Goal: Task Accomplishment & Management: Manage account settings

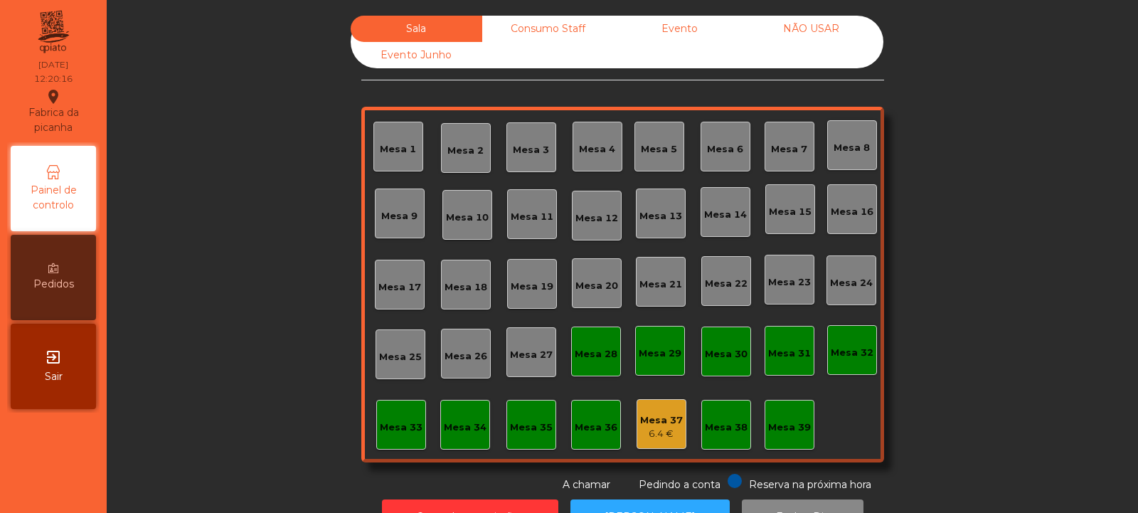
click at [662, 426] on div "Mesa 37" at bounding box center [661, 420] width 43 height 14
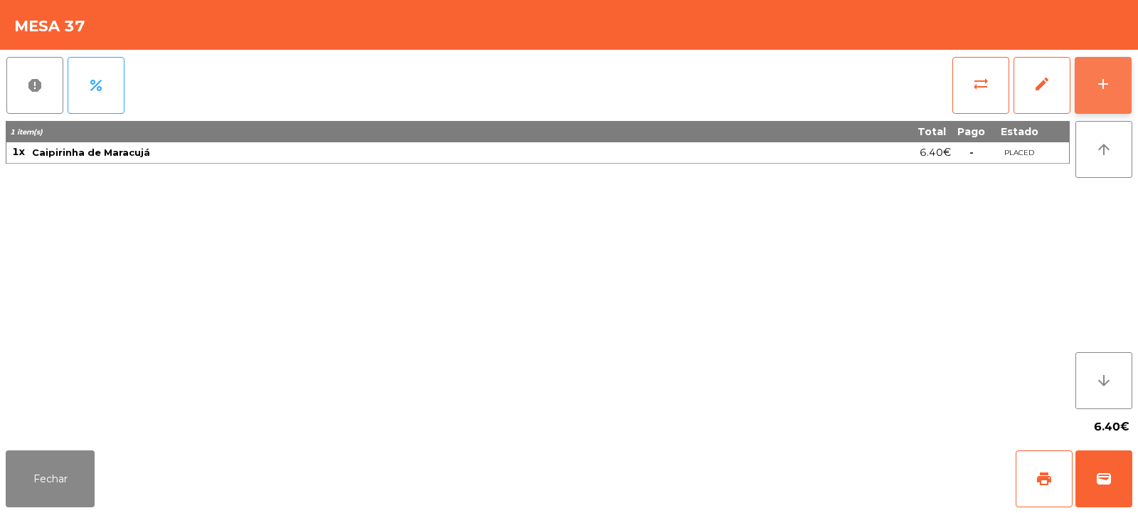
click at [1104, 99] on button "add" at bounding box center [1102, 85] width 57 height 57
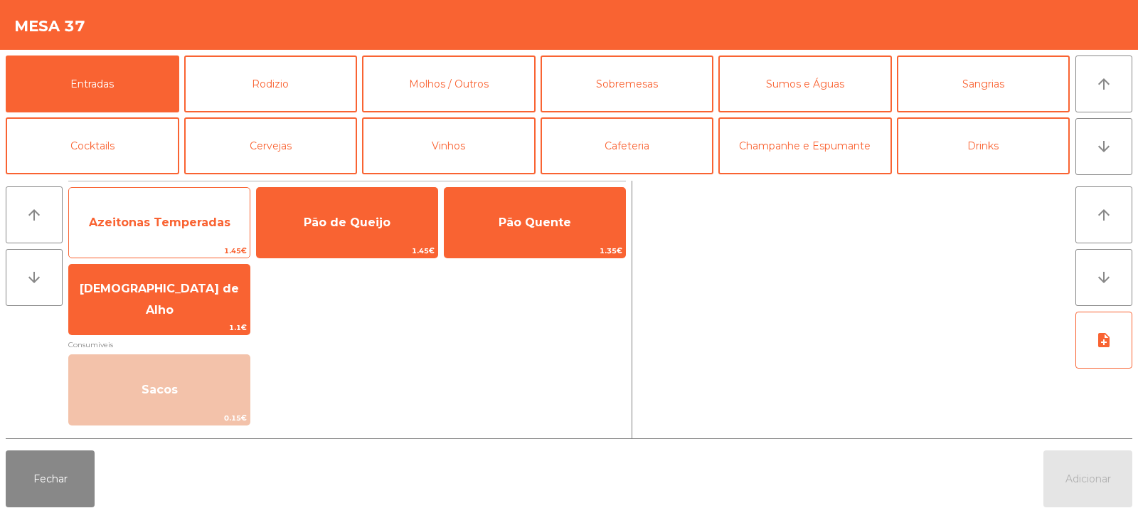
click at [183, 230] on span "Azeitonas Temperadas" at bounding box center [159, 222] width 181 height 38
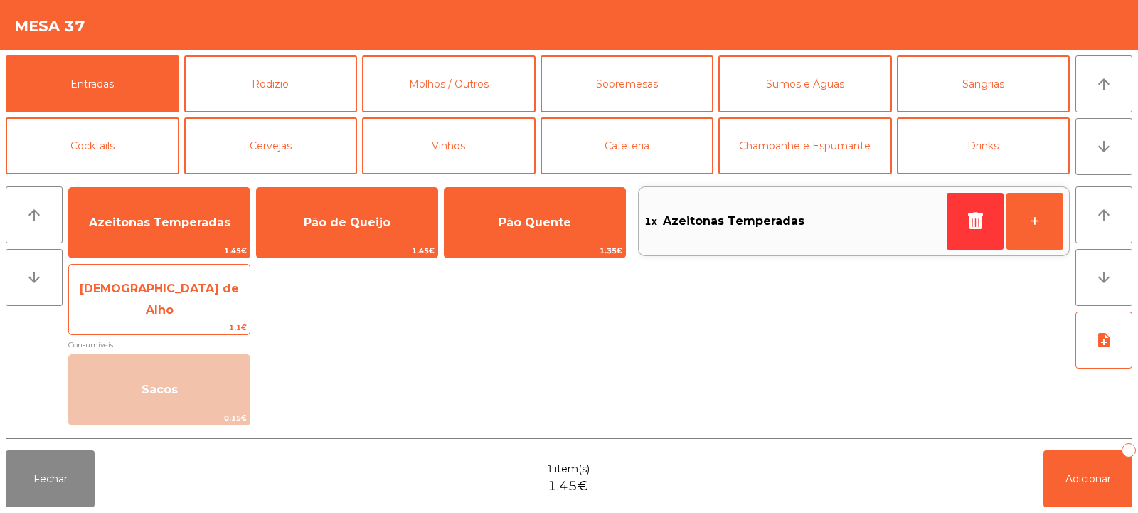
click at [168, 295] on span "[DEMOGRAPHIC_DATA] de Alho" at bounding box center [159, 299] width 159 height 35
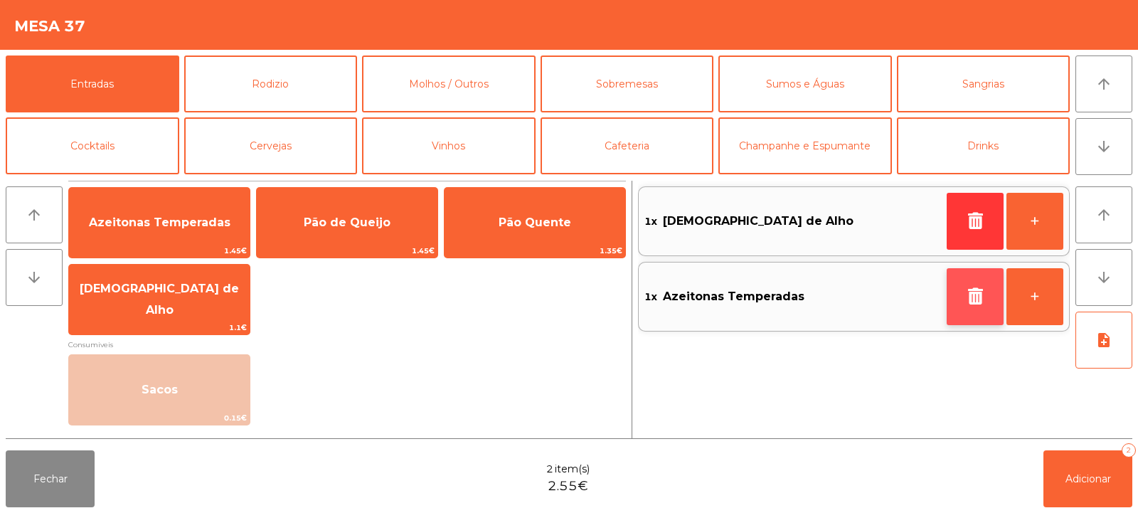
click at [972, 309] on button "button" at bounding box center [974, 296] width 57 height 57
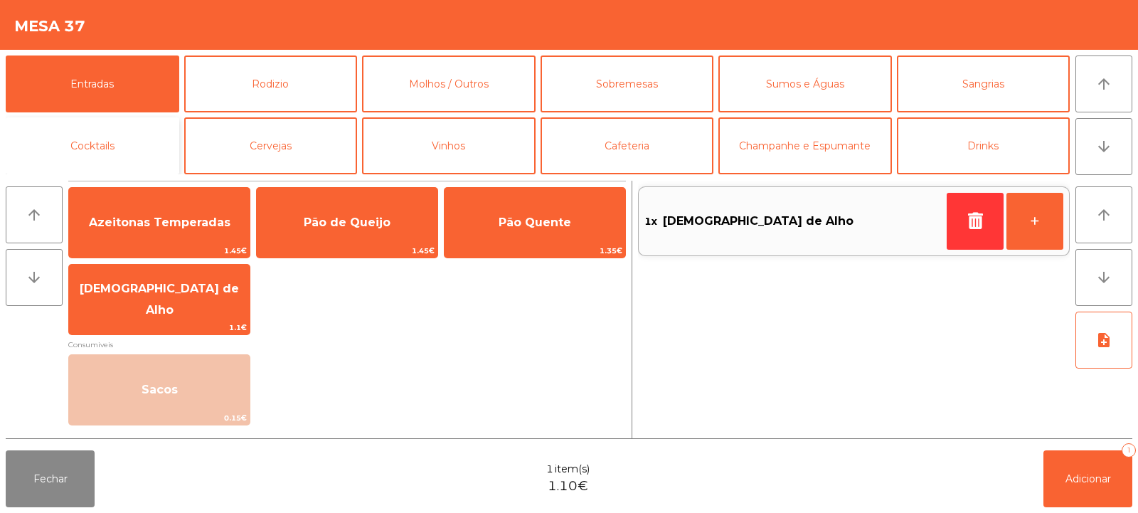
click at [113, 142] on button "Cocktails" at bounding box center [93, 145] width 174 height 57
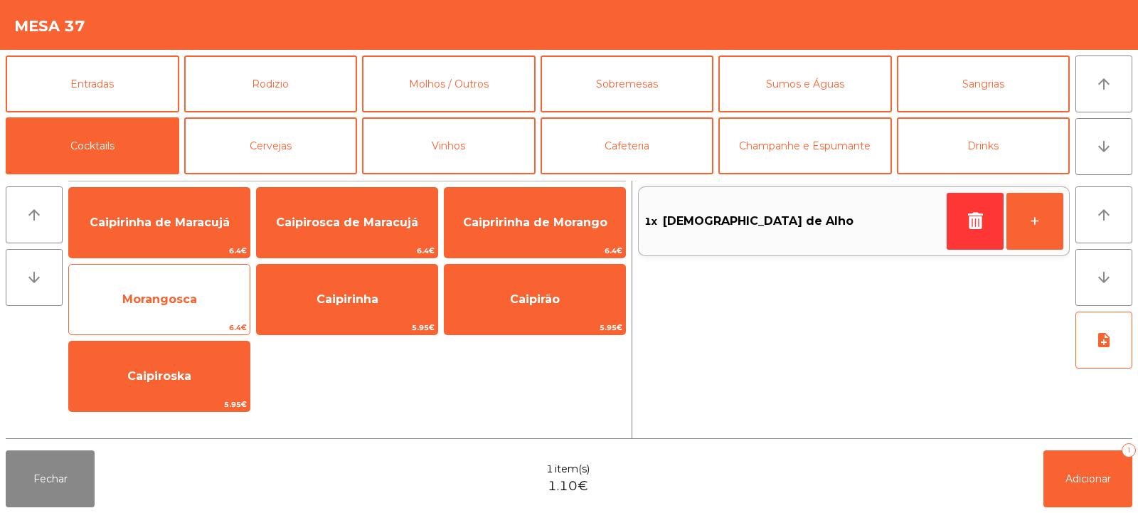
click at [200, 312] on span "Morangosca" at bounding box center [159, 299] width 181 height 38
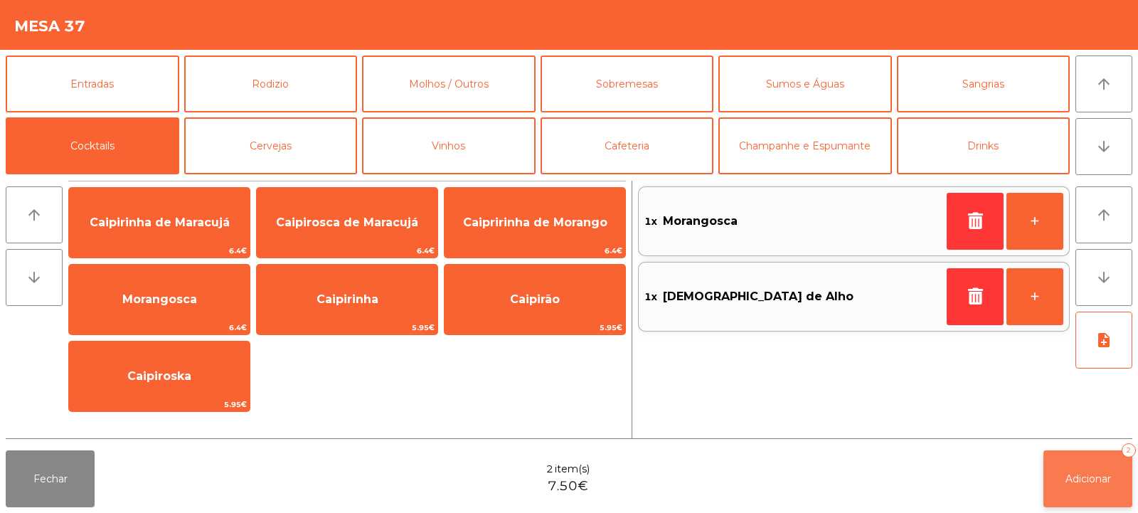
click at [1067, 492] on button "Adicionar 2" at bounding box center [1087, 478] width 89 height 57
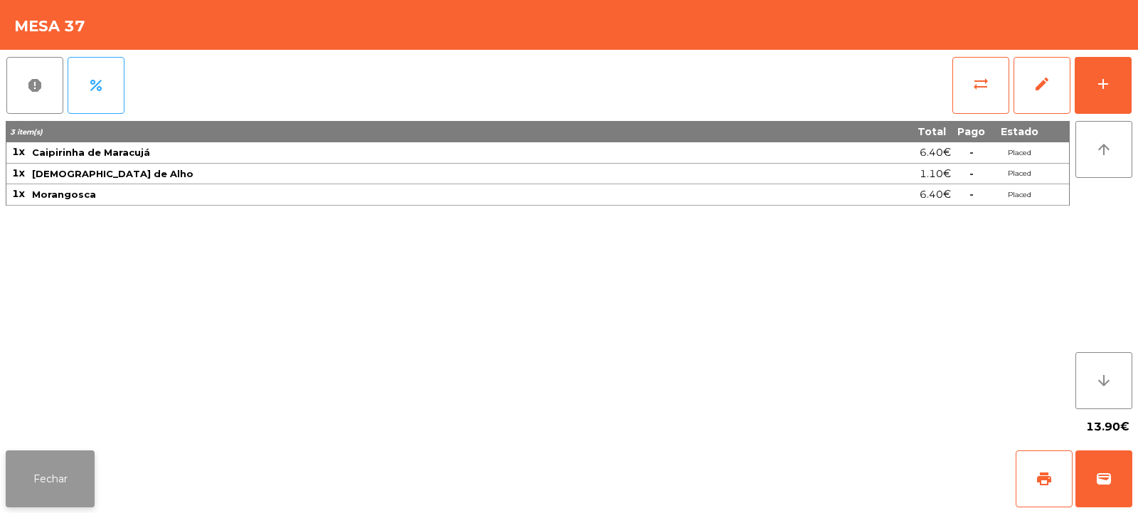
click at [68, 451] on button "Fechar" at bounding box center [50, 478] width 89 height 57
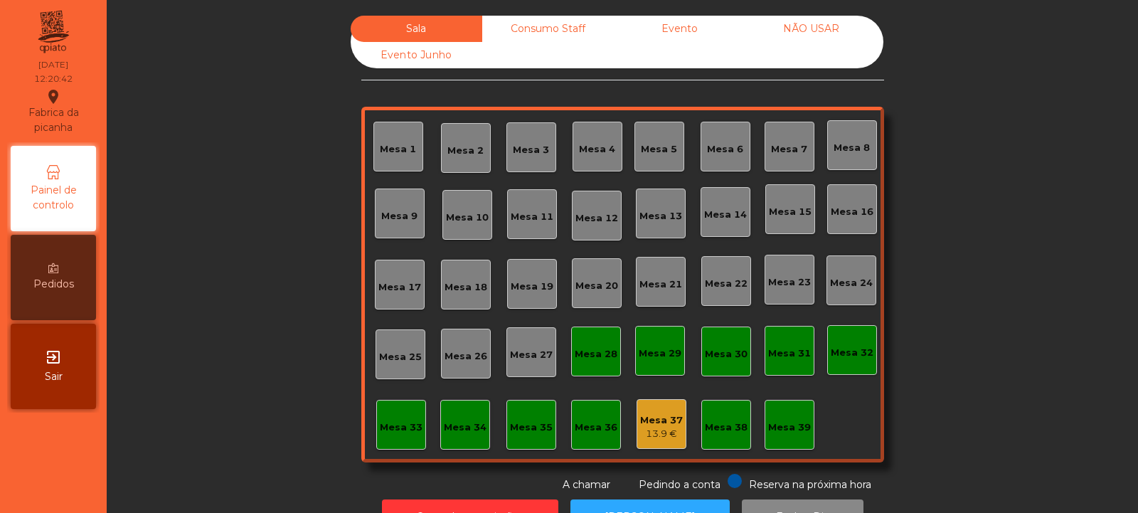
click at [796, 431] on div "Mesa 39" at bounding box center [789, 427] width 43 height 14
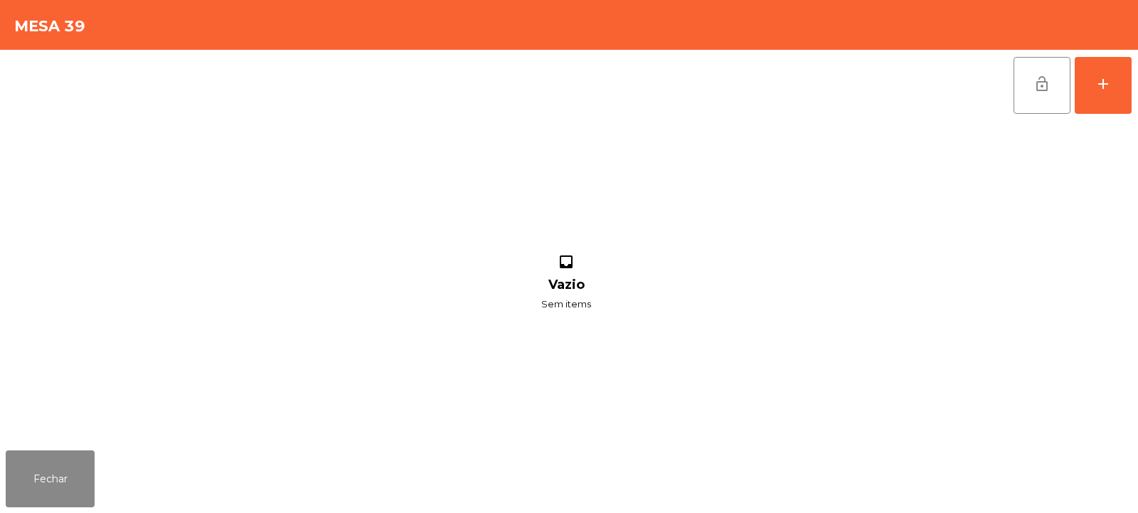
click at [1137, 84] on div "lock_open add inbox Vazio Sem items" at bounding box center [569, 247] width 1138 height 395
click at [1104, 88] on div "add" at bounding box center [1102, 83] width 17 height 17
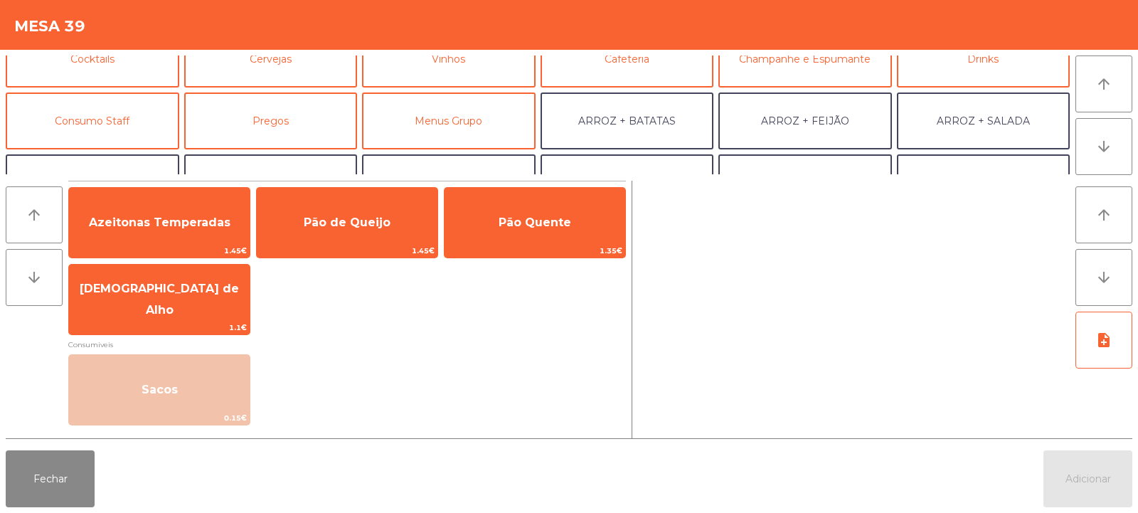
scroll to position [92, 0]
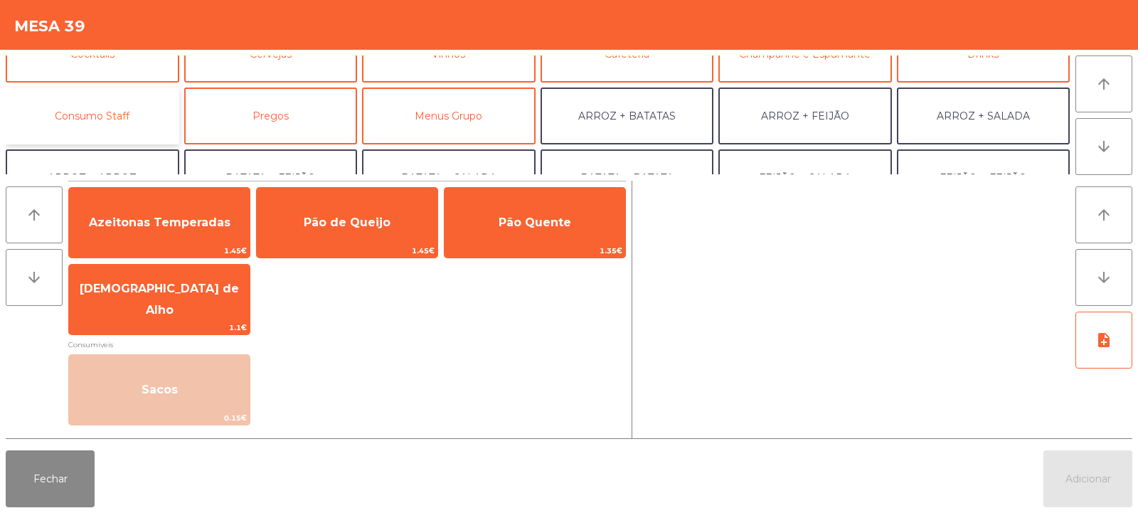
click at [132, 137] on button "Consumo Staff" at bounding box center [93, 115] width 174 height 57
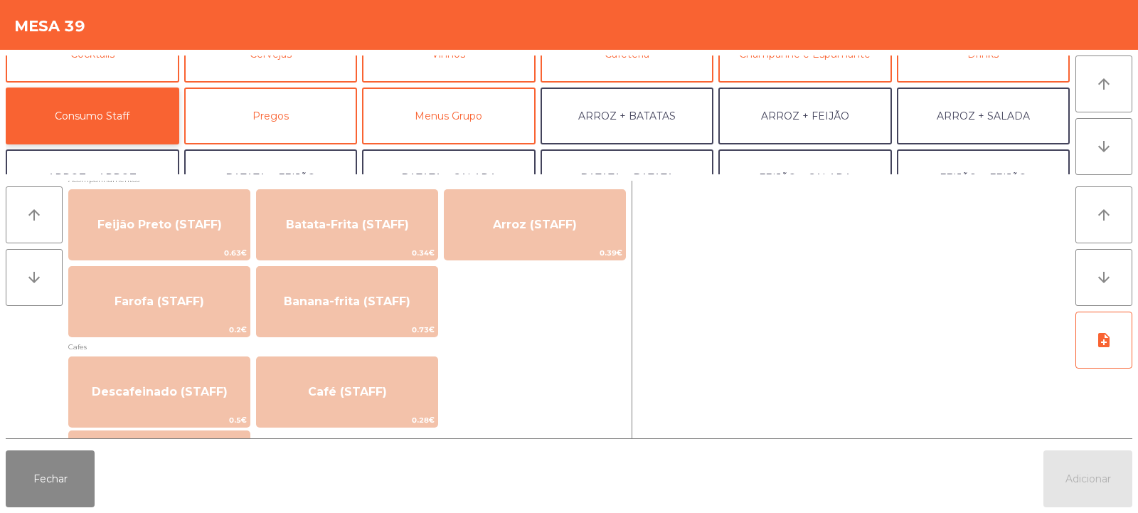
scroll to position [678, 0]
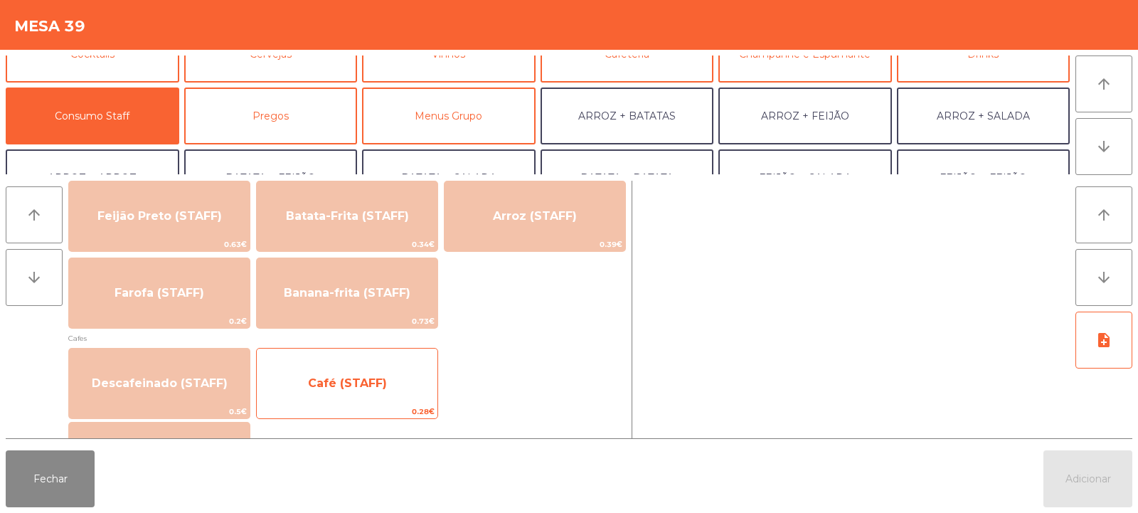
click at [339, 389] on span "Café (STAFF)" at bounding box center [347, 383] width 79 height 14
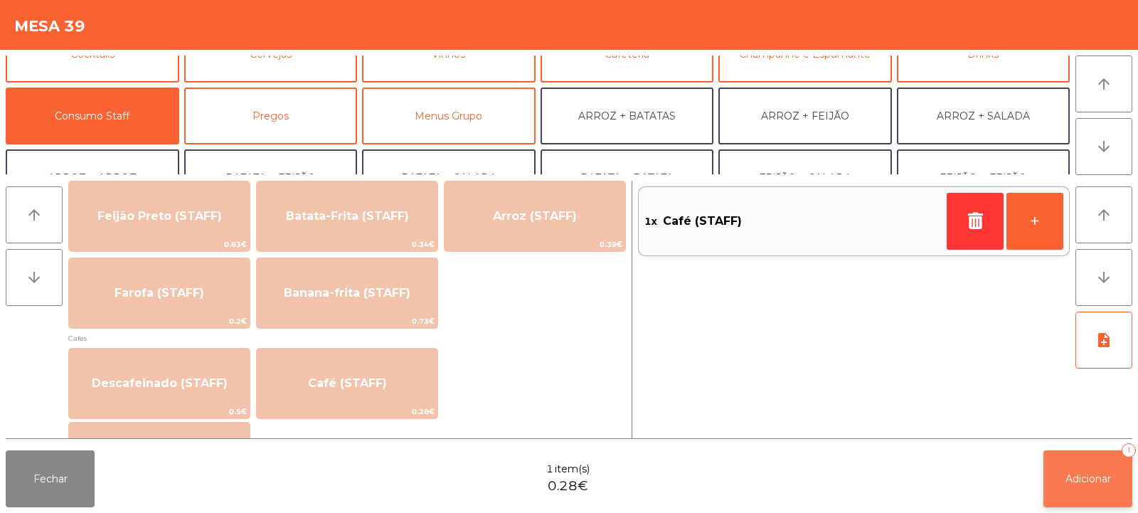
click at [1082, 467] on button "Adicionar 1" at bounding box center [1087, 478] width 89 height 57
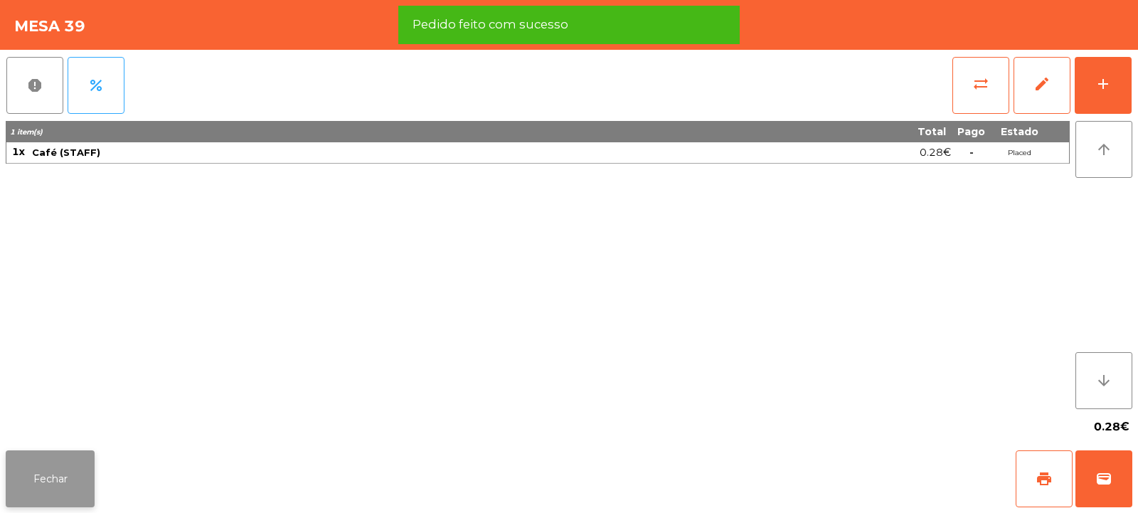
click at [42, 454] on button "Fechar" at bounding box center [50, 478] width 89 height 57
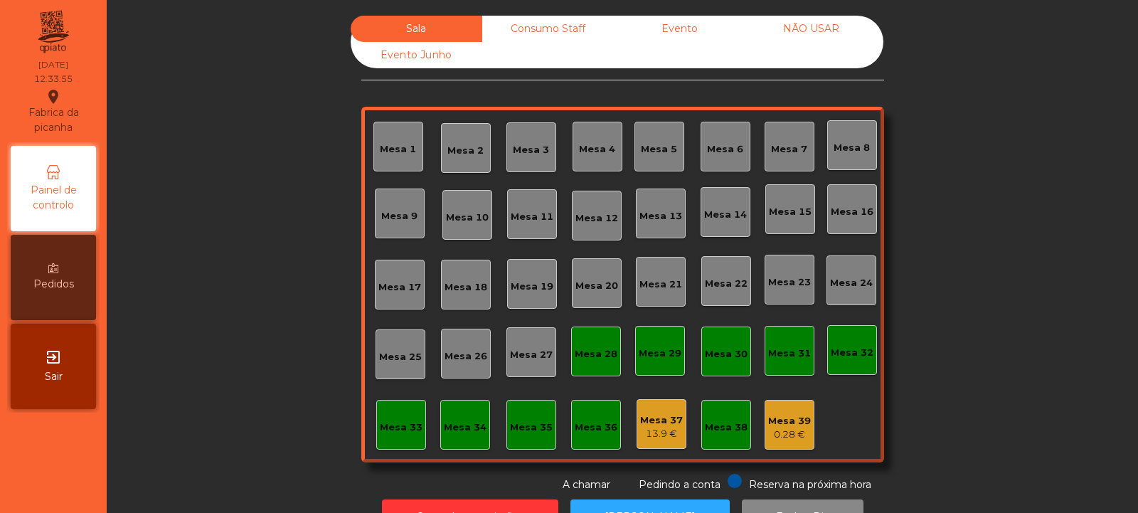
click at [715, 225] on div "Mesa 14" at bounding box center [725, 212] width 50 height 50
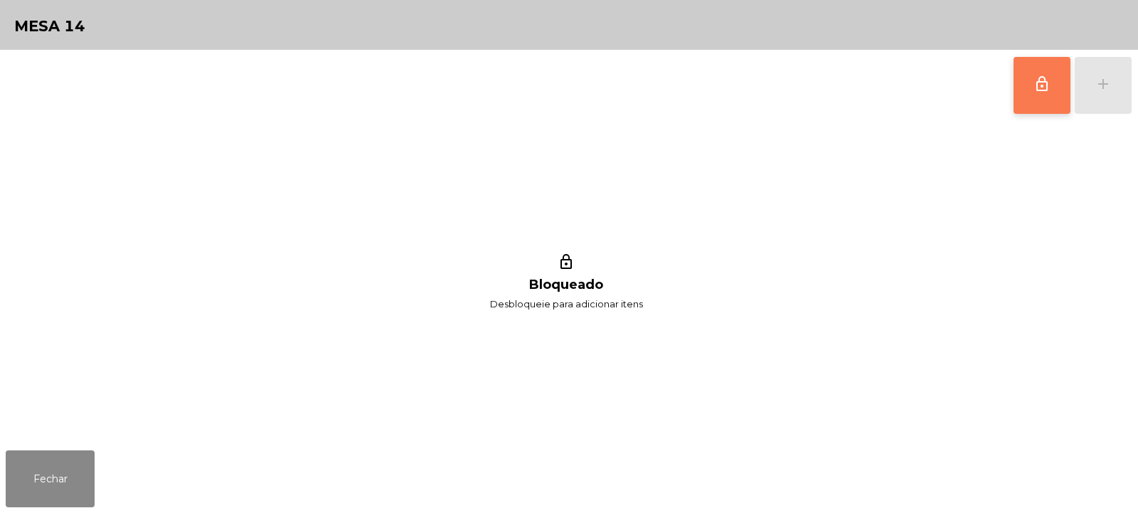
click at [1029, 103] on button "lock_outline" at bounding box center [1041, 85] width 57 height 57
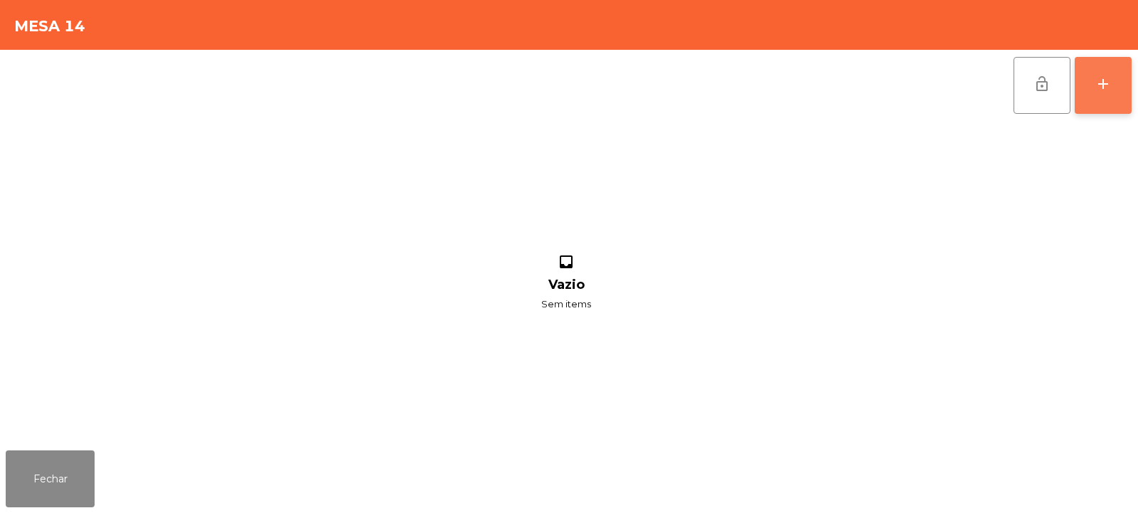
click at [1105, 97] on button "add" at bounding box center [1102, 85] width 57 height 57
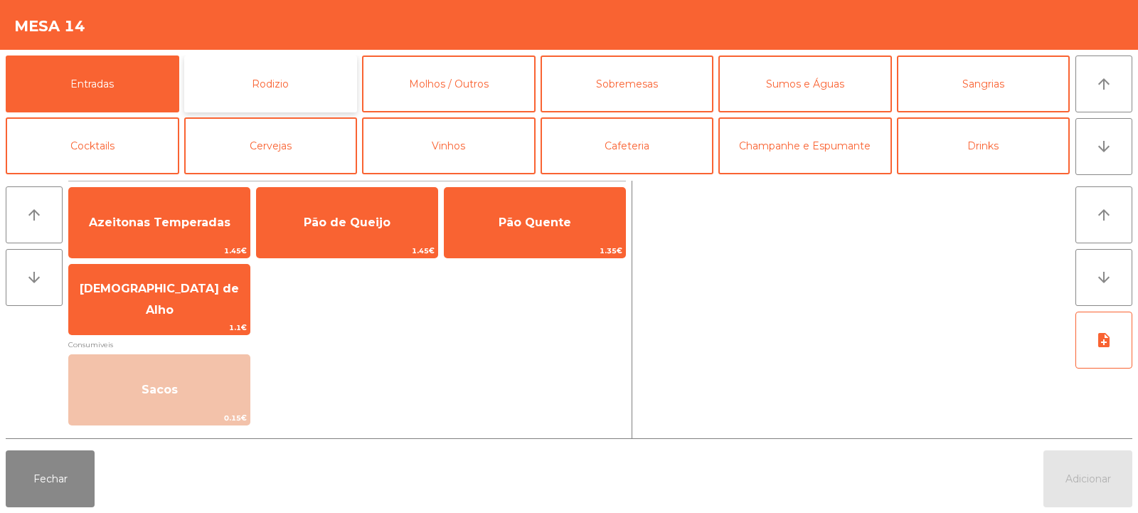
click at [302, 95] on button "Rodizio" at bounding box center [271, 83] width 174 height 57
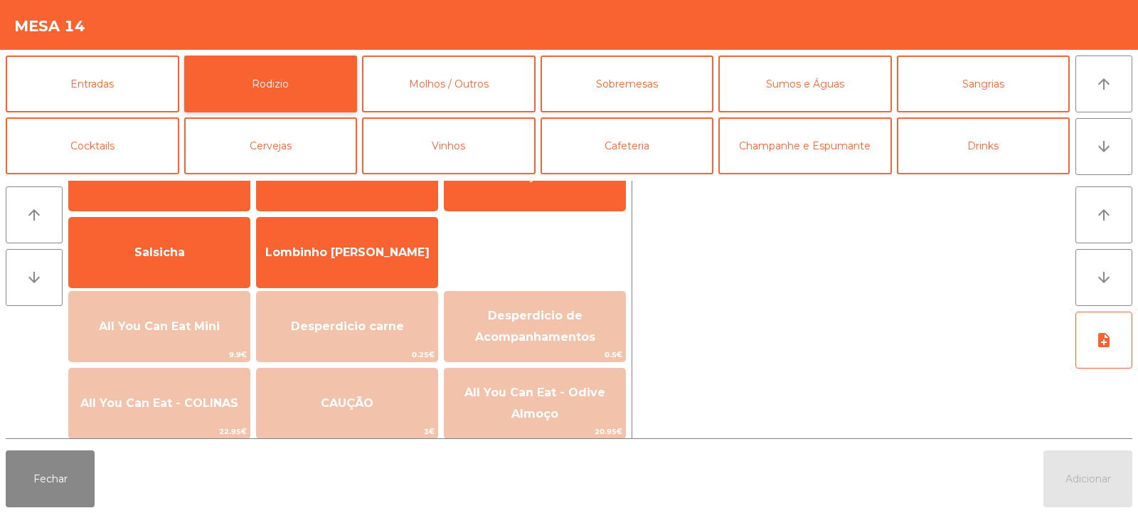
scroll to position [78, 0]
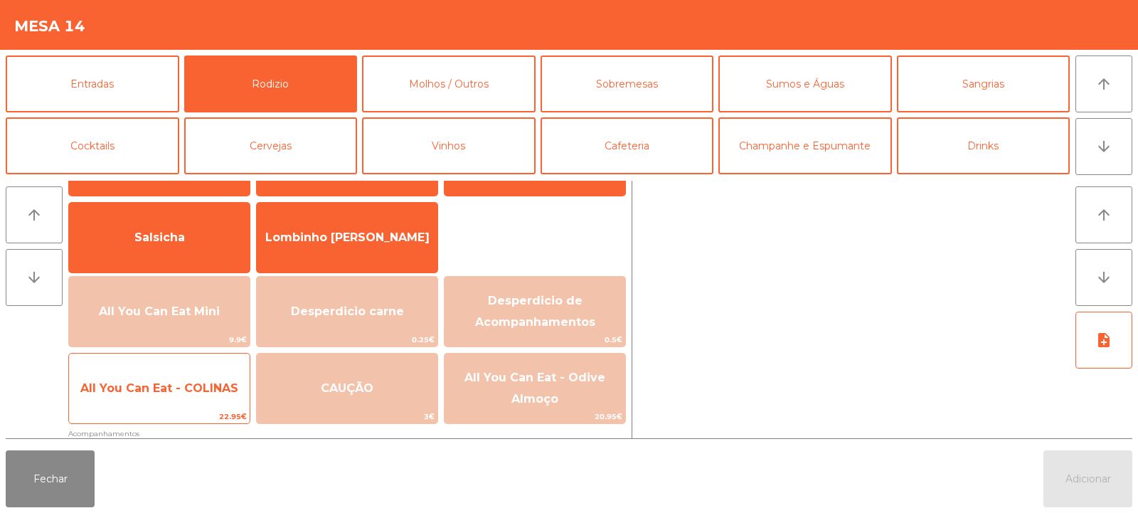
click at [191, 401] on span "All You Can Eat - COLINAS" at bounding box center [159, 388] width 181 height 38
click at [193, 398] on span "All You Can Eat - COLINAS" at bounding box center [159, 388] width 181 height 38
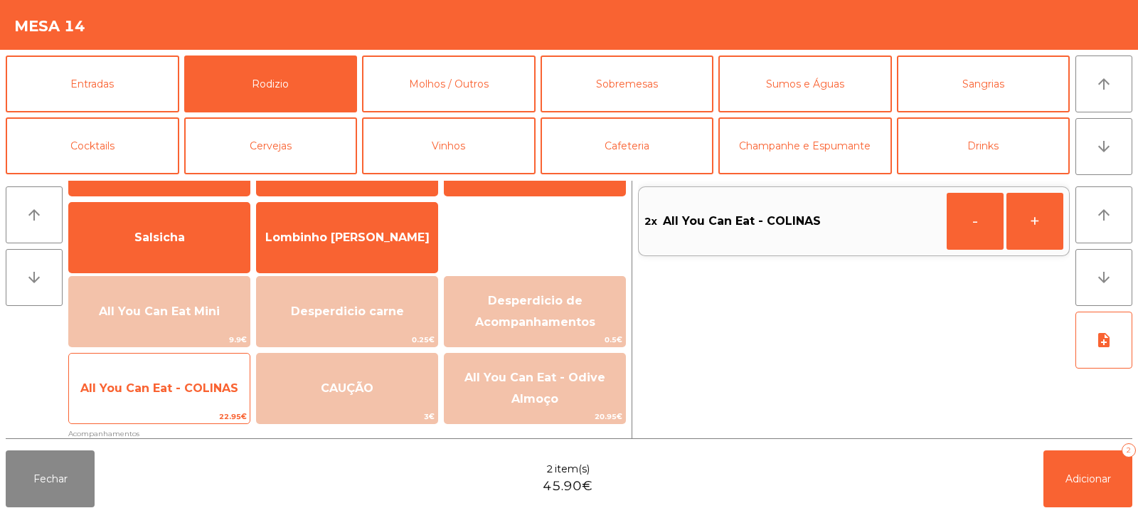
click at [198, 398] on span "All You Can Eat - COLINAS" at bounding box center [159, 388] width 181 height 38
click at [202, 396] on span "All You Can Eat - COLINAS" at bounding box center [159, 388] width 181 height 38
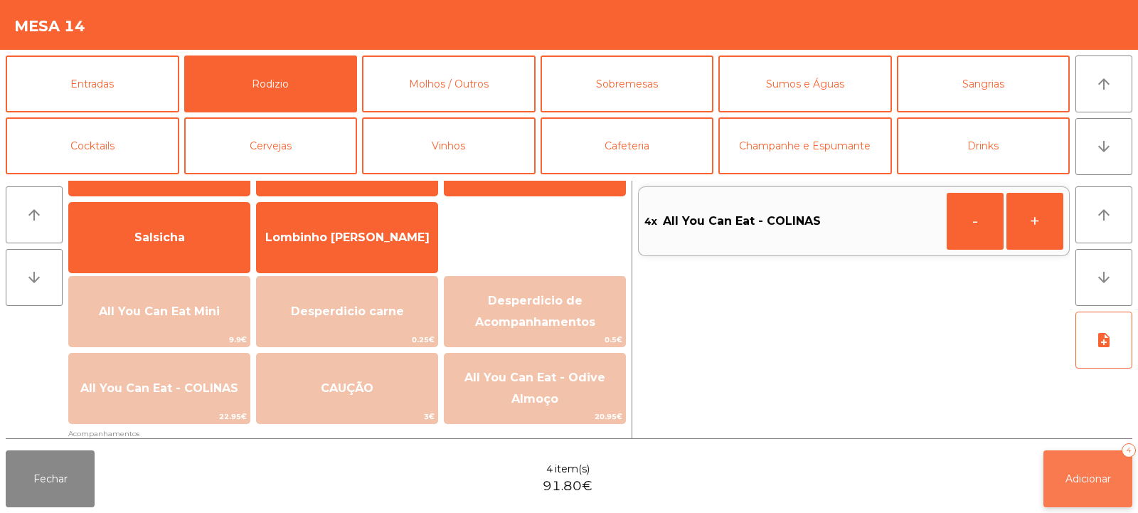
click at [1069, 461] on button "Adicionar 4" at bounding box center [1087, 478] width 89 height 57
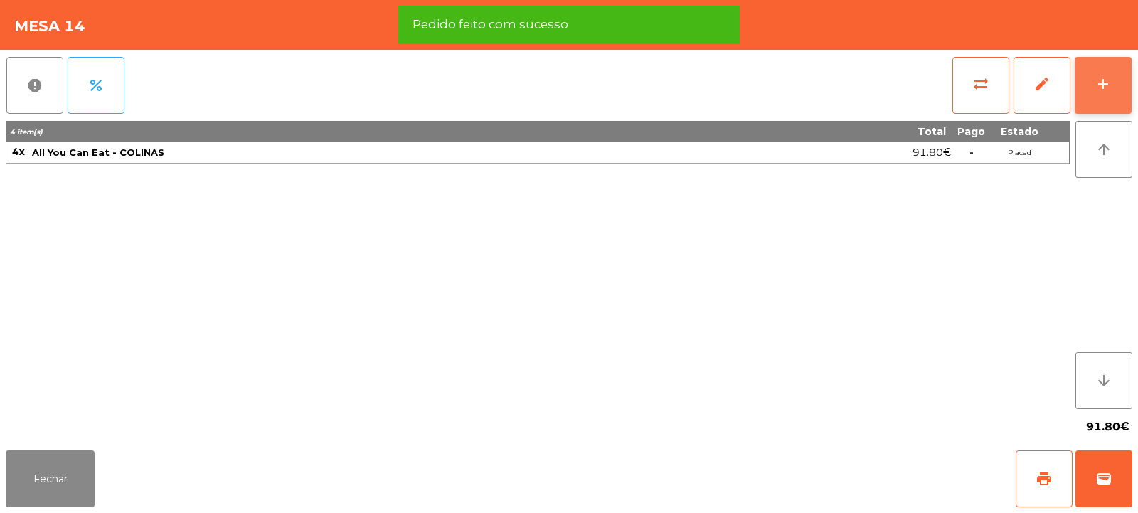
click at [1089, 94] on button "add" at bounding box center [1102, 85] width 57 height 57
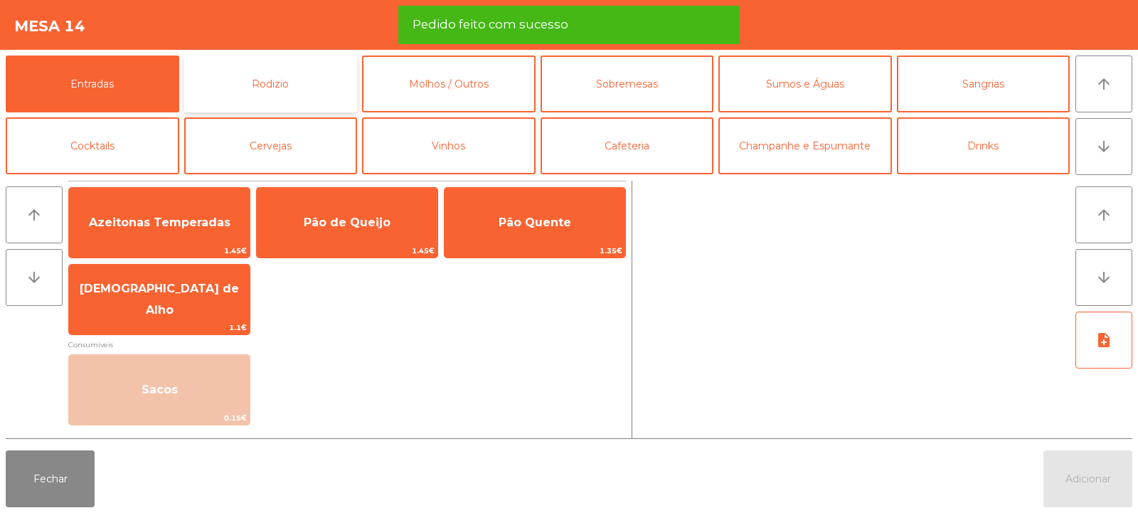
click at [287, 82] on button "Rodizio" at bounding box center [271, 83] width 174 height 57
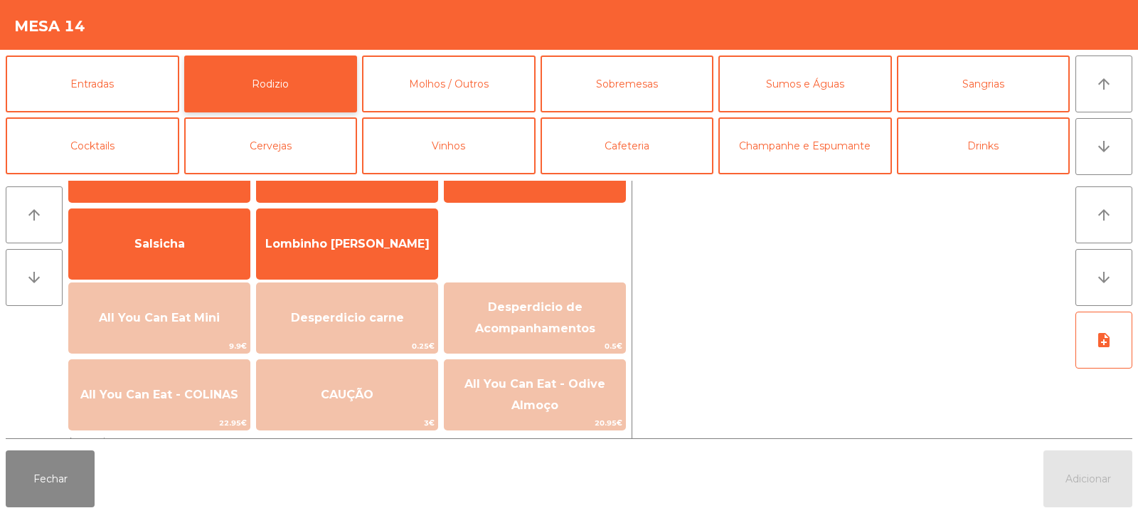
scroll to position [81, 0]
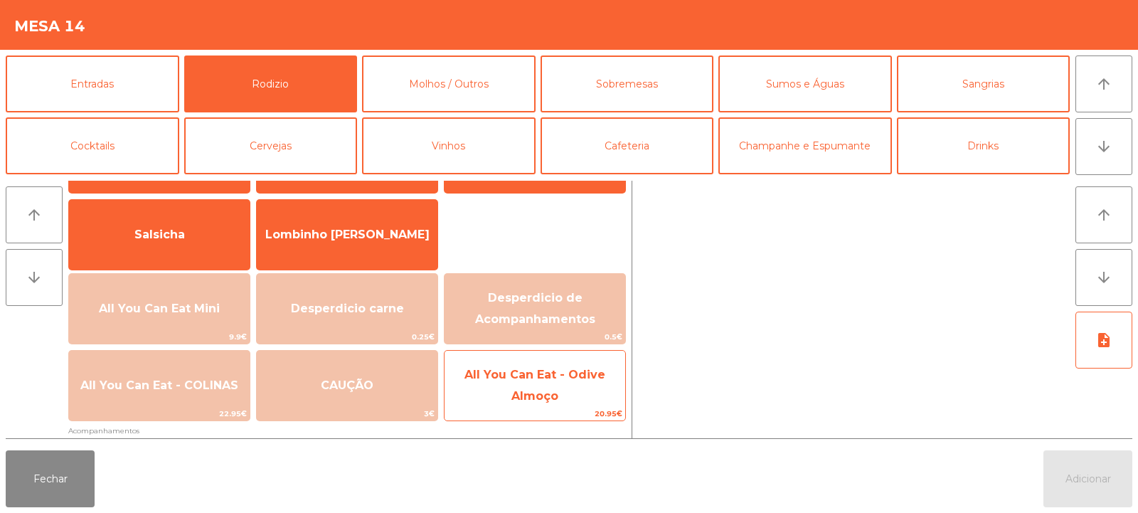
click at [546, 389] on span "All You Can Eat - Odive Almoço" at bounding box center [534, 385] width 141 height 35
click at [541, 381] on span "All You Can Eat - Odive Almoço" at bounding box center [534, 386] width 181 height 60
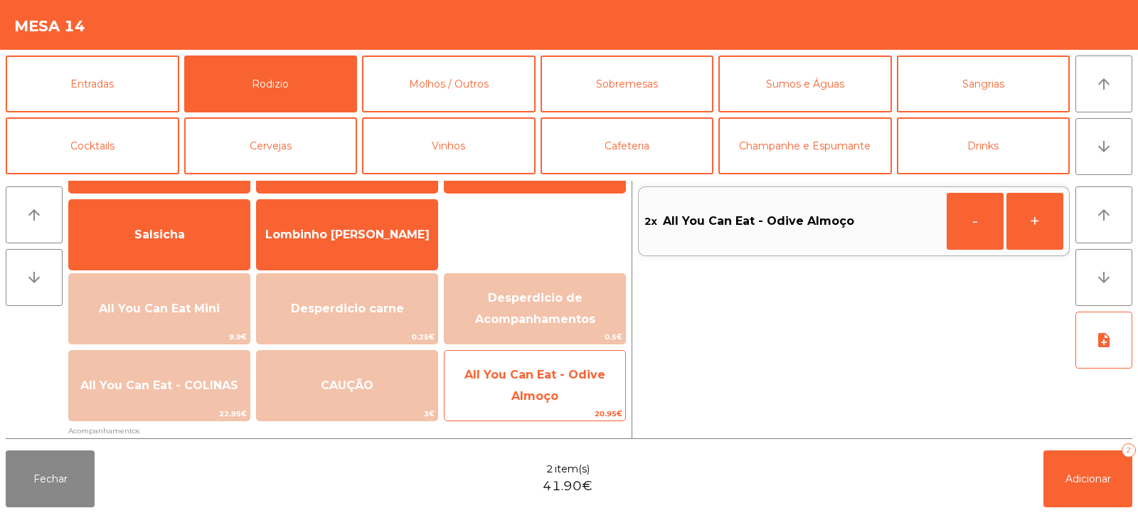
click at [542, 385] on span "All You Can Eat - Odive Almoço" at bounding box center [534, 386] width 181 height 60
click at [542, 388] on span "All You Can Eat - Odive Almoço" at bounding box center [534, 386] width 181 height 60
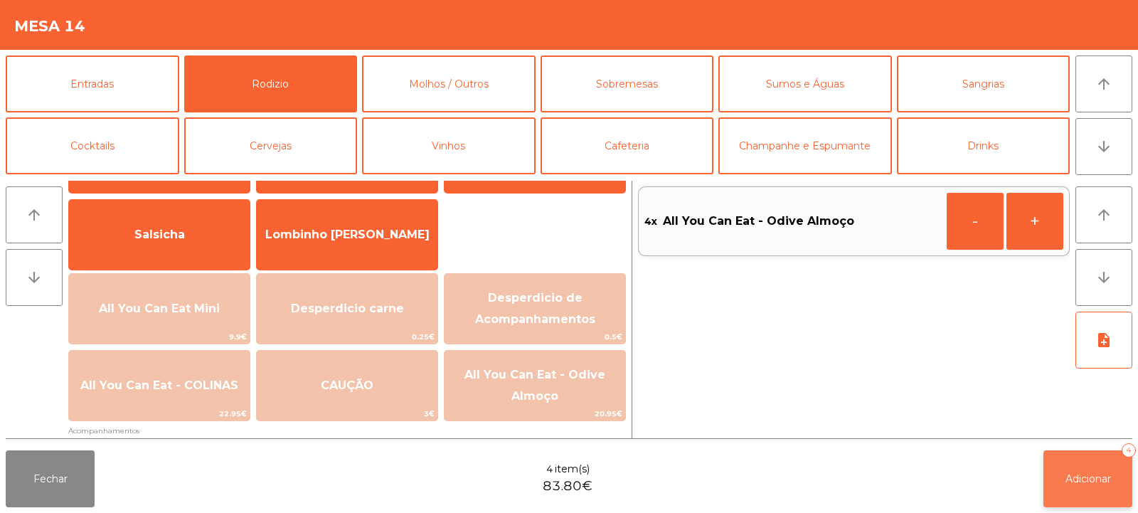
click at [1097, 463] on button "Adicionar 4" at bounding box center [1087, 478] width 89 height 57
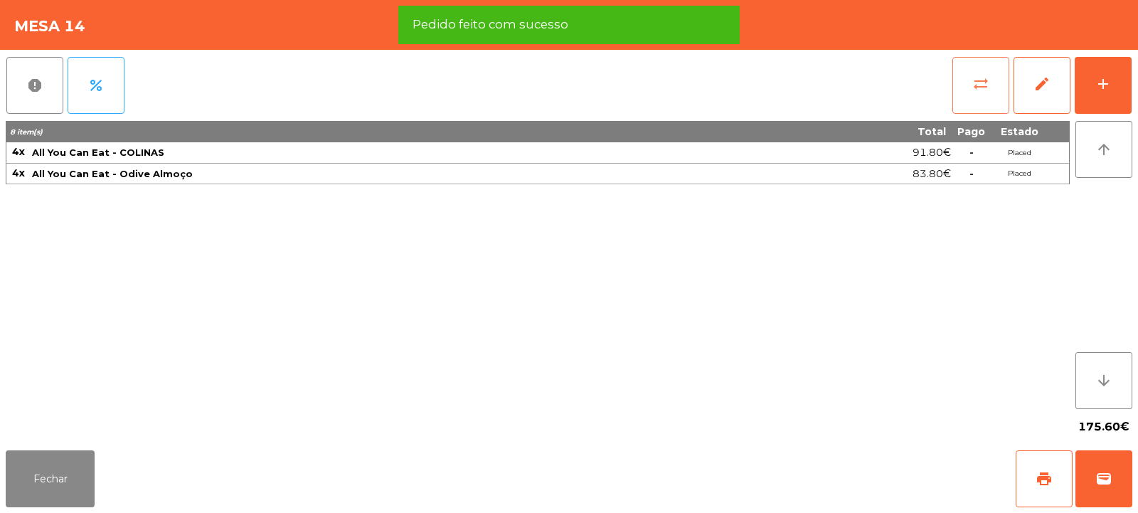
click at [968, 77] on button "sync_alt" at bounding box center [980, 85] width 57 height 57
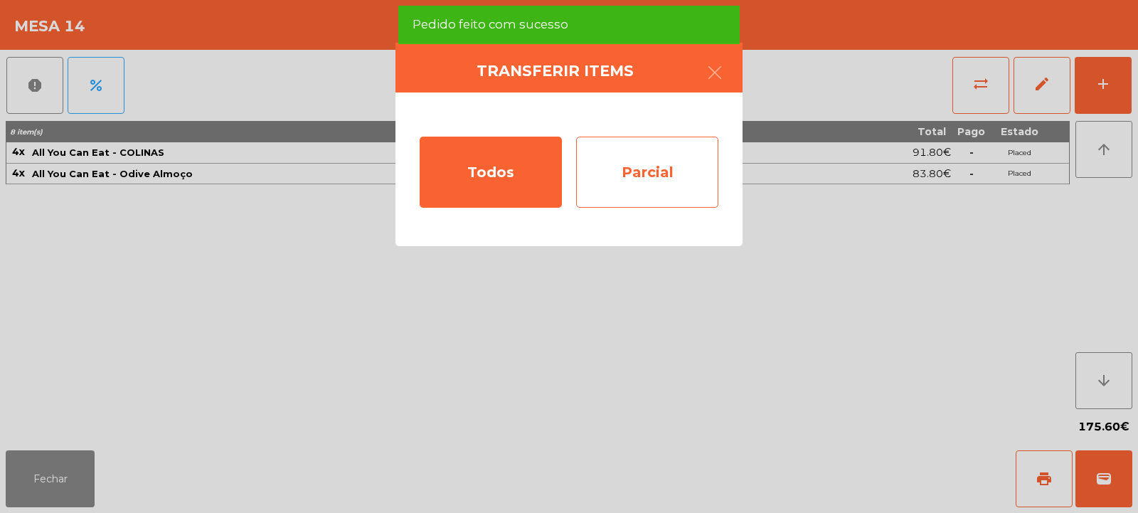
click at [648, 183] on div "Parcial" at bounding box center [647, 172] width 142 height 71
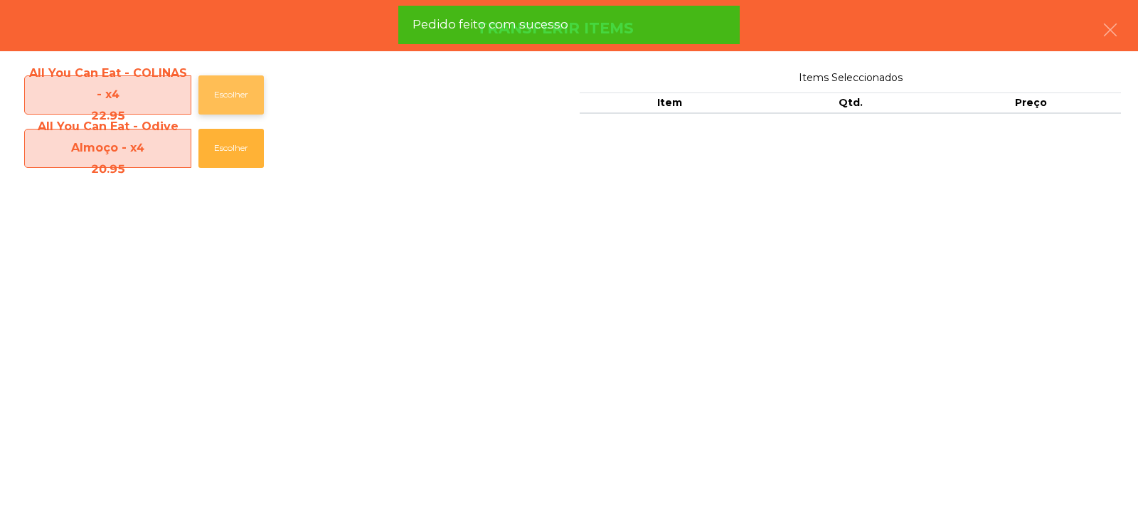
click at [220, 96] on button "Escolher" at bounding box center [230, 94] width 65 height 39
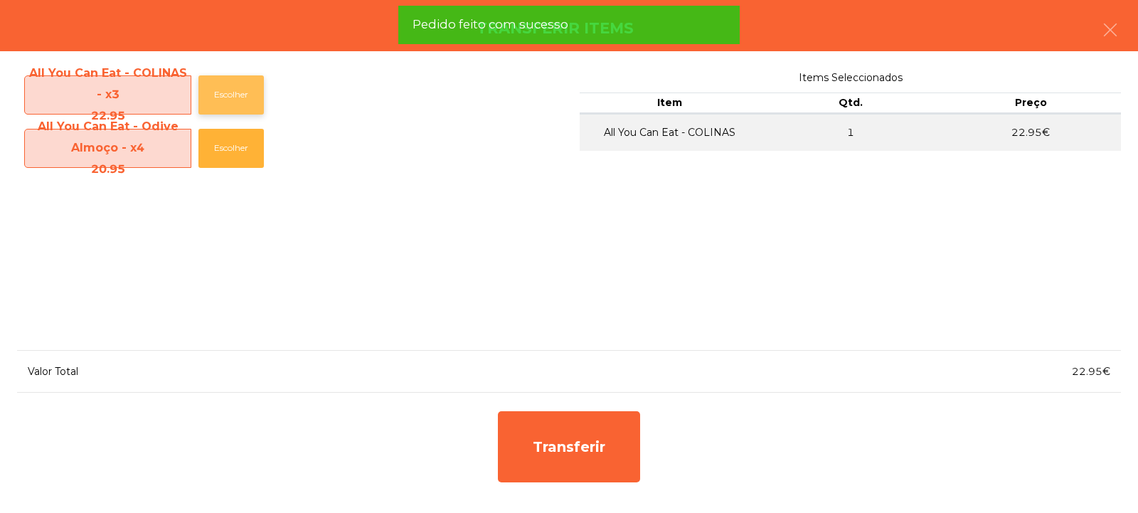
click at [222, 97] on button "Escolher" at bounding box center [230, 94] width 65 height 39
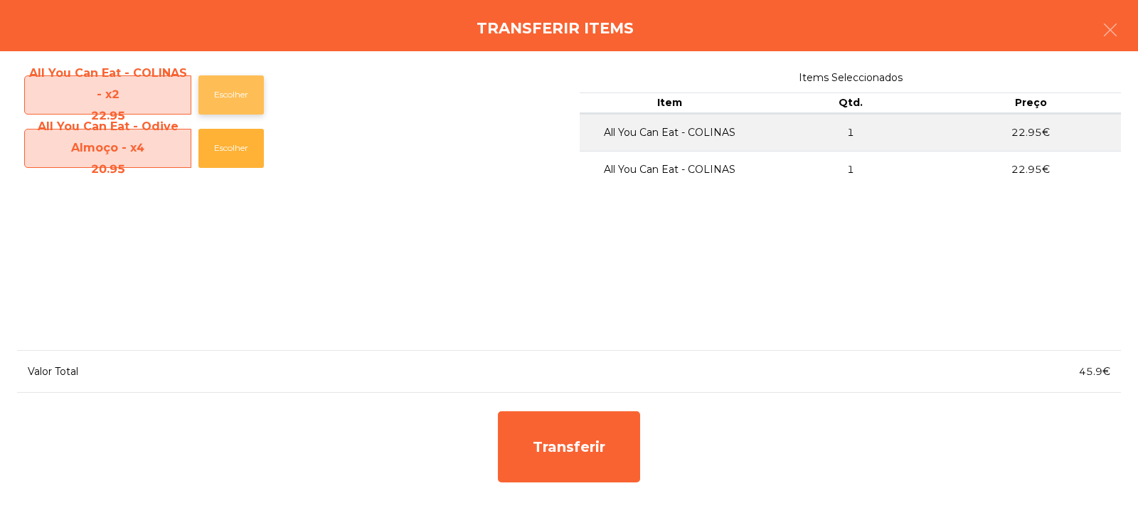
click at [218, 96] on button "Escolher" at bounding box center [230, 94] width 65 height 39
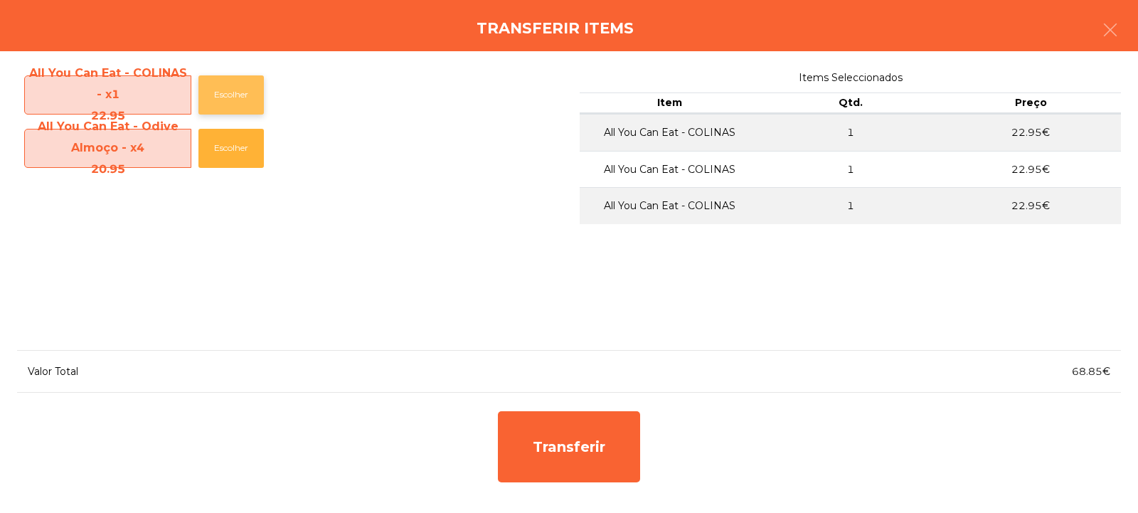
click at [220, 94] on button "Escolher" at bounding box center [230, 94] width 65 height 39
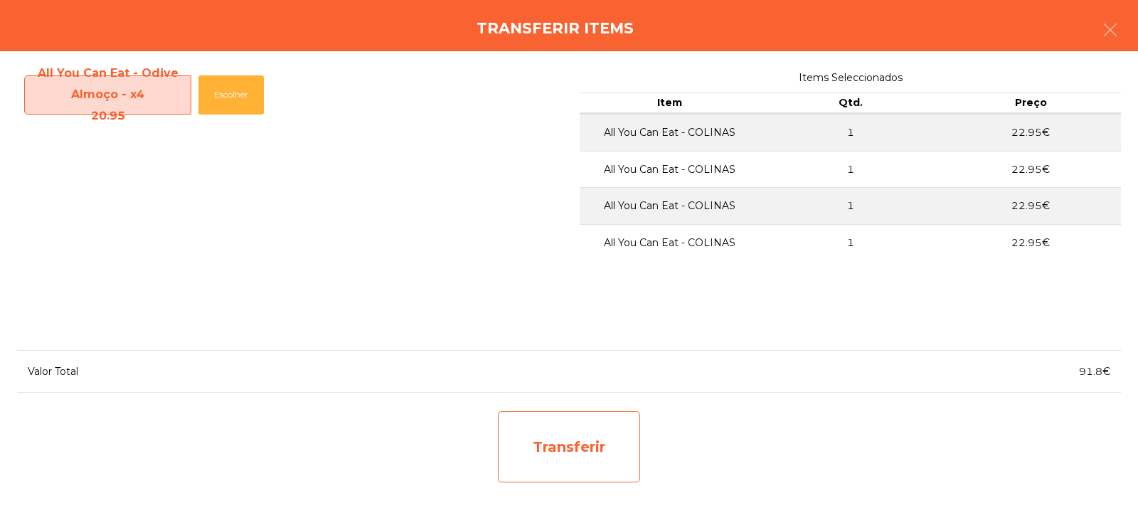
click at [562, 464] on div "Transferir" at bounding box center [569, 446] width 142 height 71
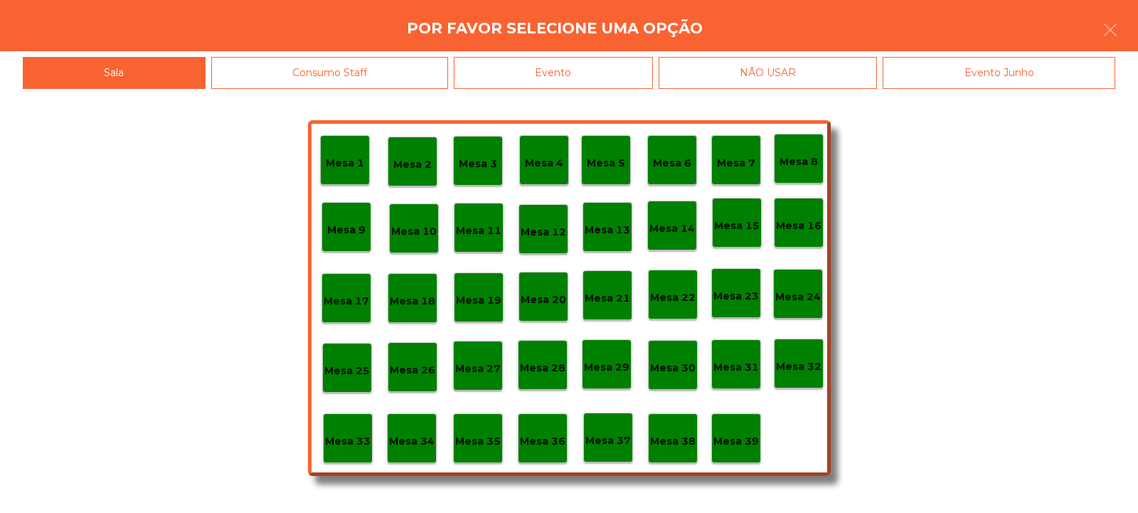
click at [623, 439] on p "Mesa 37" at bounding box center [608, 440] width 46 height 16
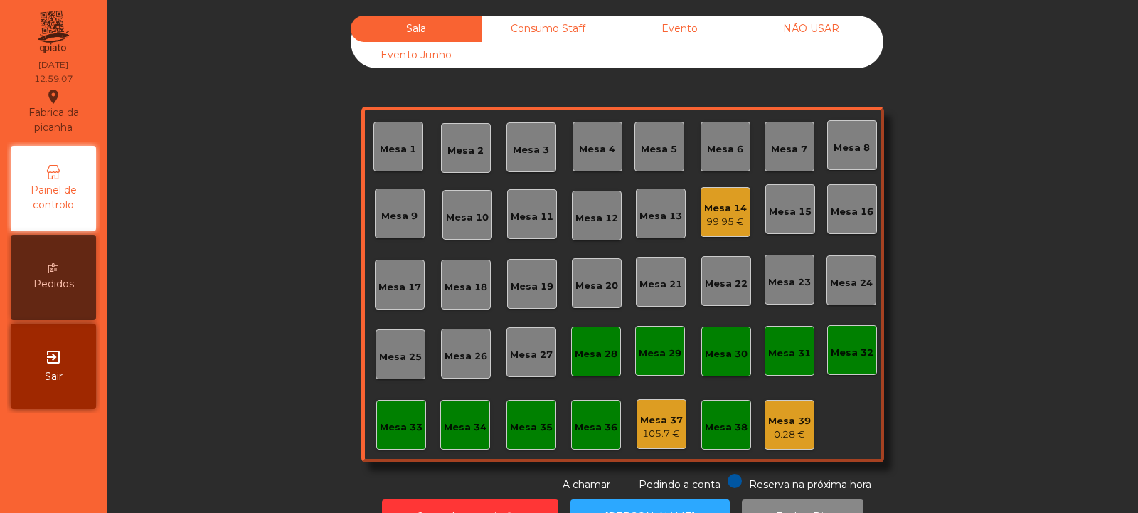
scroll to position [48, 0]
click at [721, 152] on div "Mesa 6" at bounding box center [725, 149] width 36 height 14
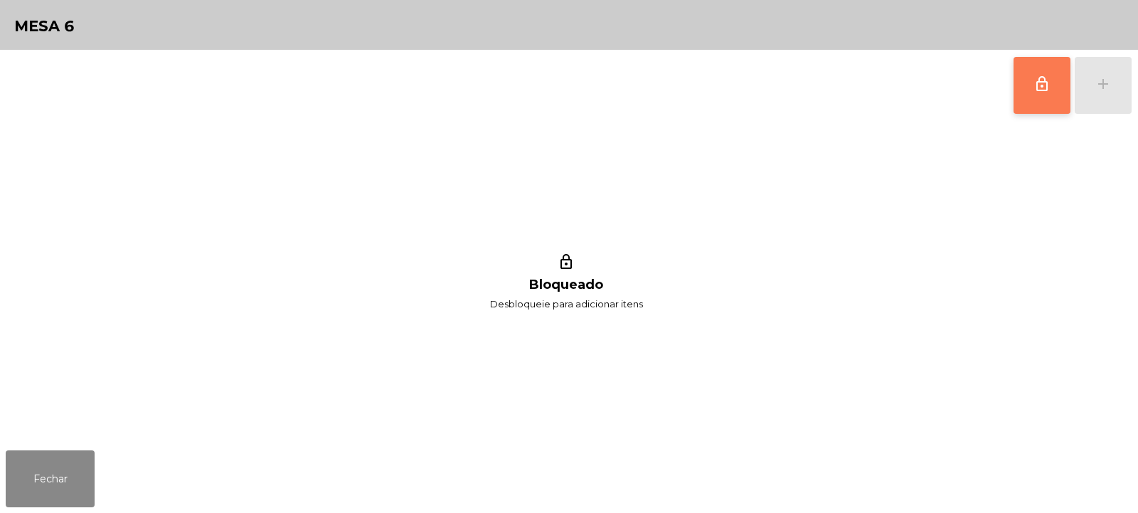
click at [1017, 88] on button "lock_outline" at bounding box center [1041, 85] width 57 height 57
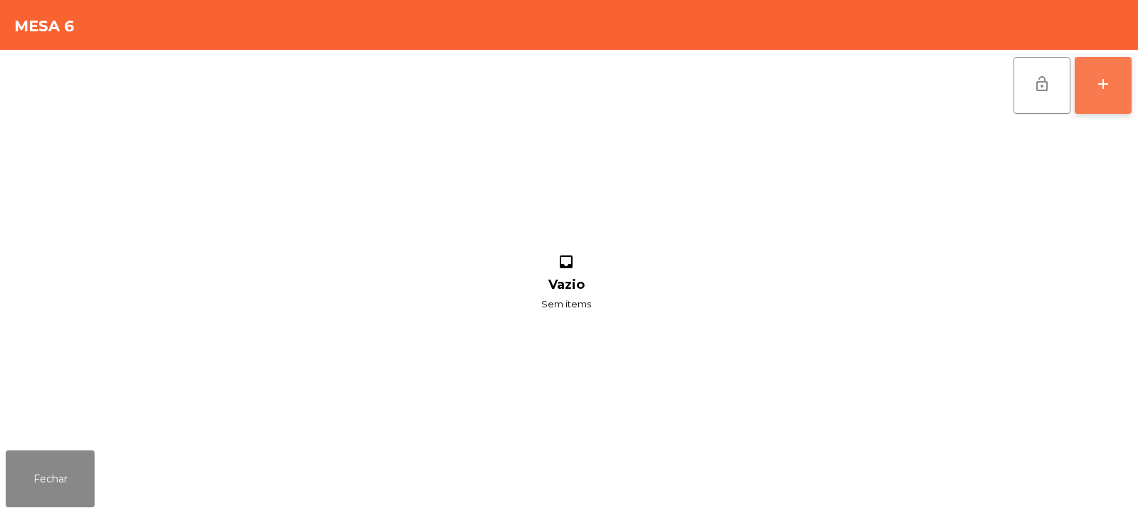
click at [1104, 86] on div "add" at bounding box center [1102, 83] width 17 height 17
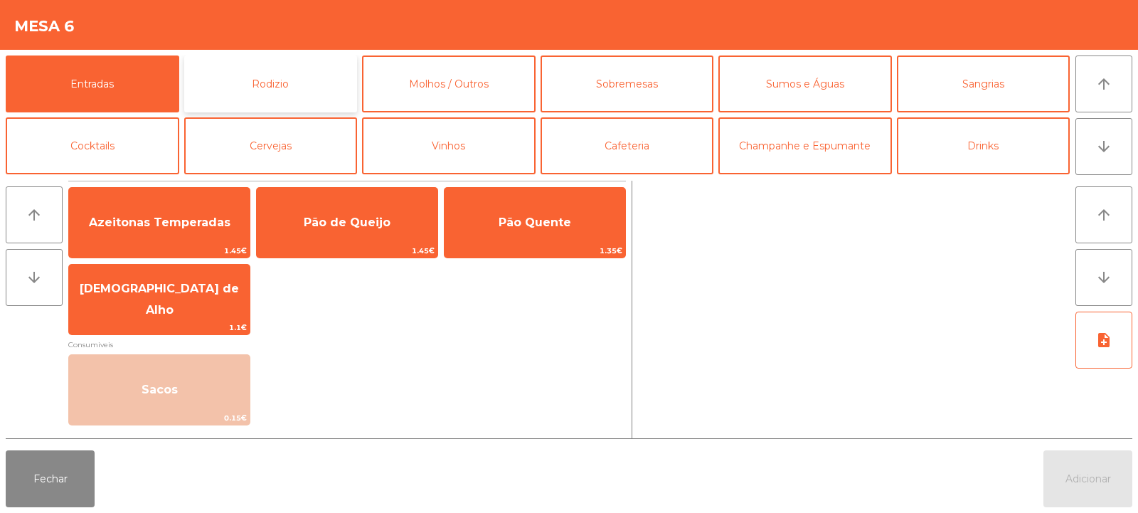
click at [278, 105] on button "Rodizio" at bounding box center [271, 83] width 174 height 57
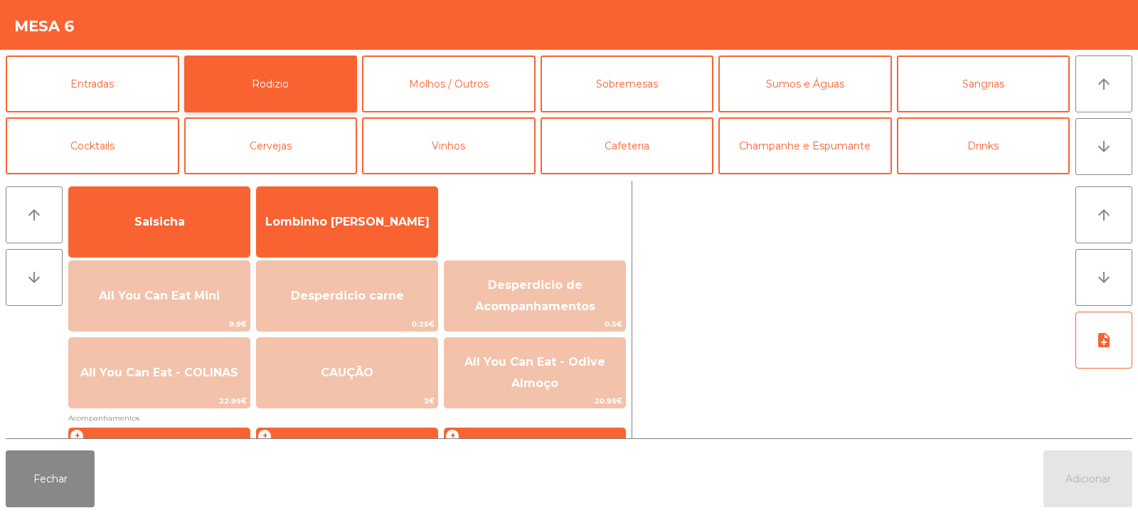
scroll to position [95, 0]
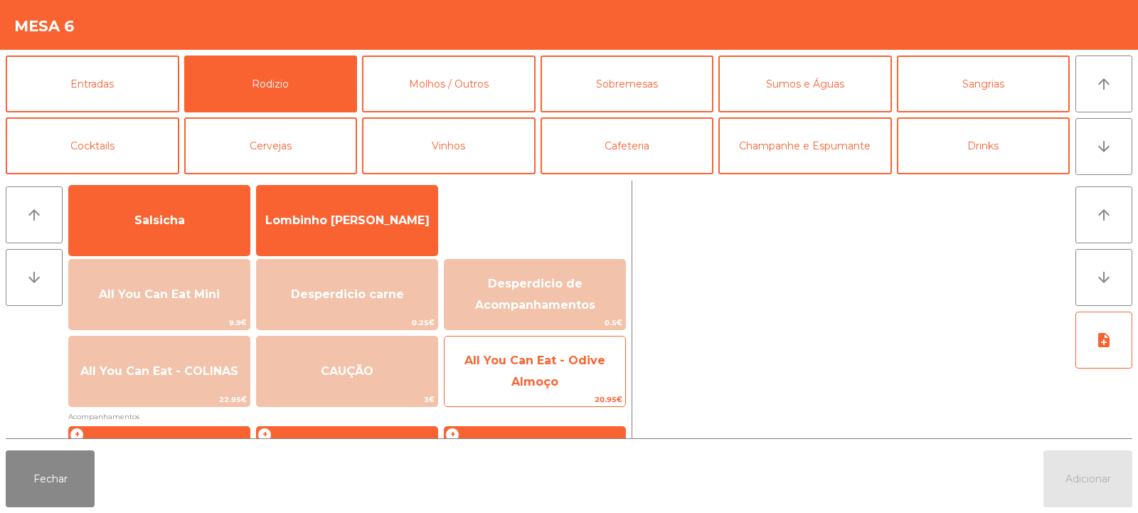
click at [550, 361] on span "All You Can Eat - Odive Almoço" at bounding box center [534, 370] width 141 height 35
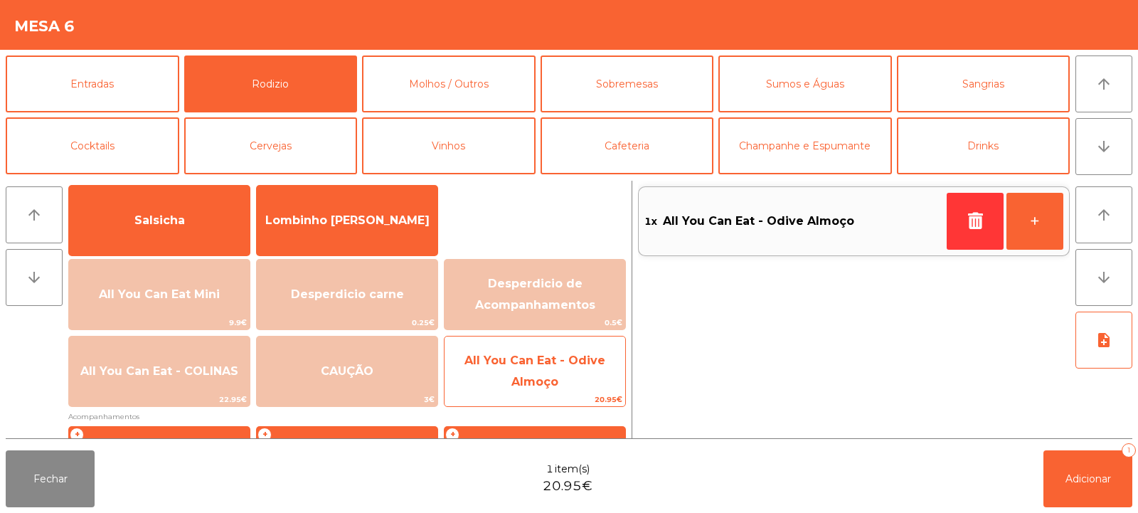
click at [558, 358] on span "All You Can Eat - Odive Almoço" at bounding box center [534, 370] width 141 height 35
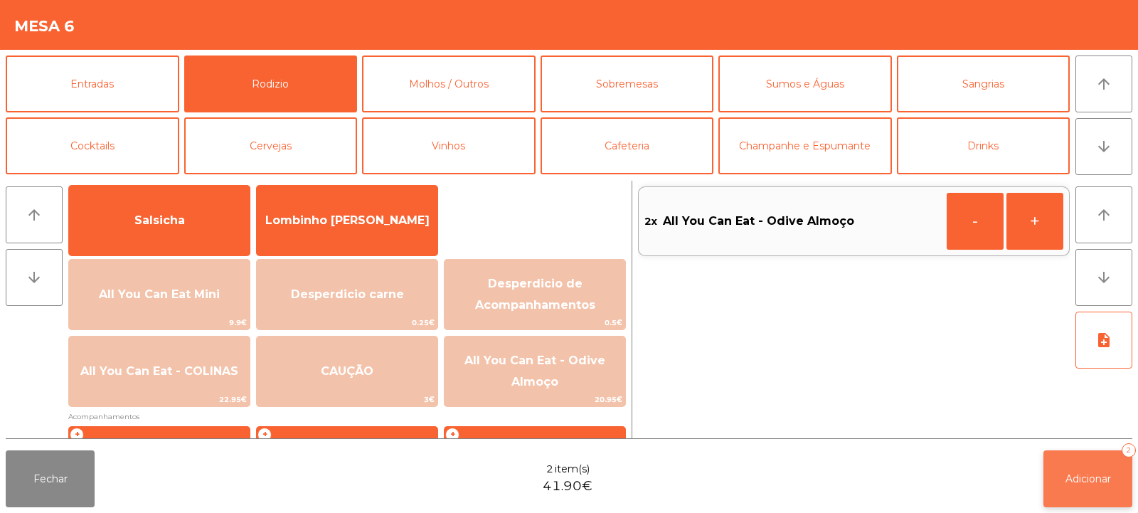
click at [1047, 464] on button "Adicionar 2" at bounding box center [1087, 478] width 89 height 57
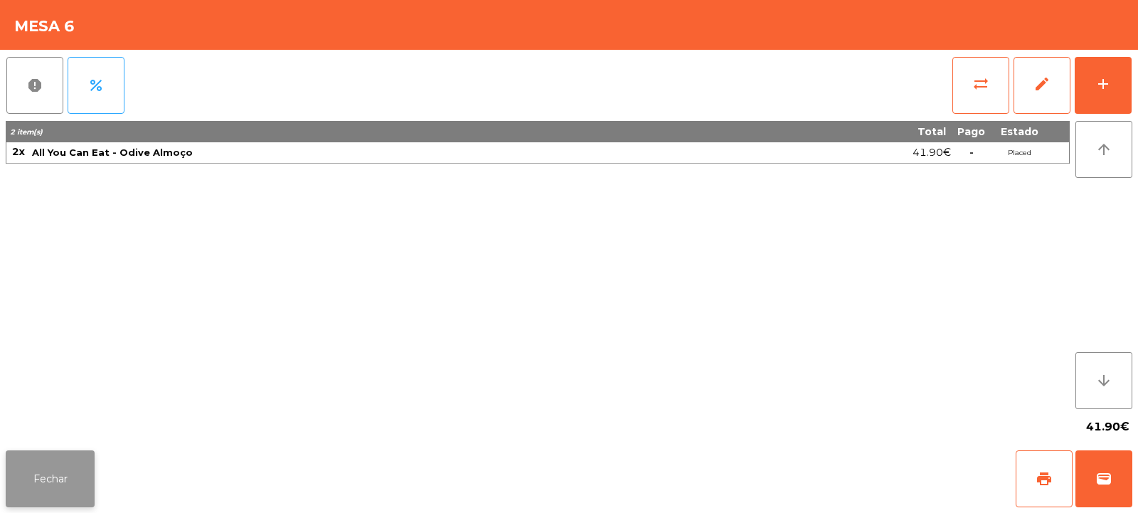
click at [36, 492] on button "Fechar" at bounding box center [50, 478] width 89 height 57
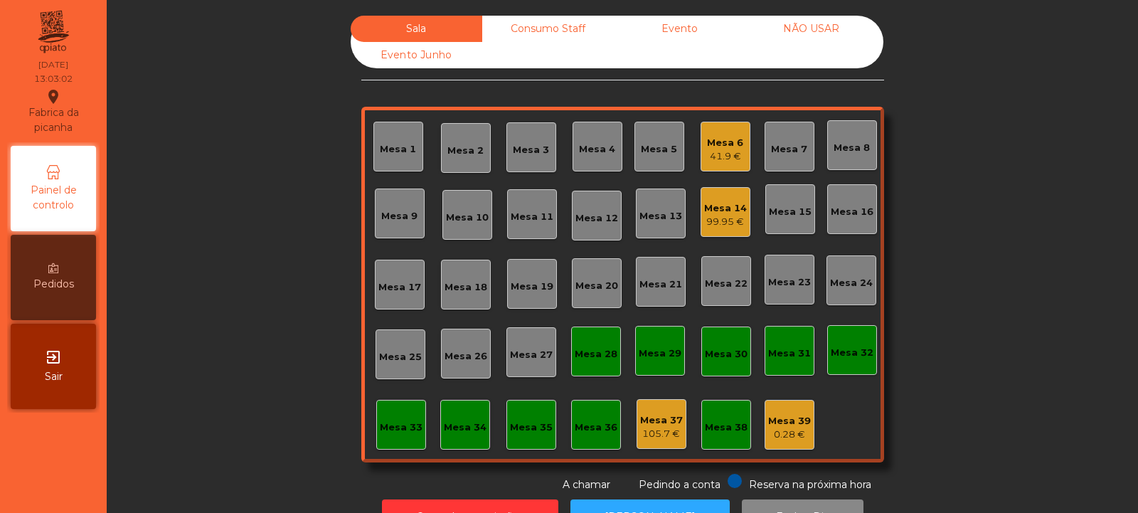
click at [518, 217] on div "Mesa 11" at bounding box center [532, 217] width 43 height 14
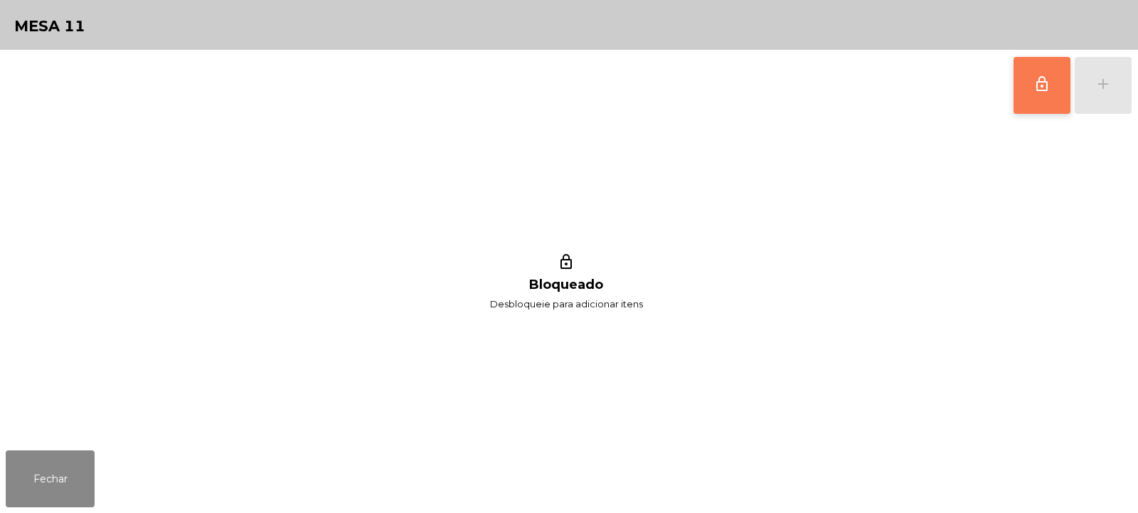
click at [1033, 85] on span "lock_outline" at bounding box center [1041, 83] width 17 height 17
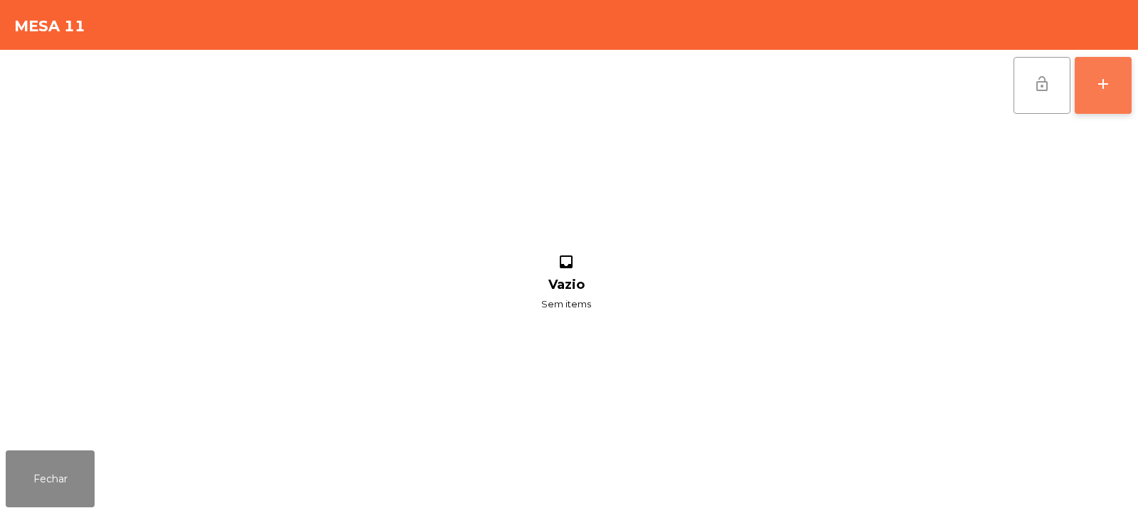
click at [1105, 94] on button "add" at bounding box center [1102, 85] width 57 height 57
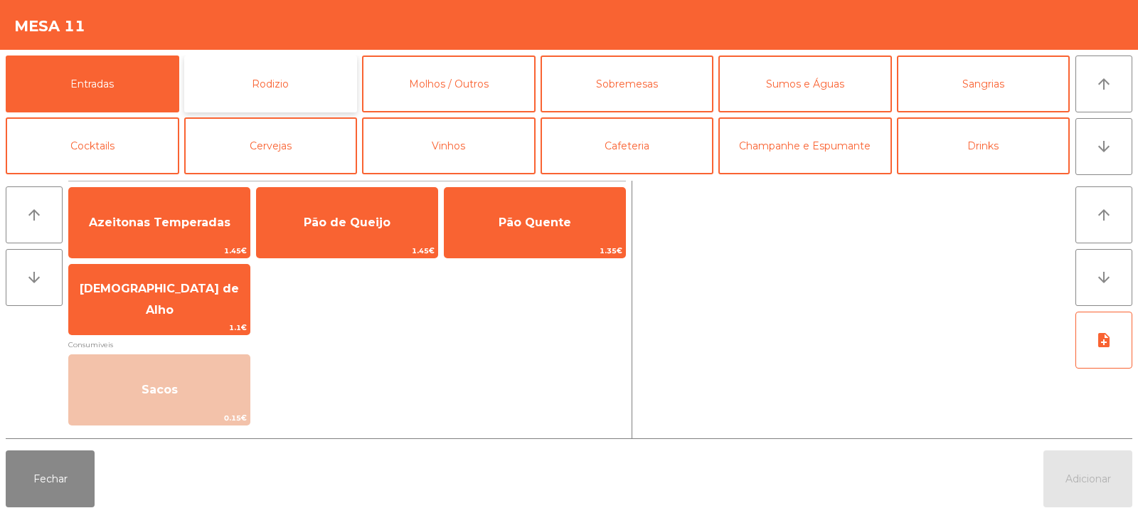
click at [265, 78] on button "Rodizio" at bounding box center [271, 83] width 174 height 57
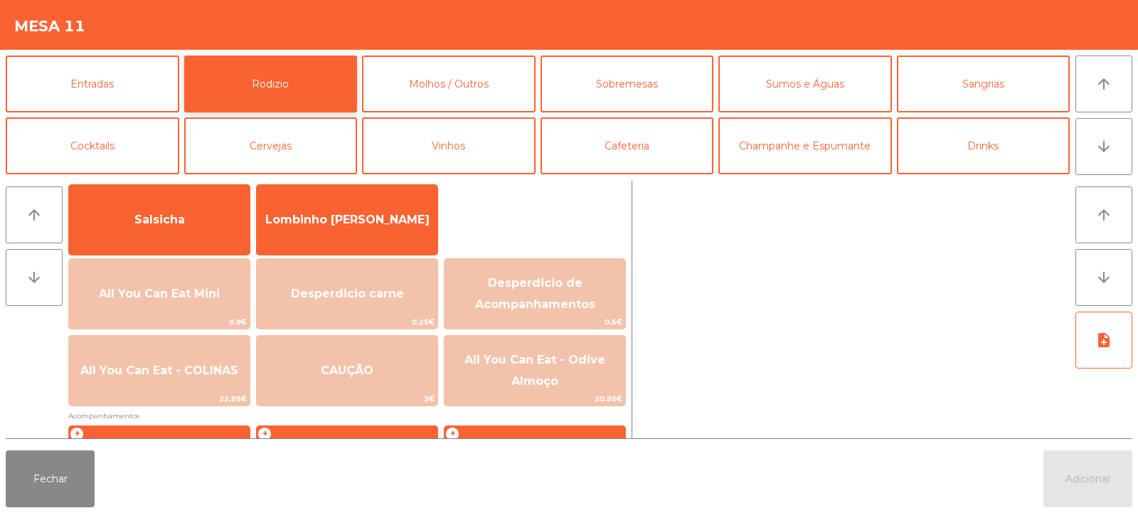
scroll to position [109, 0]
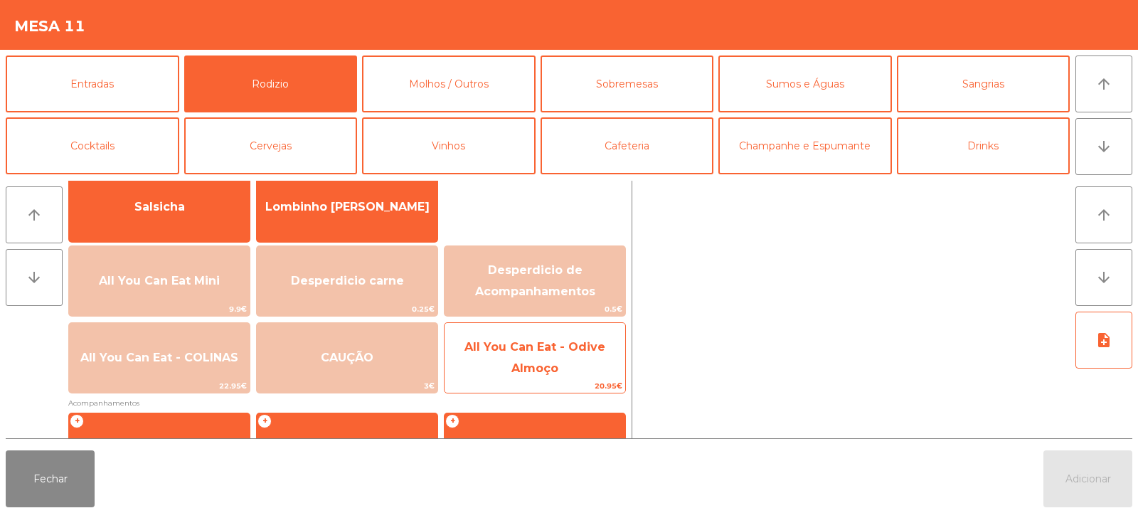
click at [551, 385] on span "20.95€" at bounding box center [534, 386] width 181 height 14
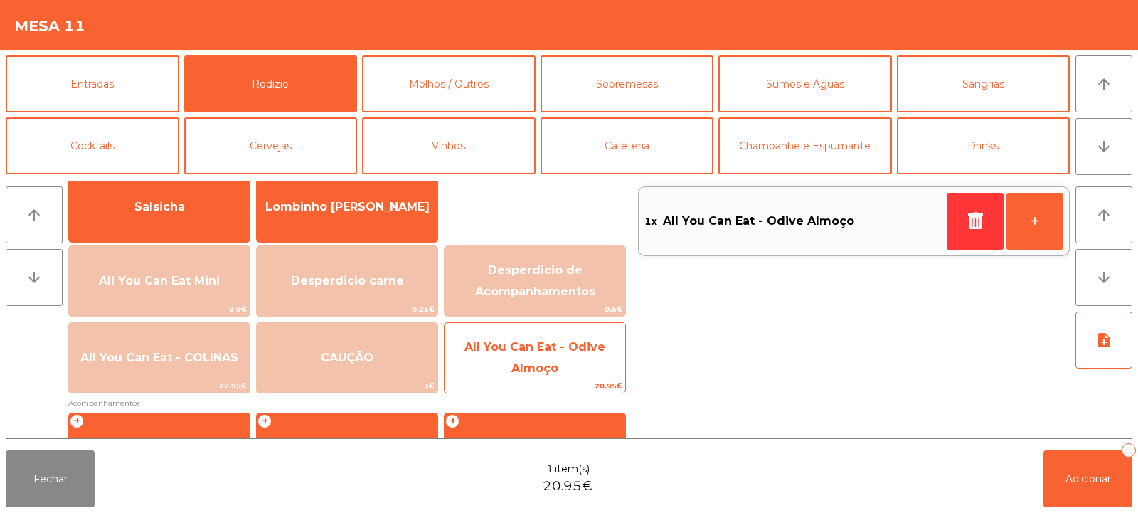
click at [570, 377] on span "All You Can Eat - Odive Almoço" at bounding box center [534, 358] width 181 height 60
click at [564, 373] on span "All You Can Eat - Odive Almoço" at bounding box center [534, 358] width 181 height 60
click at [563, 371] on span "All You Can Eat - Odive Almoço" at bounding box center [534, 358] width 181 height 60
click at [567, 375] on span "All You Can Eat - Odive Almoço" at bounding box center [534, 358] width 181 height 60
click at [567, 372] on span "All You Can Eat - Odive Almoço" at bounding box center [534, 358] width 181 height 60
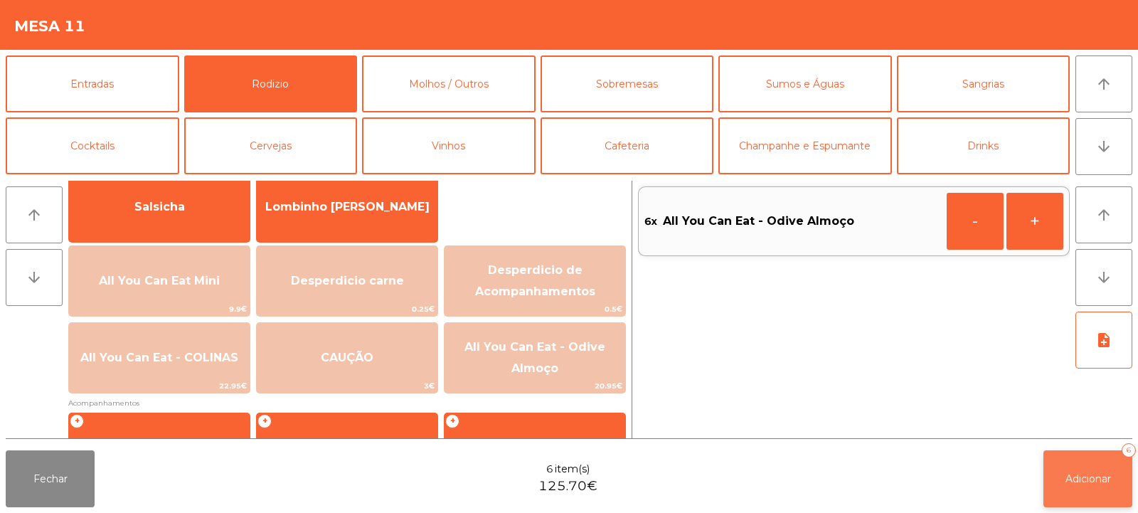
click at [1093, 462] on button "Adicionar 6" at bounding box center [1087, 478] width 89 height 57
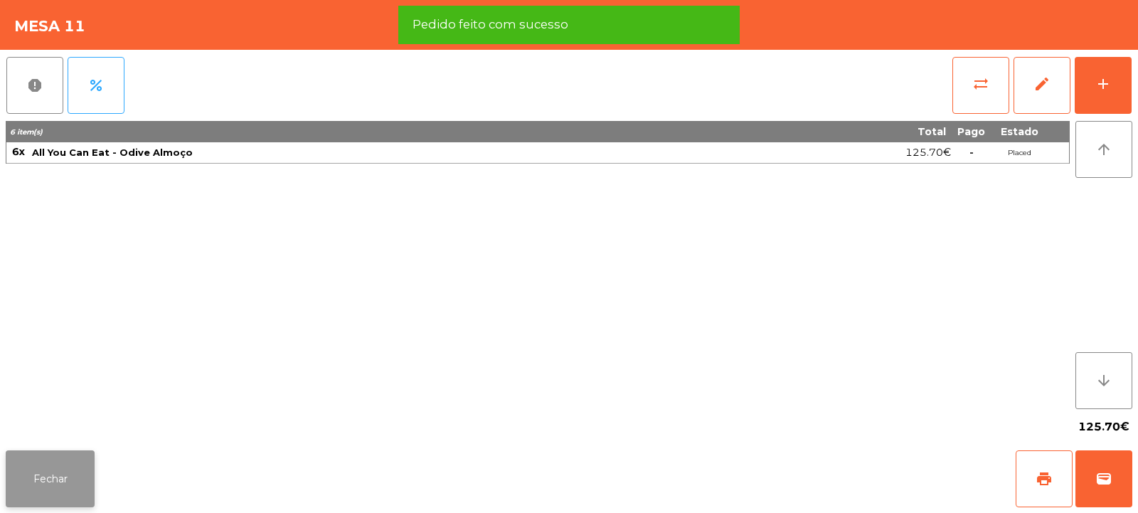
click at [56, 466] on button "Fechar" at bounding box center [50, 478] width 89 height 57
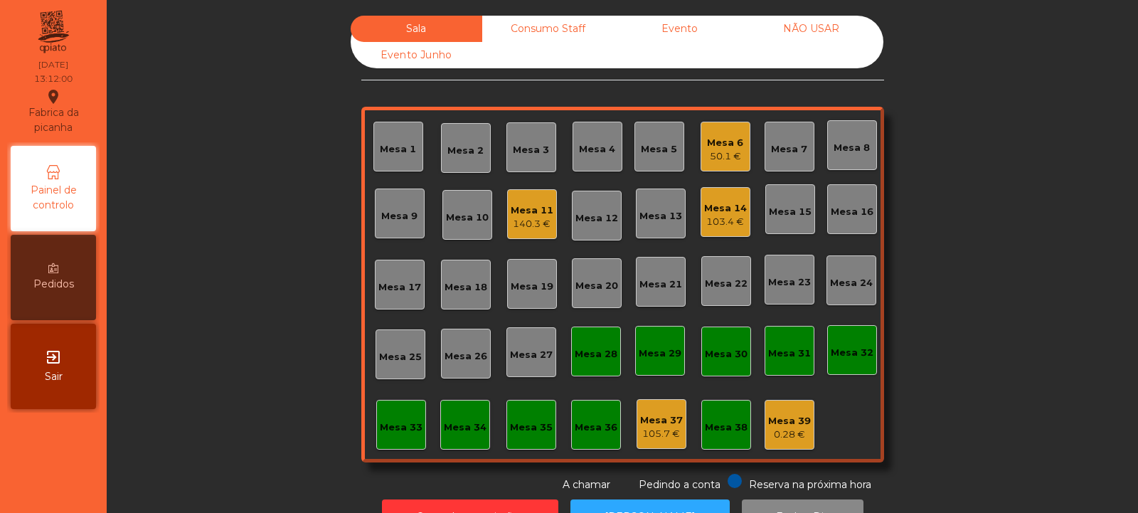
click at [594, 159] on div "Mesa 4" at bounding box center [597, 147] width 50 height 50
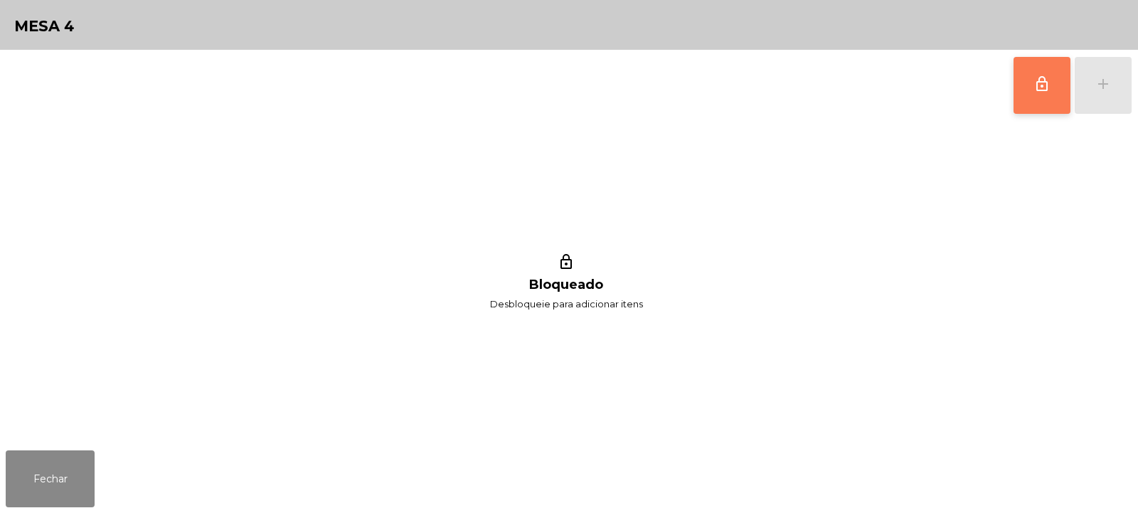
click at [1043, 96] on button "lock_outline" at bounding box center [1041, 85] width 57 height 57
click at [1101, 81] on div "add" at bounding box center [1102, 83] width 17 height 17
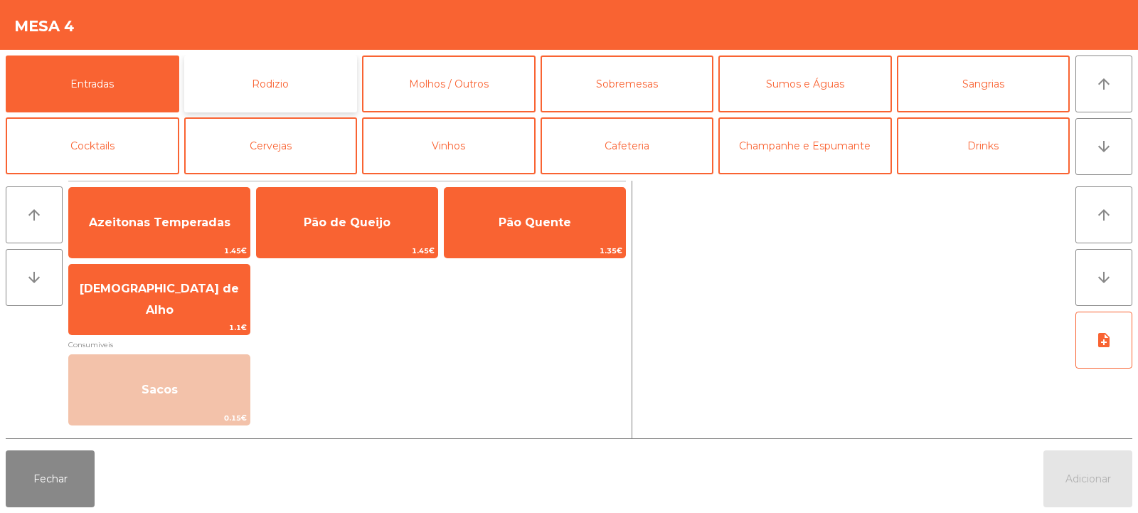
click at [304, 87] on button "Rodizio" at bounding box center [271, 83] width 174 height 57
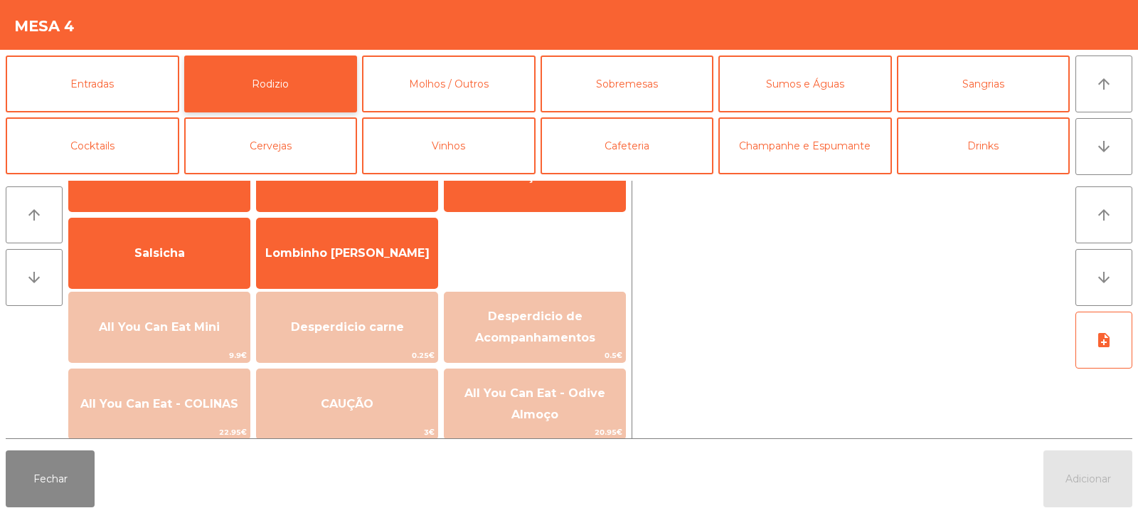
scroll to position [73, 0]
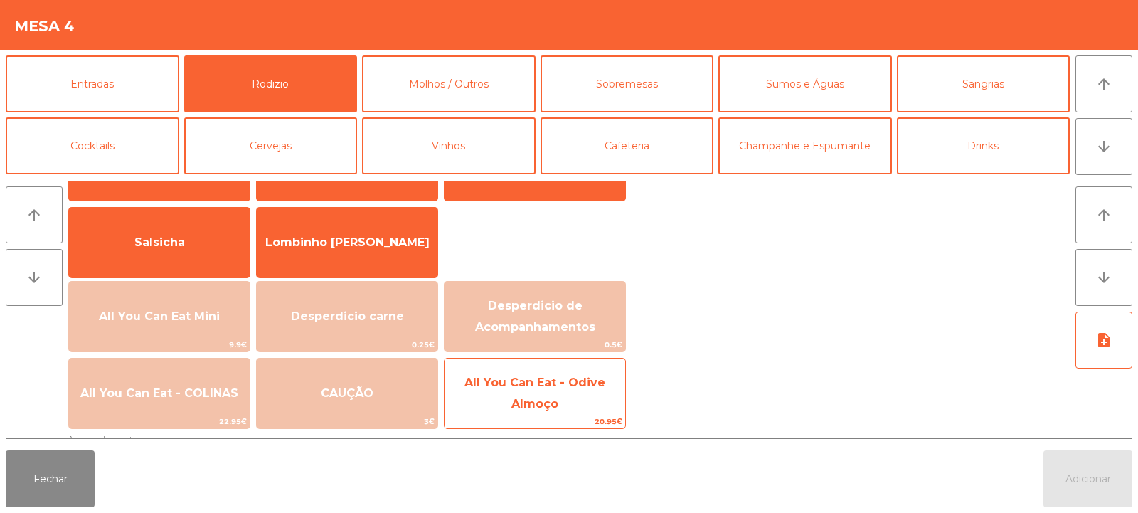
click at [536, 406] on span "All You Can Eat - Odive Almoço" at bounding box center [534, 392] width 141 height 35
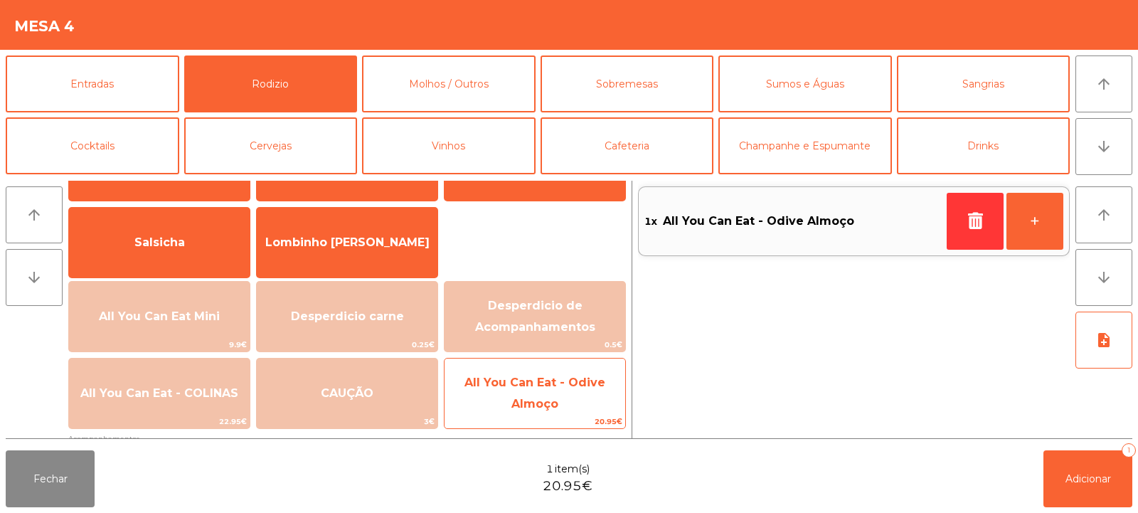
click at [539, 400] on span "All You Can Eat - Odive Almoço" at bounding box center [534, 392] width 141 height 35
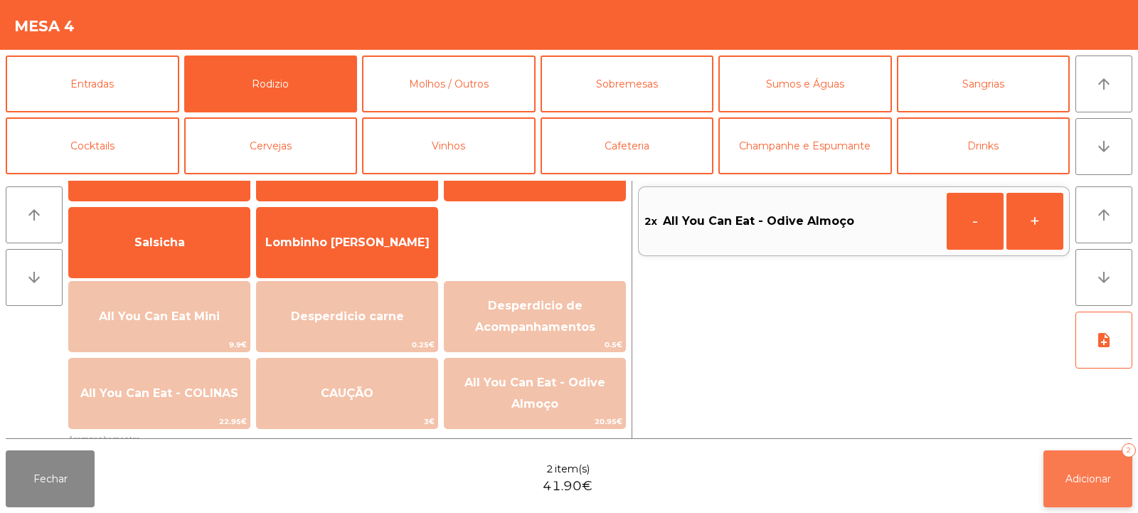
click at [1055, 474] on button "Adicionar 2" at bounding box center [1087, 478] width 89 height 57
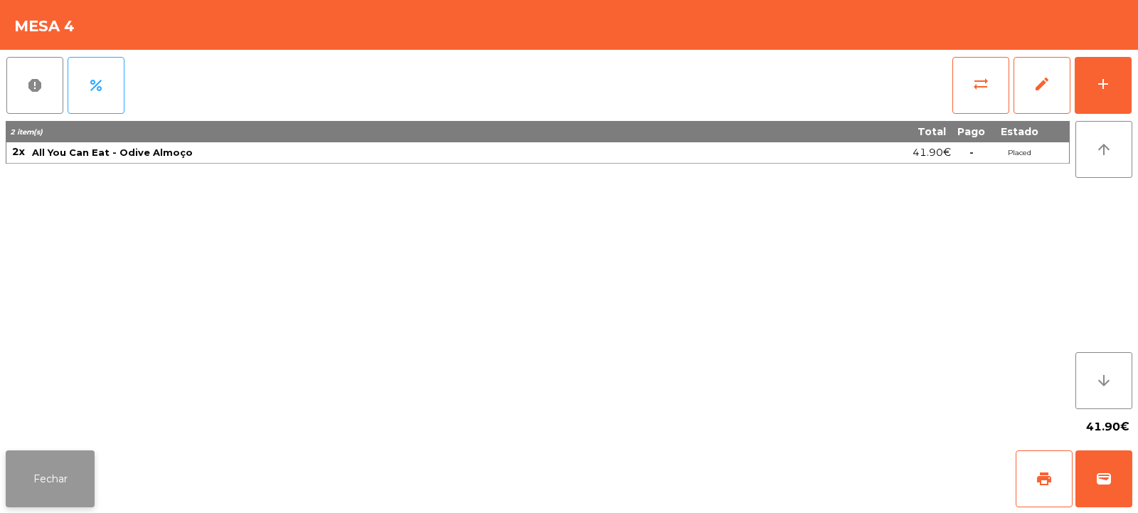
click at [81, 481] on button "Fechar" at bounding box center [50, 478] width 89 height 57
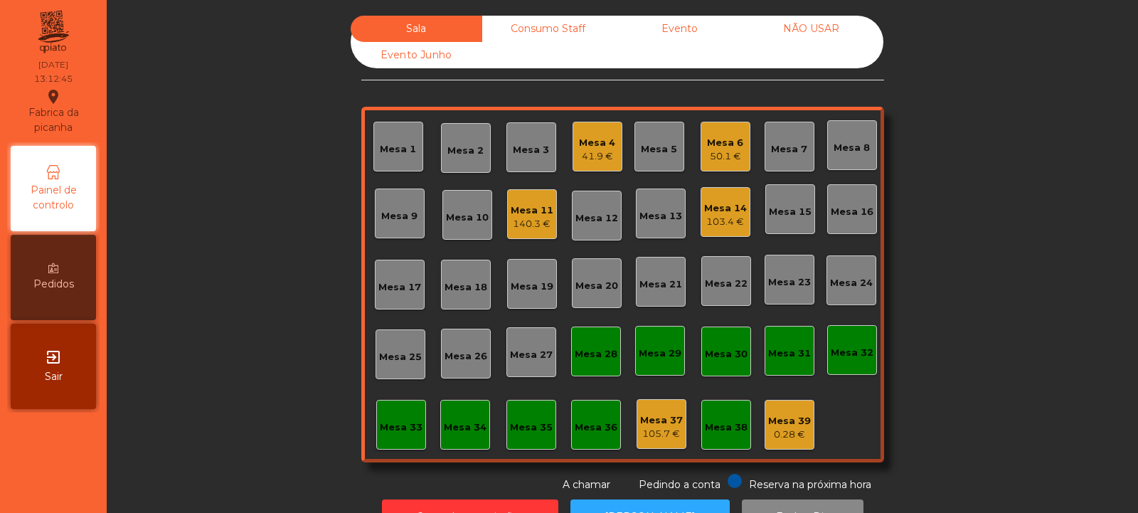
click at [461, 156] on div "Mesa 2" at bounding box center [465, 151] width 36 height 14
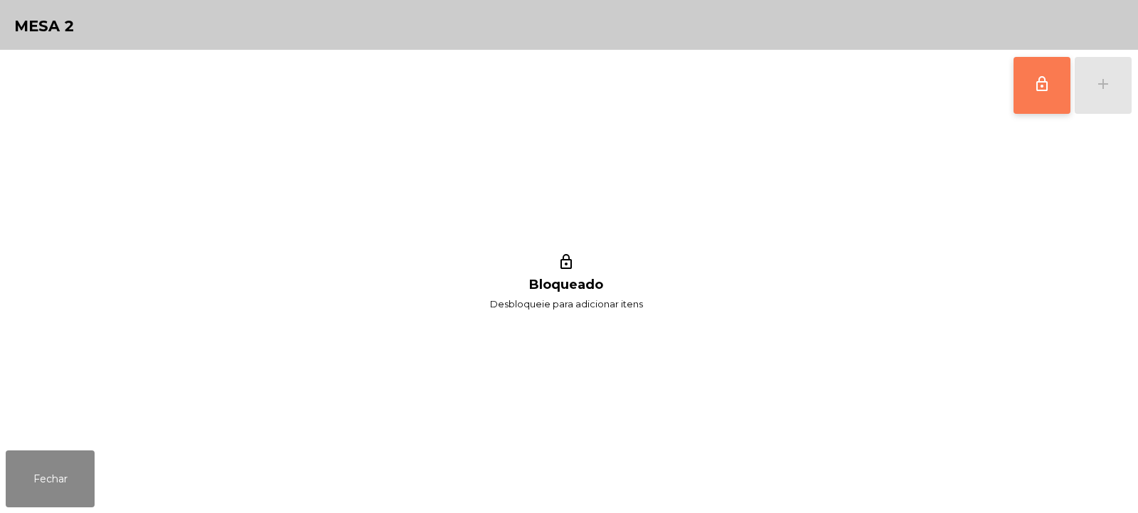
click at [1047, 99] on button "lock_outline" at bounding box center [1041, 85] width 57 height 57
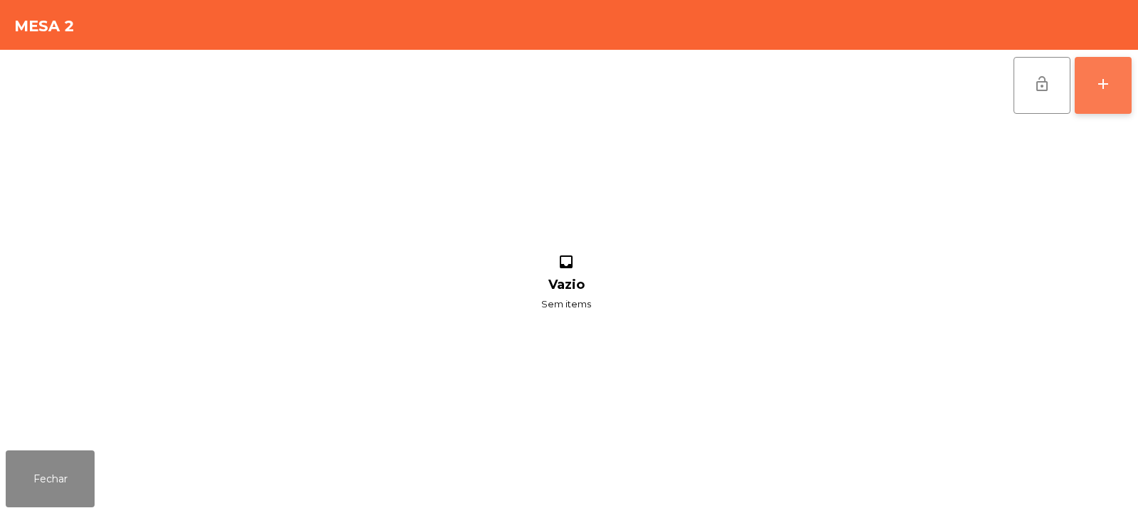
click at [1102, 85] on div "add" at bounding box center [1102, 83] width 17 height 17
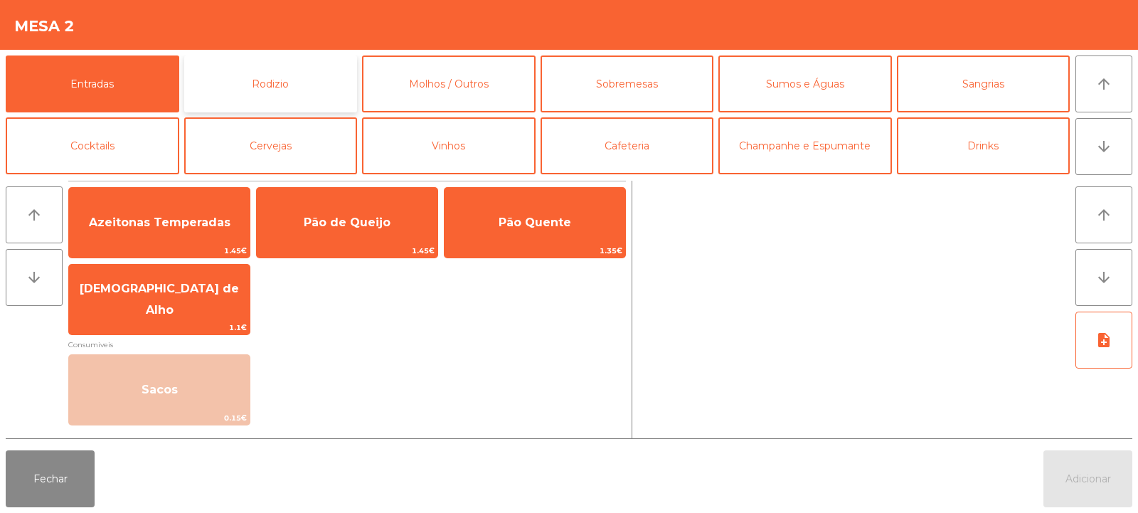
click at [255, 94] on button "Rodizio" at bounding box center [271, 83] width 174 height 57
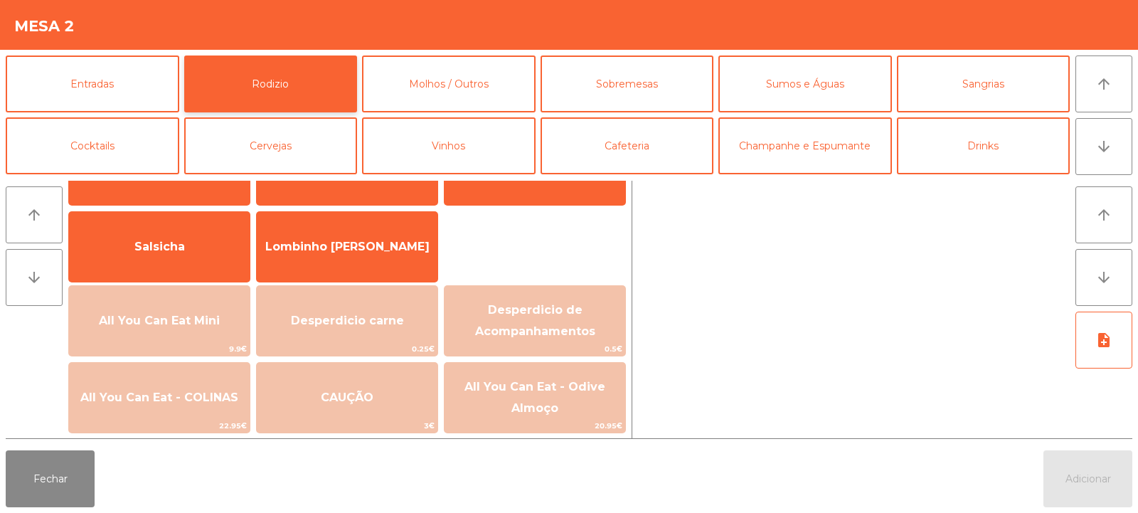
scroll to position [86, 0]
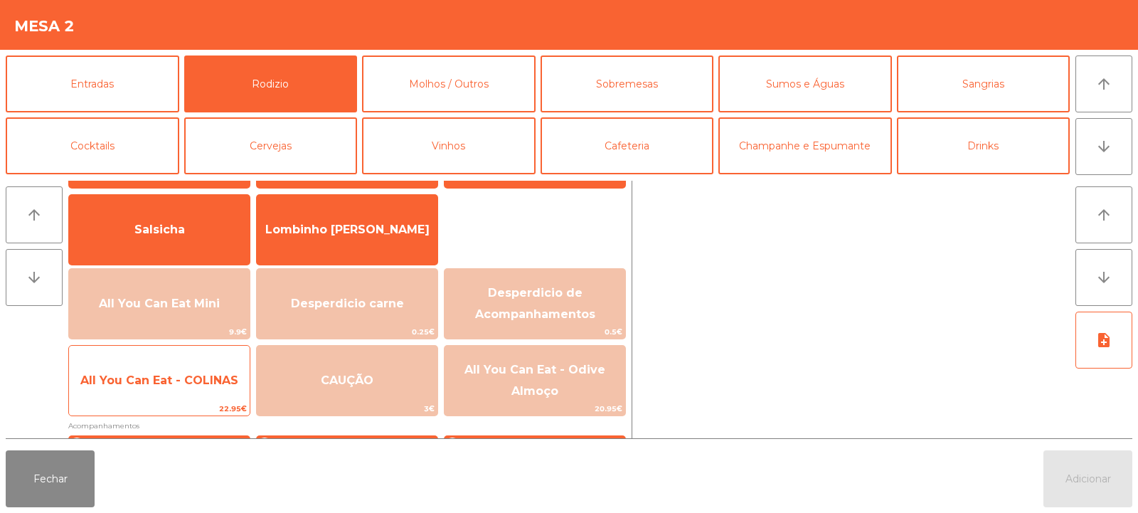
click at [183, 388] on span "All You Can Eat - COLINAS" at bounding box center [159, 380] width 181 height 38
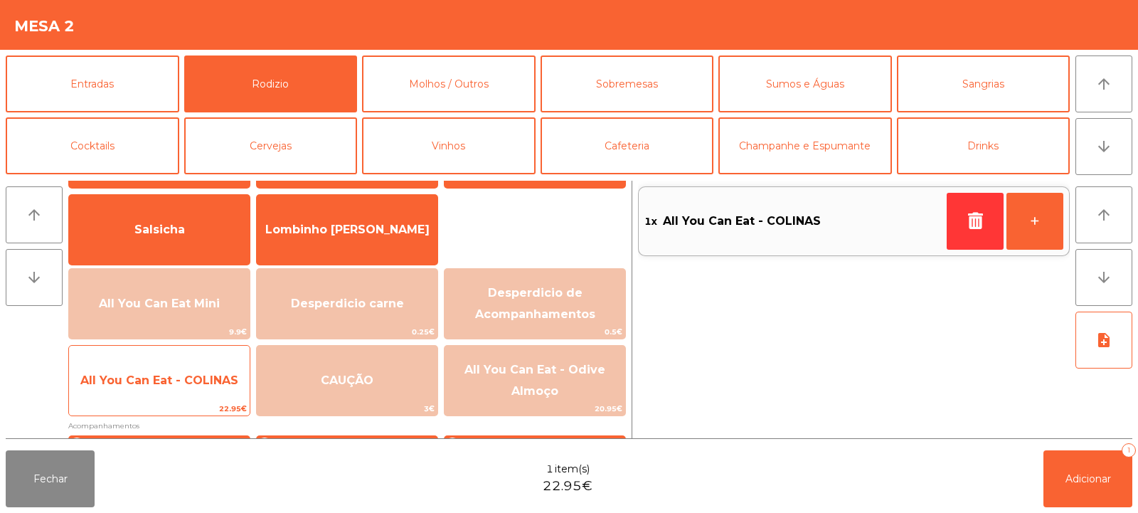
click at [181, 391] on span "All You Can Eat - COLINAS" at bounding box center [159, 380] width 181 height 38
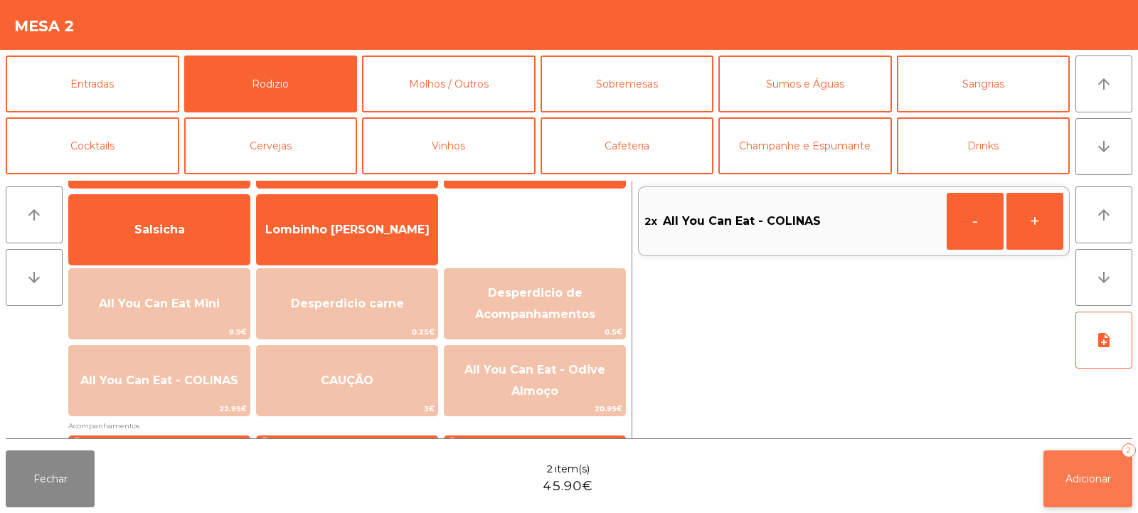
click at [1058, 470] on button "Adicionar 2" at bounding box center [1087, 478] width 89 height 57
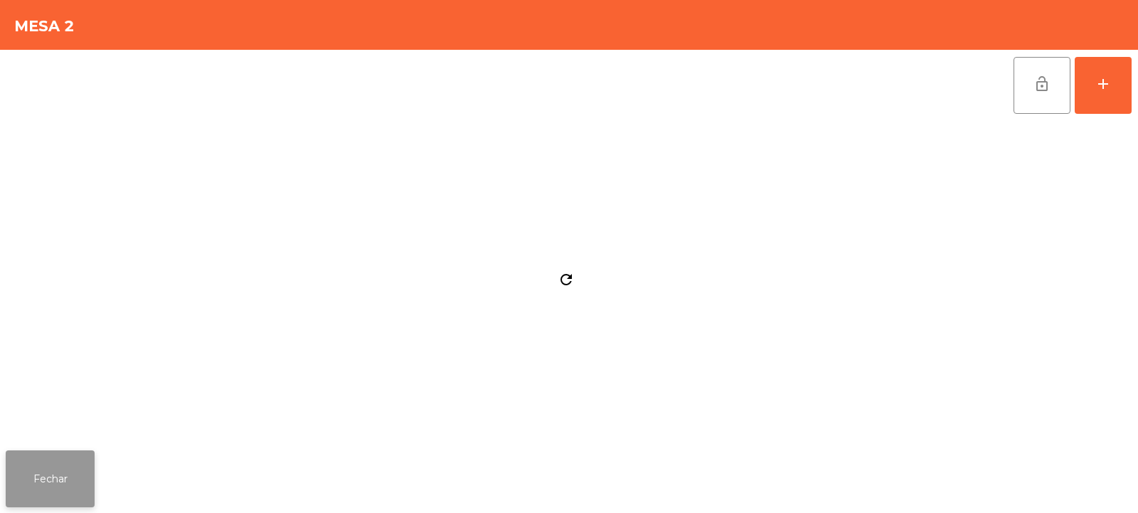
click at [64, 479] on button "Fechar" at bounding box center [50, 478] width 89 height 57
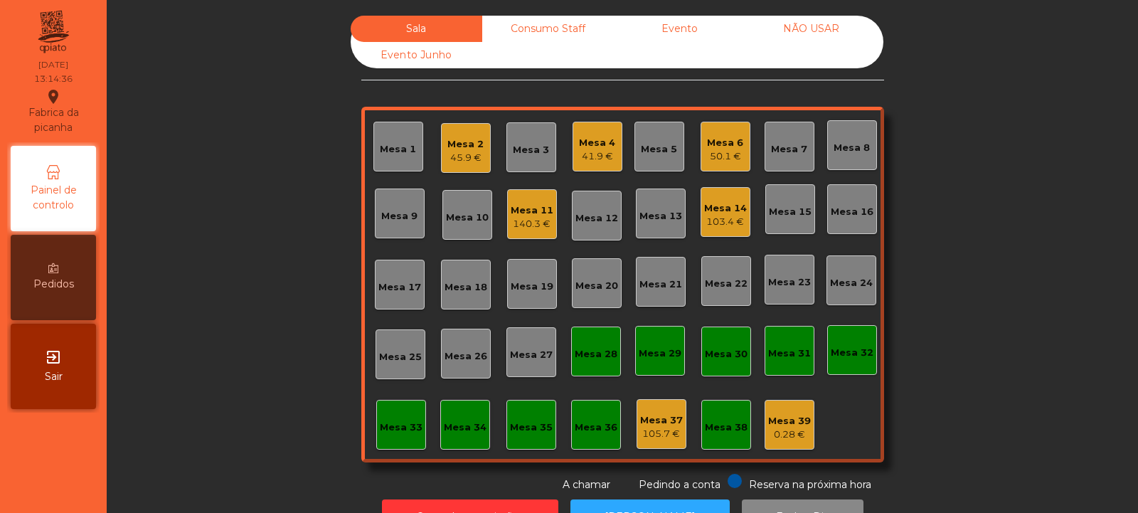
click at [721, 219] on div "103.4 €" at bounding box center [725, 222] width 43 height 14
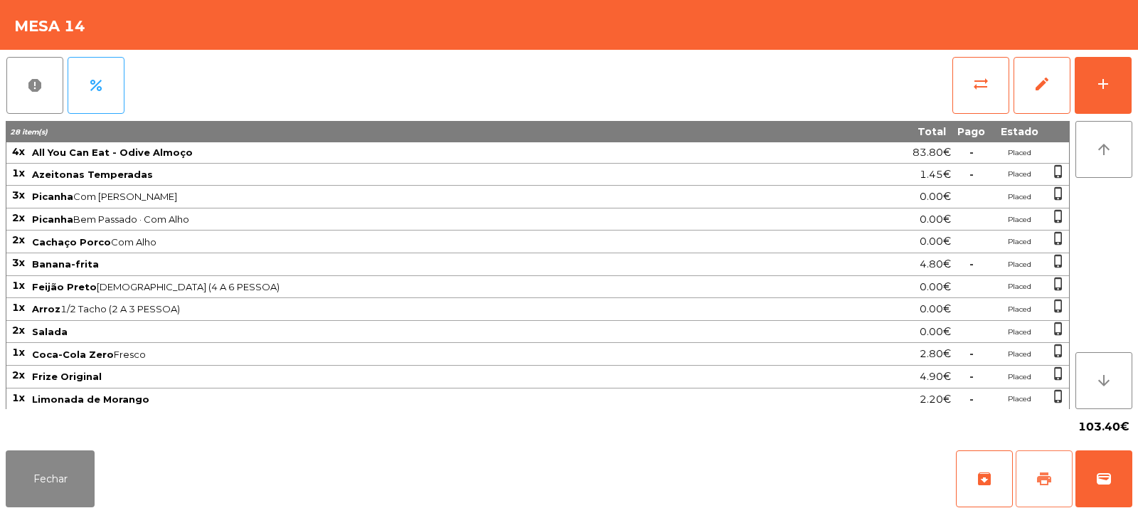
click at [1037, 479] on span "print" at bounding box center [1043, 478] width 17 height 17
click at [968, 94] on button "sync_alt" at bounding box center [980, 85] width 57 height 57
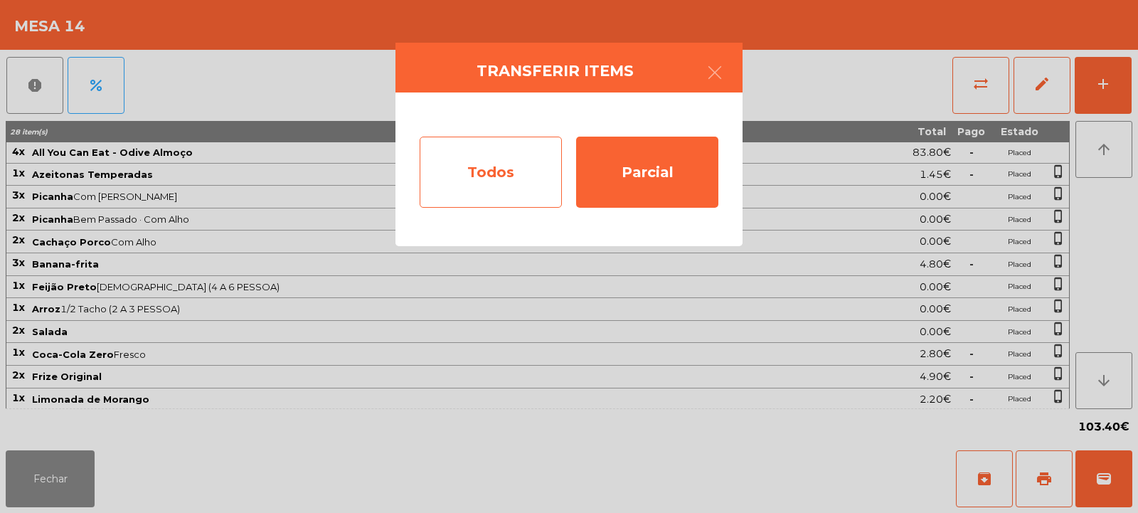
click at [467, 179] on div "Todos" at bounding box center [491, 172] width 142 height 71
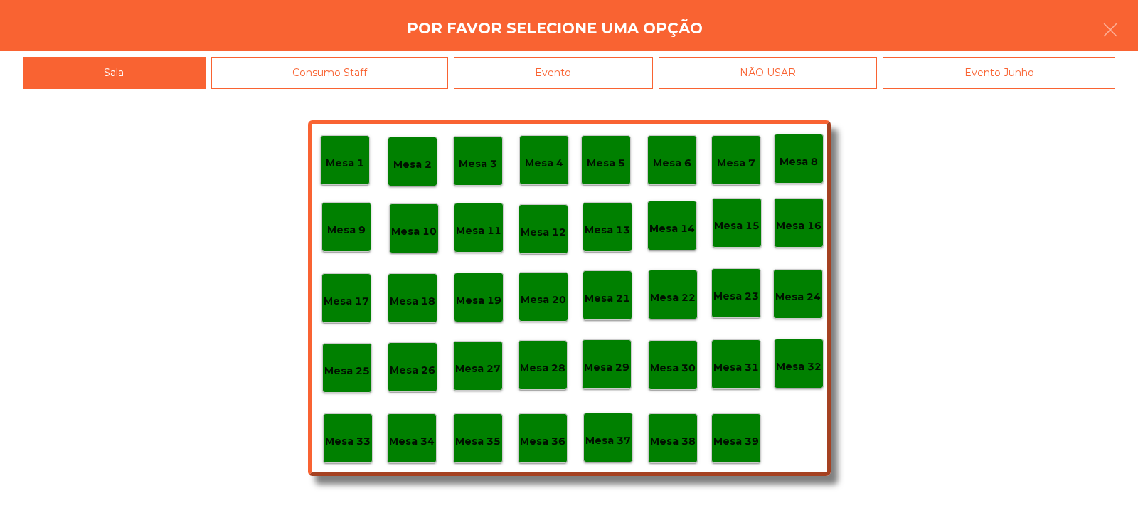
click at [590, 85] on div "Evento" at bounding box center [553, 73] width 199 height 32
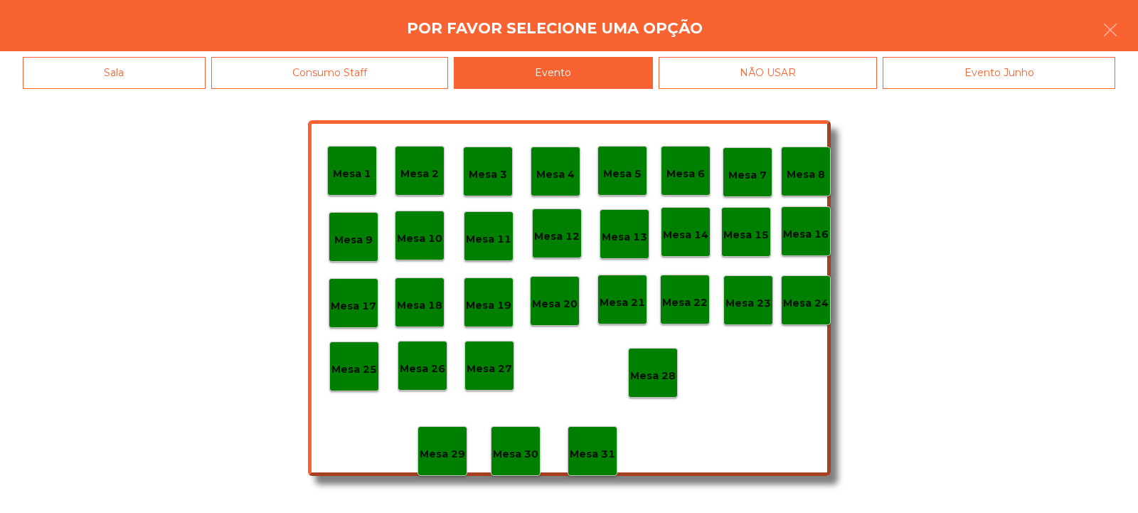
click at [654, 385] on div "Mesa 28" at bounding box center [653, 373] width 50 height 50
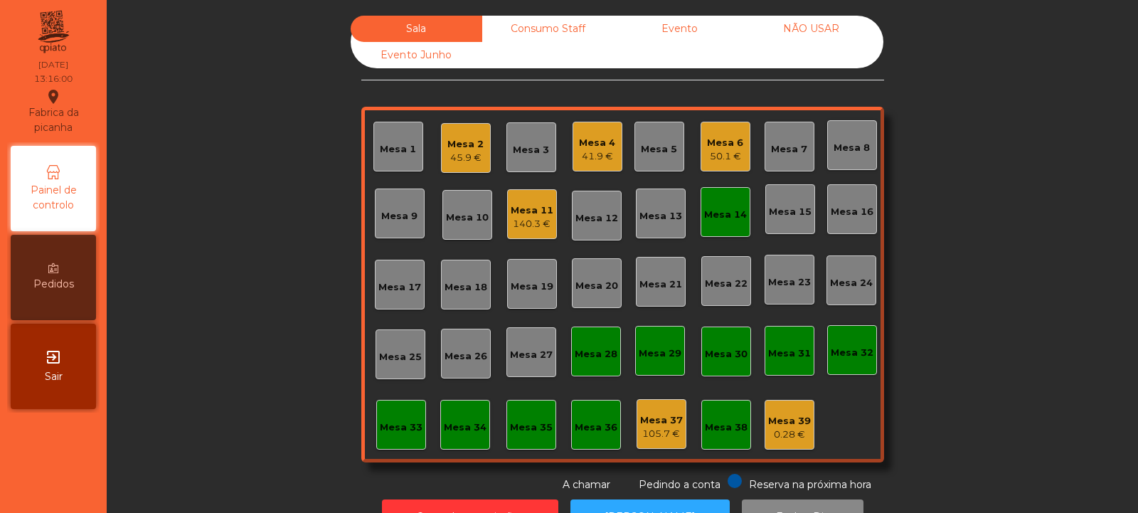
click at [703, 225] on div "Mesa 14" at bounding box center [725, 212] width 50 height 50
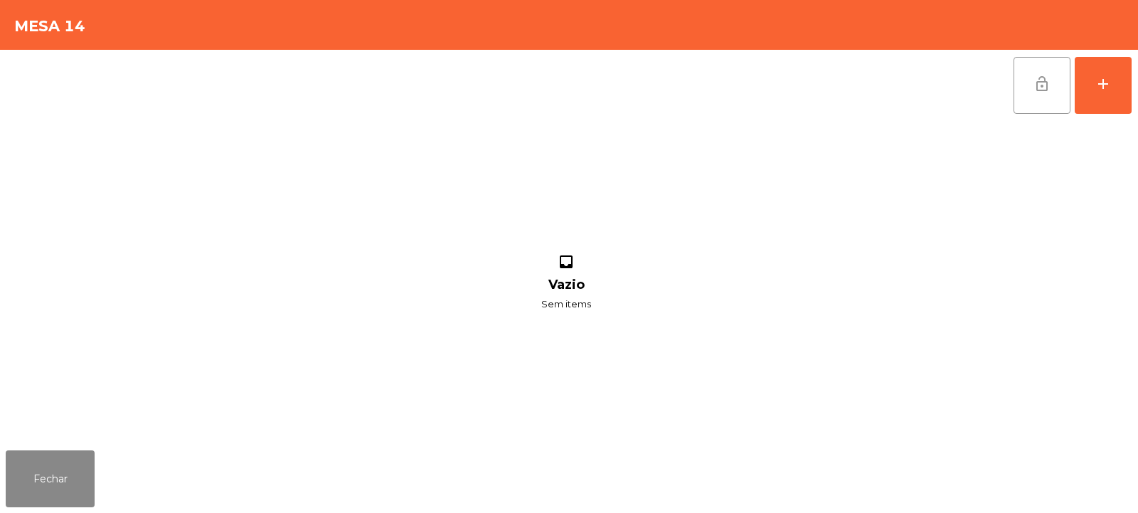
click at [1030, 85] on button "lock_open" at bounding box center [1041, 85] width 57 height 57
click at [61, 486] on button "Fechar" at bounding box center [50, 478] width 89 height 57
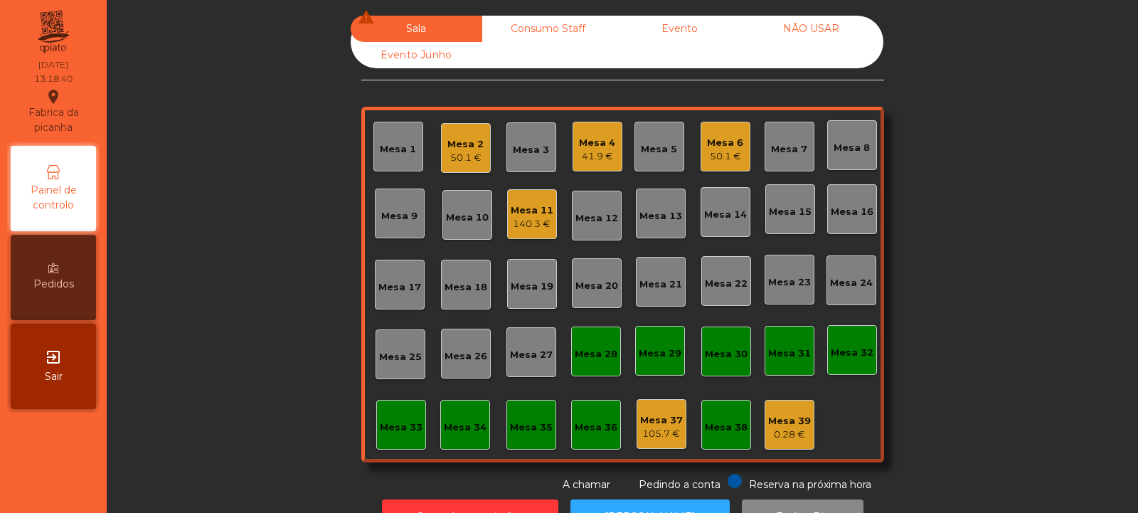
click at [592, 156] on div "41.9 €" at bounding box center [597, 156] width 36 height 14
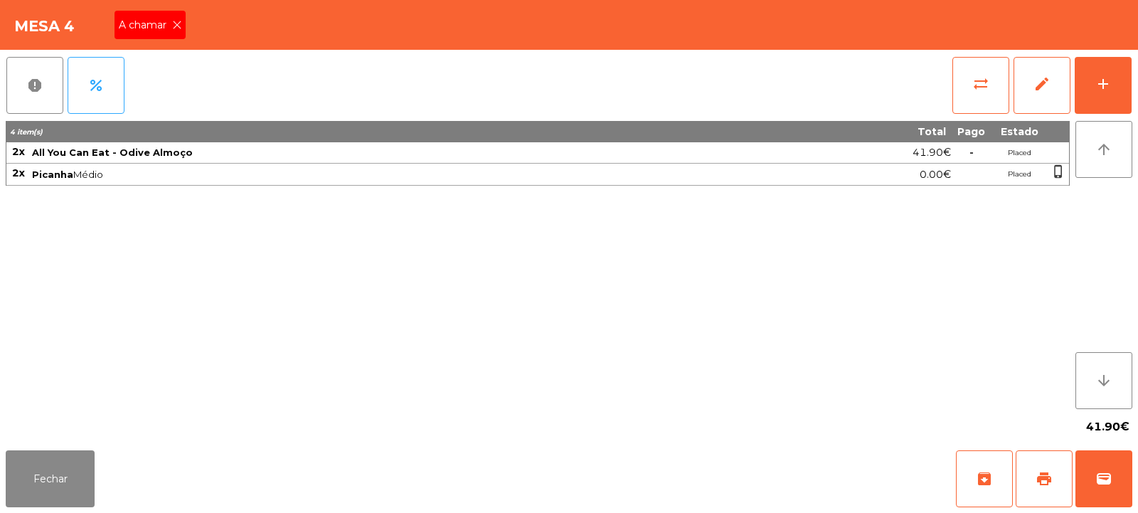
click at [167, 34] on div "A chamar" at bounding box center [149, 25] width 71 height 28
click at [69, 466] on button "Fechar" at bounding box center [50, 478] width 89 height 57
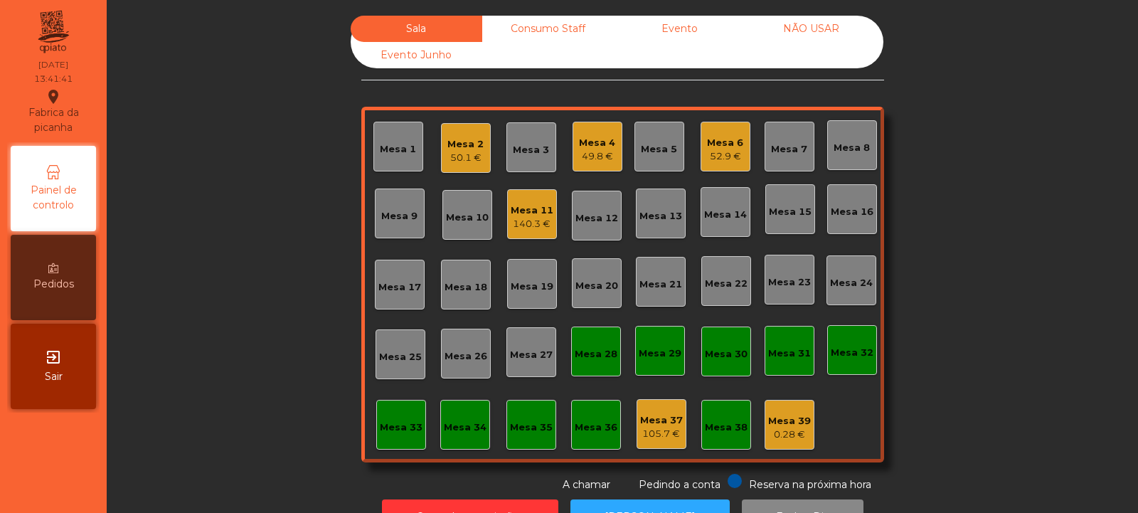
click at [375, 220] on div "Mesa 9" at bounding box center [400, 213] width 50 height 50
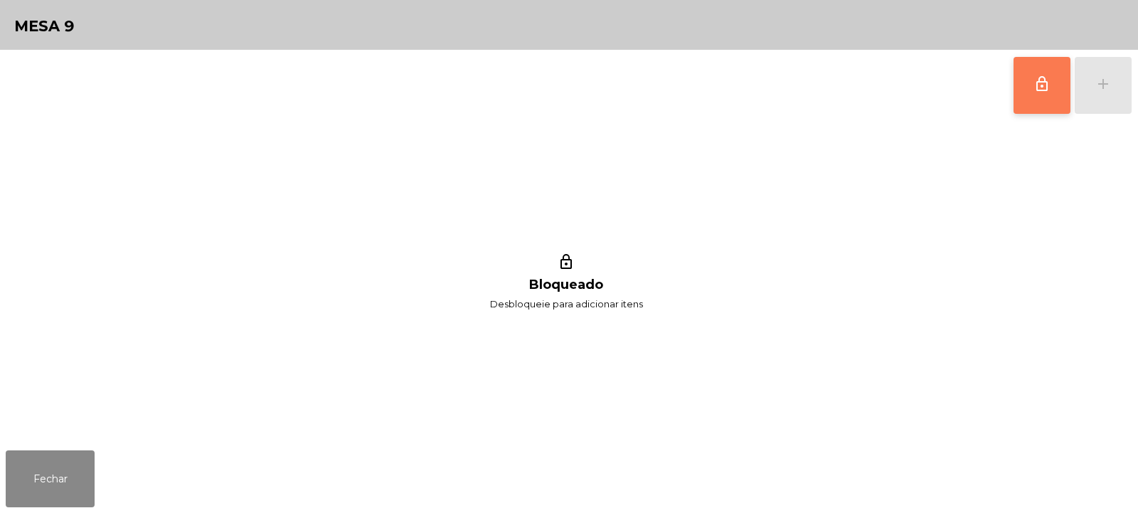
click at [1060, 80] on button "lock_outline" at bounding box center [1041, 85] width 57 height 57
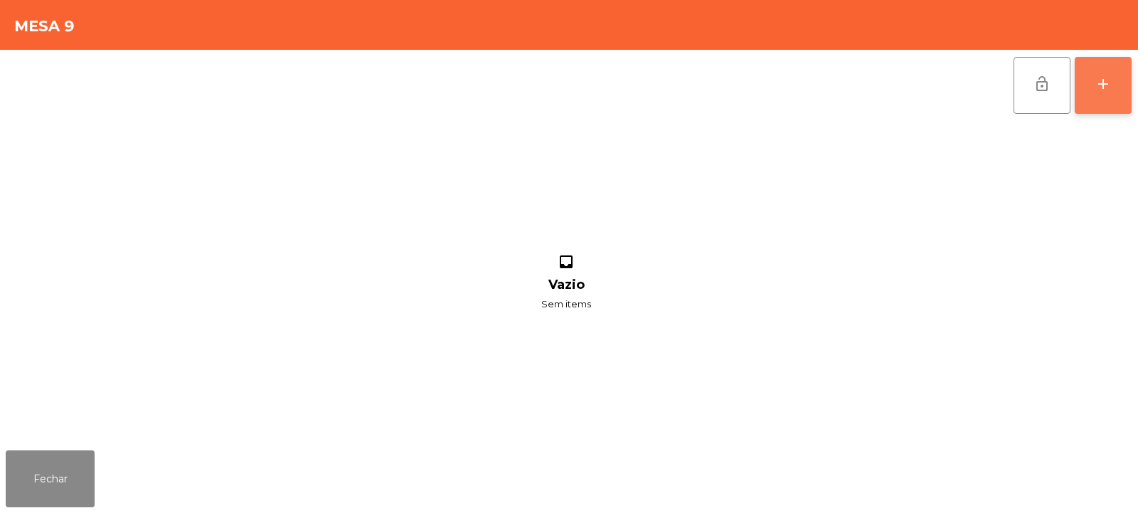
click at [1109, 87] on div "add" at bounding box center [1102, 83] width 17 height 17
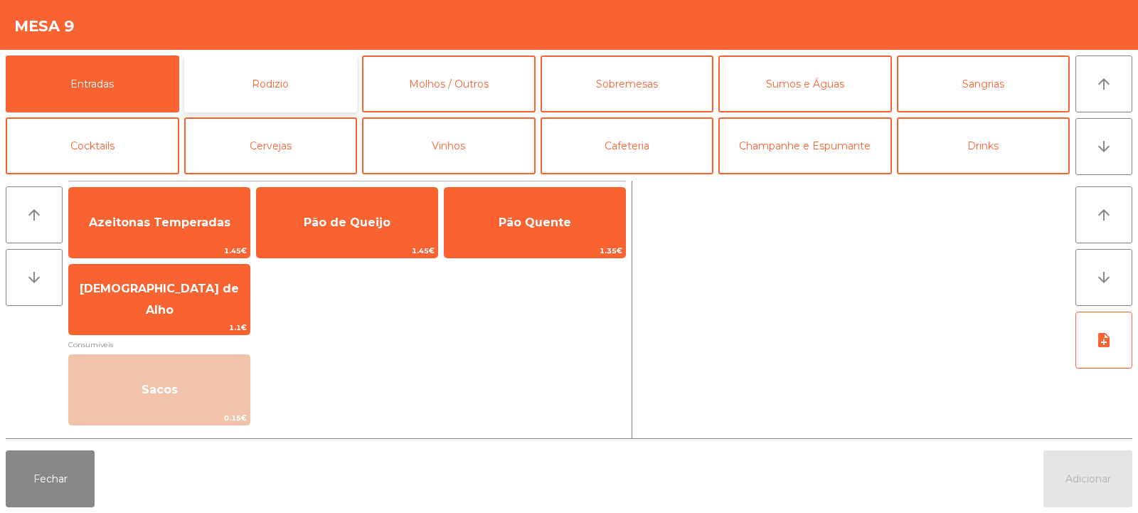
click at [262, 83] on button "Rodizio" at bounding box center [271, 83] width 174 height 57
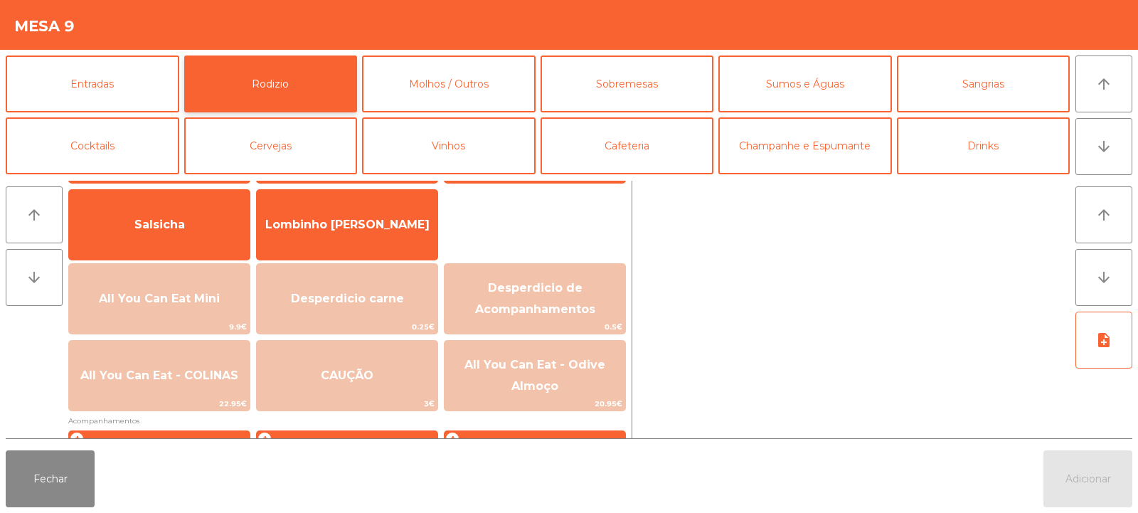
scroll to position [96, 0]
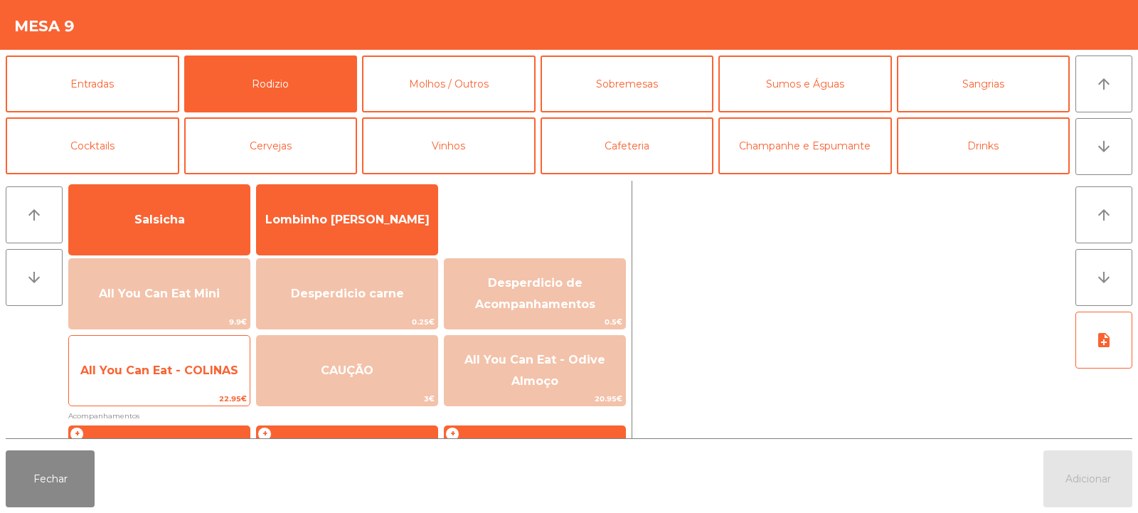
click at [188, 392] on span "22.95€" at bounding box center [159, 399] width 181 height 14
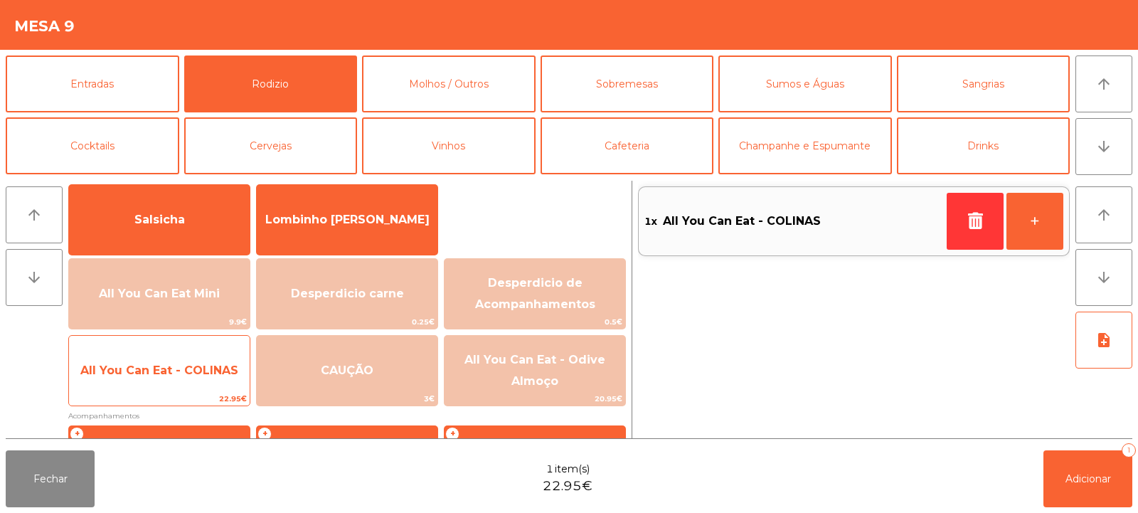
click at [186, 396] on span "22.95€" at bounding box center [159, 399] width 181 height 14
click at [178, 400] on span "22.95€" at bounding box center [159, 399] width 181 height 14
click at [182, 396] on span "22.95€" at bounding box center [159, 399] width 181 height 14
click at [186, 398] on span "22.95€" at bounding box center [159, 399] width 181 height 14
click at [197, 385] on span "All You Can Eat - COLINAS" at bounding box center [159, 370] width 181 height 38
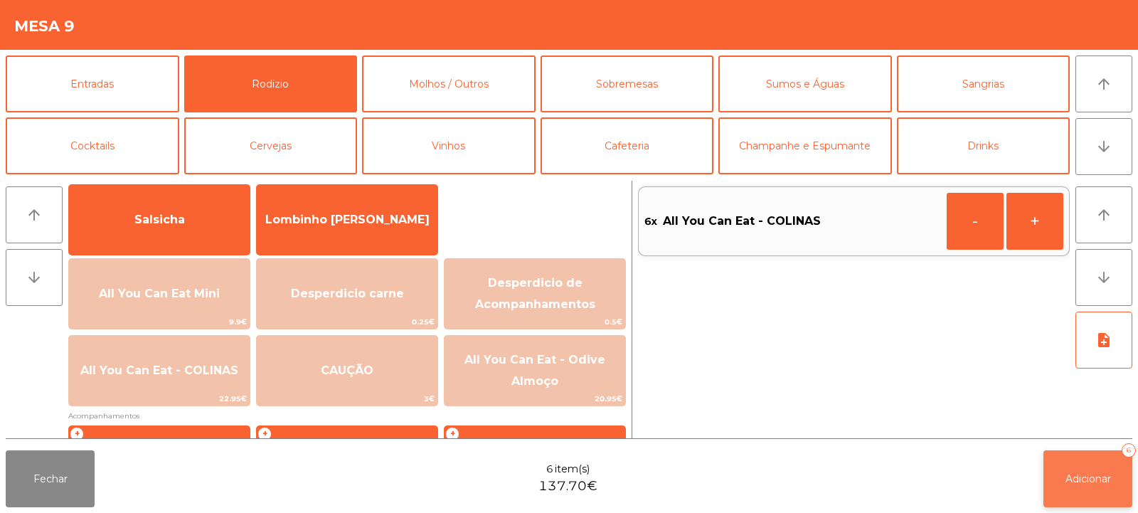
click at [1113, 470] on button "Adicionar 6" at bounding box center [1087, 478] width 89 height 57
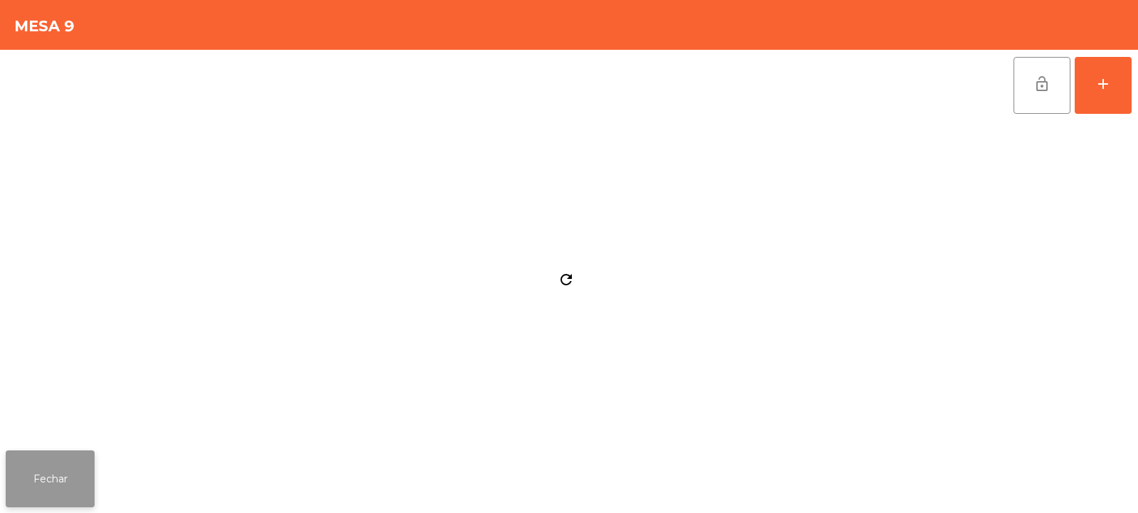
click at [70, 462] on button "Fechar" at bounding box center [50, 478] width 89 height 57
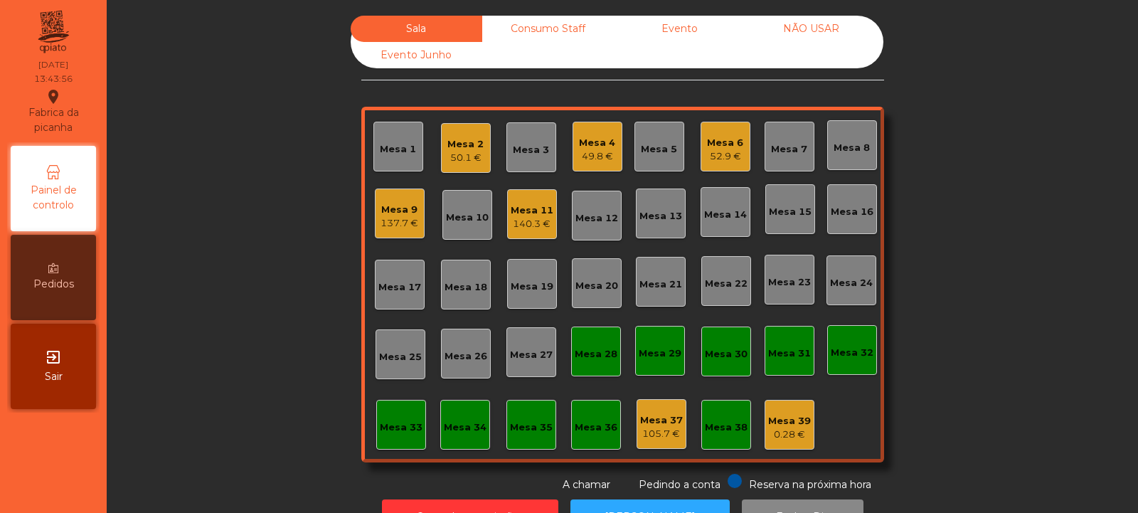
click at [401, 421] on div "Mesa 33" at bounding box center [401, 427] width 43 height 14
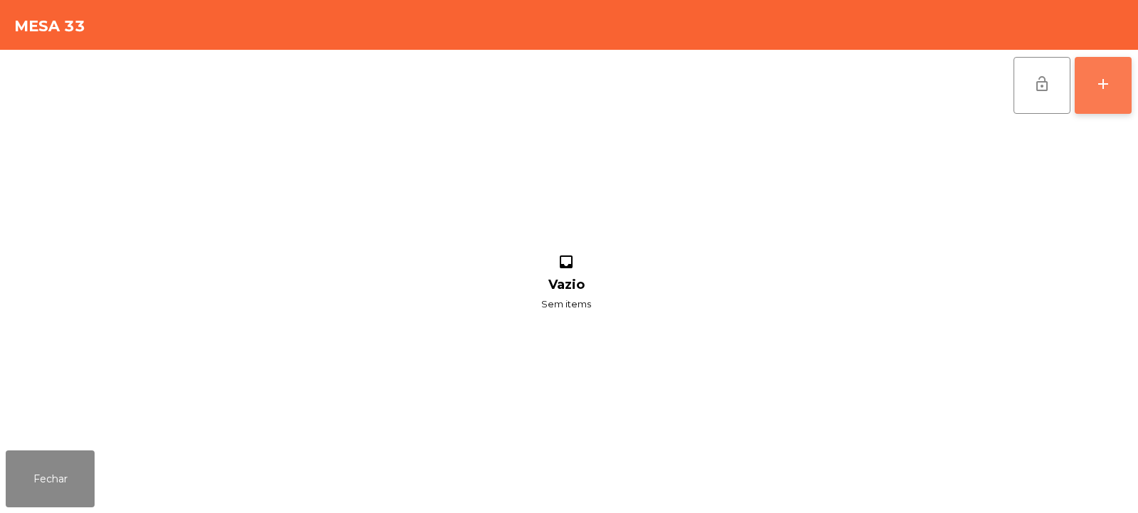
click at [1089, 95] on button "add" at bounding box center [1102, 85] width 57 height 57
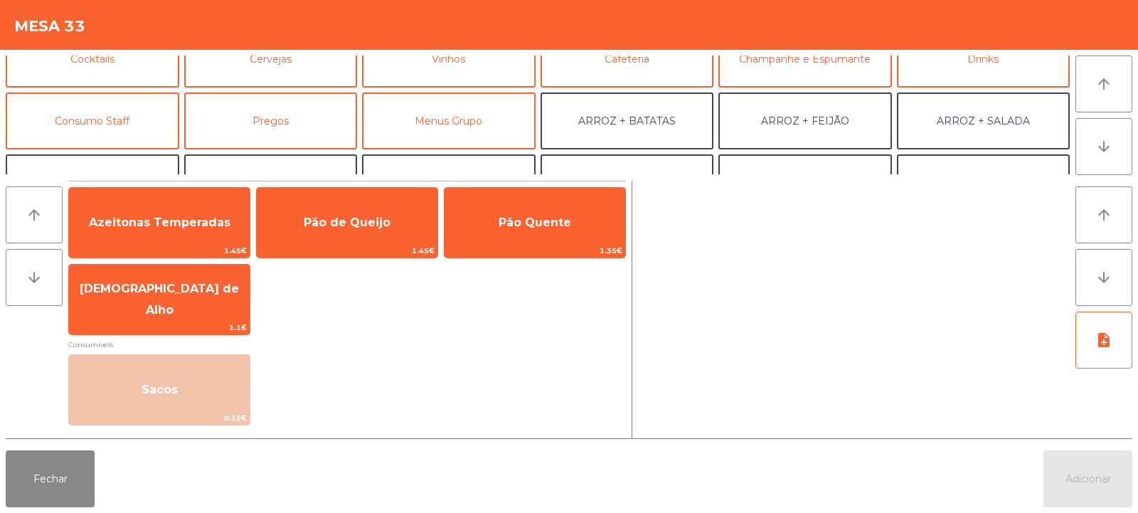
scroll to position [94, 0]
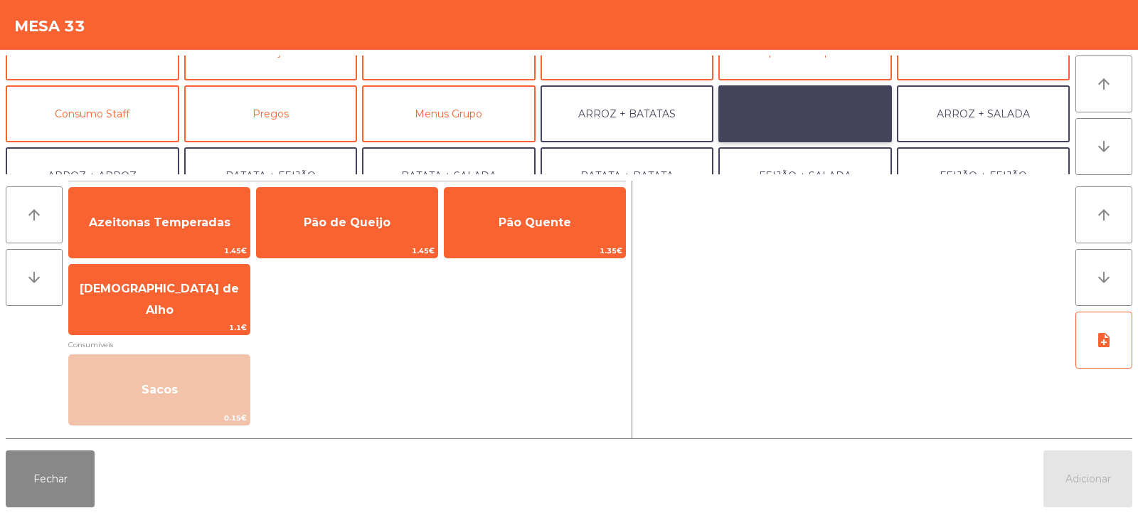
click at [787, 117] on button "ARROZ + FEIJÃO" at bounding box center [805, 113] width 174 height 57
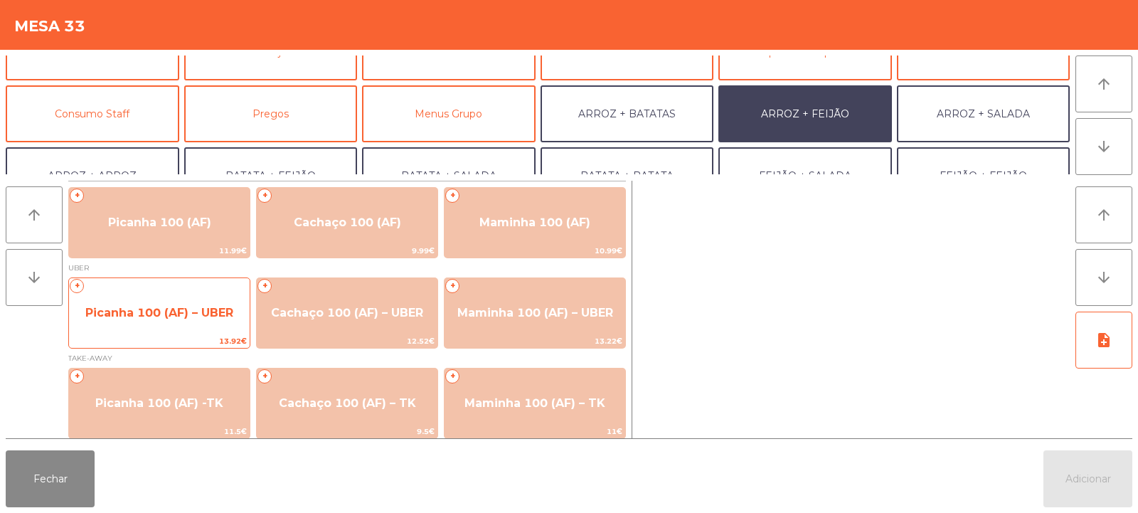
click at [164, 319] on span "Picanha 100 (AF) – UBER" at bounding box center [159, 313] width 181 height 38
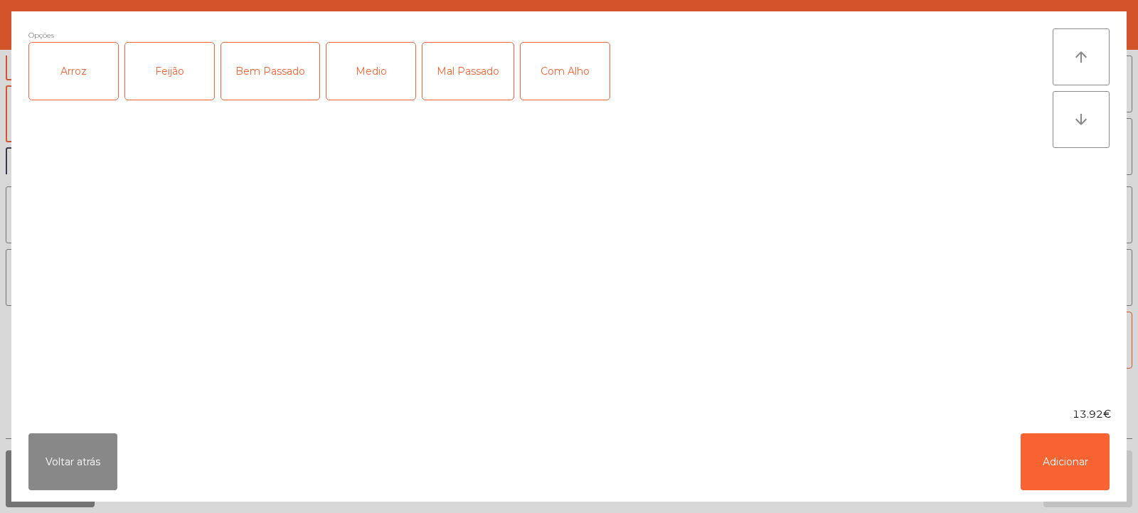
click at [81, 81] on div "Arroz" at bounding box center [73, 71] width 89 height 57
click at [138, 88] on div "Feijão" at bounding box center [169, 71] width 89 height 57
click at [348, 92] on div "Medio" at bounding box center [370, 71] width 89 height 57
click at [1028, 448] on button "Adicionar" at bounding box center [1064, 461] width 89 height 57
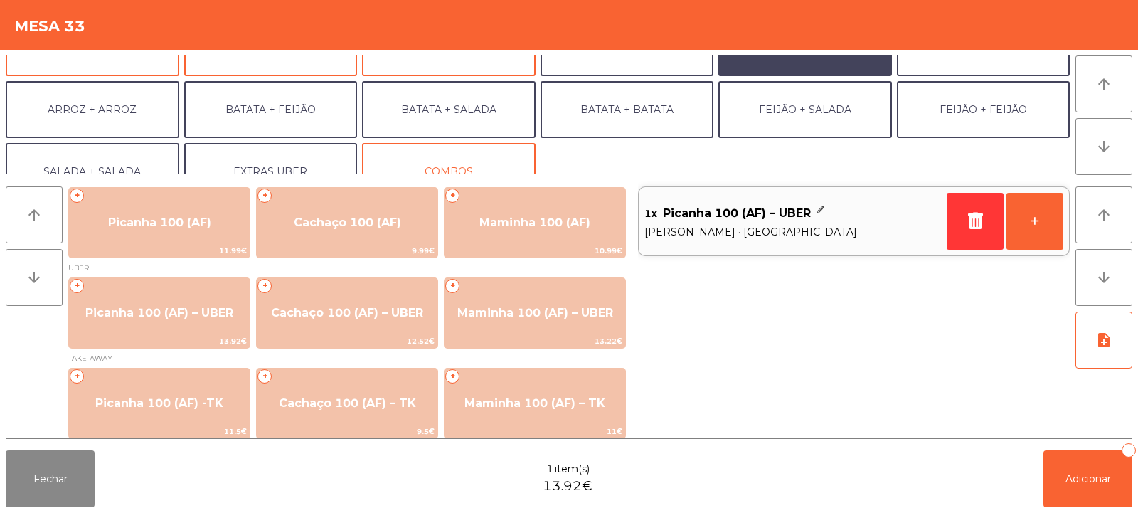
scroll to position [186, 0]
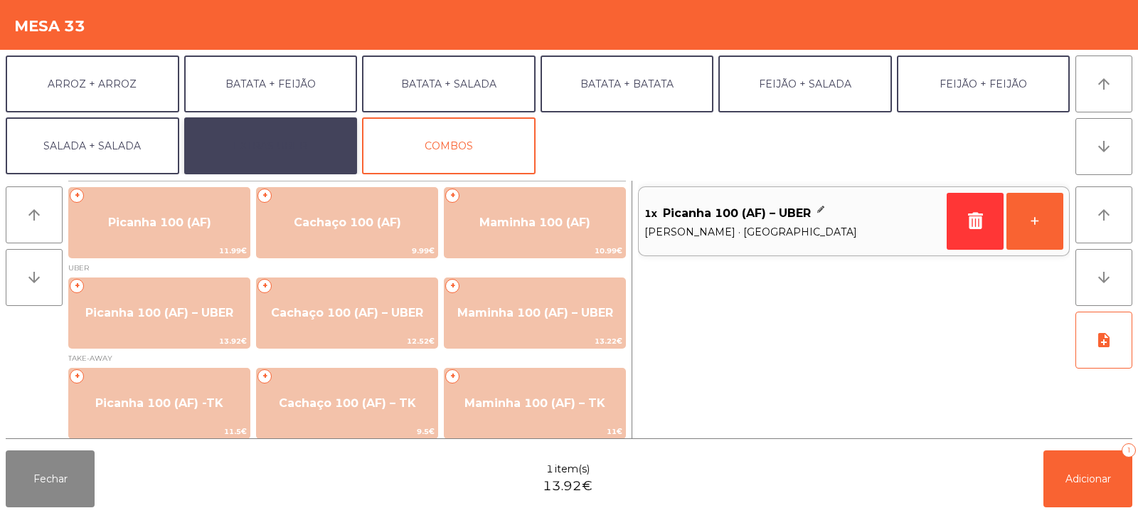
click at [285, 159] on button "EXTRAS UBER" at bounding box center [271, 145] width 174 height 57
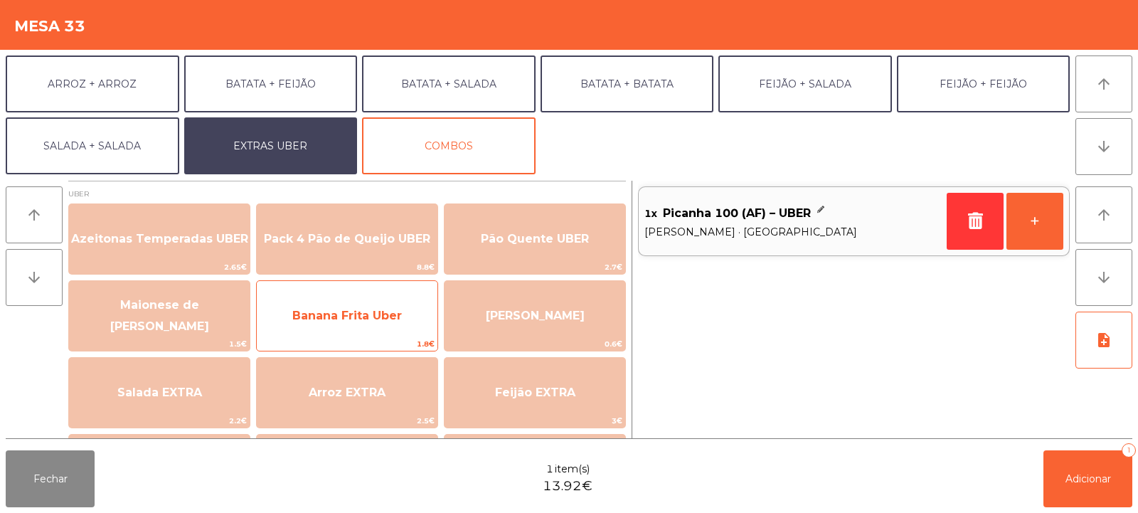
click at [380, 309] on span "Banana Frita Uber" at bounding box center [347, 316] width 110 height 14
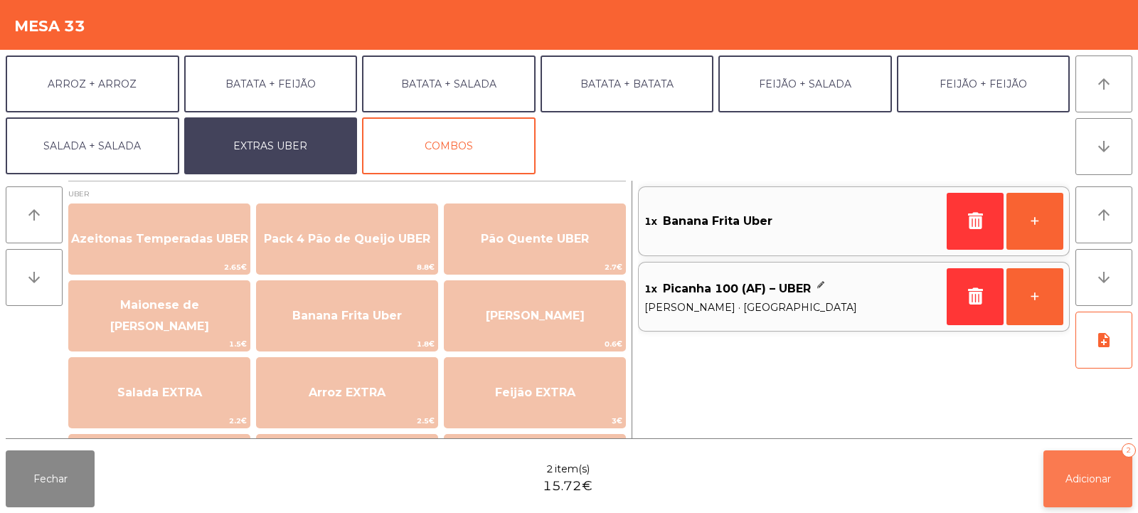
click at [1082, 466] on button "Adicionar 2" at bounding box center [1087, 478] width 89 height 57
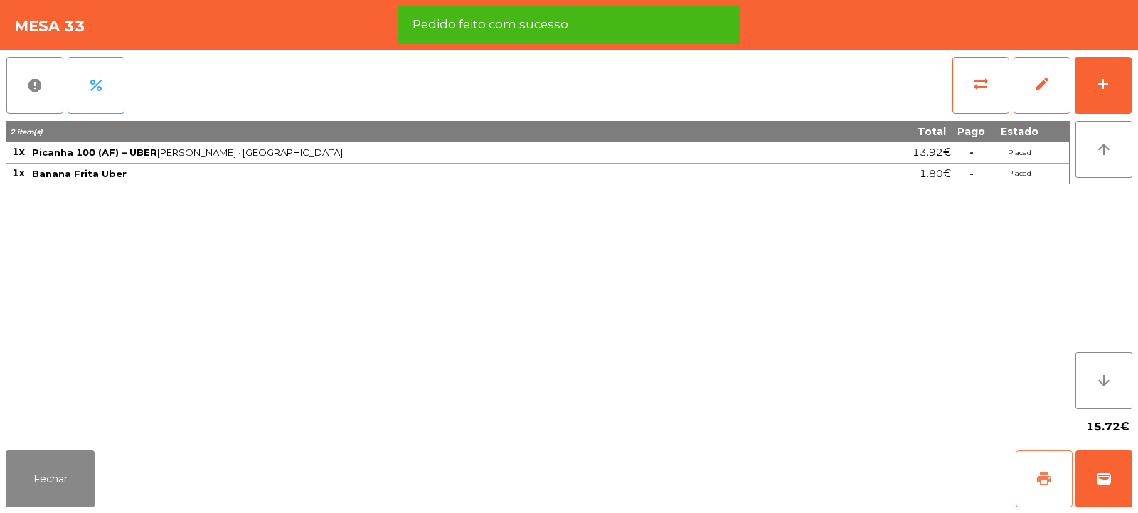
click at [1045, 472] on span "print" at bounding box center [1043, 478] width 17 height 17
click at [1105, 469] on button "wallet" at bounding box center [1103, 478] width 57 height 57
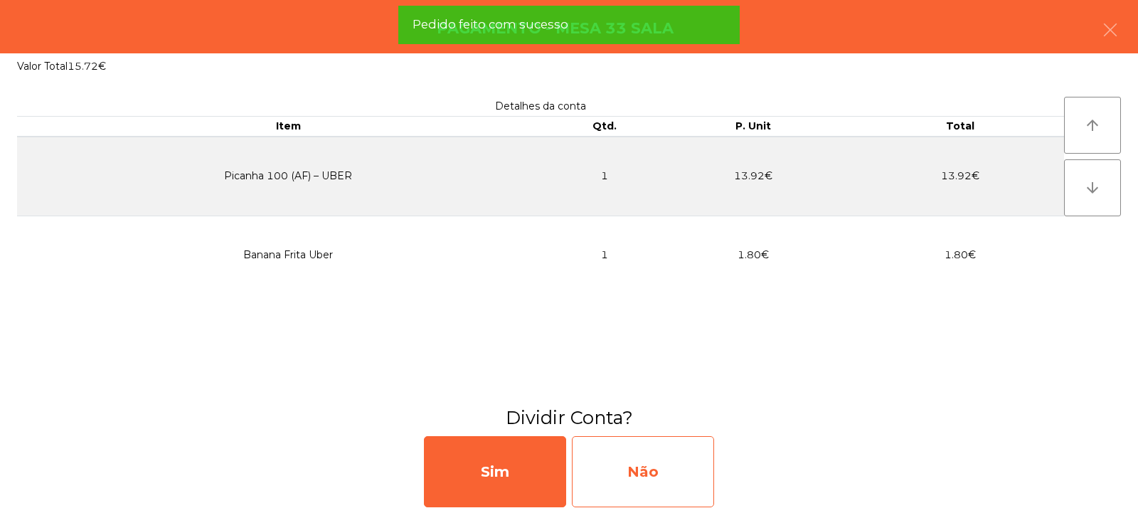
click at [653, 464] on div "Não" at bounding box center [643, 471] width 142 height 71
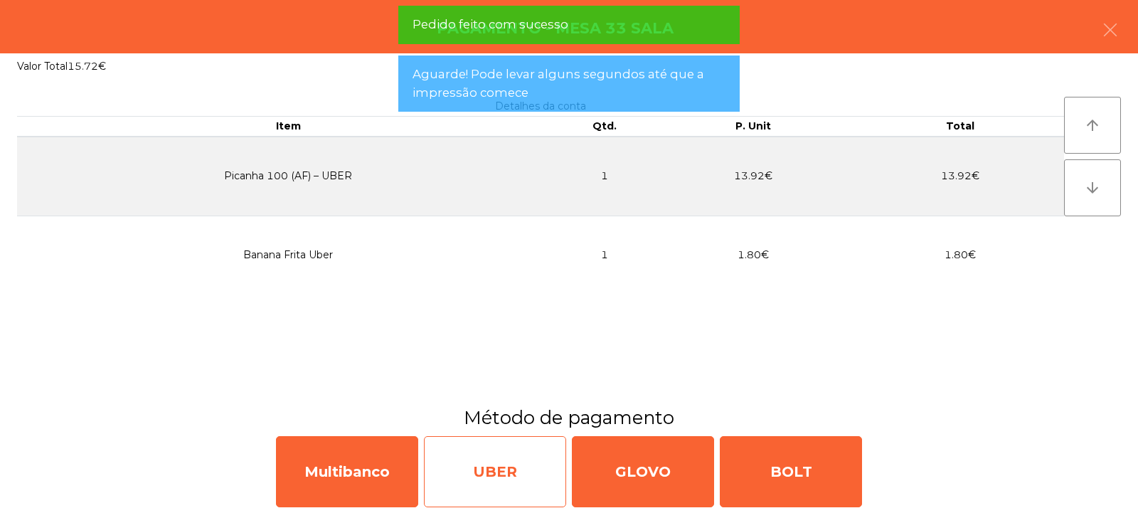
click at [512, 474] on div "UBER" at bounding box center [495, 471] width 142 height 71
select select "**"
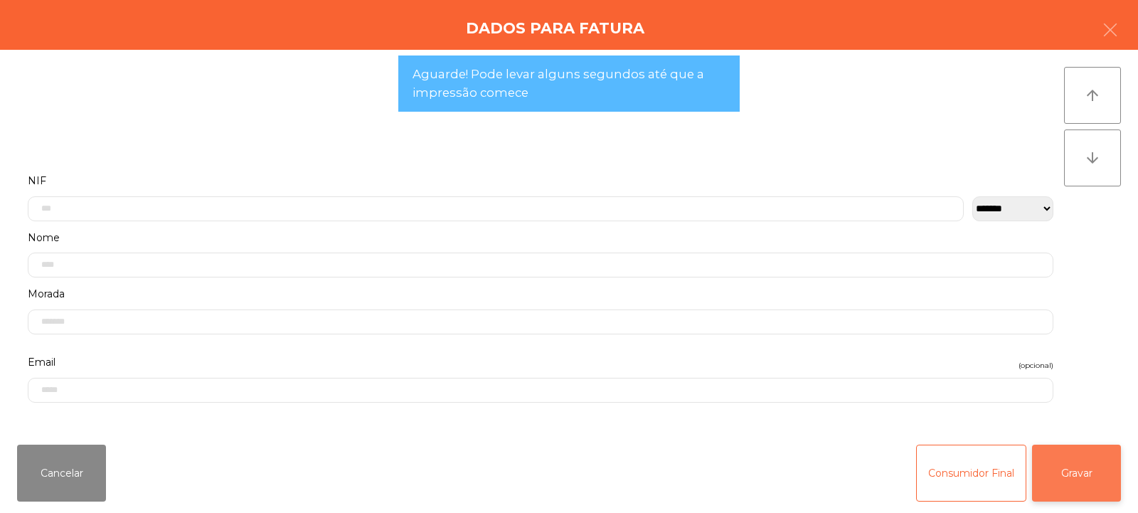
click at [1081, 477] on button "Gravar" at bounding box center [1076, 472] width 89 height 57
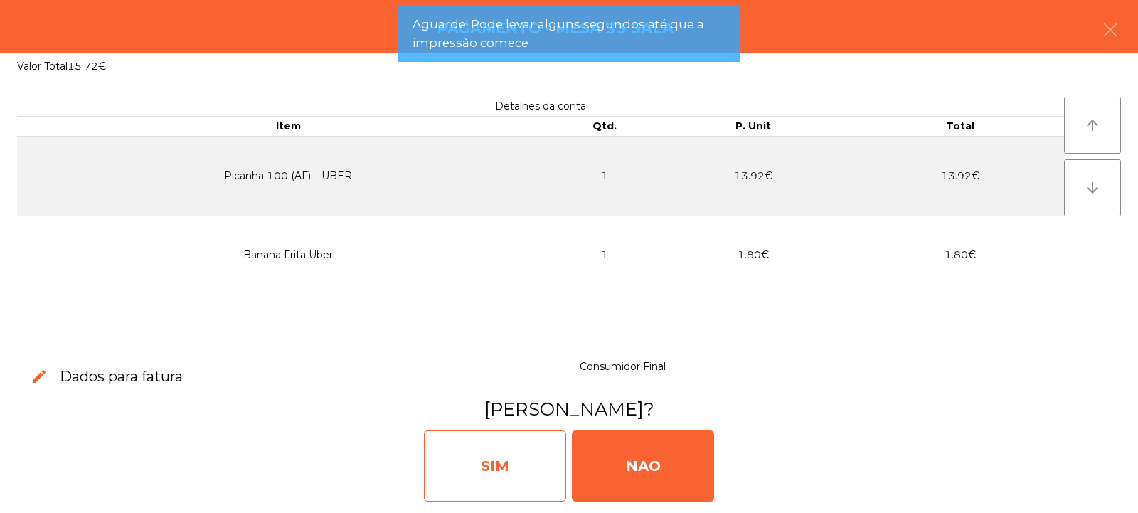
click at [500, 474] on div "SIM" at bounding box center [495, 465] width 142 height 71
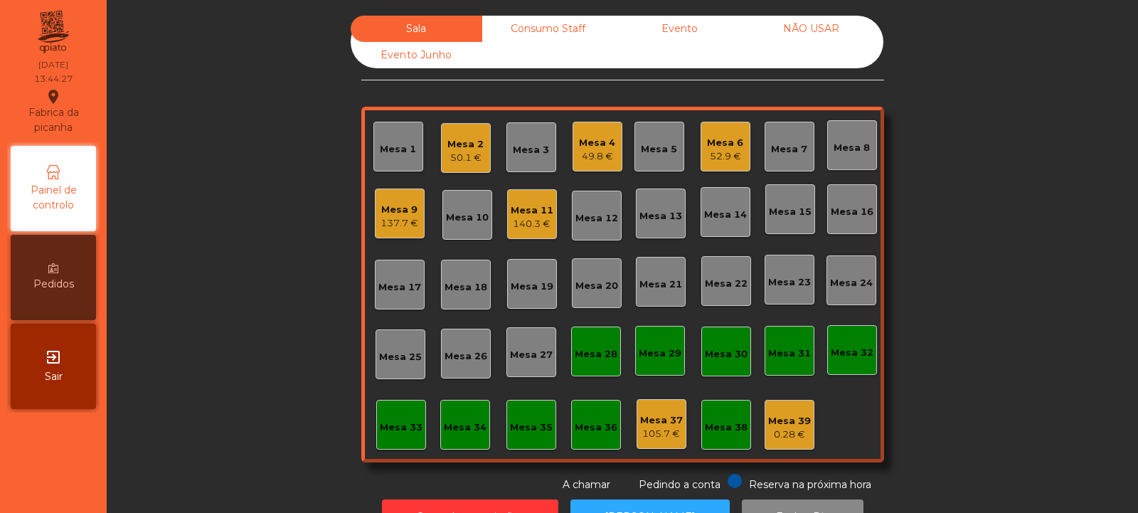
click at [382, 141] on div "Mesa 1" at bounding box center [398, 147] width 36 height 20
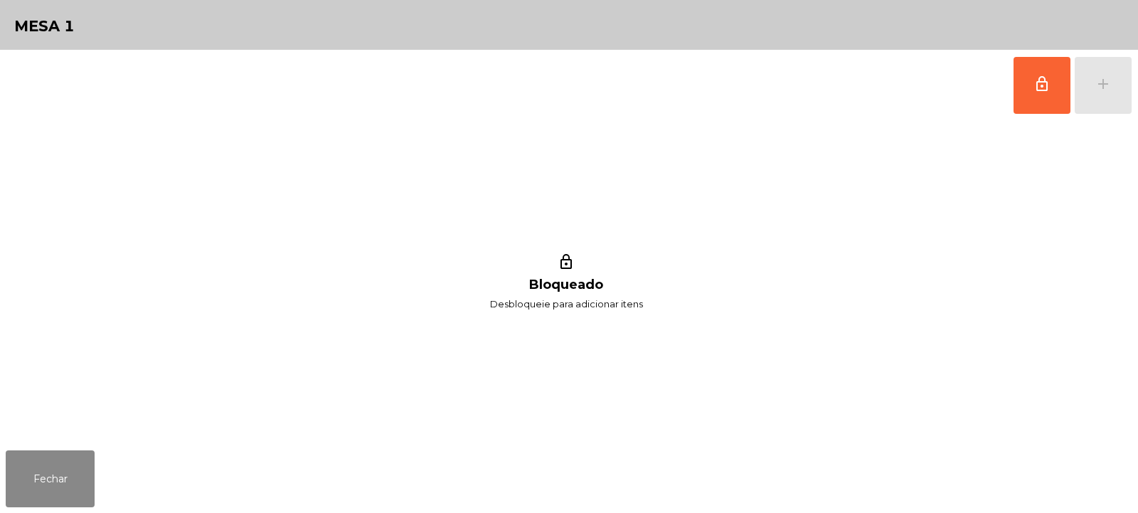
click at [1097, 91] on div "lock_outline add" at bounding box center [1072, 85] width 119 height 71
click at [1021, 93] on button "lock_outline" at bounding box center [1041, 85] width 57 height 57
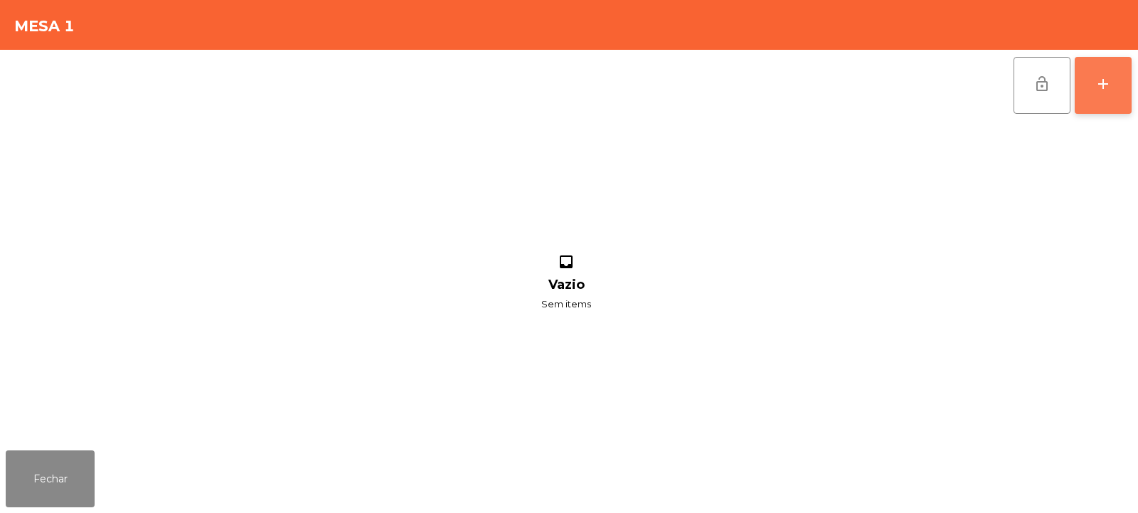
click at [1106, 94] on button "add" at bounding box center [1102, 85] width 57 height 57
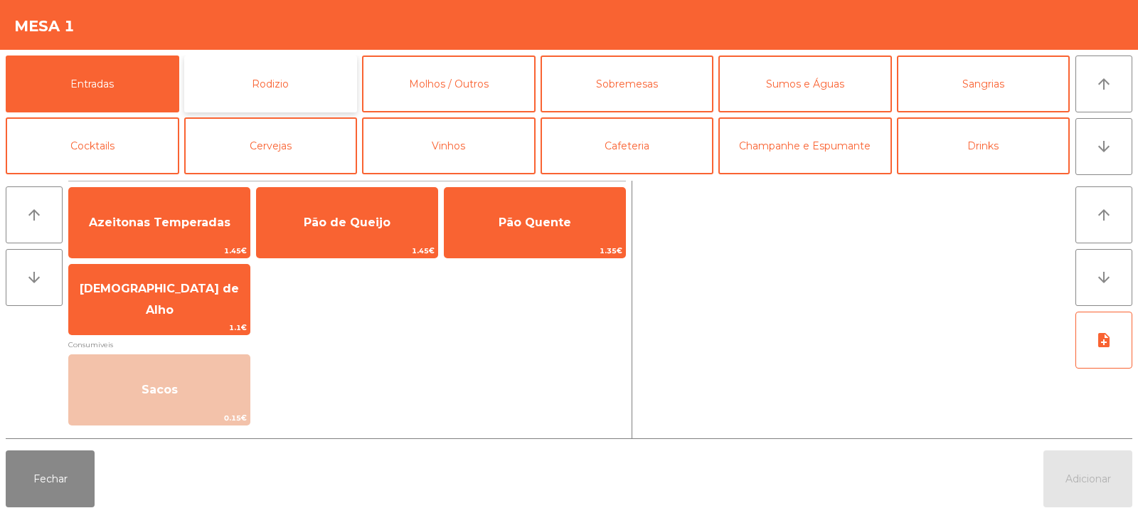
click at [245, 80] on button "Rodizio" at bounding box center [271, 83] width 174 height 57
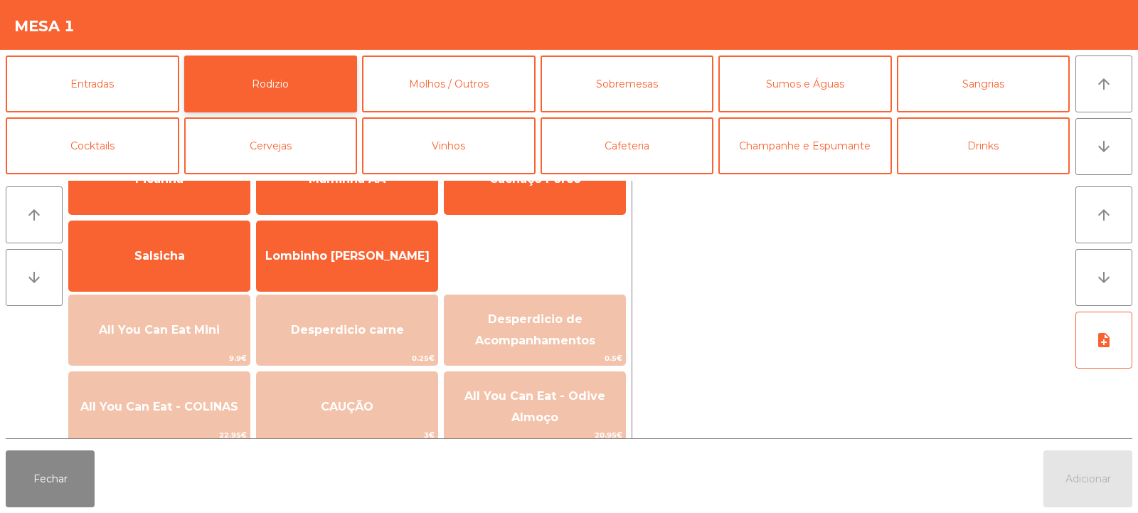
scroll to position [94, 0]
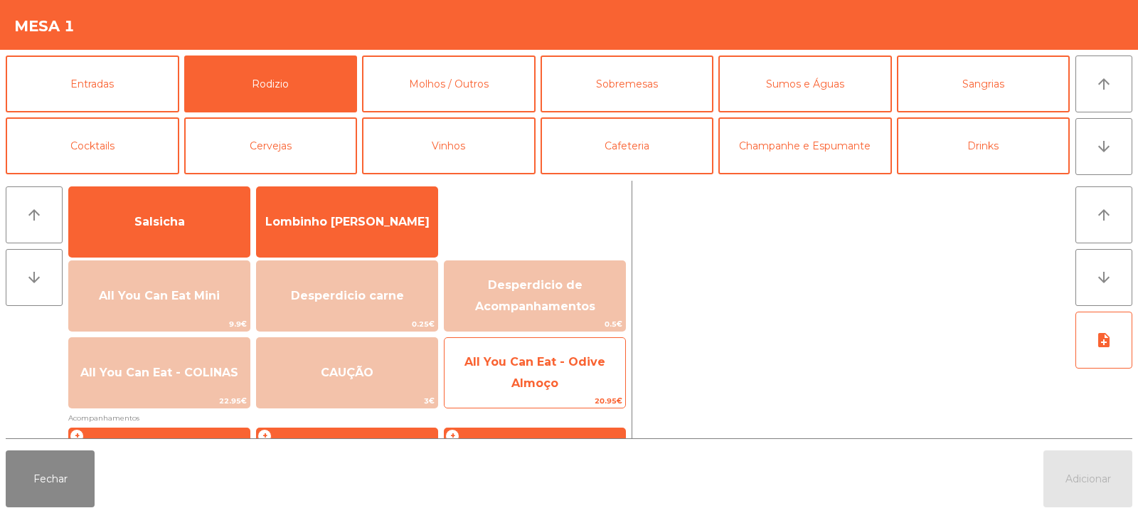
click at [521, 386] on span "All You Can Eat - Odive Almoço" at bounding box center [534, 372] width 141 height 35
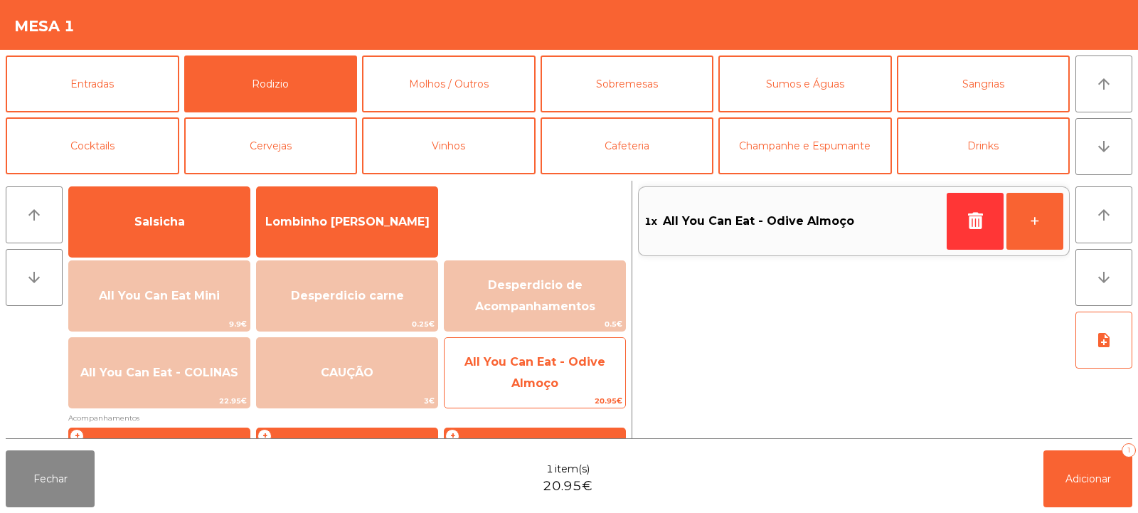
click at [522, 379] on span "All You Can Eat - Odive Almoço" at bounding box center [534, 372] width 141 height 35
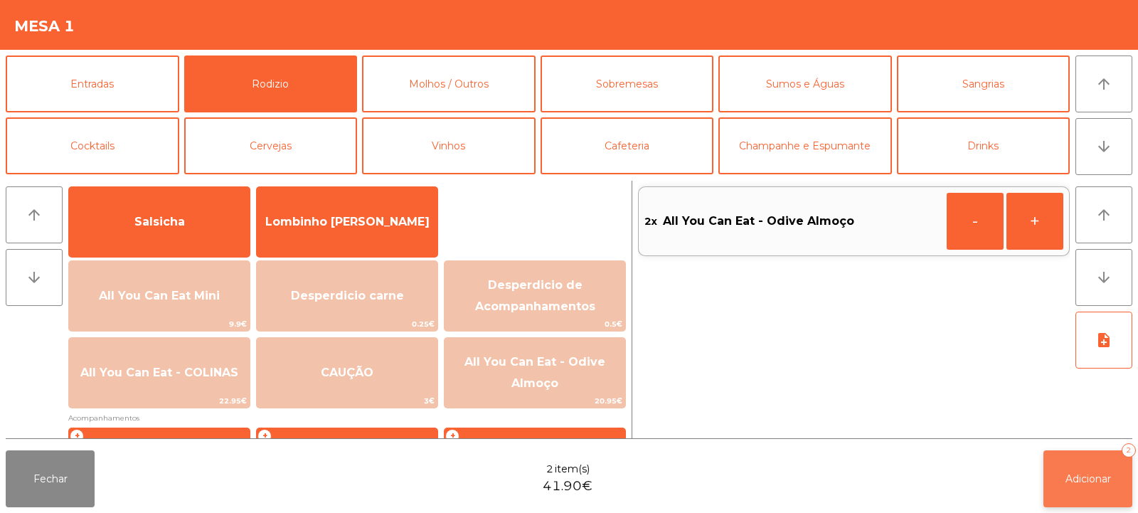
click at [1102, 479] on span "Adicionar" at bounding box center [1088, 478] width 46 height 13
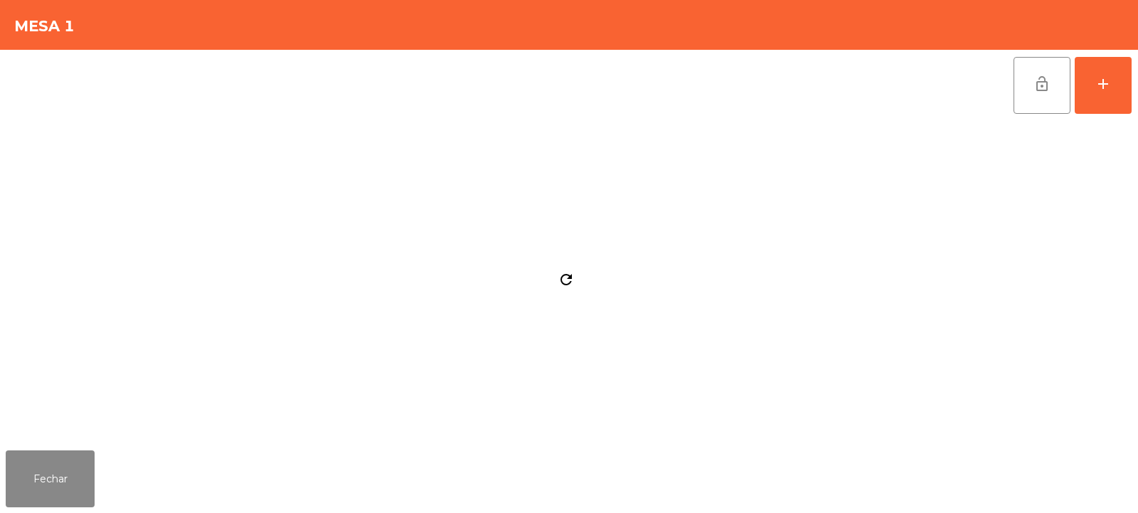
click at [121, 449] on div "Fechar" at bounding box center [569, 478] width 1138 height 68
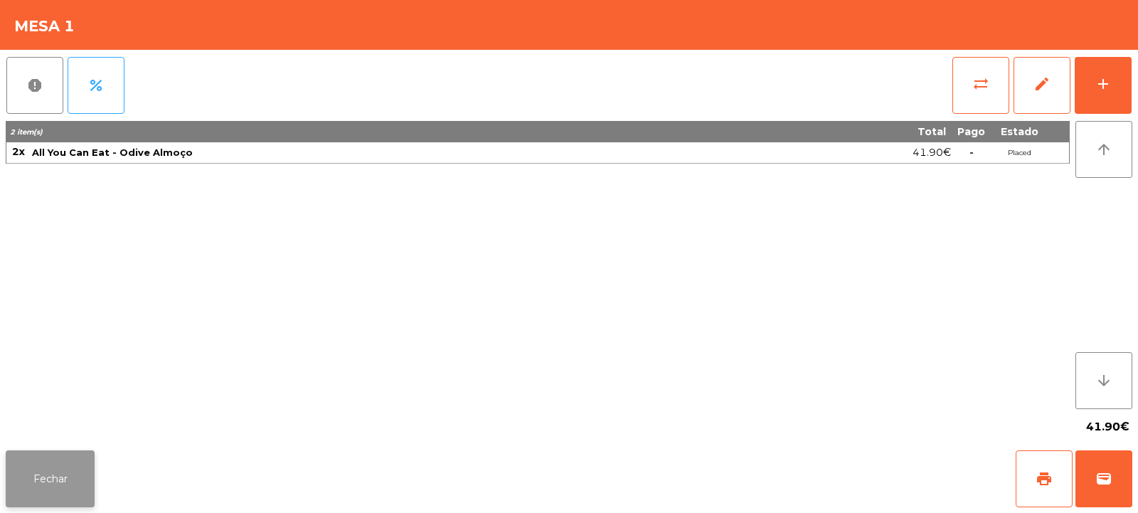
click at [73, 489] on button "Fechar" at bounding box center [50, 478] width 89 height 57
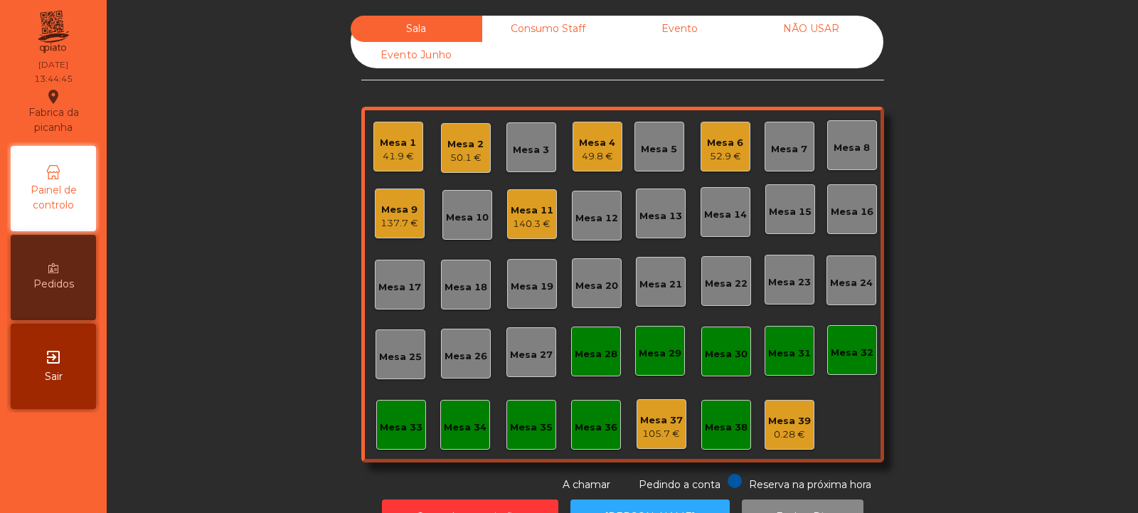
scroll to position [48, 0]
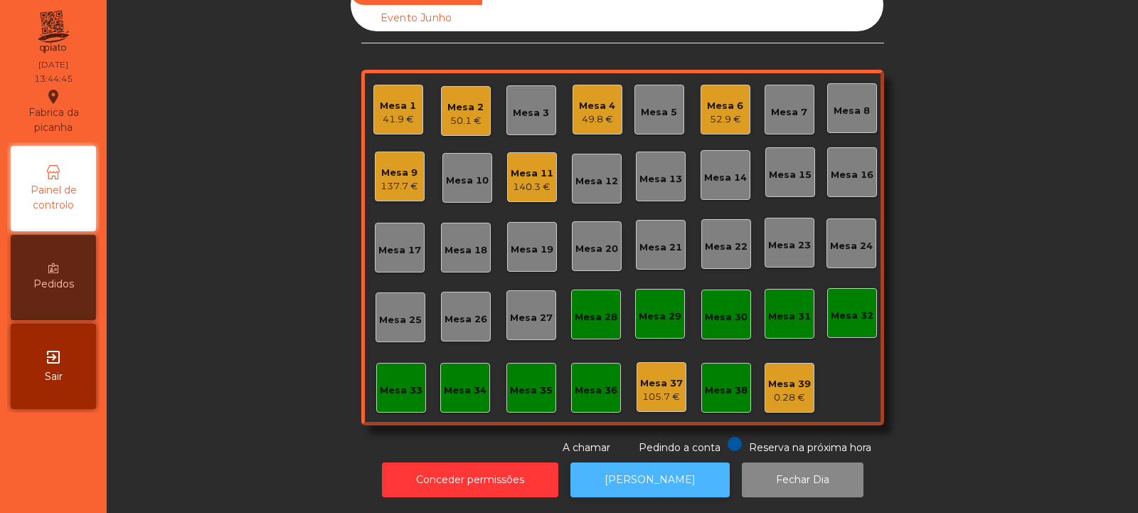
click at [656, 481] on button "[PERSON_NAME]" at bounding box center [649, 479] width 159 height 35
click at [529, 180] on div "140.3 €" at bounding box center [532, 187] width 43 height 14
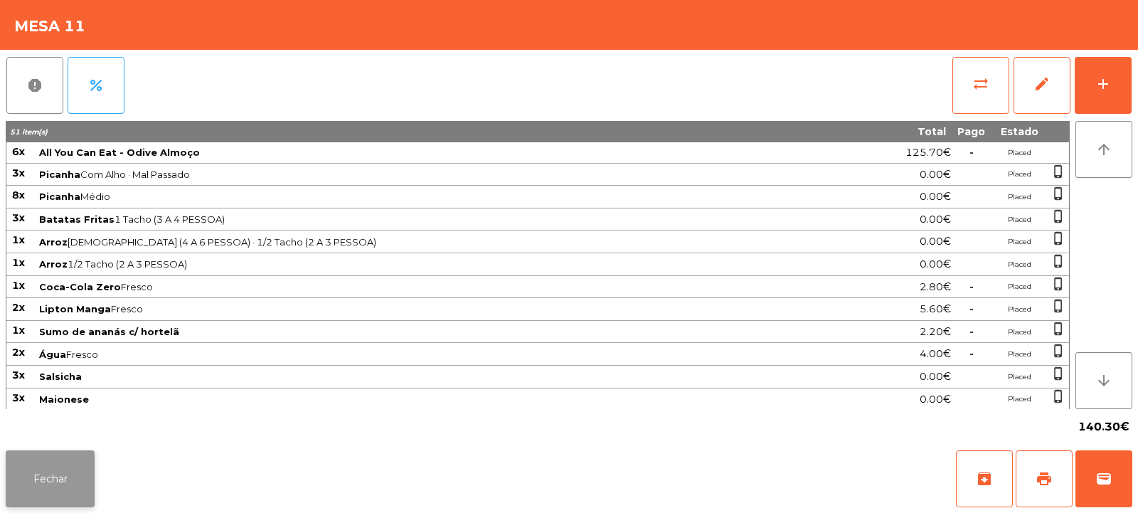
click at [41, 479] on button "Fechar" at bounding box center [50, 478] width 89 height 57
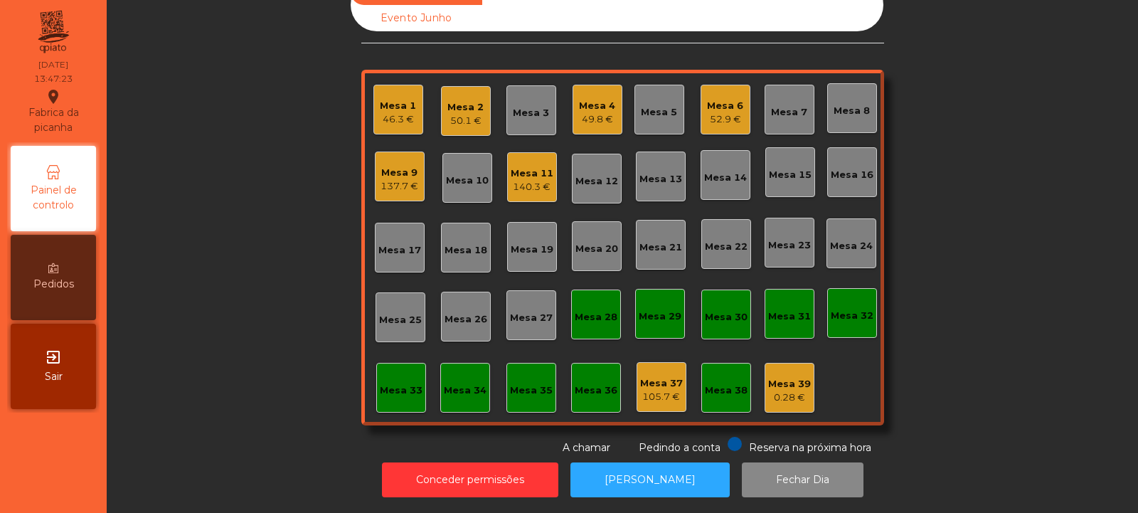
click at [395, 166] on div "Mesa 9" at bounding box center [399, 173] width 38 height 14
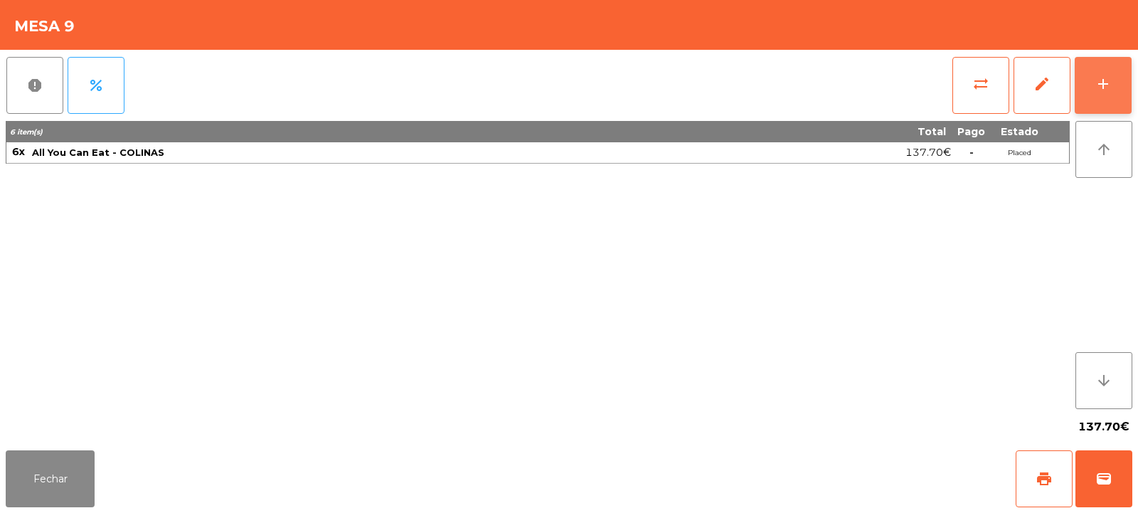
click at [1104, 88] on div "add" at bounding box center [1102, 83] width 17 height 17
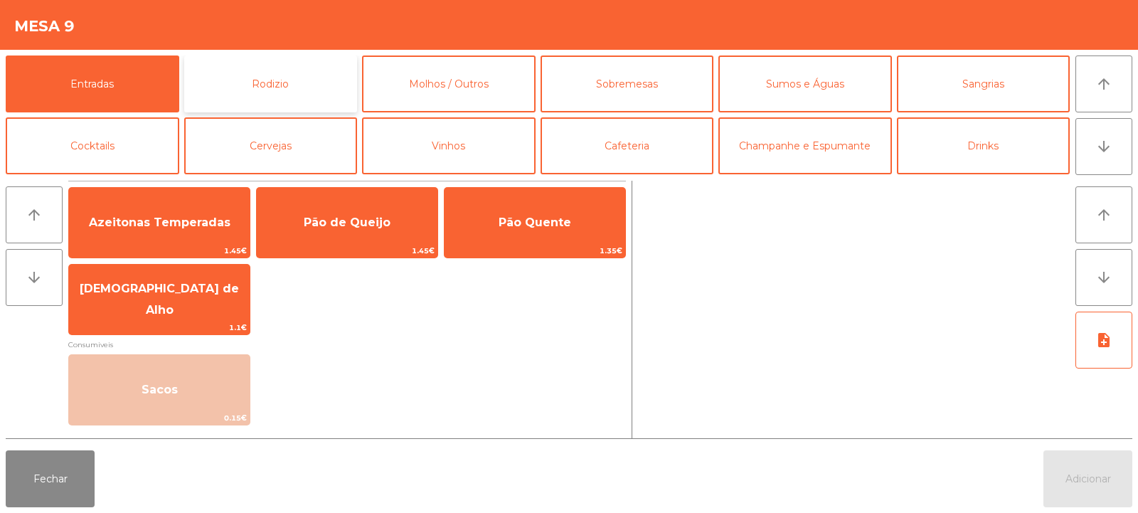
click at [296, 86] on button "Rodizio" at bounding box center [271, 83] width 174 height 57
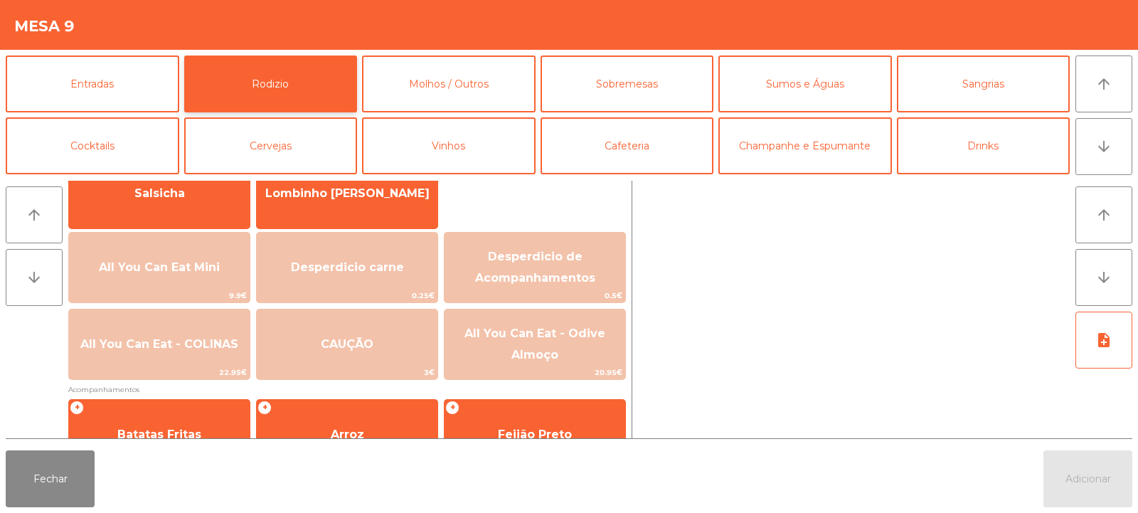
scroll to position [126, 0]
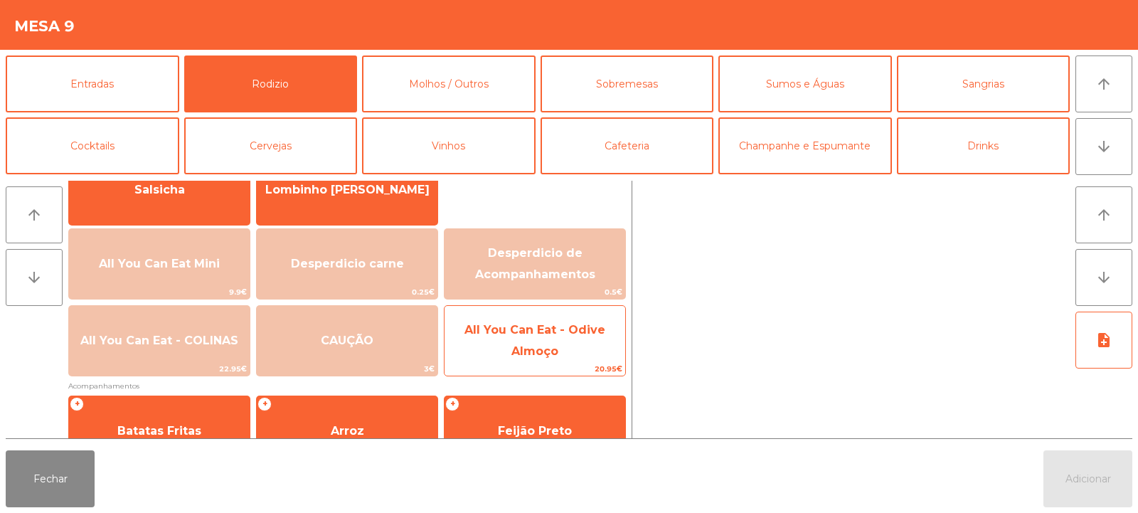
click at [567, 361] on span "All You Can Eat - Odive Almoço" at bounding box center [534, 341] width 181 height 60
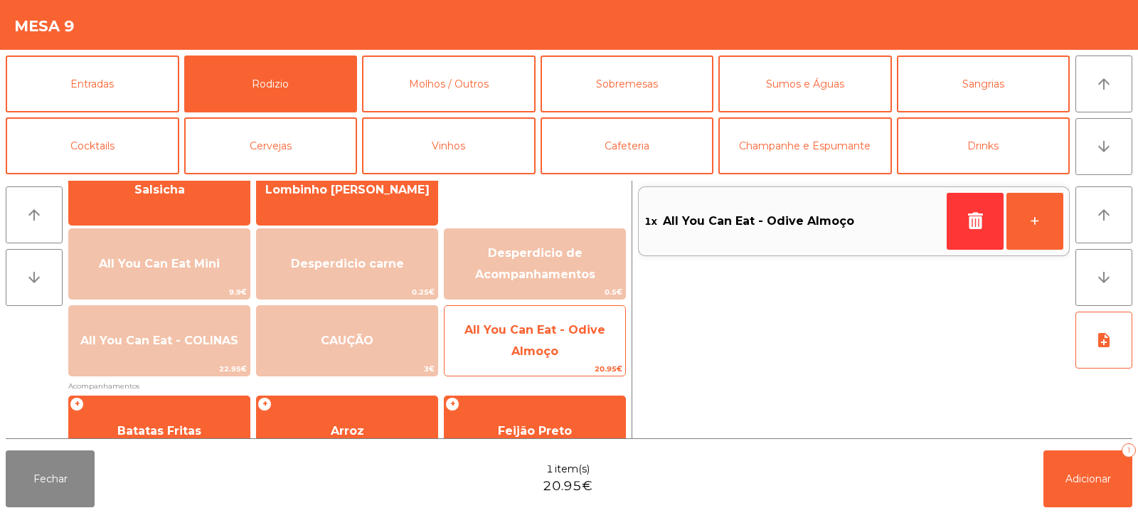
click at [570, 360] on span "All You Can Eat - Odive Almoço" at bounding box center [534, 341] width 181 height 60
click at [570, 358] on span "All You Can Eat - Odive Almoço" at bounding box center [534, 341] width 181 height 60
click at [572, 355] on span "All You Can Eat - Odive Almoço" at bounding box center [534, 341] width 181 height 60
click at [572, 358] on span "All You Can Eat - Odive Almoço" at bounding box center [534, 341] width 181 height 60
click at [565, 355] on span "All You Can Eat - Odive Almoço" at bounding box center [534, 341] width 181 height 60
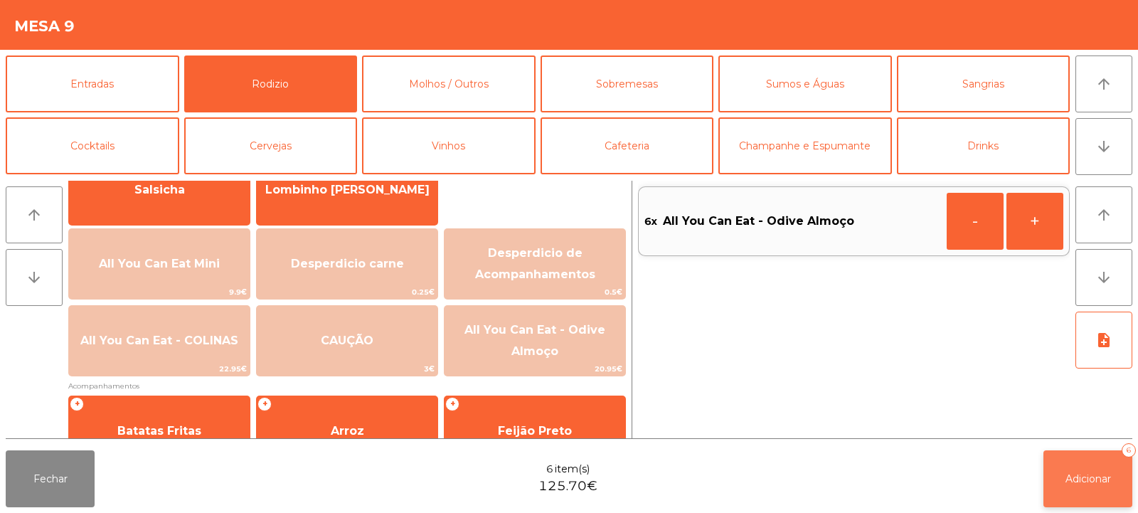
click at [1062, 469] on button "Adicionar 6" at bounding box center [1087, 478] width 89 height 57
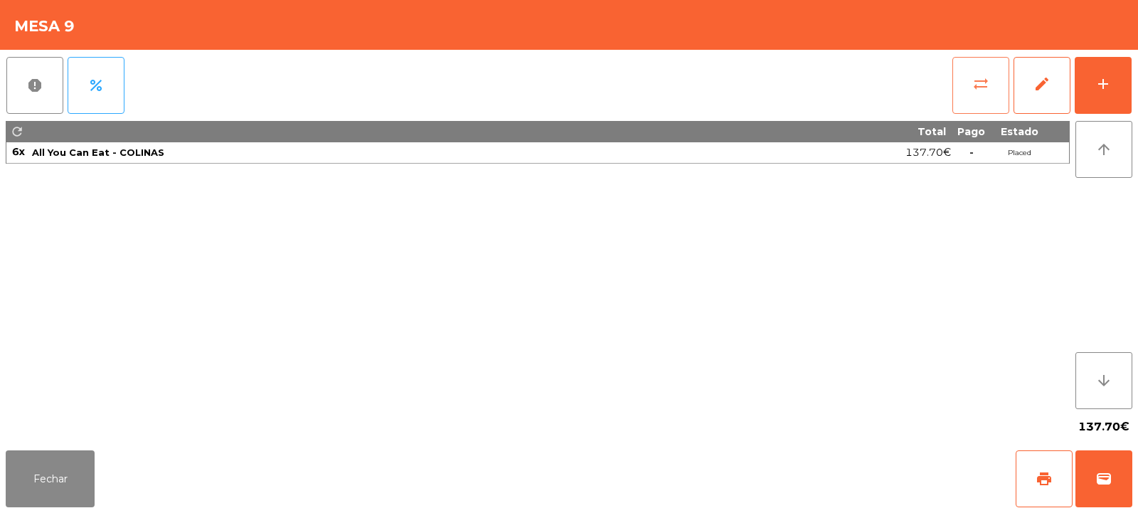
click at [981, 96] on button "sync_alt" at bounding box center [980, 85] width 57 height 57
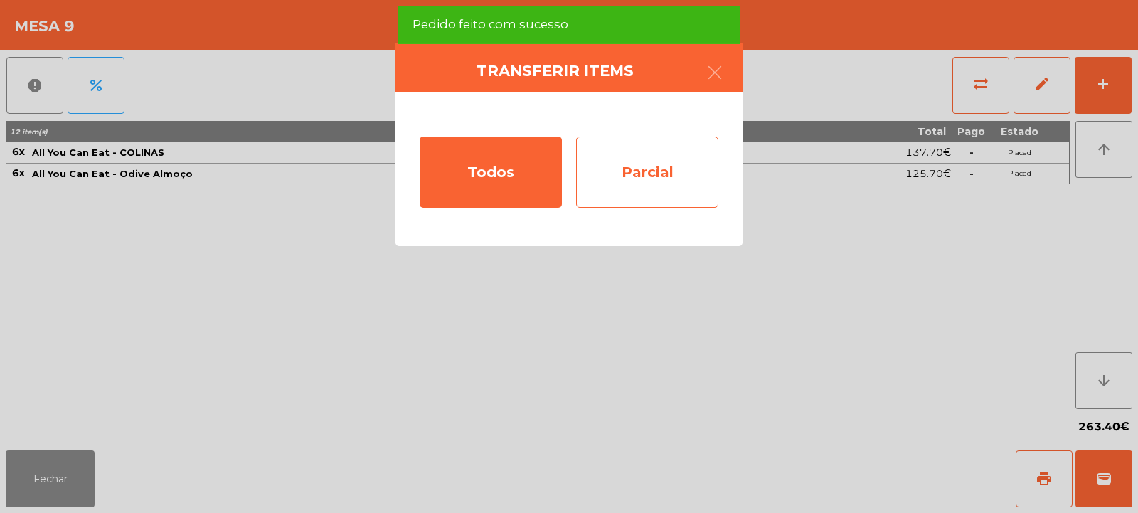
click at [679, 195] on div "Parcial" at bounding box center [647, 172] width 142 height 71
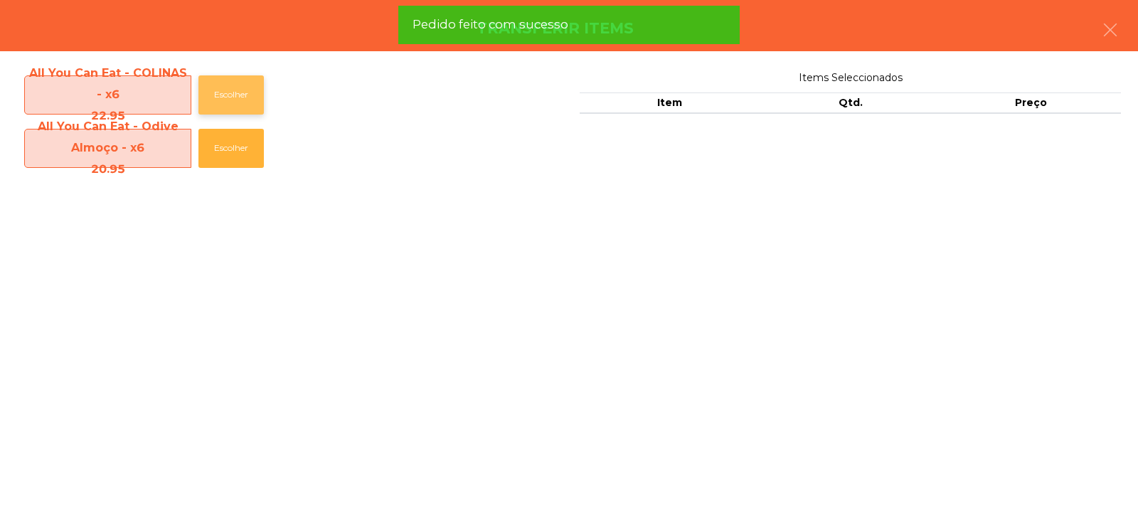
click at [226, 87] on button "Escolher" at bounding box center [230, 94] width 65 height 39
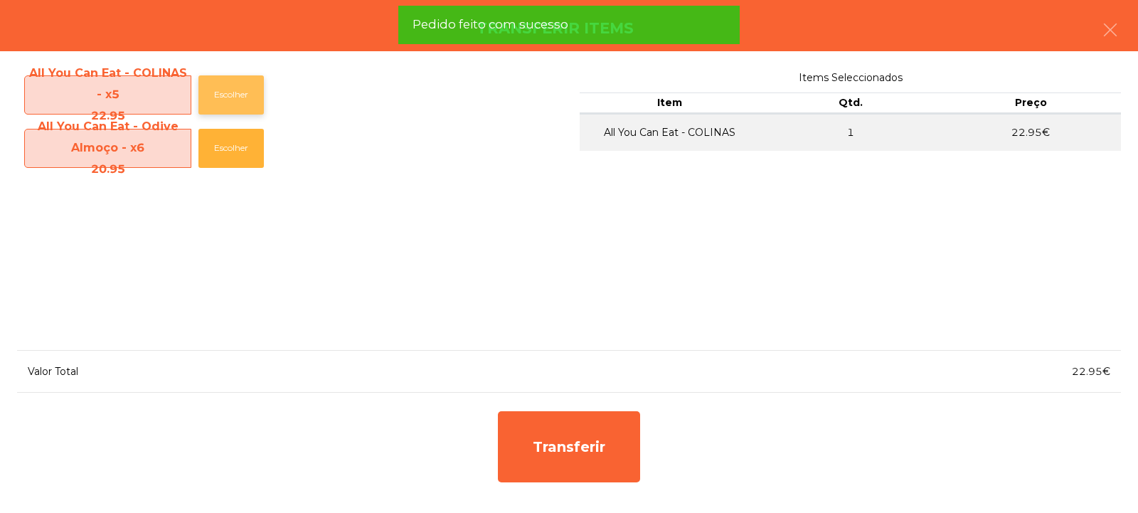
click at [232, 95] on button "Escolher" at bounding box center [230, 94] width 65 height 39
click at [230, 99] on button "Escolher" at bounding box center [230, 94] width 65 height 39
click at [235, 98] on button "Escolher" at bounding box center [230, 94] width 65 height 39
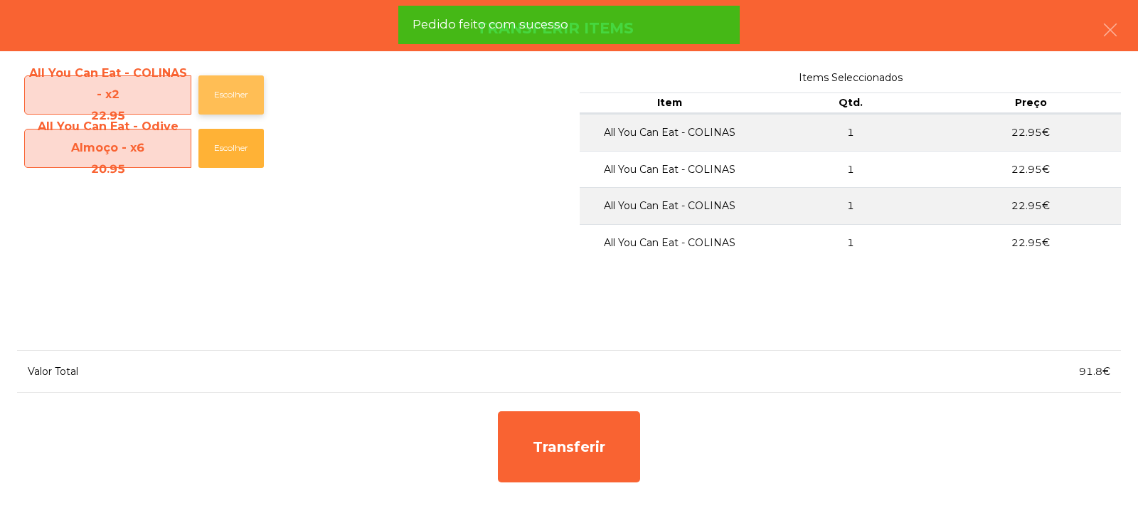
click at [244, 89] on button "Escolher" at bounding box center [230, 94] width 65 height 39
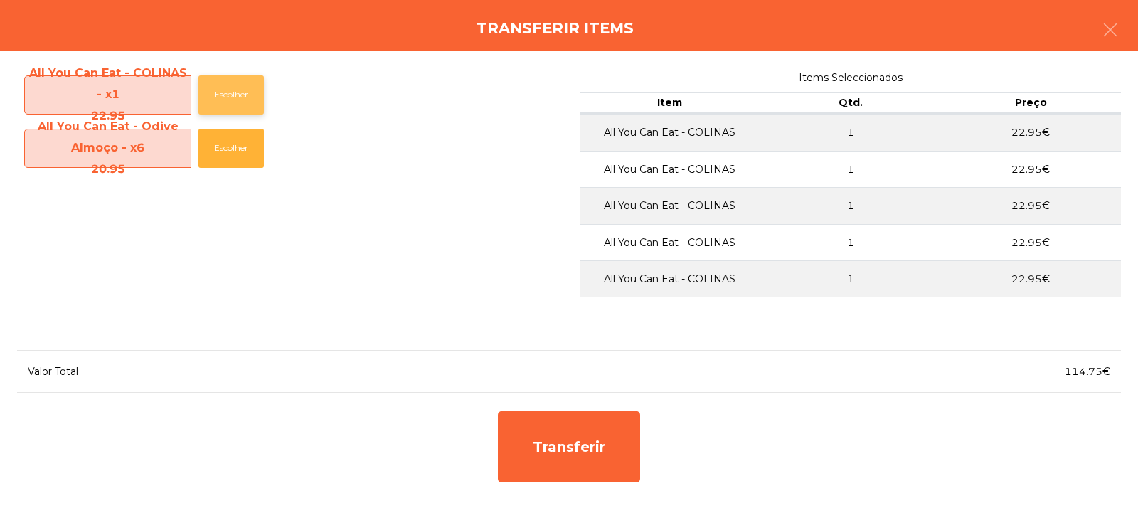
click at [239, 93] on button "Escolher" at bounding box center [230, 94] width 65 height 39
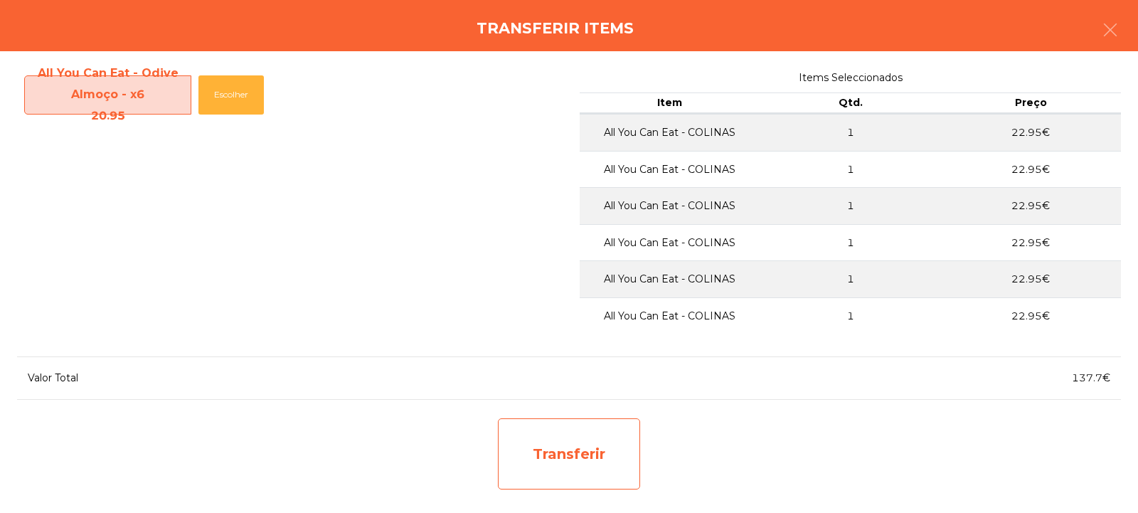
click at [561, 468] on div "Transferir" at bounding box center [569, 453] width 142 height 71
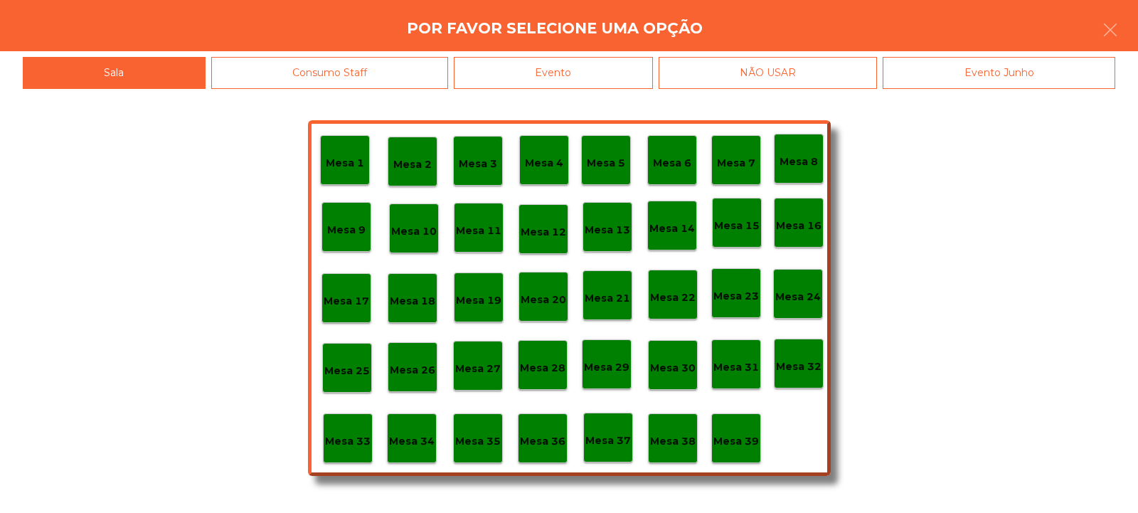
click at [595, 461] on div "Mesa 37" at bounding box center [608, 437] width 50 height 50
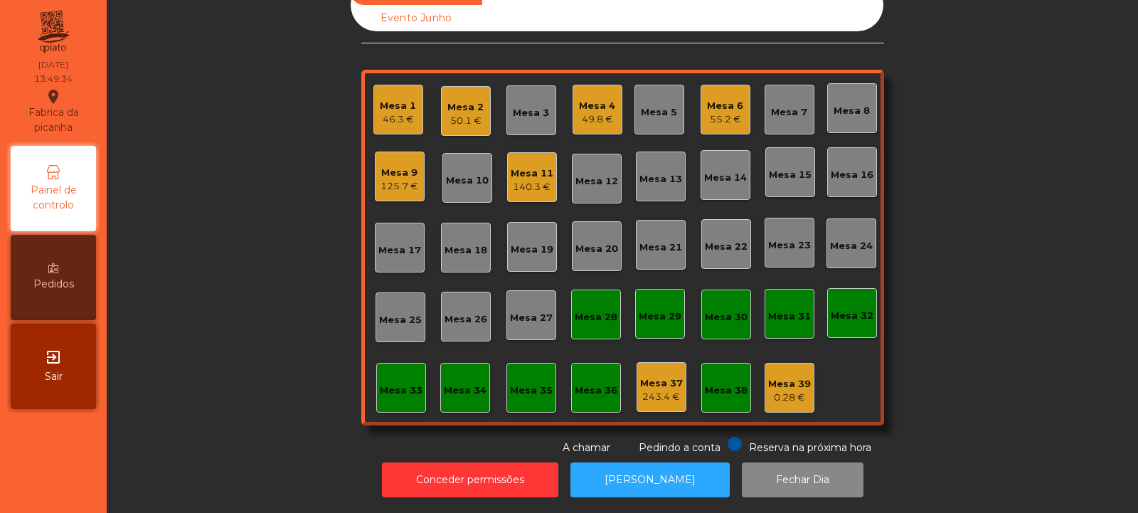
click at [729, 99] on div "Mesa 6" at bounding box center [725, 106] width 36 height 14
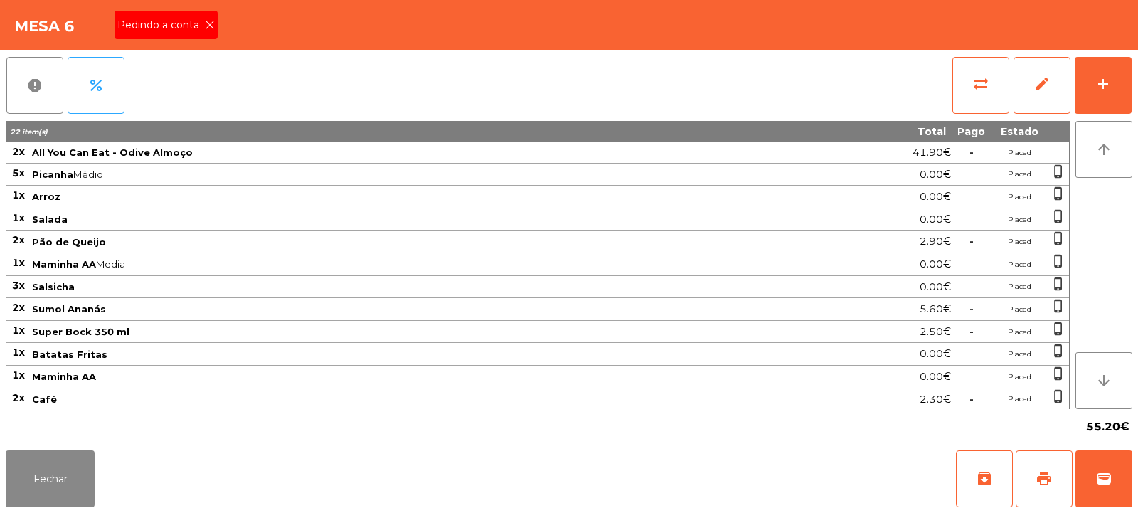
click at [202, 33] on div "Pedindo a conta" at bounding box center [165, 25] width 103 height 28
click at [1038, 496] on button "print" at bounding box center [1043, 478] width 57 height 57
click at [1034, 485] on button "print" at bounding box center [1043, 478] width 57 height 57
click at [1098, 466] on button "wallet" at bounding box center [1103, 478] width 57 height 57
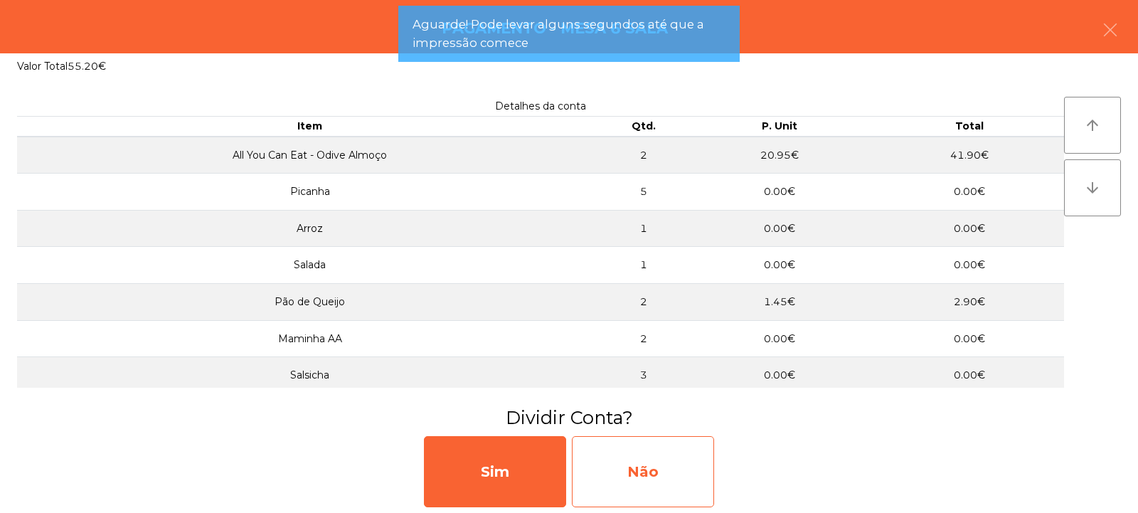
click at [656, 481] on div "Não" at bounding box center [643, 471] width 142 height 71
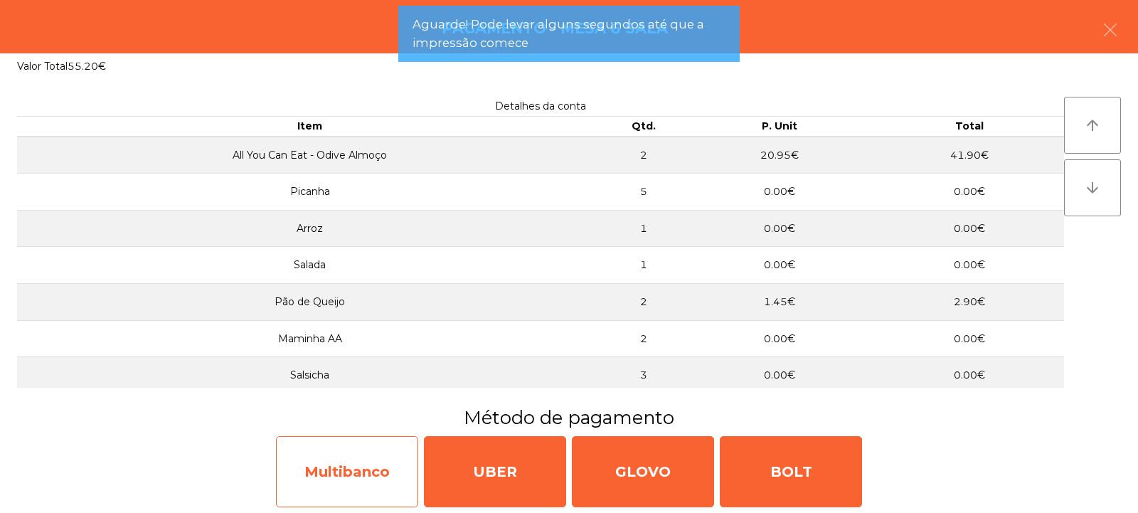
click at [367, 486] on div "Multibanco" at bounding box center [347, 471] width 142 height 71
select select "**"
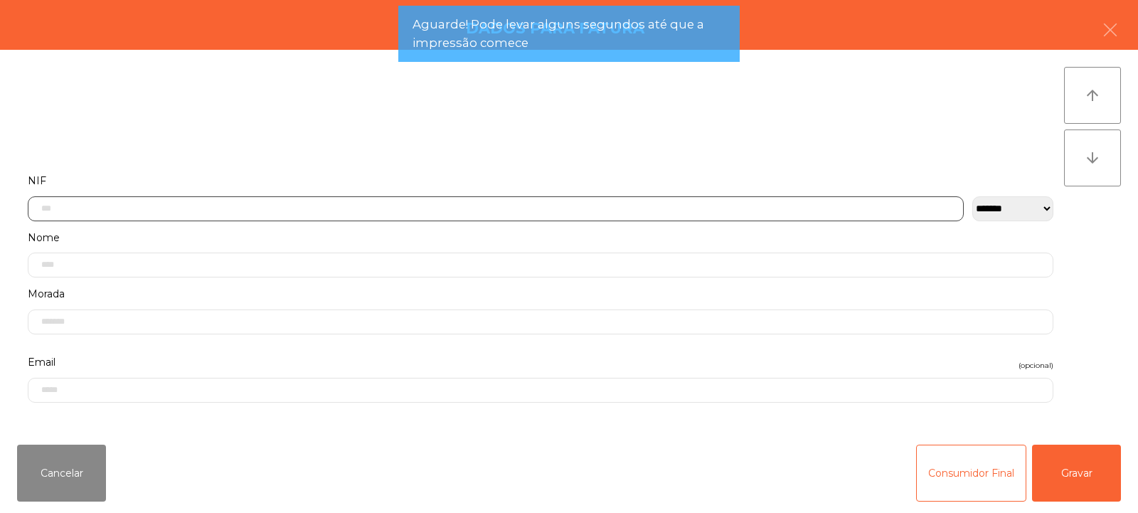
click at [439, 213] on input "text" at bounding box center [496, 208] width 936 height 25
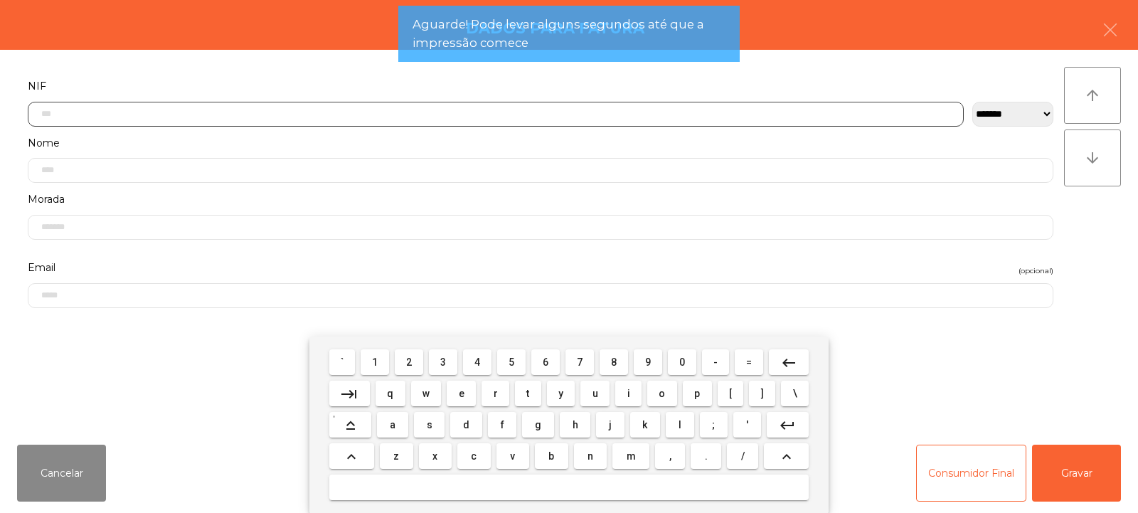
scroll to position [104, 0]
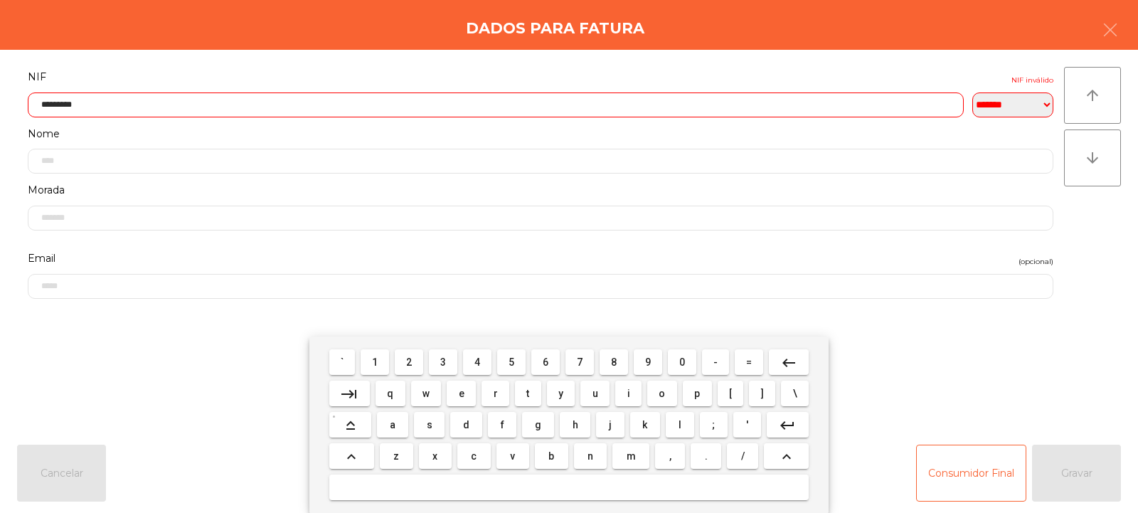
type input "*********"
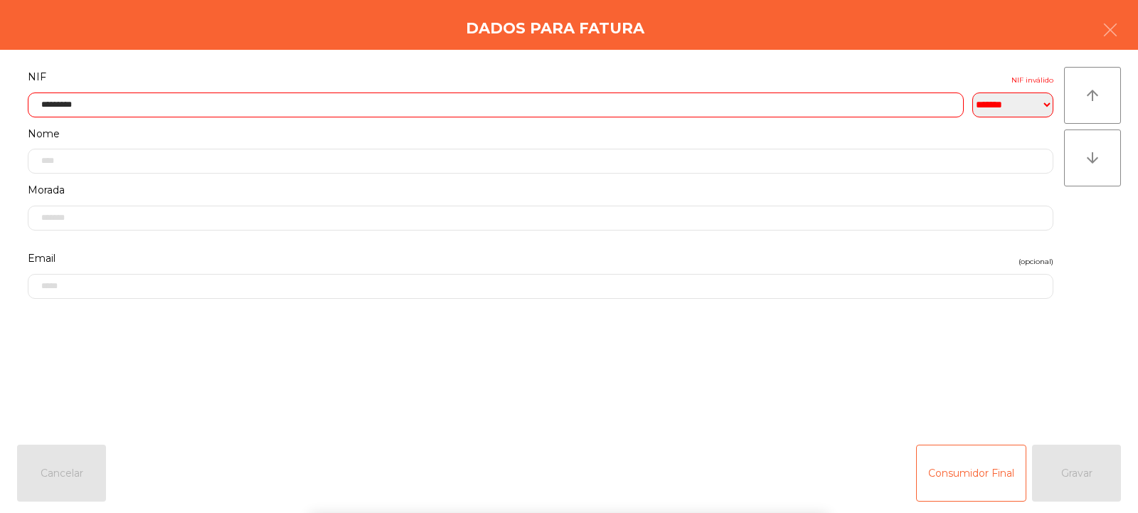
click at [1079, 475] on div "` 1 2 3 4 5 6 7 8 9 0 - = keyboard_backspace keyboard_tab q w e r t y u i o p […" at bounding box center [569, 424] width 1138 height 176
click at [1076, 472] on div "` 1 2 3 4 5 6 7 8 9 0 - = keyboard_backspace keyboard_tab q w e r t y u i o p […" at bounding box center [569, 424] width 1138 height 176
click at [1099, 19] on button "button" at bounding box center [1110, 31] width 40 height 43
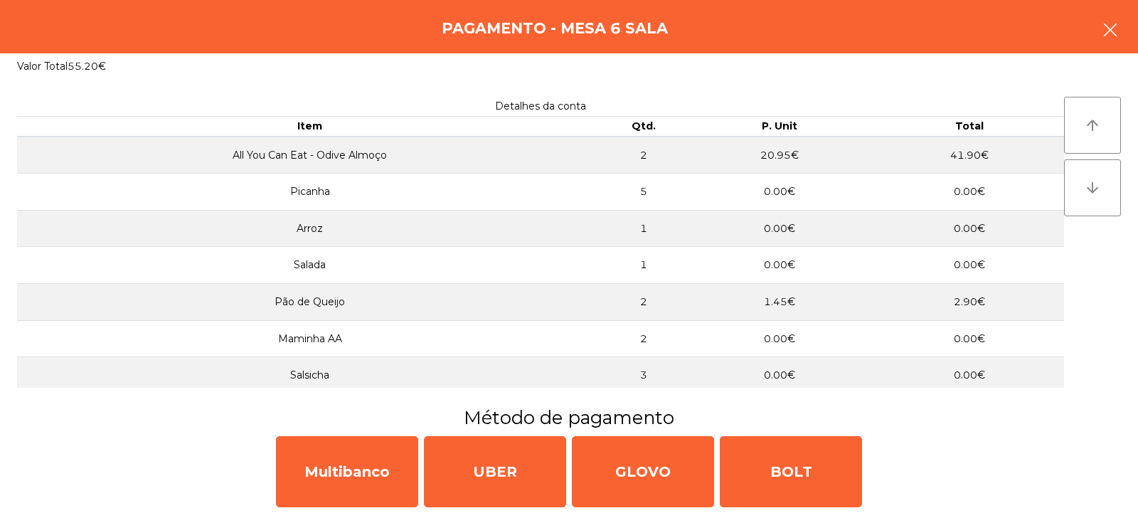
click at [1117, 34] on icon "button" at bounding box center [1110, 29] width 17 height 17
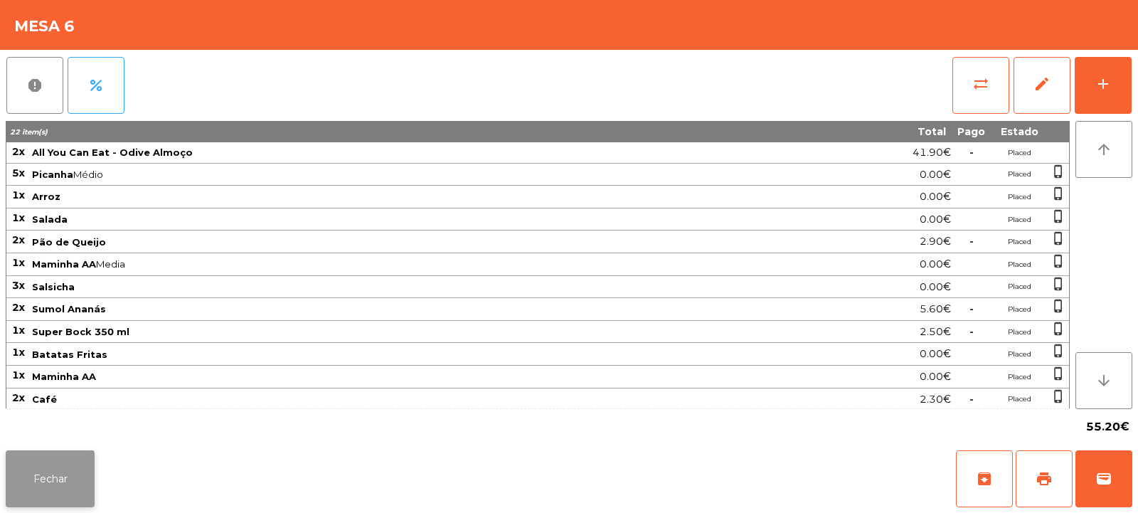
click at [79, 469] on button "Fechar" at bounding box center [50, 478] width 89 height 57
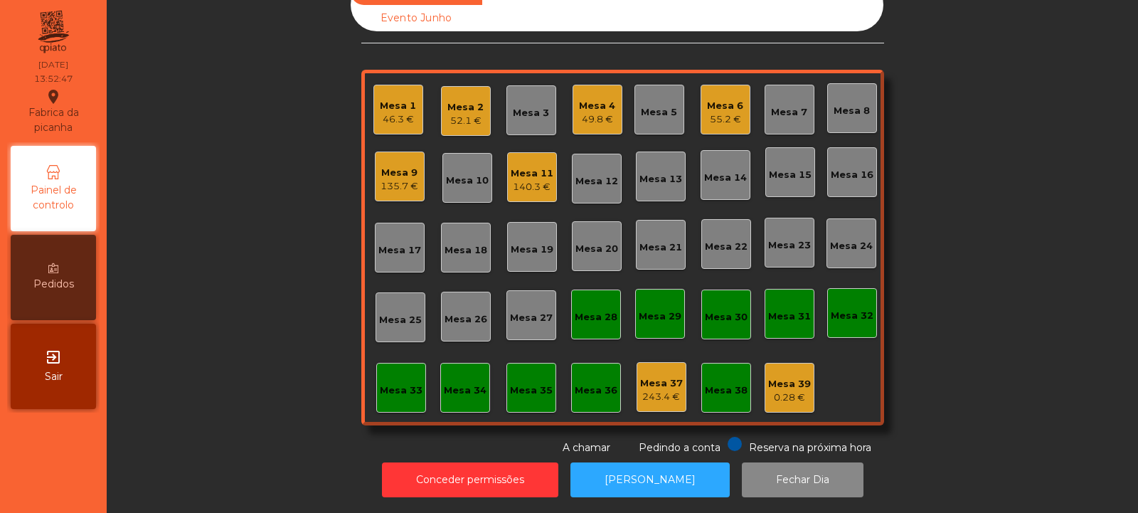
click at [585, 115] on div "49.8 €" at bounding box center [597, 119] width 36 height 14
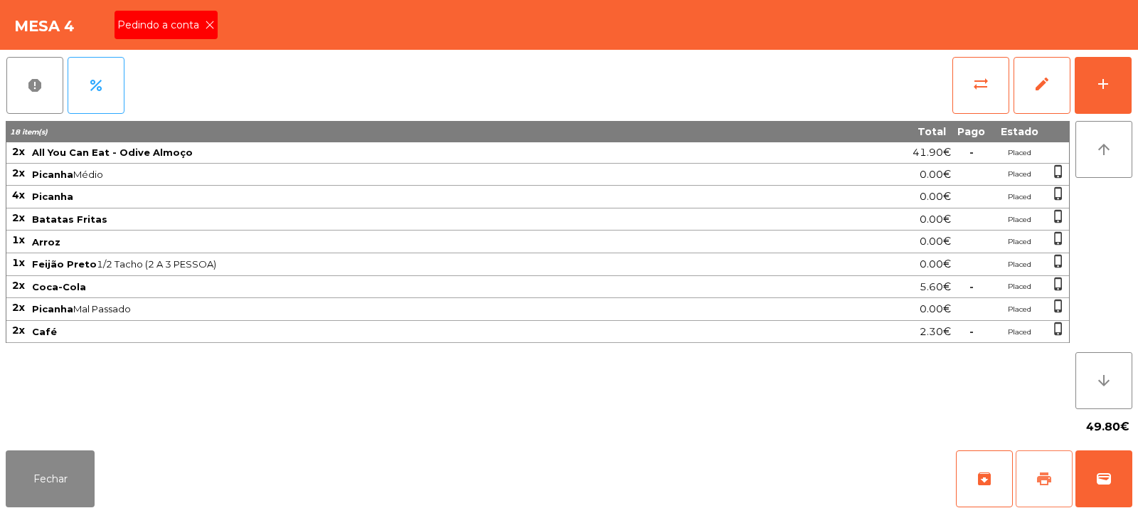
click at [1035, 480] on span "print" at bounding box center [1043, 478] width 17 height 17
click at [1045, 478] on span "print" at bounding box center [1043, 478] width 17 height 17
click at [1108, 473] on span "wallet" at bounding box center [1103, 478] width 17 height 17
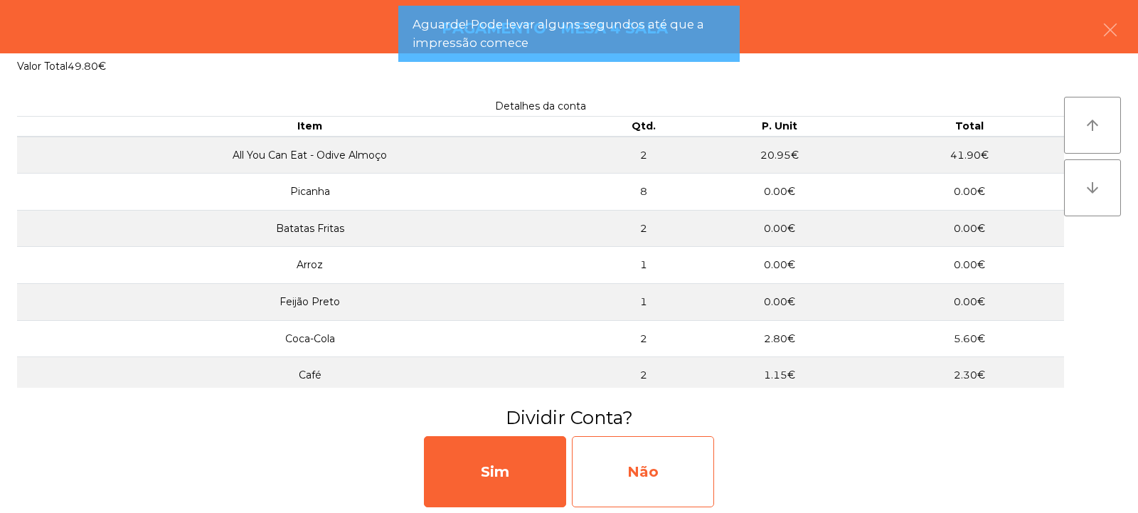
click at [668, 468] on div "Não" at bounding box center [643, 471] width 142 height 71
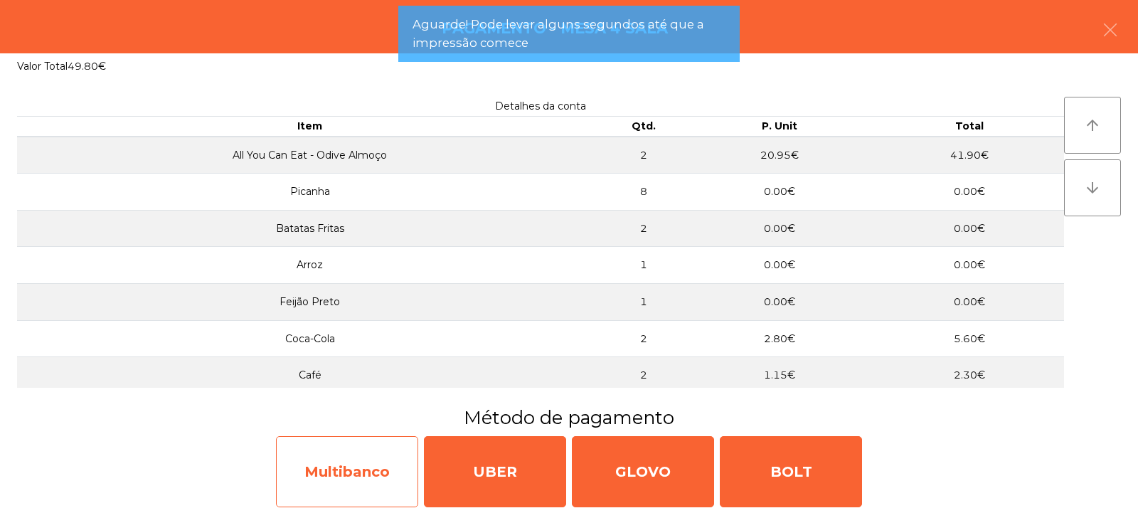
click at [351, 486] on div "Multibanco" at bounding box center [347, 471] width 142 height 71
select select "**"
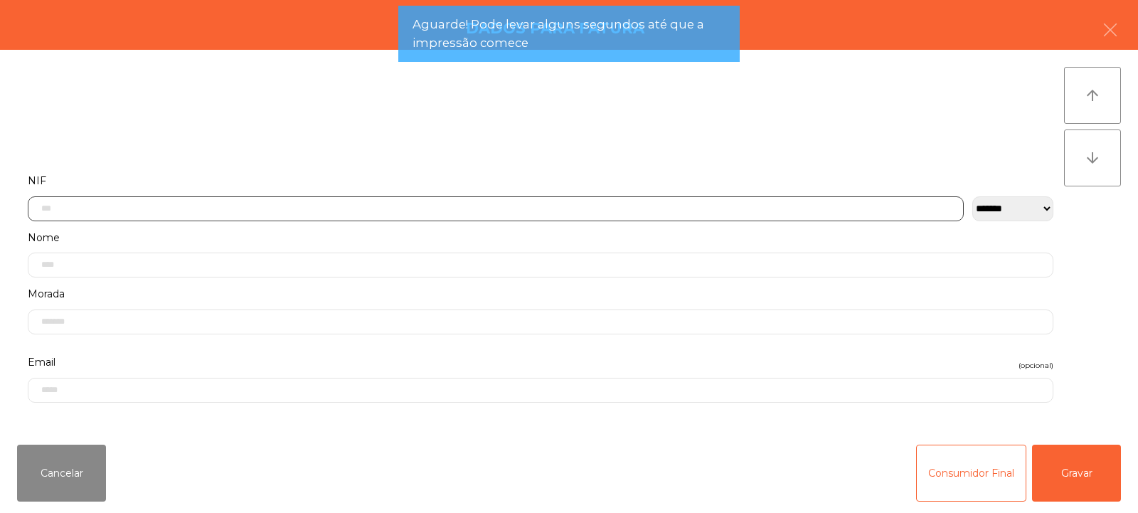
click at [351, 210] on input "text" at bounding box center [496, 208] width 936 height 25
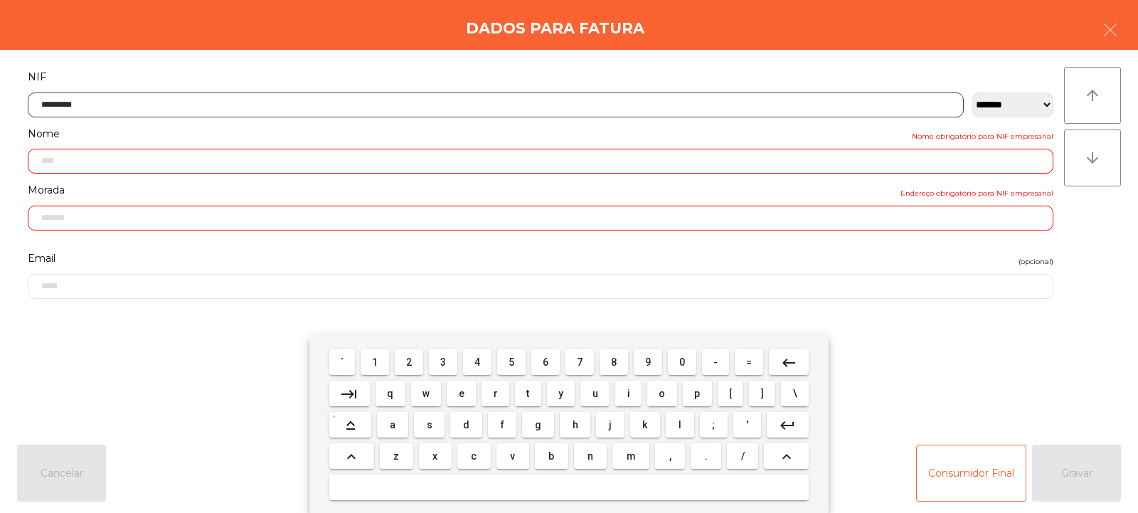
type input "*********"
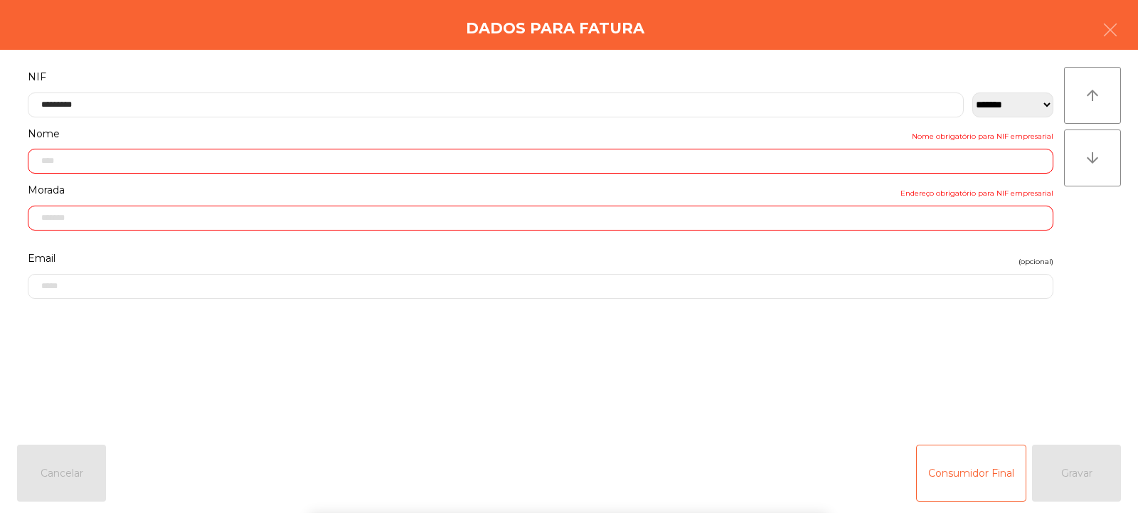
click at [1086, 464] on div "` 1 2 3 4 5 6 7 8 9 0 - = keyboard_backspace keyboard_tab q w e r t y u i o p […" at bounding box center [569, 424] width 1138 height 176
type input "**********"
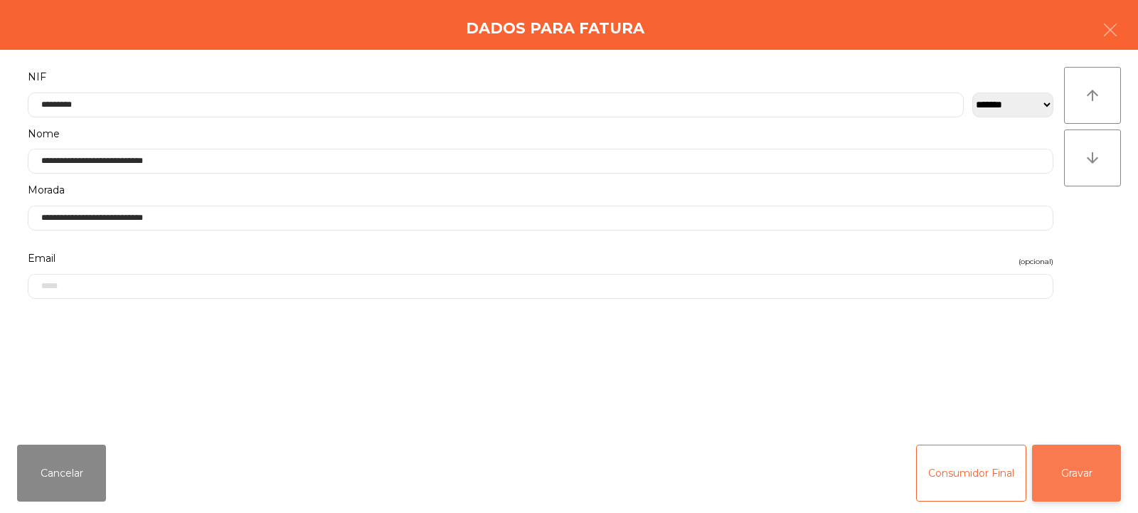
click at [1072, 463] on button "Gravar" at bounding box center [1076, 472] width 89 height 57
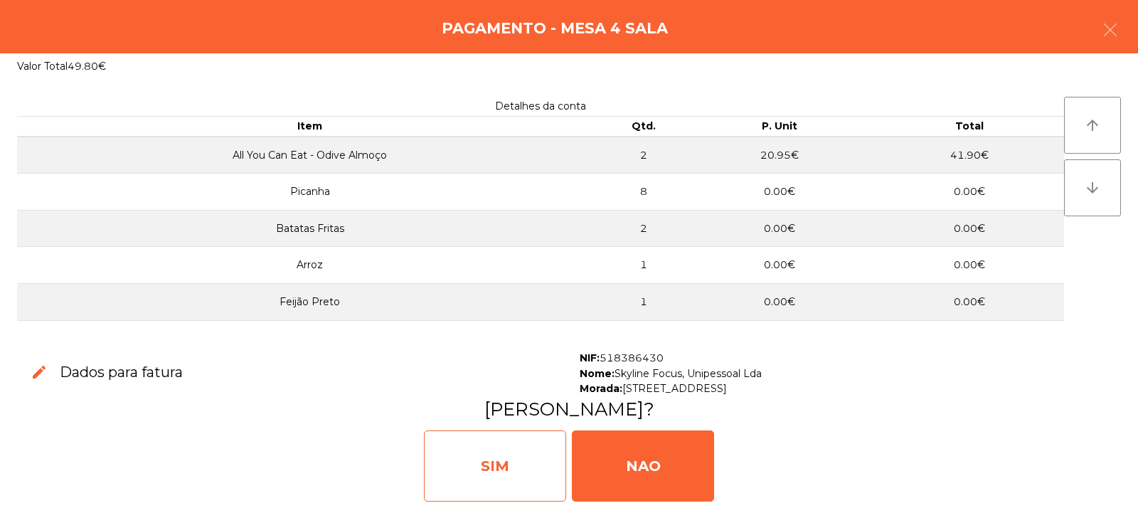
click at [516, 473] on div "SIM" at bounding box center [495, 465] width 142 height 71
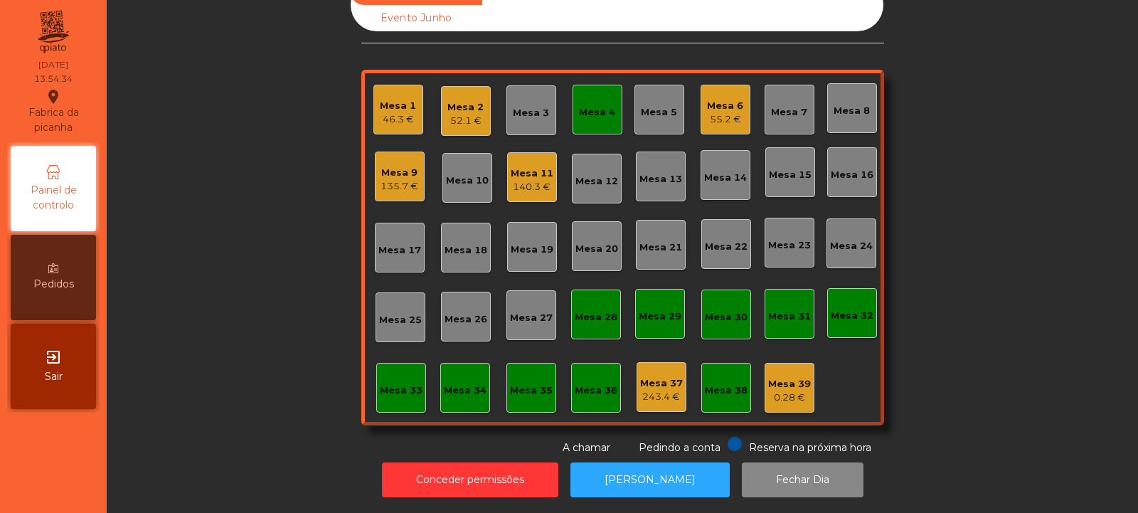
click at [718, 117] on div "Mesa 6 55.2 €" at bounding box center [725, 110] width 50 height 50
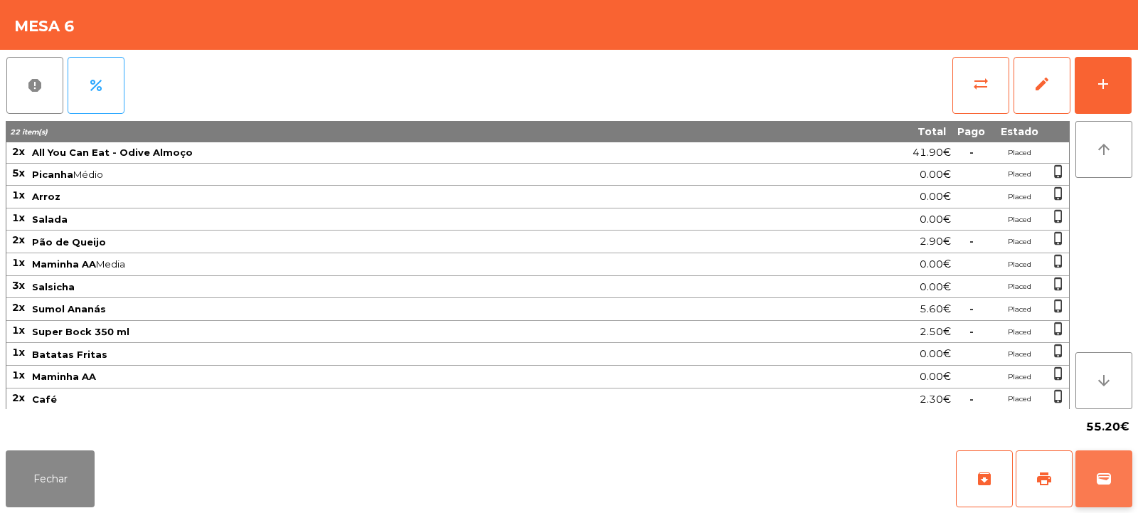
click at [1119, 471] on button "wallet" at bounding box center [1103, 478] width 57 height 57
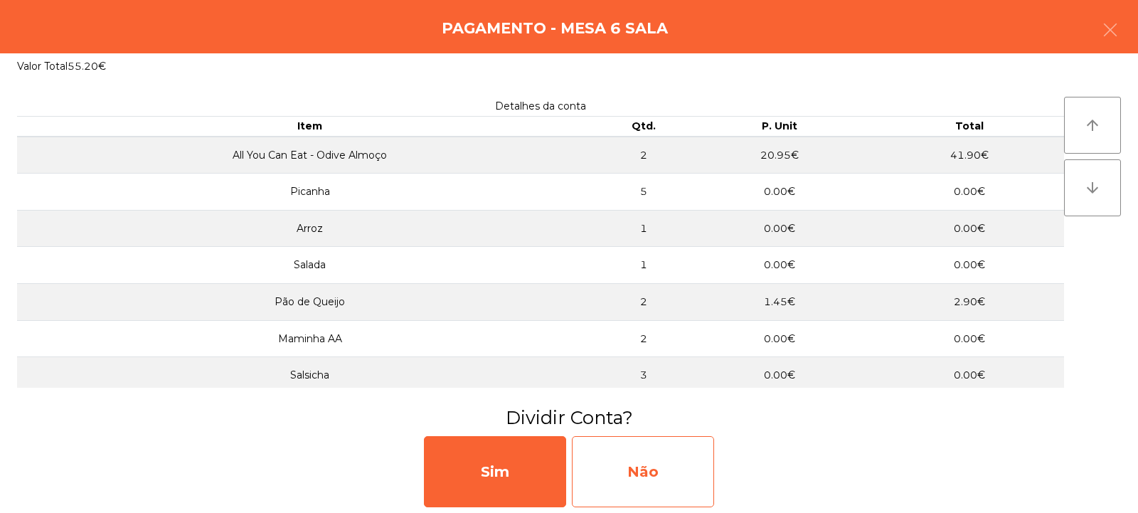
click at [667, 474] on div "Não" at bounding box center [643, 471] width 142 height 71
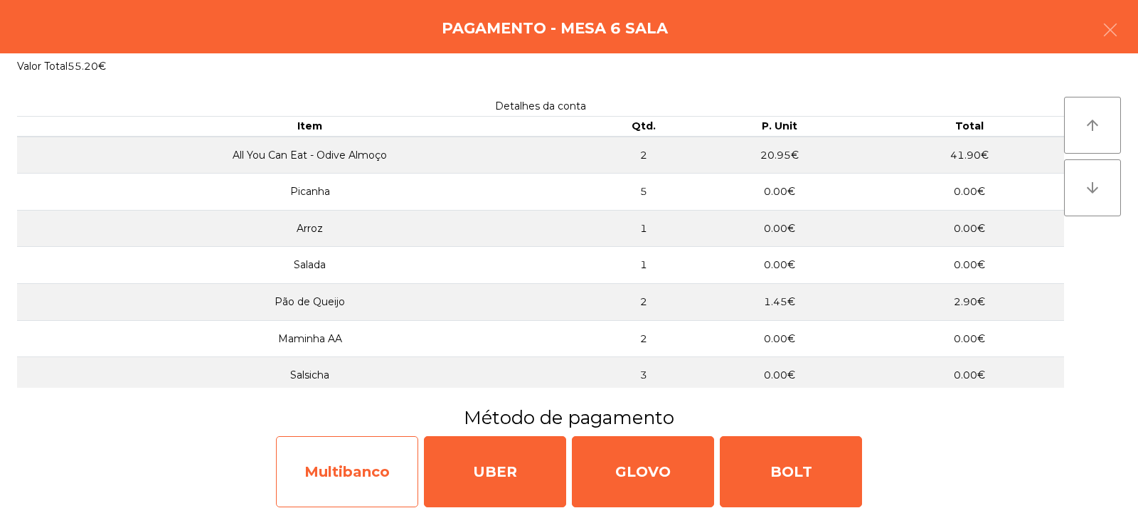
click at [375, 484] on div "Multibanco" at bounding box center [347, 471] width 142 height 71
select select "**"
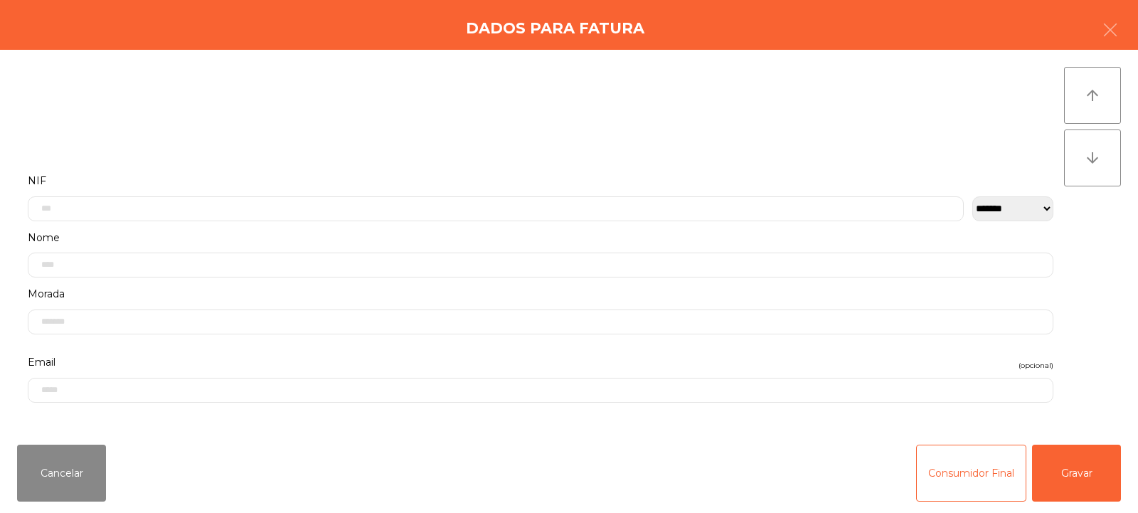
click at [376, 231] on label "Nome" at bounding box center [540, 237] width 1025 height 19
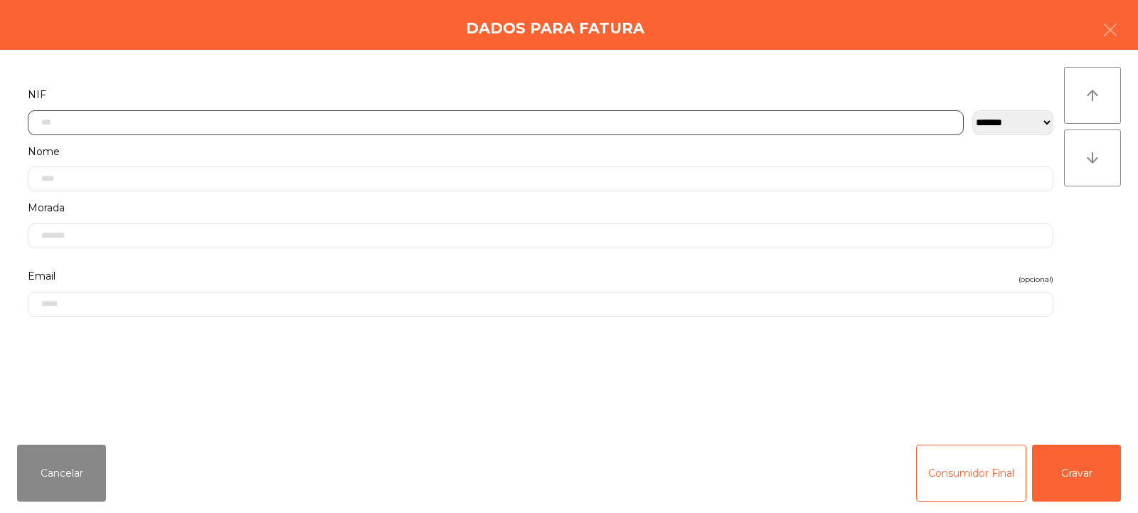
click at [314, 118] on input "text" at bounding box center [496, 122] width 936 height 25
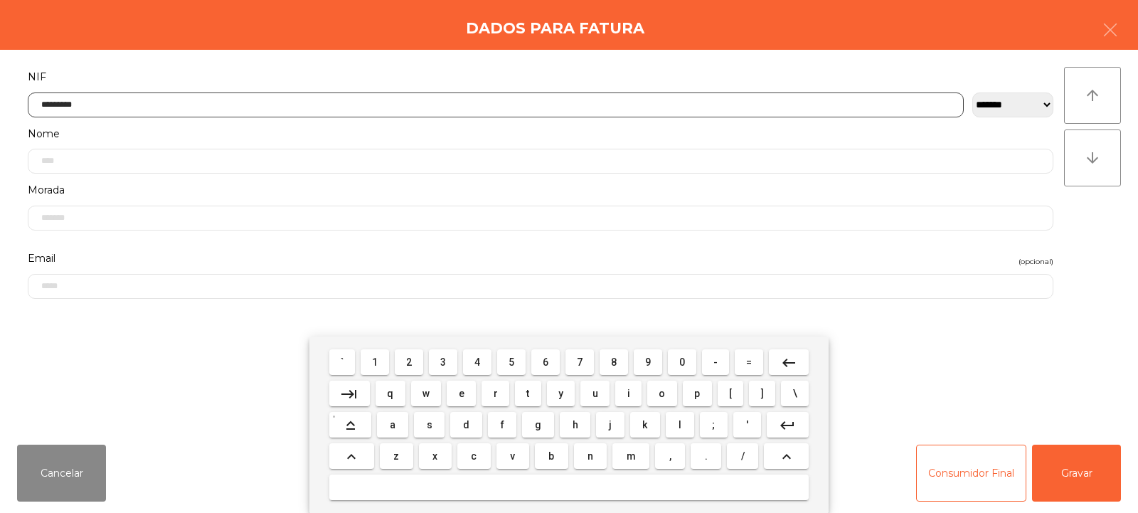
type input "*********"
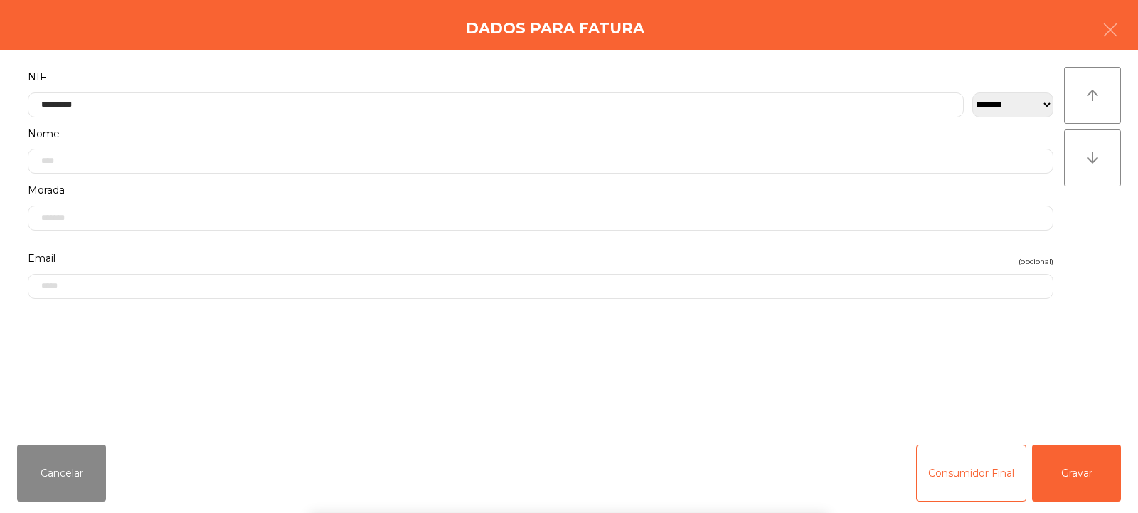
click at [1108, 479] on div "` 1 2 3 4 5 6 7 8 9 0 - = keyboard_backspace keyboard_tab q w e r t y u i o p […" at bounding box center [569, 424] width 1138 height 176
click at [1102, 468] on button "Gravar" at bounding box center [1076, 472] width 89 height 57
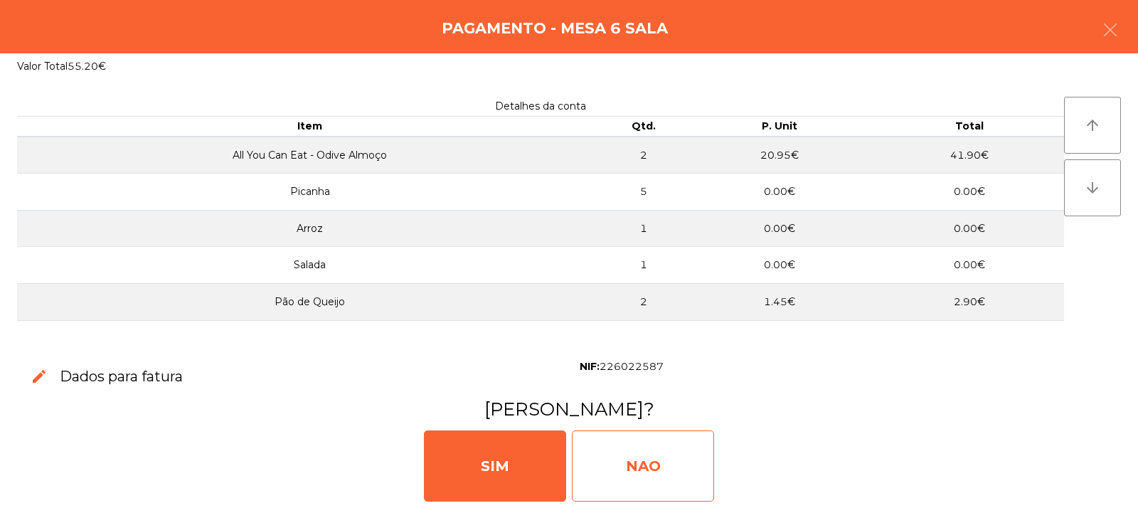
click at [619, 434] on div "NAO" at bounding box center [643, 465] width 142 height 71
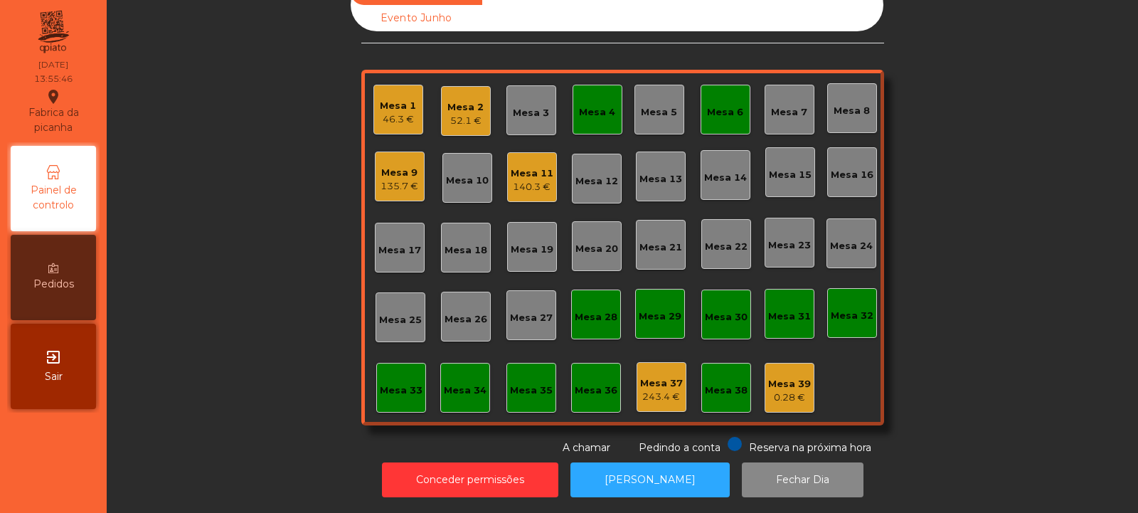
click at [677, 110] on div "Mesa 5" at bounding box center [659, 110] width 50 height 50
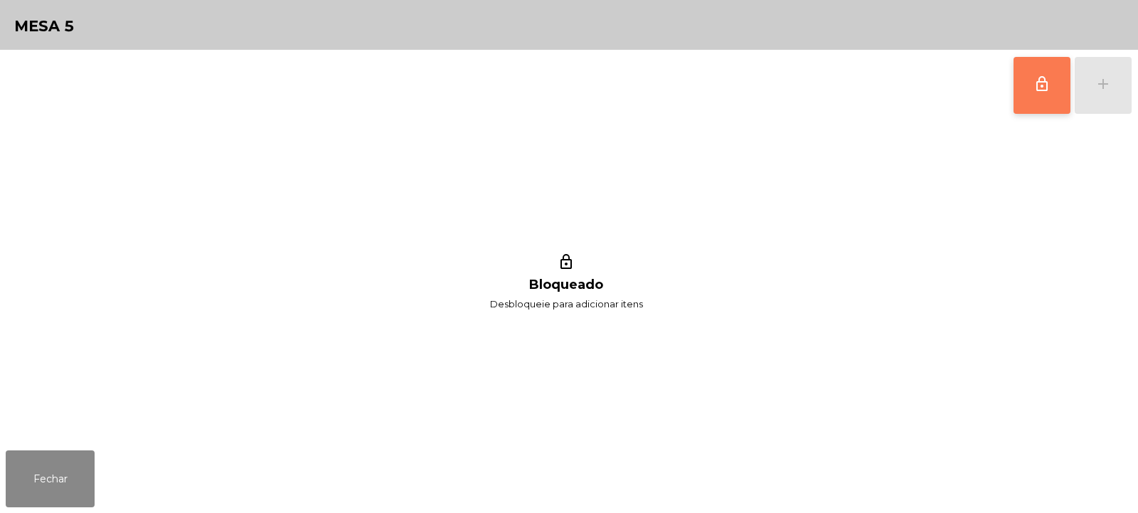
click at [1021, 80] on button "lock_outline" at bounding box center [1041, 85] width 57 height 57
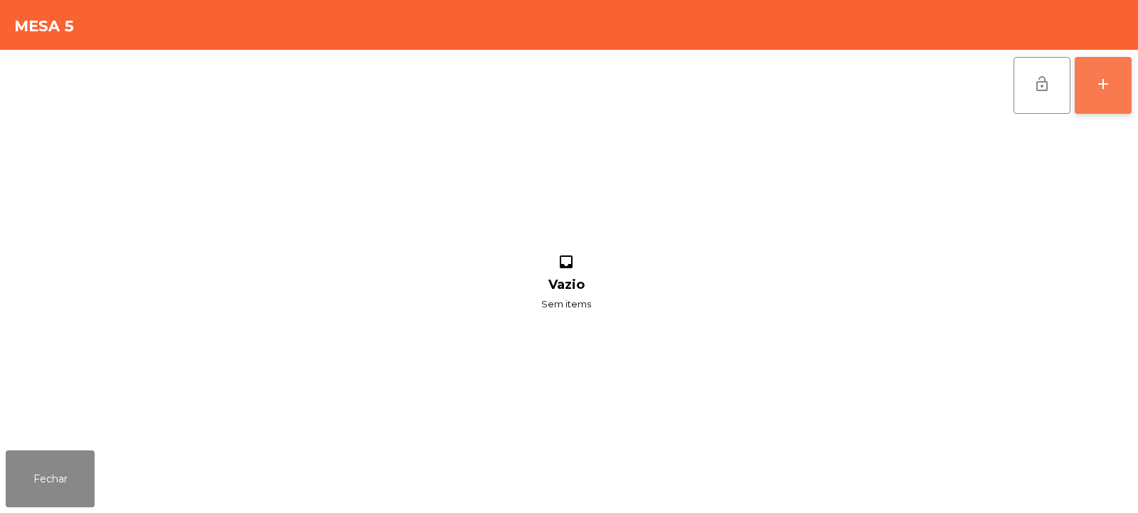
click at [1095, 92] on button "add" at bounding box center [1102, 85] width 57 height 57
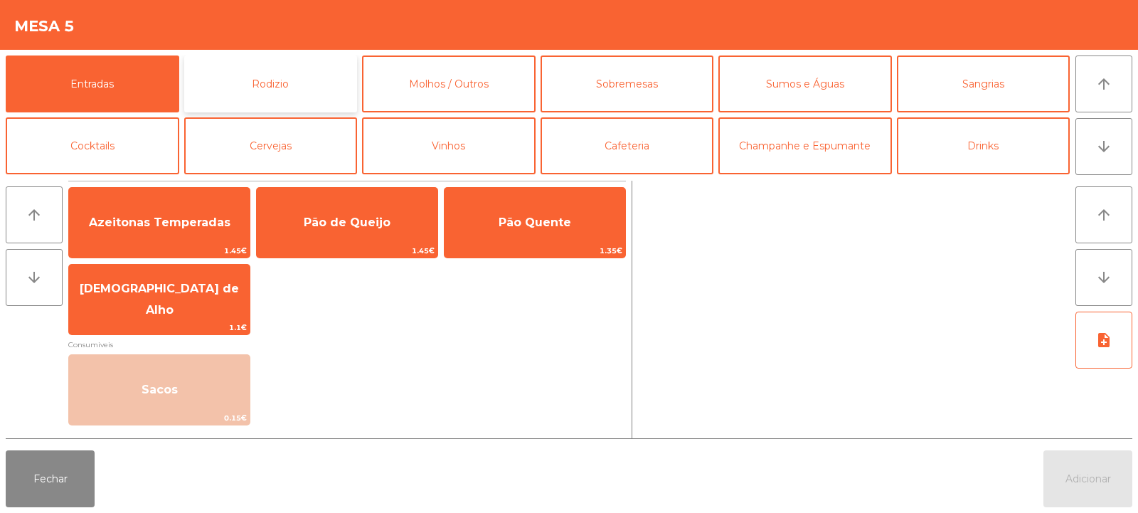
click at [220, 96] on button "Rodizio" at bounding box center [271, 83] width 174 height 57
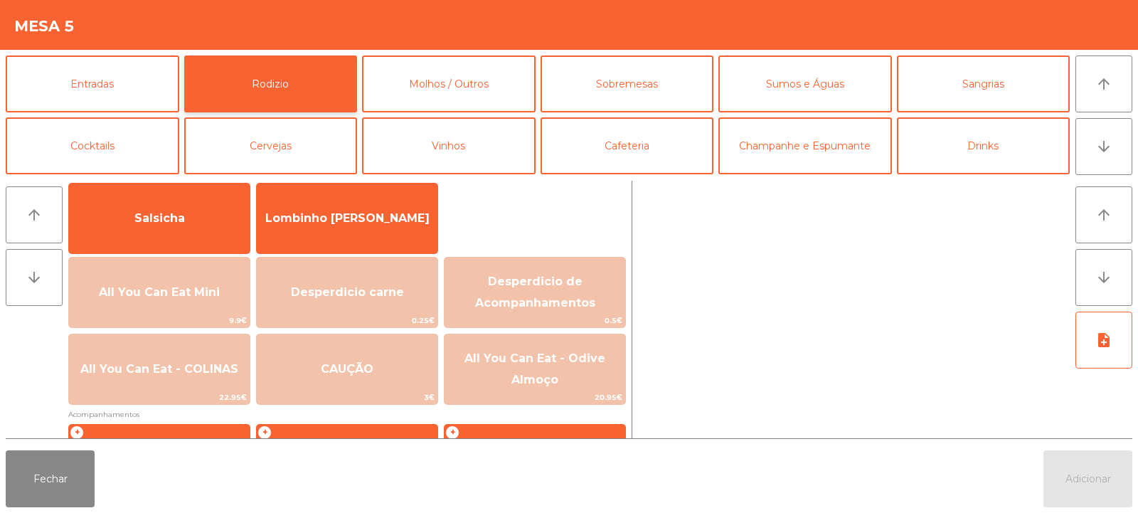
scroll to position [106, 0]
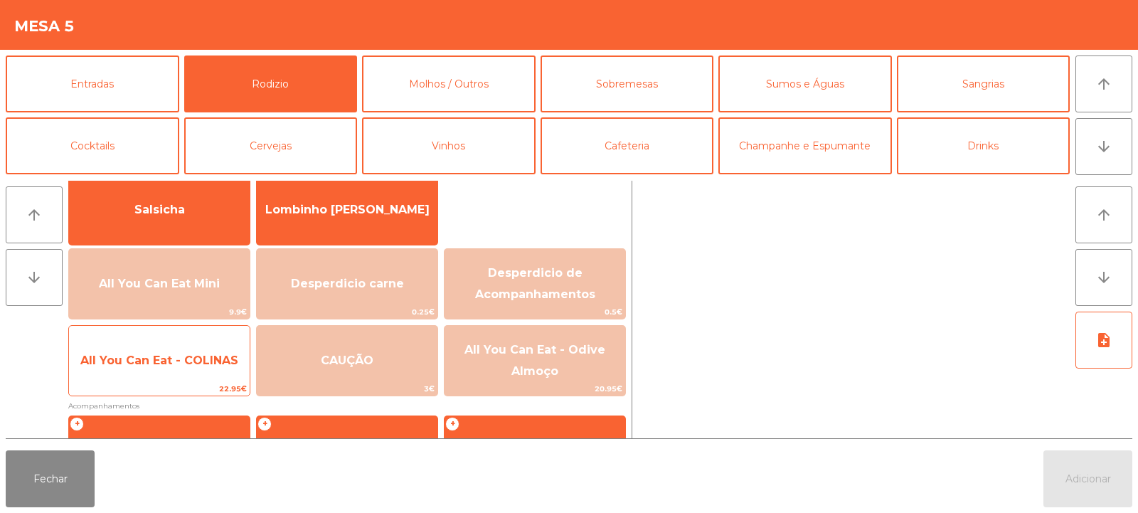
click at [218, 375] on span "All You Can Eat - COLINAS" at bounding box center [159, 360] width 181 height 38
click at [213, 381] on div "All You Can Eat - COLINAS 22.95€" at bounding box center [159, 360] width 182 height 71
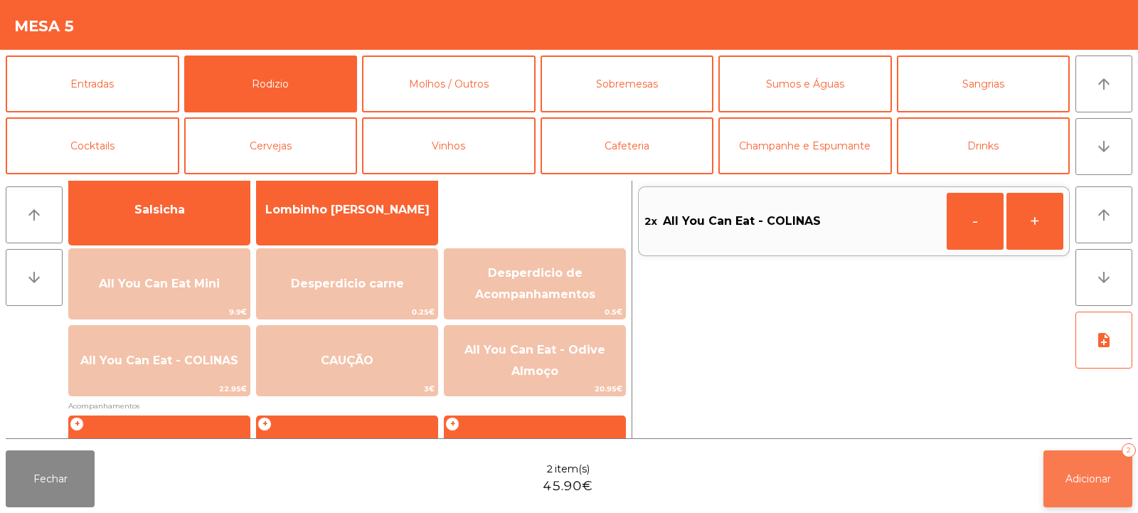
click at [1059, 467] on button "Adicionar 2" at bounding box center [1087, 478] width 89 height 57
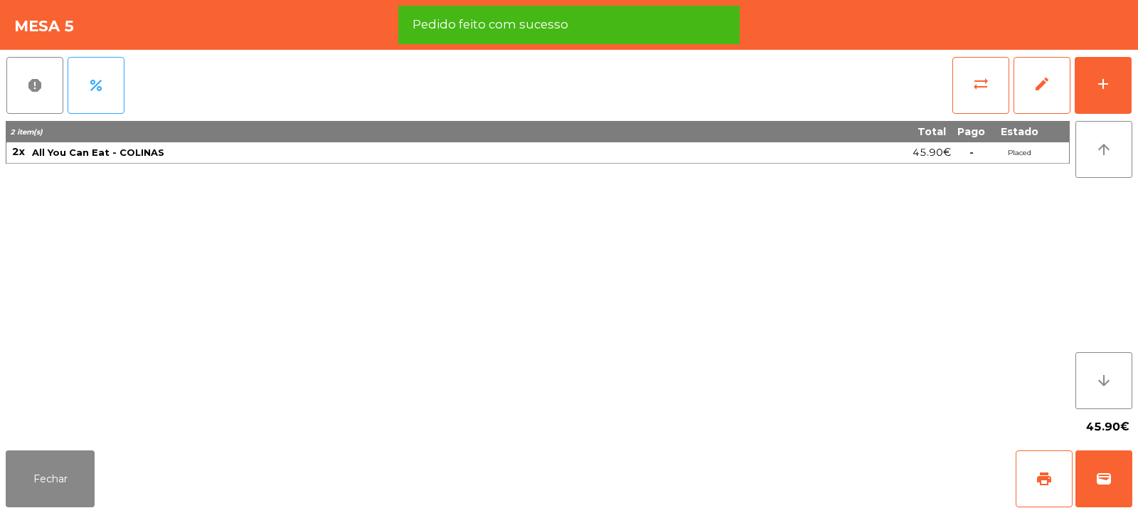
click at [927, 103] on div "report percent sync_alt edit add" at bounding box center [569, 85] width 1126 height 71
click at [954, 78] on button "sync_alt" at bounding box center [980, 85] width 57 height 57
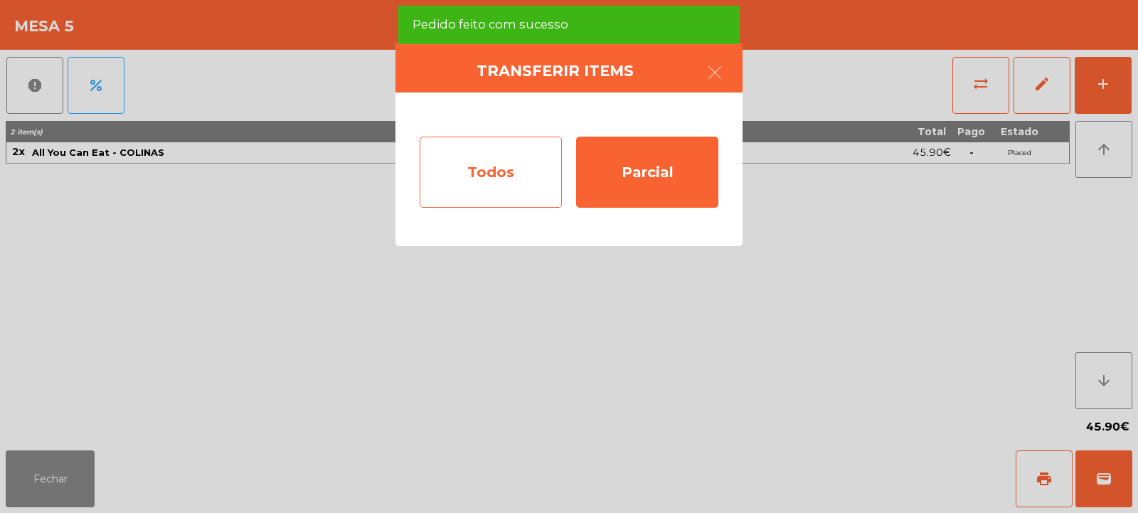
click at [494, 187] on div "Todos" at bounding box center [491, 172] width 142 height 71
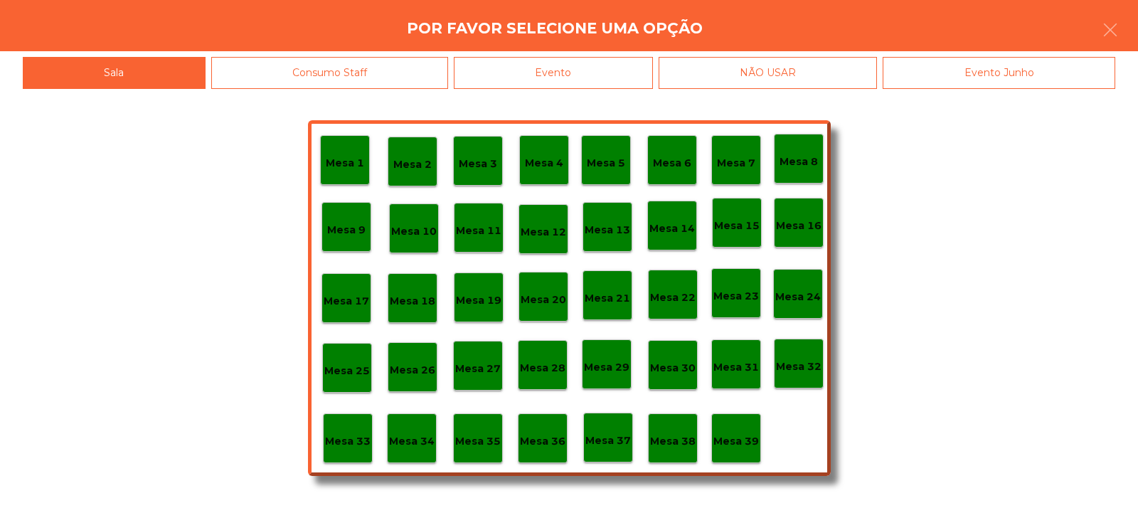
click at [601, 444] on p "Mesa 37" at bounding box center [608, 440] width 46 height 16
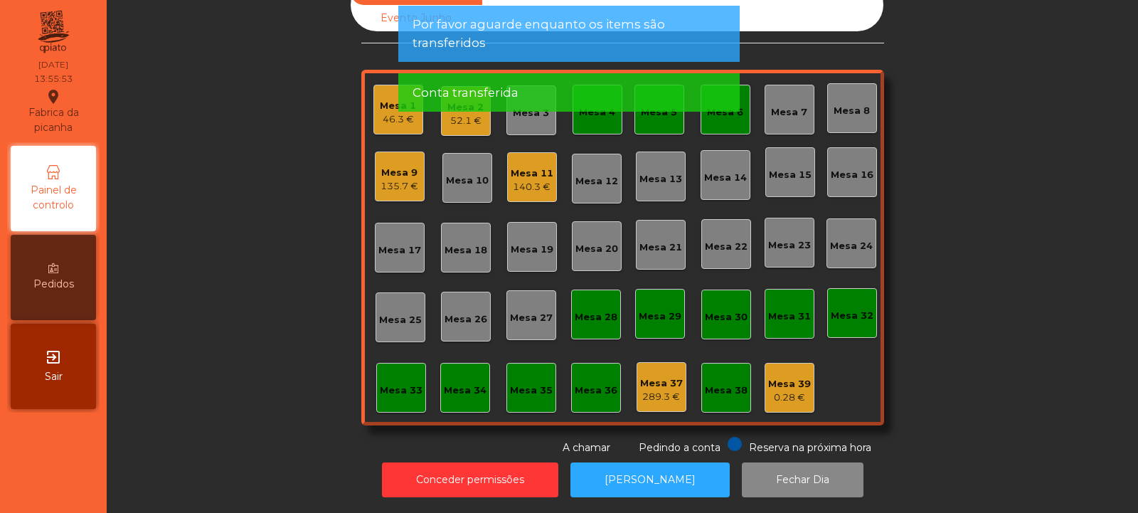
click at [662, 113] on app-alert "Por favor aguarde enquanto os items são transferidos Conta transferida" at bounding box center [568, 64] width 341 height 117
click at [649, 118] on app-alert "Por favor aguarde enquanto os items são transferidos Conta transferida" at bounding box center [568, 64] width 341 height 117
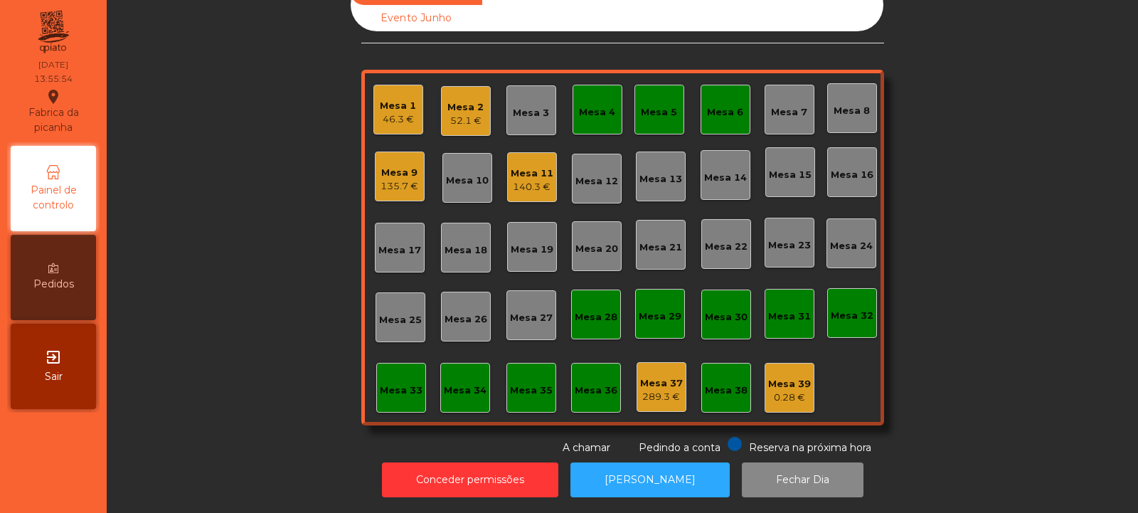
click at [666, 105] on div "Mesa 5" at bounding box center [659, 112] width 36 height 14
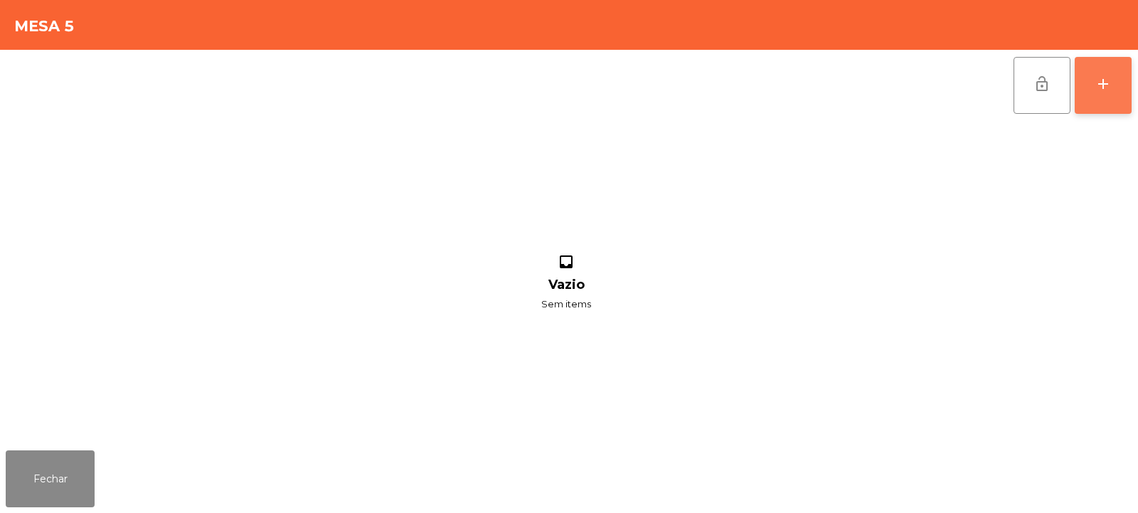
click at [1127, 96] on button "add" at bounding box center [1102, 85] width 57 height 57
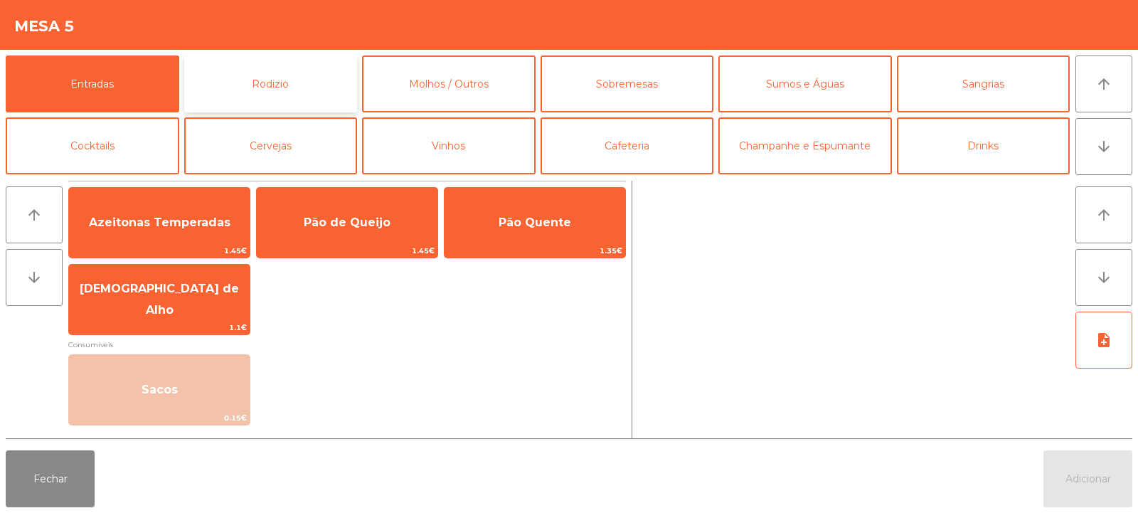
click at [312, 100] on button "Rodizio" at bounding box center [271, 83] width 174 height 57
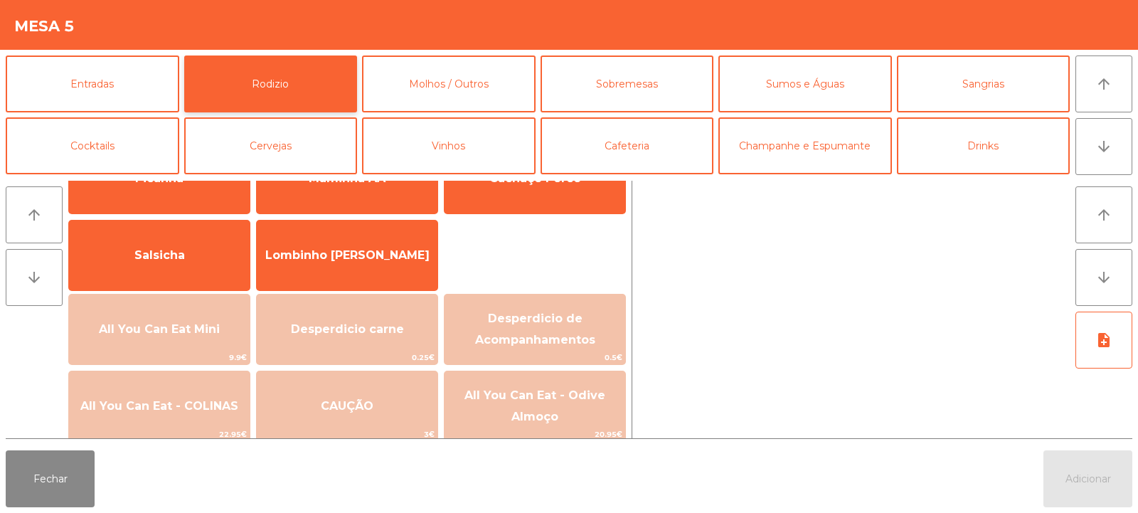
scroll to position [87, 0]
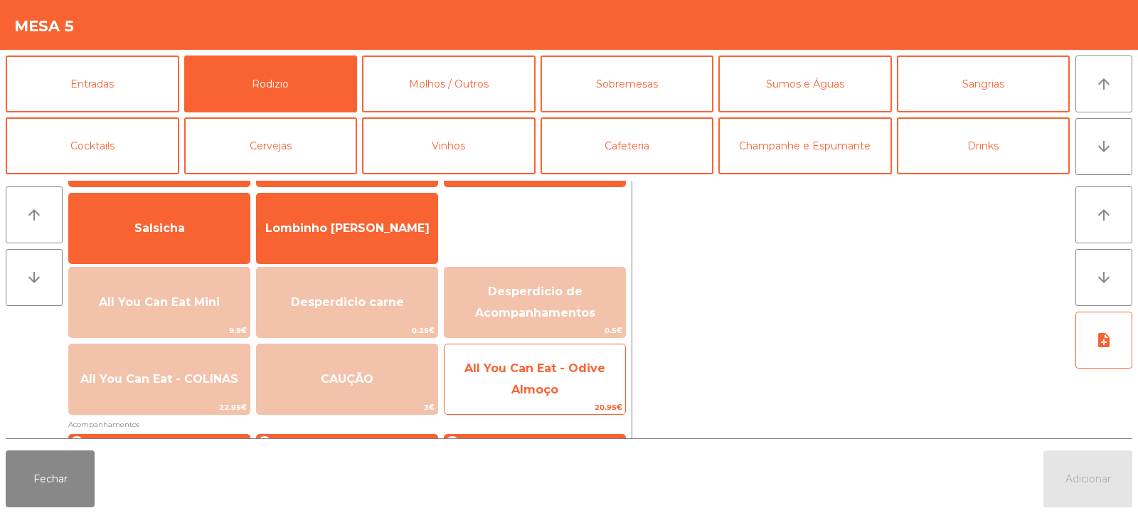
click at [570, 395] on span "All You Can Eat - Odive Almoço" at bounding box center [534, 379] width 181 height 60
click at [561, 388] on span "All You Can Eat - Odive Almoço" at bounding box center [534, 379] width 181 height 60
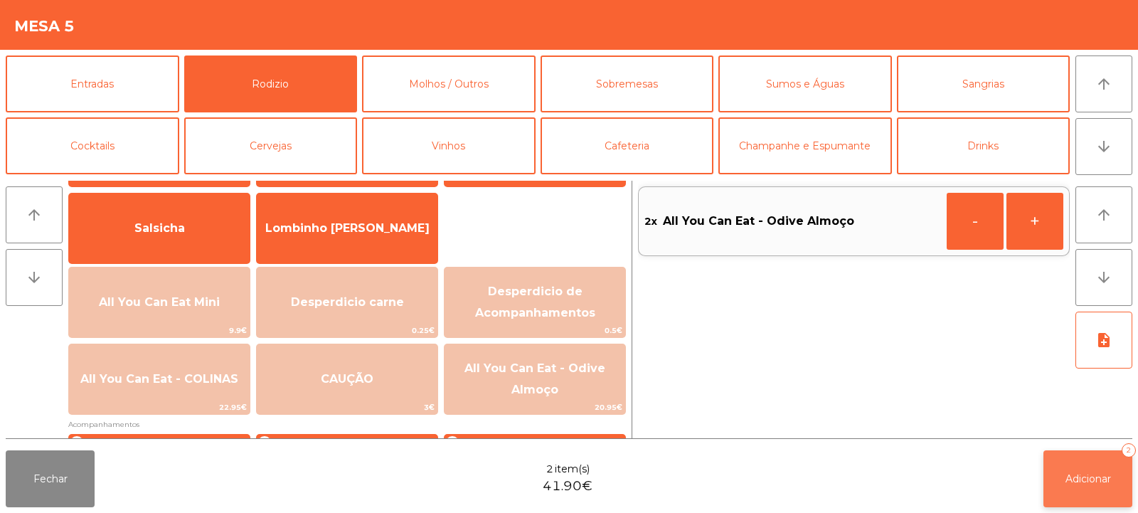
click at [1076, 452] on button "Adicionar 2" at bounding box center [1087, 478] width 89 height 57
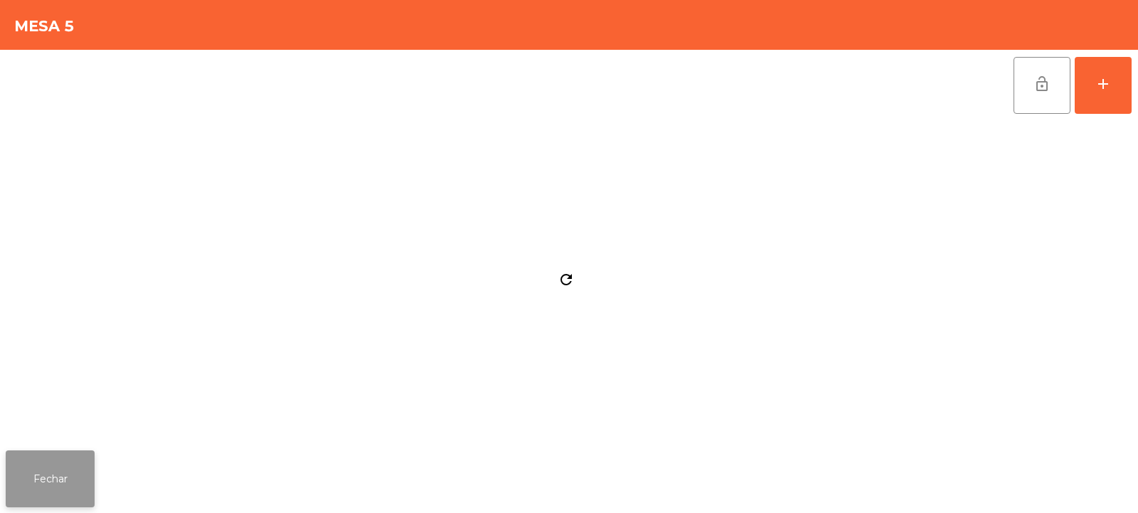
click at [87, 479] on button "Fechar" at bounding box center [50, 478] width 89 height 57
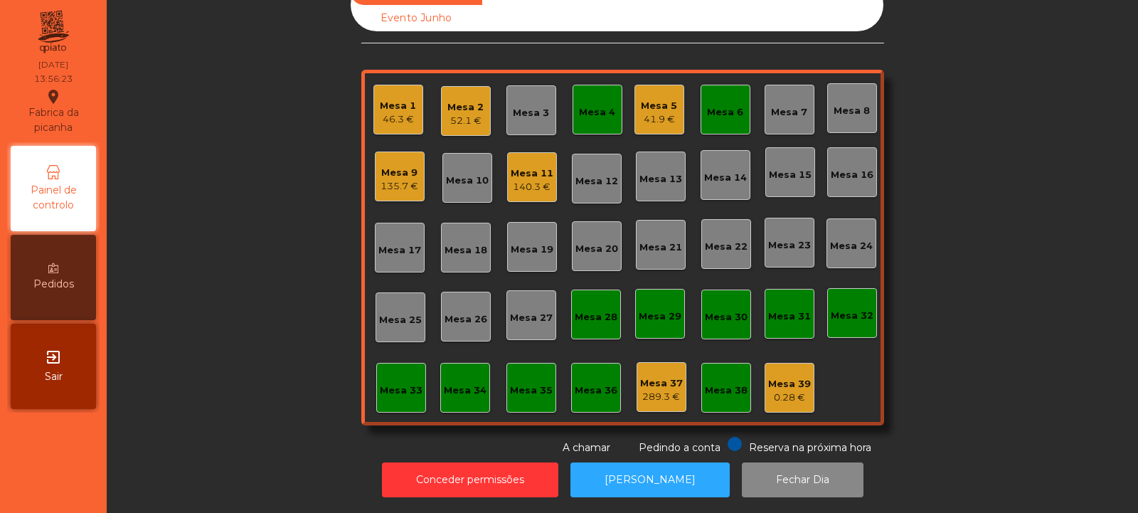
click at [785, 105] on div "Mesa 7" at bounding box center [789, 112] width 36 height 14
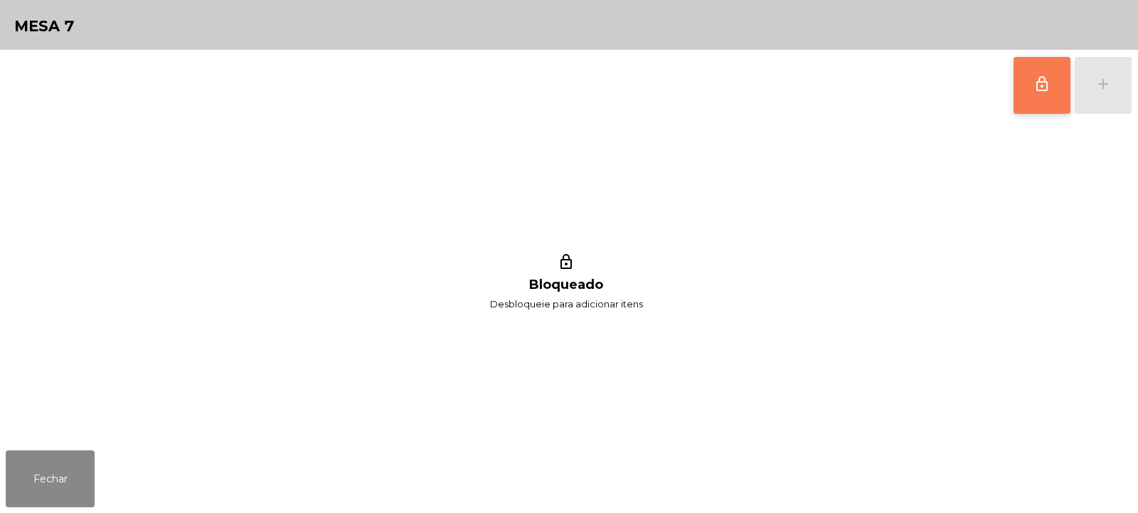
click at [1020, 82] on button "lock_outline" at bounding box center [1041, 85] width 57 height 57
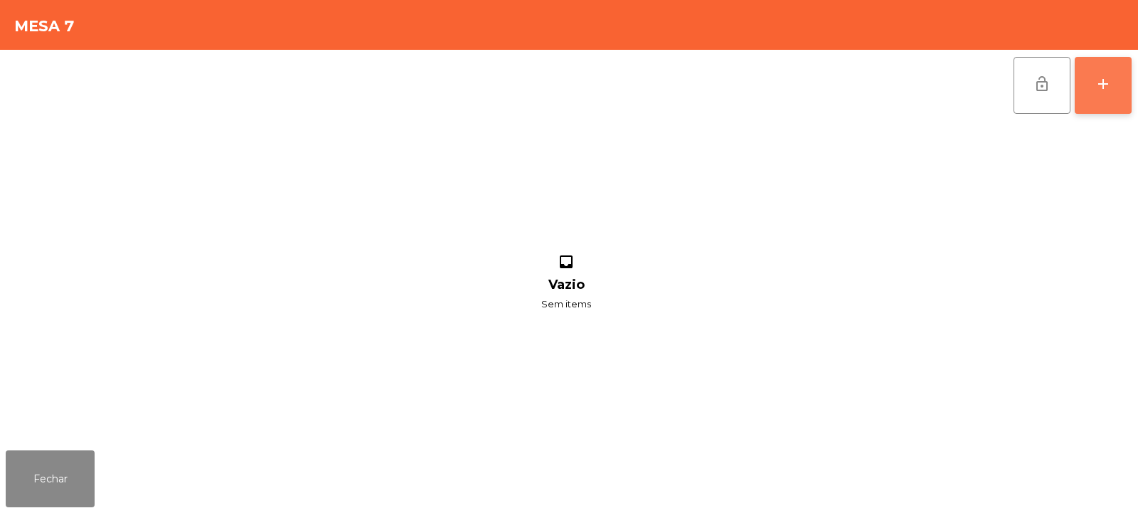
click at [1104, 107] on button "add" at bounding box center [1102, 85] width 57 height 57
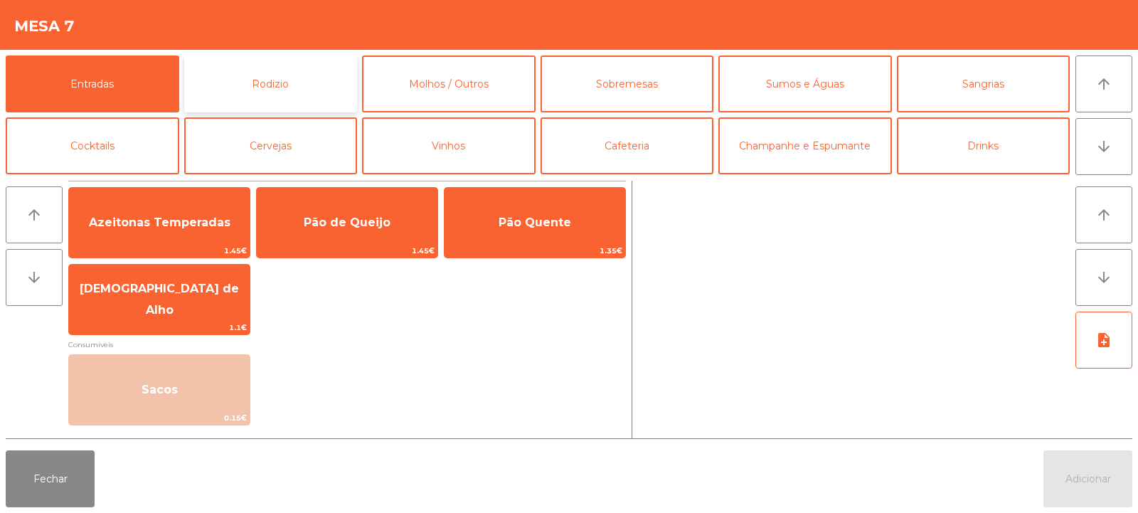
click at [316, 80] on button "Rodizio" at bounding box center [271, 83] width 174 height 57
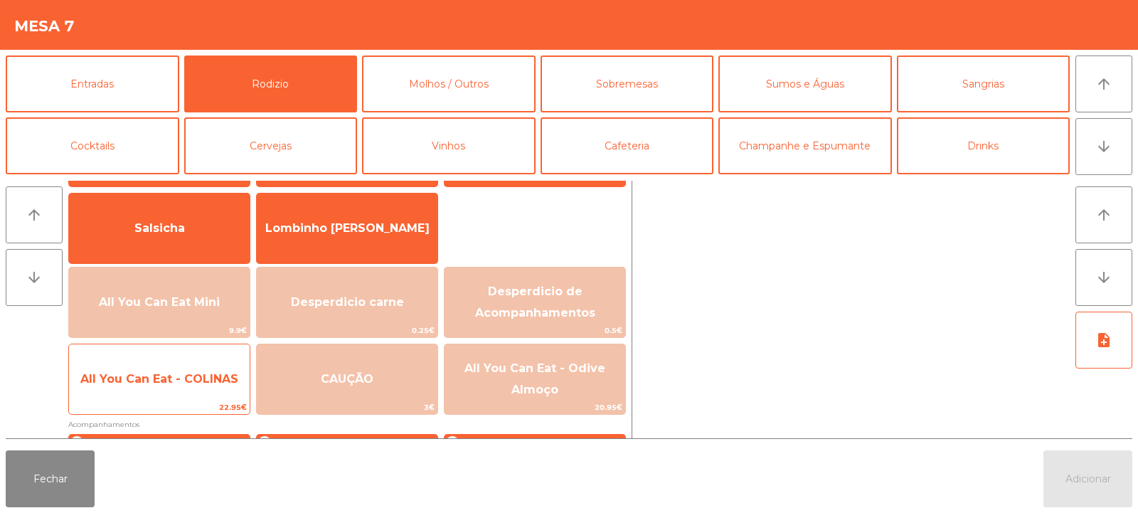
click at [207, 388] on span "All You Can Eat - COLINAS" at bounding box center [159, 379] width 181 height 38
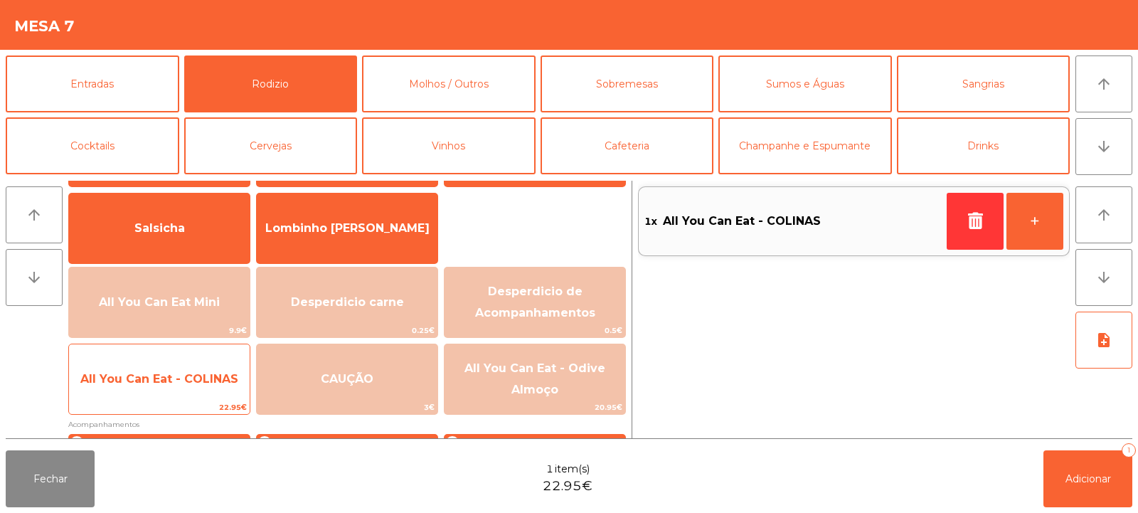
click at [206, 393] on span "All You Can Eat - COLINAS" at bounding box center [159, 379] width 181 height 38
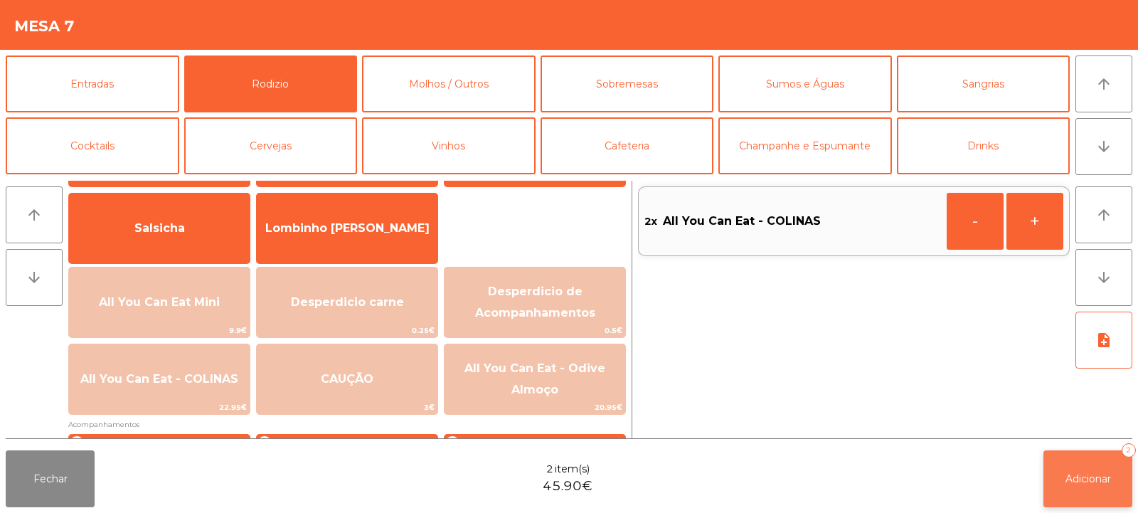
click at [1080, 477] on span "Adicionar" at bounding box center [1088, 478] width 46 height 13
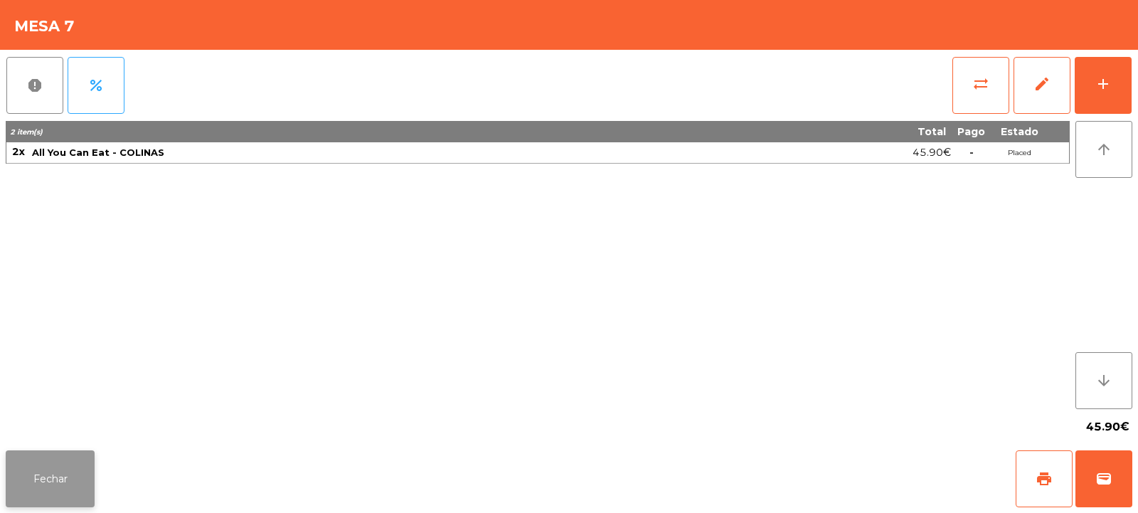
click at [35, 479] on button "Fechar" at bounding box center [50, 478] width 89 height 57
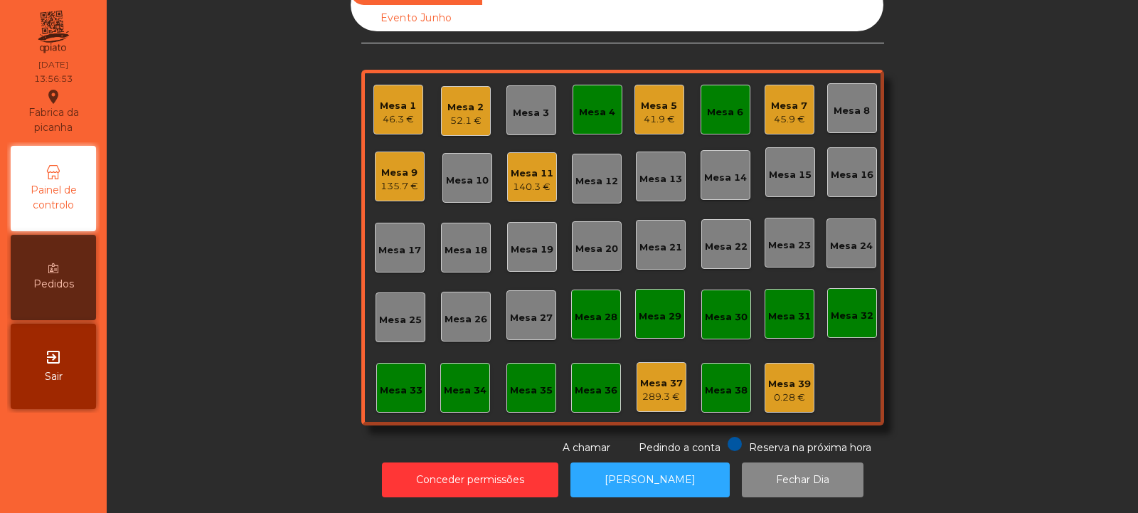
click at [790, 99] on div "Mesa 7" at bounding box center [789, 106] width 36 height 14
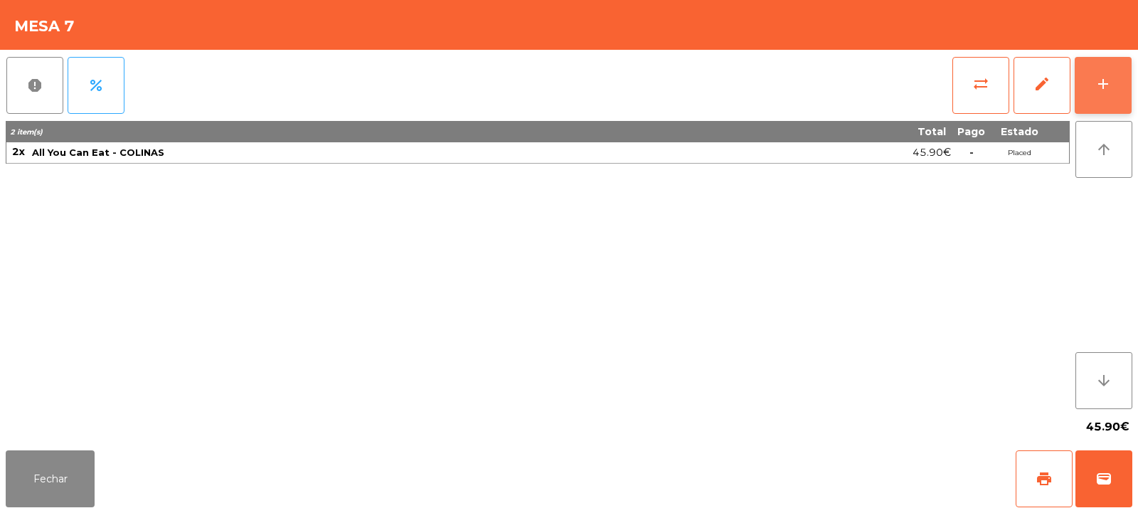
click at [1097, 94] on button "add" at bounding box center [1102, 85] width 57 height 57
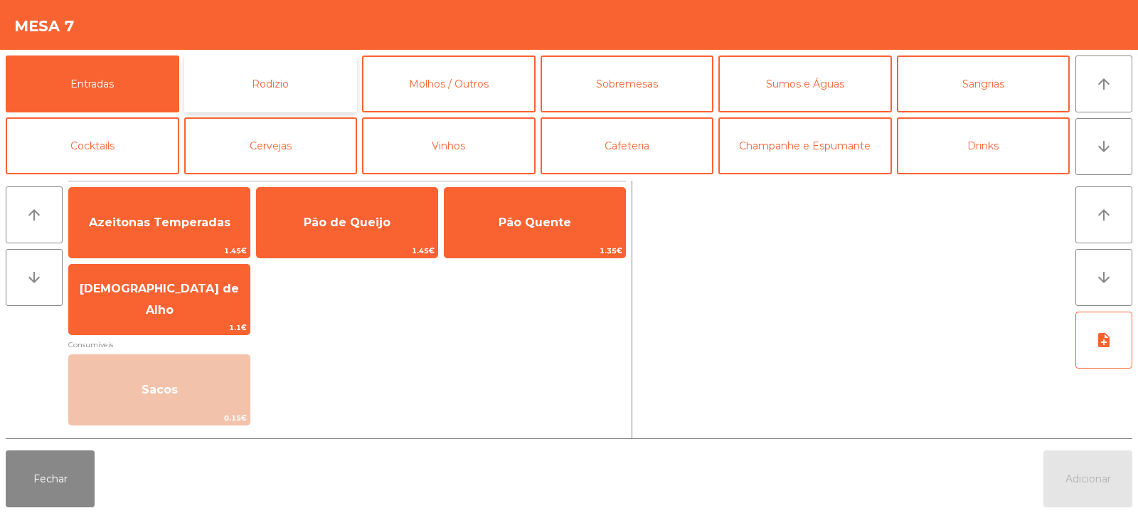
click at [251, 92] on button "Rodizio" at bounding box center [271, 83] width 174 height 57
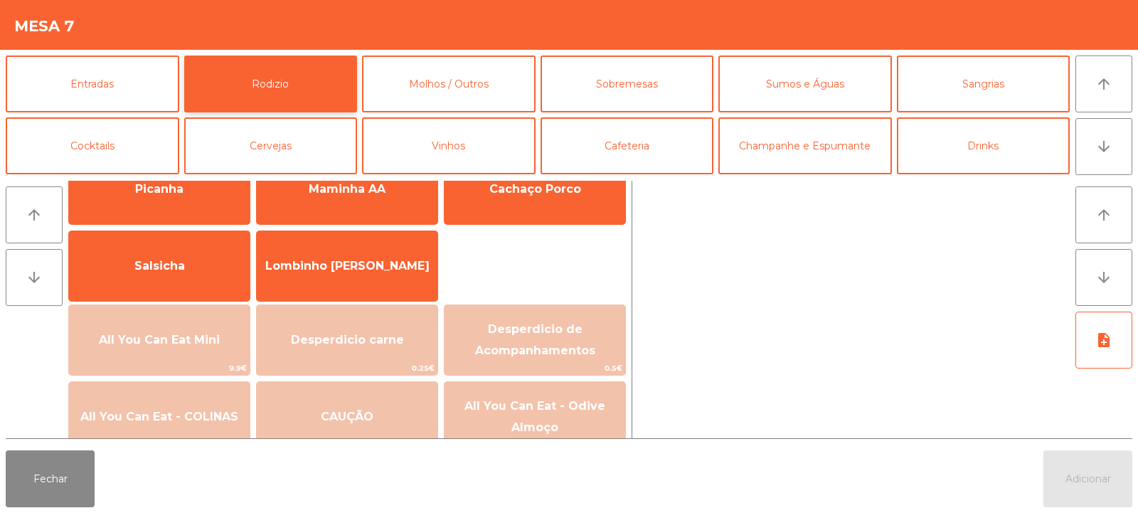
scroll to position [58, 0]
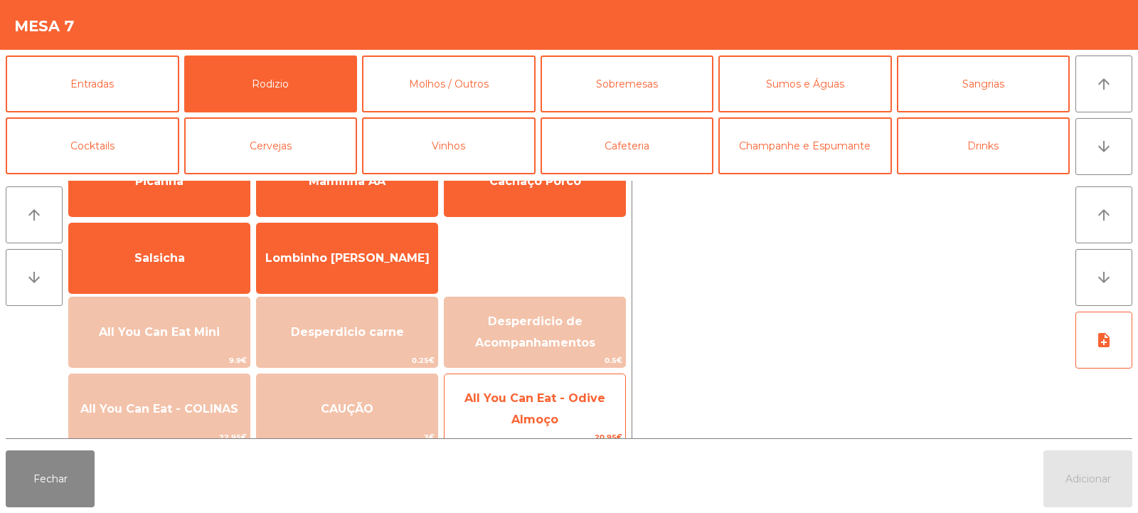
click at [543, 417] on span "All You Can Eat - Odive Almoço" at bounding box center [534, 408] width 141 height 35
click at [539, 421] on span "All You Can Eat - Odive Almoço" at bounding box center [534, 408] width 141 height 35
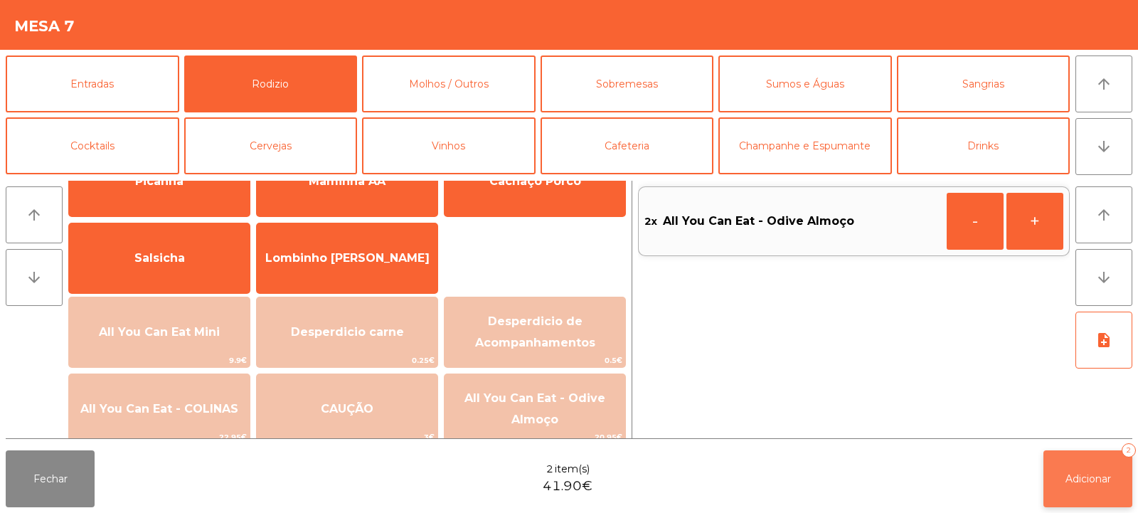
click at [1101, 474] on span "Adicionar" at bounding box center [1088, 478] width 46 height 13
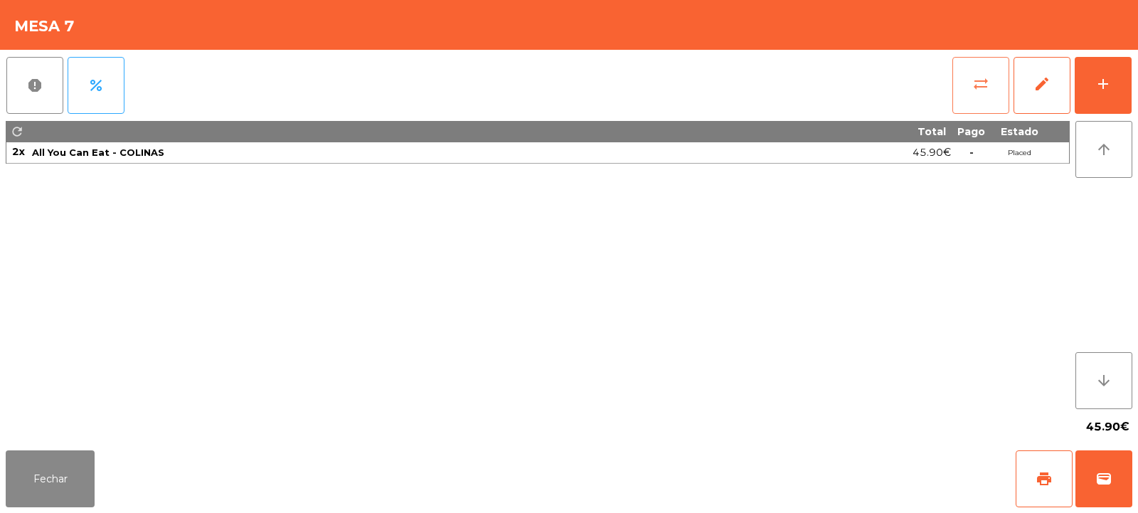
click at [979, 78] on span "sync_alt" at bounding box center [980, 83] width 17 height 17
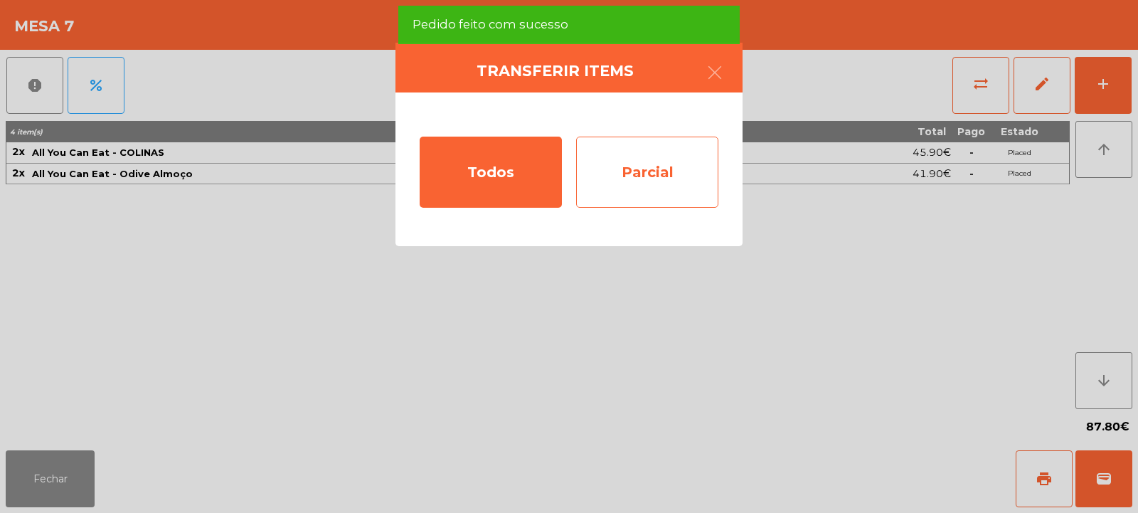
click at [649, 171] on div "Parcial" at bounding box center [647, 172] width 142 height 71
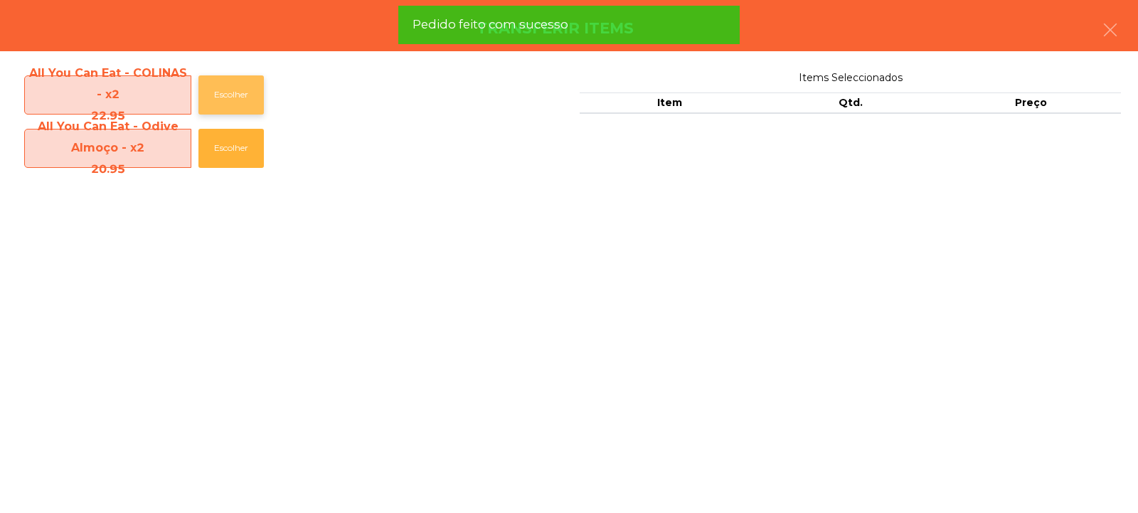
click at [222, 93] on button "Escolher" at bounding box center [230, 94] width 65 height 39
click at [220, 94] on button "Escolher" at bounding box center [230, 94] width 65 height 39
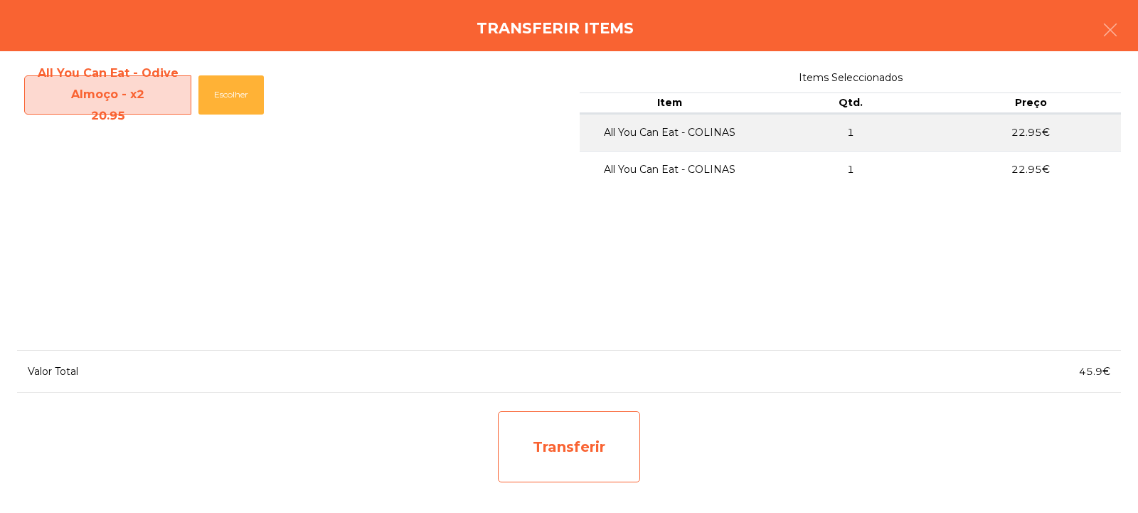
click at [584, 445] on div "Transferir" at bounding box center [569, 446] width 142 height 71
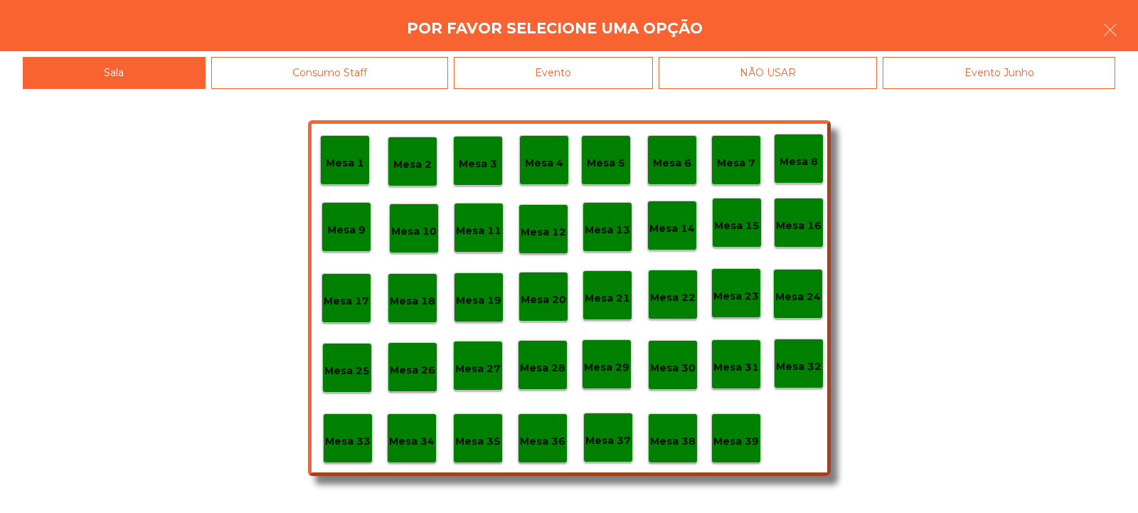
click at [611, 438] on p "Mesa 37" at bounding box center [608, 440] width 46 height 16
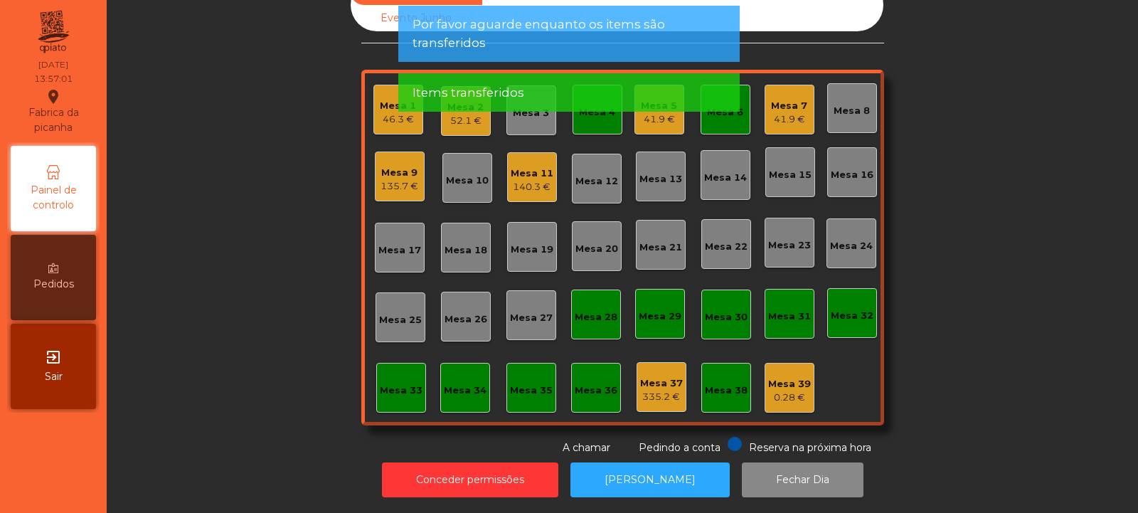
click at [727, 122] on app-alert "Por favor aguarde enquanto os items são transferidos Items transferidos" at bounding box center [568, 64] width 341 height 117
click at [725, 117] on app-alert "Por favor aguarde enquanto os items são transferidos Items transferidos" at bounding box center [568, 64] width 341 height 117
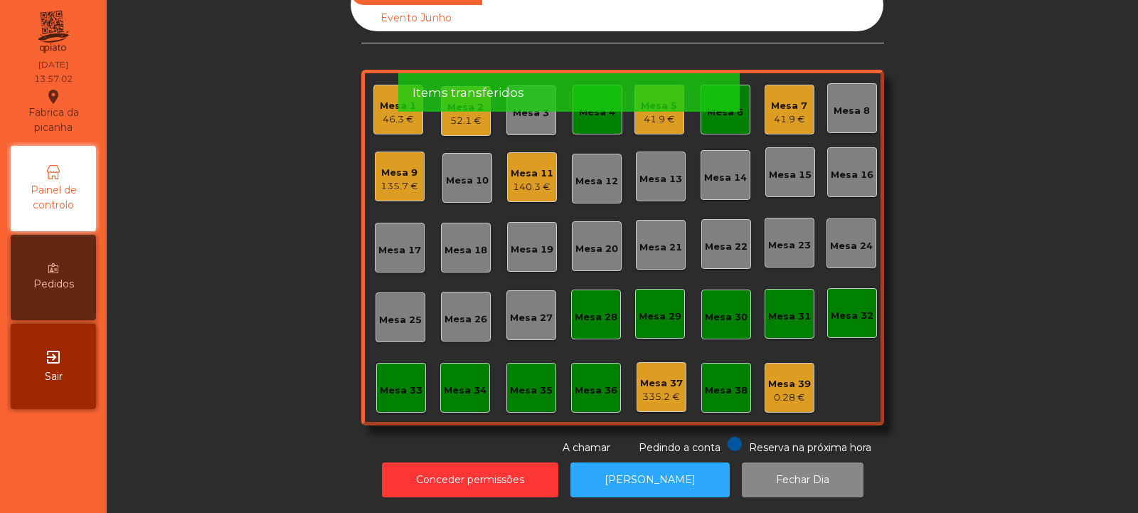
click at [714, 97] on div "Items transferidos" at bounding box center [568, 93] width 313 height 18
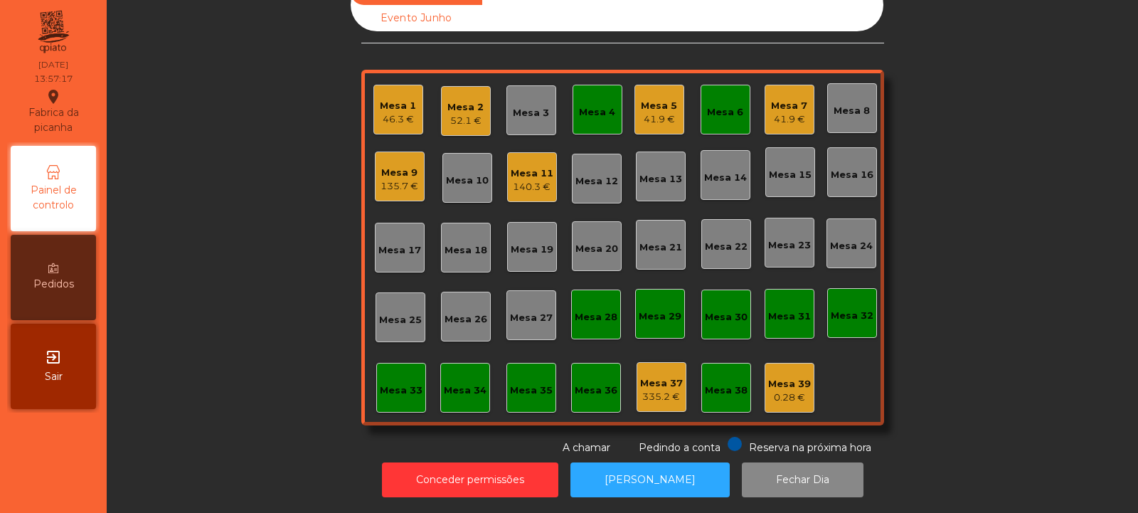
click at [592, 105] on div "Mesa 4" at bounding box center [597, 112] width 36 height 14
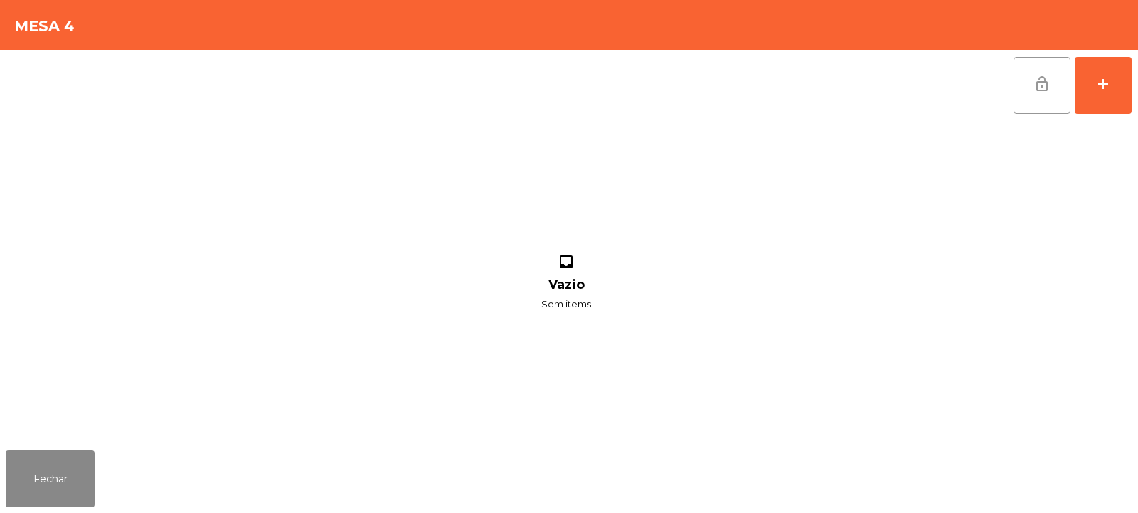
click at [1030, 100] on button "lock_open" at bounding box center [1041, 85] width 57 height 57
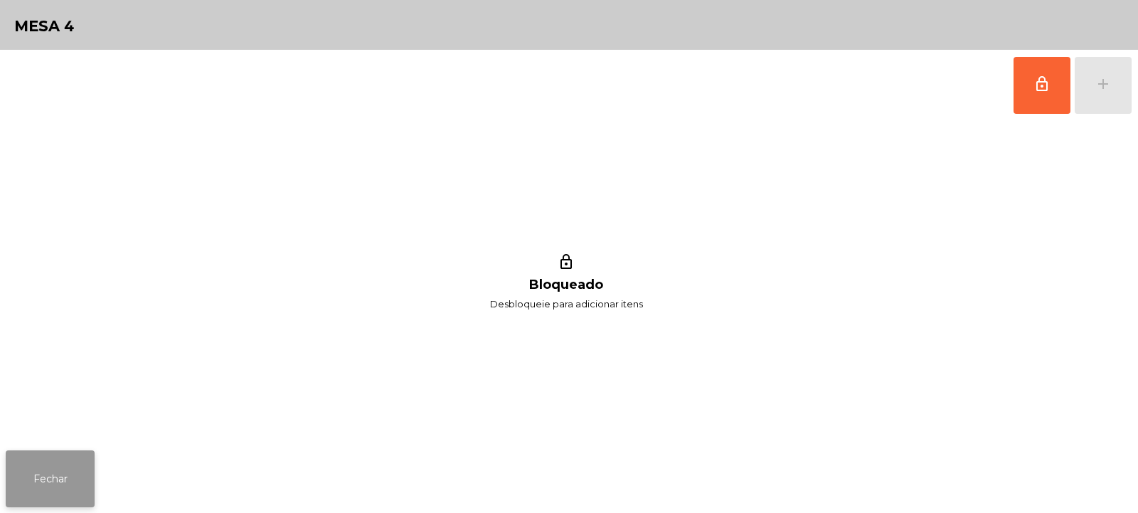
click at [55, 483] on button "Fechar" at bounding box center [50, 478] width 89 height 57
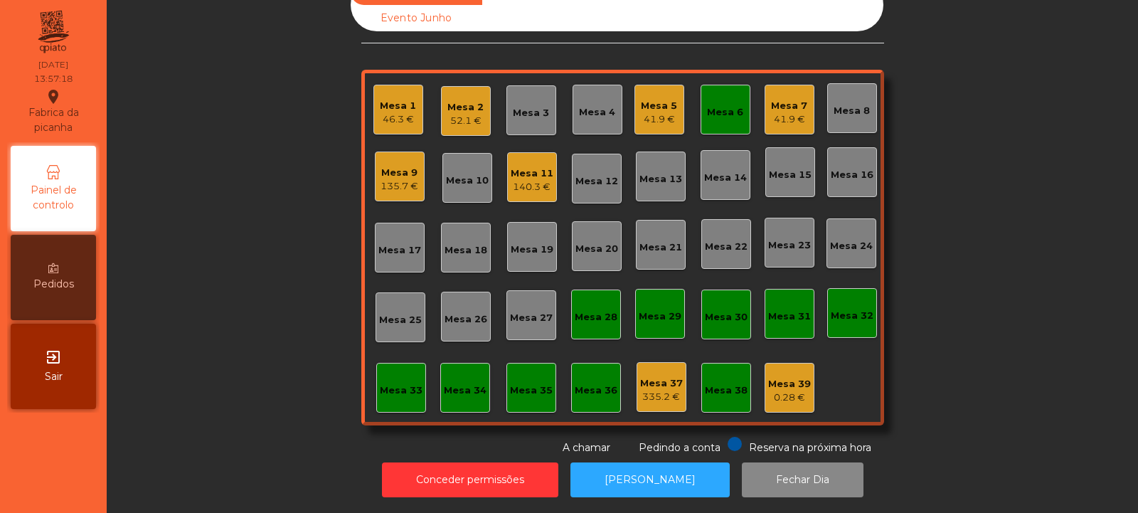
click at [717, 122] on div "Mesa 6" at bounding box center [725, 110] width 50 height 50
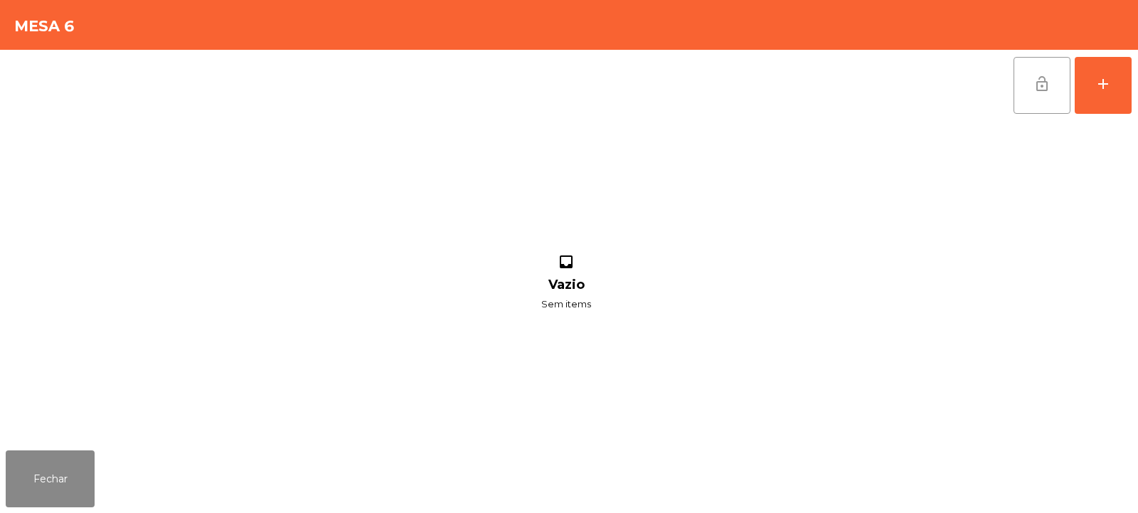
click at [1038, 90] on span "lock_open" at bounding box center [1041, 83] width 17 height 17
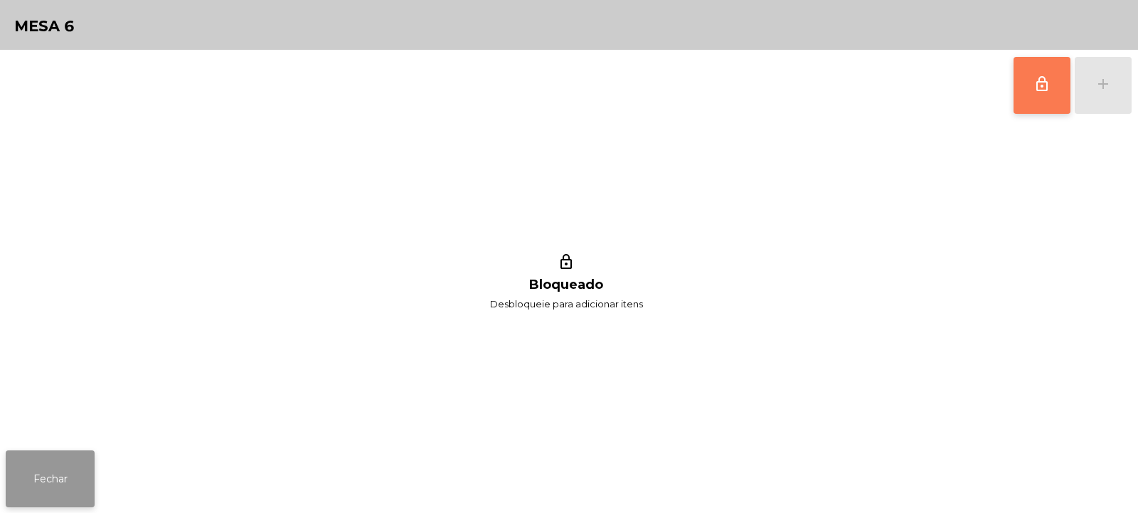
click at [54, 475] on button "Fechar" at bounding box center [50, 478] width 89 height 57
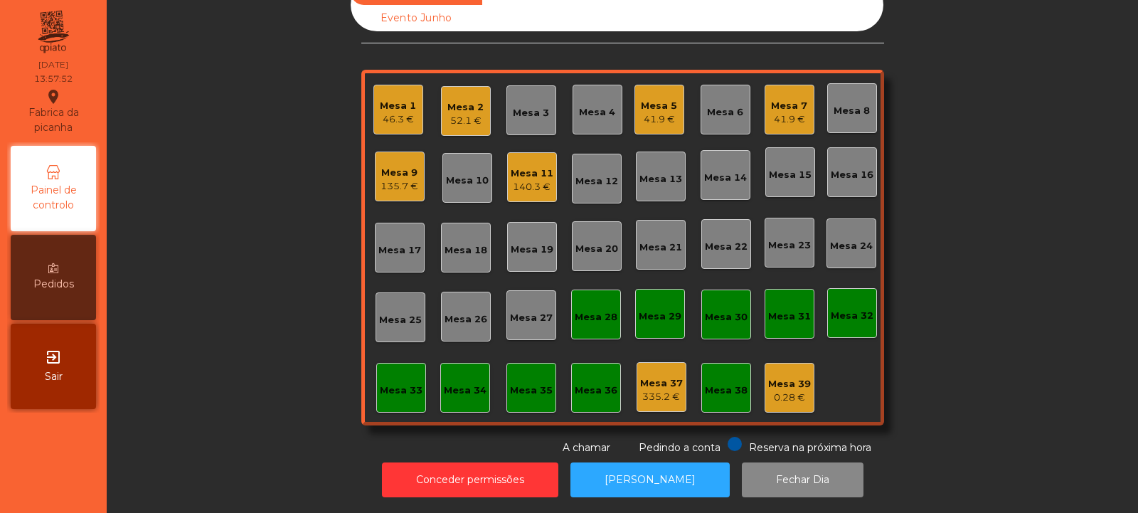
click at [710, 150] on div "Mesa 14" at bounding box center [725, 175] width 50 height 50
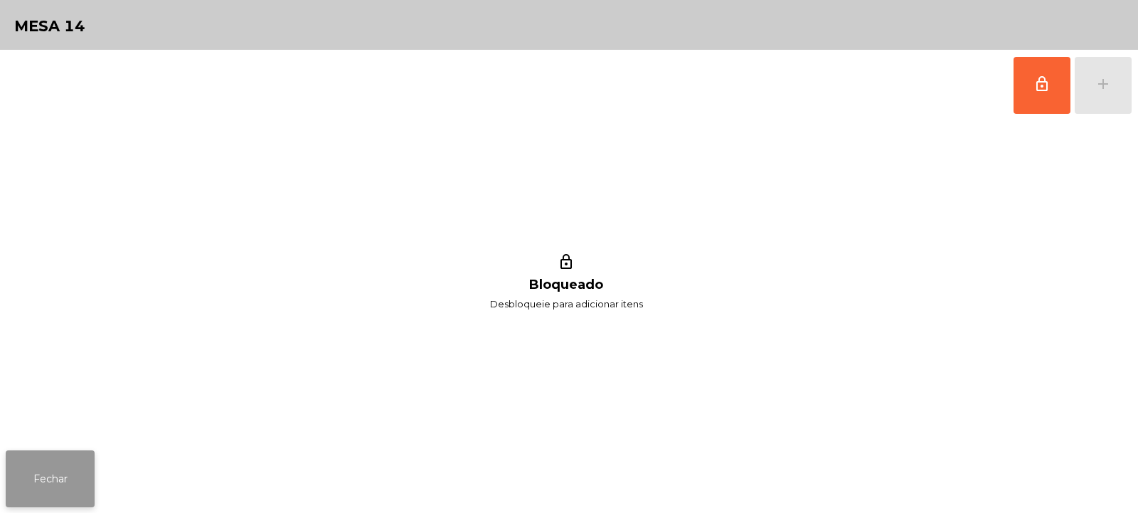
click at [42, 505] on button "Fechar" at bounding box center [50, 478] width 89 height 57
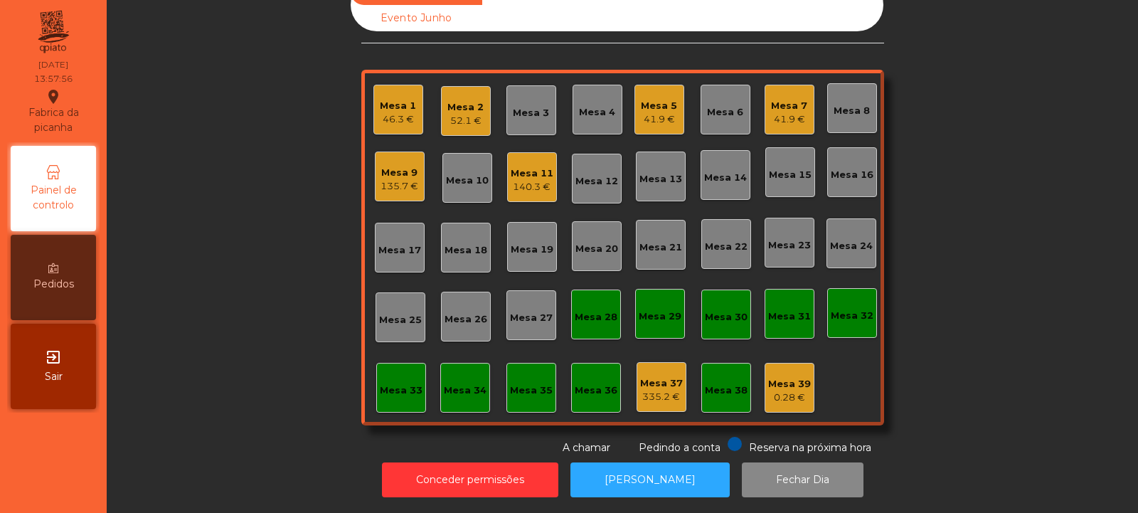
click at [661, 112] on div "41.9 €" at bounding box center [659, 119] width 36 height 14
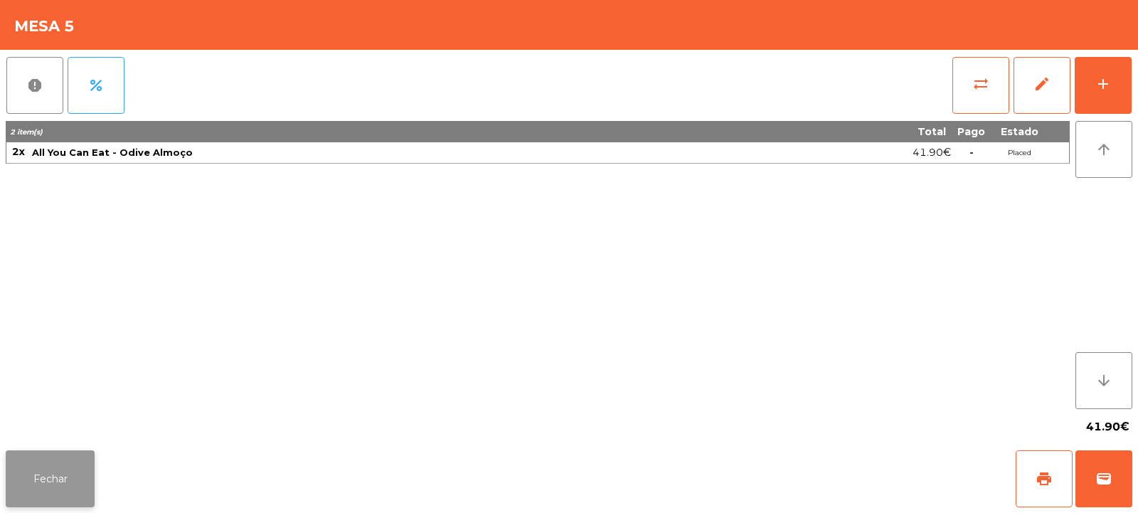
click at [80, 475] on button "Fechar" at bounding box center [50, 478] width 89 height 57
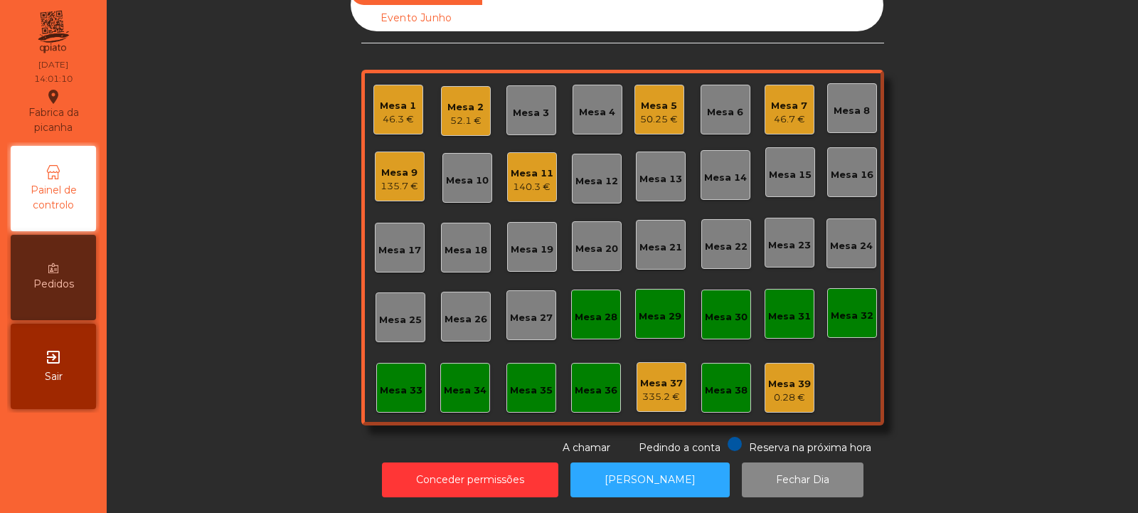
click at [444, 250] on div "Mesa 18" at bounding box center [466, 248] width 50 height 50
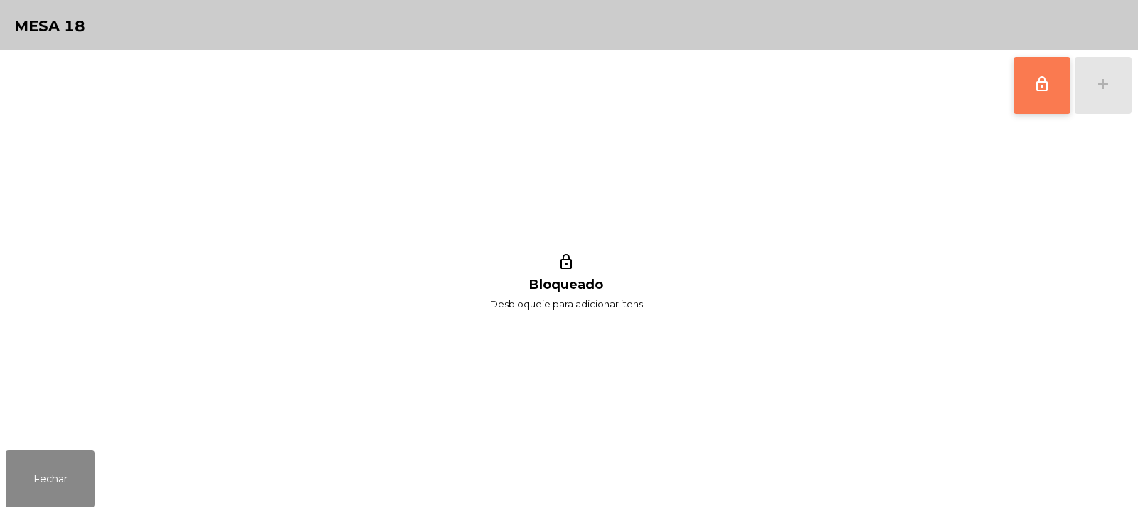
click at [1046, 82] on span "lock_outline" at bounding box center [1041, 83] width 17 height 17
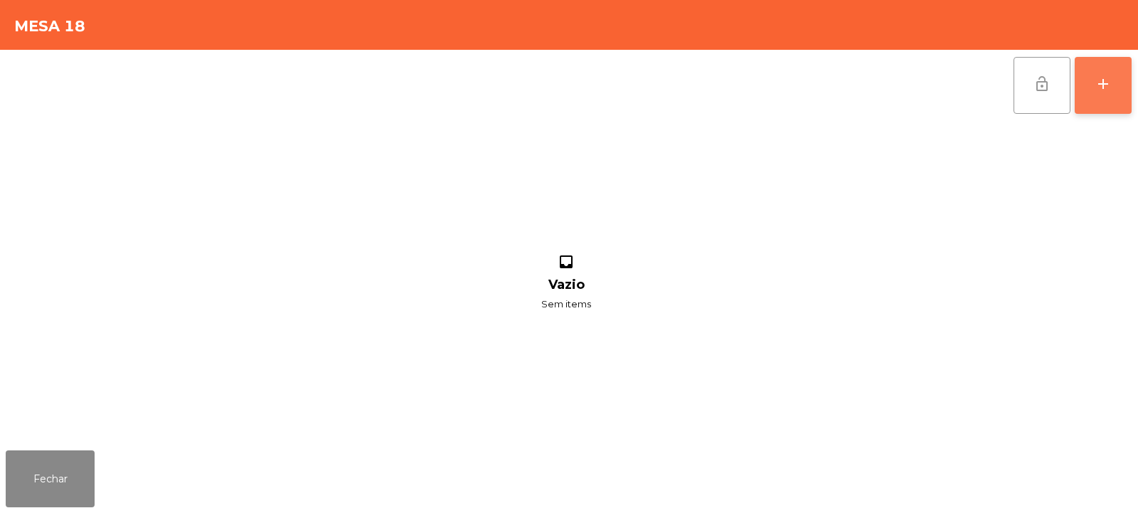
click at [1106, 86] on div "add" at bounding box center [1102, 83] width 17 height 17
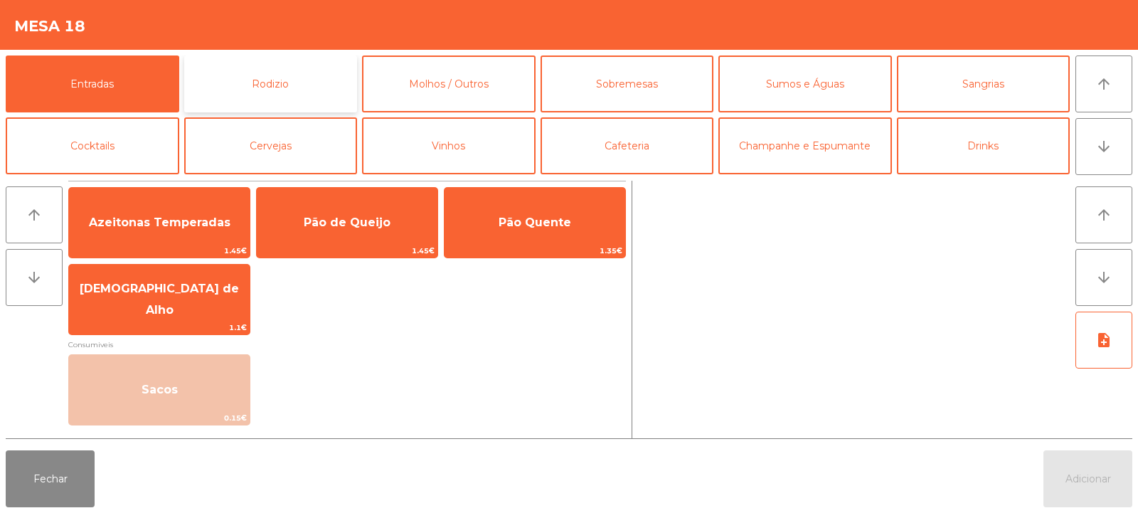
click at [281, 104] on button "Rodizio" at bounding box center [271, 83] width 174 height 57
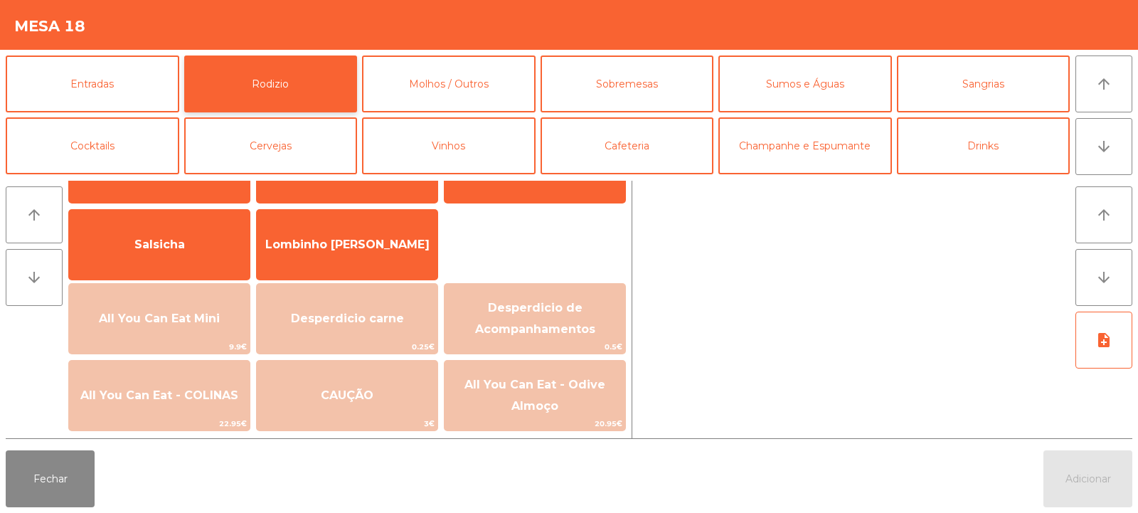
scroll to position [91, 0]
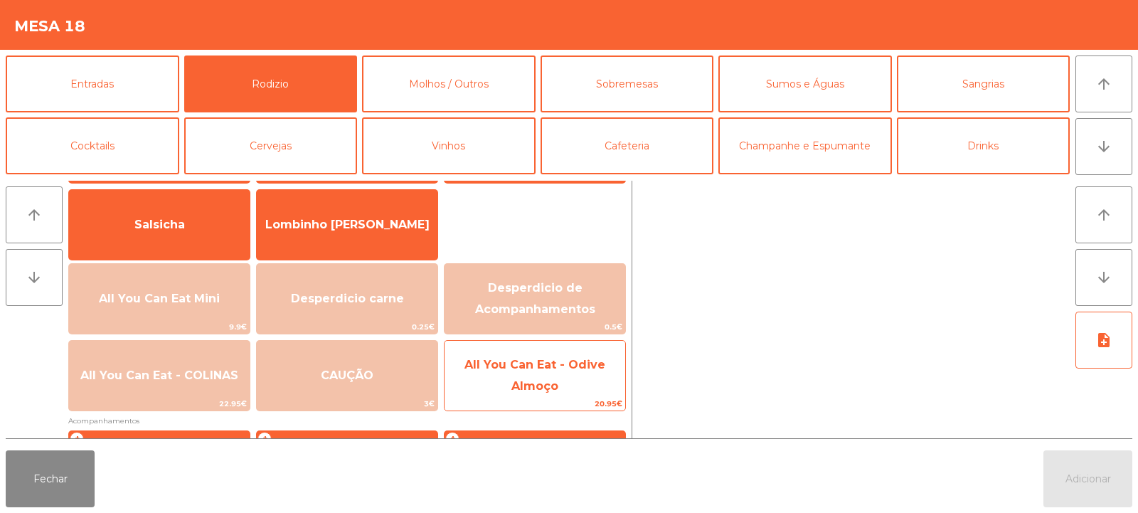
click at [542, 394] on span "All You Can Eat - Odive Almoço" at bounding box center [534, 376] width 181 height 60
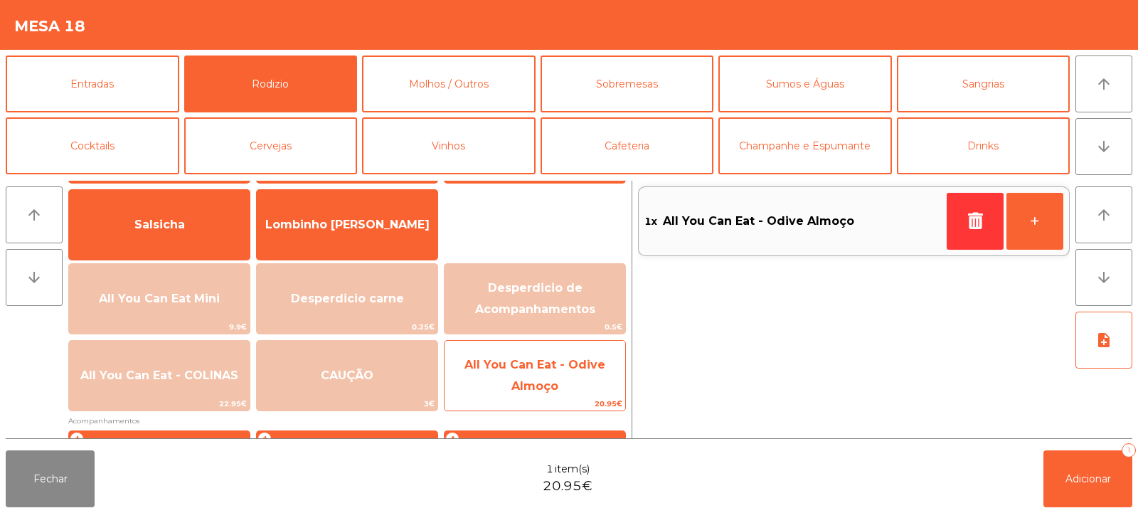
click at [538, 402] on span "20.95€" at bounding box center [534, 404] width 181 height 14
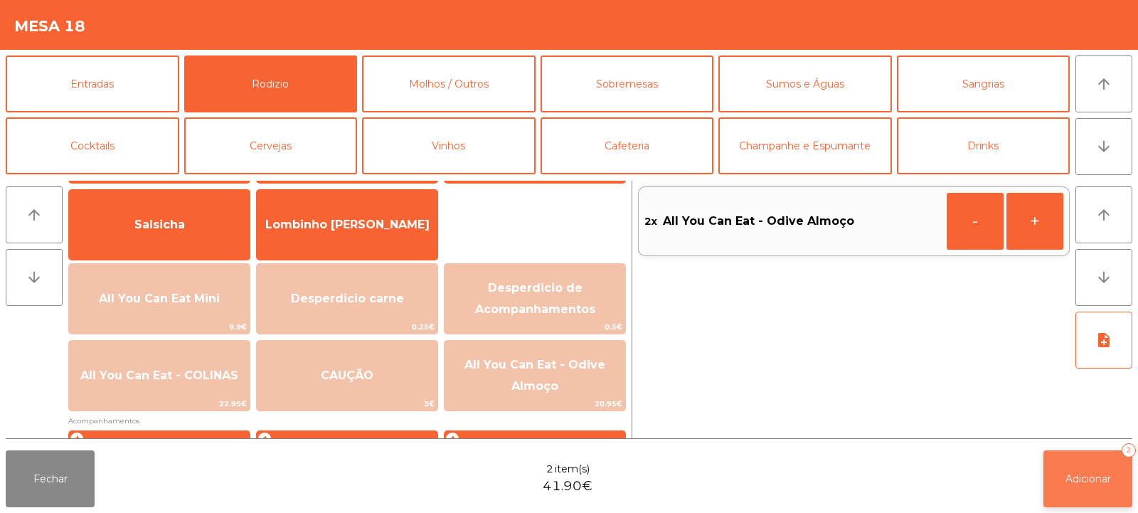
click at [1073, 481] on span "Adicionar" at bounding box center [1088, 478] width 46 height 13
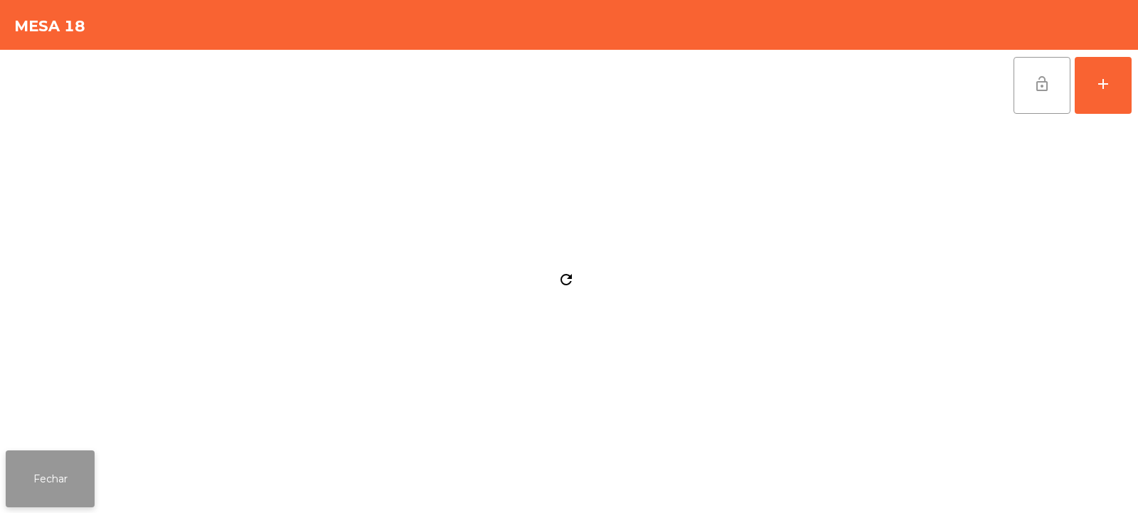
click at [68, 469] on button "Fechar" at bounding box center [50, 478] width 89 height 57
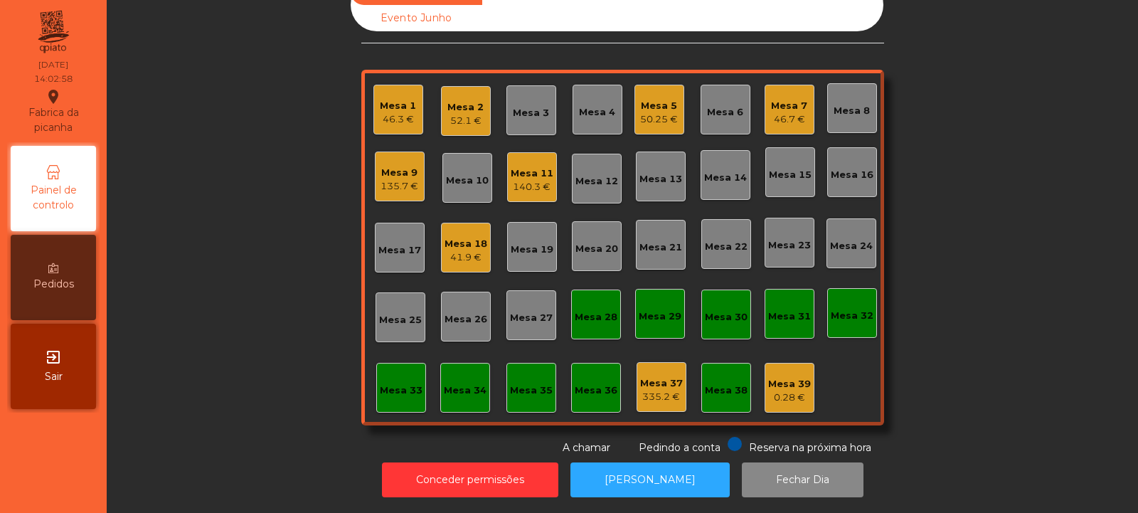
click at [736, 171] on div "Mesa 14" at bounding box center [725, 178] width 43 height 14
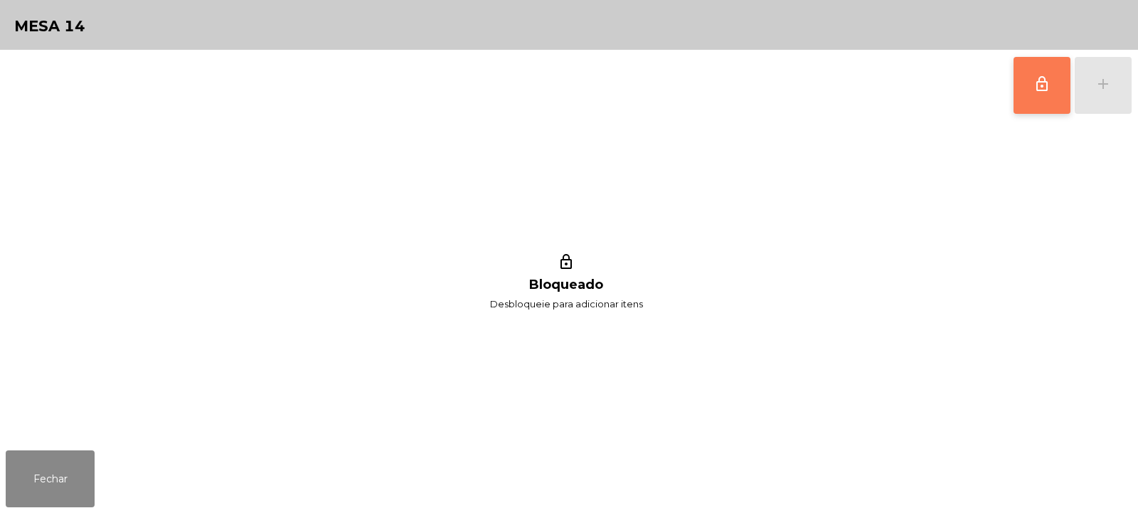
click at [1035, 74] on button "lock_outline" at bounding box center [1041, 85] width 57 height 57
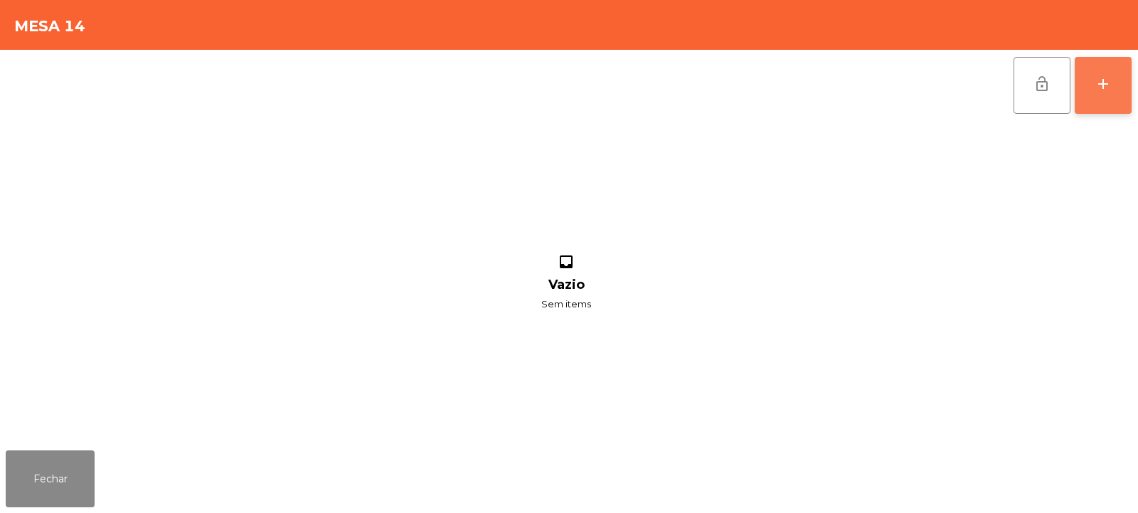
click at [1108, 85] on div "add" at bounding box center [1102, 83] width 17 height 17
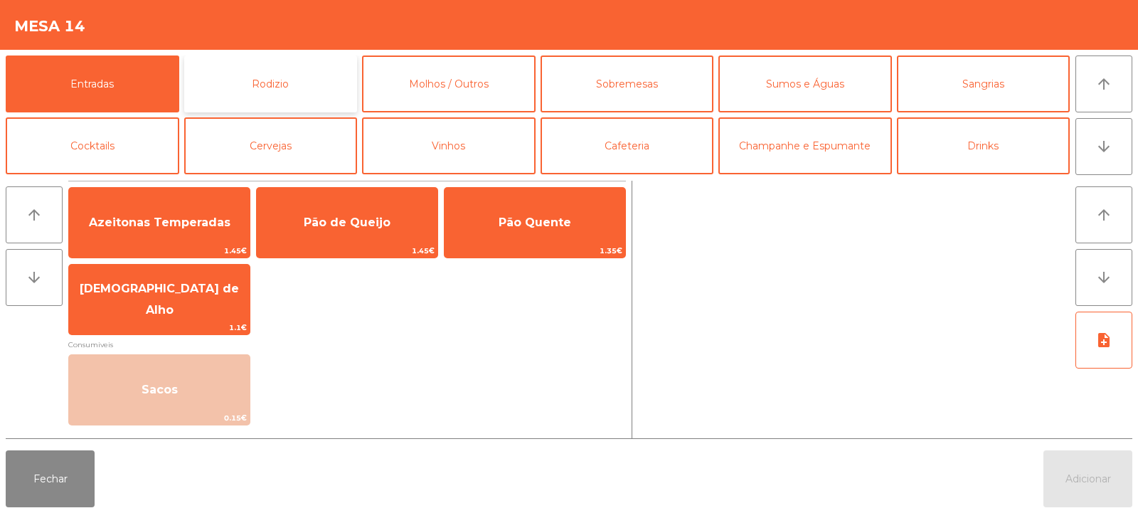
click at [278, 91] on button "Rodizio" at bounding box center [271, 83] width 174 height 57
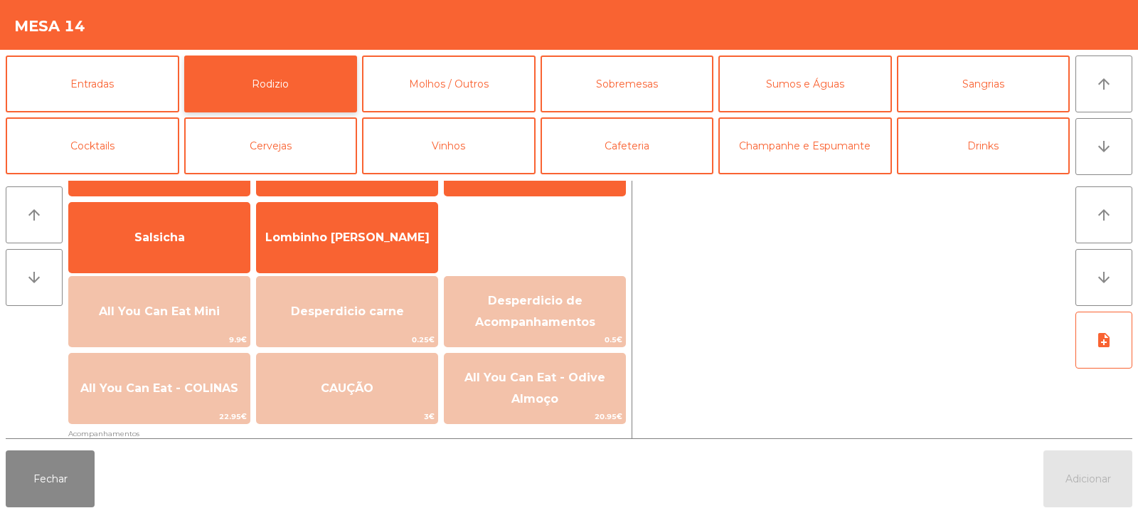
scroll to position [80, 0]
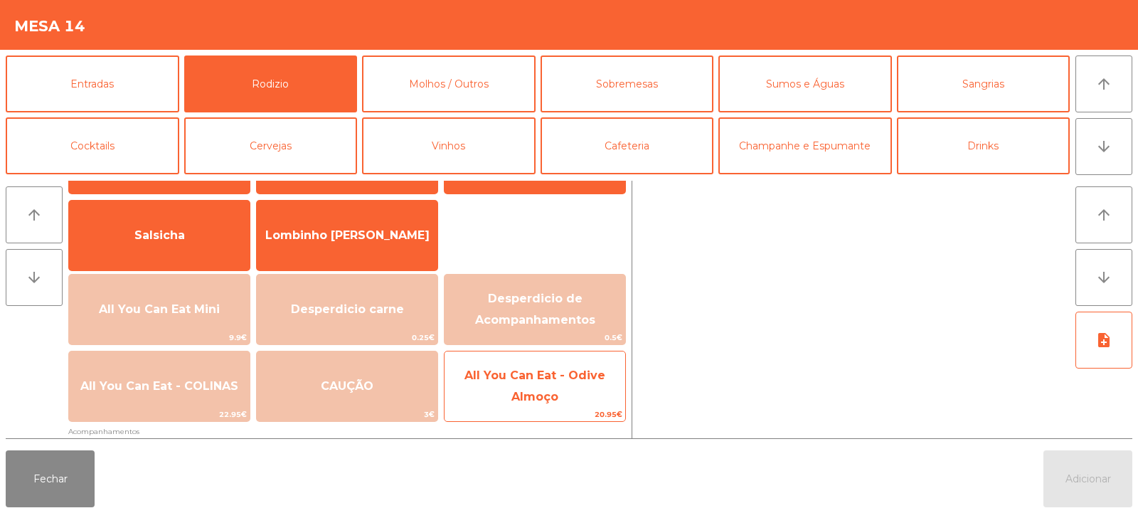
click at [552, 400] on span "All You Can Eat - Odive Almoço" at bounding box center [534, 385] width 141 height 35
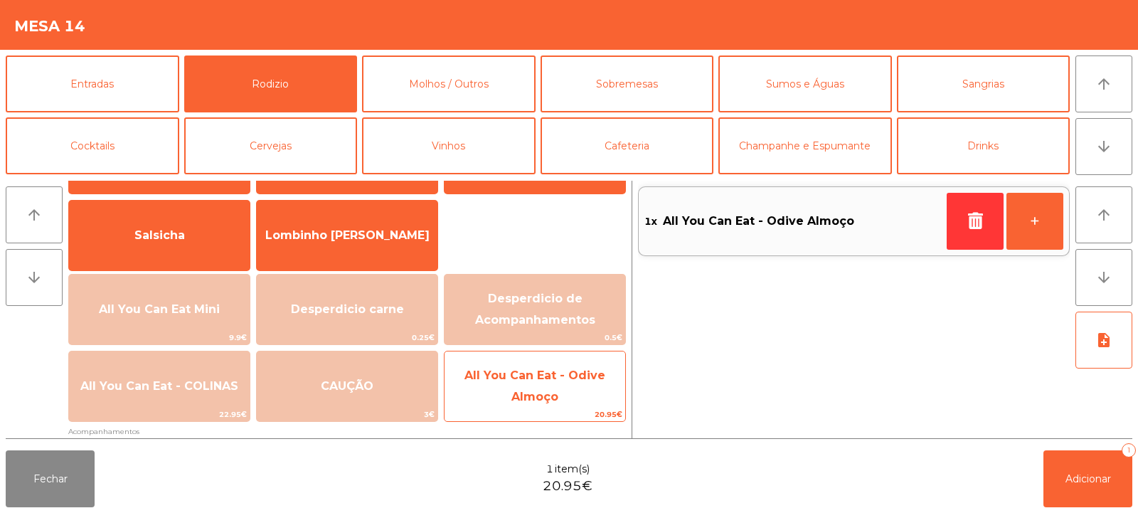
click at [543, 406] on span "All You Can Eat - Odive Almoço" at bounding box center [534, 386] width 181 height 60
click at [543, 400] on span "All You Can Eat - Odive Almoço" at bounding box center [534, 385] width 141 height 35
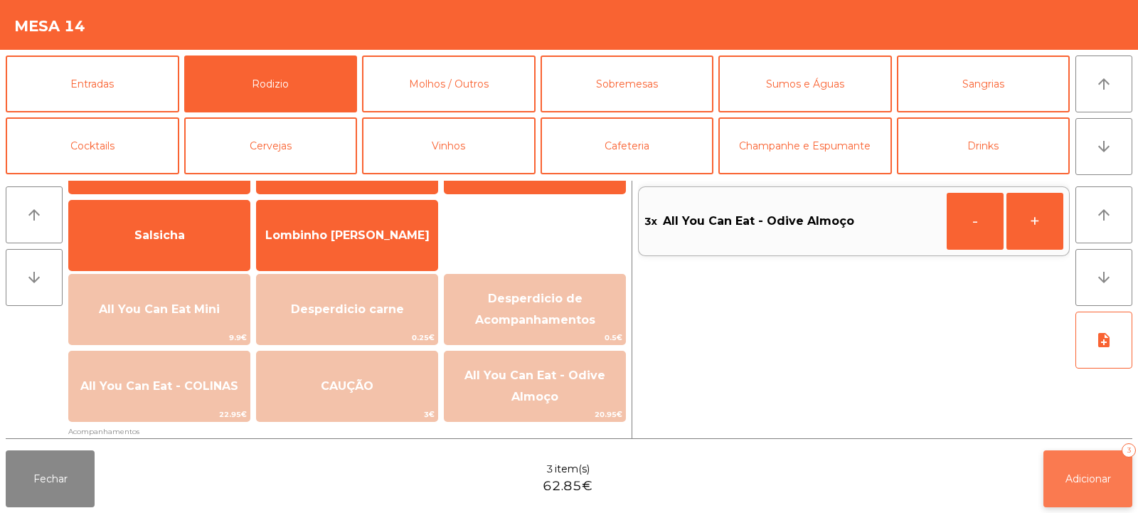
click at [1081, 455] on button "Adicionar 3" at bounding box center [1087, 478] width 89 height 57
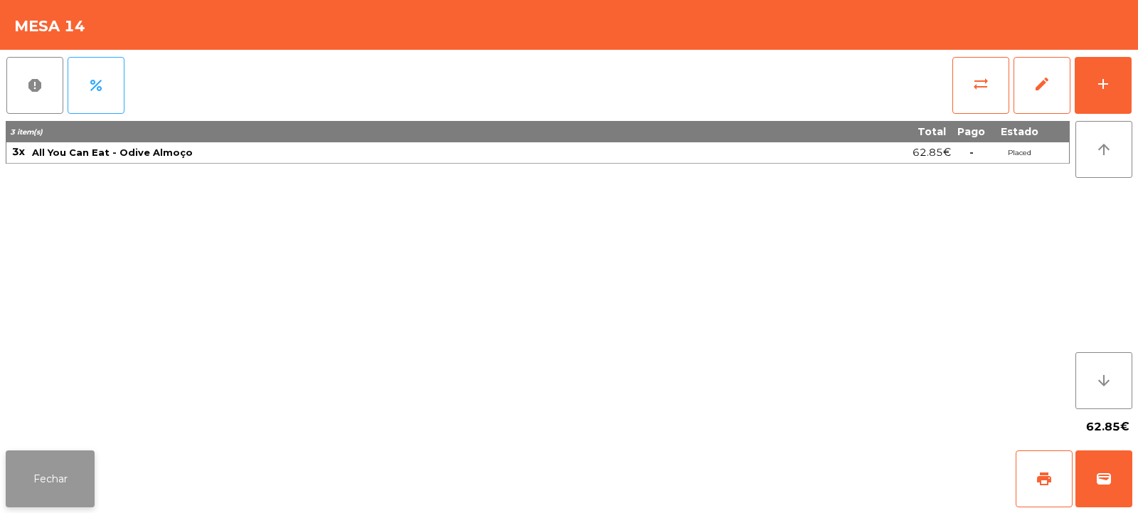
click at [42, 492] on button "Fechar" at bounding box center [50, 478] width 89 height 57
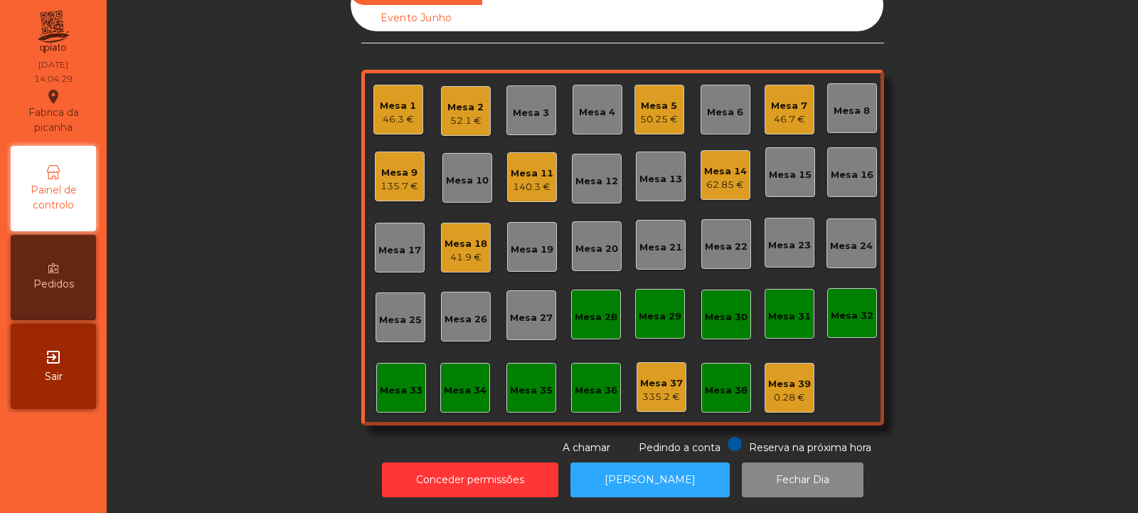
scroll to position [0, 0]
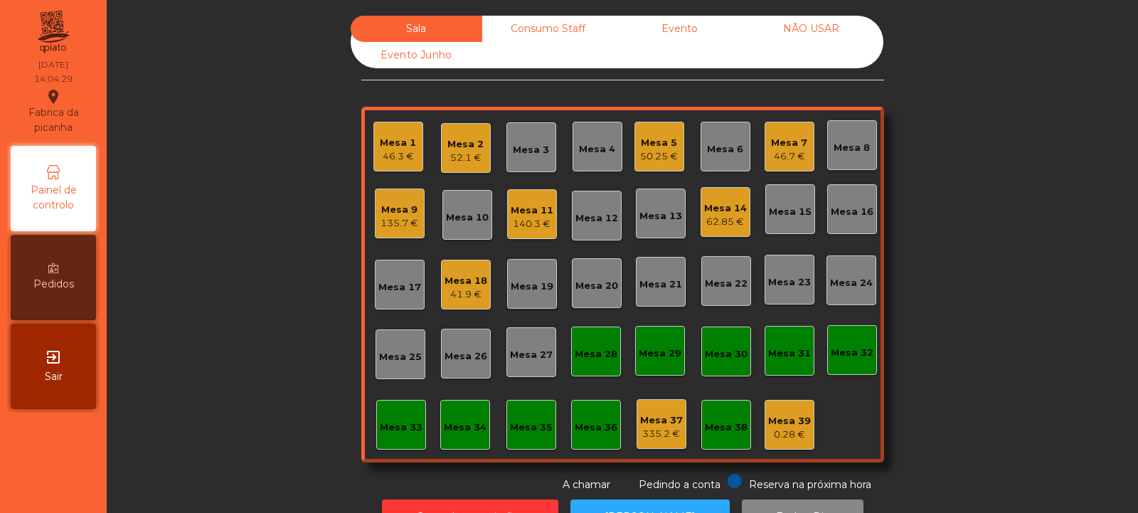
click at [393, 448] on div "Mesa 33" at bounding box center [401, 425] width 50 height 50
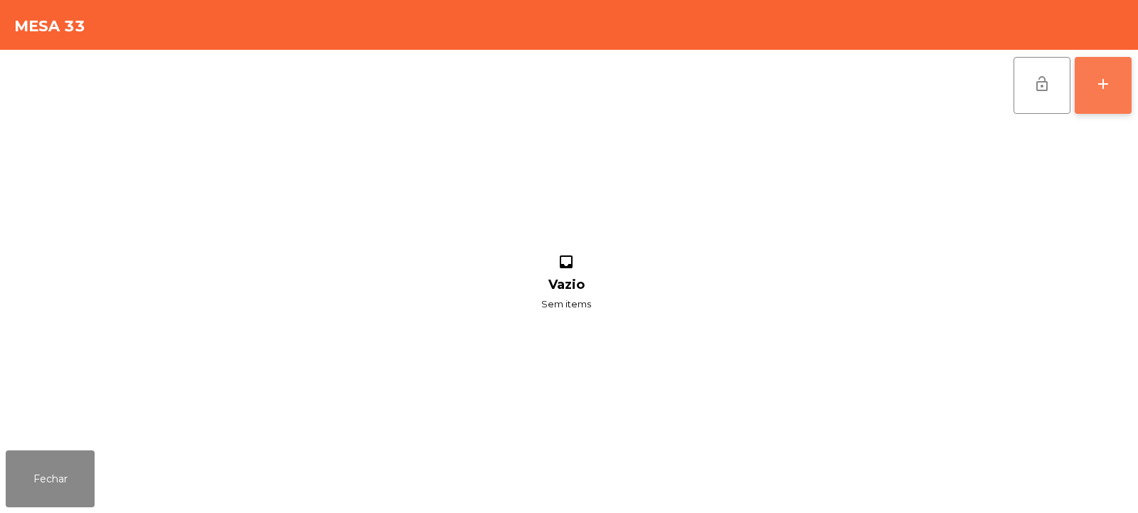
click at [1111, 109] on button "add" at bounding box center [1102, 85] width 57 height 57
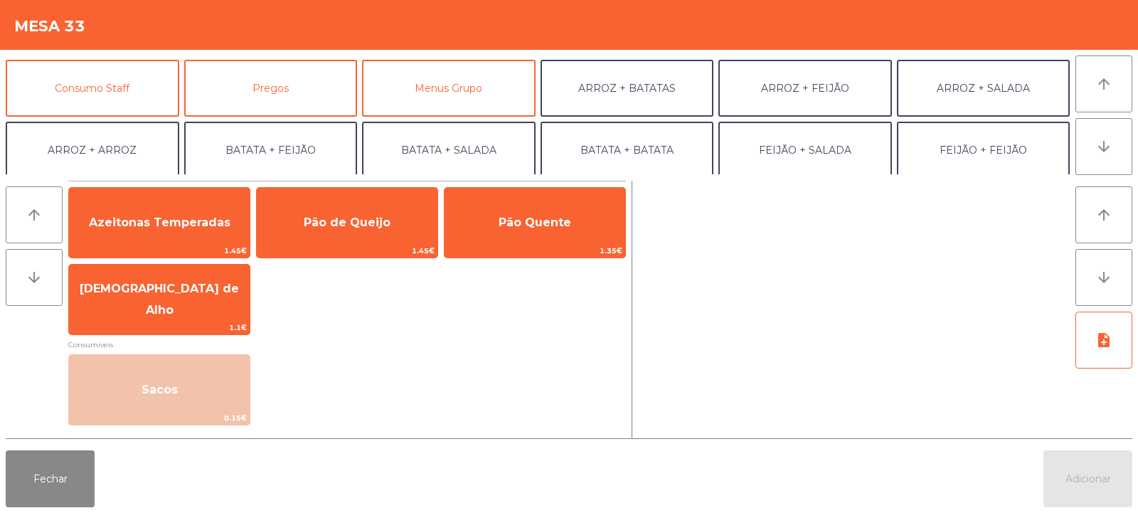
scroll to position [110, 0]
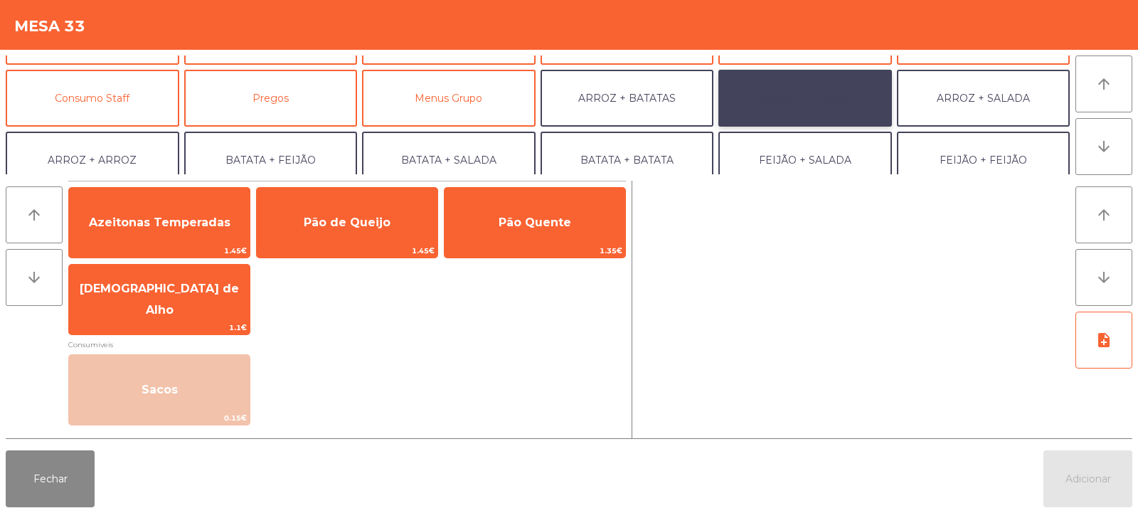
click at [811, 109] on button "ARROZ + FEIJÃO" at bounding box center [805, 98] width 174 height 57
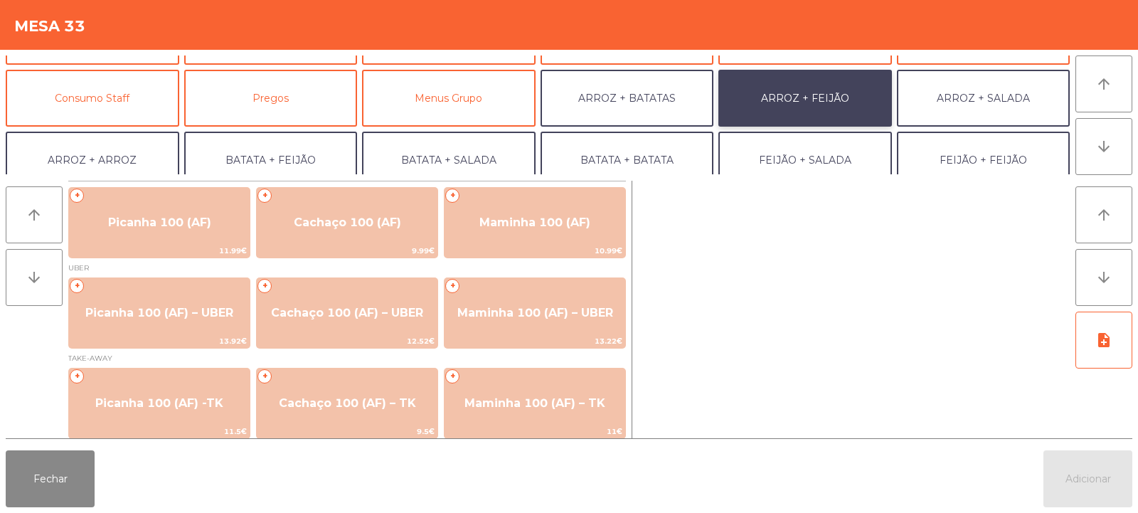
scroll to position [6, 0]
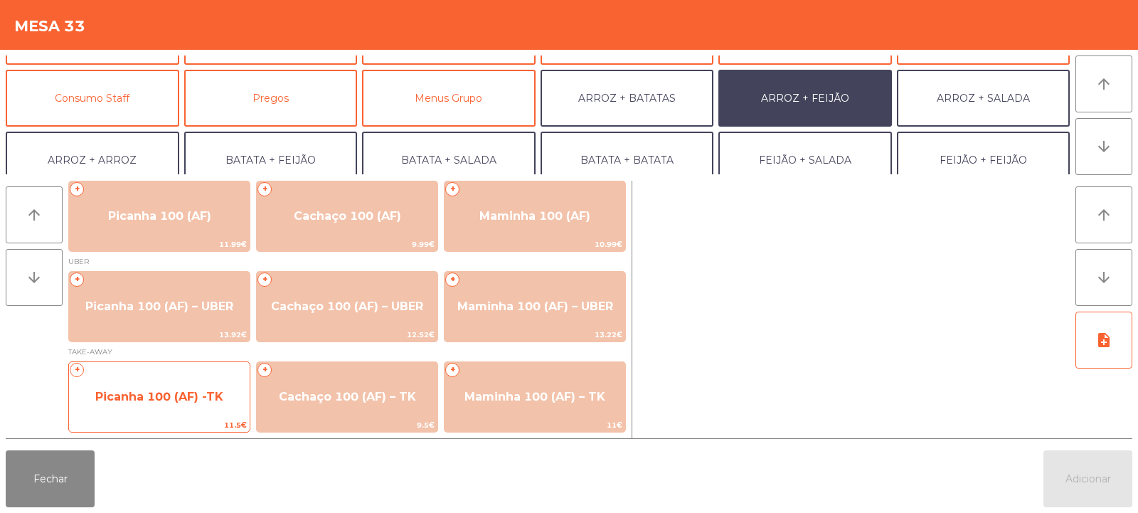
click at [175, 405] on span "Picanha 100 (AF) -TK" at bounding box center [159, 397] width 181 height 38
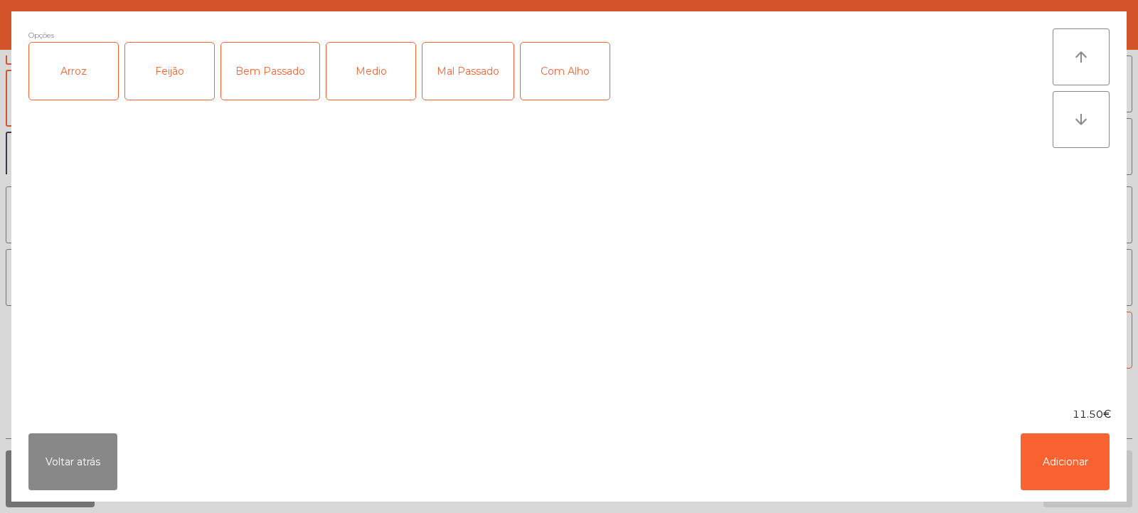
click at [107, 70] on div "Arroz" at bounding box center [73, 71] width 89 height 57
click at [166, 83] on div "Feijão" at bounding box center [169, 71] width 89 height 57
click at [364, 92] on div "Medio" at bounding box center [370, 71] width 89 height 57
click at [568, 81] on div "Com Alho" at bounding box center [565, 71] width 89 height 57
click at [1038, 456] on button "Adicionar" at bounding box center [1064, 461] width 89 height 57
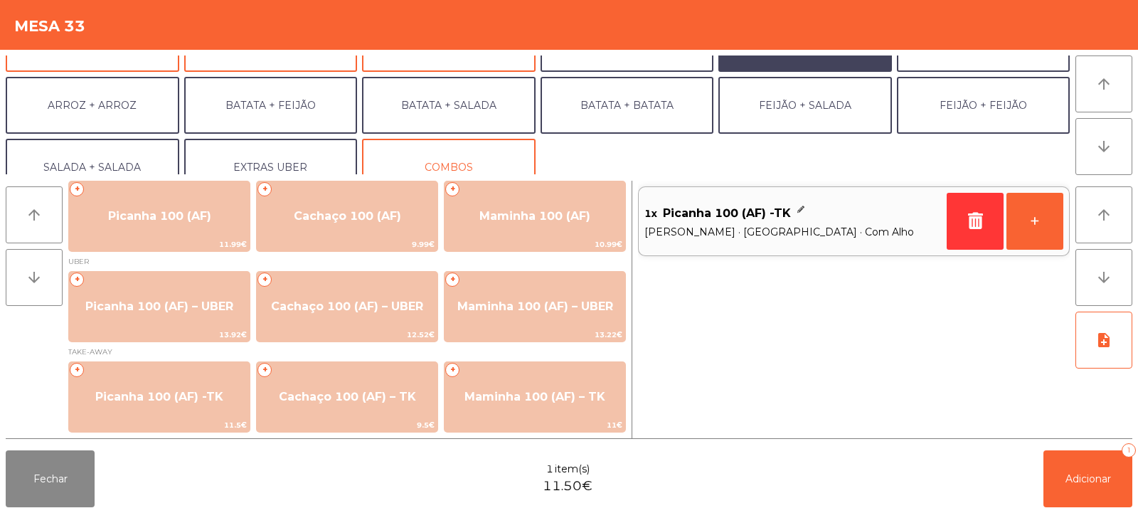
scroll to position [186, 0]
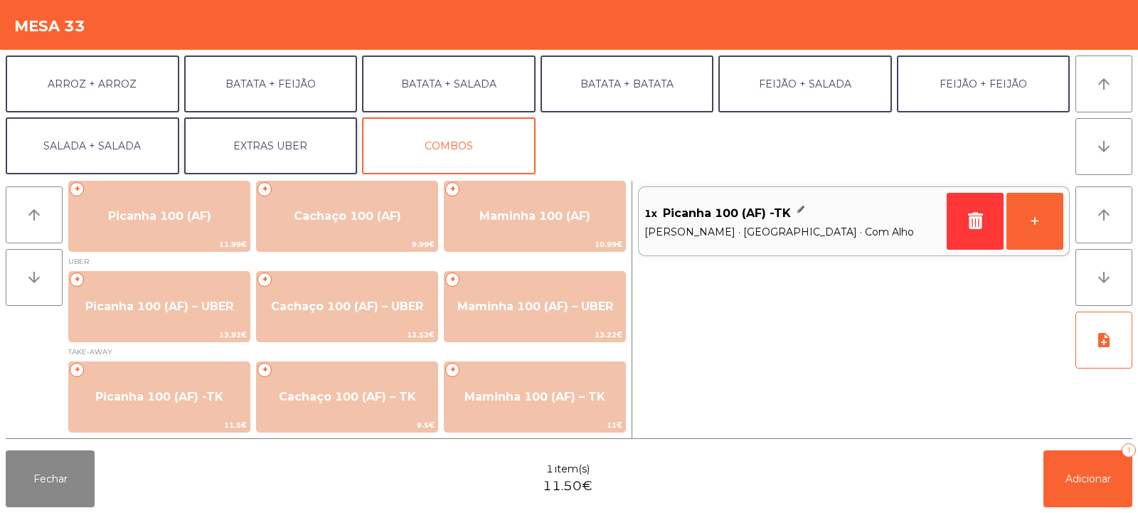
click at [274, 133] on button "EXTRAS UBER" at bounding box center [271, 145] width 174 height 57
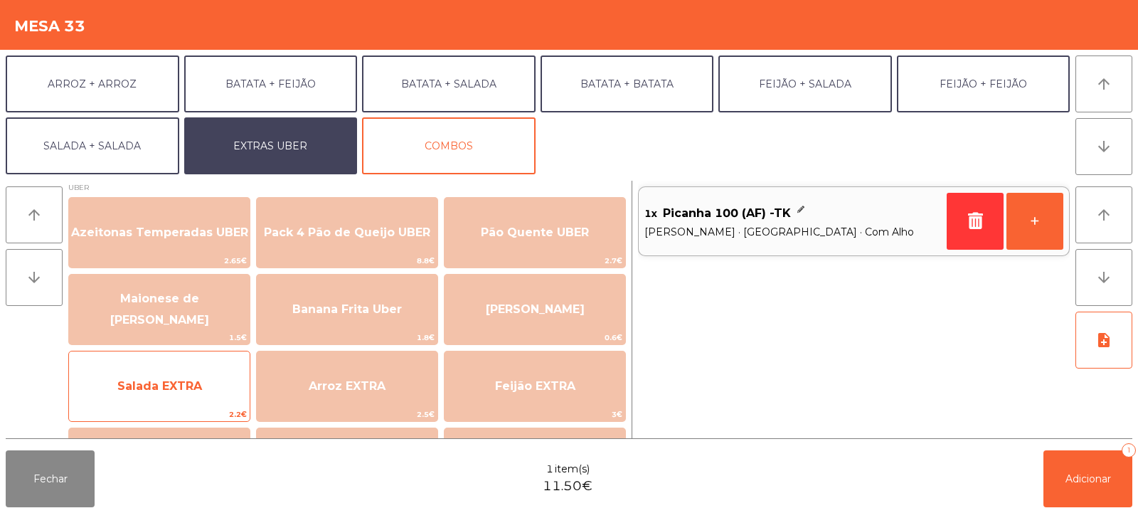
click at [195, 390] on span "Salada EXTRA" at bounding box center [159, 386] width 85 height 14
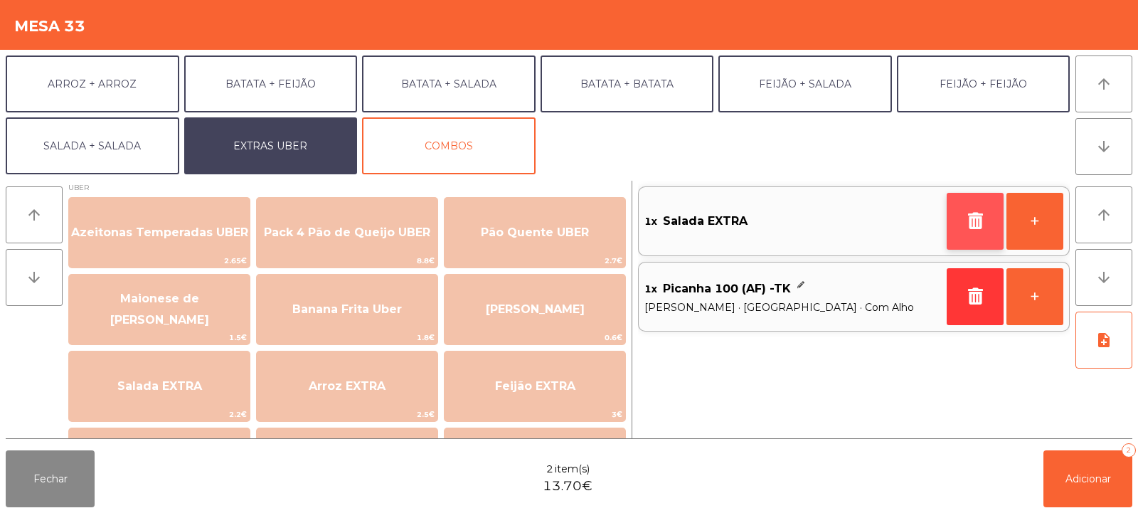
click at [980, 221] on icon "button" at bounding box center [974, 220] width 21 height 17
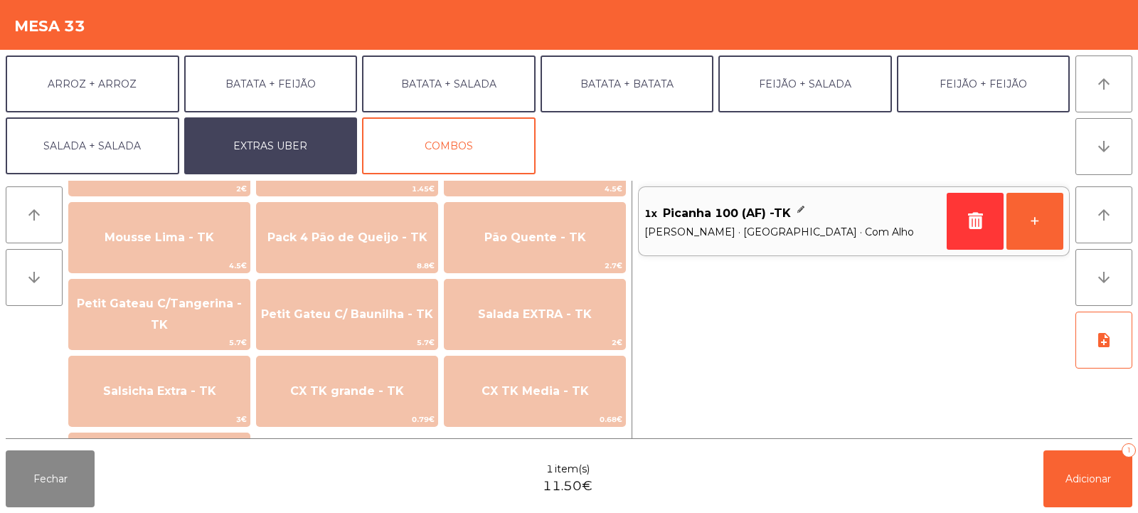
scroll to position [877, 0]
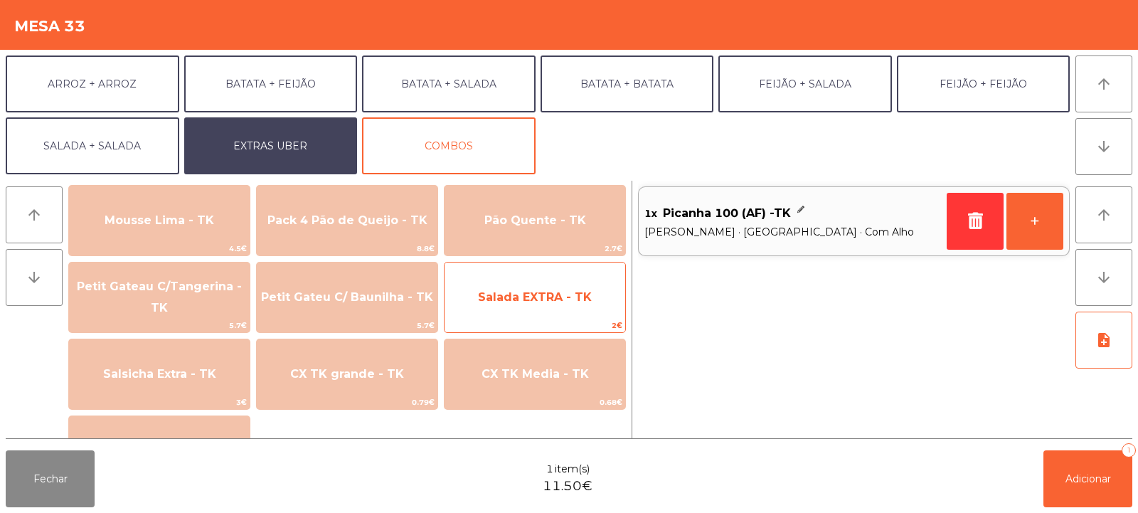
click at [528, 299] on span "Salada EXTRA - TK" at bounding box center [535, 297] width 114 height 14
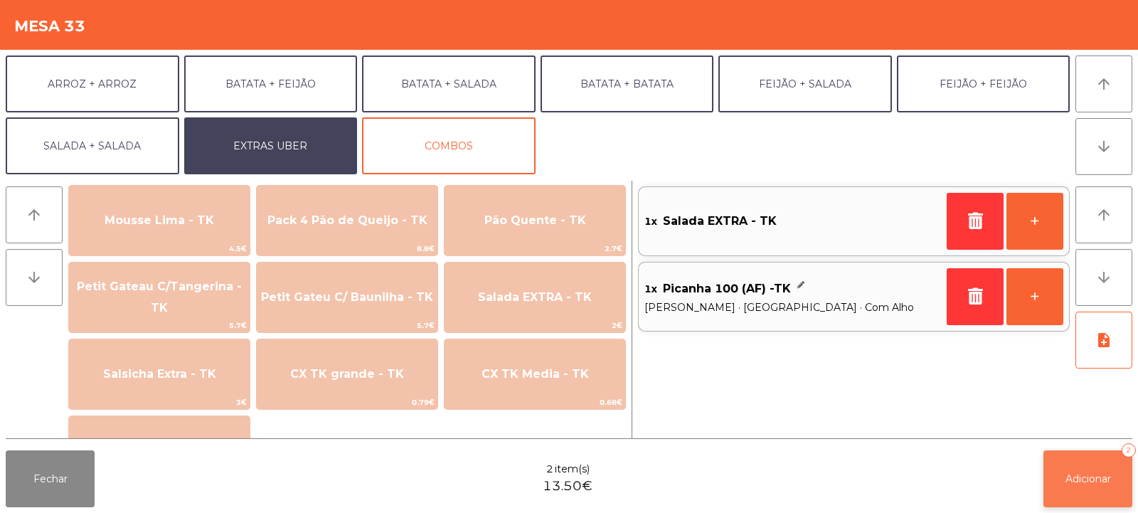
click at [1091, 473] on span "Adicionar" at bounding box center [1088, 478] width 46 height 13
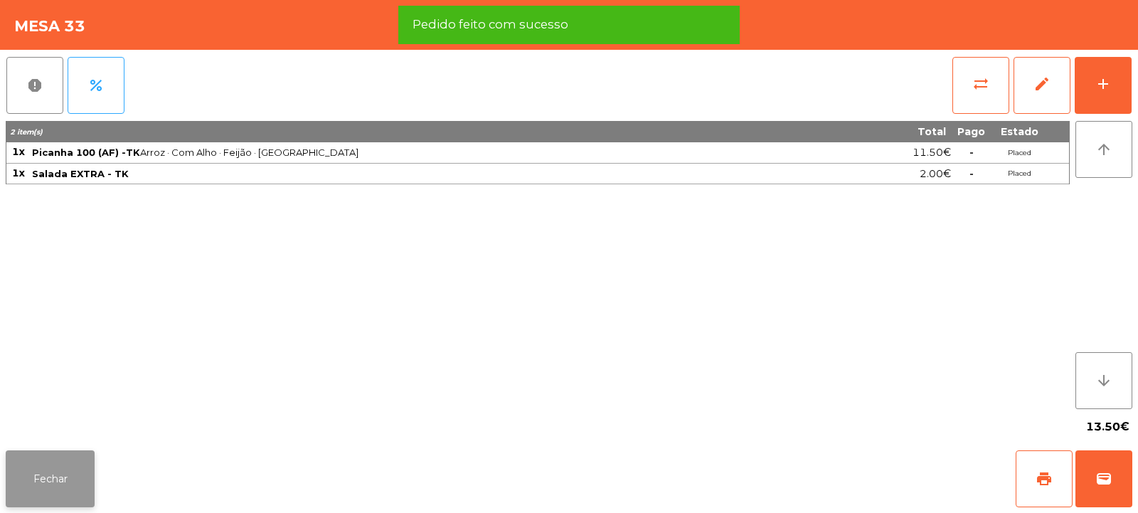
click at [34, 473] on button "Fechar" at bounding box center [50, 478] width 89 height 57
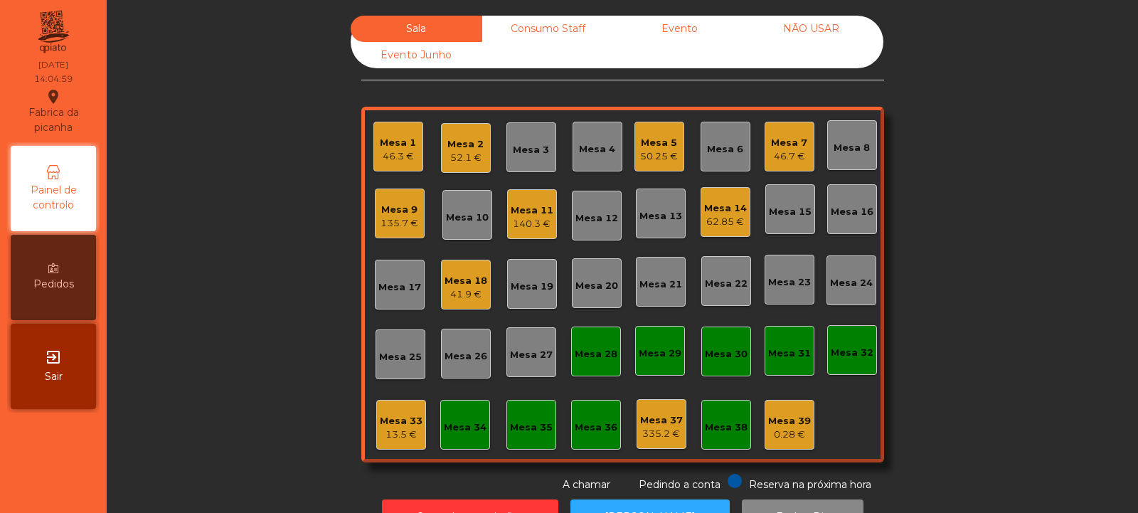
click at [384, 153] on div "46.3 €" at bounding box center [398, 156] width 36 height 14
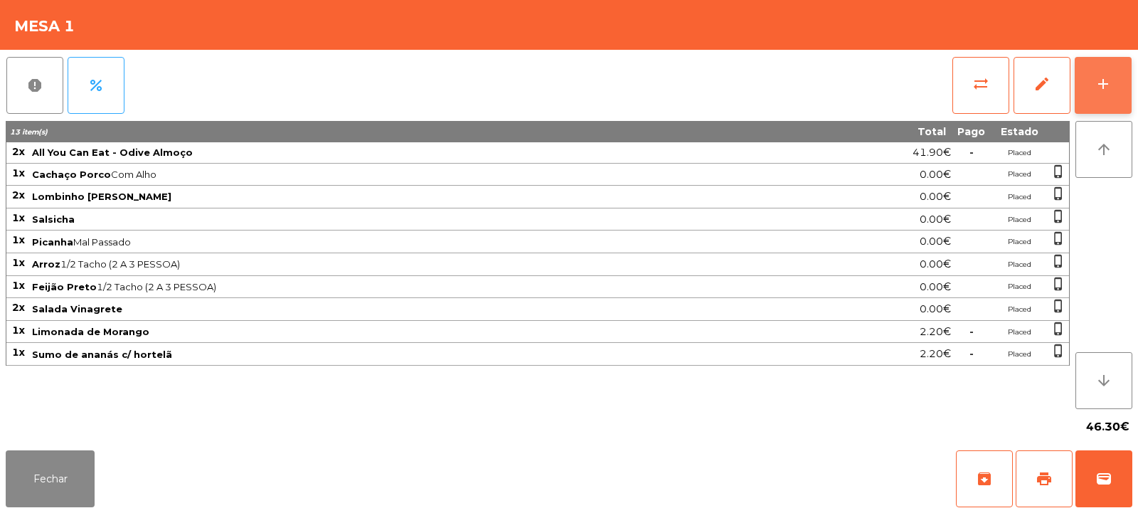
click at [1101, 80] on div "add" at bounding box center [1102, 83] width 17 height 17
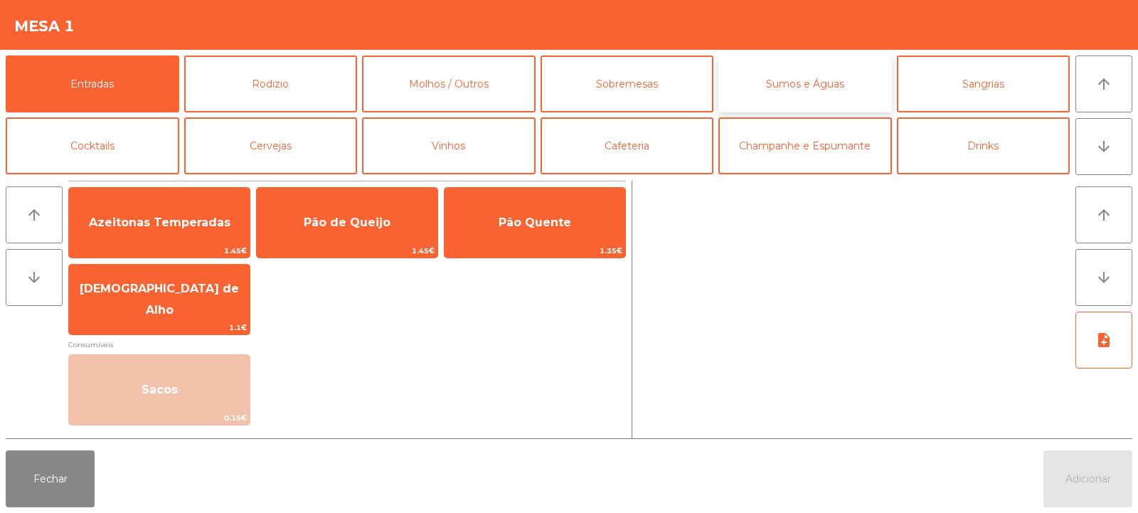
click at [815, 92] on button "Sumos e Águas" at bounding box center [805, 83] width 174 height 57
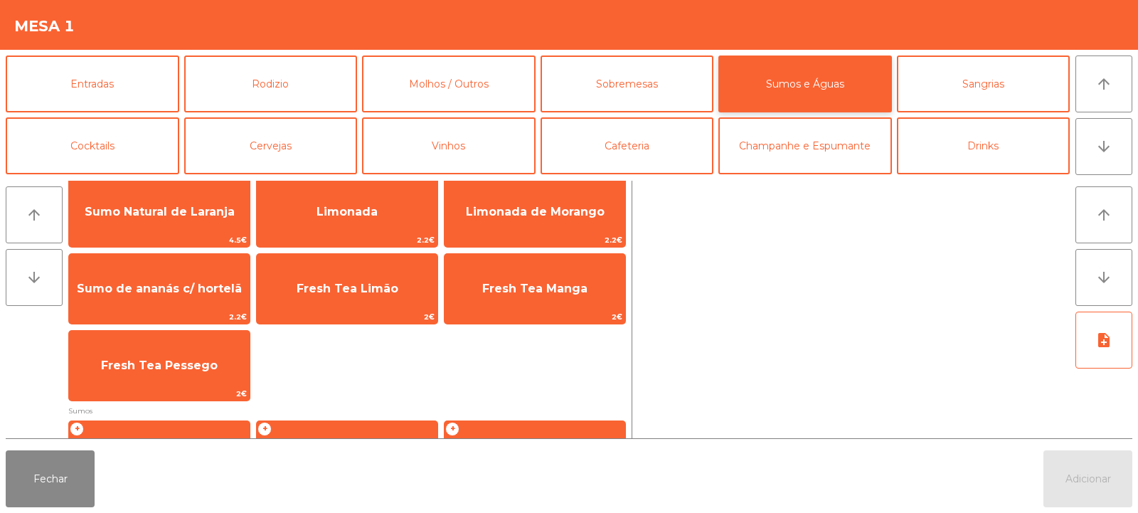
scroll to position [10, 0]
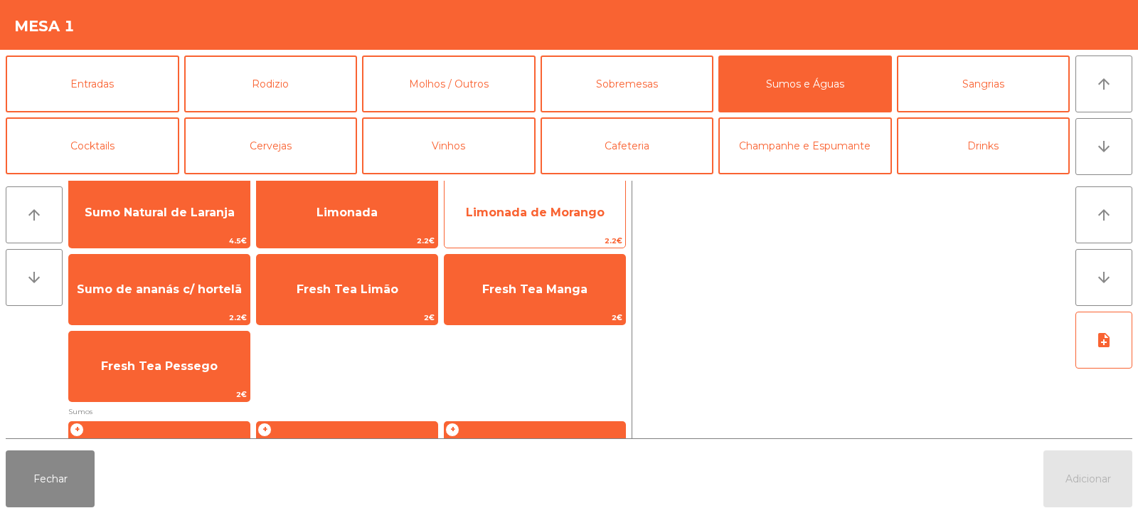
click at [545, 223] on span "Limonada de Morango" at bounding box center [534, 212] width 181 height 38
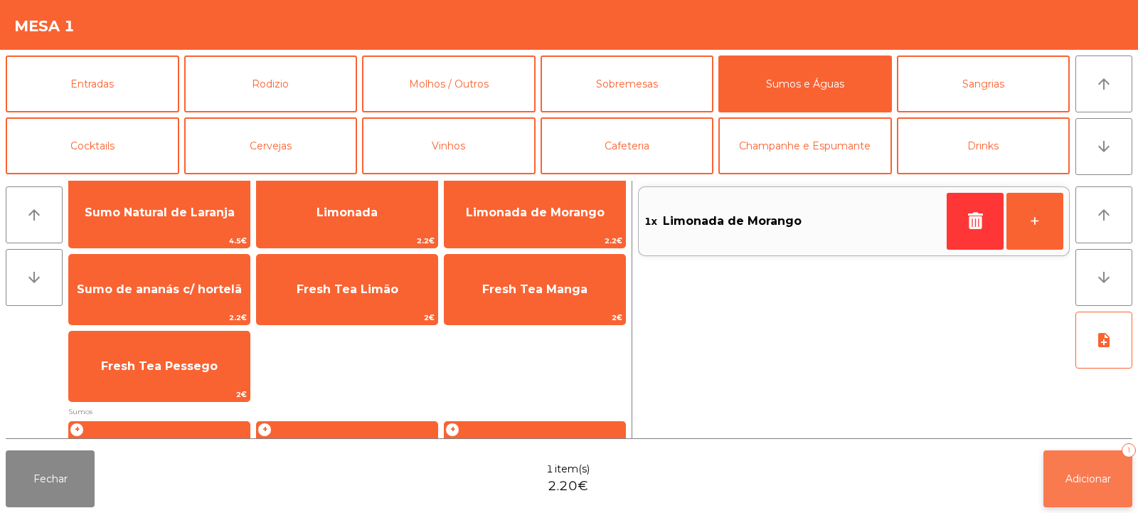
click at [1085, 459] on button "Adicionar 1" at bounding box center [1087, 478] width 89 height 57
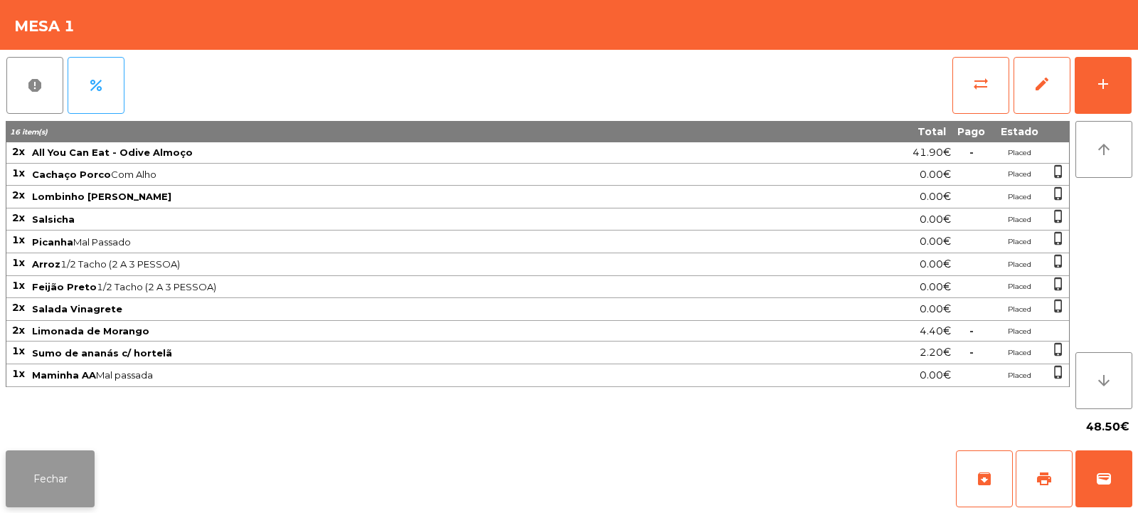
click at [46, 484] on button "Fechar" at bounding box center [50, 478] width 89 height 57
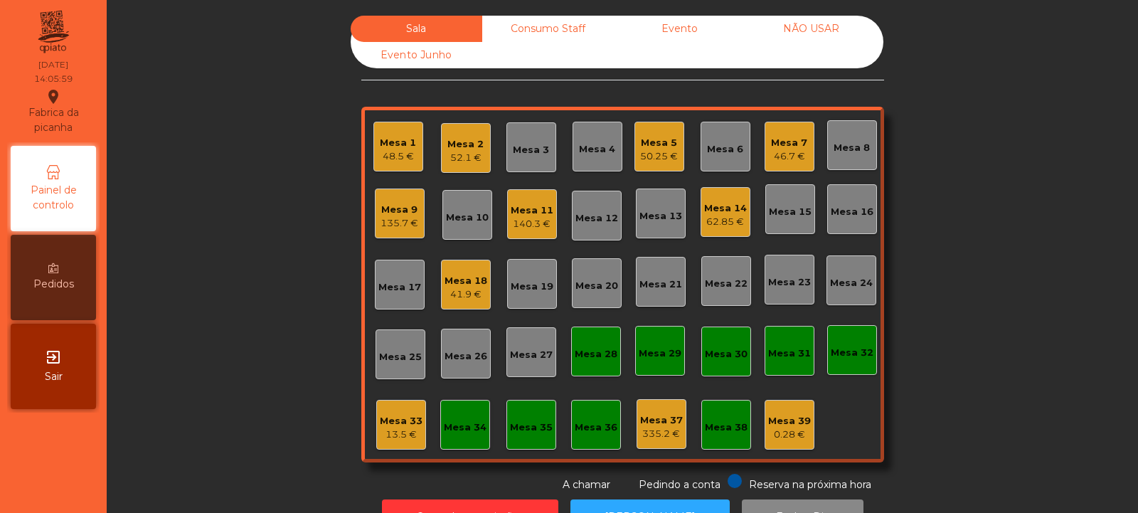
click at [468, 157] on div "52.1 €" at bounding box center [465, 158] width 36 height 14
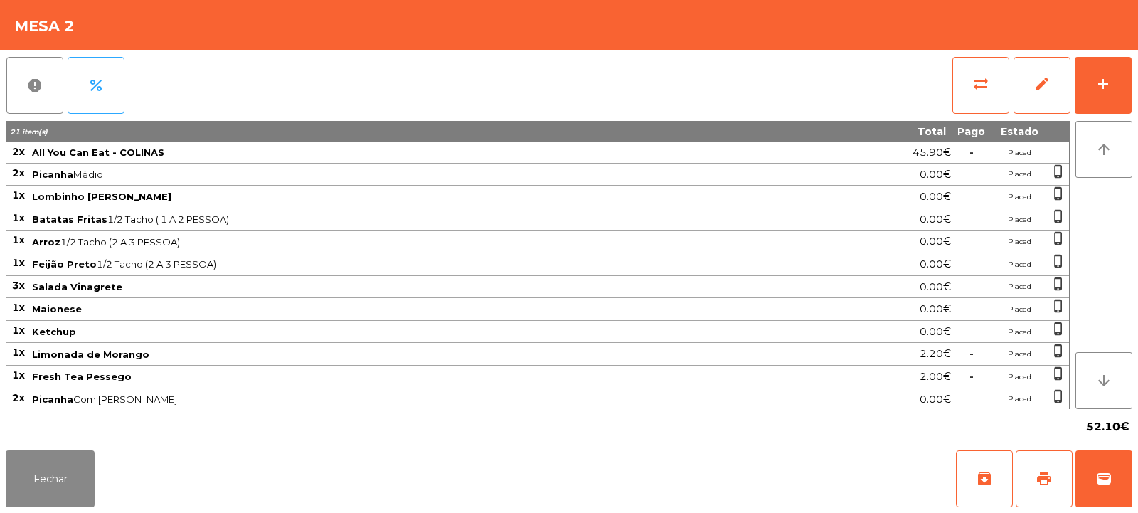
click at [1137, 96] on div "report percent sync_alt edit add 21 item(s) Total Pago Estado 2x All You Can Ea…" at bounding box center [569, 247] width 1138 height 395
click at [1103, 99] on button "add" at bounding box center [1102, 85] width 57 height 57
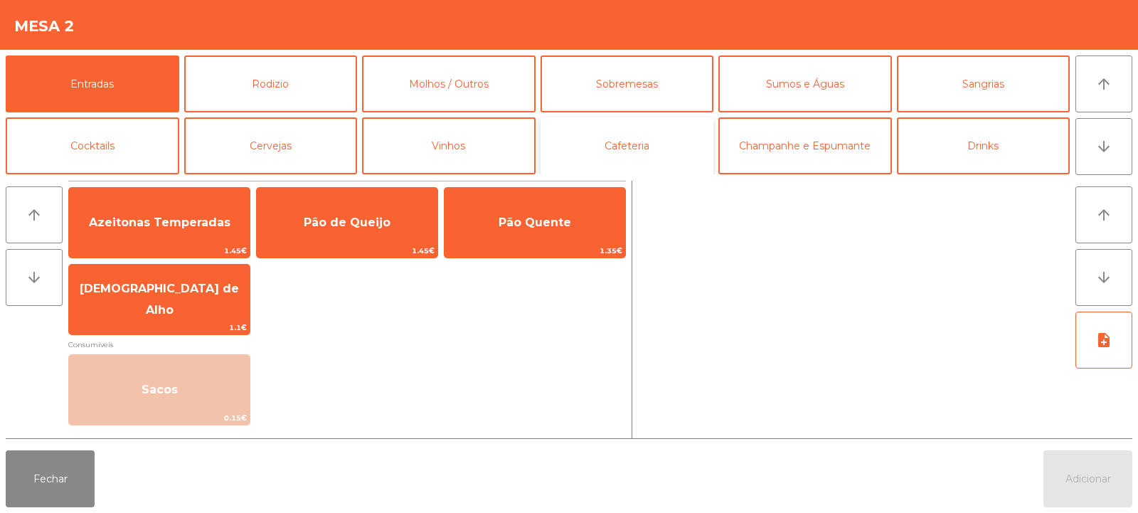
click at [650, 144] on button "Cafeteria" at bounding box center [627, 145] width 174 height 57
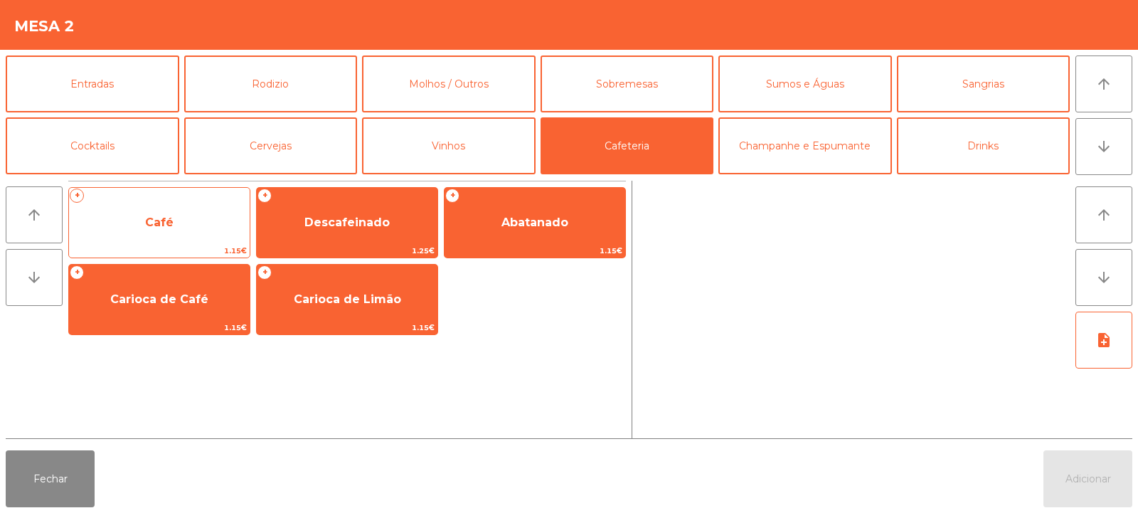
click at [174, 230] on span "Café" at bounding box center [159, 222] width 181 height 38
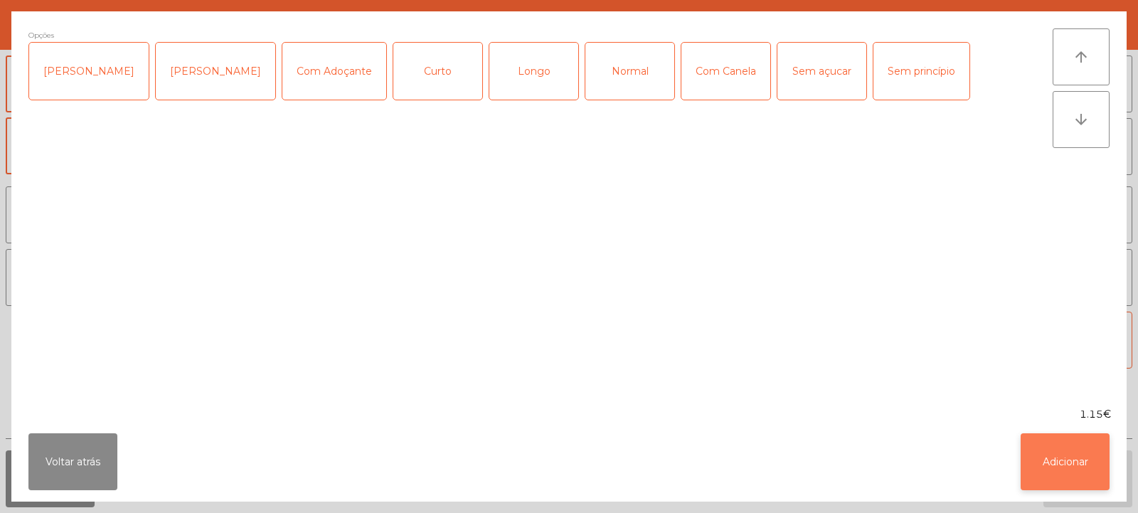
click at [1070, 440] on button "Adicionar" at bounding box center [1064, 461] width 89 height 57
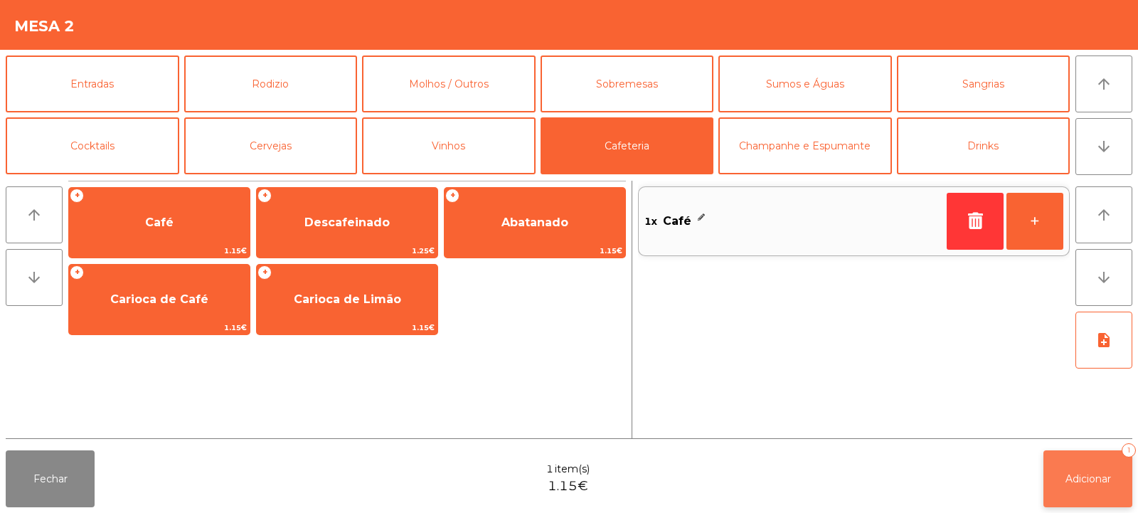
click at [1056, 484] on button "Adicionar 1" at bounding box center [1087, 478] width 89 height 57
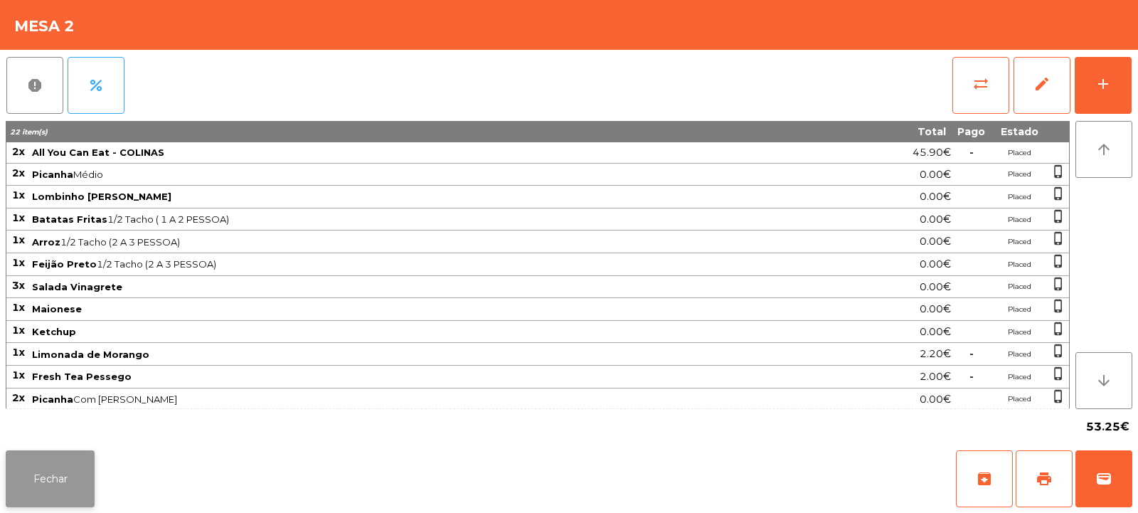
click at [78, 474] on button "Fechar" at bounding box center [50, 478] width 89 height 57
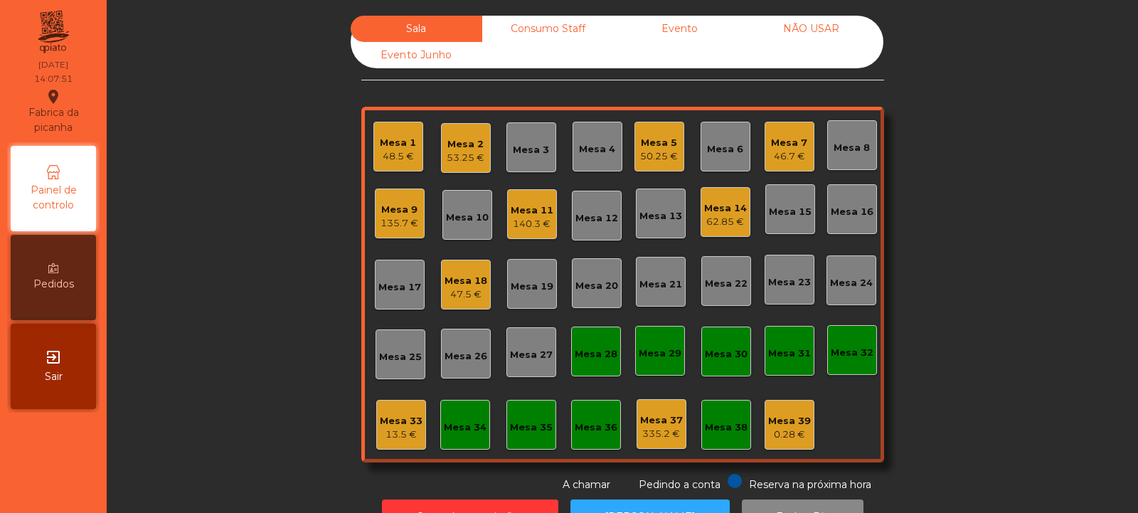
click at [581, 191] on div "Mesa 12" at bounding box center [597, 216] width 50 height 50
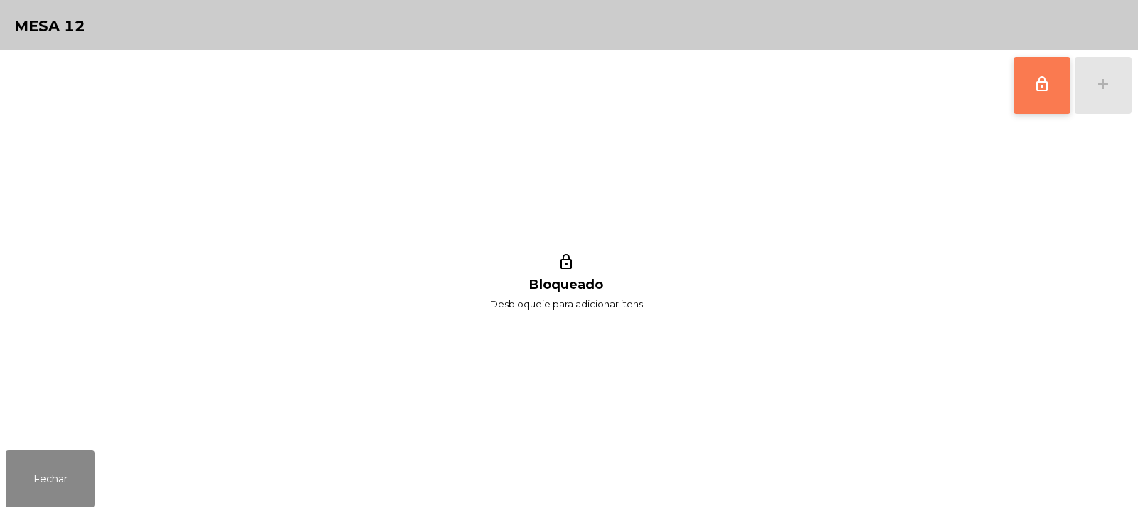
click at [1025, 87] on button "lock_outline" at bounding box center [1041, 85] width 57 height 57
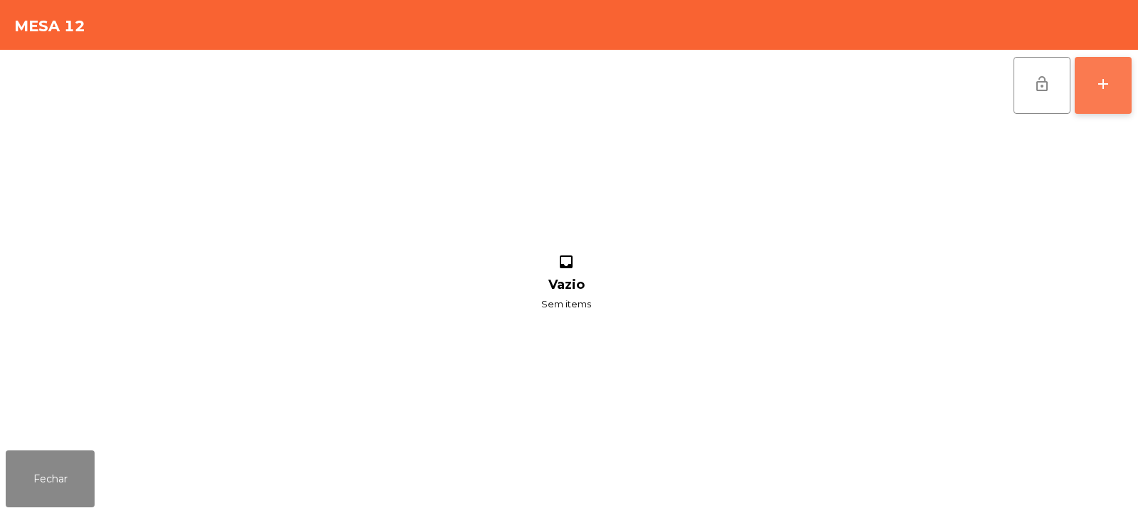
click at [1110, 76] on div "add" at bounding box center [1102, 83] width 17 height 17
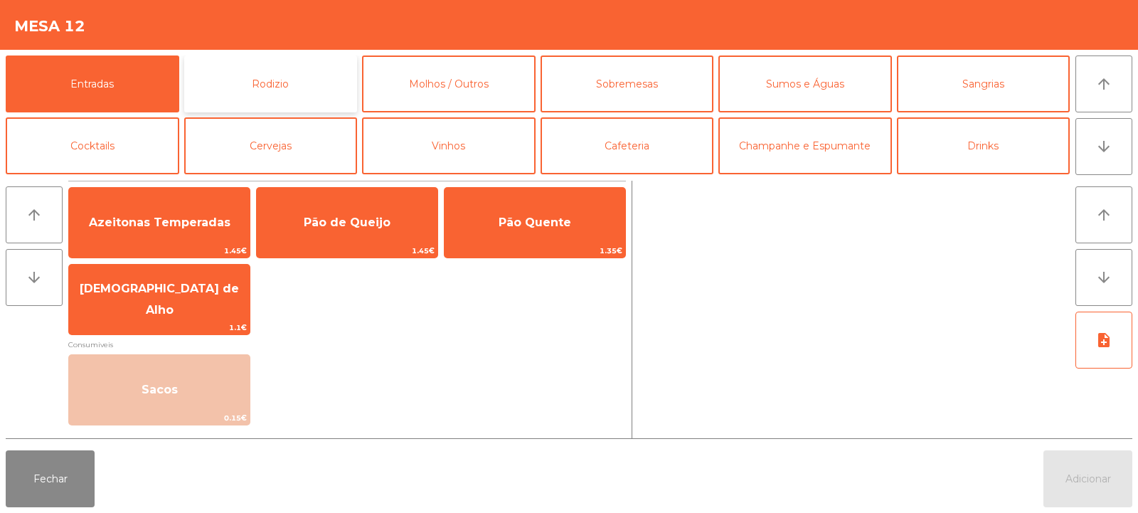
click at [284, 78] on button "Rodizio" at bounding box center [271, 83] width 174 height 57
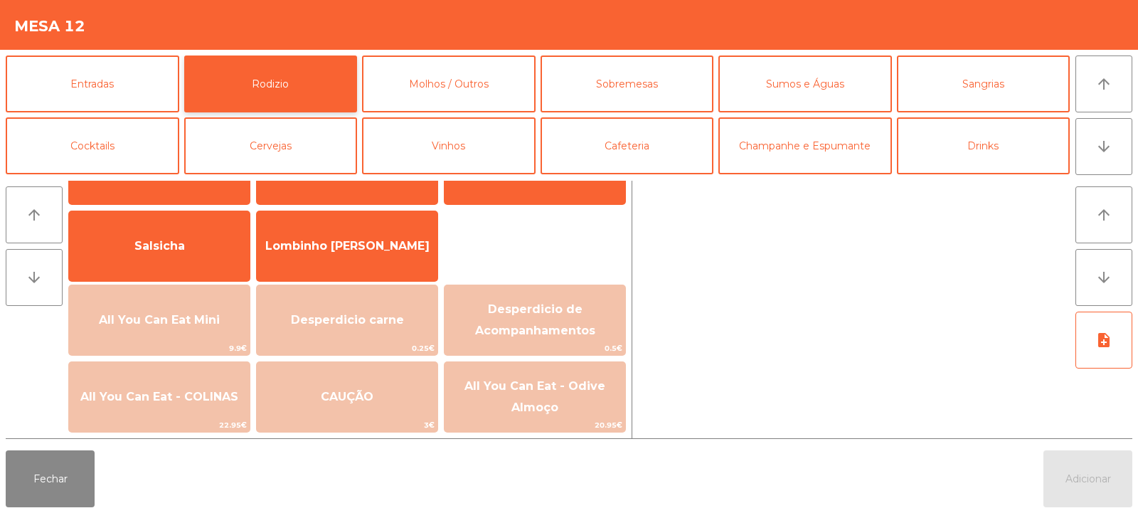
scroll to position [64, 0]
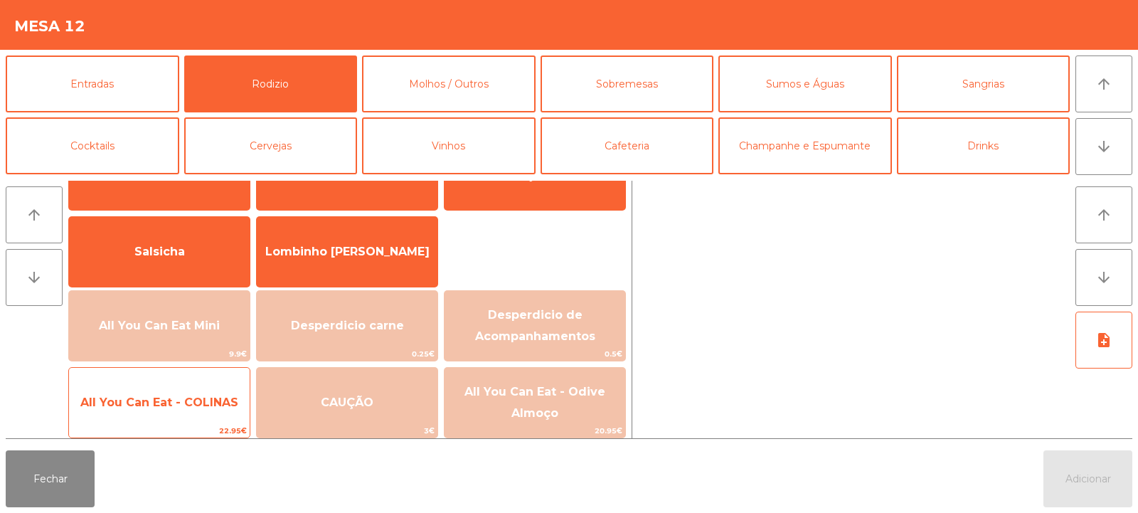
click at [189, 415] on span "All You Can Eat - COLINAS" at bounding box center [159, 402] width 181 height 38
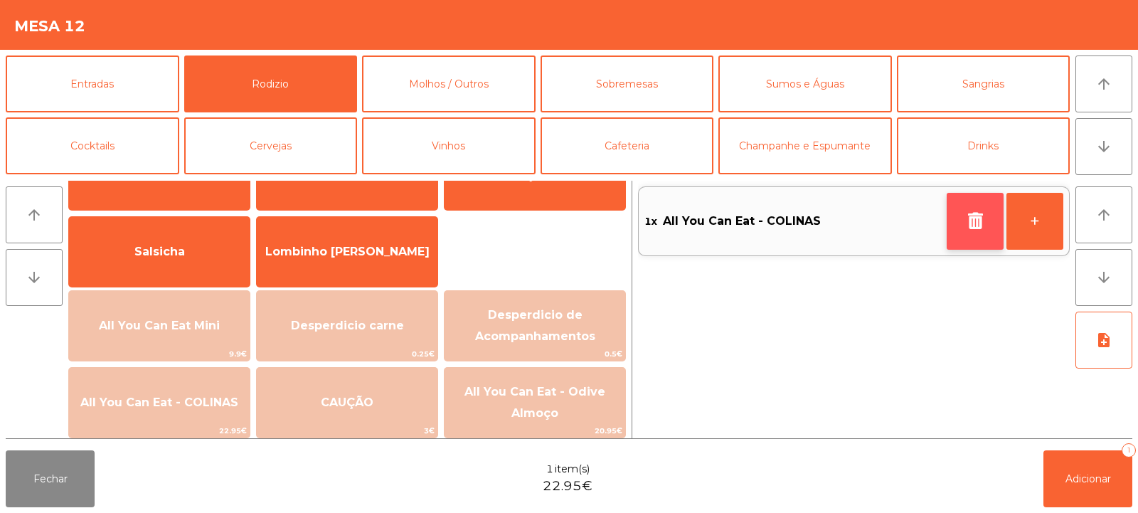
click at [961, 216] on button "button" at bounding box center [974, 221] width 57 height 57
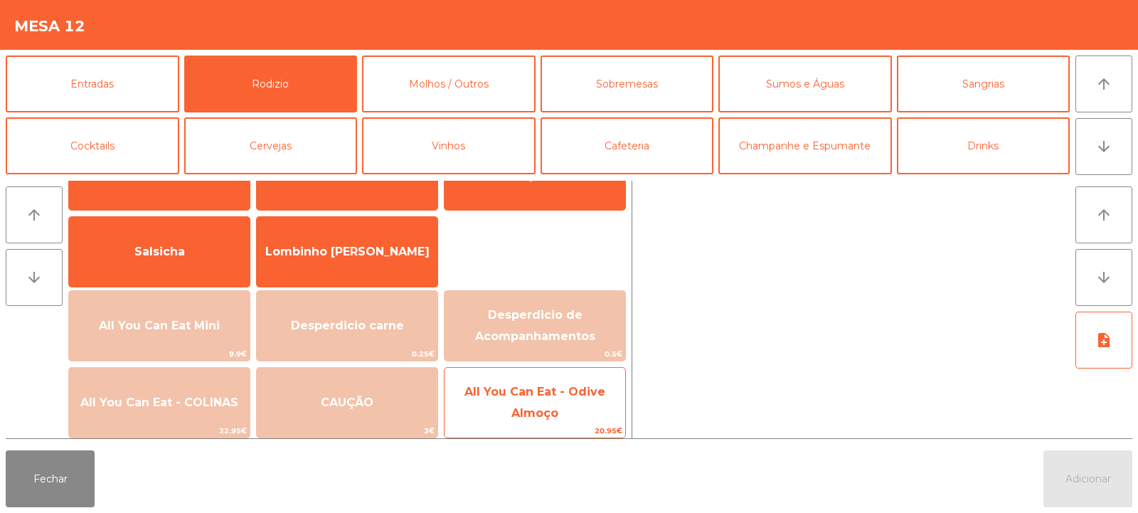
click at [565, 408] on span "All You Can Eat - Odive Almoço" at bounding box center [534, 403] width 181 height 60
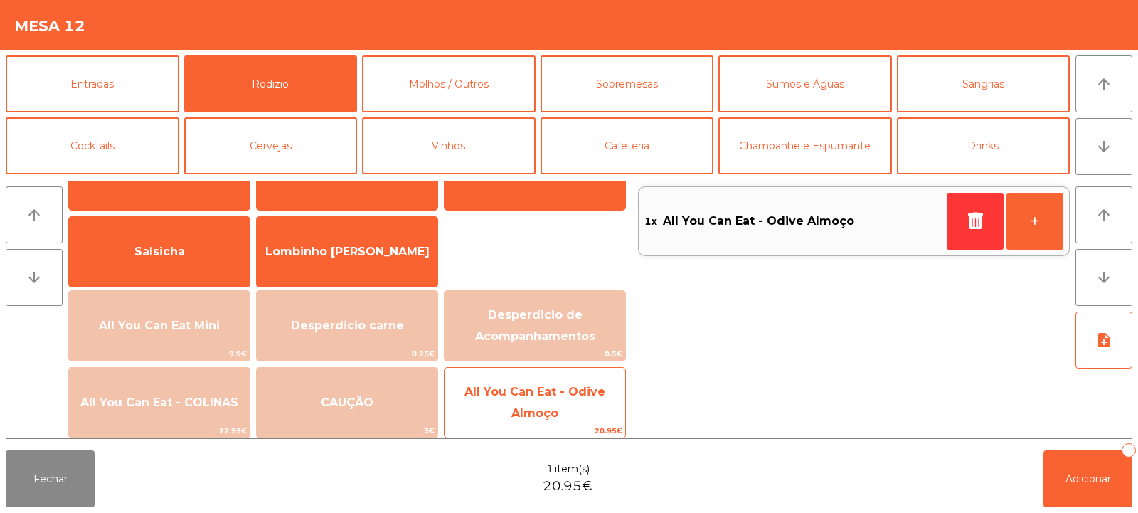
click at [572, 395] on span "All You Can Eat - Odive Almoço" at bounding box center [534, 402] width 141 height 35
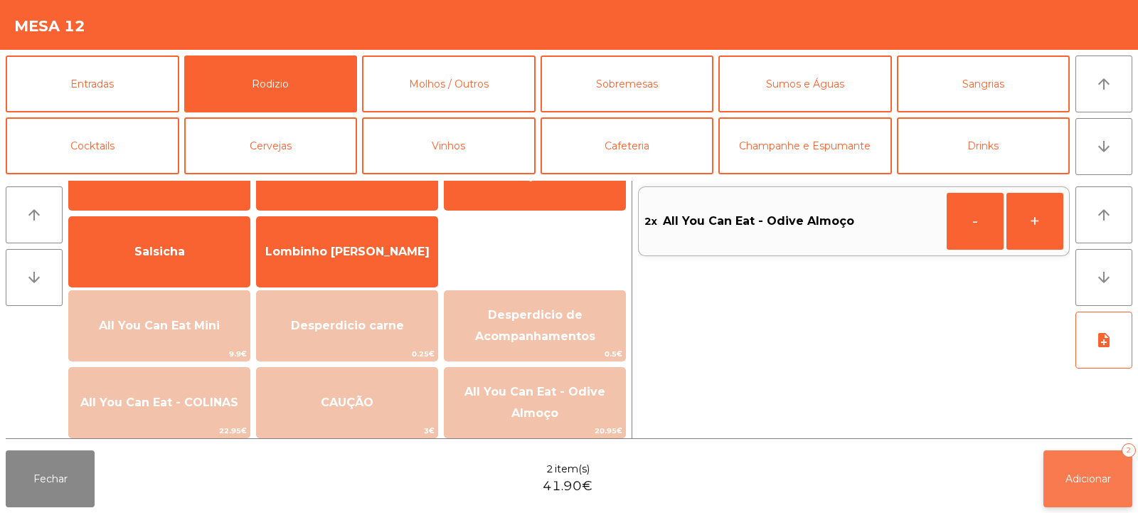
click at [1092, 476] on span "Adicionar" at bounding box center [1088, 478] width 46 height 13
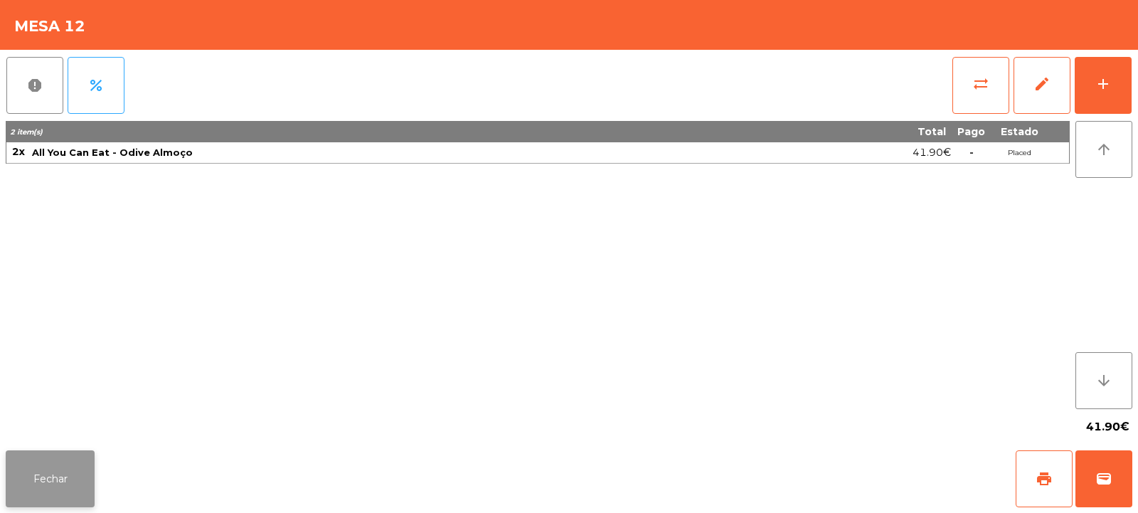
click at [43, 488] on button "Fechar" at bounding box center [50, 478] width 89 height 57
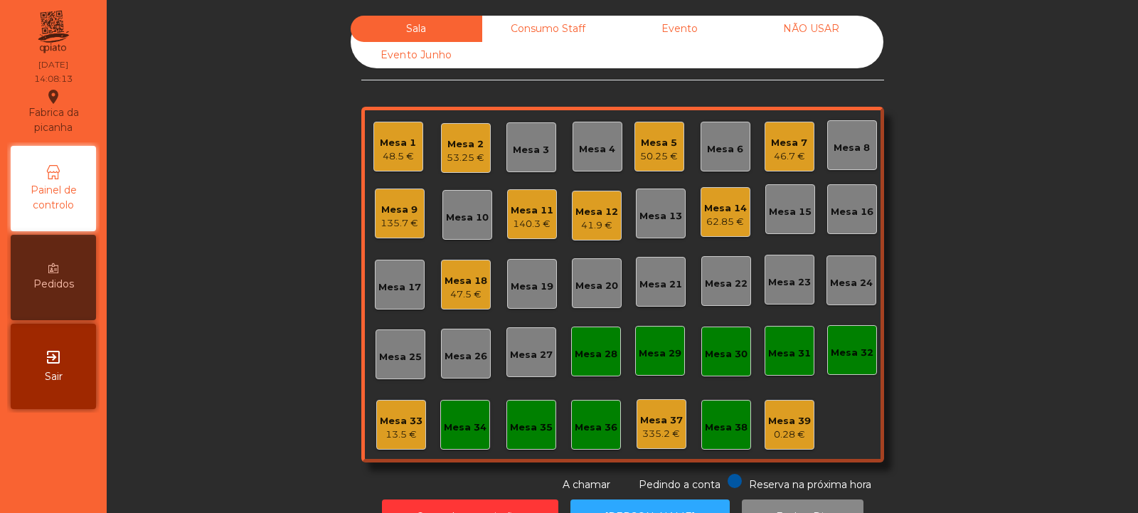
click at [583, 157] on div "Mesa 4" at bounding box center [597, 147] width 50 height 50
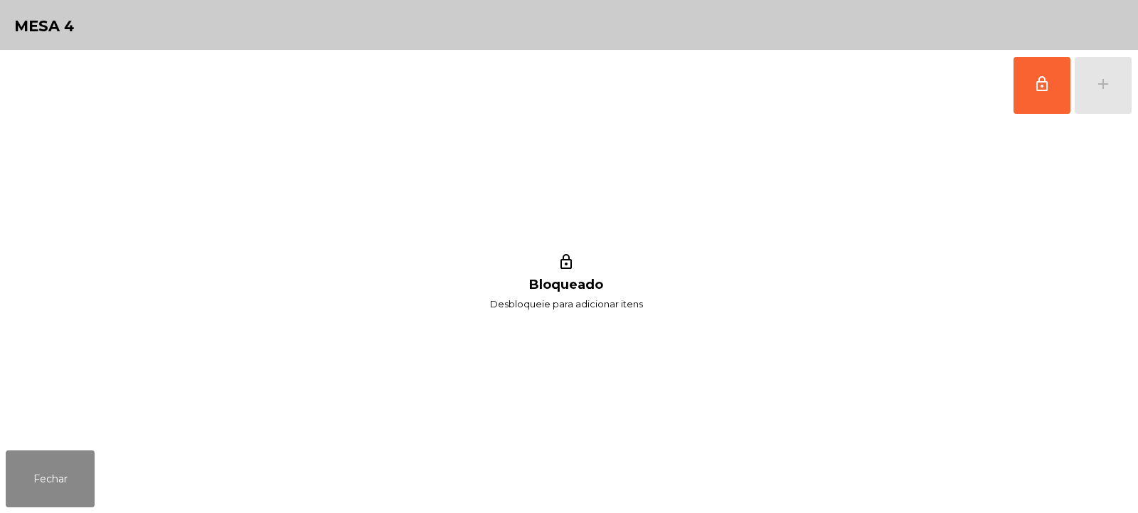
click at [1018, 93] on button "lock_outline" at bounding box center [1041, 85] width 57 height 57
click at [49, 492] on button "Fechar" at bounding box center [50, 478] width 89 height 57
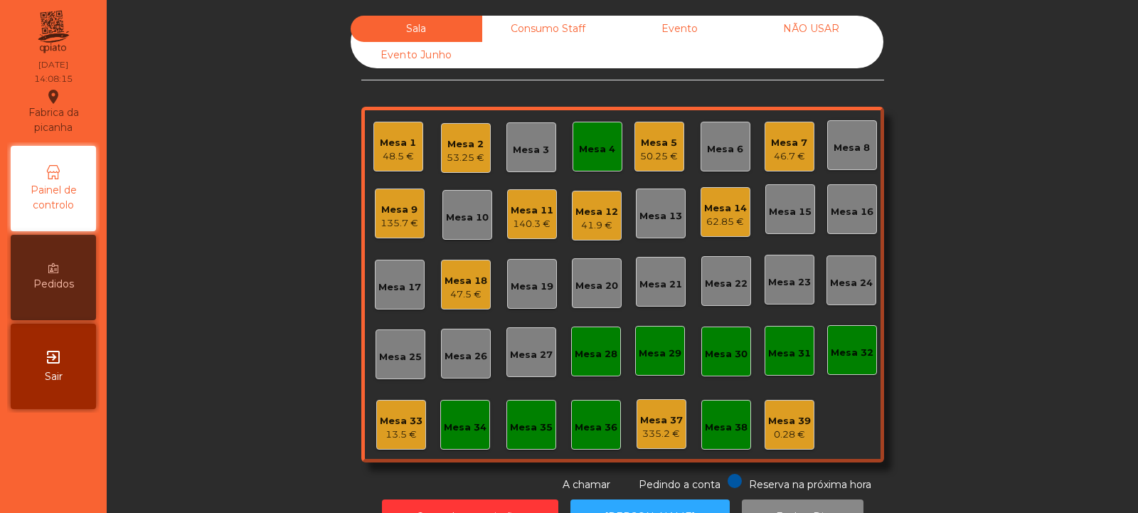
click at [591, 221] on div "41.9 €" at bounding box center [596, 225] width 43 height 14
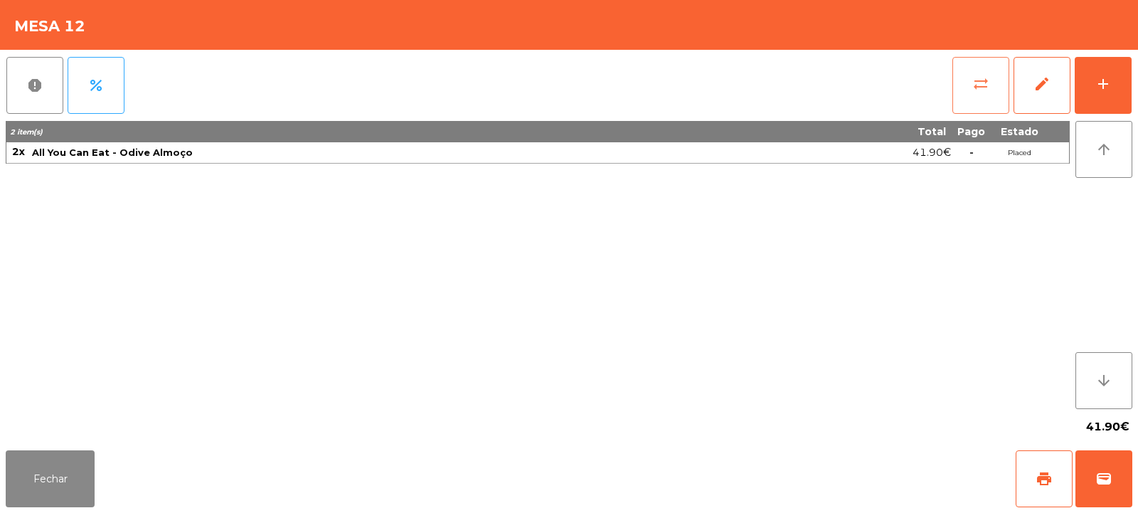
click at [971, 93] on button "sync_alt" at bounding box center [980, 85] width 57 height 57
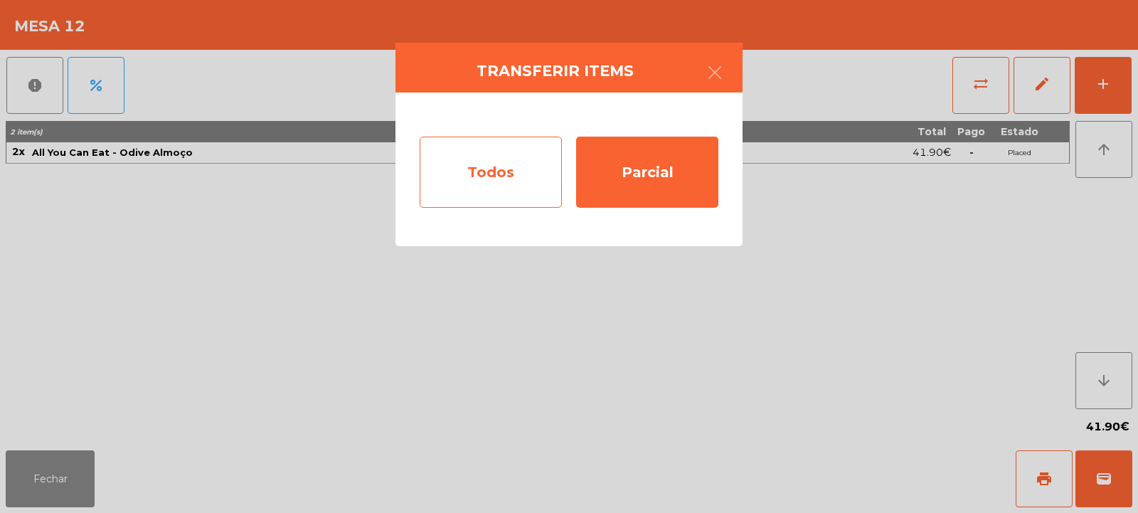
click at [490, 184] on div "Todos" at bounding box center [491, 172] width 142 height 71
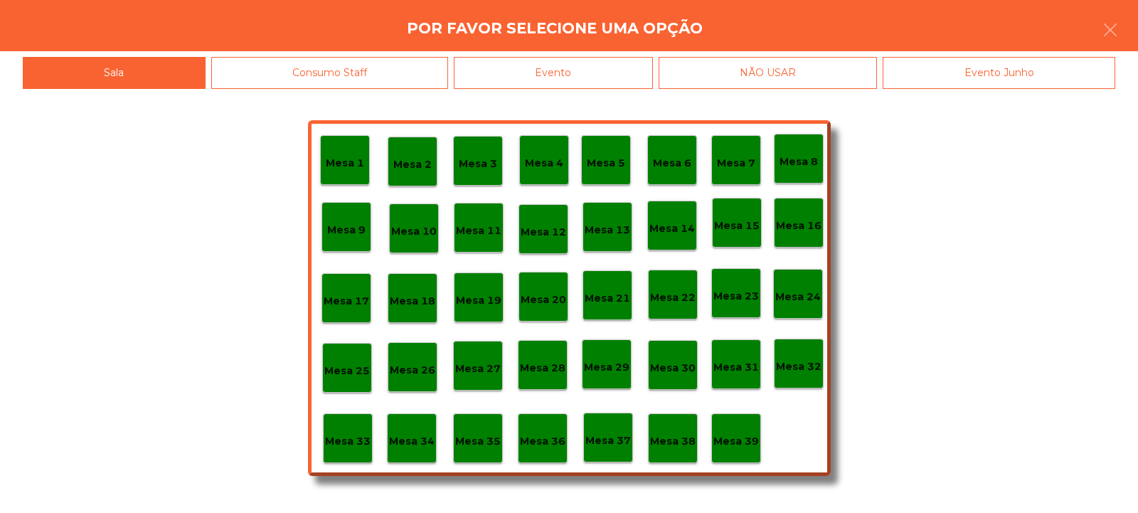
click at [548, 164] on p "Mesa 4" at bounding box center [544, 163] width 38 height 16
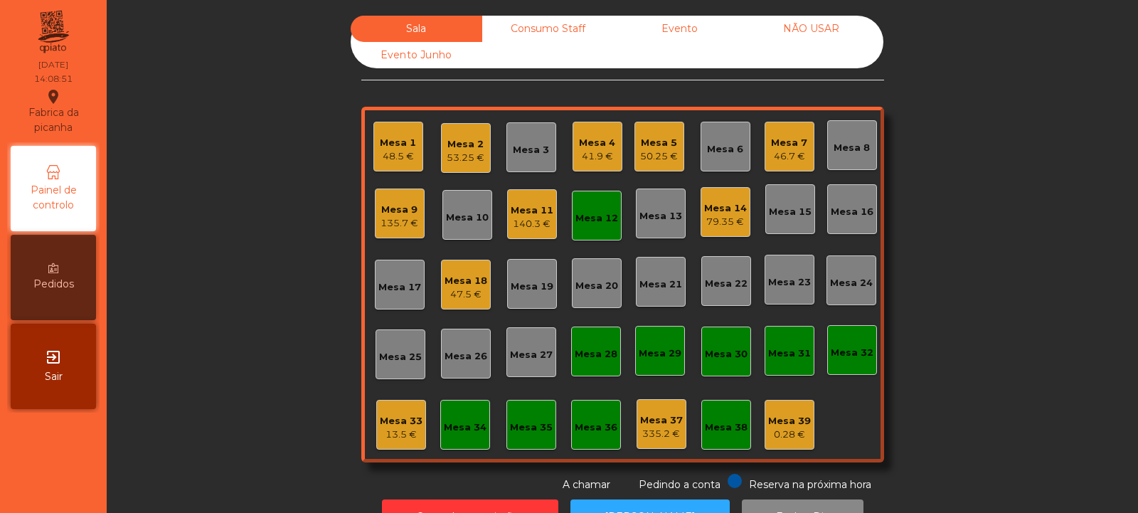
click at [575, 209] on div "Mesa 12" at bounding box center [596, 216] width 43 height 20
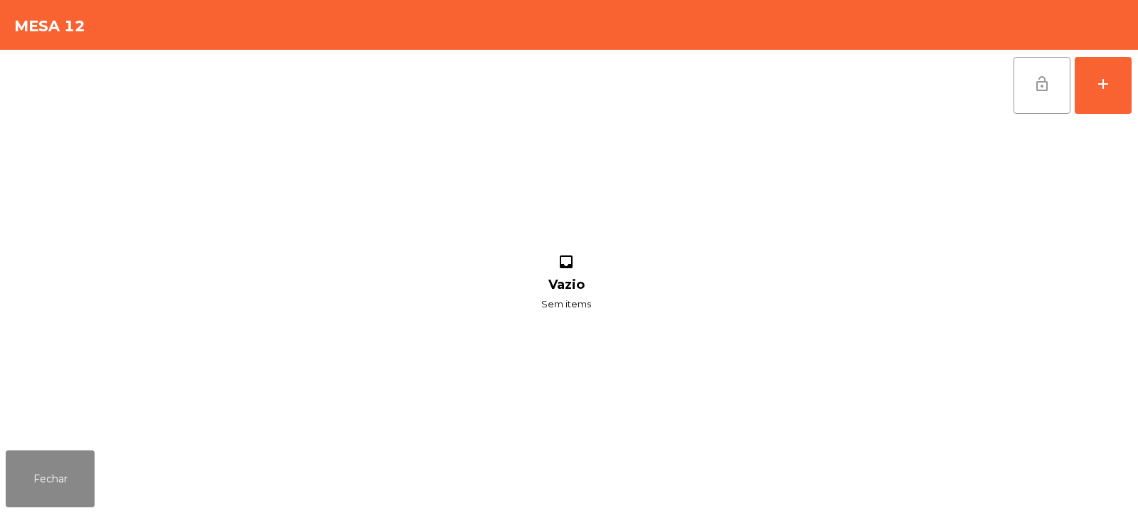
click at [1057, 90] on button "lock_open" at bounding box center [1041, 85] width 57 height 57
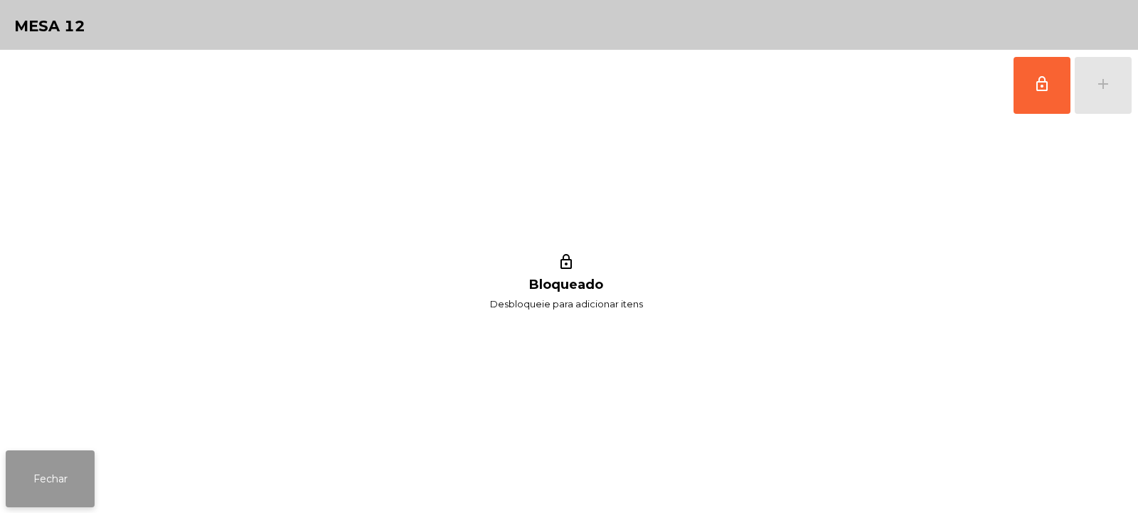
click at [41, 494] on button "Fechar" at bounding box center [50, 478] width 89 height 57
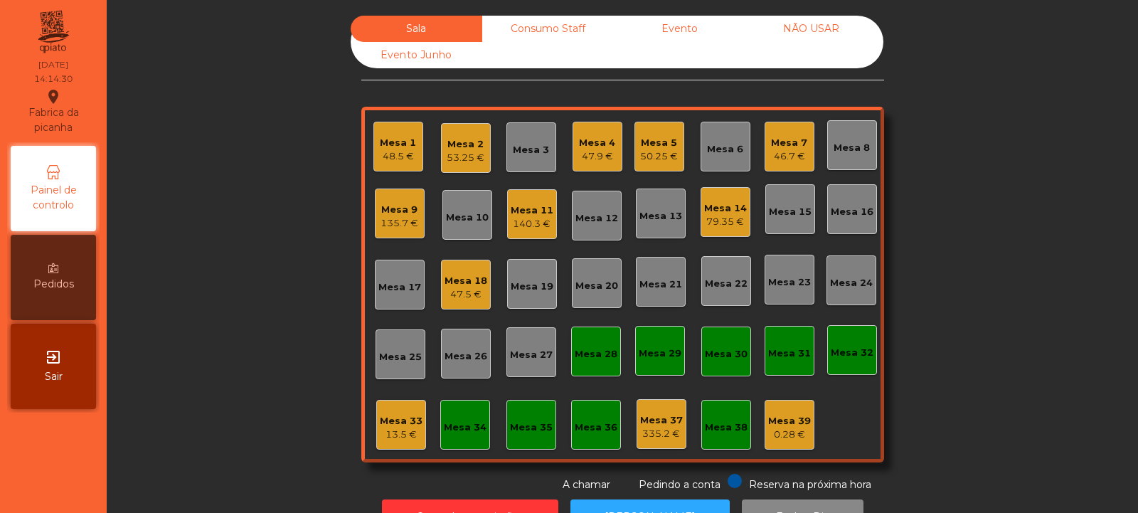
click at [481, 149] on div "Mesa 2 53.25 €" at bounding box center [466, 148] width 50 height 50
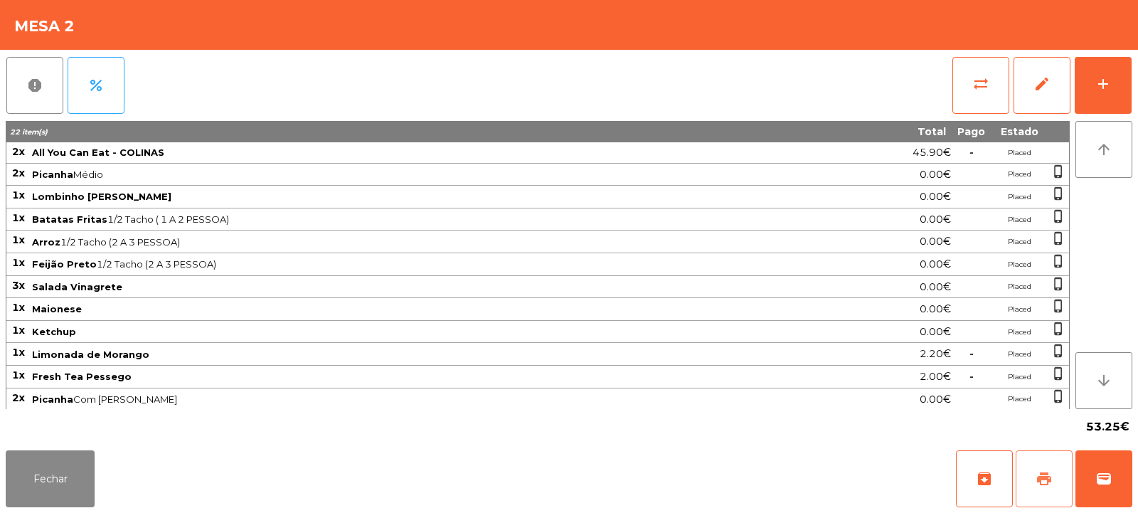
click at [1052, 480] on span "print" at bounding box center [1043, 478] width 17 height 17
click at [970, 86] on button "sync_alt" at bounding box center [980, 85] width 57 height 57
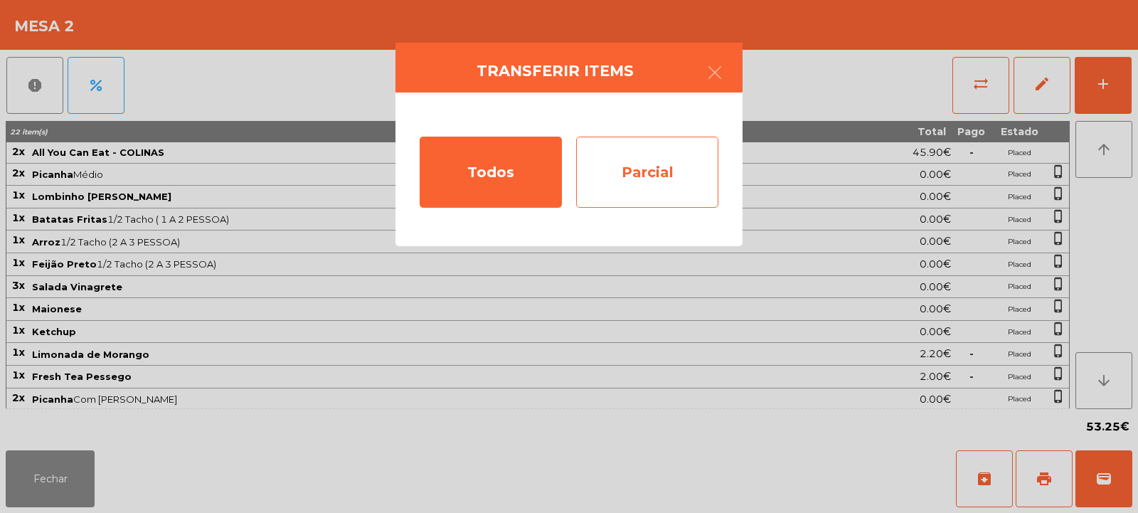
click at [633, 185] on div "Parcial" at bounding box center [647, 172] width 142 height 71
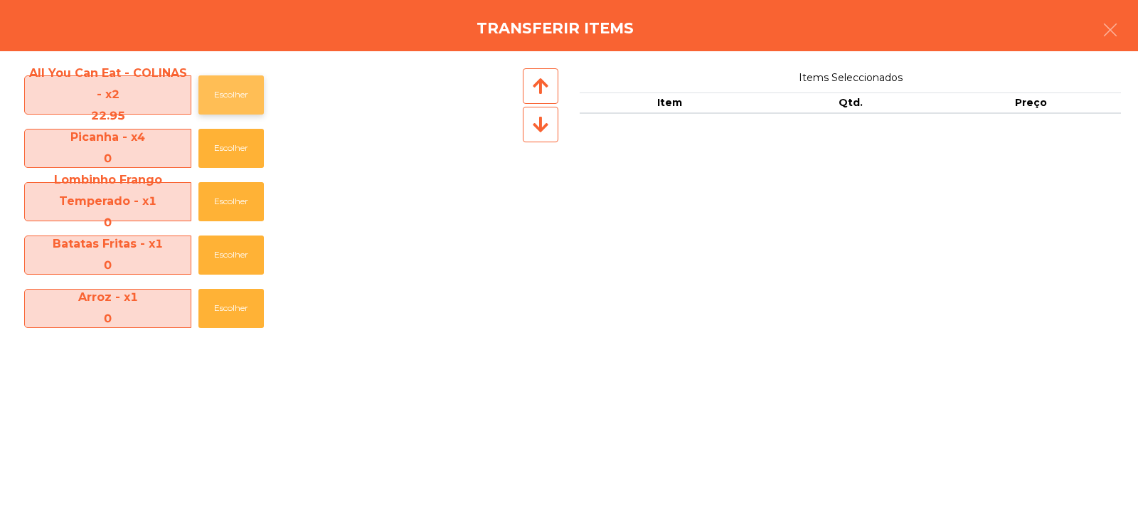
click at [233, 90] on button "Escolher" at bounding box center [230, 94] width 65 height 39
click at [235, 105] on button "Escolher" at bounding box center [230, 94] width 65 height 39
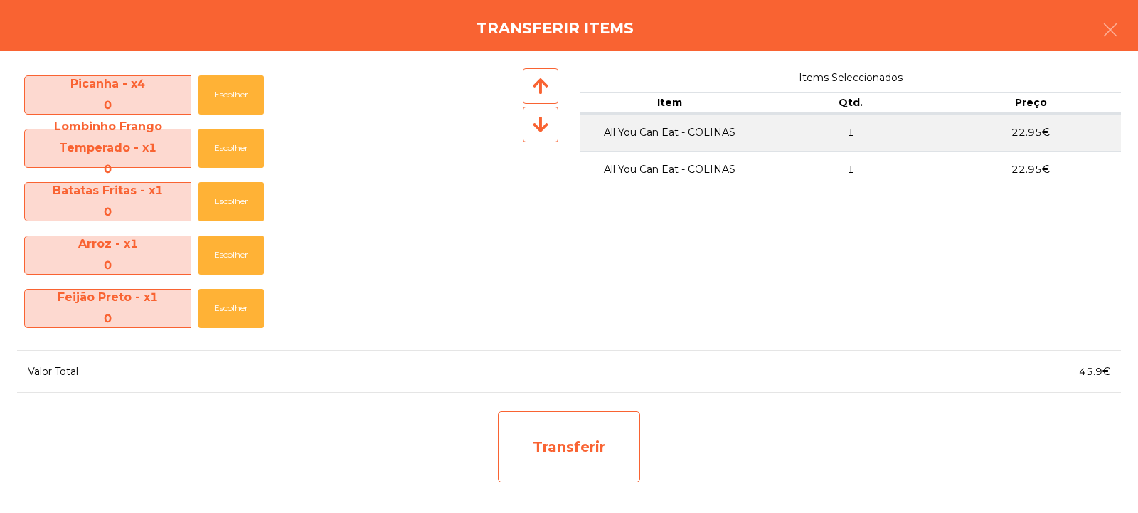
click at [547, 435] on div "Transferir" at bounding box center [569, 446] width 142 height 71
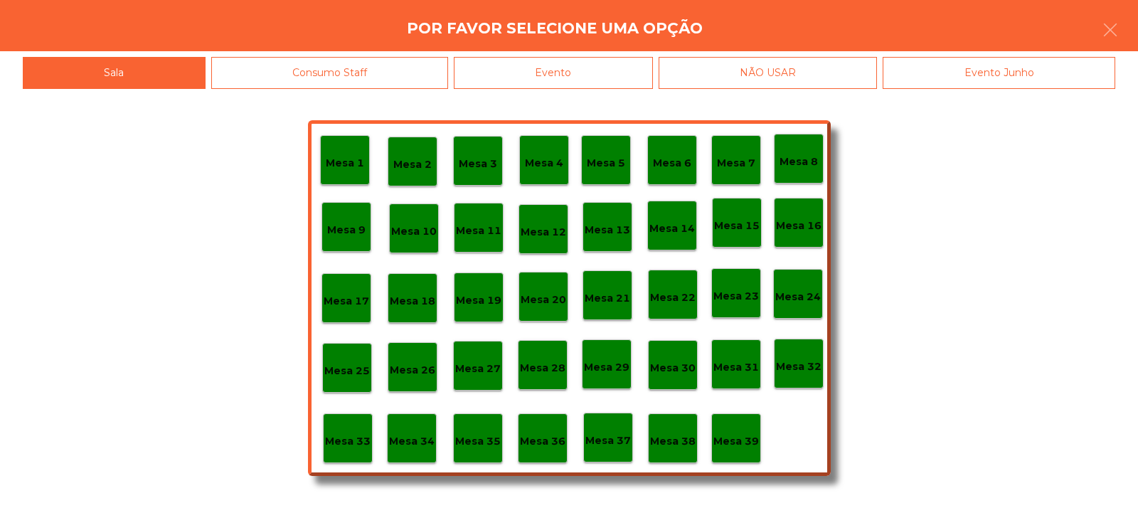
click at [612, 444] on p "Mesa 37" at bounding box center [608, 440] width 46 height 16
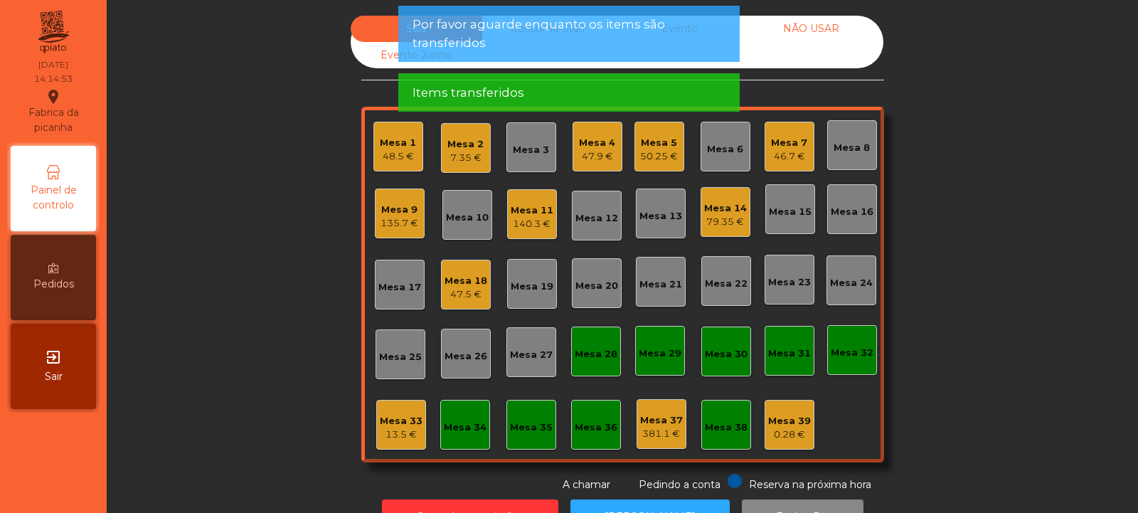
click at [462, 134] on div "Mesa 2 7.35 €" at bounding box center [465, 148] width 36 height 33
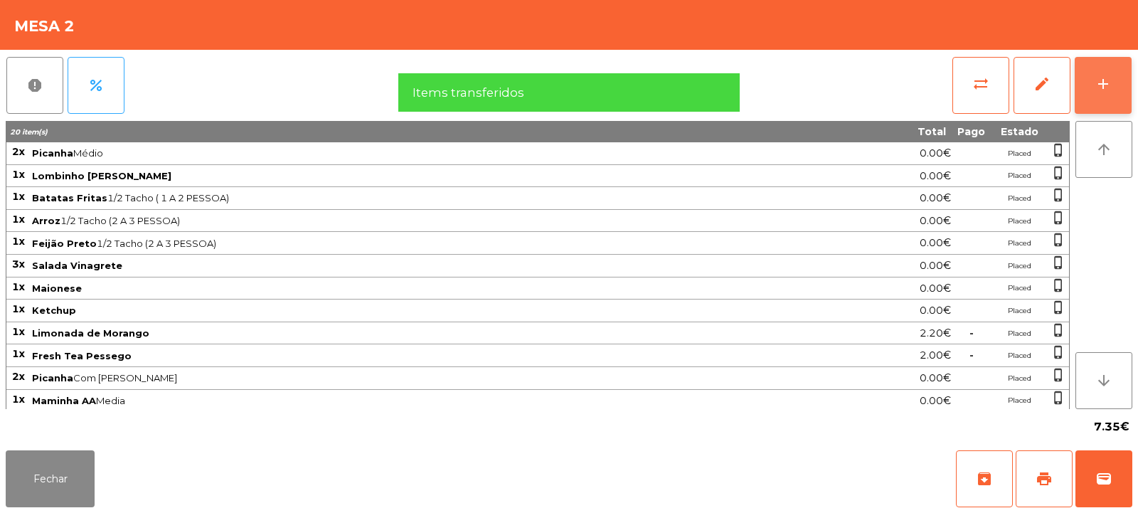
click at [1111, 85] on div "add" at bounding box center [1102, 83] width 17 height 17
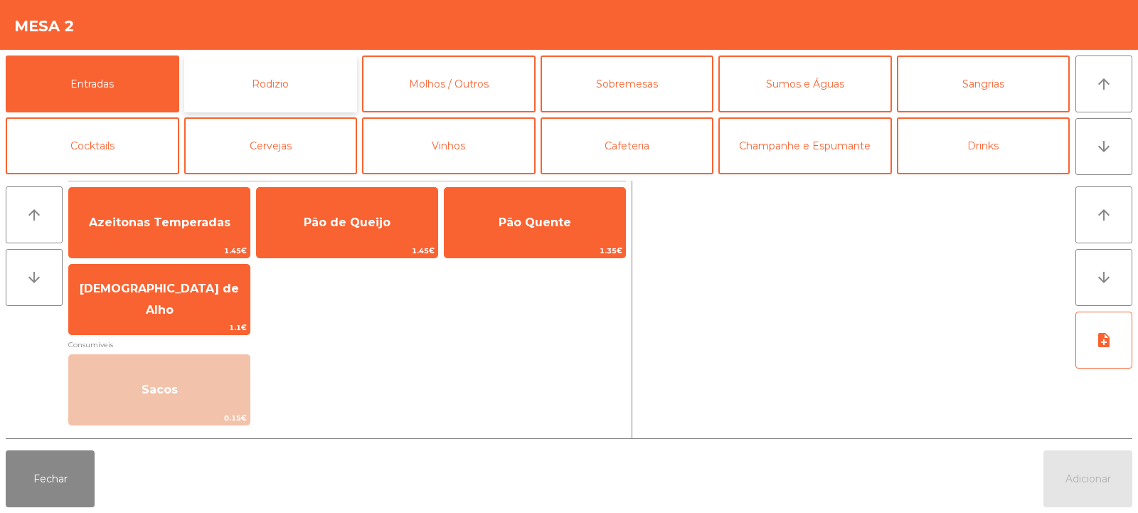
click at [238, 80] on button "Rodizio" at bounding box center [271, 83] width 174 height 57
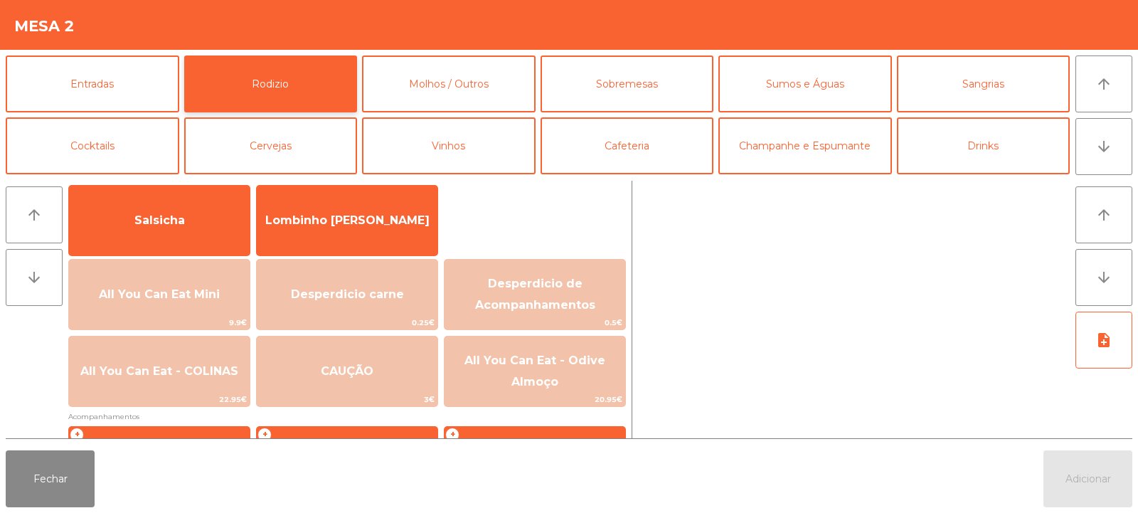
scroll to position [99, 0]
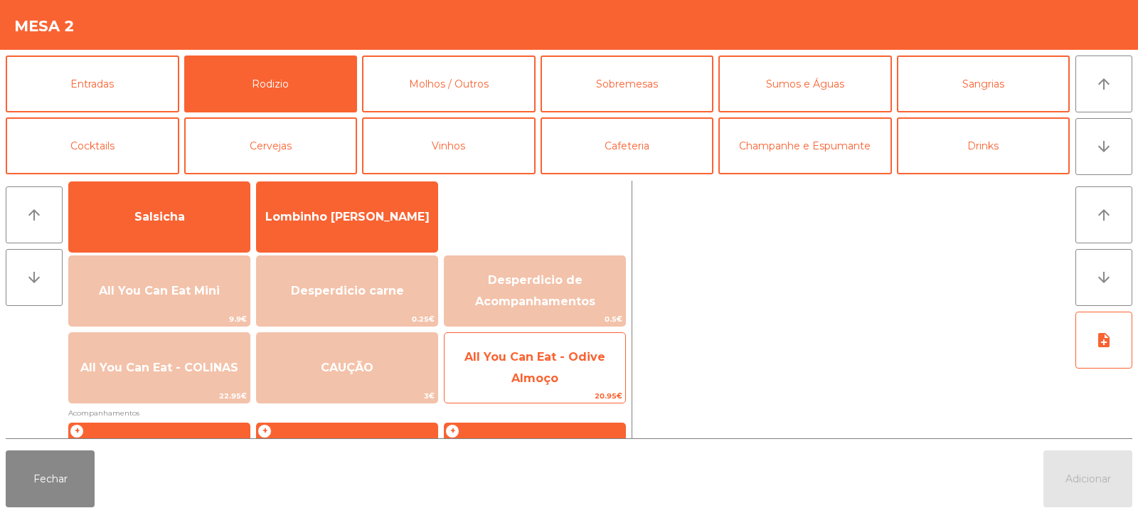
click at [556, 370] on span "All You Can Eat - Odive Almoço" at bounding box center [534, 368] width 181 height 60
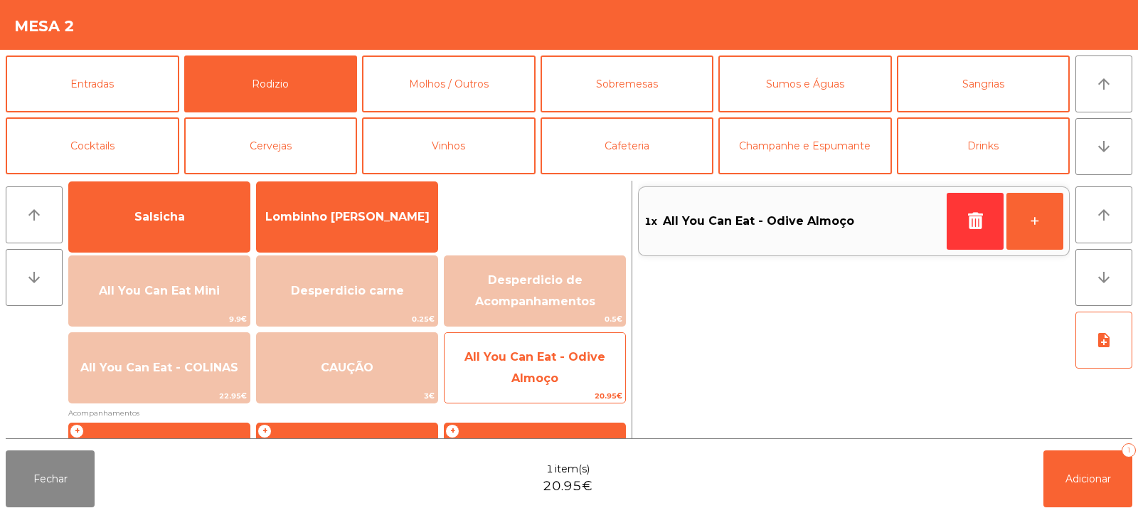
click at [564, 370] on span "All You Can Eat - Odive Almoço" at bounding box center [534, 368] width 181 height 60
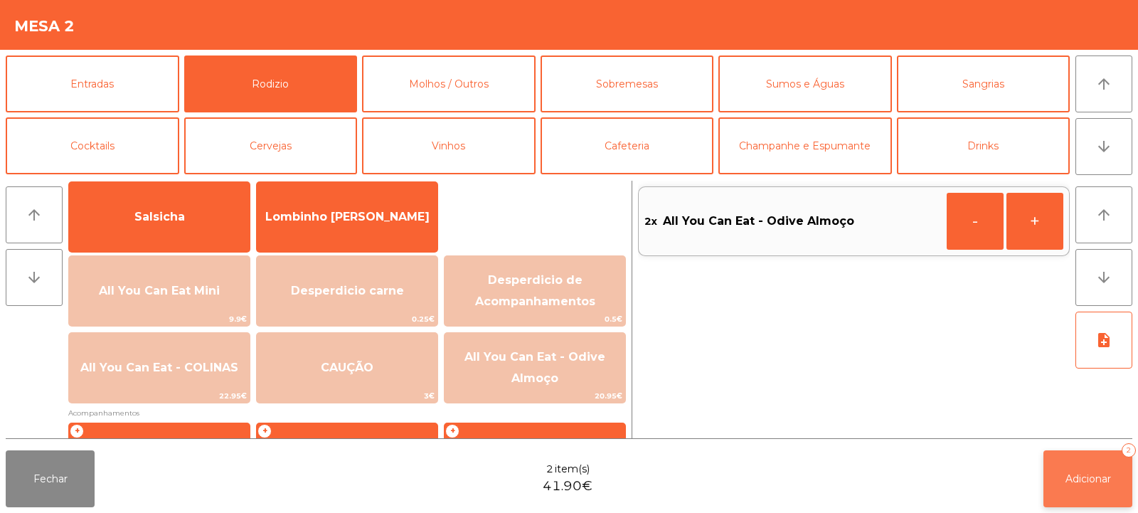
click at [1067, 491] on button "Adicionar 2" at bounding box center [1087, 478] width 89 height 57
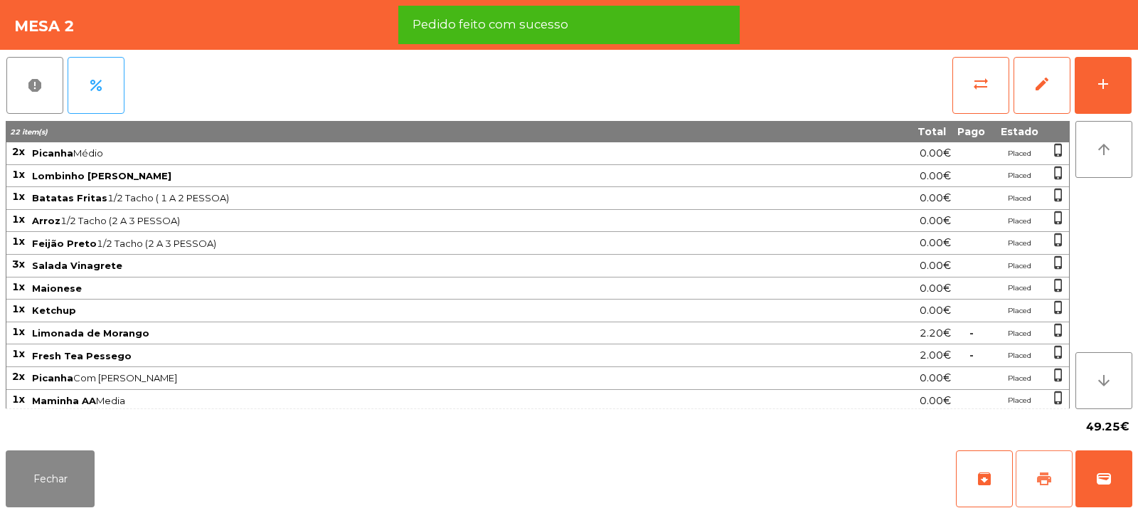
click at [1042, 489] on button "print" at bounding box center [1043, 478] width 57 height 57
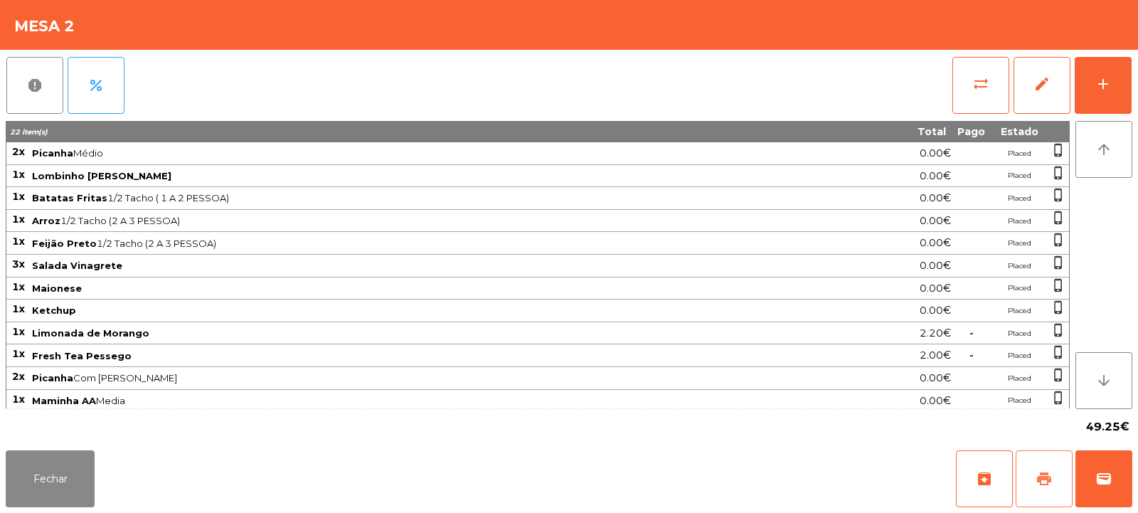
click at [1042, 477] on span "print" at bounding box center [1043, 478] width 17 height 17
click at [1109, 484] on span "wallet" at bounding box center [1103, 478] width 17 height 17
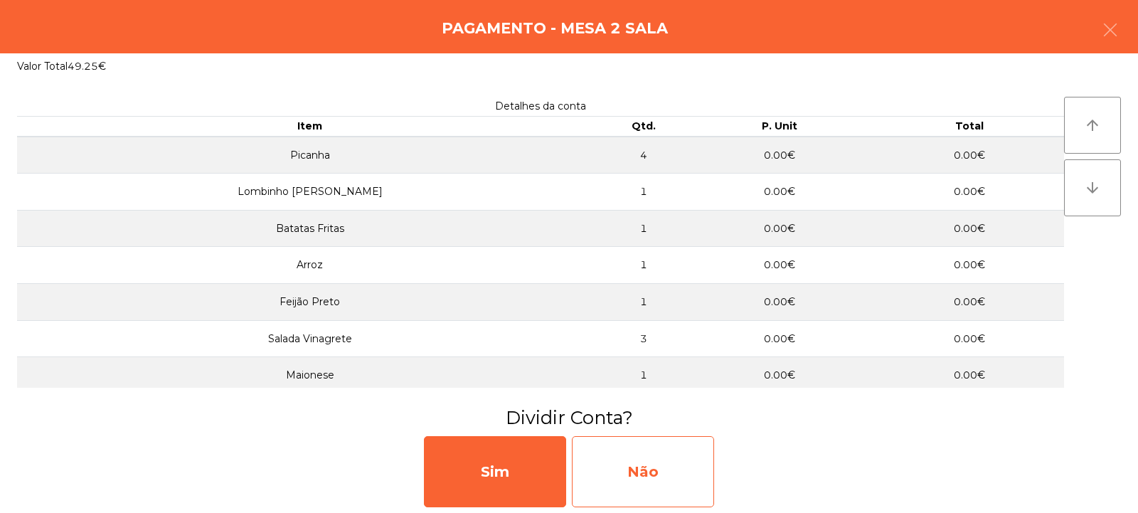
click at [659, 454] on div "Não" at bounding box center [643, 471] width 142 height 71
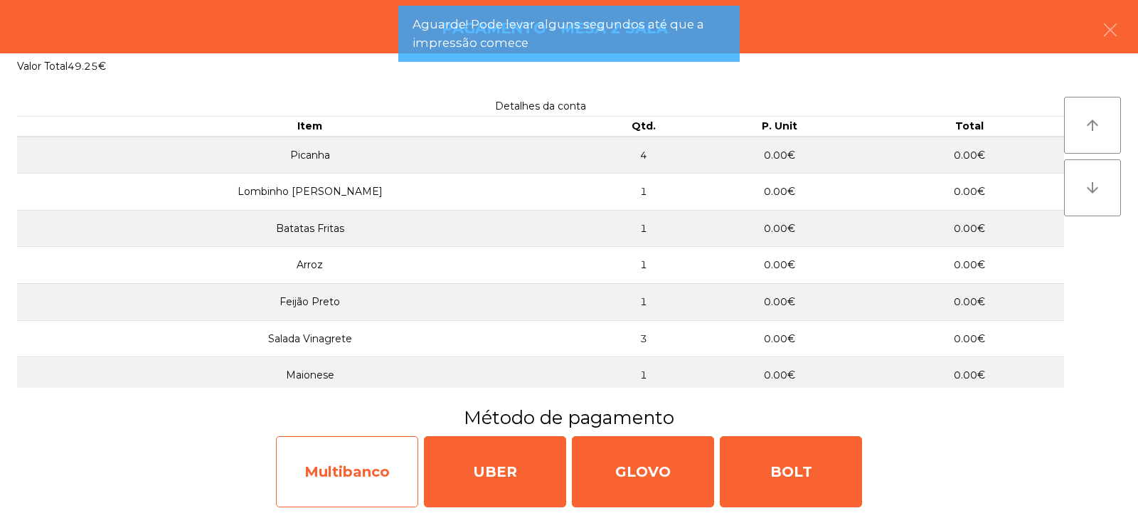
click at [357, 475] on div "Multibanco" at bounding box center [347, 471] width 142 height 71
select select "**"
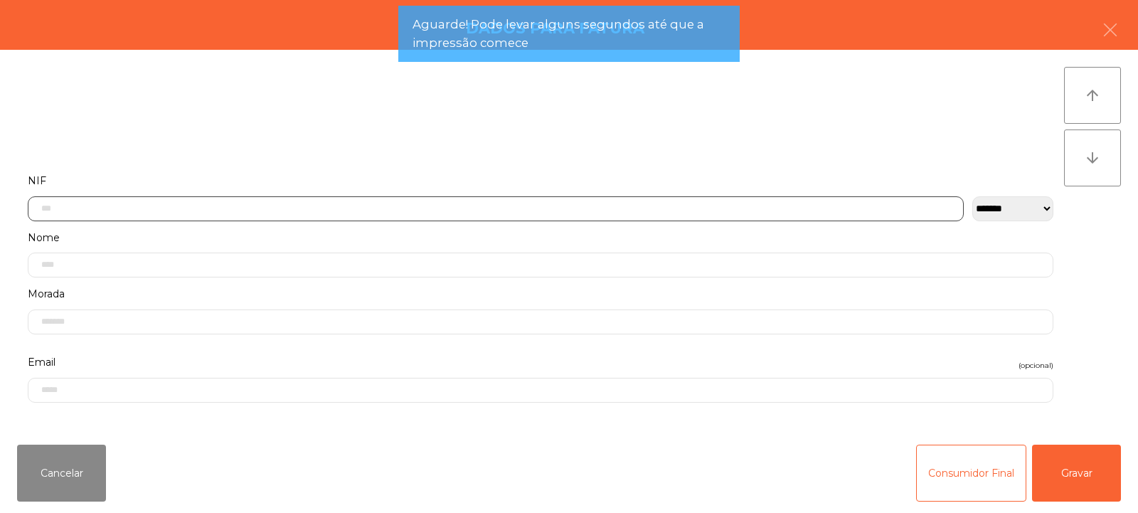
click at [389, 206] on input "text" at bounding box center [496, 208] width 936 height 25
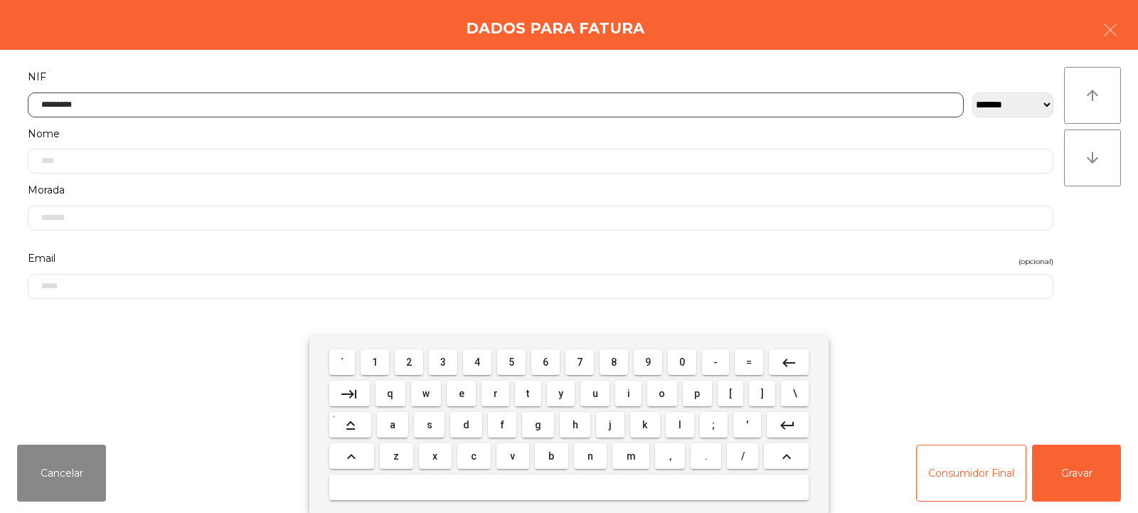
type input "*********"
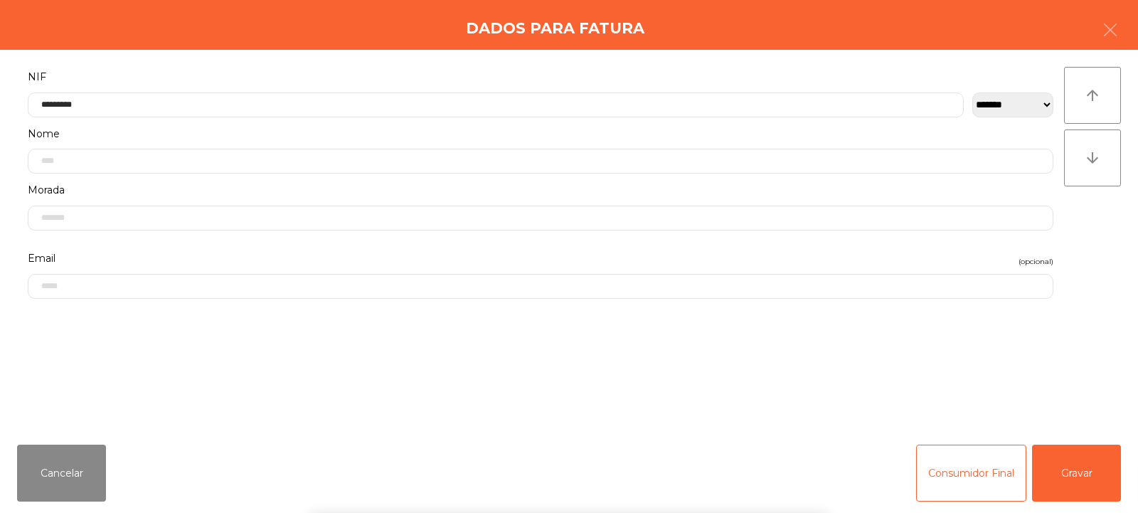
click at [1086, 476] on div "` 1 2 3 4 5 6 7 8 9 0 - = keyboard_backspace keyboard_tab q w e r t y u i o p […" at bounding box center [569, 424] width 1138 height 176
click at [1081, 481] on button "Gravar" at bounding box center [1076, 472] width 89 height 57
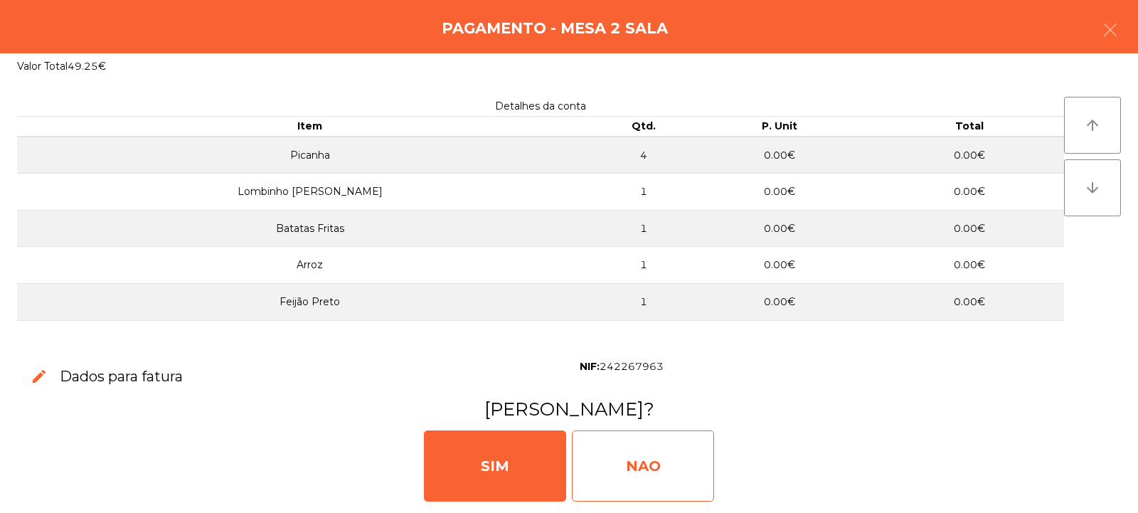
click at [658, 452] on div "NAO" at bounding box center [643, 465] width 142 height 71
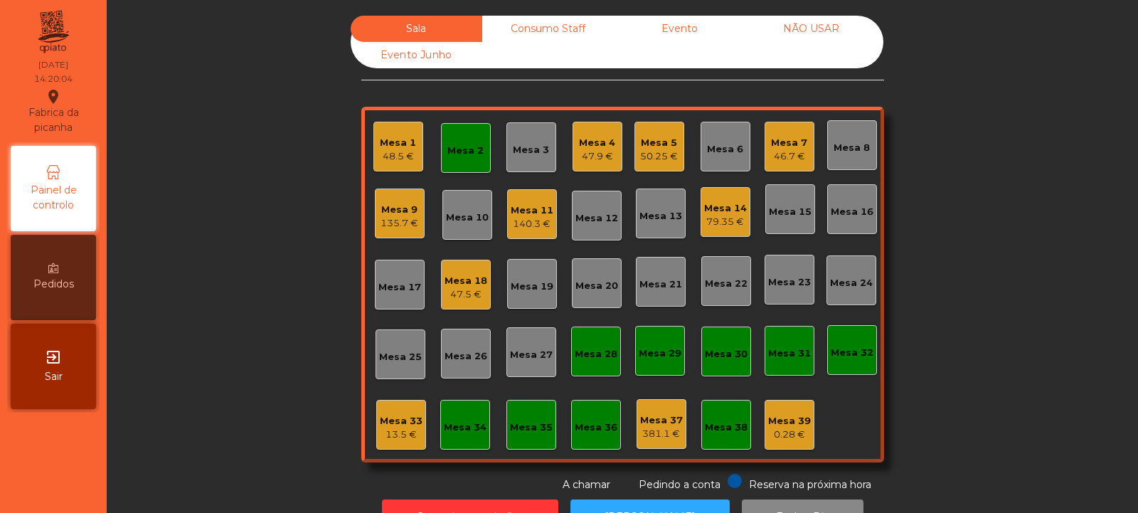
click at [513, 204] on div "Mesa 11" at bounding box center [532, 210] width 43 height 14
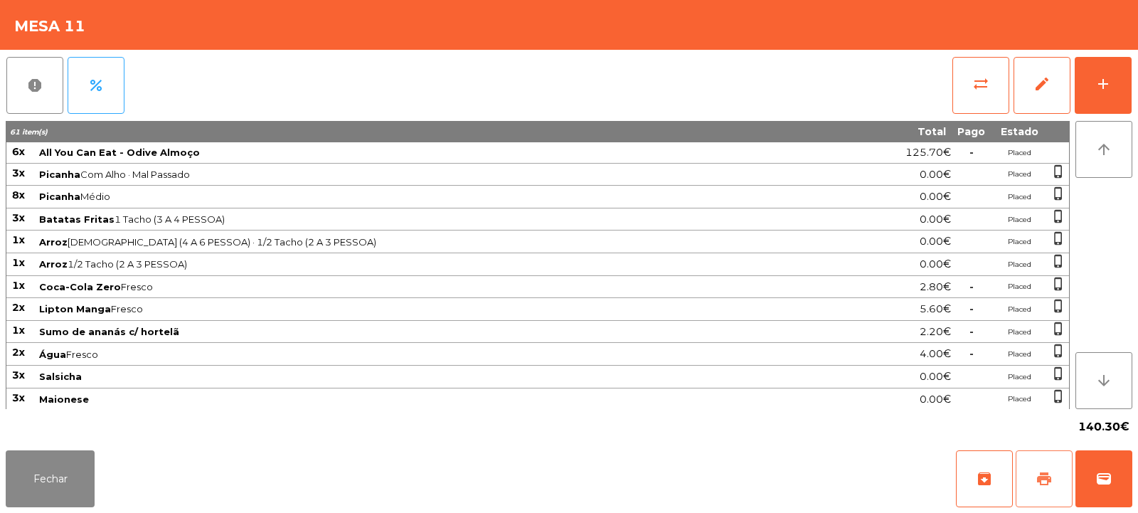
click at [1040, 475] on span "print" at bounding box center [1043, 478] width 17 height 17
click at [970, 104] on button "sync_alt" at bounding box center [980, 85] width 57 height 57
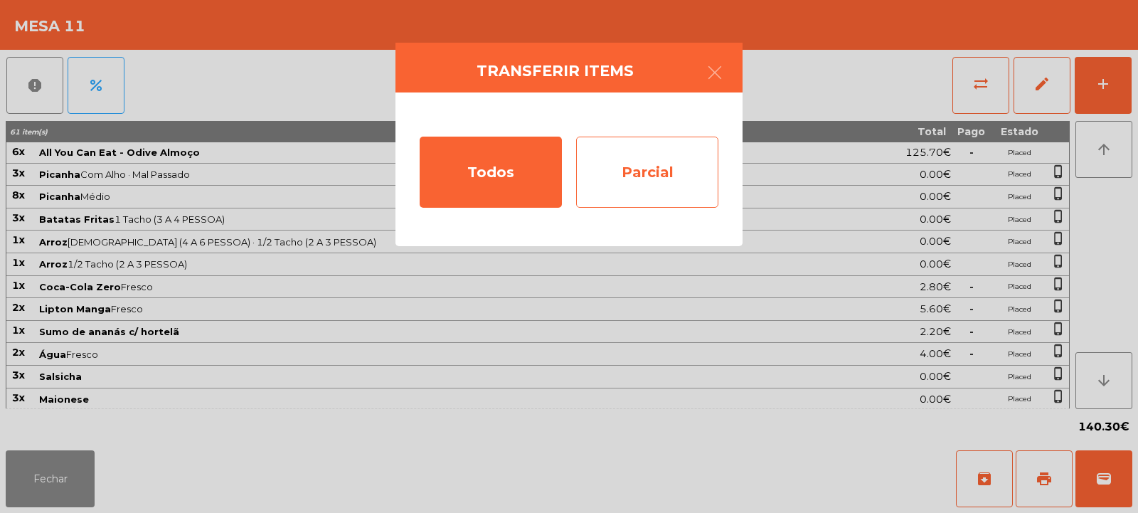
click at [640, 181] on div "Parcial" at bounding box center [647, 172] width 142 height 71
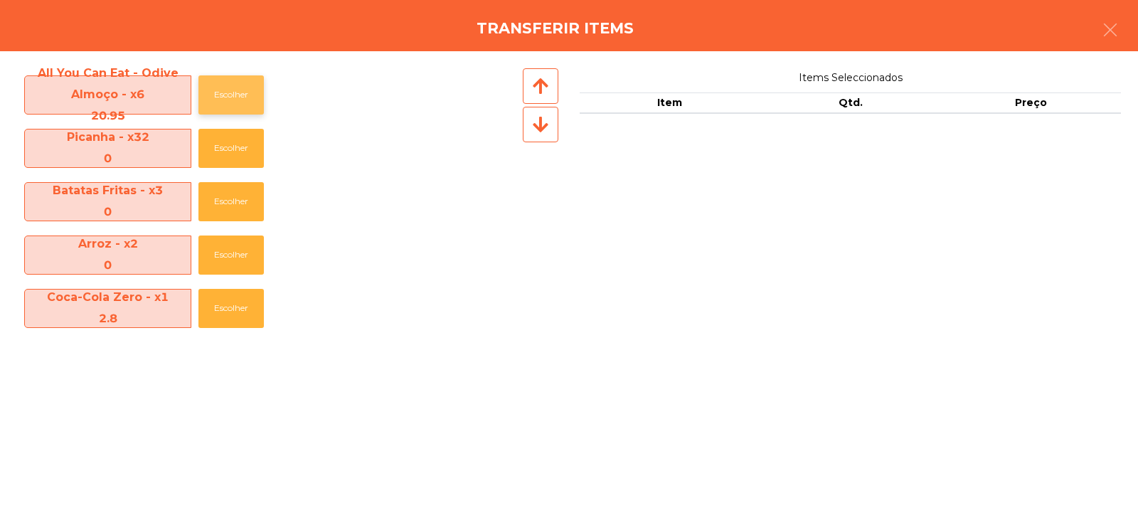
click at [223, 98] on button "Escolher" at bounding box center [230, 94] width 65 height 39
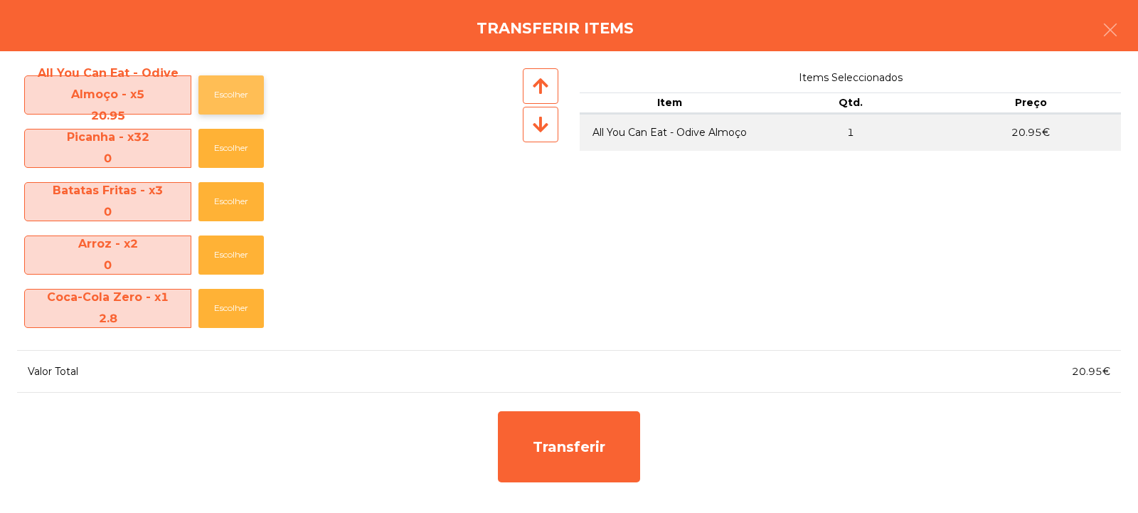
click at [222, 99] on button "Escolher" at bounding box center [230, 94] width 65 height 39
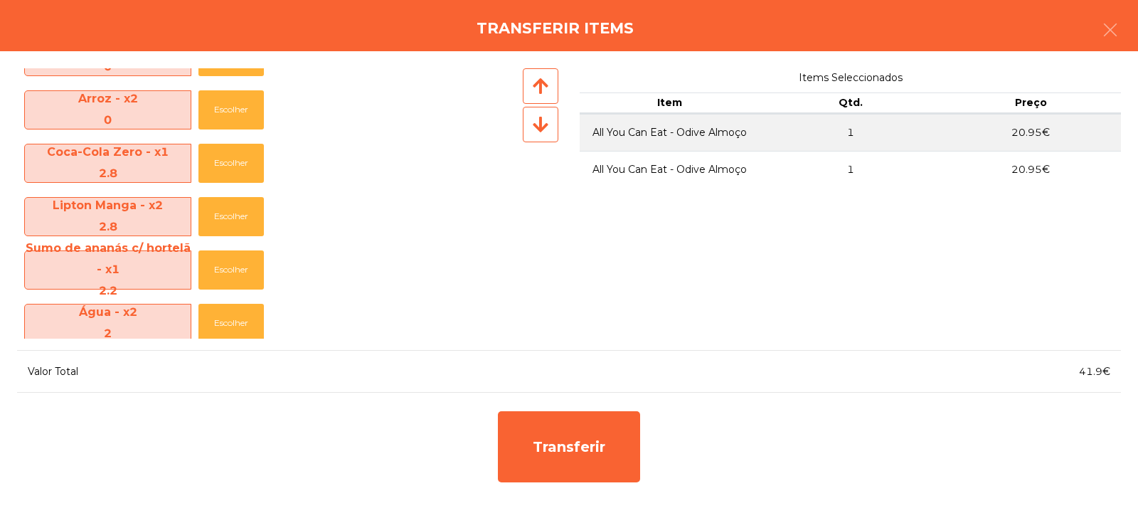
scroll to position [151, 0]
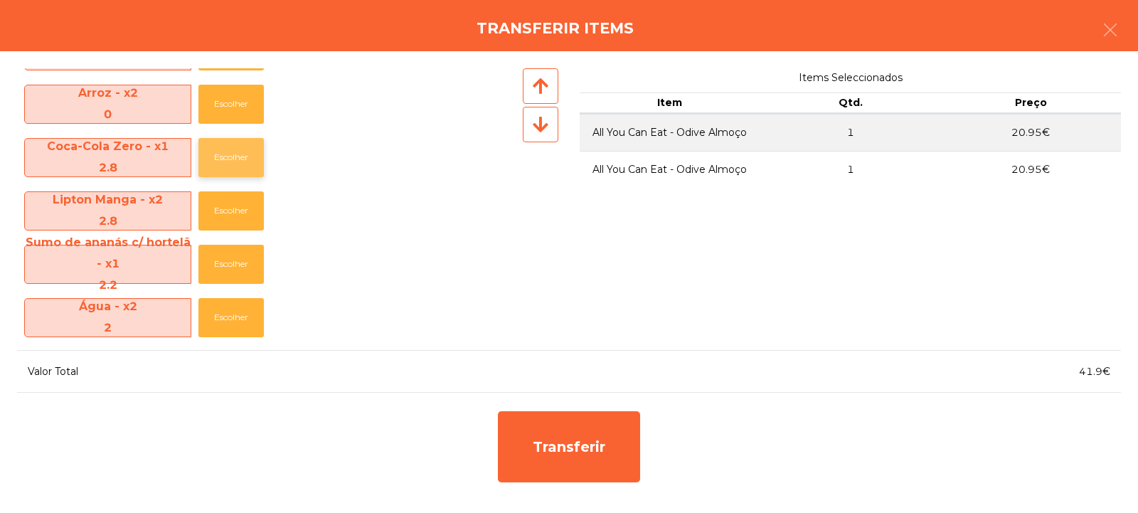
click at [220, 166] on button "Escolher" at bounding box center [230, 157] width 65 height 39
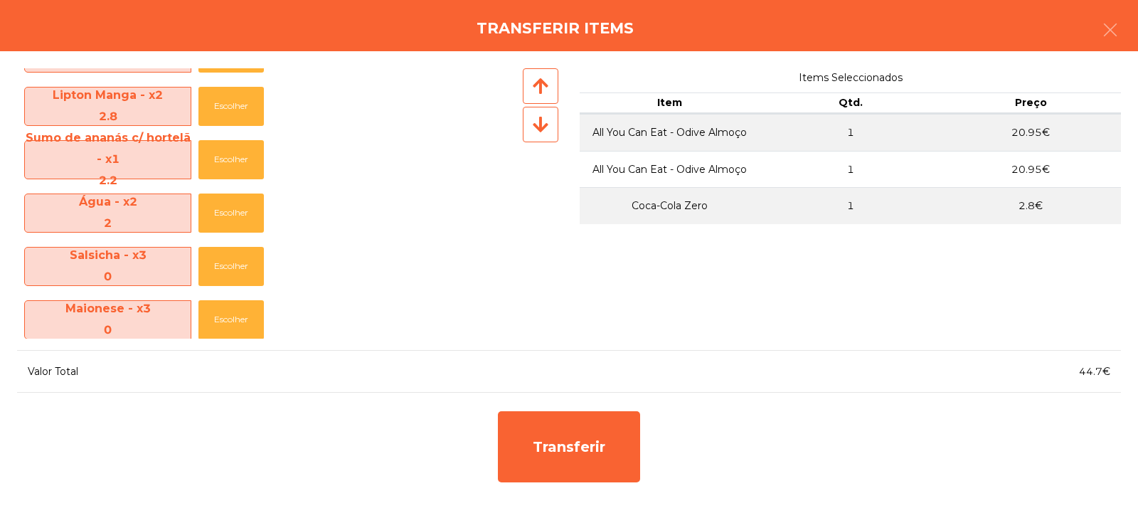
scroll to position [208, 0]
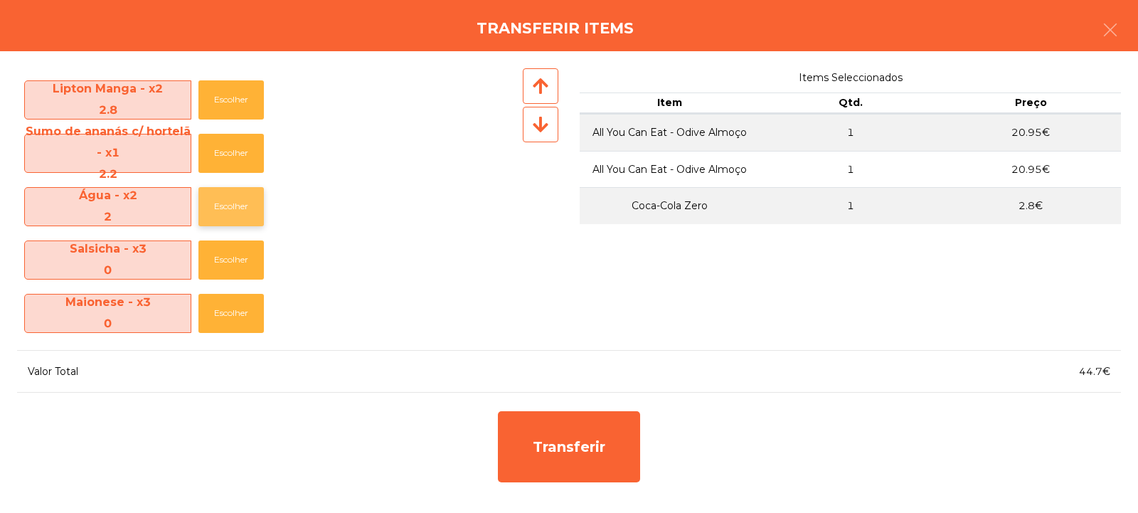
click at [237, 207] on button "Escolher" at bounding box center [230, 206] width 65 height 39
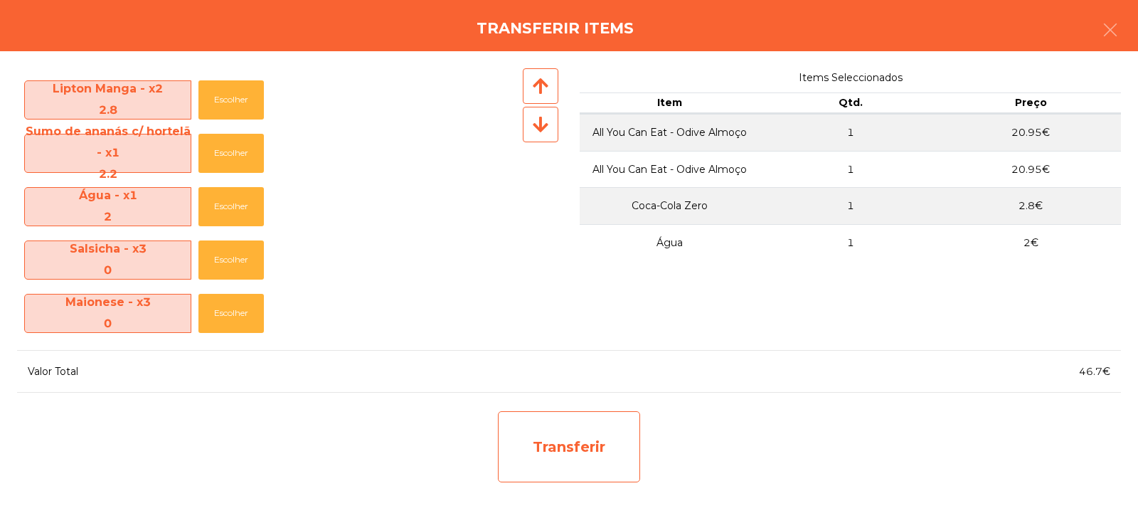
click at [584, 459] on div "Transferir" at bounding box center [569, 446] width 142 height 71
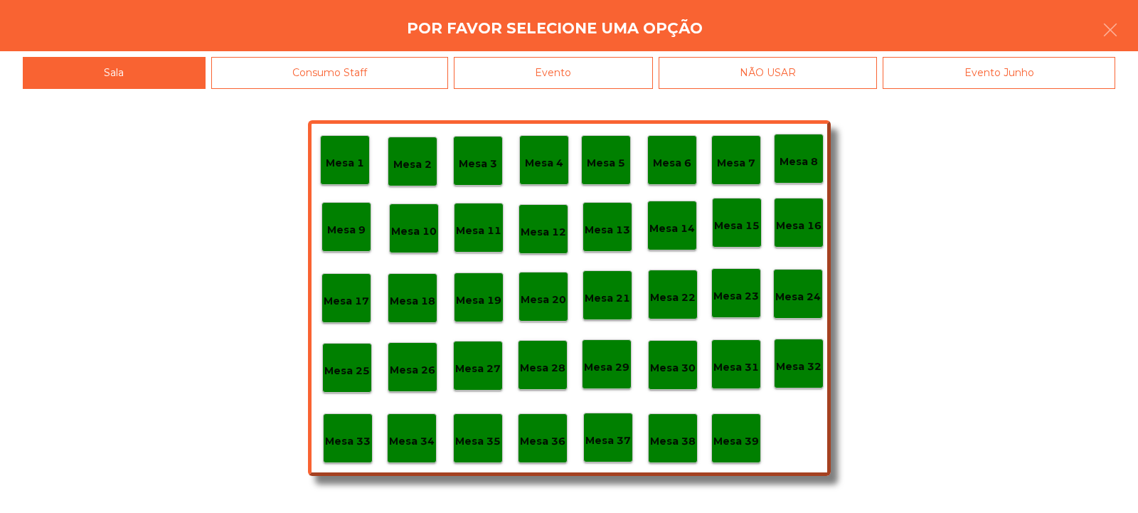
click at [352, 452] on div "Mesa 33" at bounding box center [348, 438] width 50 height 50
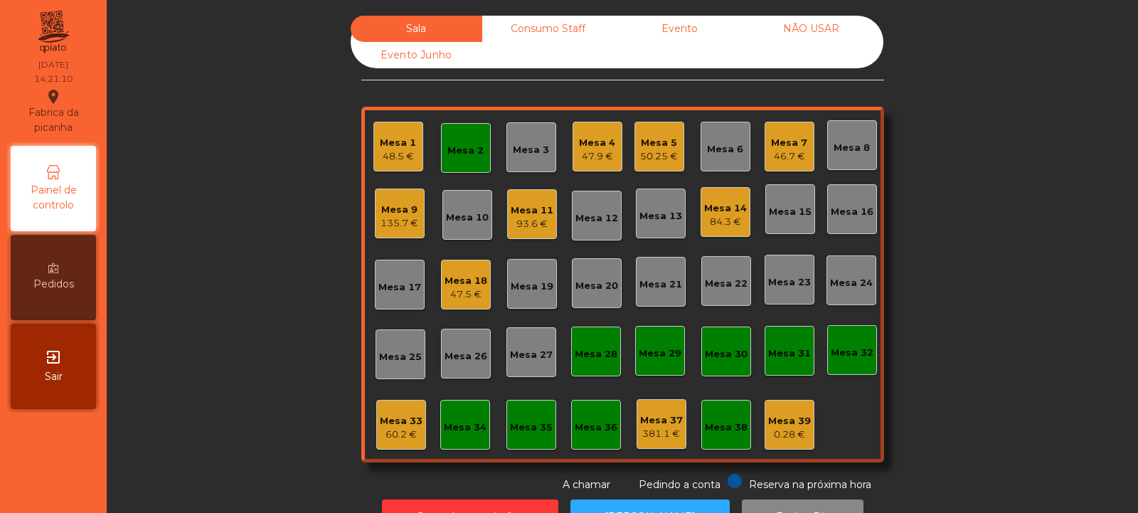
click at [517, 223] on div "93.6 €" at bounding box center [532, 224] width 43 height 14
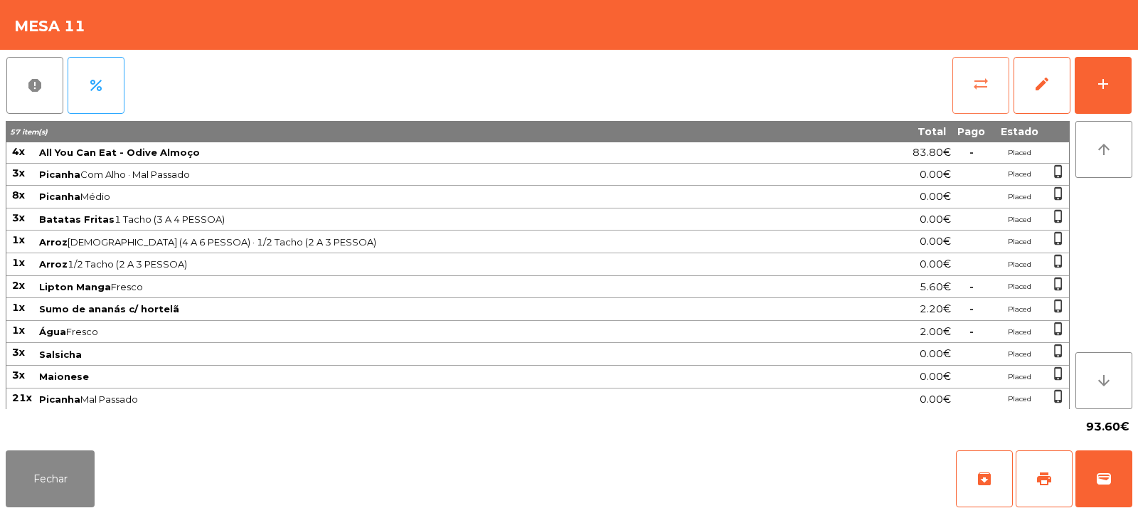
click at [968, 100] on button "sync_alt" at bounding box center [980, 85] width 57 height 57
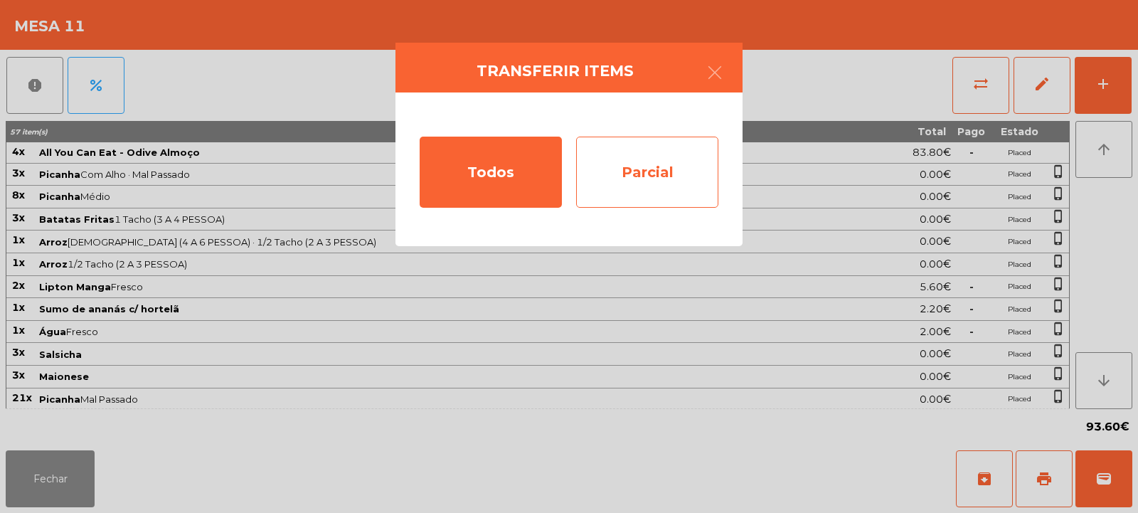
click at [649, 163] on div "Parcial" at bounding box center [647, 172] width 142 height 71
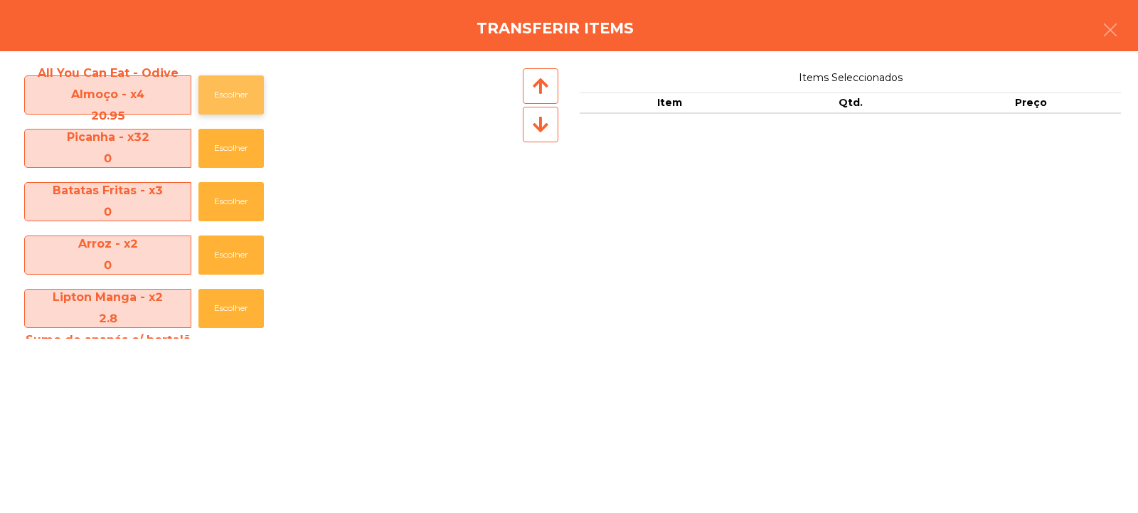
click at [223, 95] on button "Escolher" at bounding box center [230, 94] width 65 height 39
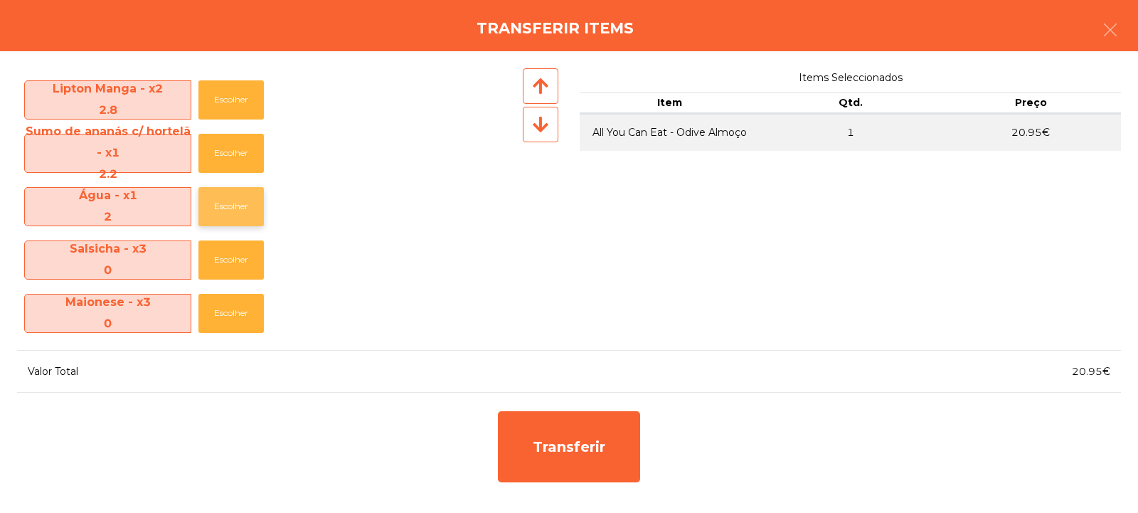
click at [245, 210] on button "Escolher" at bounding box center [230, 206] width 65 height 39
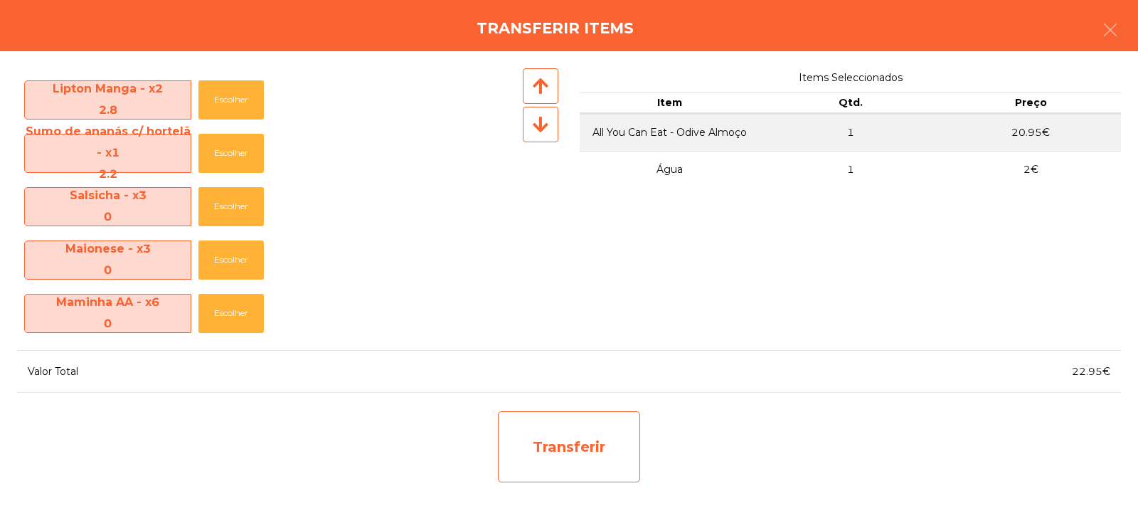
click at [582, 464] on div "Transferir" at bounding box center [569, 446] width 142 height 71
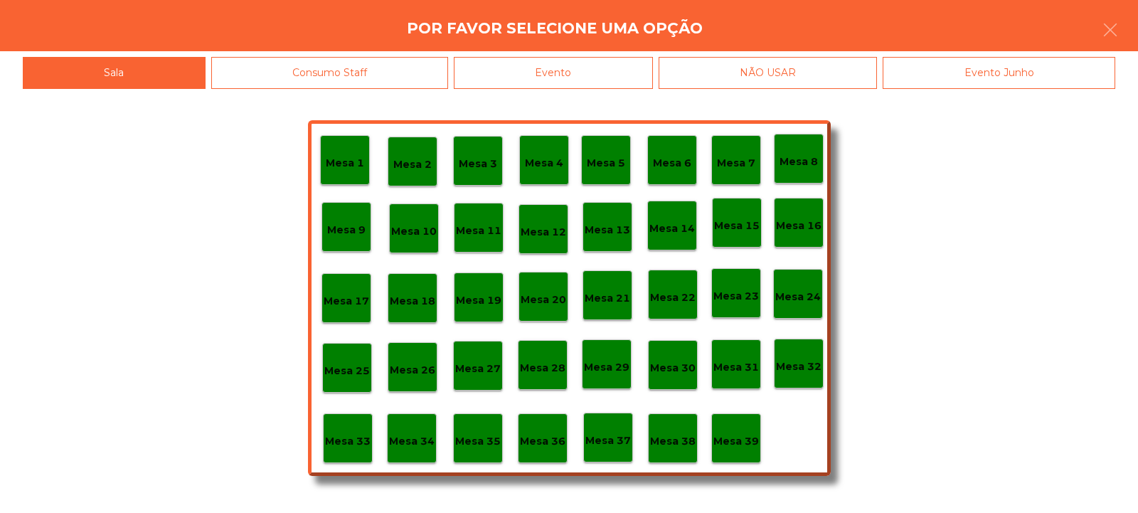
click at [349, 455] on div "Mesa 33" at bounding box center [348, 438] width 50 height 50
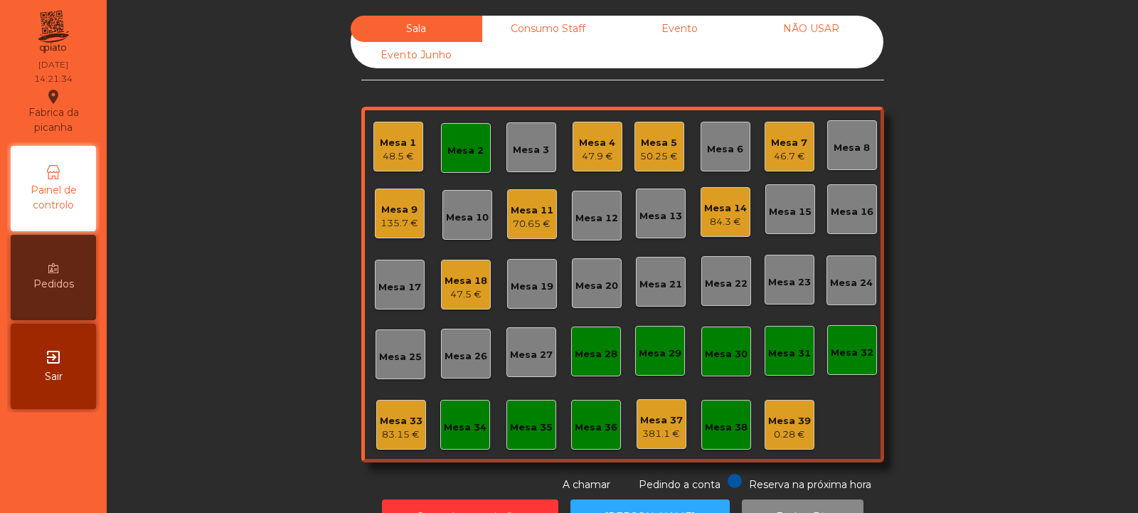
click at [528, 223] on div "70.65 €" at bounding box center [532, 224] width 43 height 14
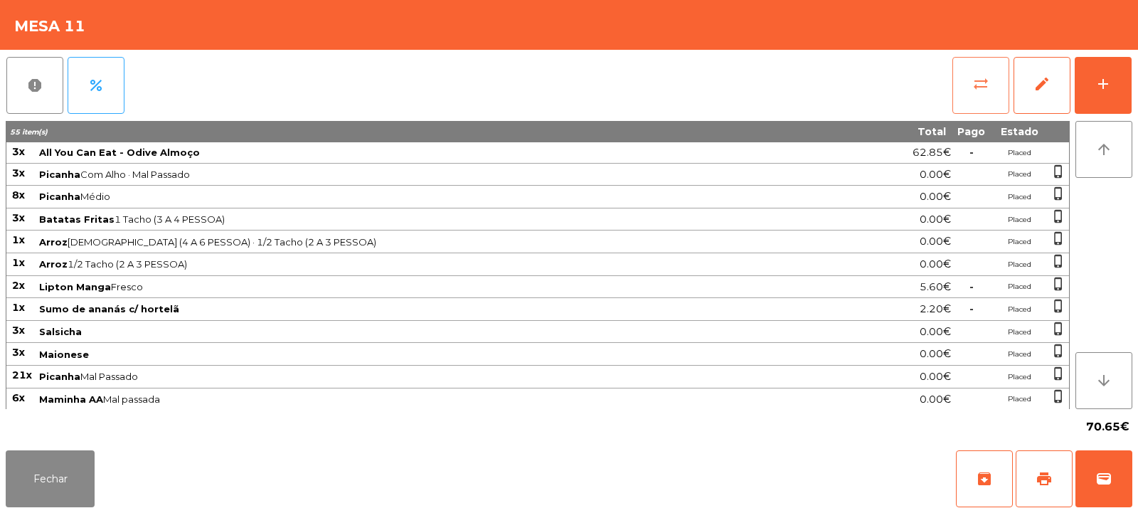
click at [978, 82] on span "sync_alt" at bounding box center [980, 83] width 17 height 17
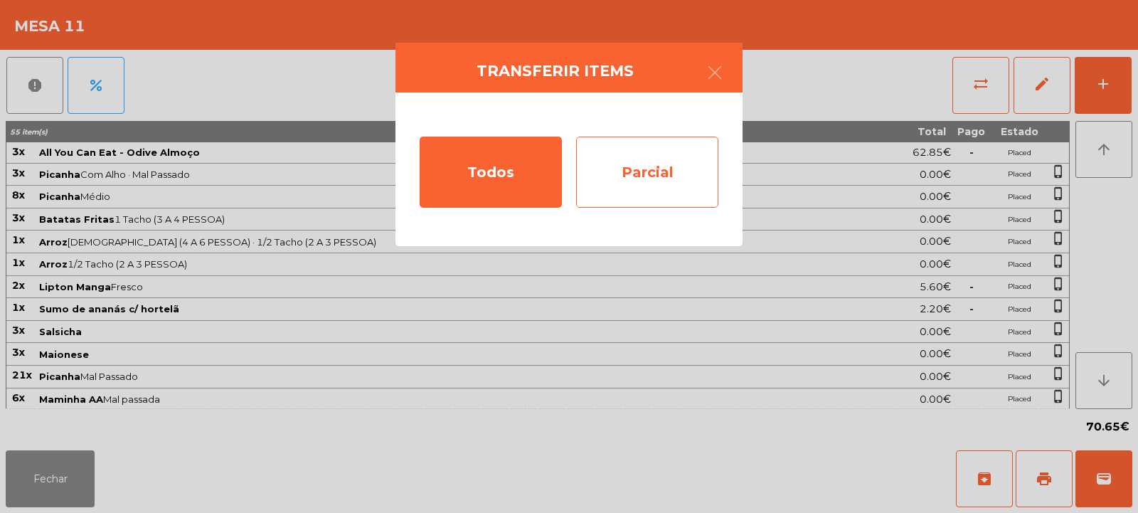
click at [657, 161] on div "Parcial" at bounding box center [647, 172] width 142 height 71
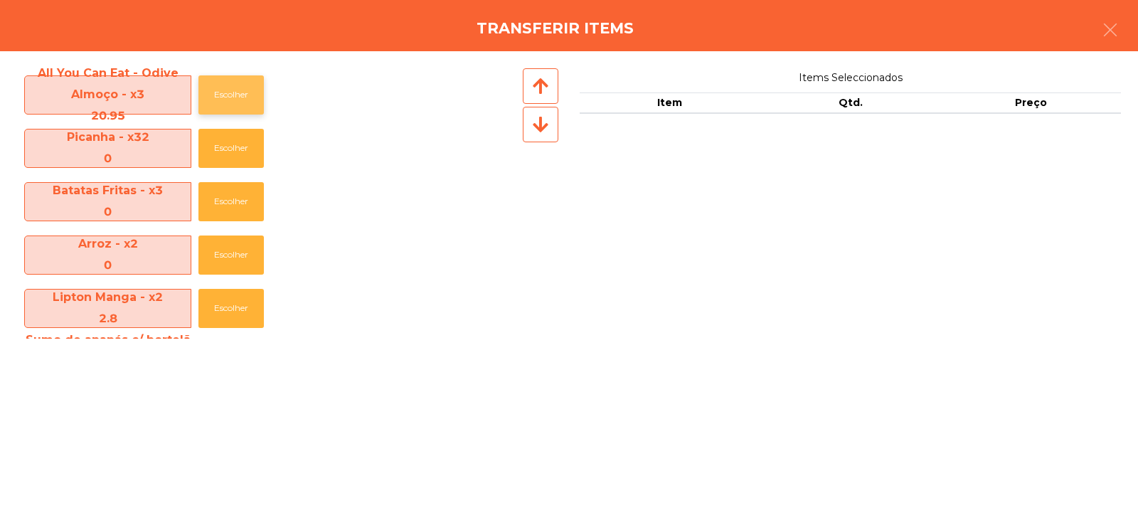
click at [220, 85] on button "Escolher" at bounding box center [230, 94] width 65 height 39
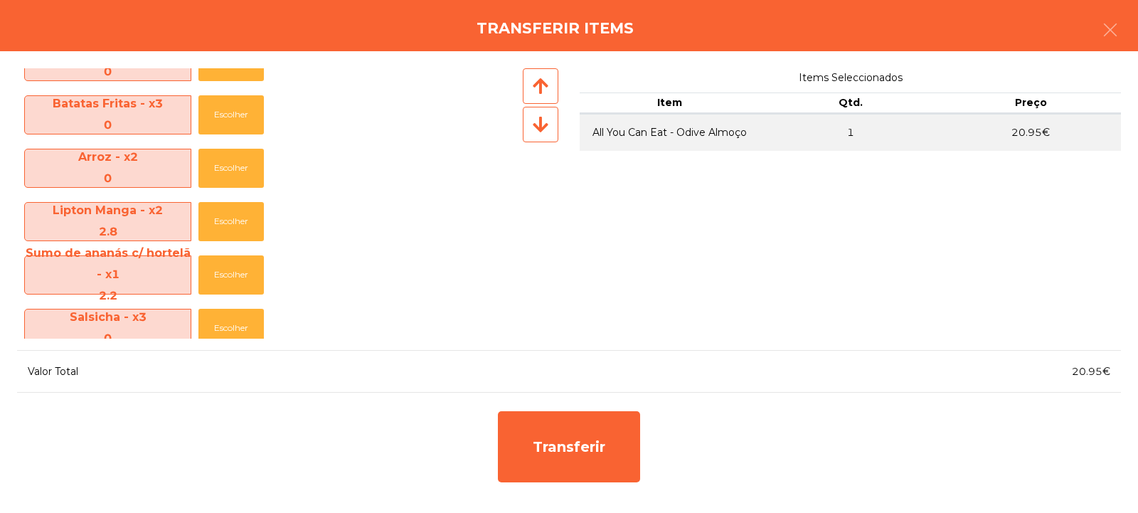
scroll to position [104, 0]
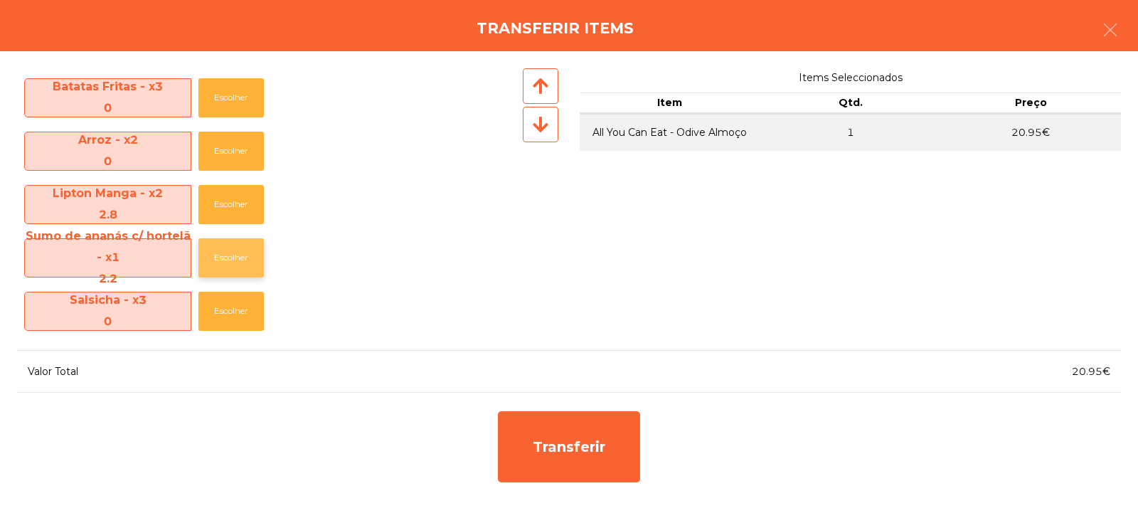
click at [230, 269] on button "Escolher" at bounding box center [230, 257] width 65 height 39
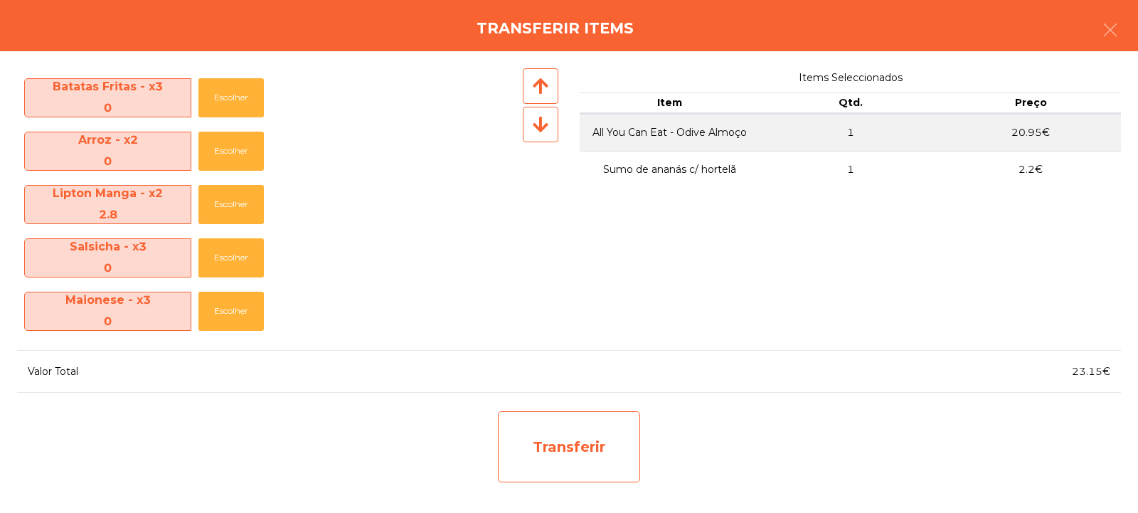
click at [582, 439] on div "Transferir" at bounding box center [569, 446] width 142 height 71
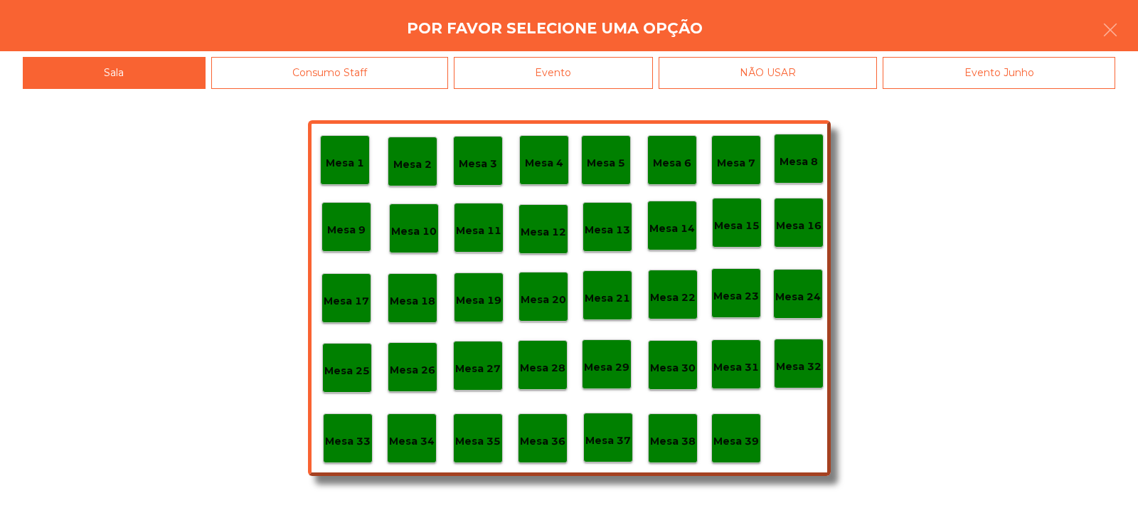
click at [348, 451] on div "Mesa 33" at bounding box center [348, 438] width 50 height 50
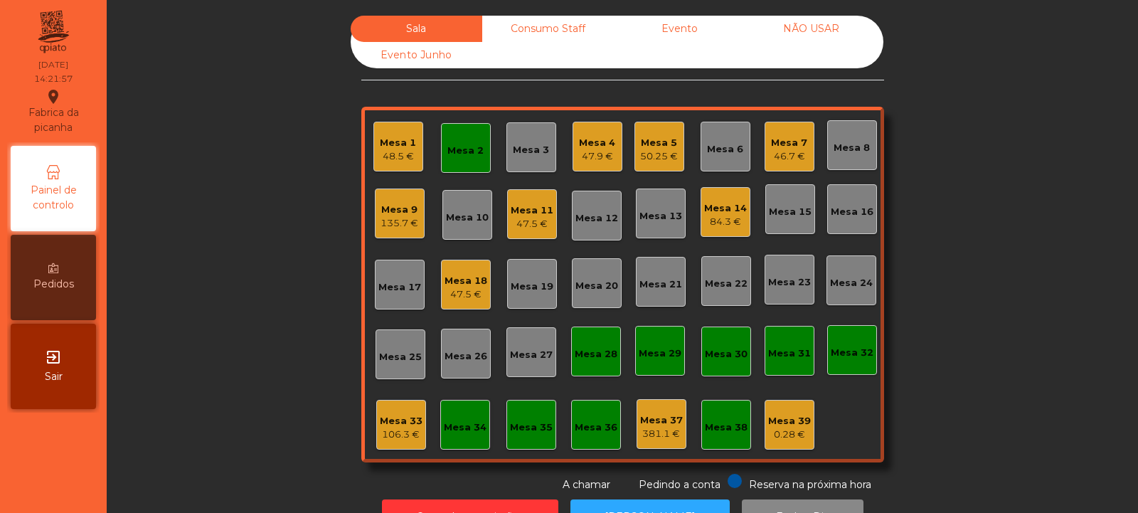
click at [528, 225] on div "47.5 €" at bounding box center [532, 224] width 43 height 14
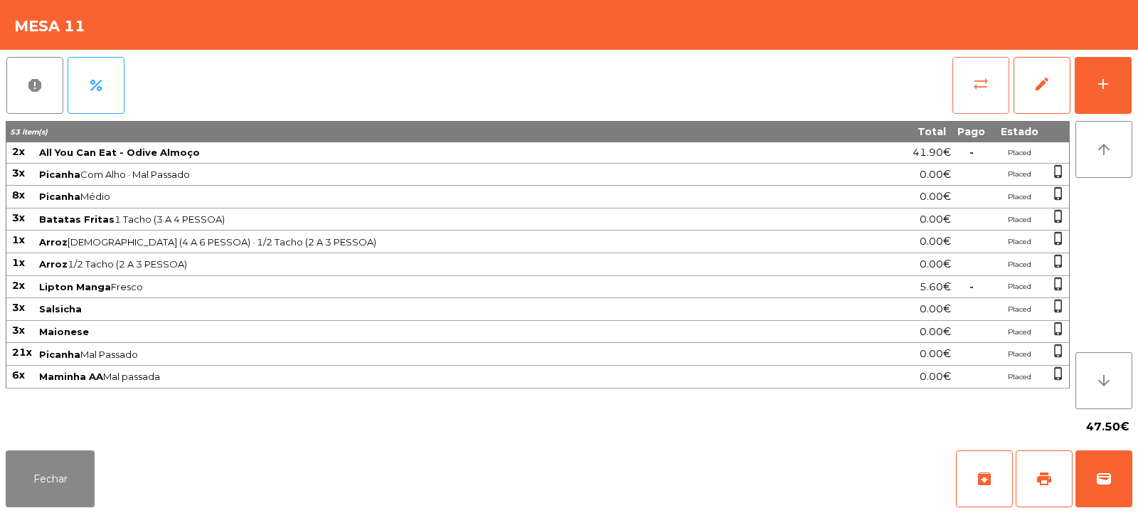
click at [978, 95] on button "sync_alt" at bounding box center [980, 85] width 57 height 57
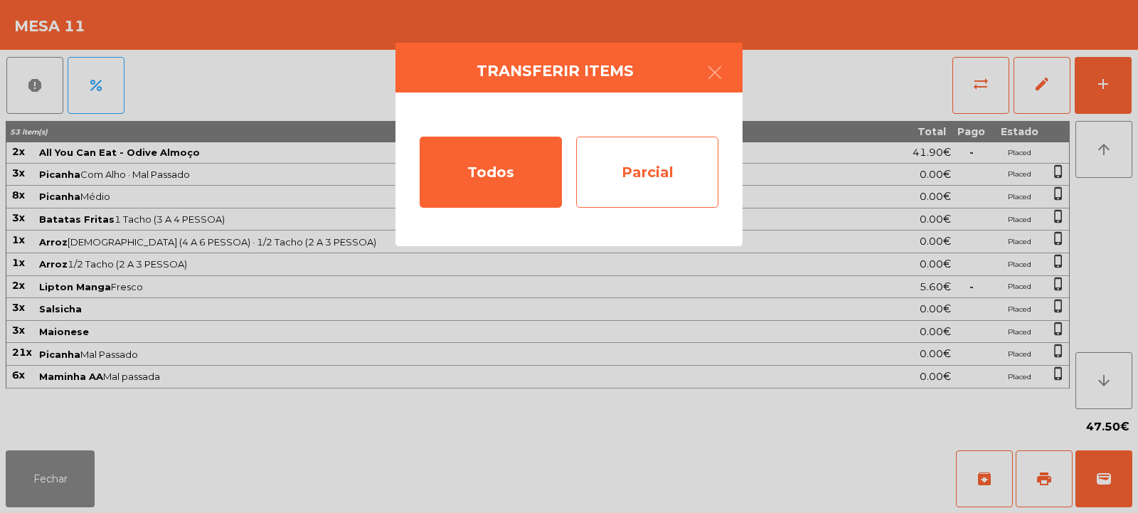
click at [670, 183] on div "Parcial" at bounding box center [647, 172] width 142 height 71
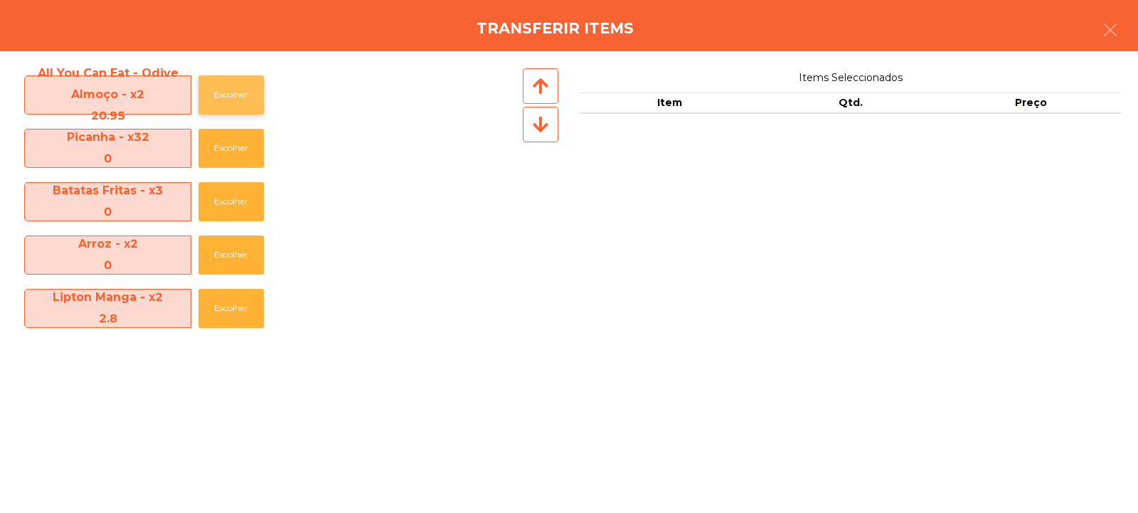
click at [241, 75] on button "Escolher" at bounding box center [230, 94] width 65 height 39
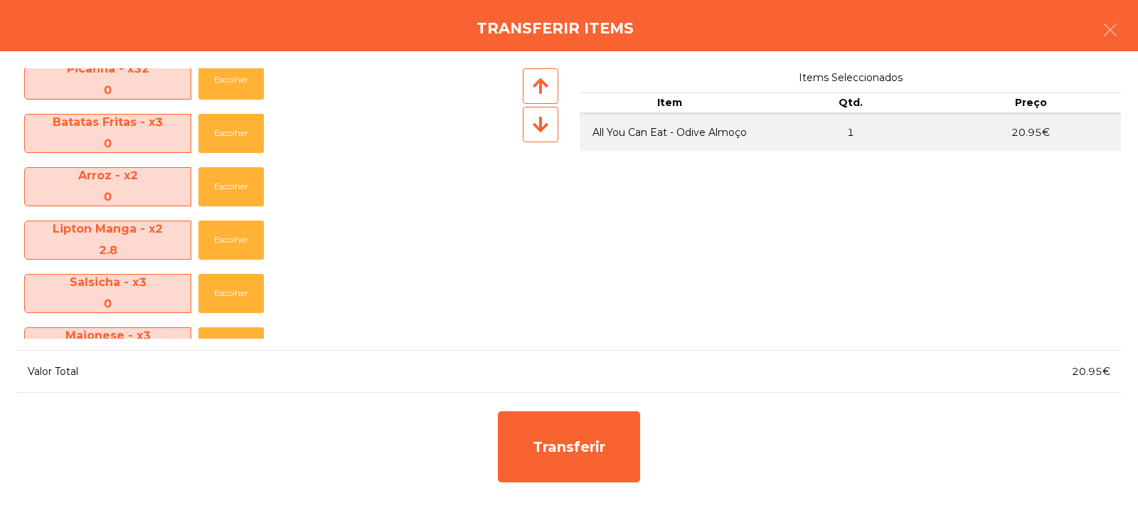
scroll to position [72, 0]
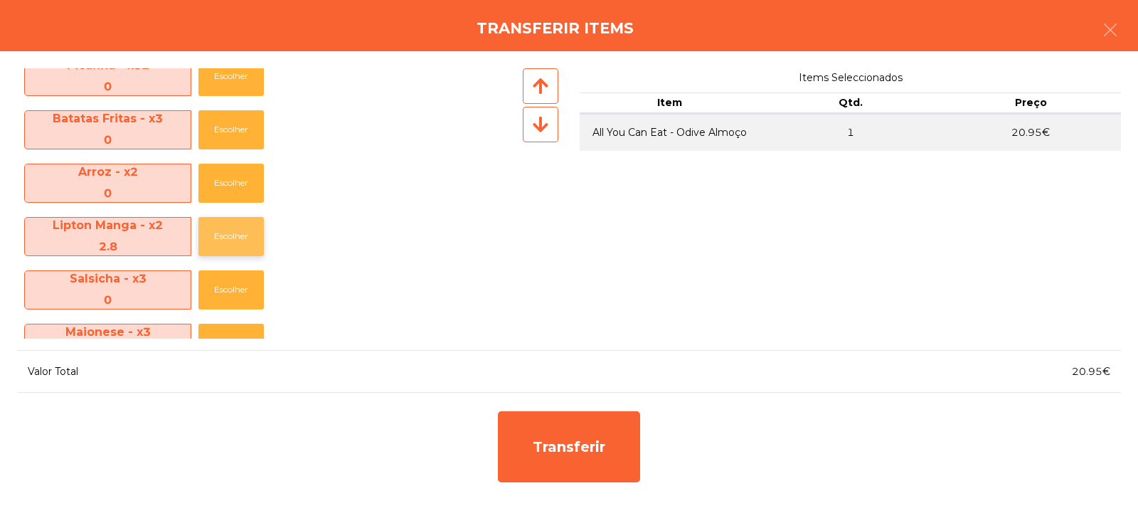
click at [218, 238] on button "Escolher" at bounding box center [230, 236] width 65 height 39
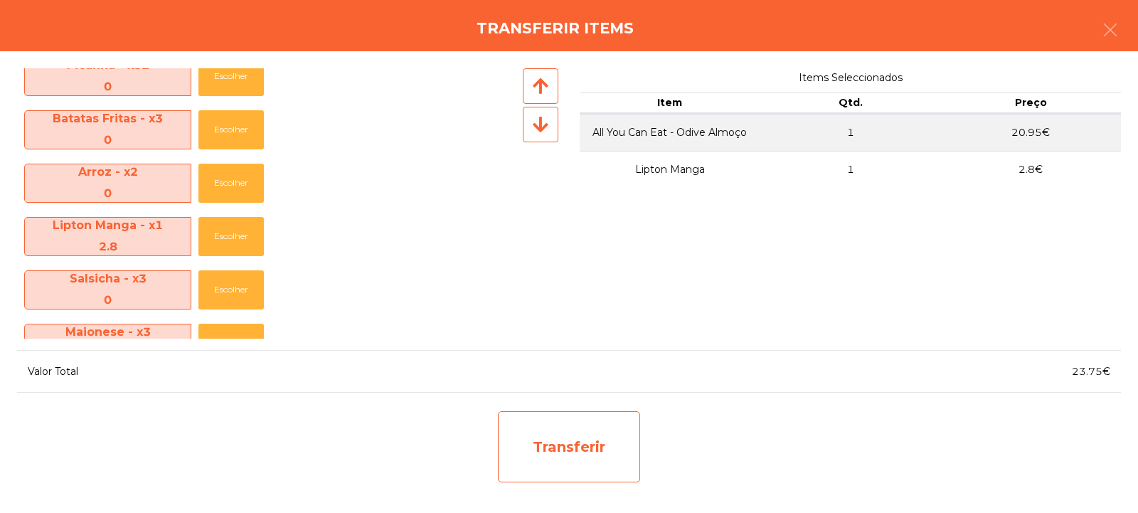
click at [567, 434] on div "Transferir" at bounding box center [569, 446] width 142 height 71
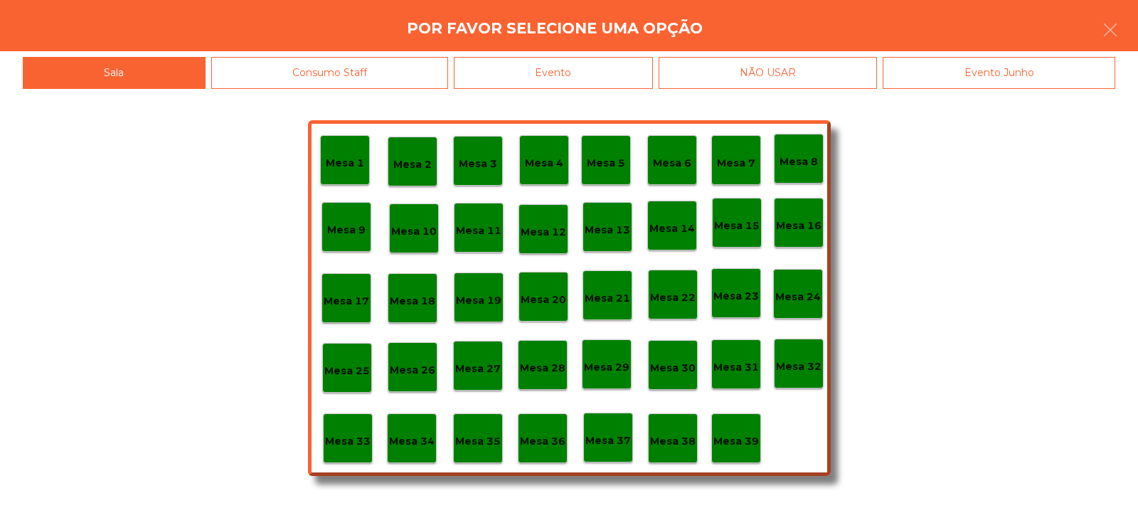
click at [346, 433] on p "Mesa 33" at bounding box center [348, 441] width 46 height 16
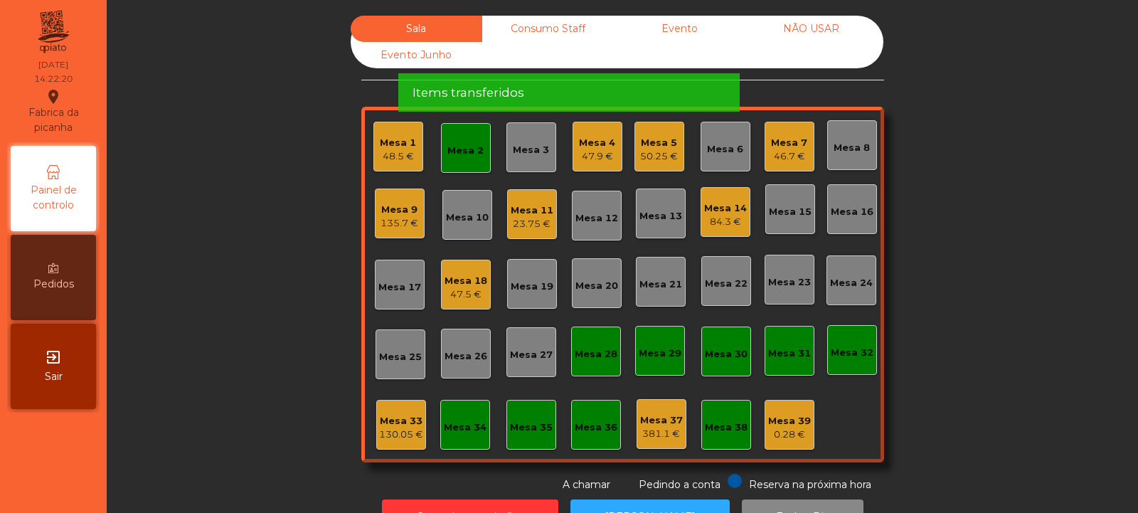
click at [520, 206] on div "Mesa 11" at bounding box center [532, 210] width 43 height 14
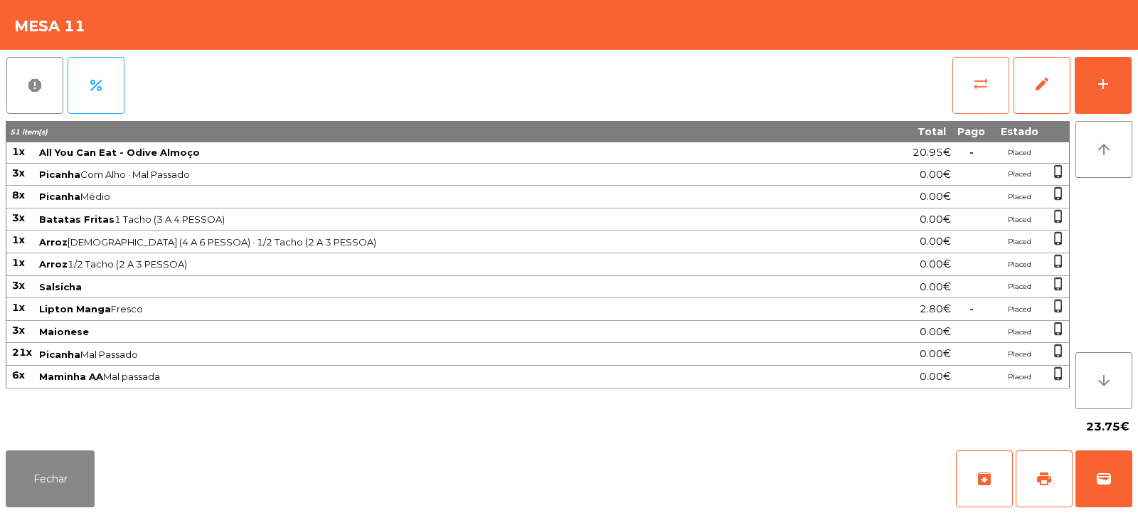
click at [957, 105] on button "sync_alt" at bounding box center [980, 85] width 57 height 57
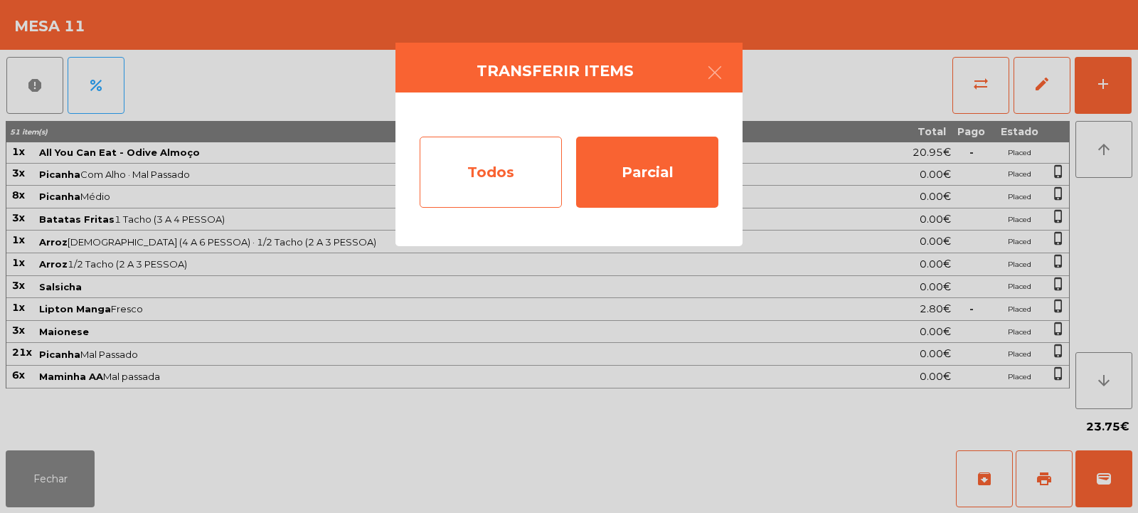
click at [508, 198] on div "Todos" at bounding box center [491, 172] width 142 height 71
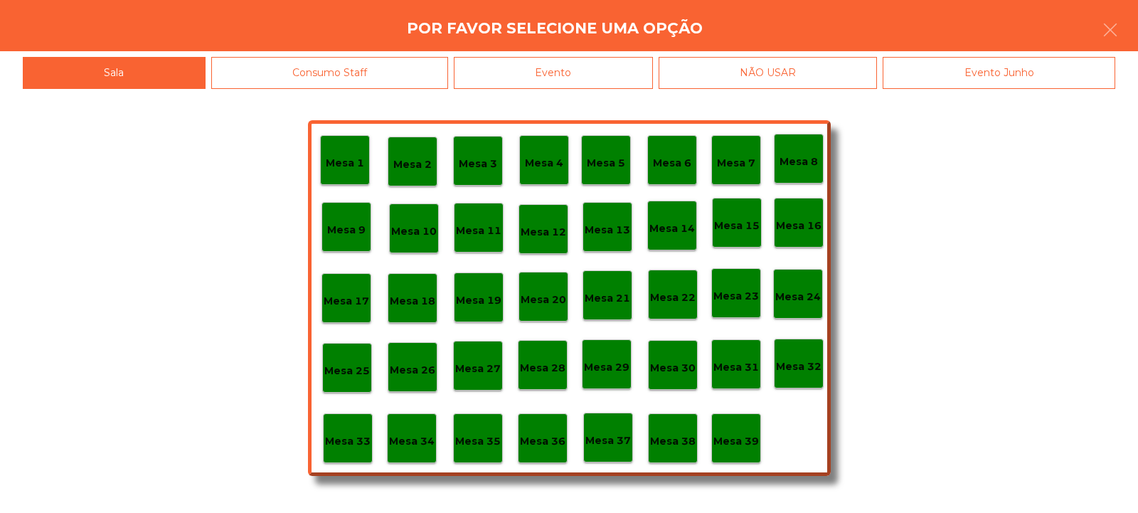
click at [345, 459] on div "Mesa 33" at bounding box center [348, 438] width 50 height 50
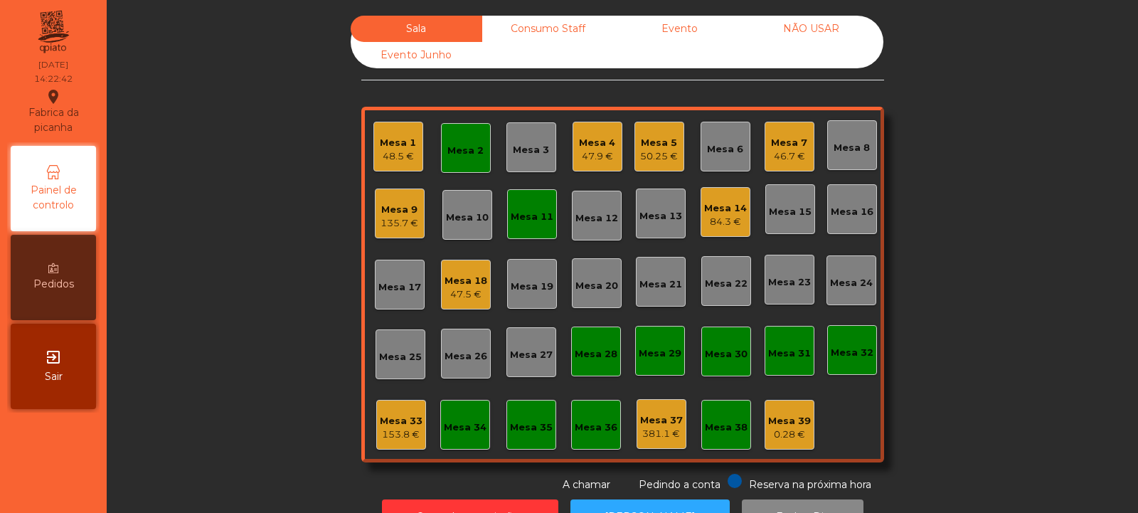
scroll to position [48, 0]
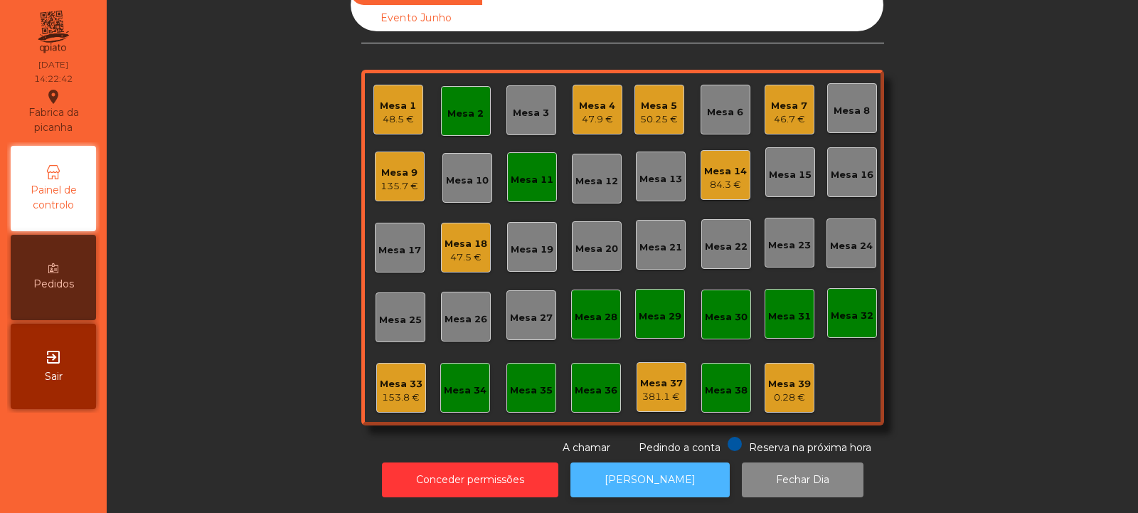
click at [657, 476] on button "[PERSON_NAME]" at bounding box center [649, 479] width 159 height 35
click at [389, 390] on div "153.8 €" at bounding box center [401, 397] width 43 height 14
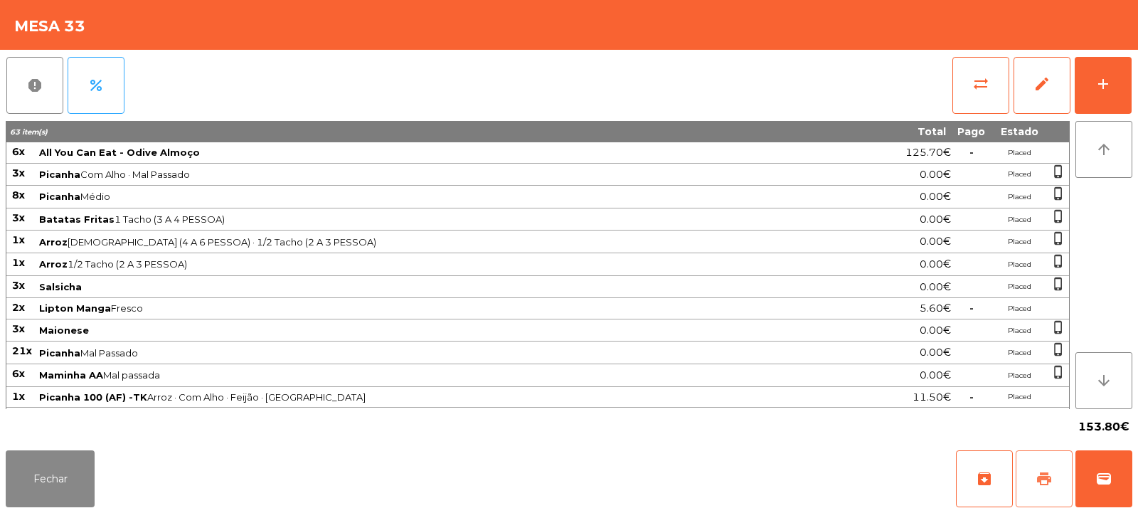
click at [1058, 475] on button "print" at bounding box center [1043, 478] width 57 height 57
click at [983, 88] on span "sync_alt" at bounding box center [980, 83] width 17 height 17
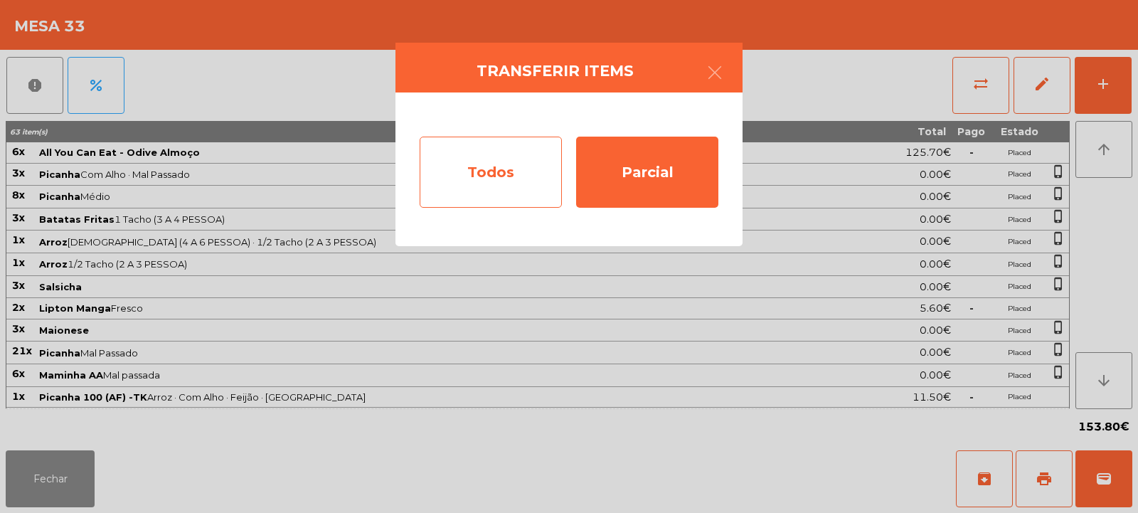
click at [453, 188] on div "Todos" at bounding box center [491, 172] width 142 height 71
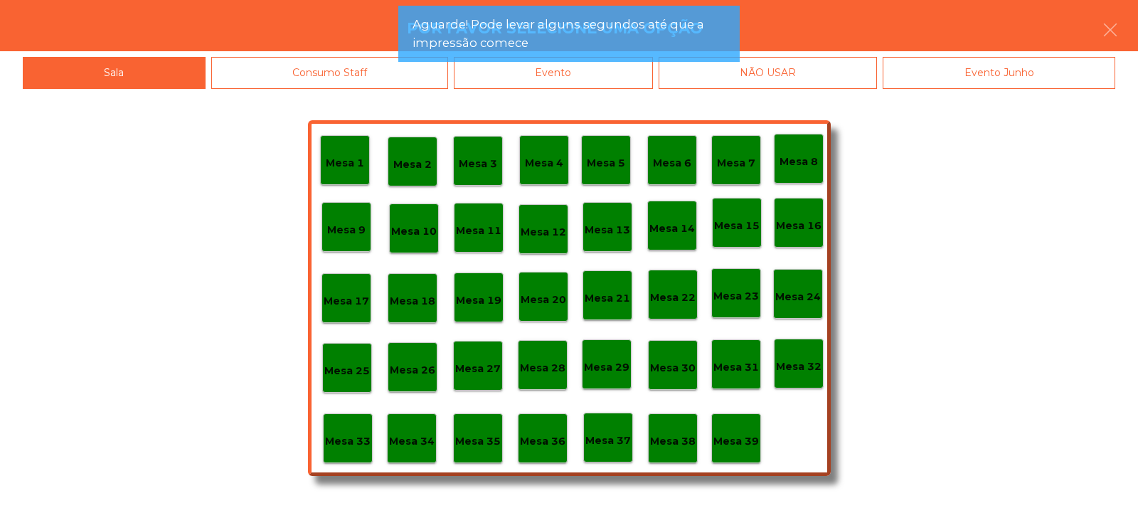
click at [540, 83] on div "Evento" at bounding box center [553, 73] width 199 height 32
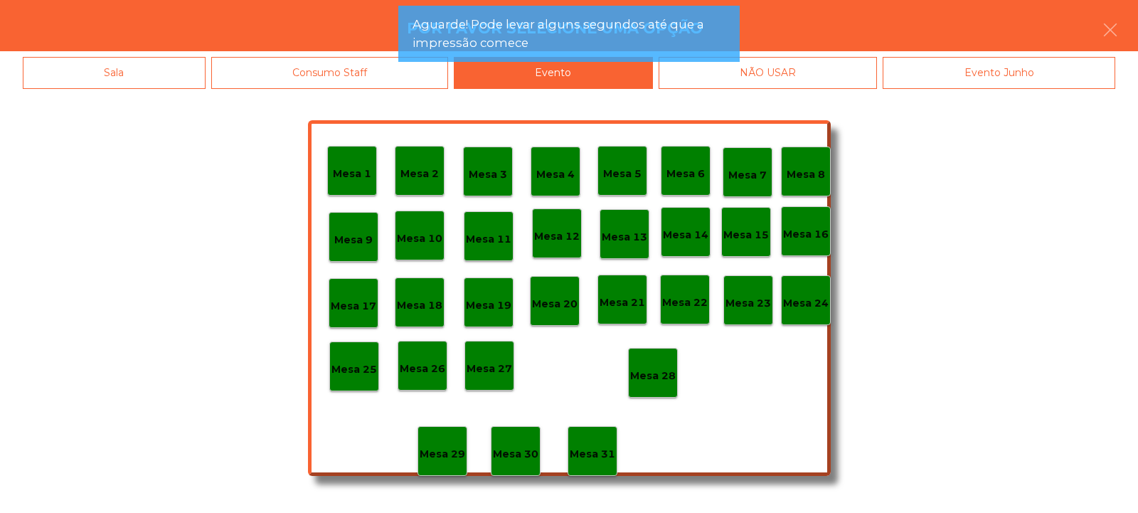
click at [650, 373] on p "Mesa 28" at bounding box center [653, 376] width 46 height 16
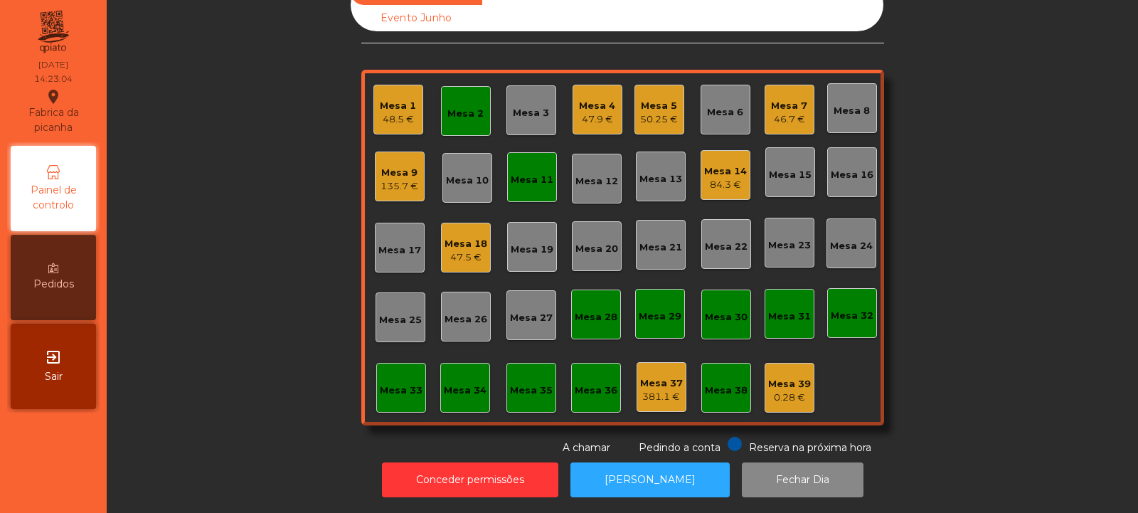
click at [522, 152] on div "Mesa 11" at bounding box center [532, 177] width 50 height 50
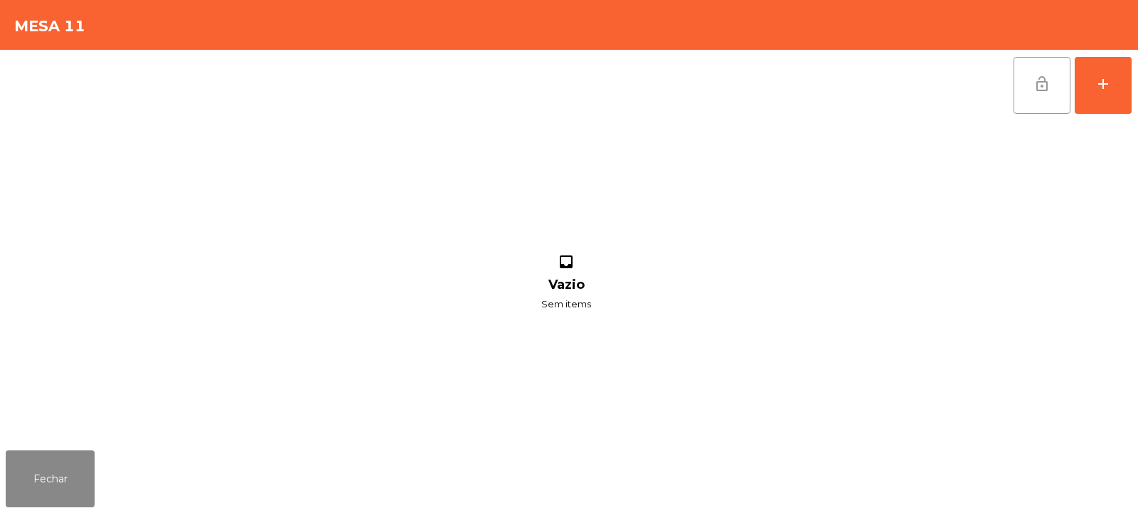
click at [1047, 82] on span "lock_open" at bounding box center [1041, 83] width 17 height 17
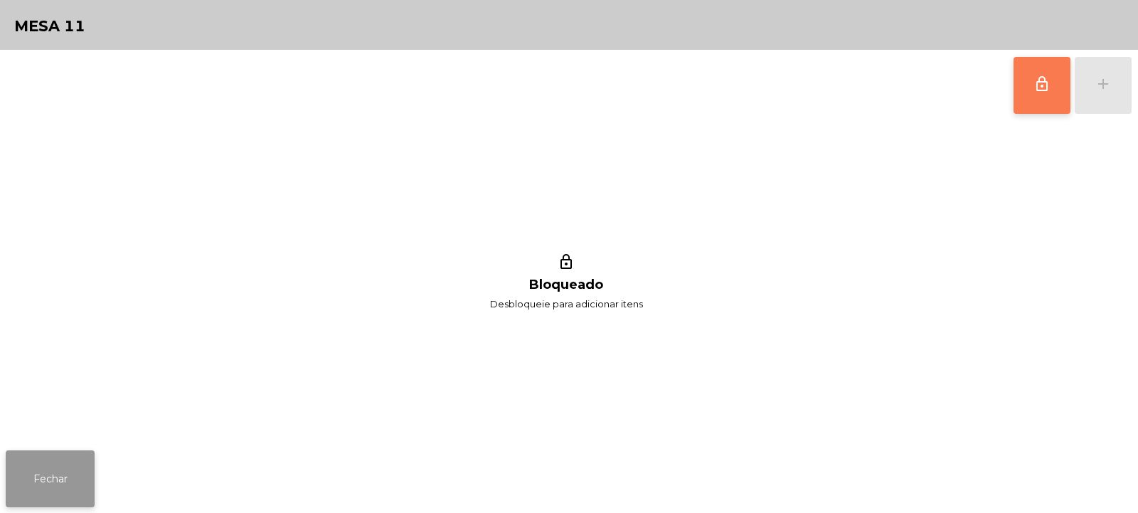
click at [68, 482] on button "Fechar" at bounding box center [50, 478] width 89 height 57
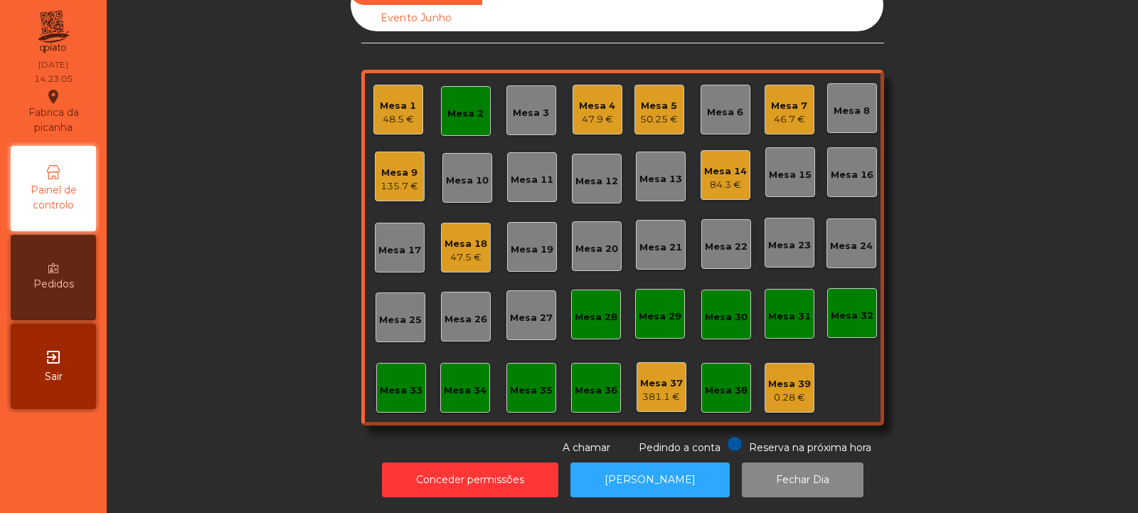
click at [460, 107] on div "Mesa 2" at bounding box center [465, 114] width 36 height 14
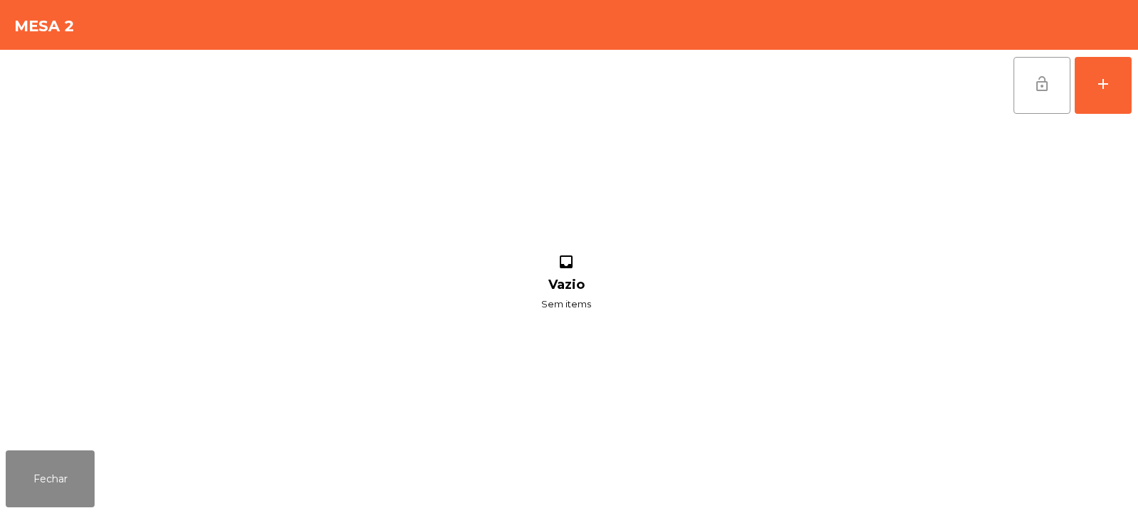
click at [1014, 91] on button "lock_open" at bounding box center [1041, 85] width 57 height 57
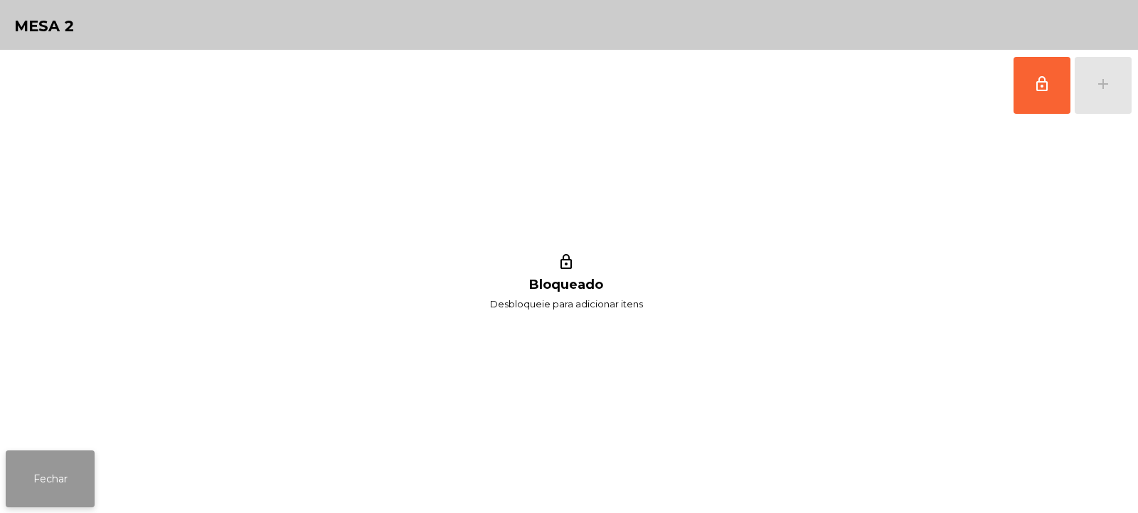
click at [90, 484] on button "Fechar" at bounding box center [50, 478] width 89 height 57
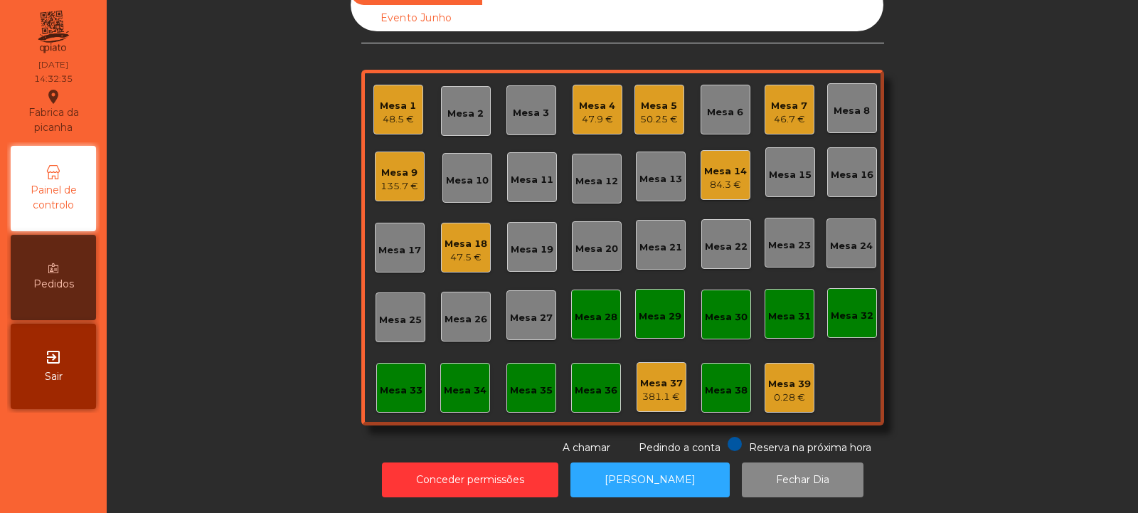
click at [526, 106] on div "Mesa 3" at bounding box center [531, 113] width 36 height 14
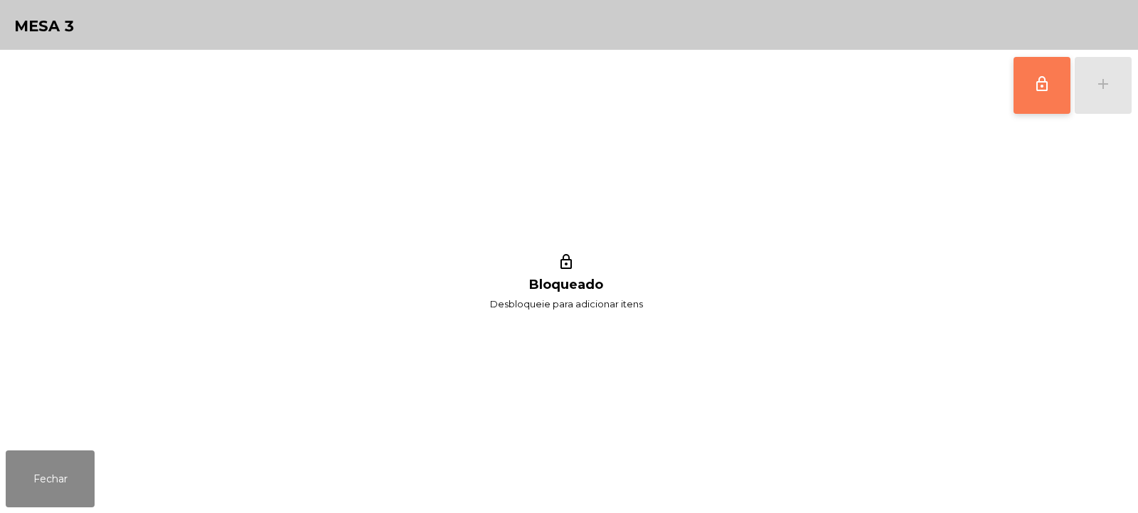
click at [1051, 100] on button "lock_outline" at bounding box center [1041, 85] width 57 height 57
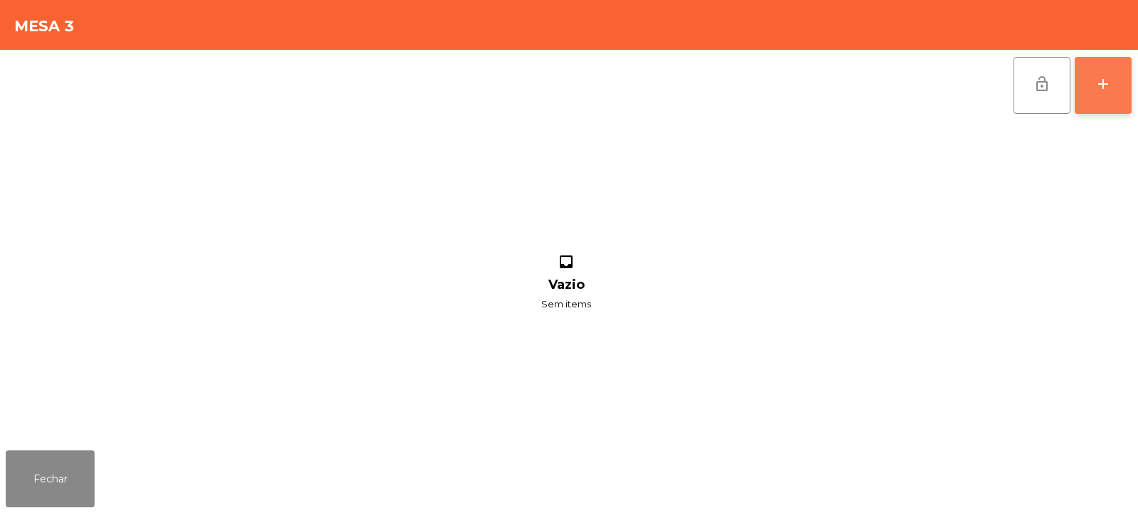
click at [1106, 97] on button "add" at bounding box center [1102, 85] width 57 height 57
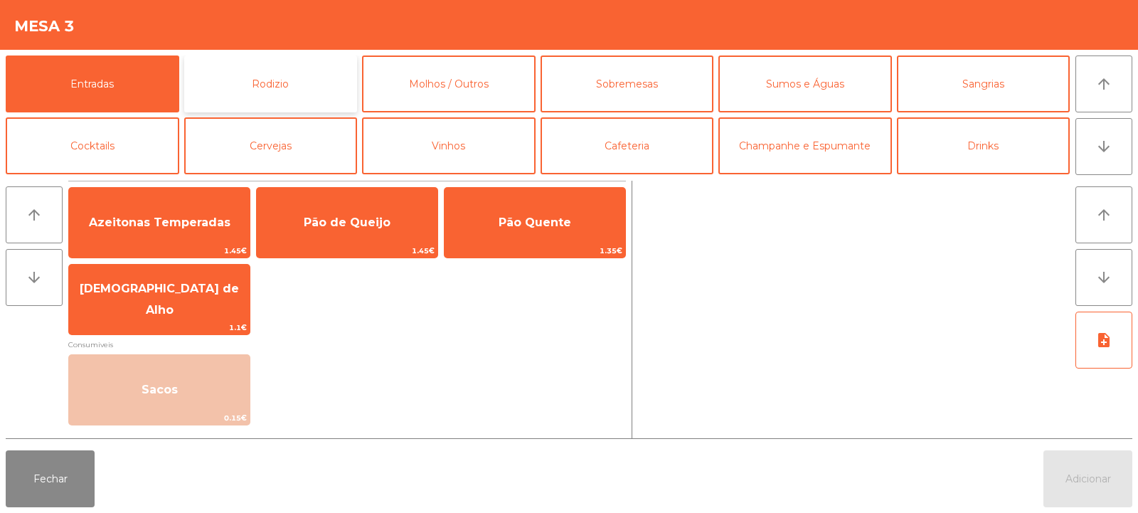
click at [270, 70] on button "Rodizio" at bounding box center [271, 83] width 174 height 57
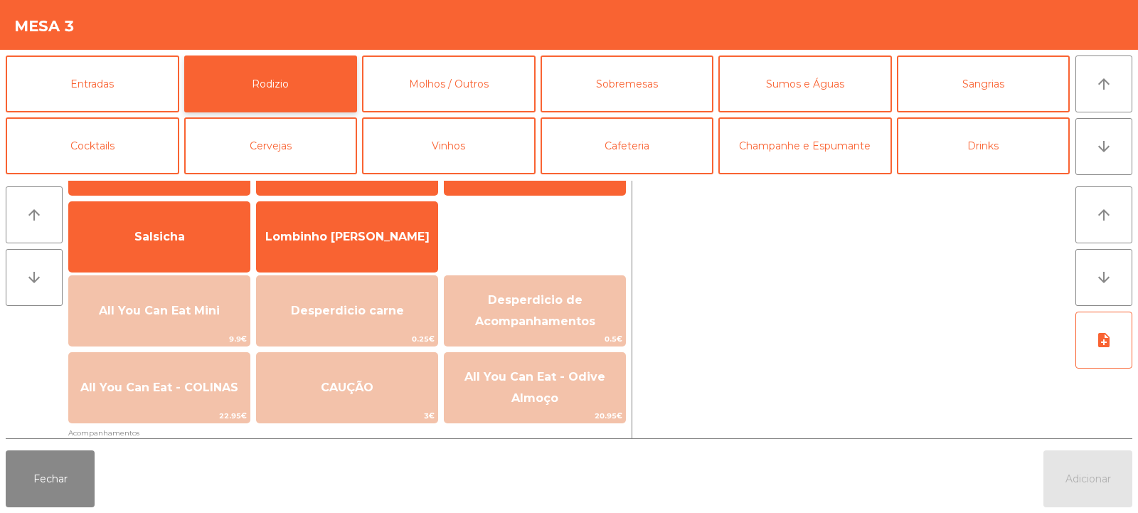
scroll to position [97, 0]
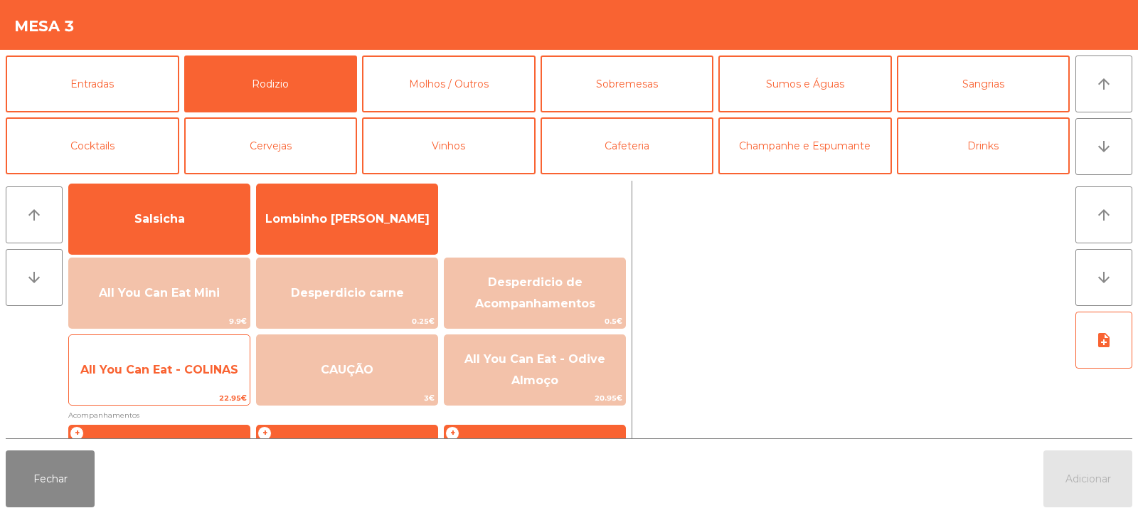
click at [179, 398] on span "22.95€" at bounding box center [159, 398] width 181 height 14
click at [184, 391] on span "22.95€" at bounding box center [159, 398] width 181 height 14
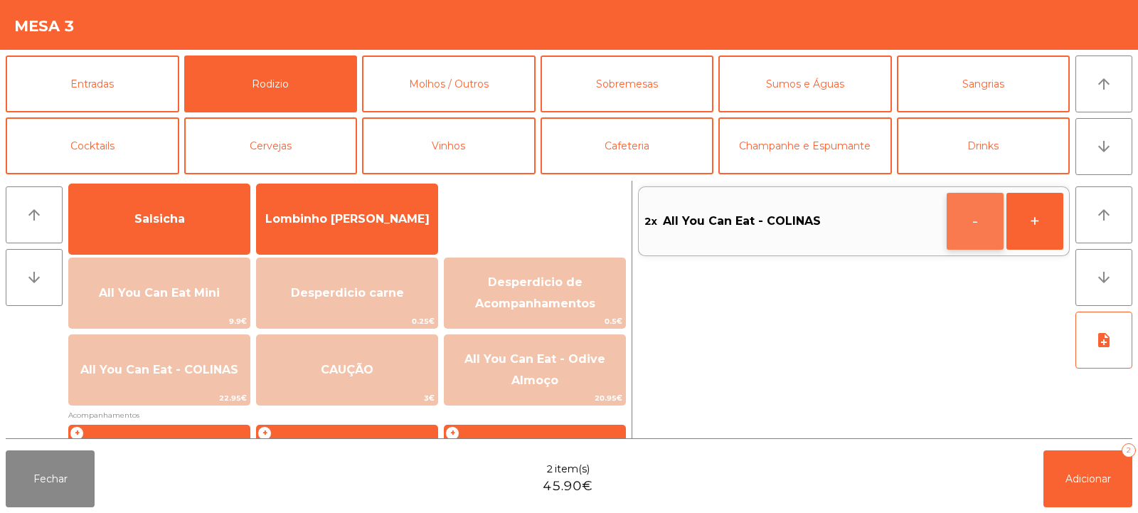
click at [949, 218] on button "-" at bounding box center [974, 221] width 57 height 57
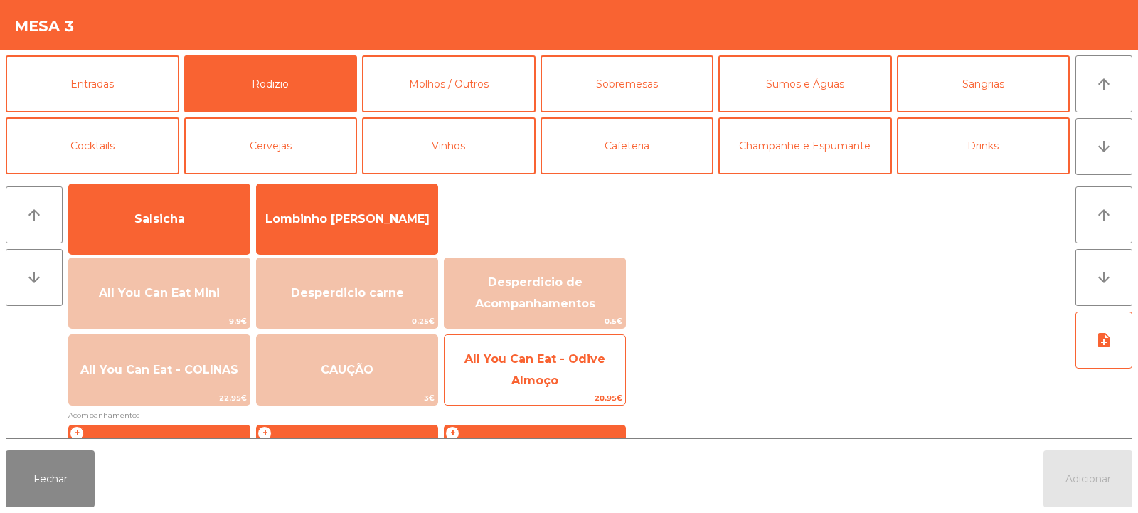
click at [550, 375] on span "All You Can Eat - Odive Almoço" at bounding box center [534, 369] width 141 height 35
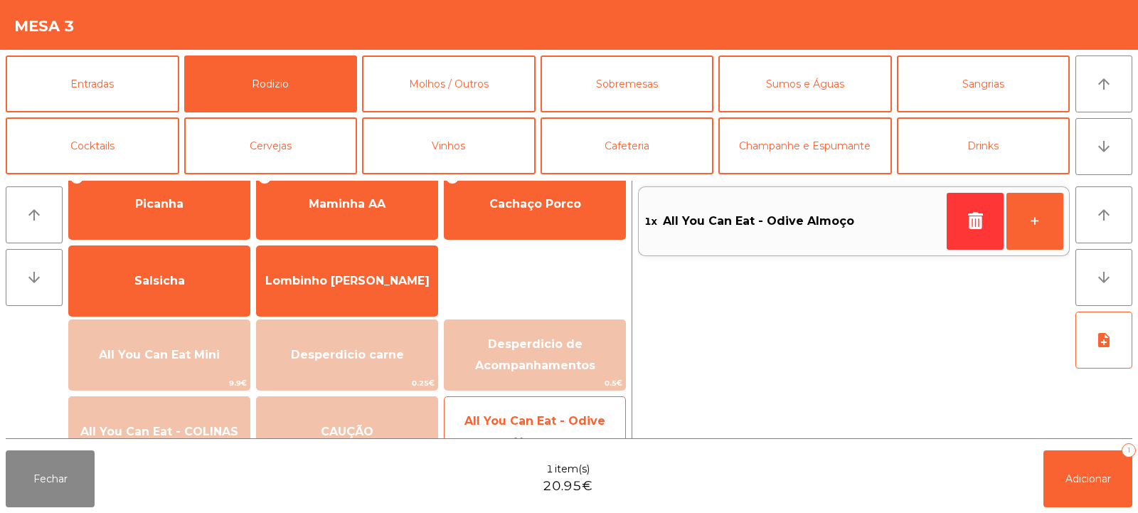
scroll to position [0, 0]
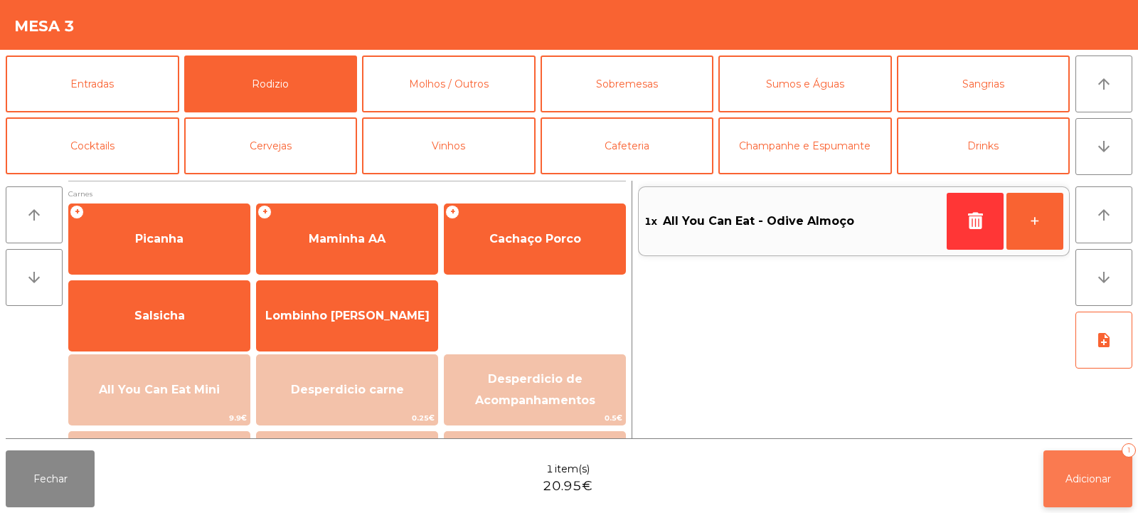
click at [1094, 479] on span "Adicionar" at bounding box center [1088, 478] width 46 height 13
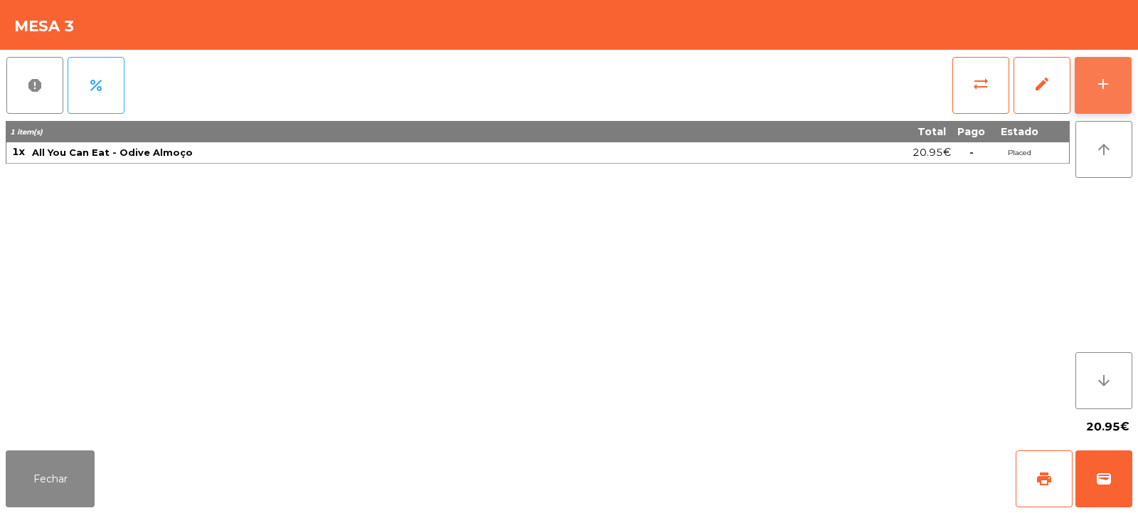
click at [1105, 70] on button "add" at bounding box center [1102, 85] width 57 height 57
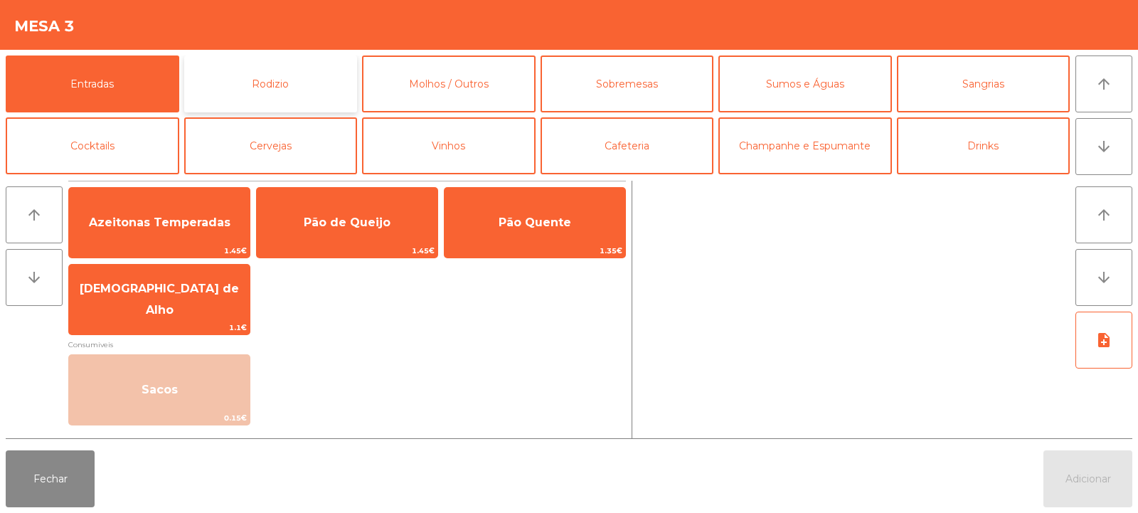
click at [296, 102] on button "Rodizio" at bounding box center [271, 83] width 174 height 57
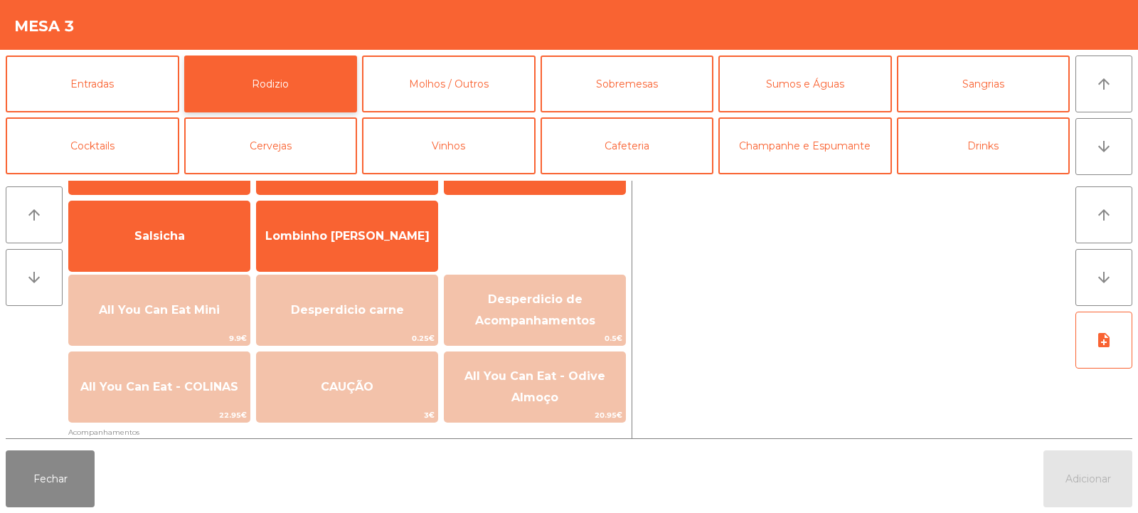
scroll to position [79, 0]
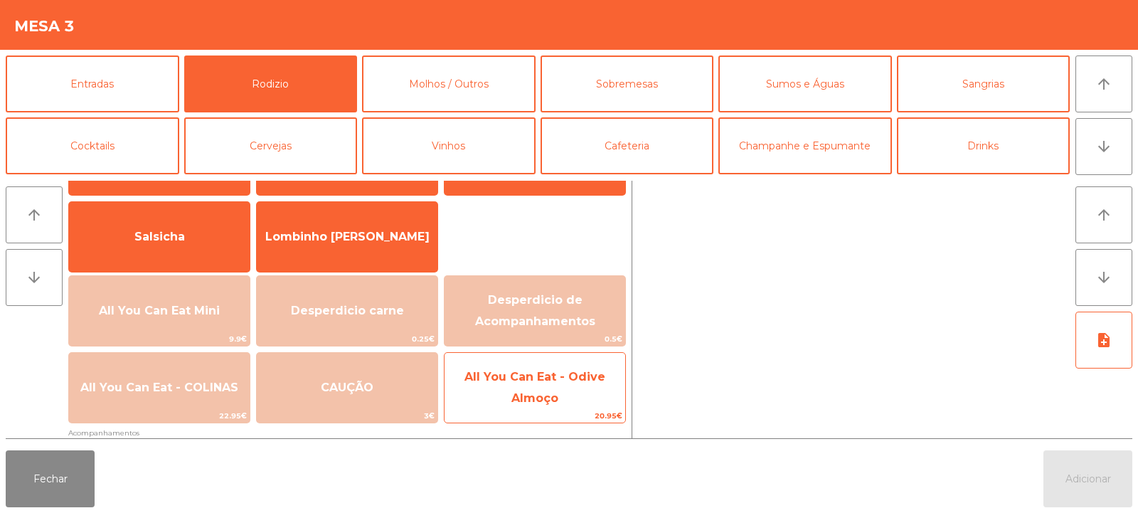
click at [556, 379] on span "All You Can Eat - Odive Almoço" at bounding box center [534, 387] width 141 height 35
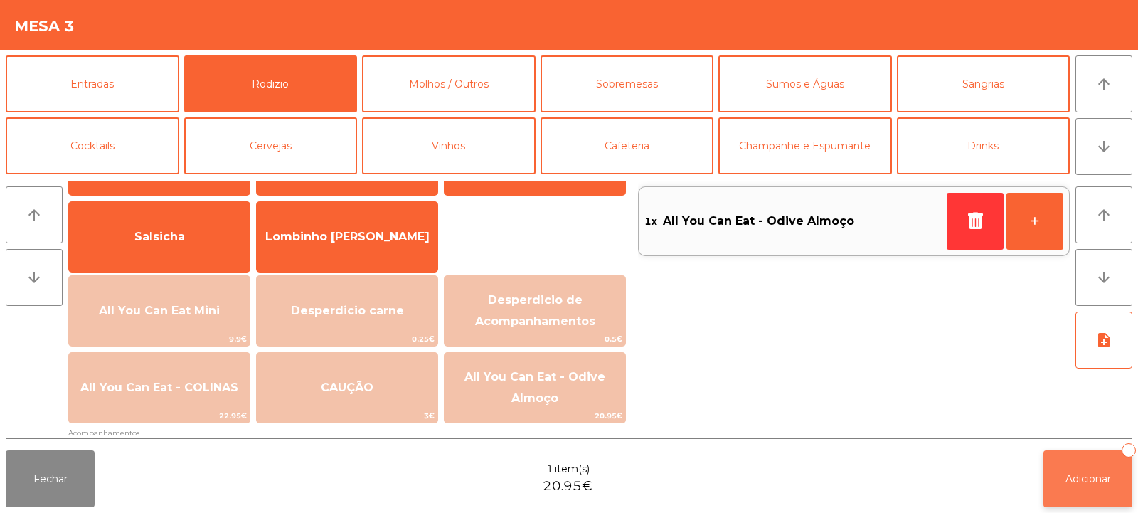
click at [1087, 476] on span "Adicionar" at bounding box center [1088, 478] width 46 height 13
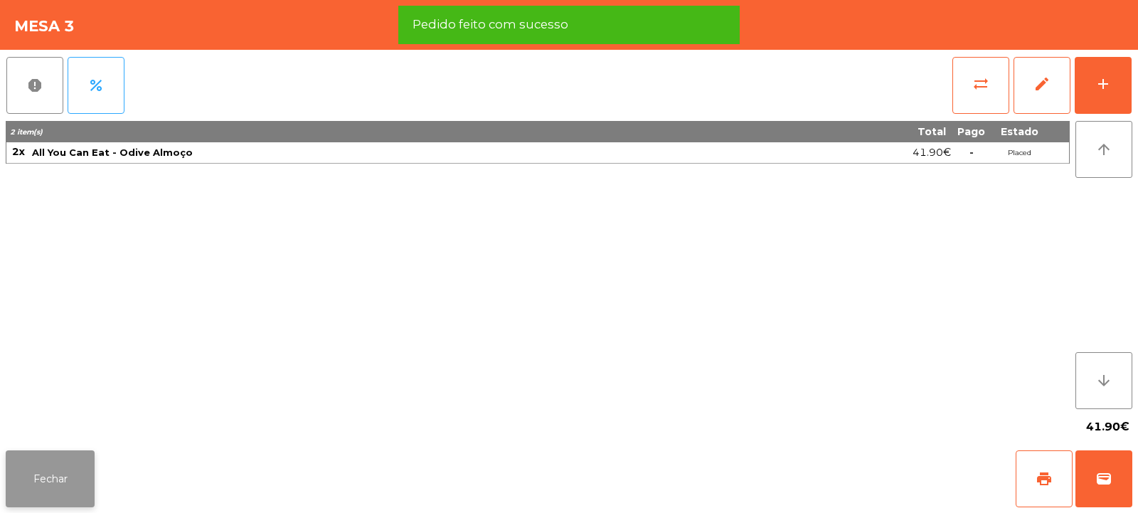
click at [90, 465] on button "Fechar" at bounding box center [50, 478] width 89 height 57
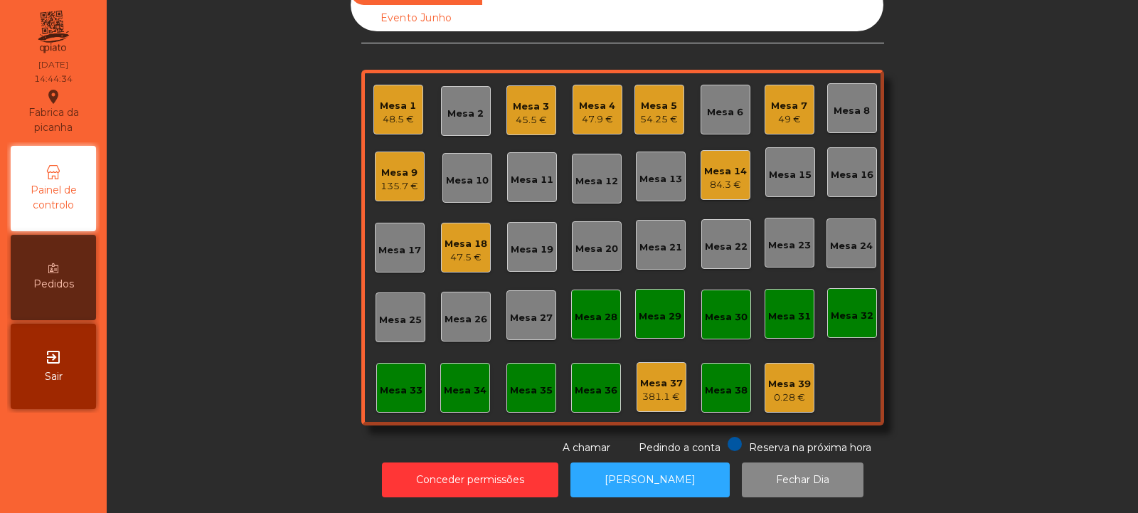
scroll to position [0, 0]
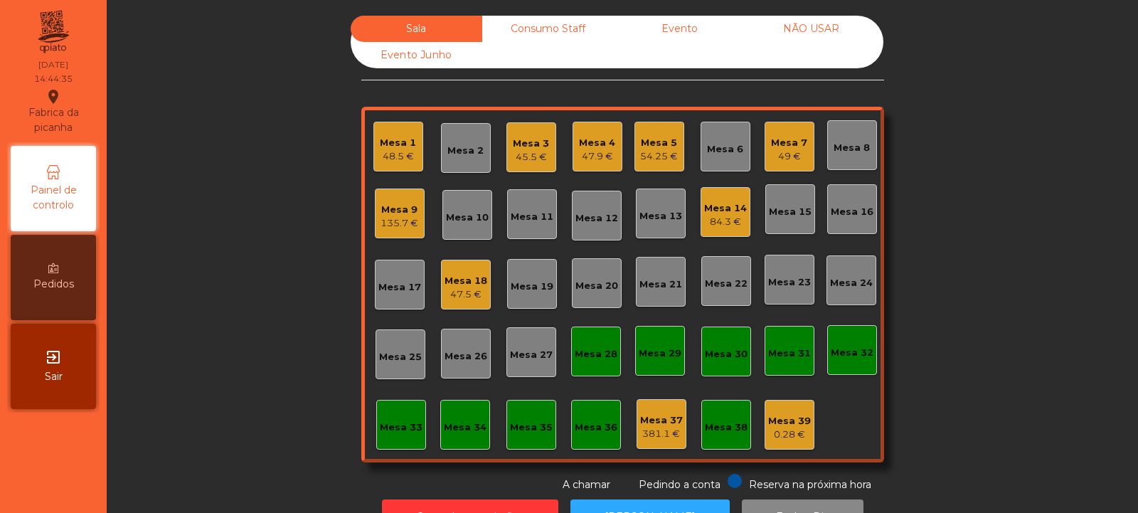
click at [530, 22] on div "Consumo Staff" at bounding box center [548, 29] width 132 height 26
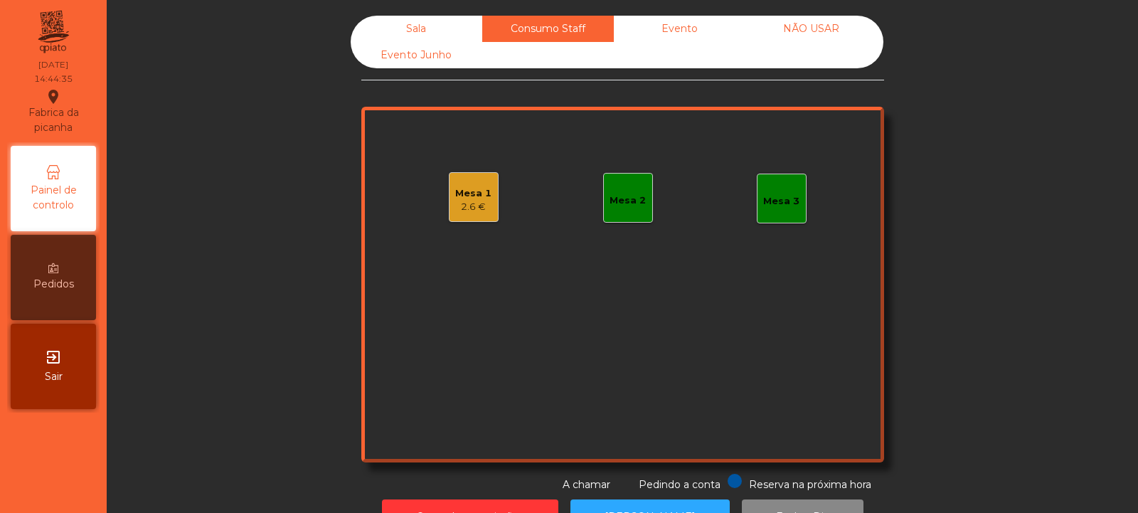
click at [449, 209] on div "Mesa 1 2.6 €" at bounding box center [474, 197] width 50 height 50
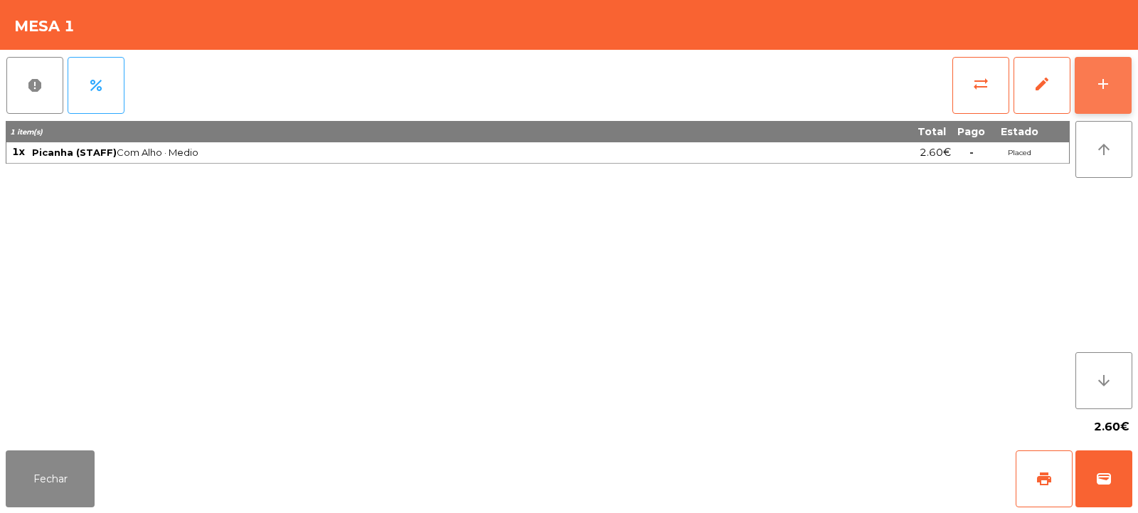
click at [1087, 97] on button "add" at bounding box center [1102, 85] width 57 height 57
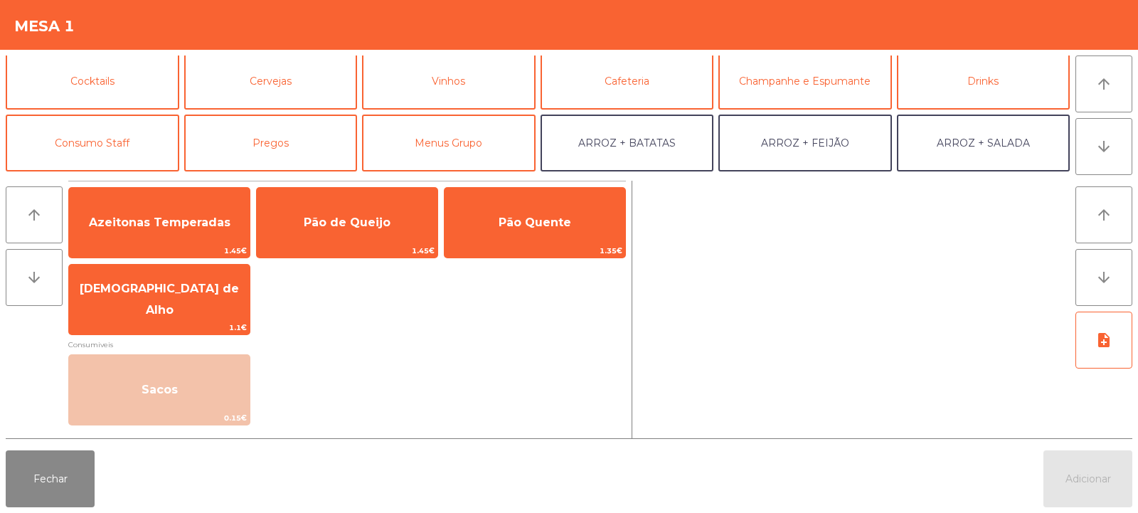
scroll to position [85, 0]
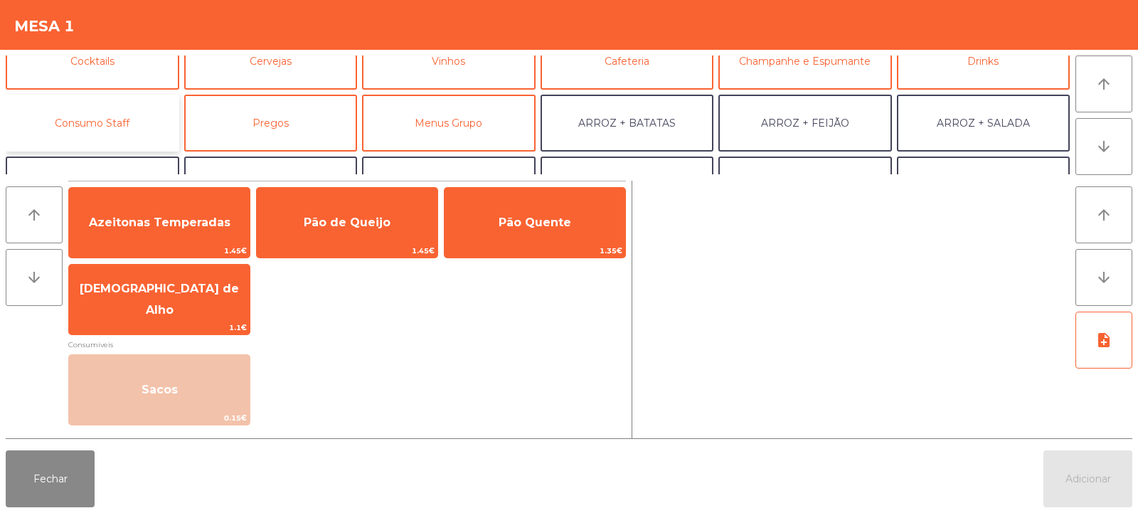
click at [110, 139] on button "Consumo Staff" at bounding box center [93, 123] width 174 height 57
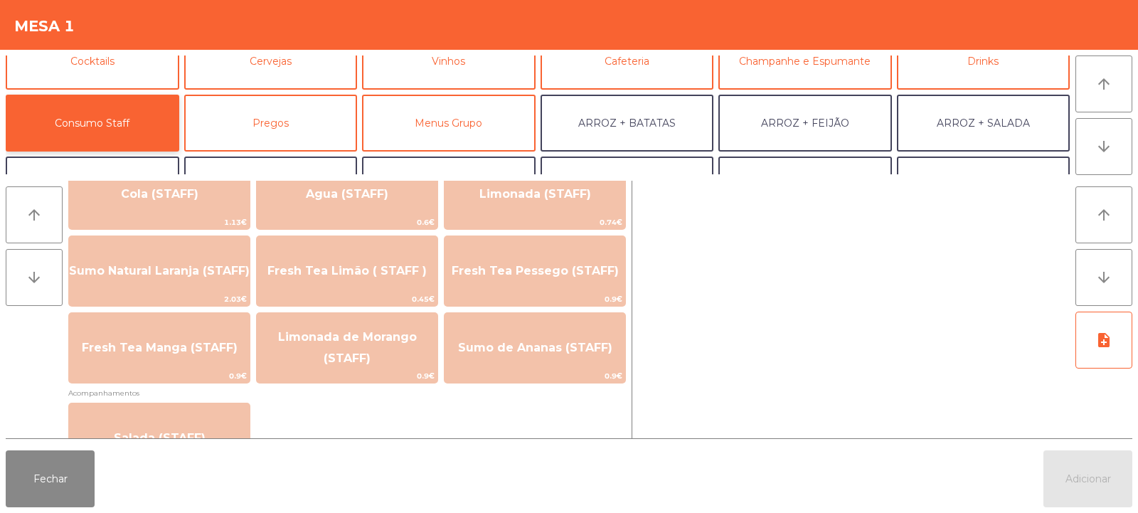
scroll to position [371, 0]
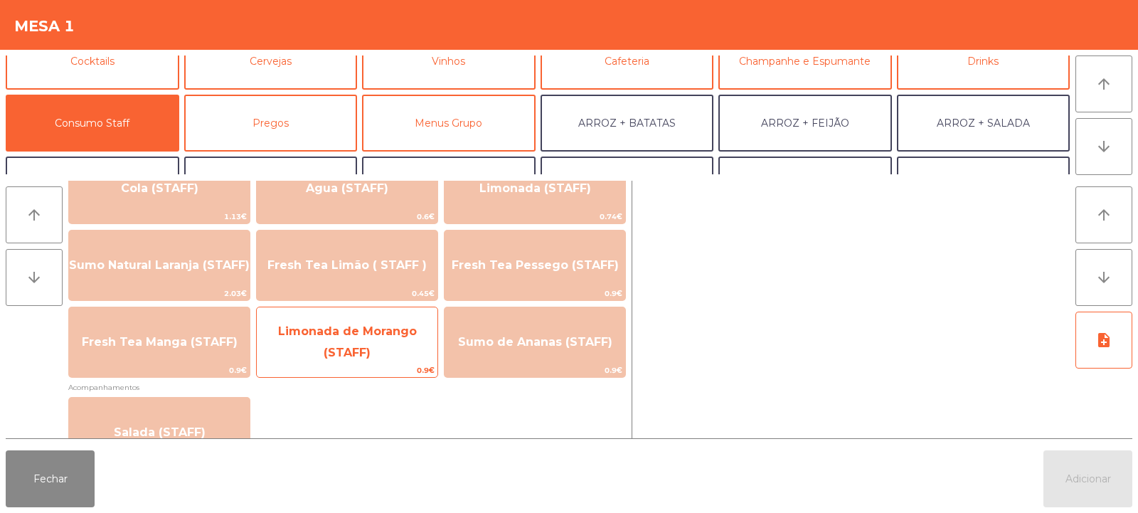
click at [362, 341] on span "Limonada de Morango (STAFF)" at bounding box center [347, 342] width 181 height 60
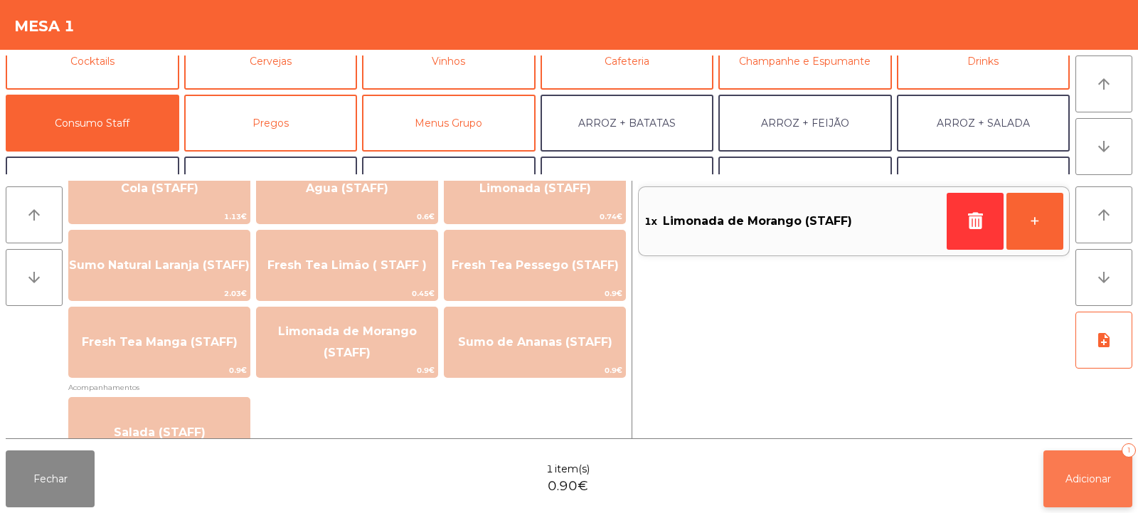
click at [1062, 471] on button "Adicionar 1" at bounding box center [1087, 478] width 89 height 57
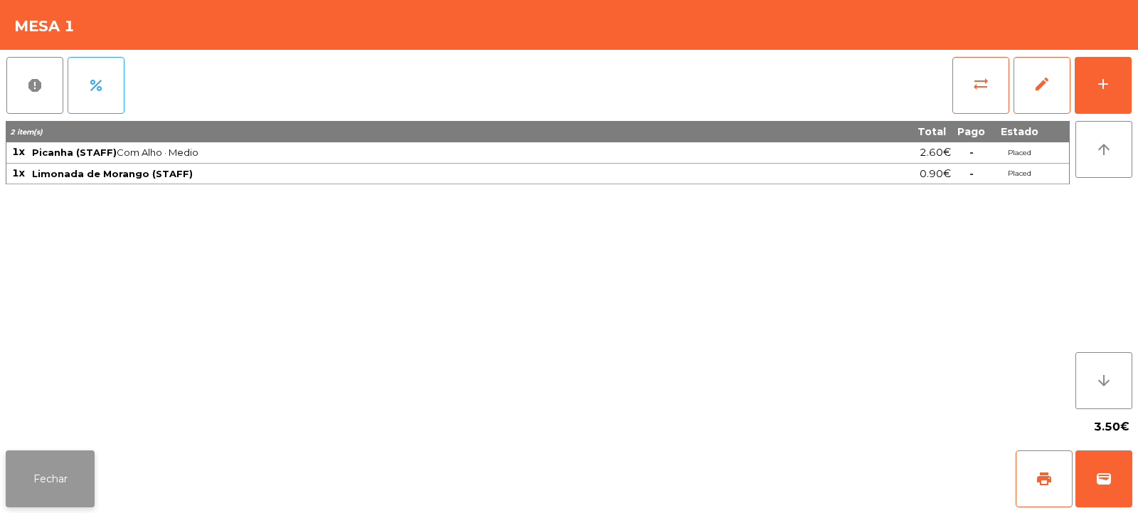
click at [43, 470] on button "Fechar" at bounding box center [50, 478] width 89 height 57
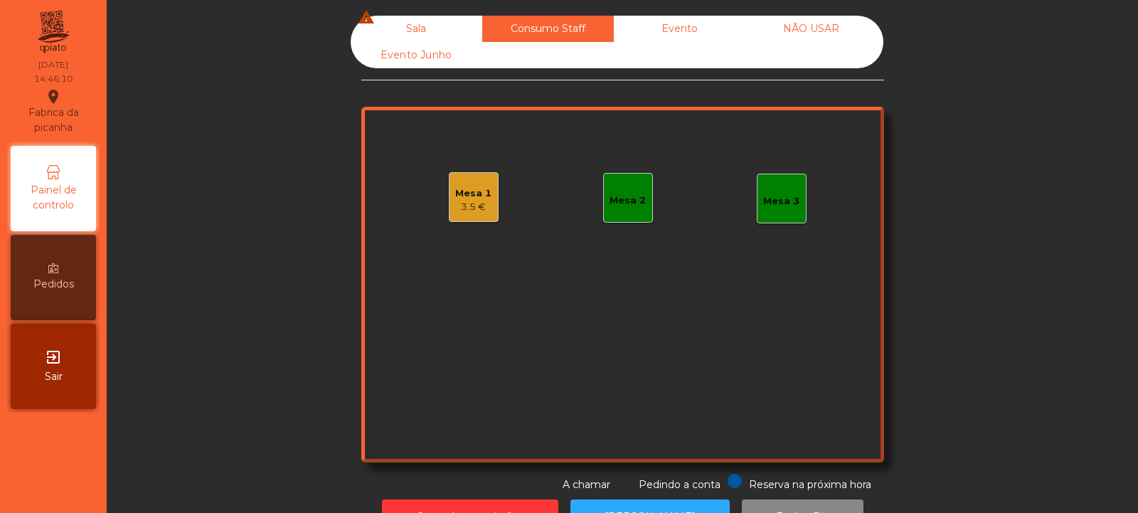
click at [389, 34] on div "Sala warning" at bounding box center [417, 29] width 132 height 26
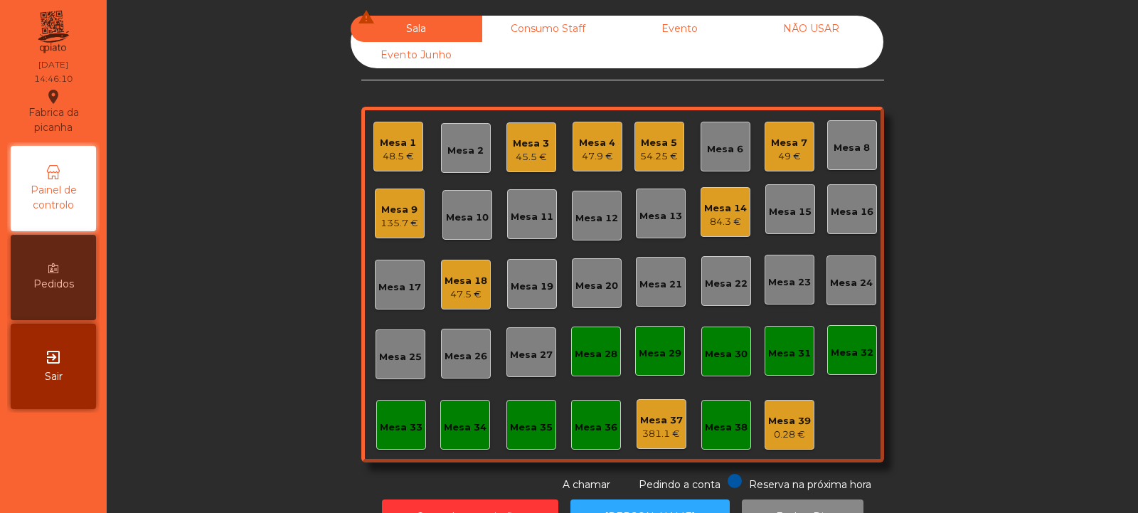
click at [771, 156] on div "49 €" at bounding box center [789, 156] width 36 height 14
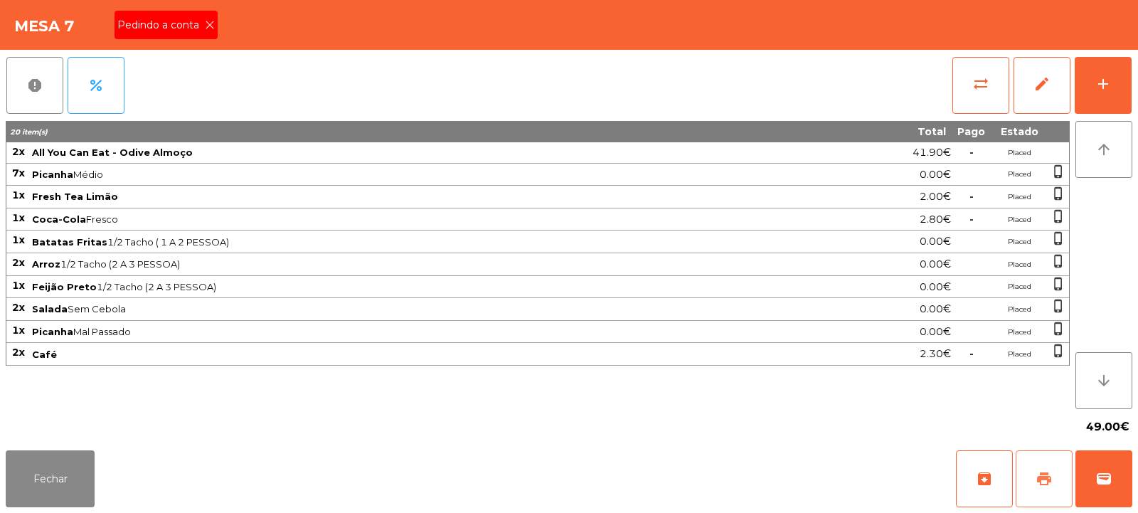
click at [1033, 489] on button "print" at bounding box center [1043, 478] width 57 height 57
click at [1042, 476] on span "print" at bounding box center [1043, 478] width 17 height 17
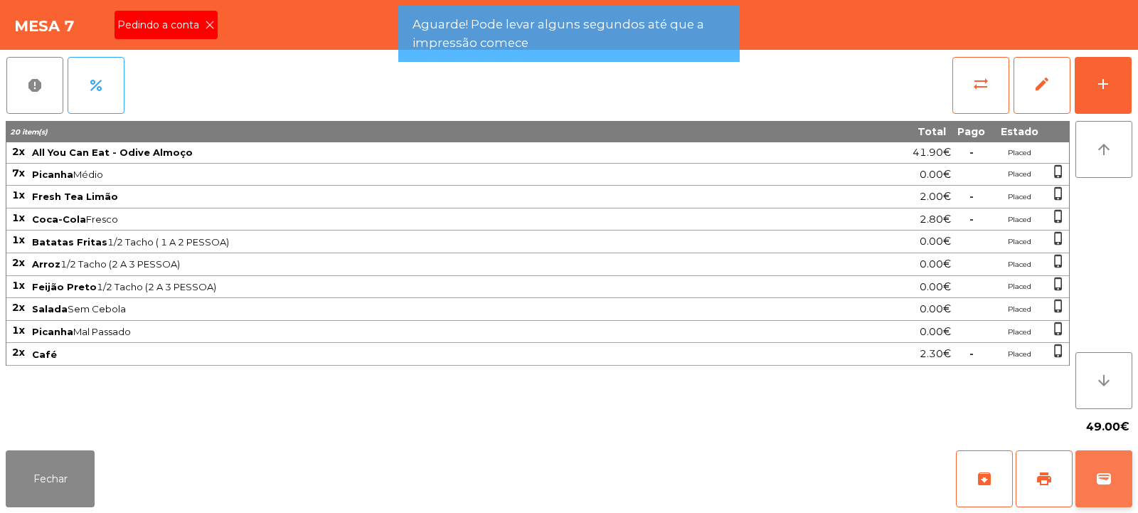
click at [1111, 459] on button "wallet" at bounding box center [1103, 478] width 57 height 57
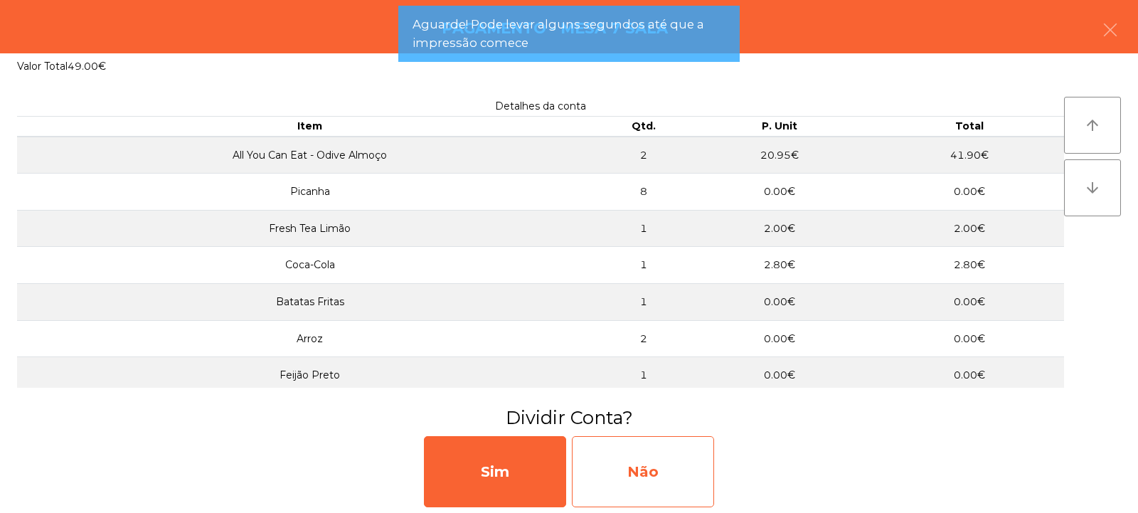
click at [640, 454] on div "Não" at bounding box center [643, 471] width 142 height 71
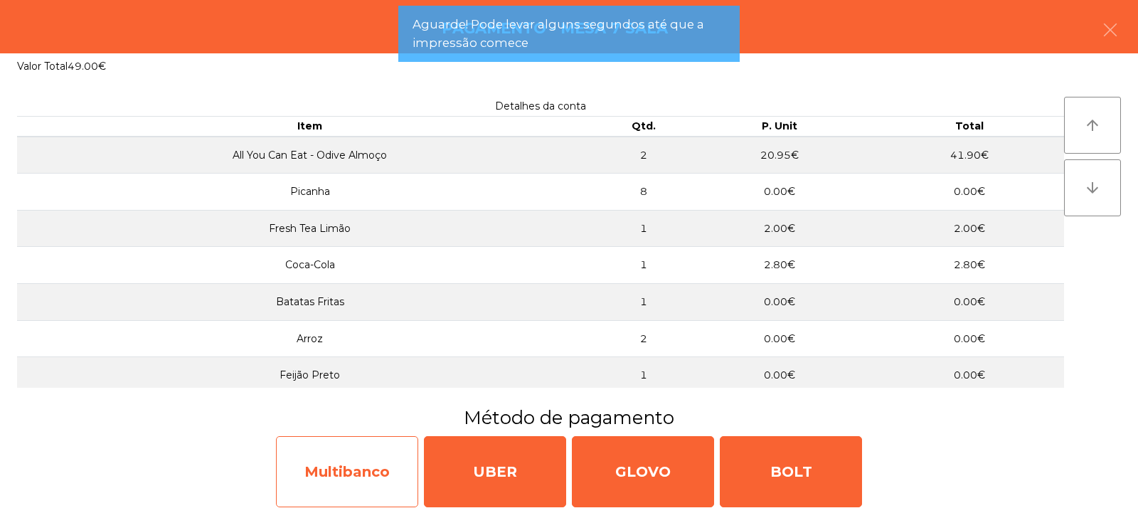
click at [335, 480] on div "Multibanco" at bounding box center [347, 471] width 142 height 71
select select "**"
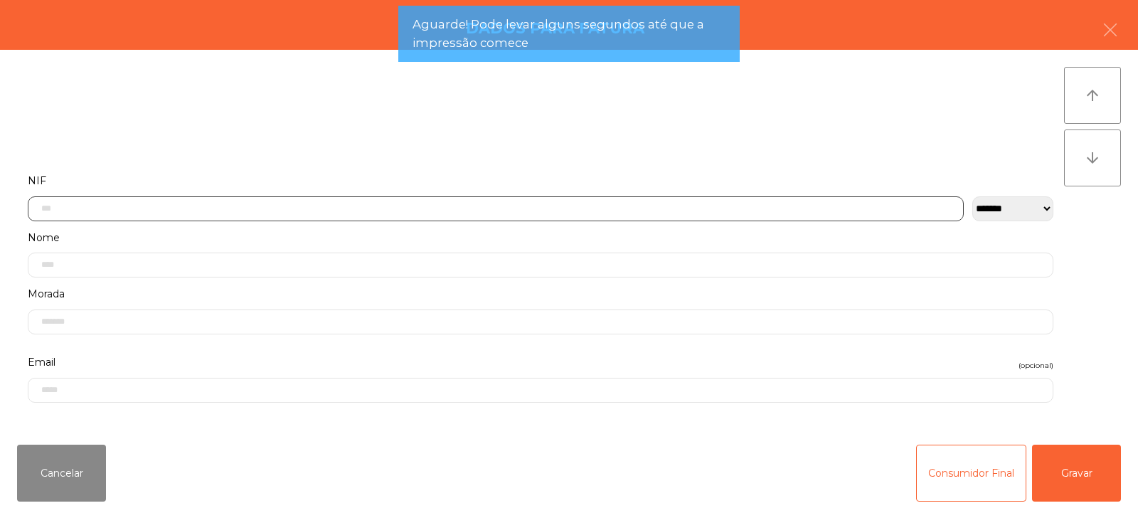
click at [216, 205] on input "text" at bounding box center [496, 208] width 936 height 25
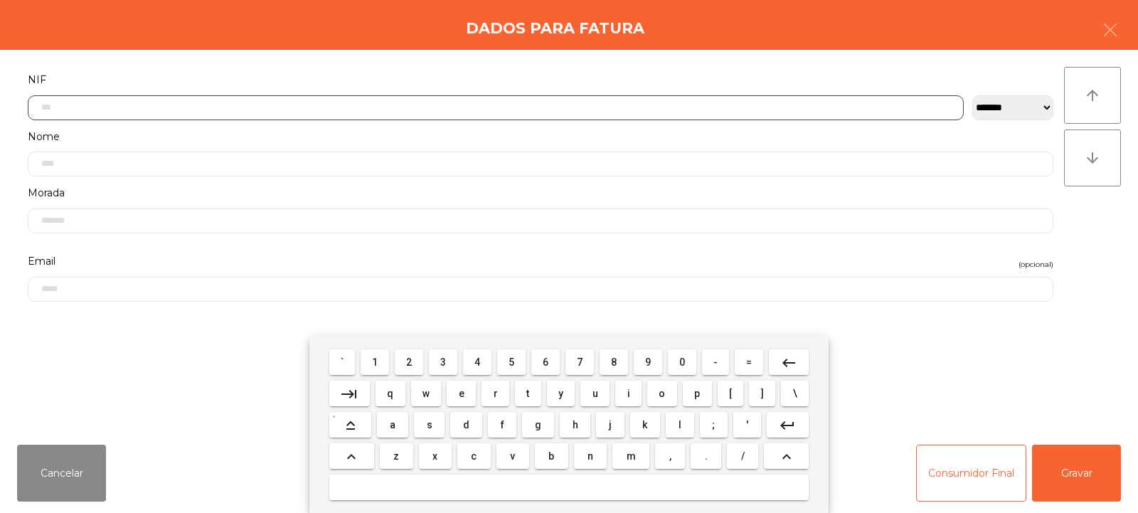
scroll to position [104, 0]
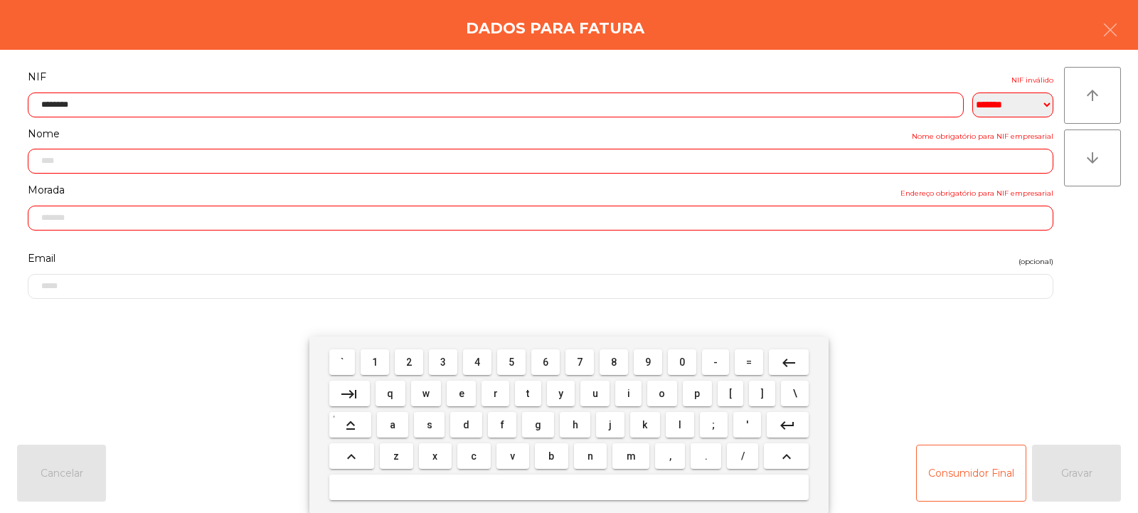
type input "*********"
type input "**********"
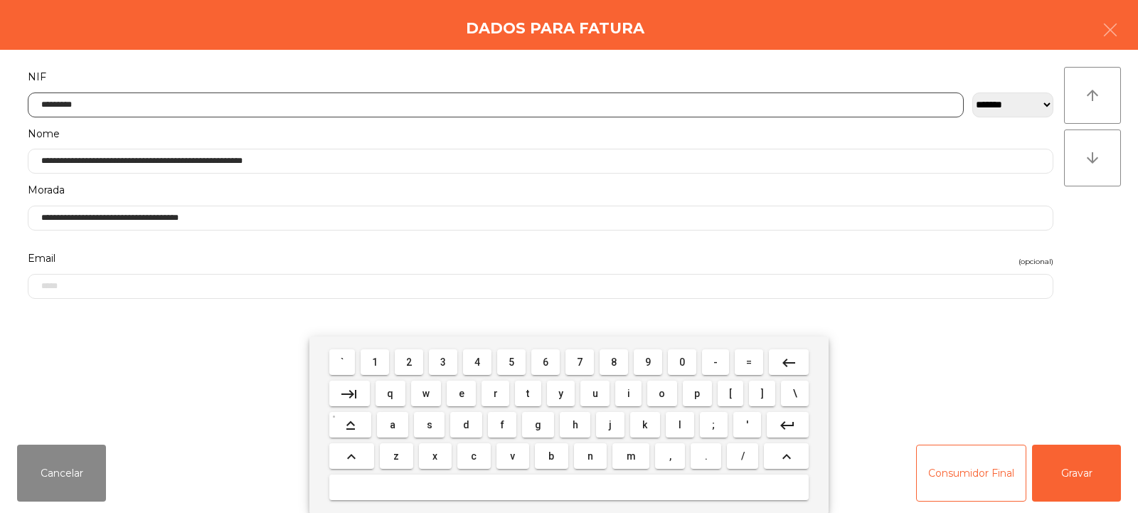
type input "*********"
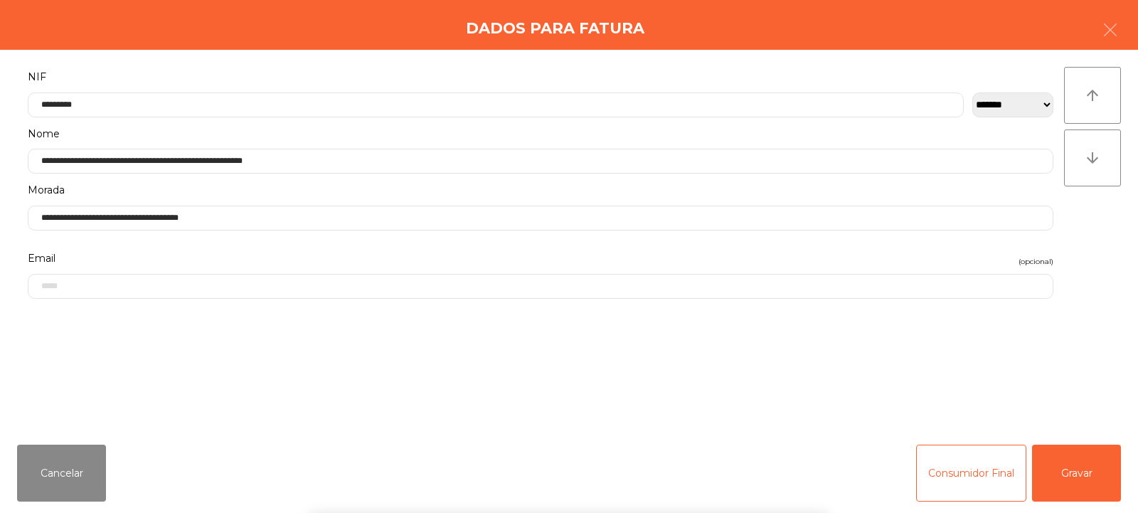
click at [1064, 470] on div "` 1 2 3 4 5 6 7 8 9 0 - = keyboard_backspace keyboard_tab q w e r t y u i o p […" at bounding box center [569, 424] width 1138 height 176
click at [1075, 463] on button "Gravar" at bounding box center [1076, 472] width 89 height 57
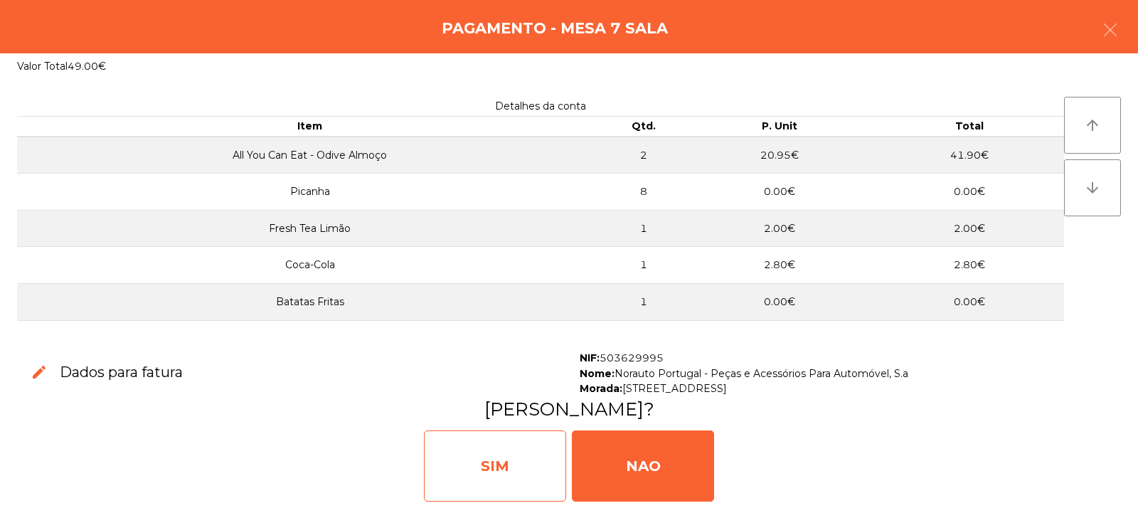
click at [476, 434] on div "SIM" at bounding box center [495, 465] width 142 height 71
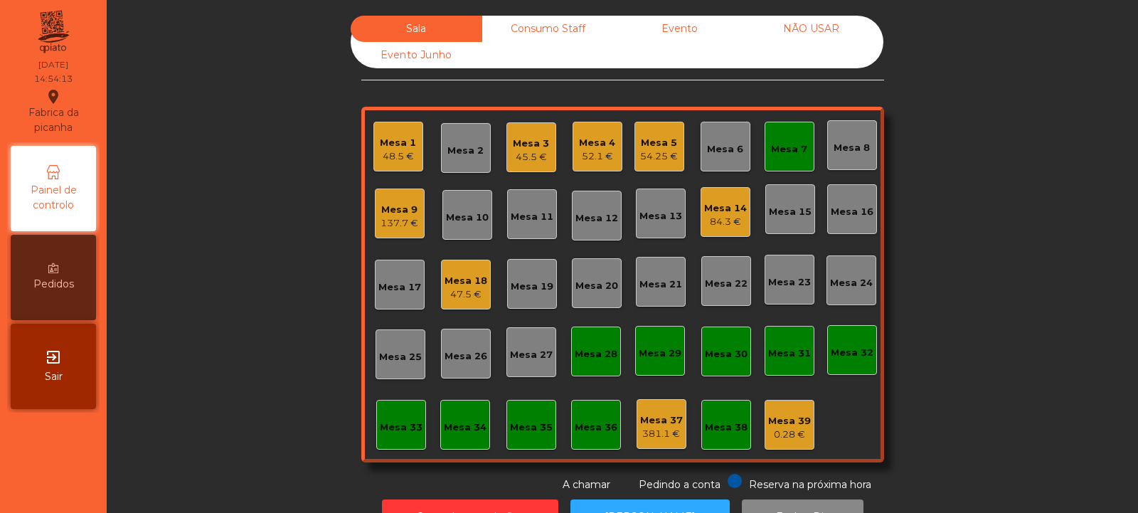
click at [667, 157] on div "54.25 €" at bounding box center [659, 156] width 38 height 14
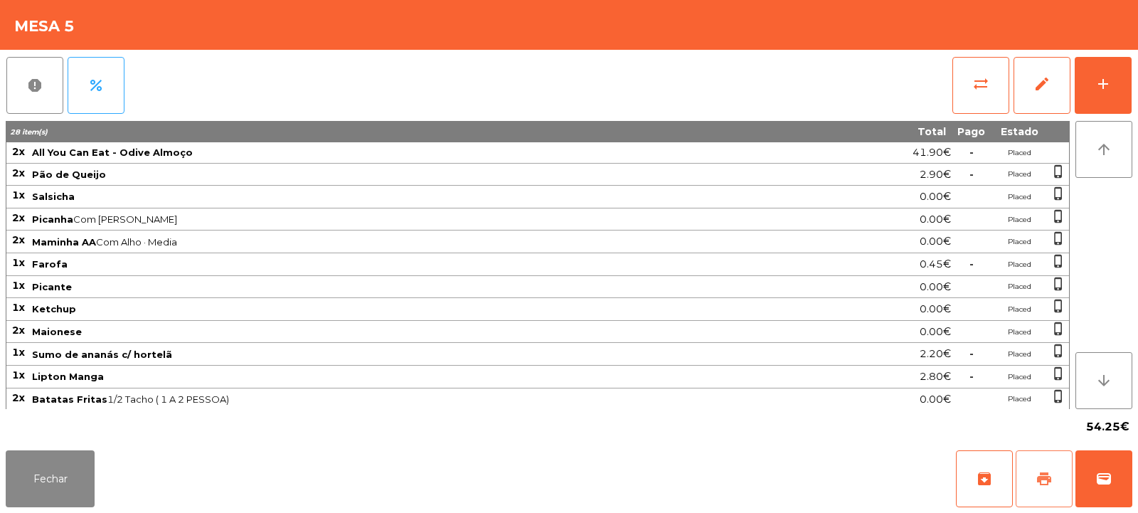
click at [1035, 494] on button "print" at bounding box center [1043, 478] width 57 height 57
click at [987, 85] on span "sync_alt" at bounding box center [980, 83] width 17 height 17
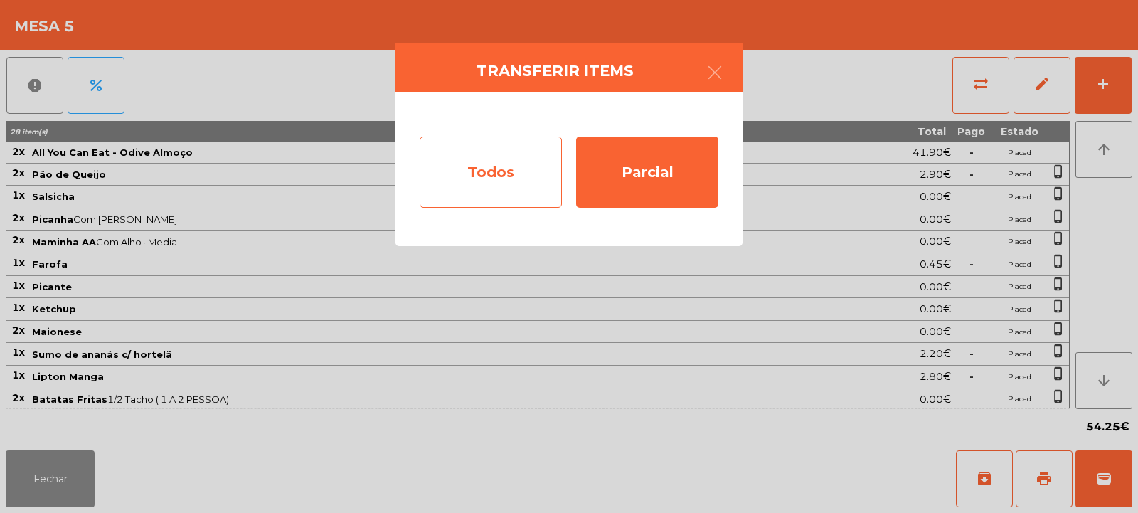
click at [497, 186] on div "Todos" at bounding box center [491, 172] width 142 height 71
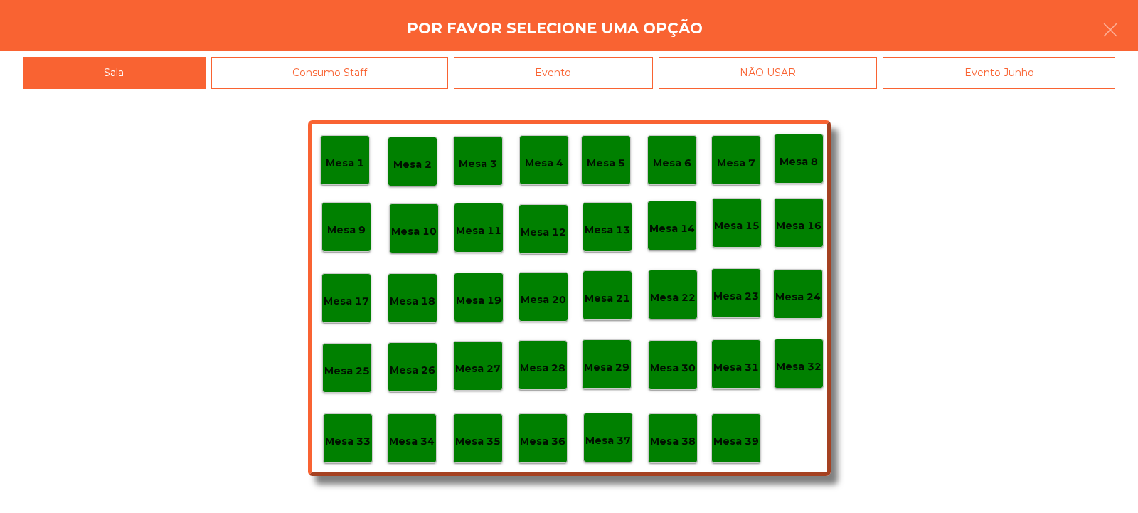
click at [567, 85] on div "Evento" at bounding box center [553, 73] width 199 height 32
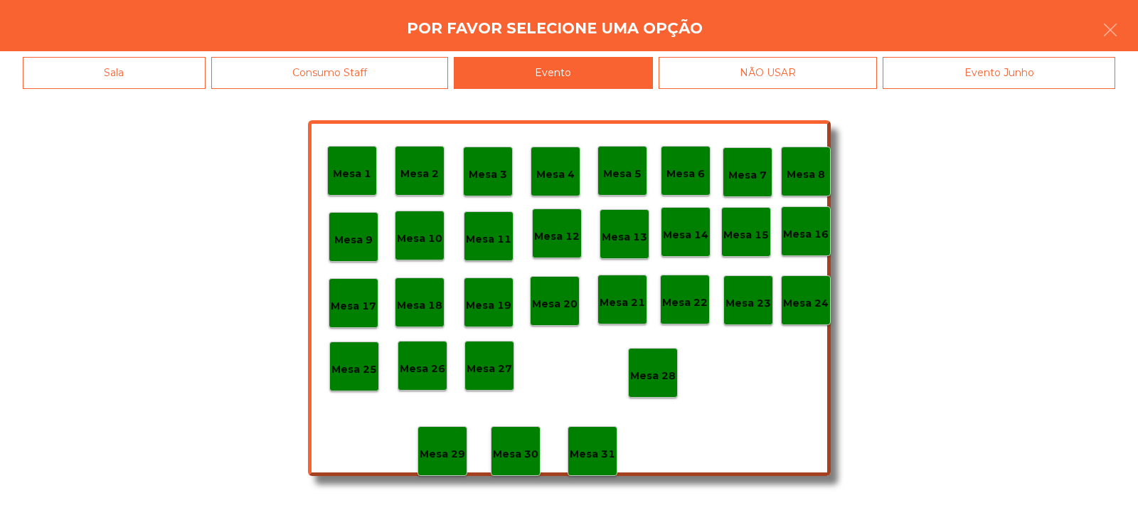
click at [641, 383] on p "Mesa 28" at bounding box center [653, 376] width 46 height 16
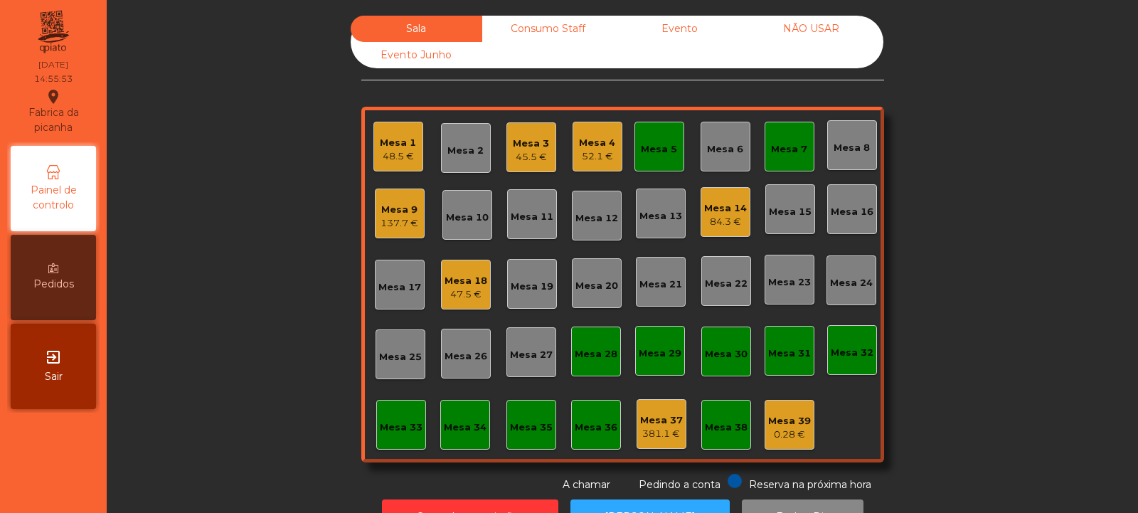
click at [658, 155] on div "Mesa 5" at bounding box center [659, 149] width 36 height 14
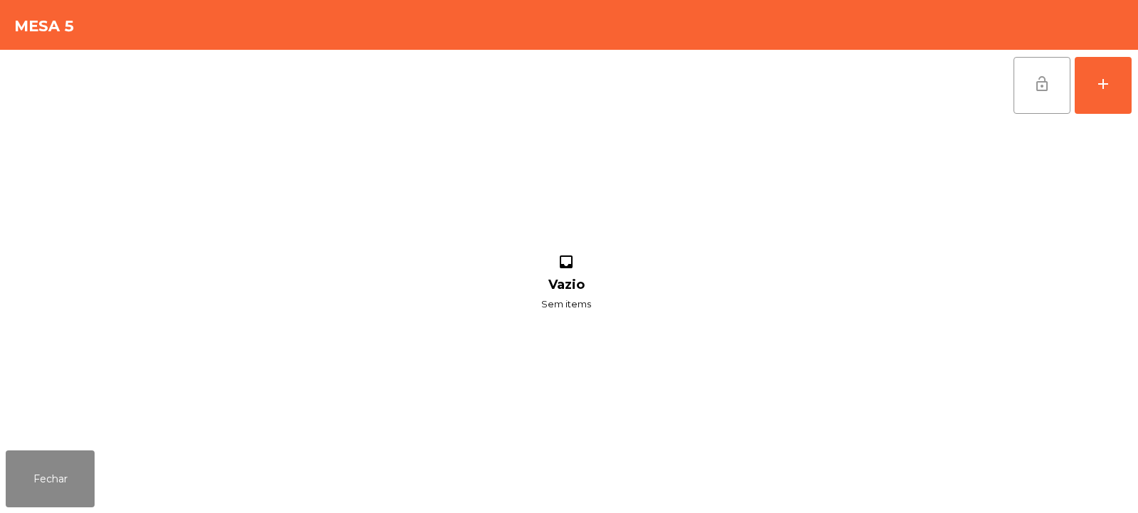
click at [1018, 94] on button "lock_open" at bounding box center [1041, 85] width 57 height 57
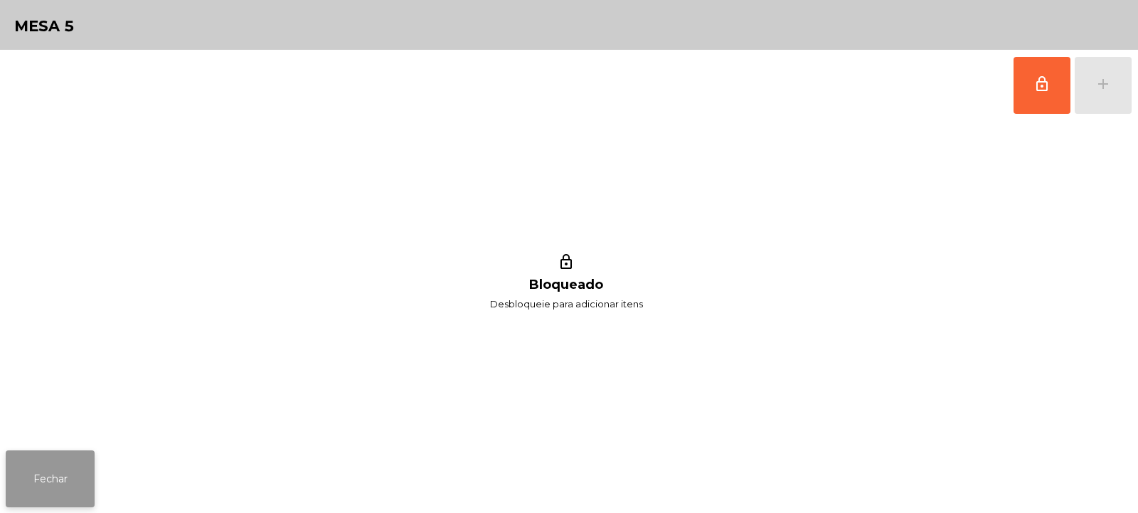
click at [60, 487] on button "Fechar" at bounding box center [50, 478] width 89 height 57
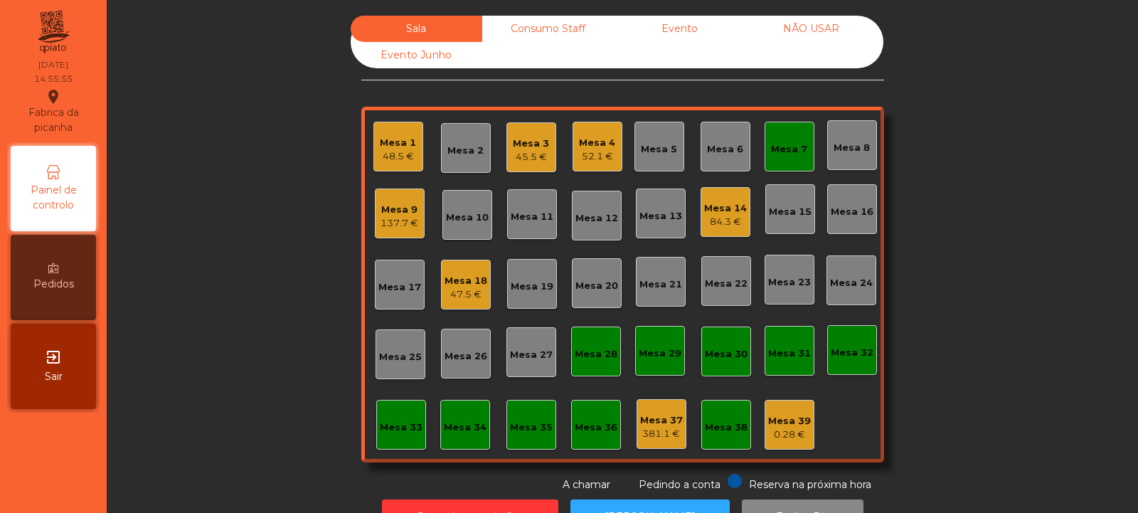
click at [782, 155] on div "Mesa 7" at bounding box center [789, 149] width 36 height 14
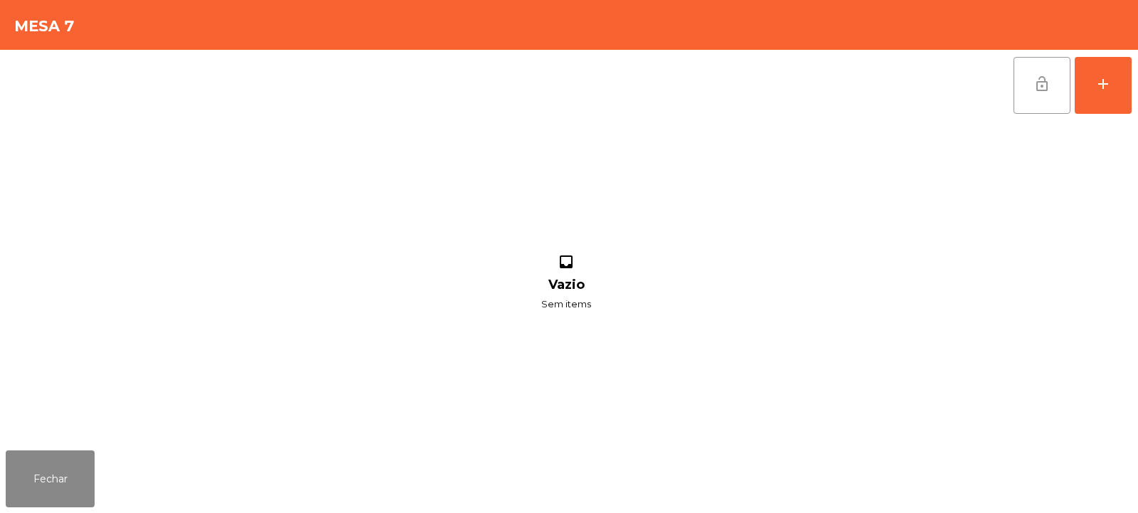
click at [1018, 83] on button "lock_open" at bounding box center [1041, 85] width 57 height 57
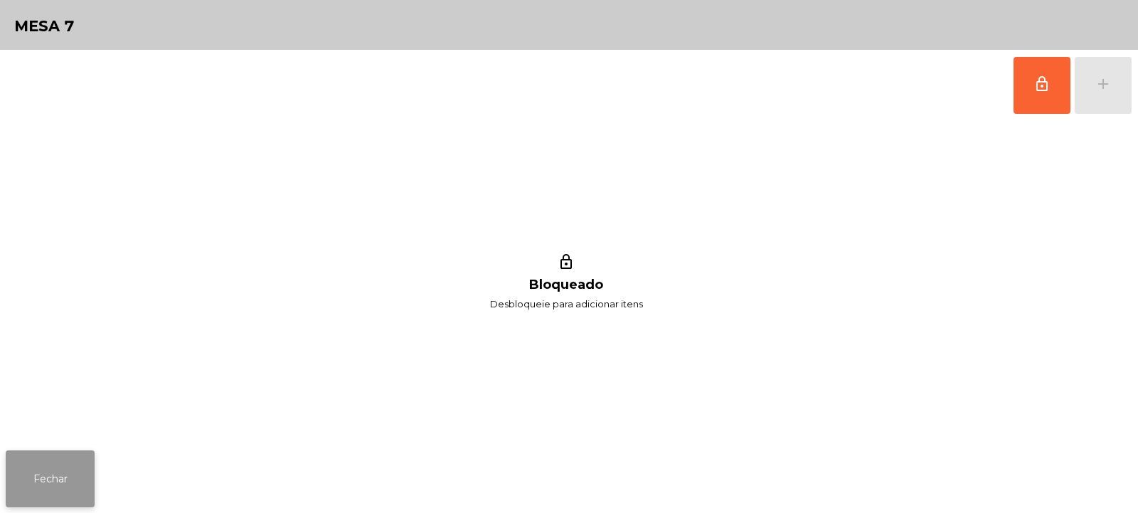
click at [73, 487] on button "Fechar" at bounding box center [50, 478] width 89 height 57
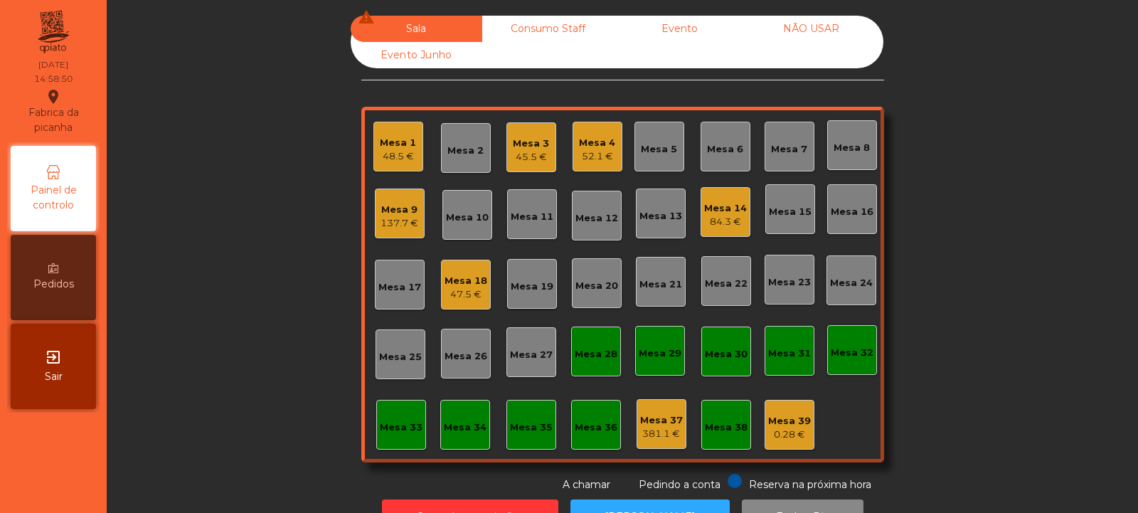
click at [730, 218] on div "84.3 €" at bounding box center [725, 222] width 43 height 14
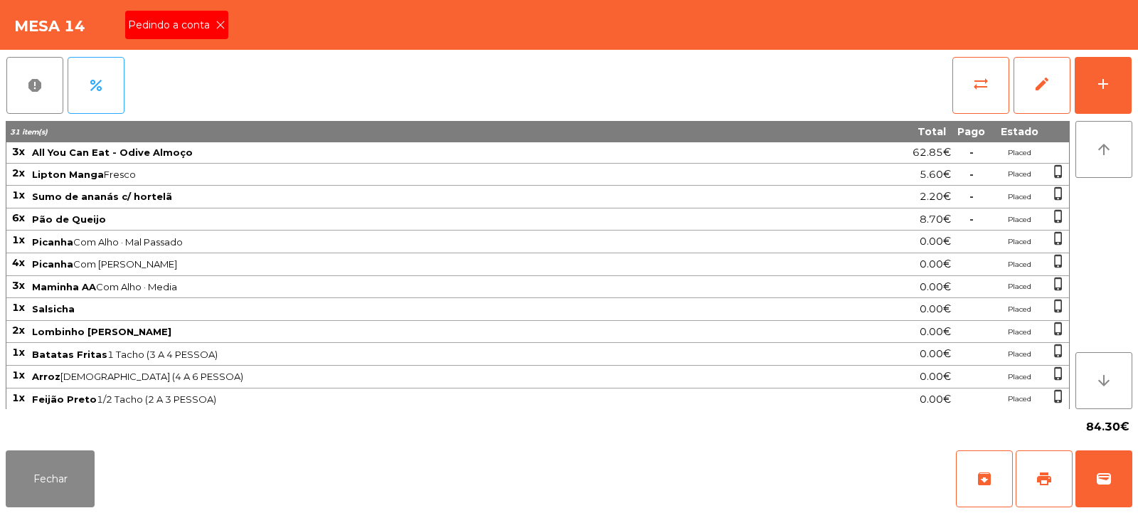
click at [219, 25] on icon at bounding box center [220, 25] width 10 height 10
click at [1045, 484] on span "print" at bounding box center [1043, 478] width 17 height 17
click at [1039, 479] on span "print" at bounding box center [1043, 478] width 17 height 17
click at [954, 97] on button "sync_alt" at bounding box center [980, 85] width 57 height 57
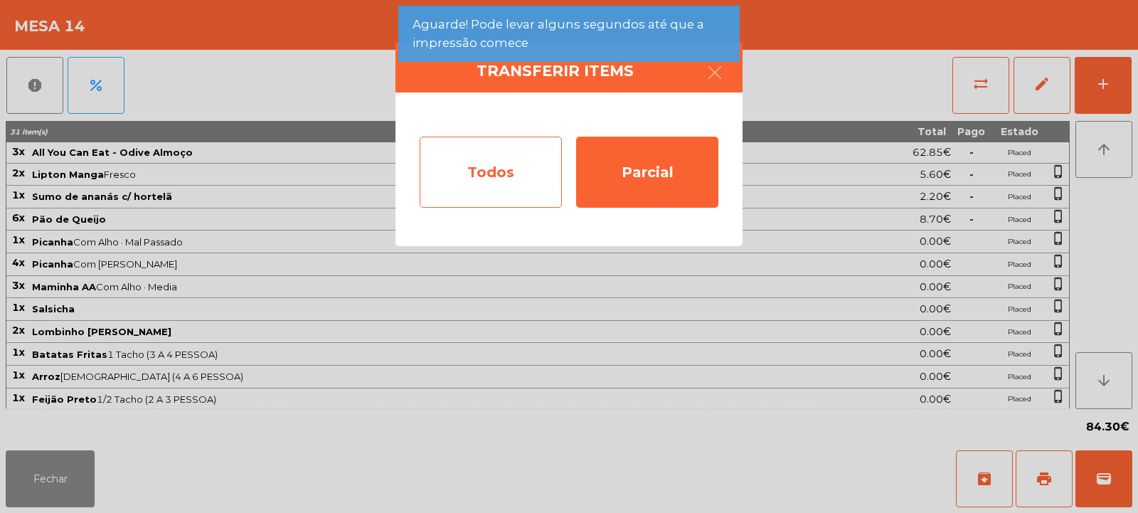
click at [465, 205] on div "Todos" at bounding box center [491, 172] width 142 height 71
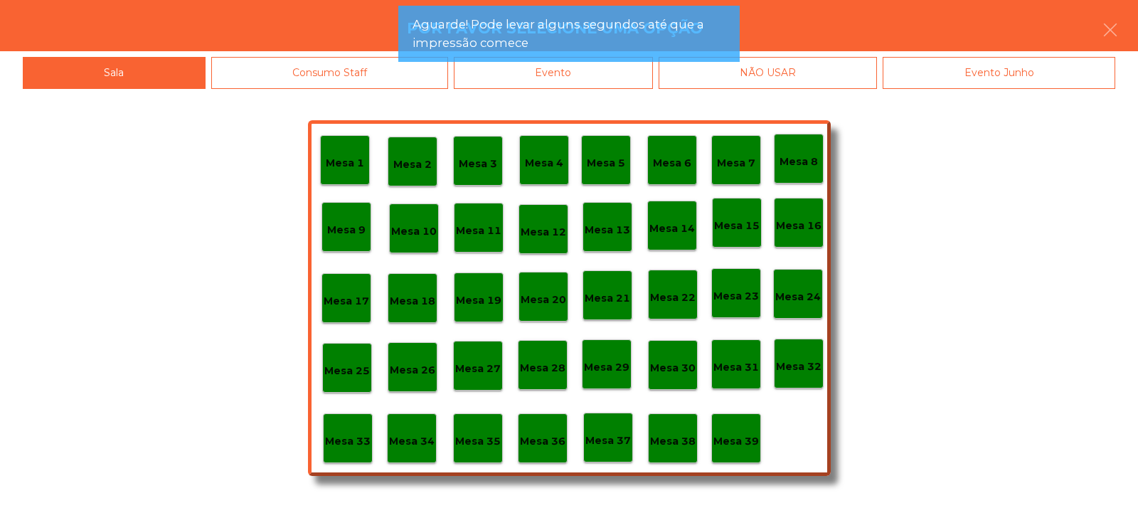
click at [556, 89] on div "Mesa 1 Mesa 2 Mesa 3 Mesa 4 Mesa 5 Mesa 6 Mesa 7 Mesa 8 Mesa 9 Mesa 10 Mesa 11 …" at bounding box center [569, 301] width 1138 height 424
click at [609, 67] on app-alert "Aguarde! Pode levar alguns segundos até que a impressão comece" at bounding box center [568, 40] width 341 height 68
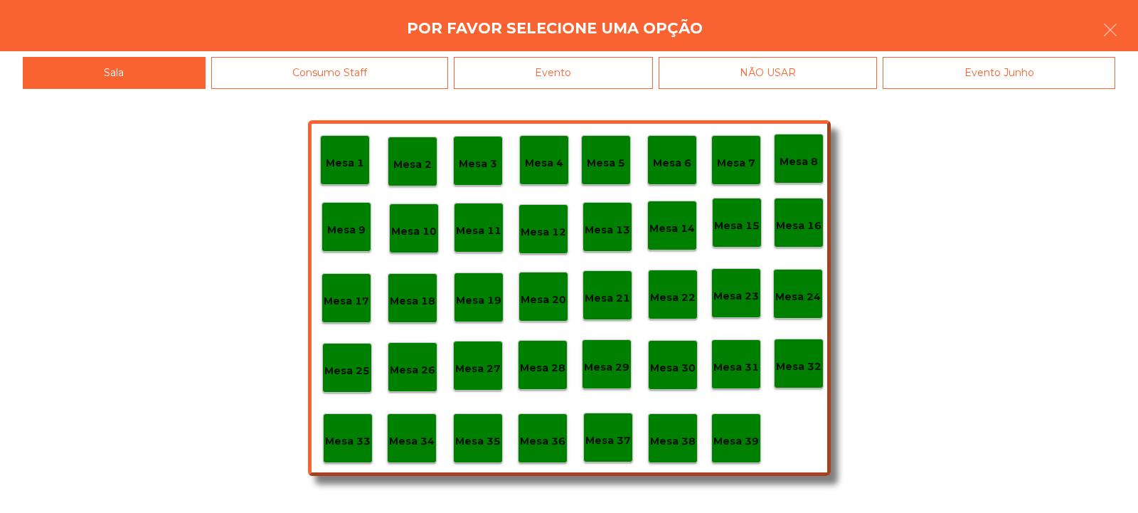
click at [577, 71] on div "Evento" at bounding box center [553, 73] width 199 height 32
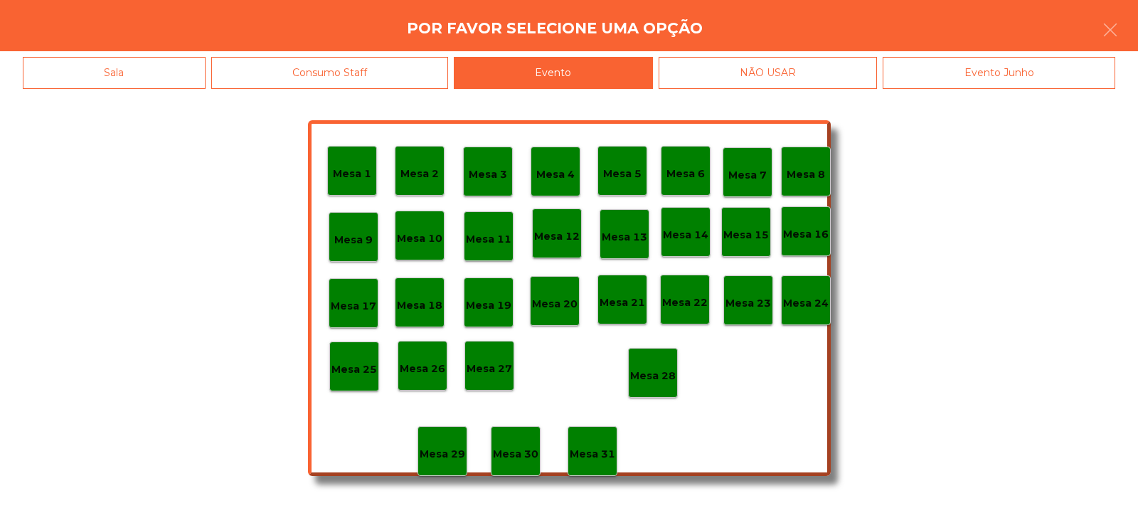
click at [646, 378] on p "Mesa 28" at bounding box center [653, 376] width 46 height 16
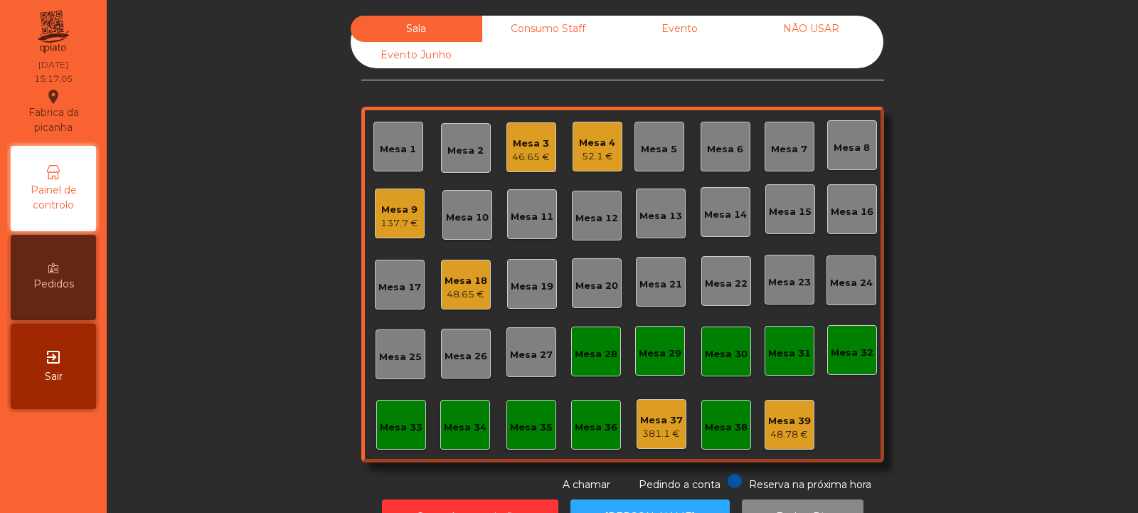
click at [525, 150] on div "46.65 €" at bounding box center [531, 157] width 38 height 14
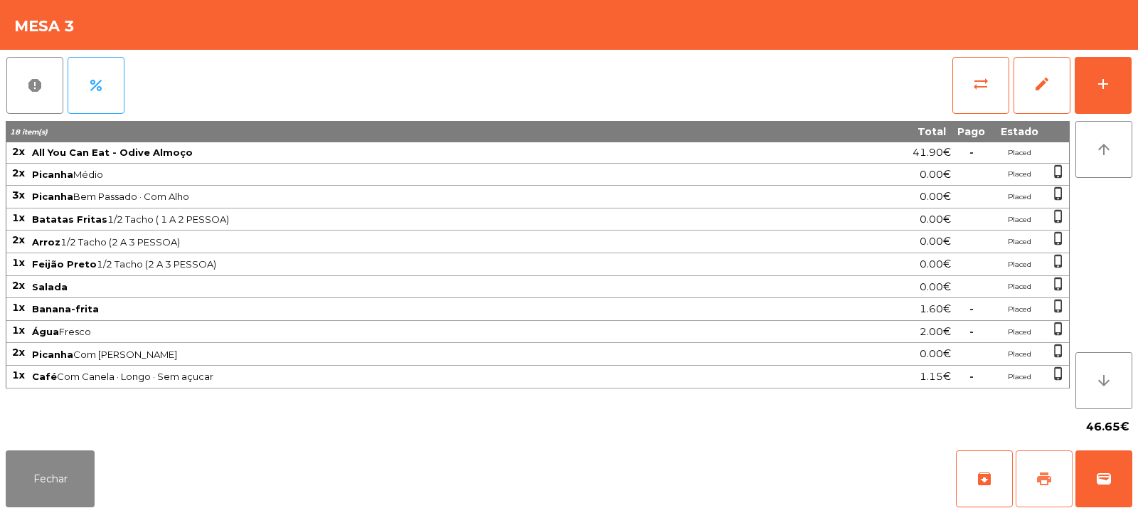
click at [1054, 473] on button "print" at bounding box center [1043, 478] width 57 height 57
click at [1102, 471] on span "wallet" at bounding box center [1103, 478] width 17 height 17
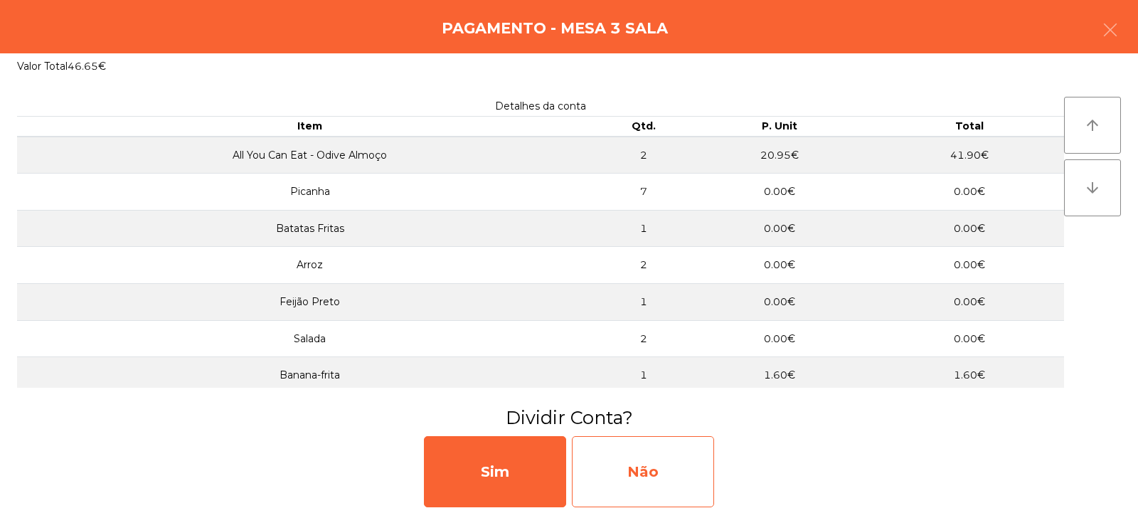
click at [647, 439] on div "Não" at bounding box center [643, 471] width 142 height 71
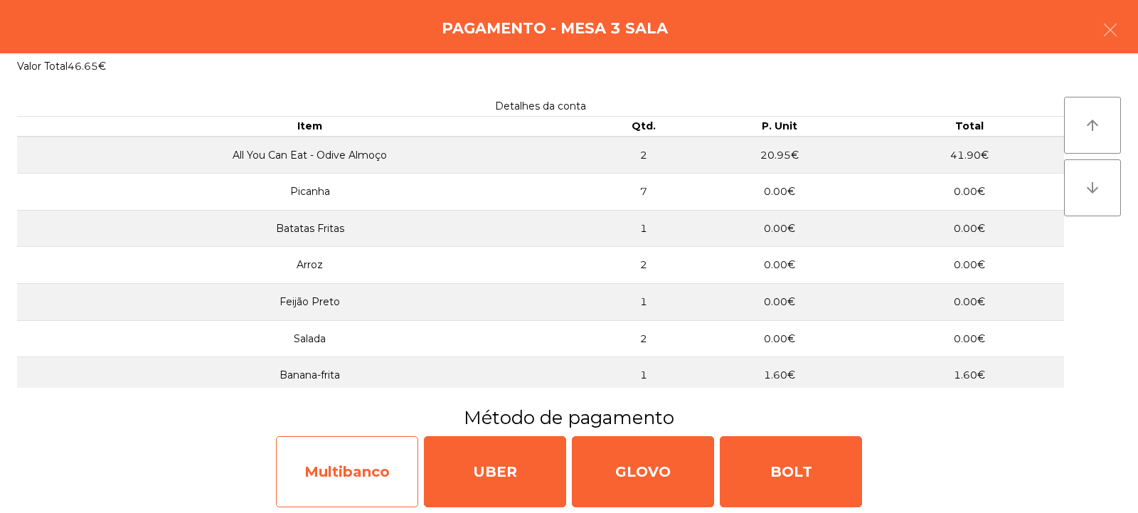
click at [305, 477] on div "Multibanco" at bounding box center [347, 471] width 142 height 71
select select "**"
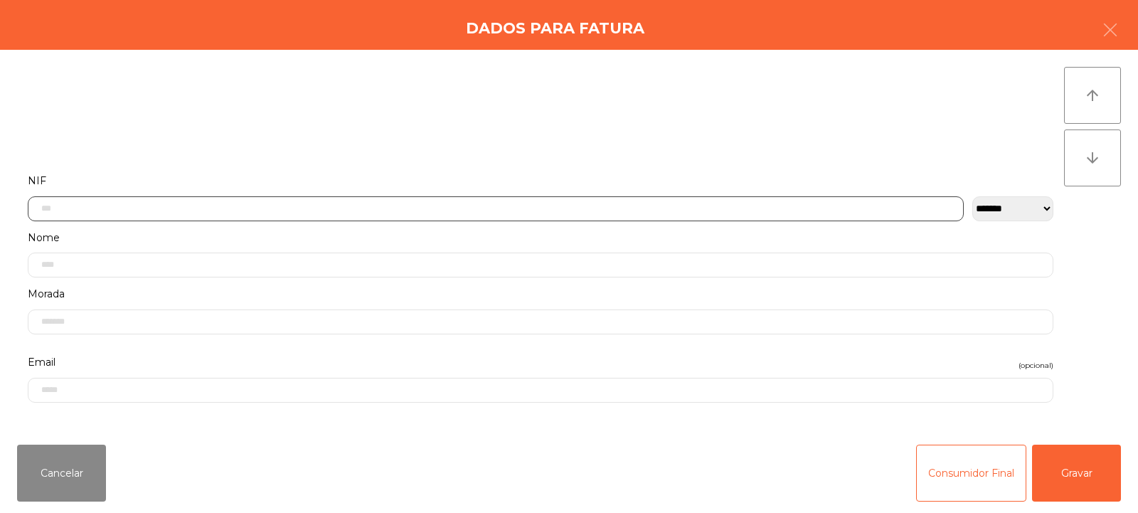
click at [299, 209] on input "text" at bounding box center [496, 208] width 936 height 25
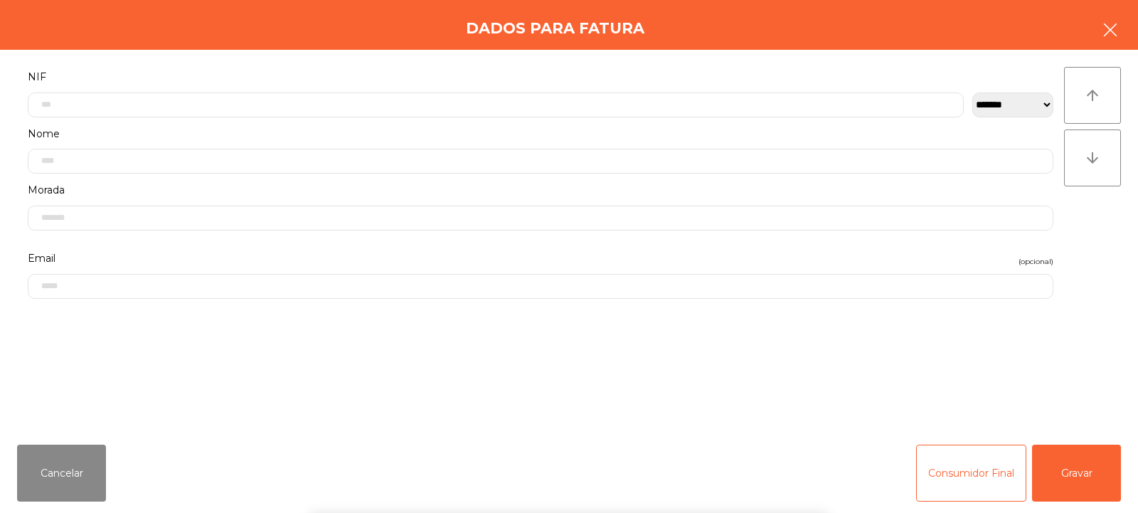
click at [1093, 37] on button "button" at bounding box center [1110, 31] width 40 height 43
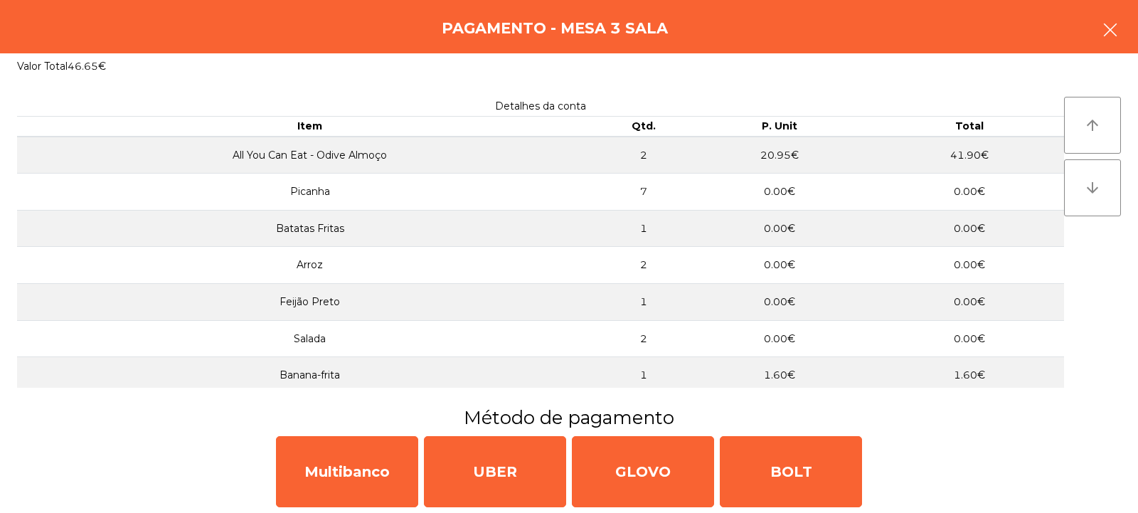
click at [1112, 48] on button "button" at bounding box center [1110, 31] width 40 height 43
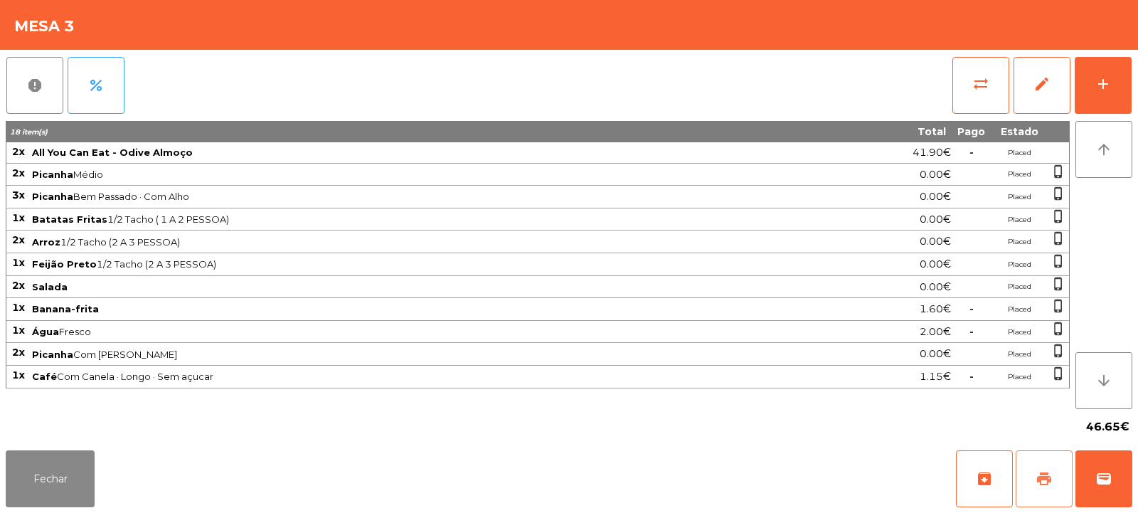
click at [1045, 489] on button "print" at bounding box center [1043, 478] width 57 height 57
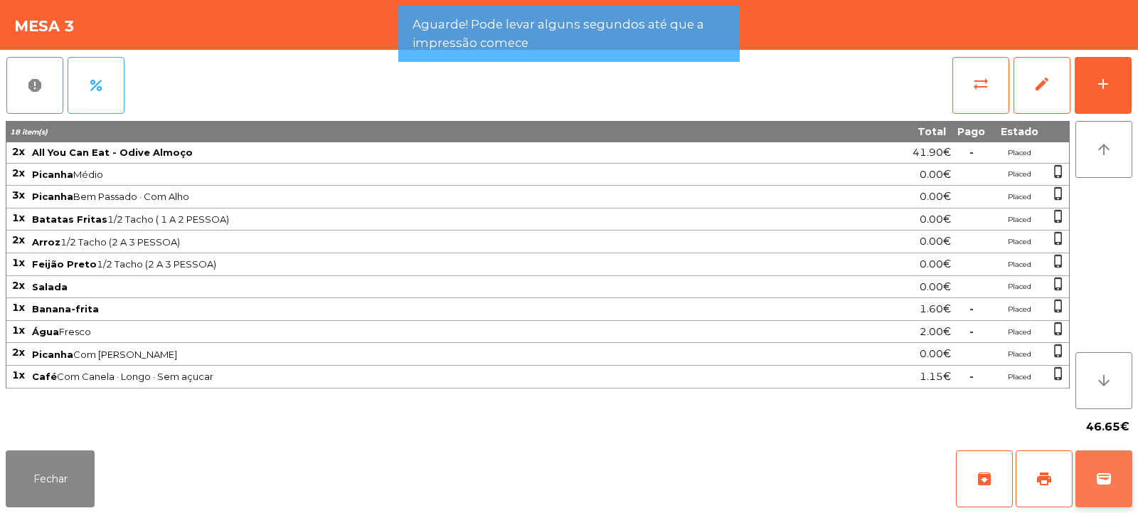
click at [1100, 478] on span "wallet" at bounding box center [1103, 478] width 17 height 17
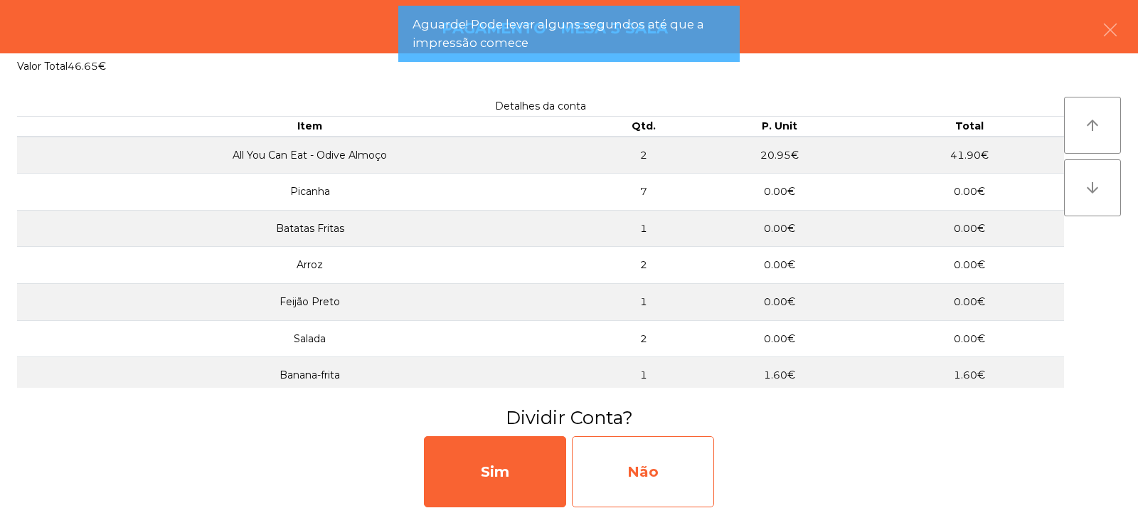
click at [675, 474] on div "Não" at bounding box center [643, 471] width 142 height 71
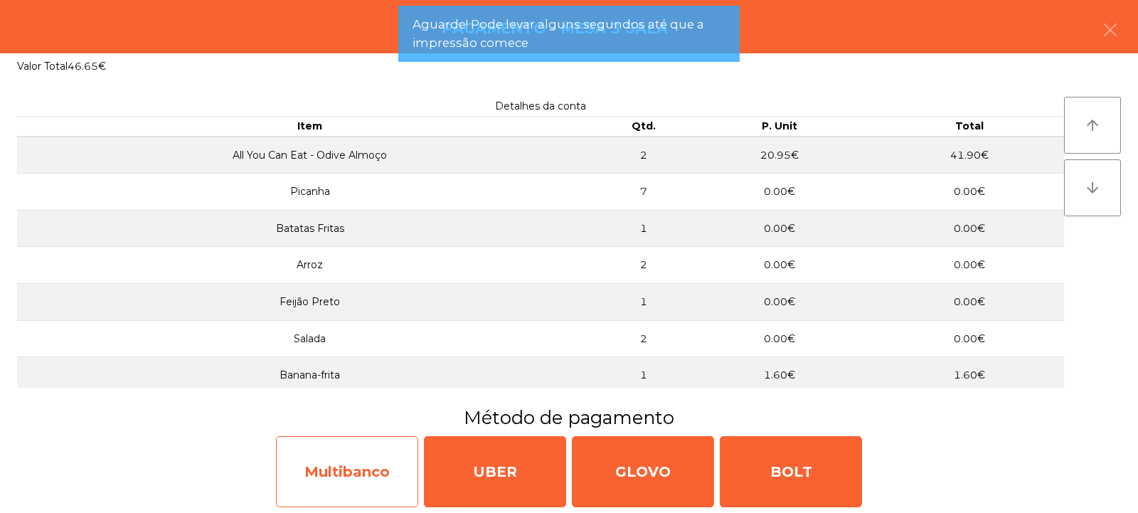
click at [353, 475] on div "Multibanco" at bounding box center [347, 471] width 142 height 71
select select "**"
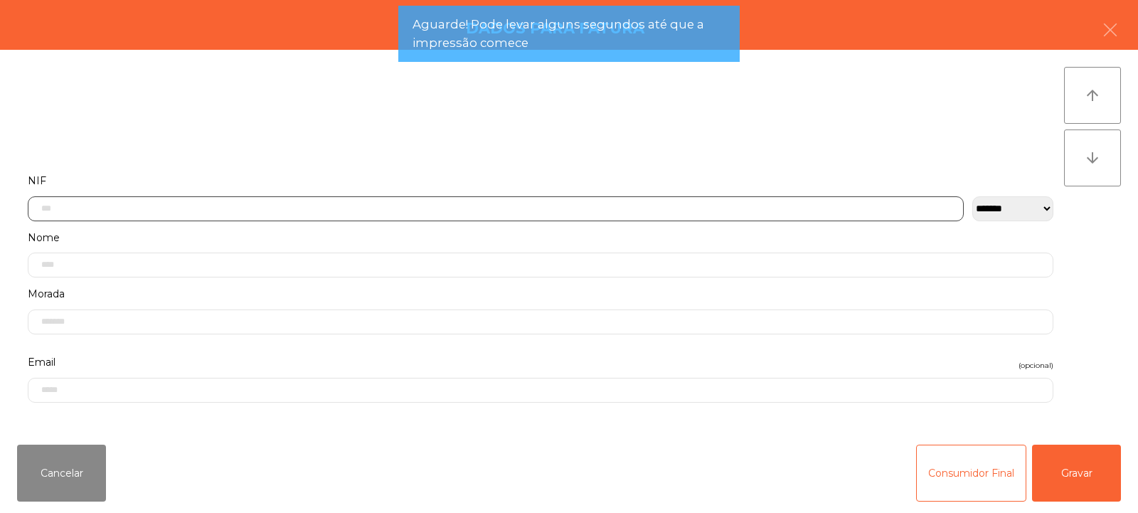
click at [328, 206] on input "text" at bounding box center [496, 208] width 936 height 25
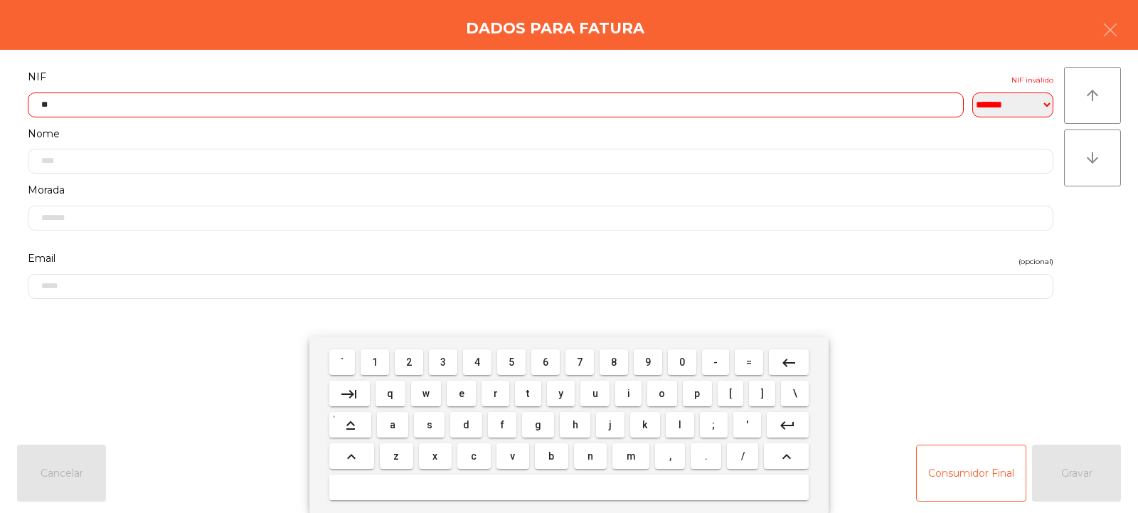
type input "***"
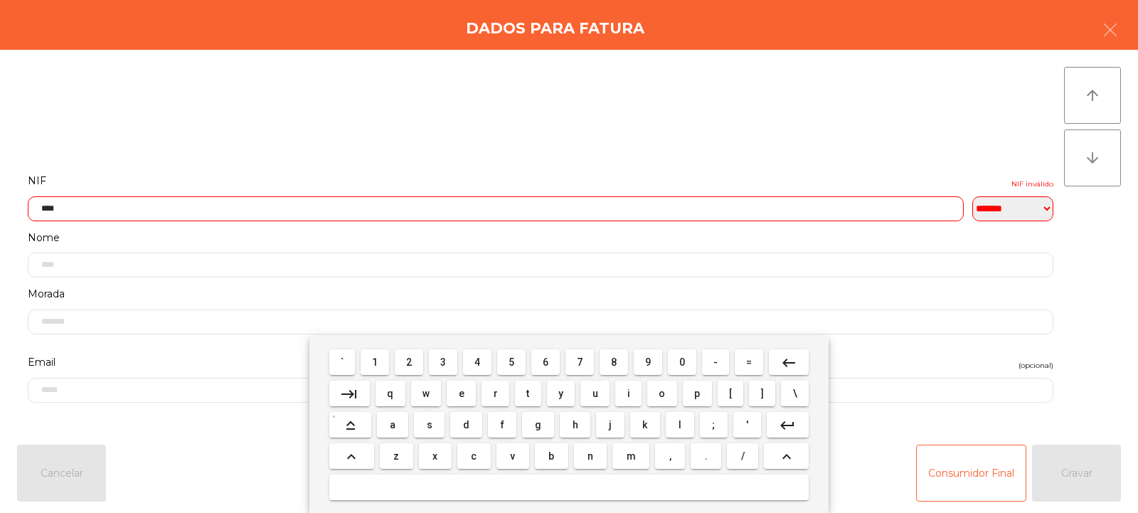
select select "**"
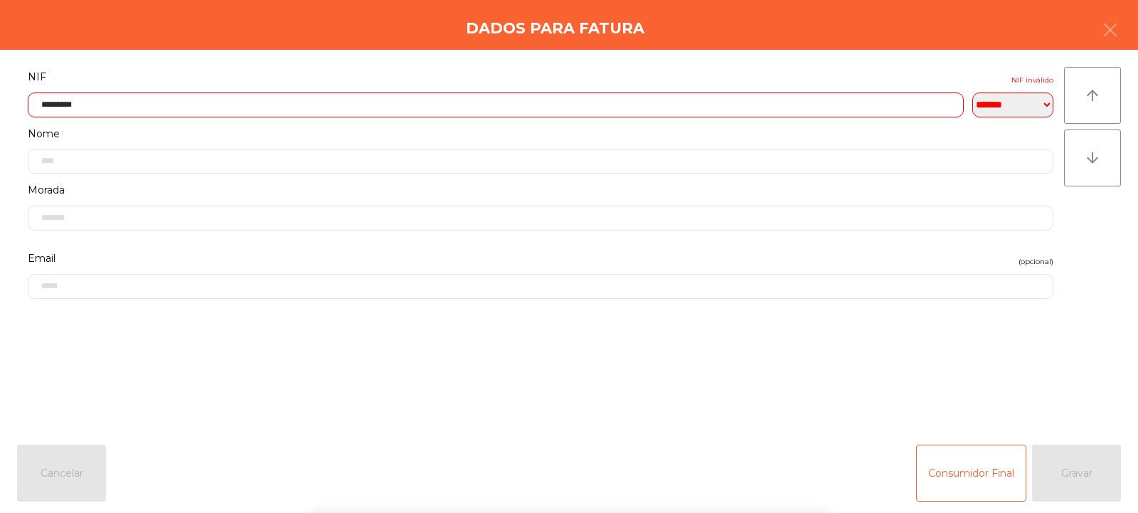
click at [1081, 462] on div "` 1 2 3 4 5 6 7 8 9 0 - = keyboard_backspace keyboard_tab q w e r t y u i o p […" at bounding box center [569, 424] width 1138 height 176
click at [1074, 472] on div "Consumidor Final Gravar" at bounding box center [1018, 472] width 205 height 57
click at [481, 132] on label "Nome" at bounding box center [540, 133] width 1025 height 19
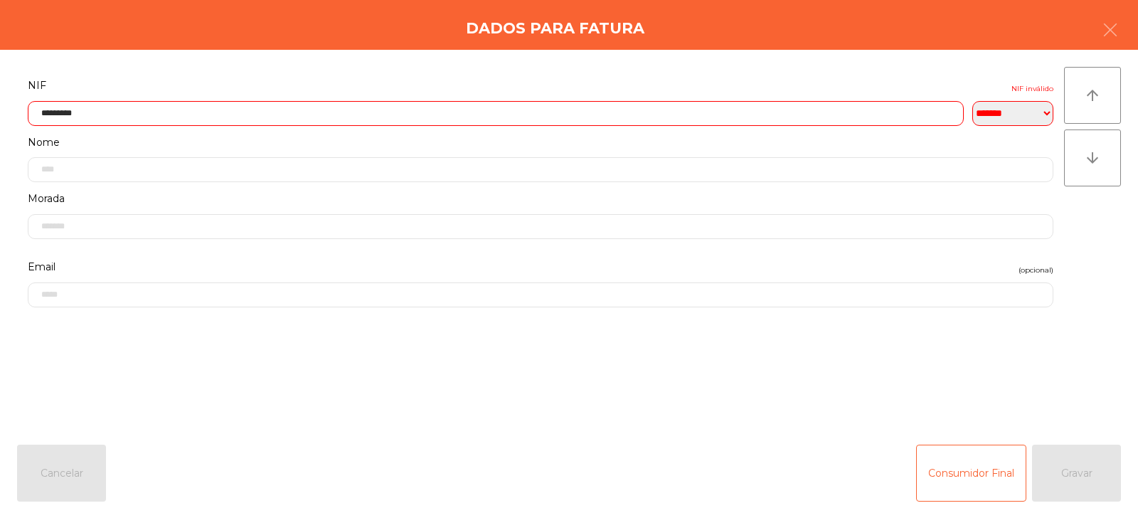
scroll to position [0, 0]
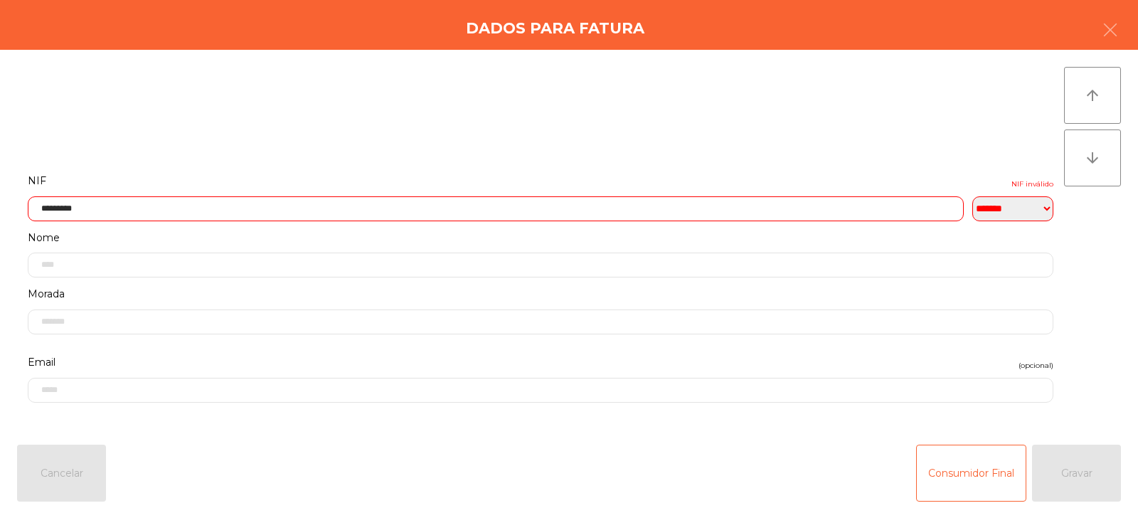
click at [63, 209] on input "*********" at bounding box center [496, 208] width 936 height 25
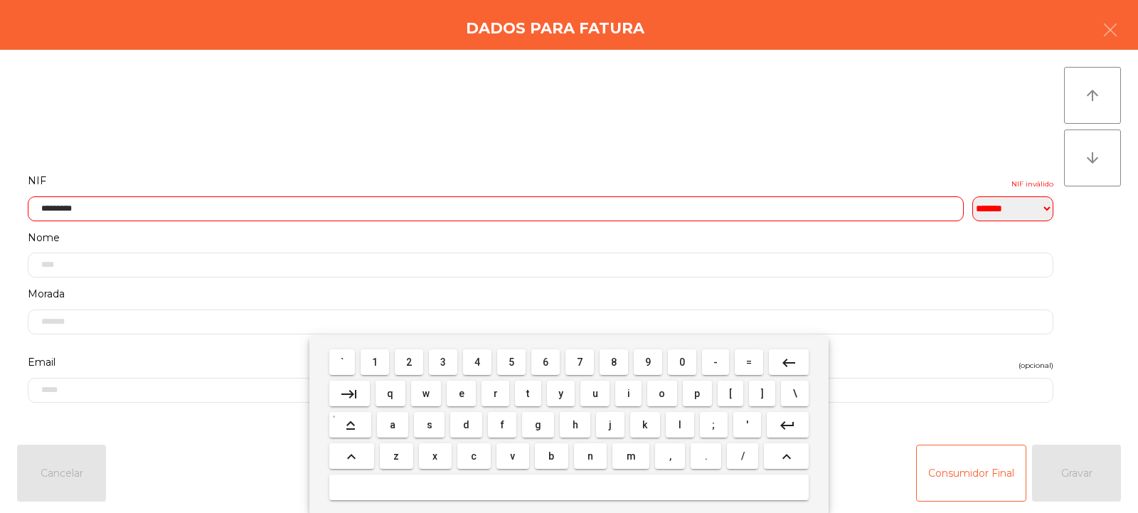
scroll to position [104, 0]
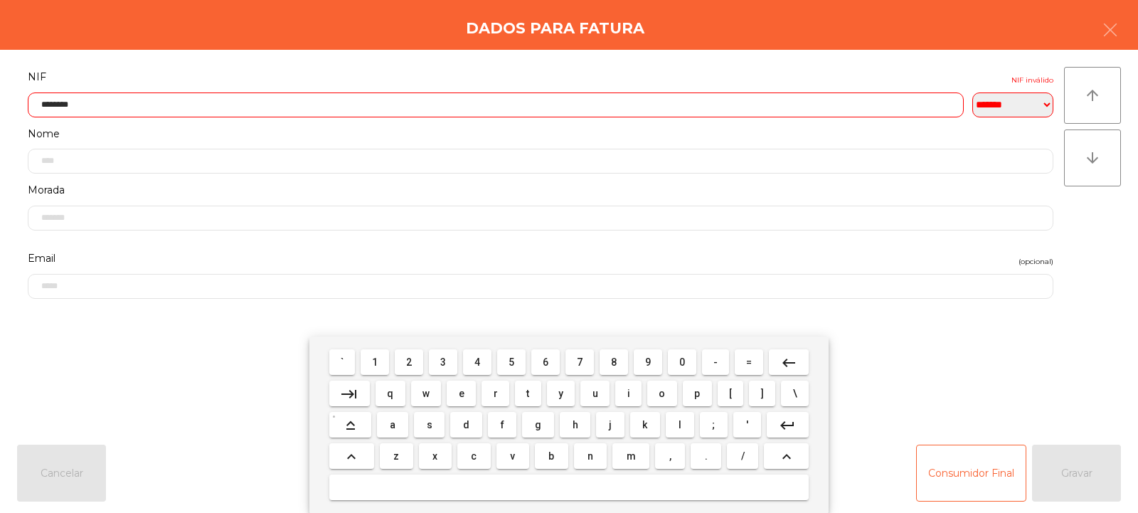
click at [238, 105] on input "********" at bounding box center [496, 104] width 936 height 25
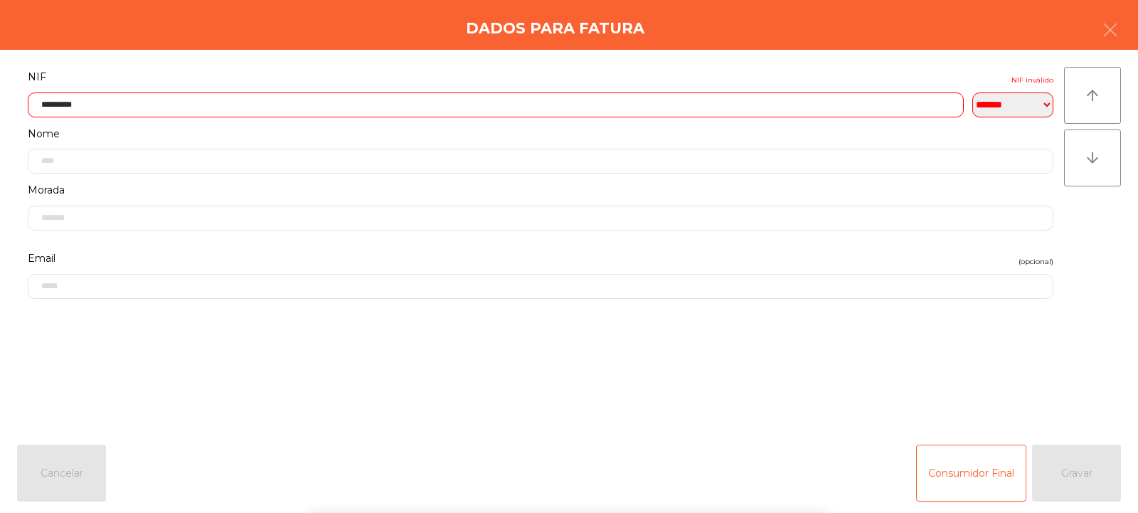
click at [1099, 471] on div "` 1 2 3 4 5 6 7 8 9 0 - = keyboard_backspace keyboard_tab q w e r t y u i o p […" at bounding box center [569, 424] width 1138 height 176
click at [1095, 454] on div "Consumidor Final Gravar" at bounding box center [1018, 472] width 205 height 57
click at [202, 104] on input "*********" at bounding box center [496, 104] width 936 height 25
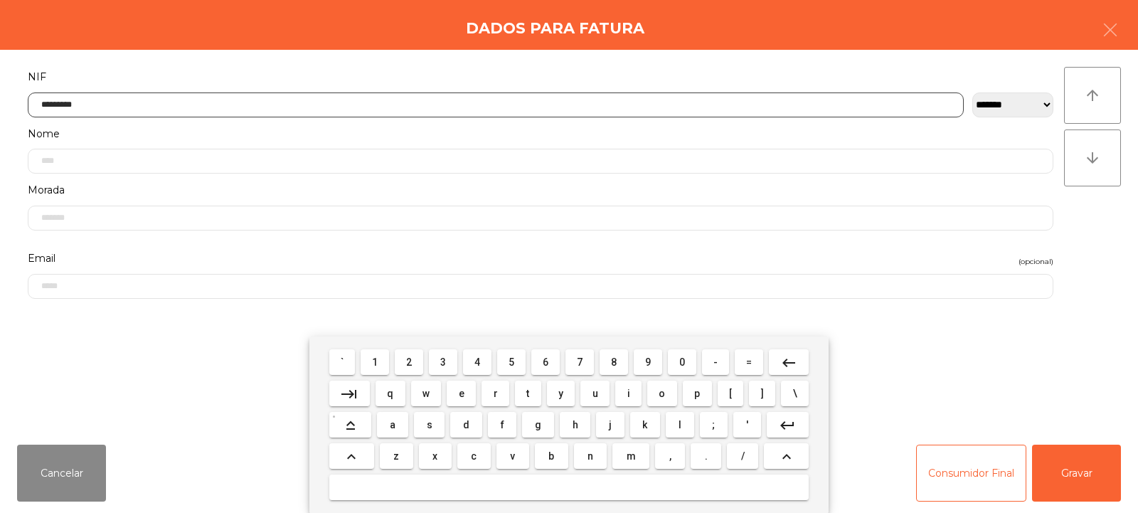
type input "*********"
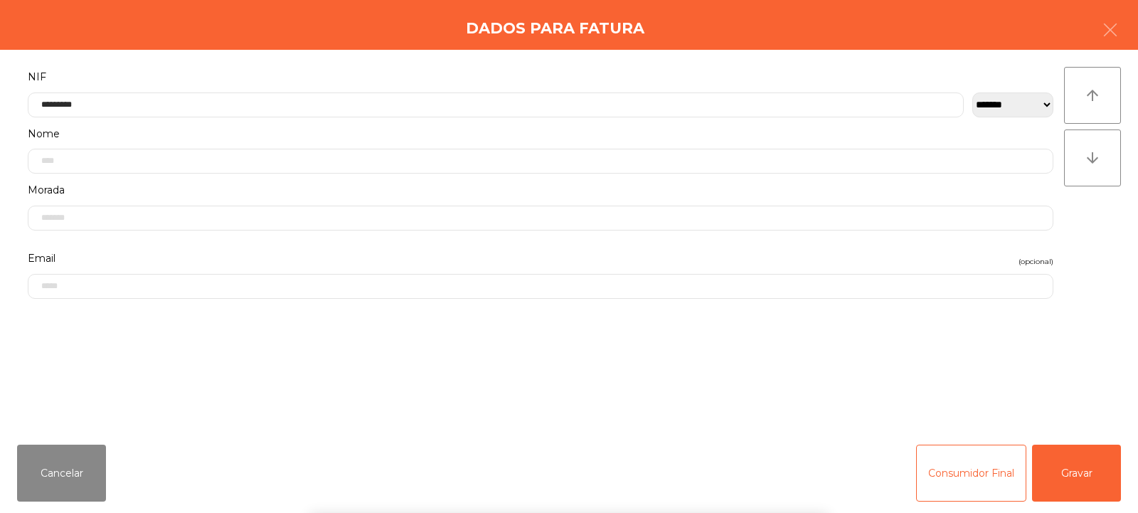
click at [1070, 469] on div "` 1 2 3 4 5 6 7 8 9 0 - = keyboard_backspace keyboard_tab q w e r t y u i o p […" at bounding box center [569, 424] width 1138 height 176
click at [1074, 459] on button "Gravar" at bounding box center [1076, 472] width 89 height 57
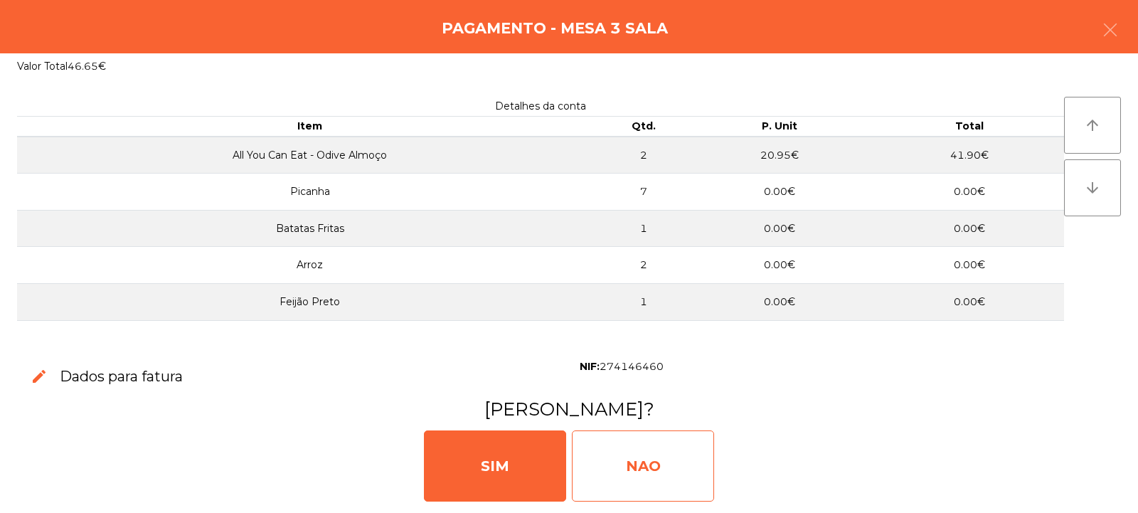
click at [643, 445] on div "NAO" at bounding box center [643, 465] width 142 height 71
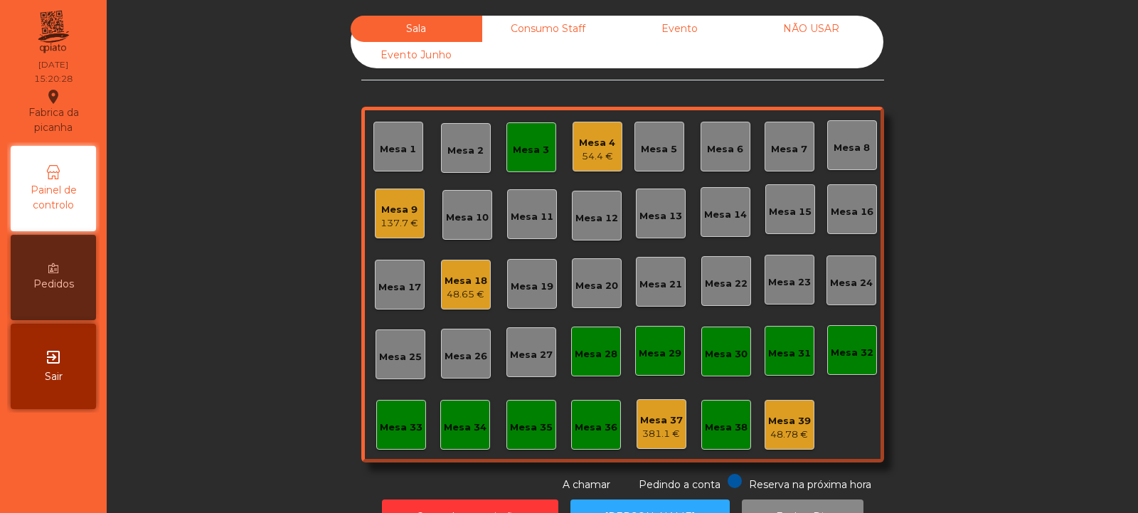
click at [457, 282] on div "Mesa 18" at bounding box center [465, 281] width 43 height 14
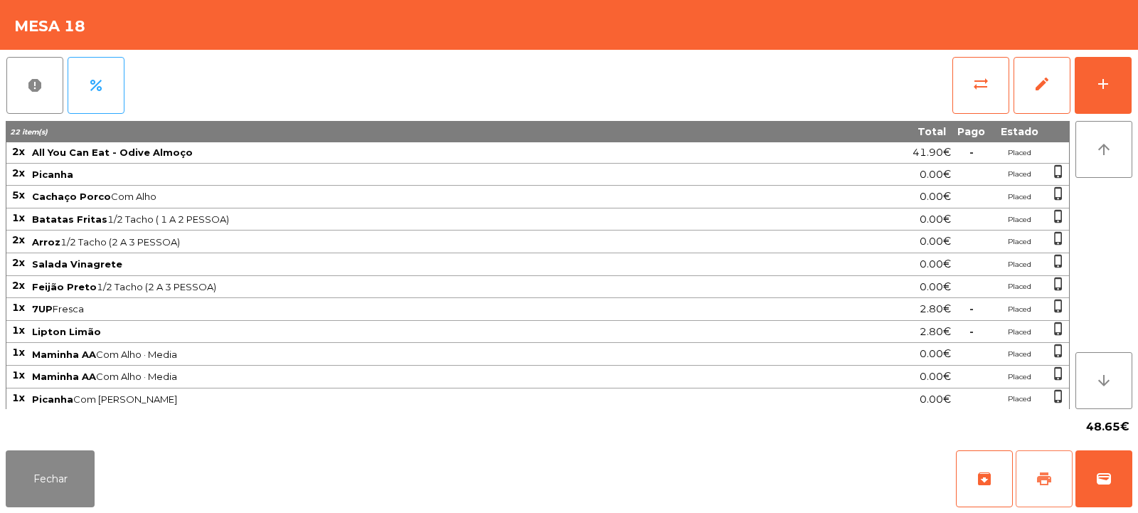
click at [1030, 473] on button "print" at bounding box center [1043, 478] width 57 height 57
click at [80, 462] on button "Fechar" at bounding box center [50, 478] width 89 height 57
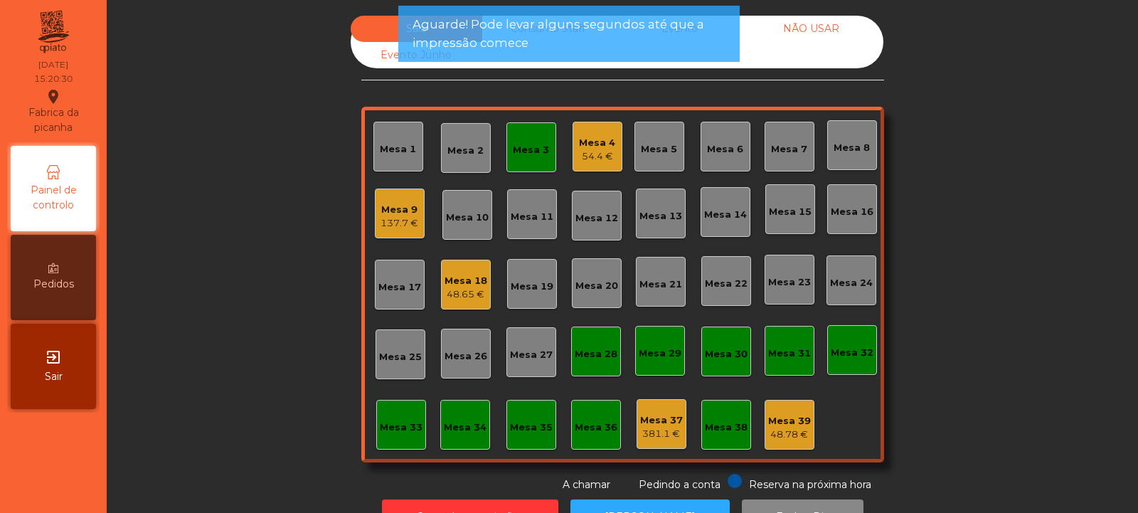
click at [595, 149] on div "54.4 €" at bounding box center [597, 156] width 36 height 14
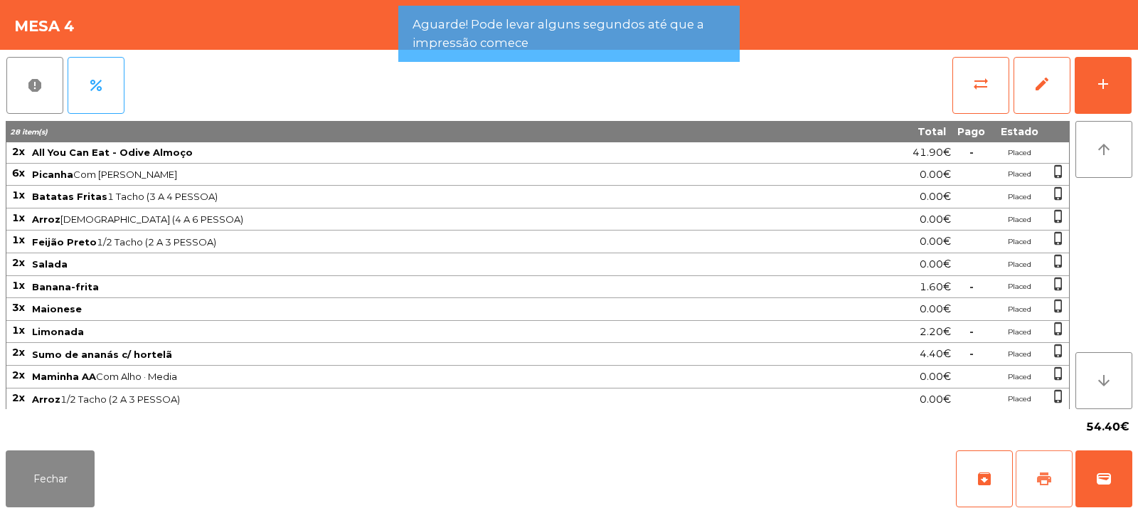
click at [1047, 475] on span "print" at bounding box center [1043, 478] width 17 height 17
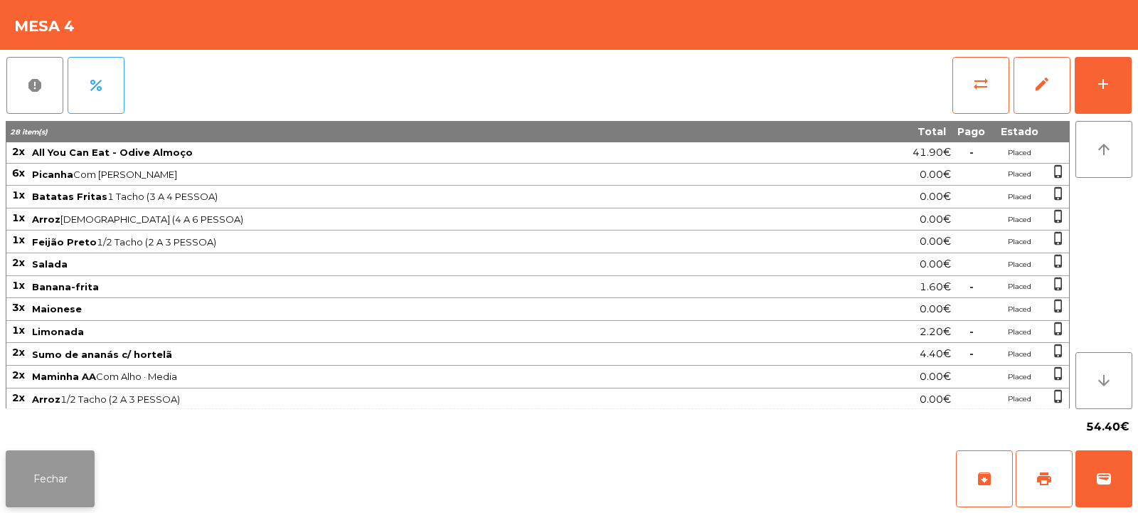
click at [53, 482] on button "Fechar" at bounding box center [50, 478] width 89 height 57
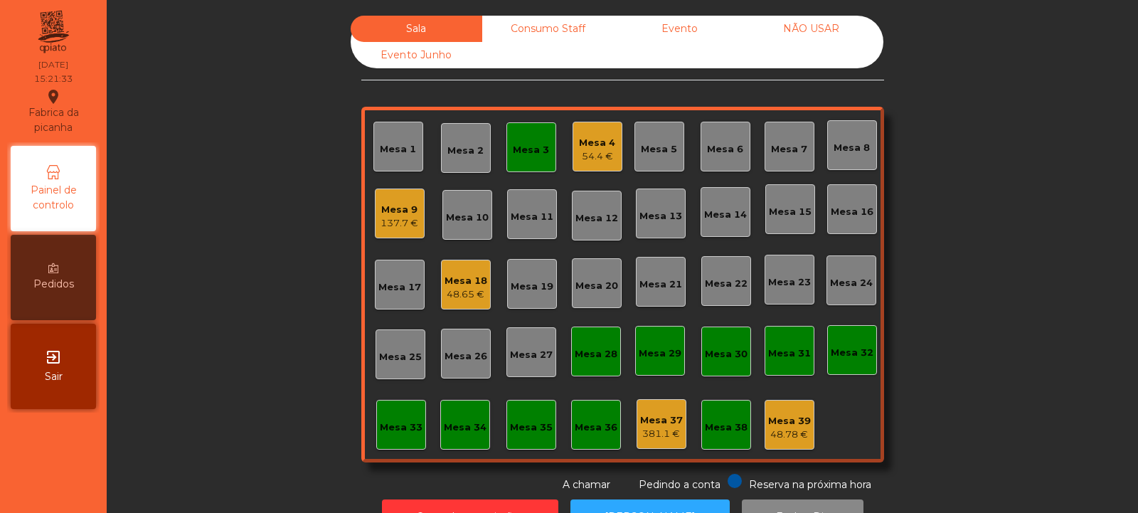
click at [457, 283] on div "Mesa 18" at bounding box center [465, 281] width 43 height 14
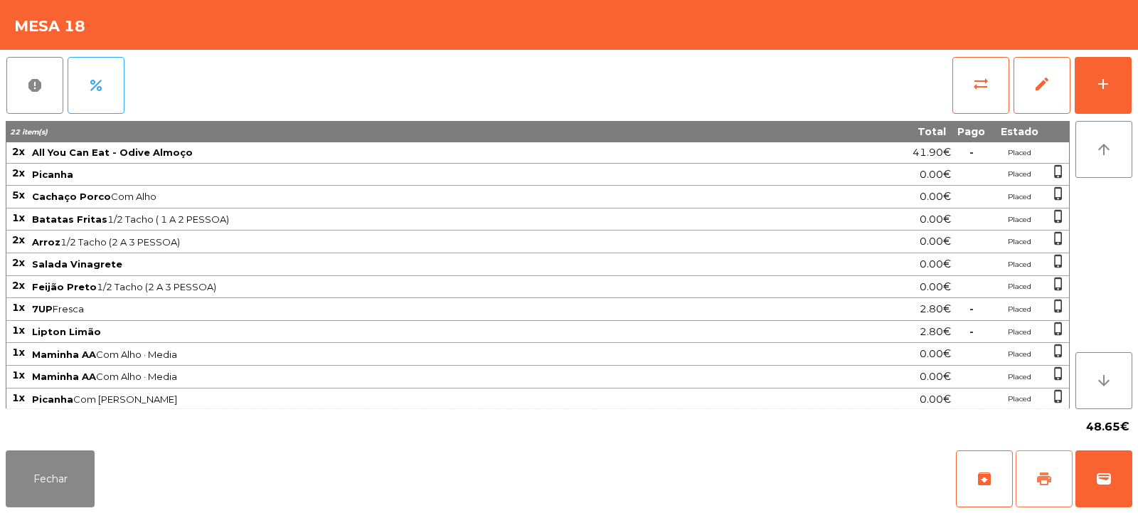
click at [1045, 489] on button "print" at bounding box center [1043, 478] width 57 height 57
click at [1112, 478] on button "wallet" at bounding box center [1103, 478] width 57 height 57
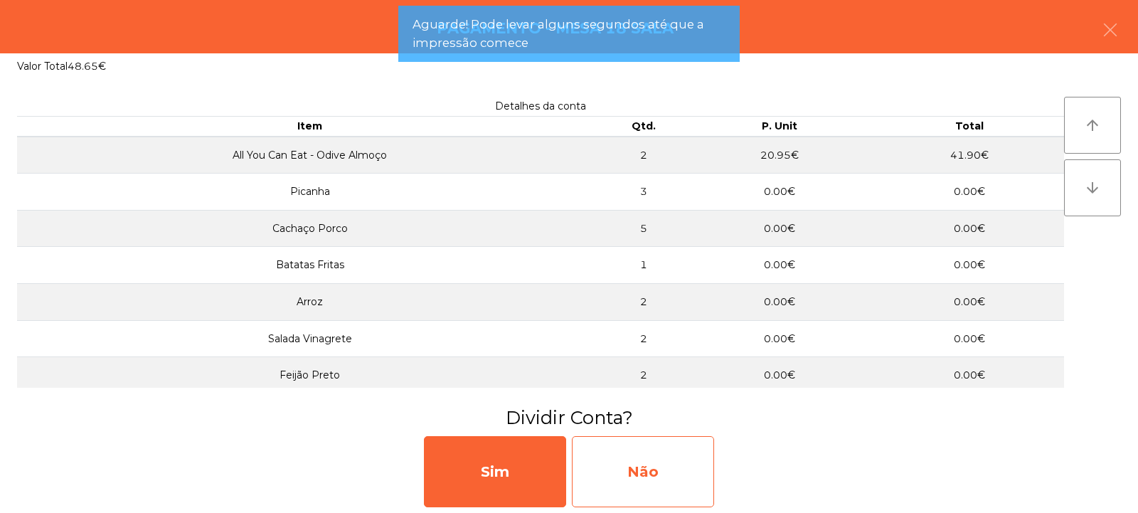
click at [668, 461] on div "Não" at bounding box center [643, 471] width 142 height 71
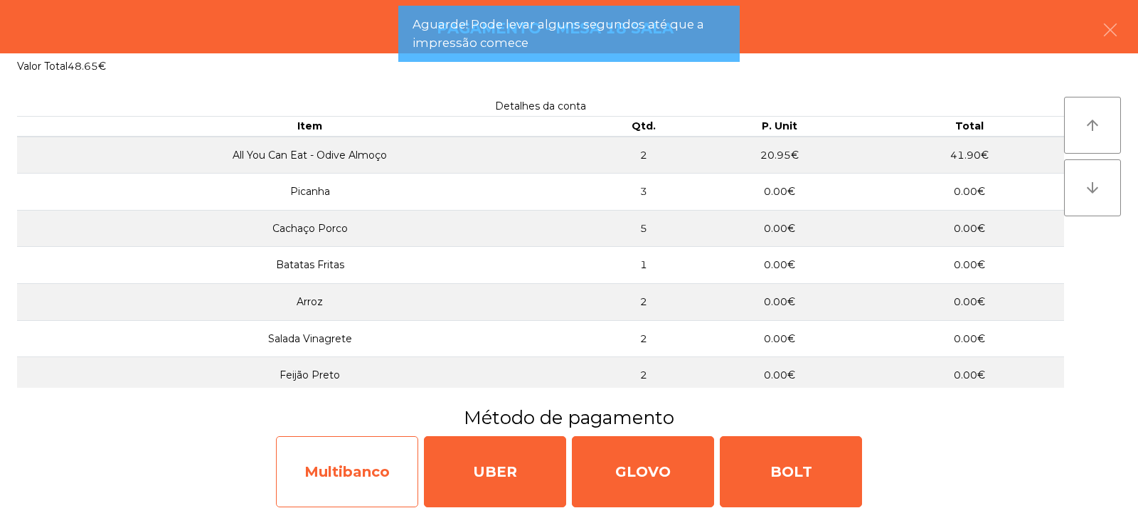
click at [349, 483] on div "Multibanco" at bounding box center [347, 471] width 142 height 71
select select "**"
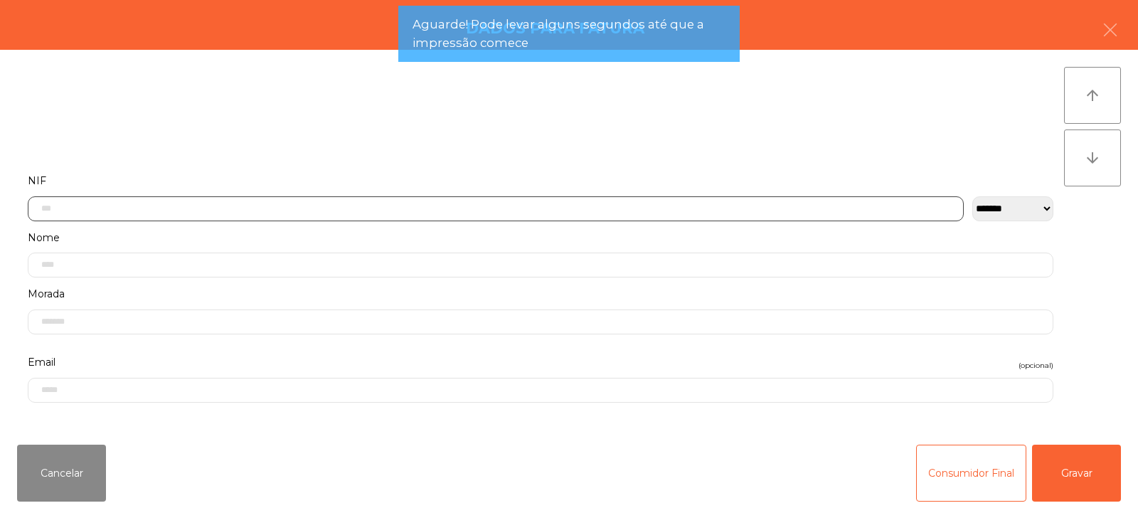
click at [312, 203] on input "text" at bounding box center [496, 208] width 936 height 25
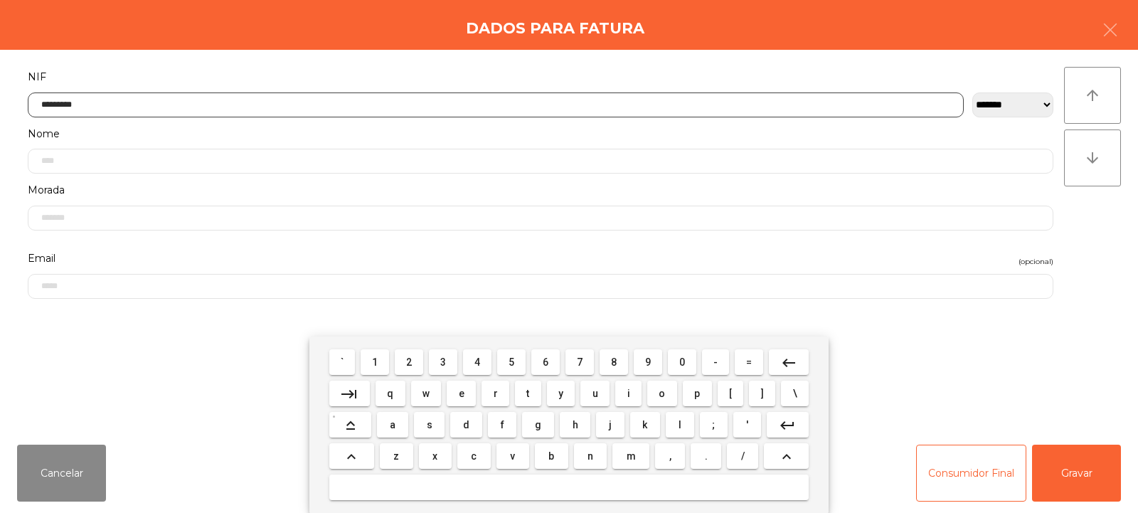
type input "*********"
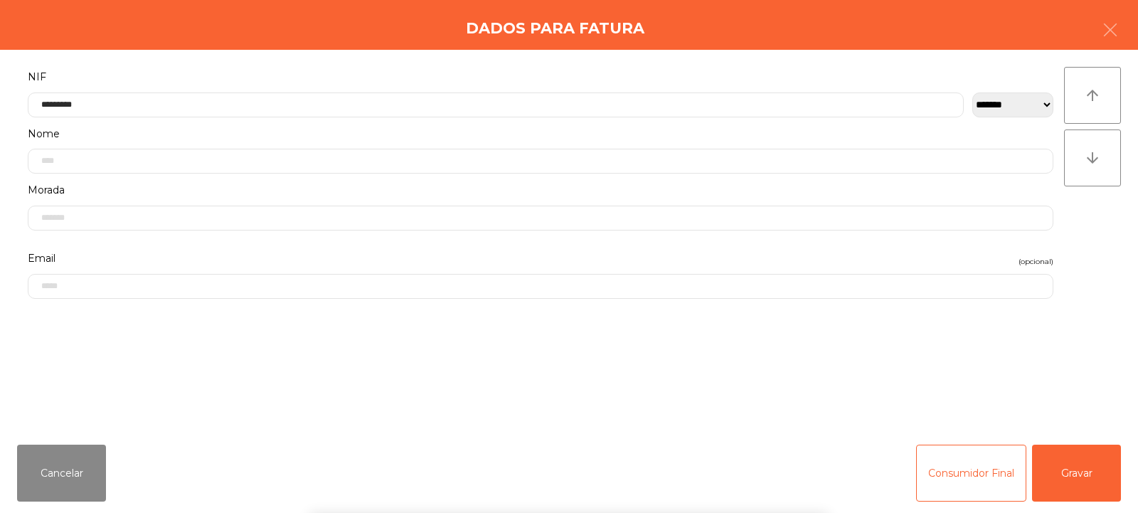
click at [1071, 479] on div "` 1 2 3 4 5 6 7 8 9 0 - = keyboard_backspace keyboard_tab q w e r t y u i o p […" at bounding box center [569, 424] width 1138 height 176
click at [1082, 477] on button "Gravar" at bounding box center [1076, 472] width 89 height 57
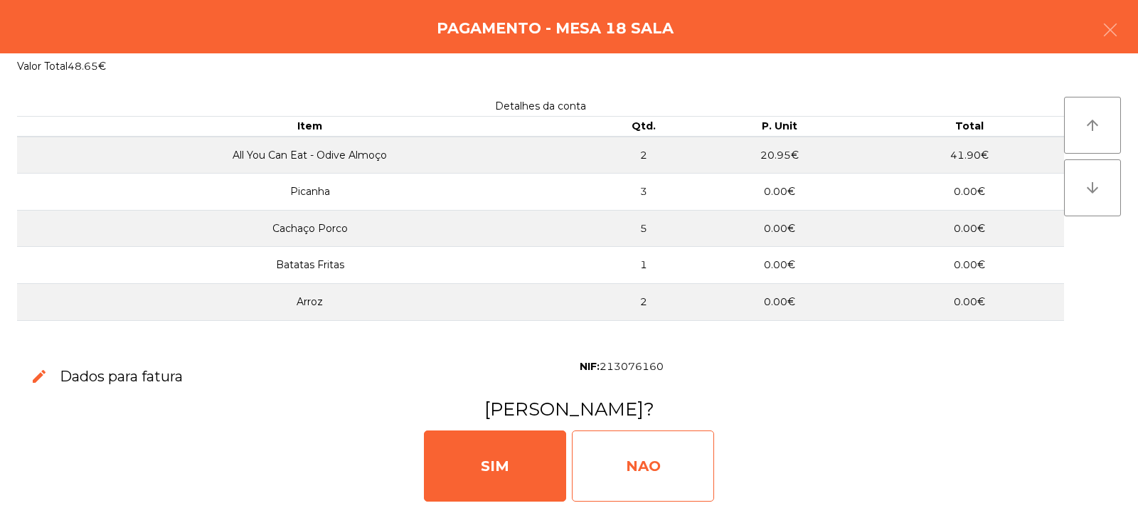
click at [661, 477] on div "NAO" at bounding box center [643, 465] width 142 height 71
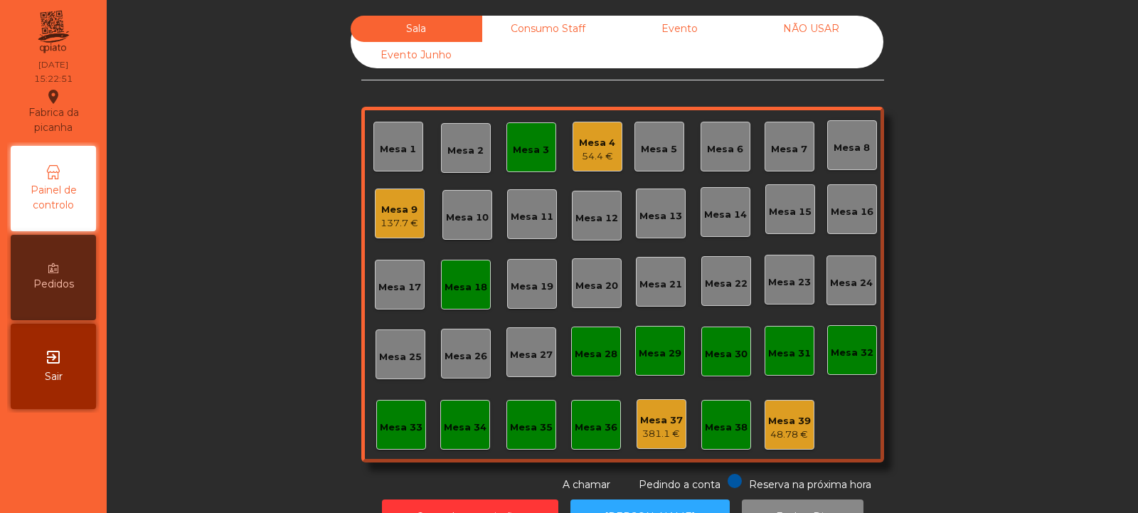
click at [583, 155] on div "54.4 €" at bounding box center [597, 156] width 36 height 14
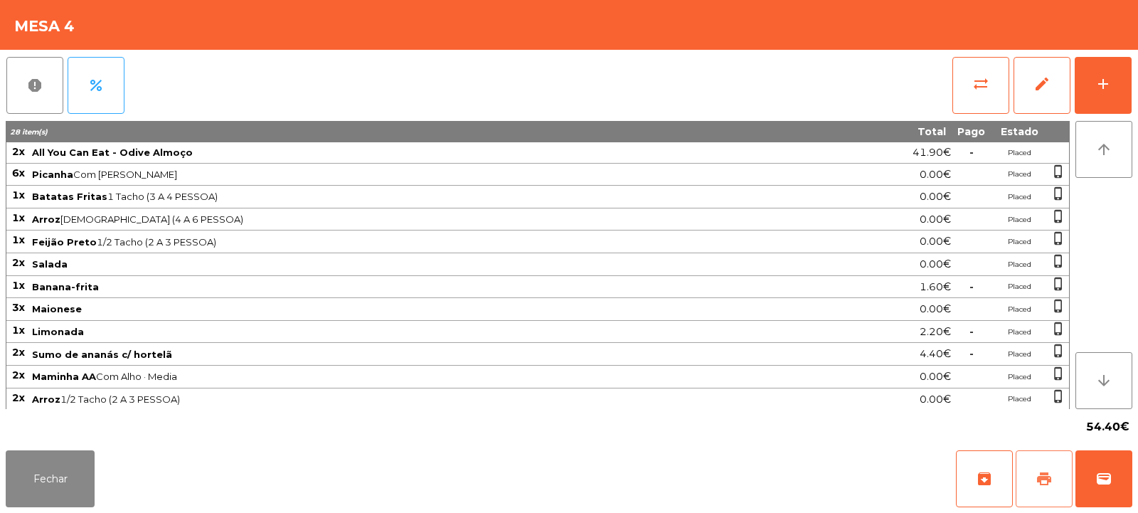
click at [1045, 484] on span "print" at bounding box center [1043, 478] width 17 height 17
click at [1112, 484] on button "wallet" at bounding box center [1103, 478] width 57 height 57
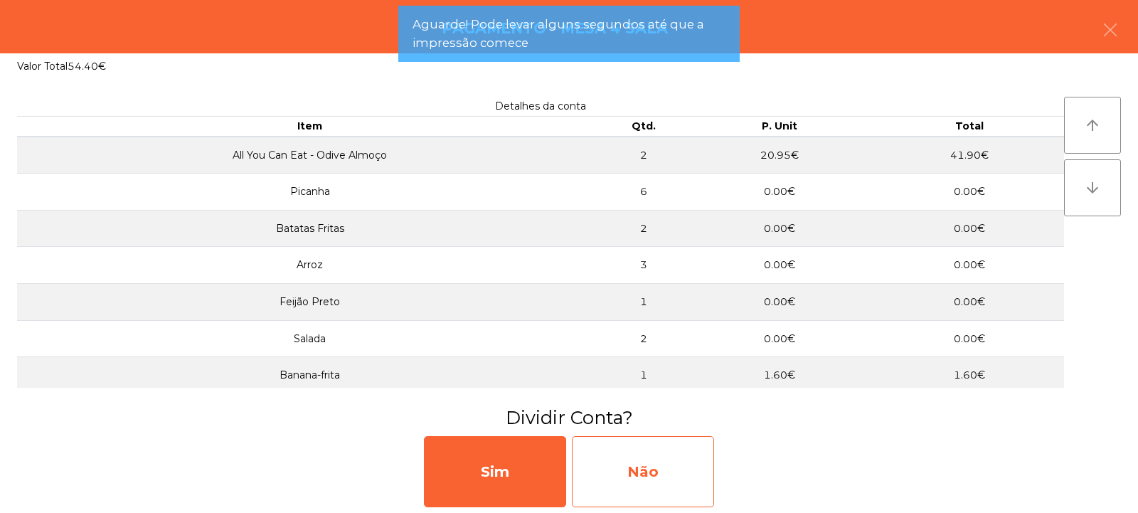
click at [651, 469] on div "Não" at bounding box center [643, 471] width 142 height 71
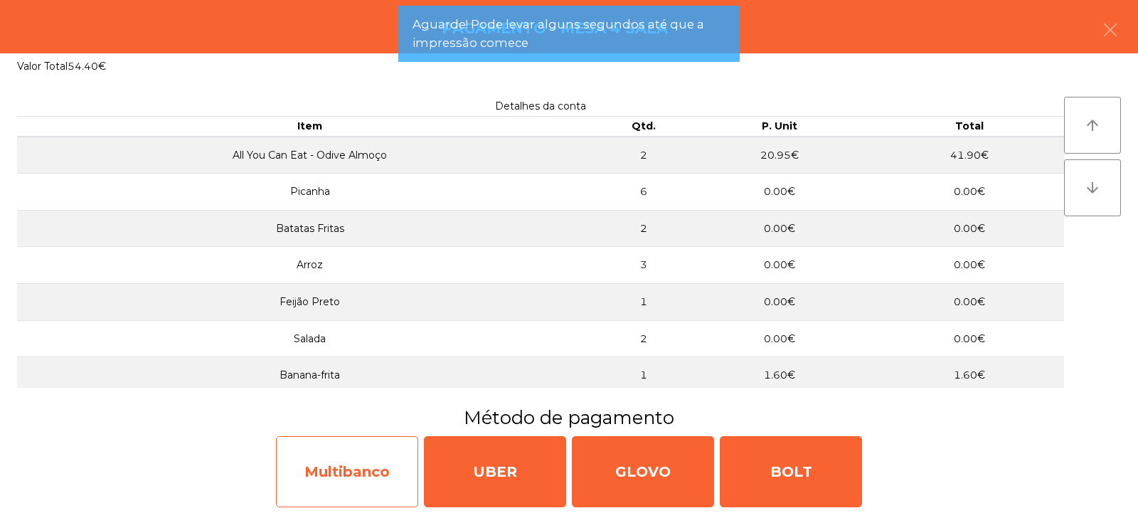
click at [309, 474] on div "Multibanco" at bounding box center [347, 471] width 142 height 71
select select "**"
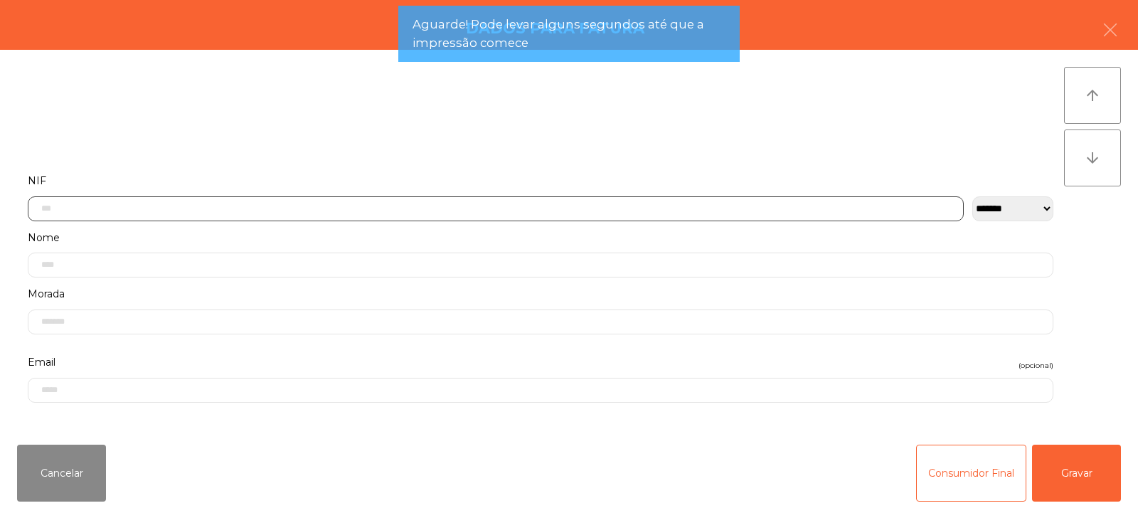
click at [271, 210] on input "text" at bounding box center [496, 208] width 936 height 25
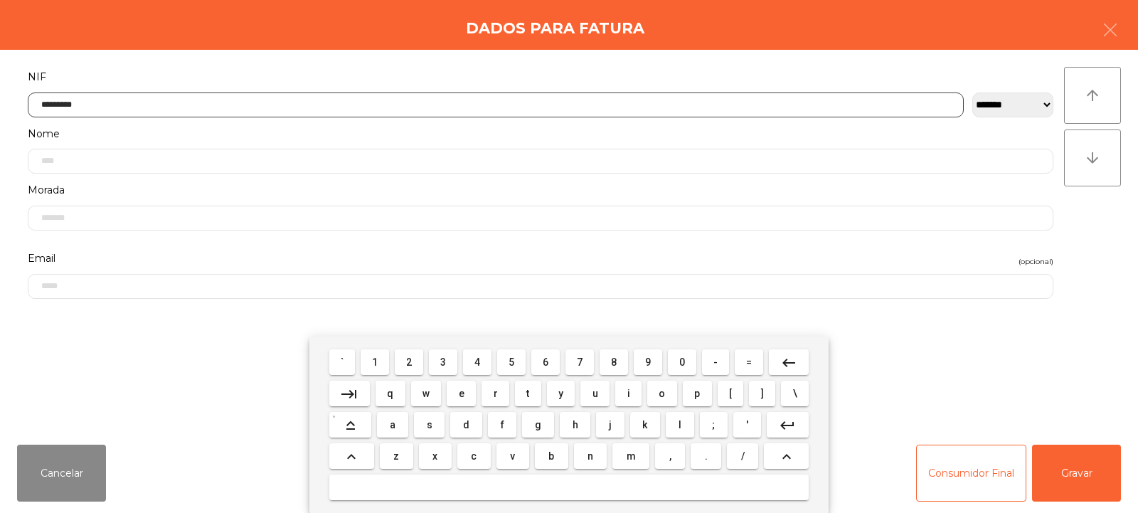
type input "*********"
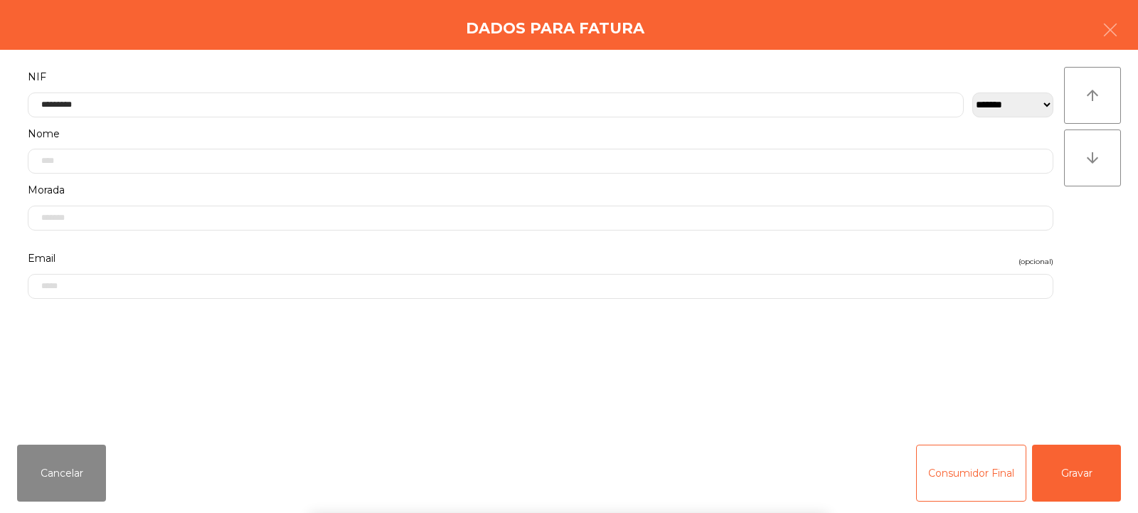
click at [1094, 461] on div "` 1 2 3 4 5 6 7 8 9 0 - = keyboard_backspace keyboard_tab q w e r t y u i o p […" at bounding box center [569, 424] width 1138 height 176
click at [1109, 467] on button "Gravar" at bounding box center [1076, 472] width 89 height 57
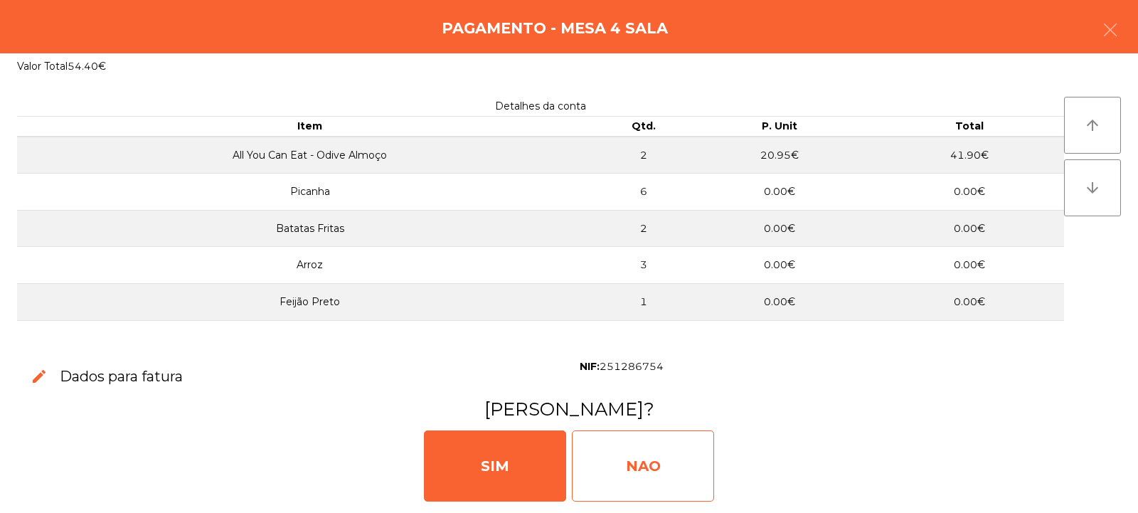
click at [656, 435] on div "NAO" at bounding box center [643, 465] width 142 height 71
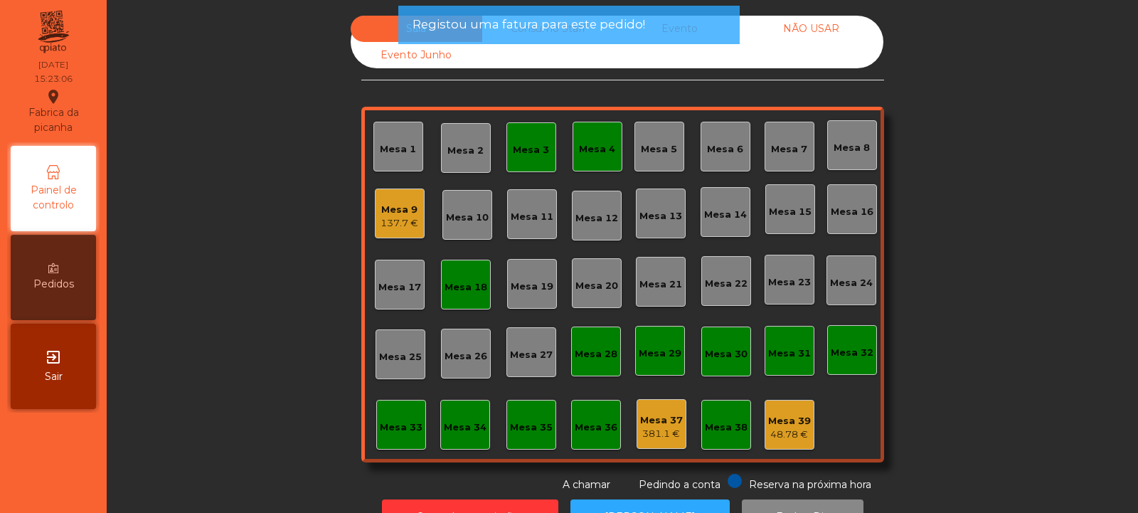
click at [395, 218] on div "137.7 €" at bounding box center [399, 223] width 38 height 14
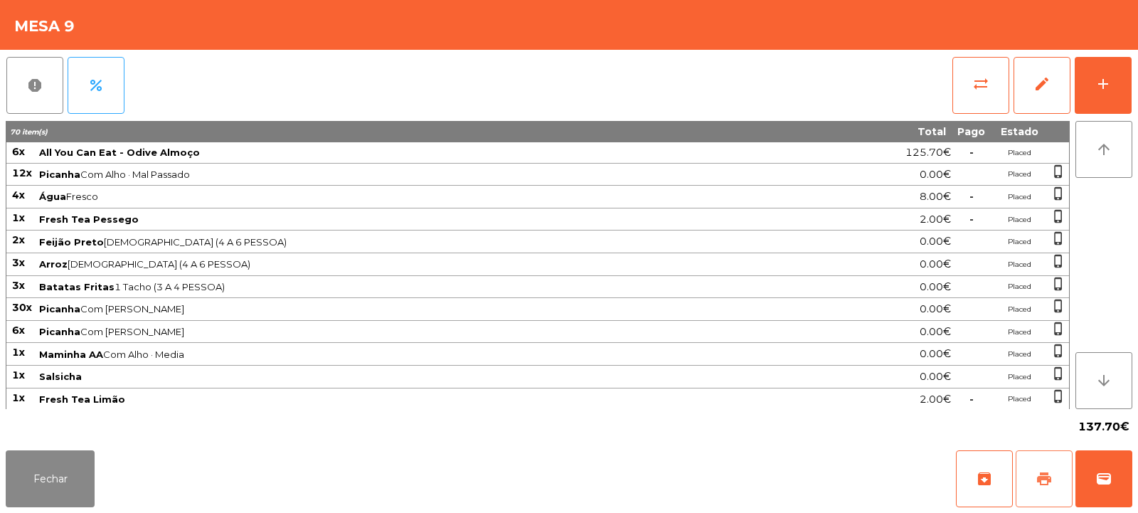
click at [1035, 468] on button "print" at bounding box center [1043, 478] width 57 height 57
click at [986, 60] on button "sync_alt" at bounding box center [980, 85] width 57 height 57
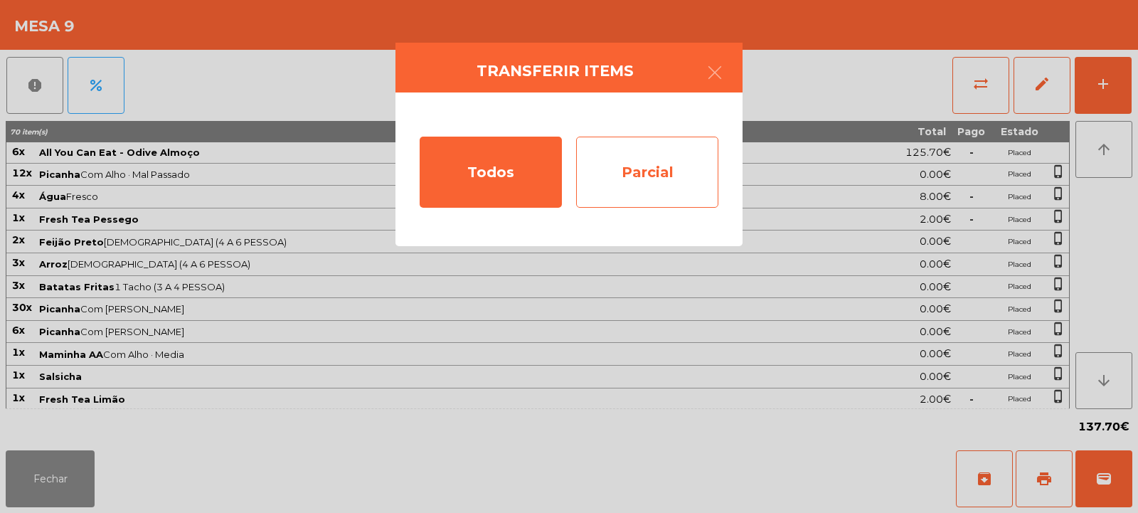
click at [676, 164] on div "Parcial" at bounding box center [647, 172] width 142 height 71
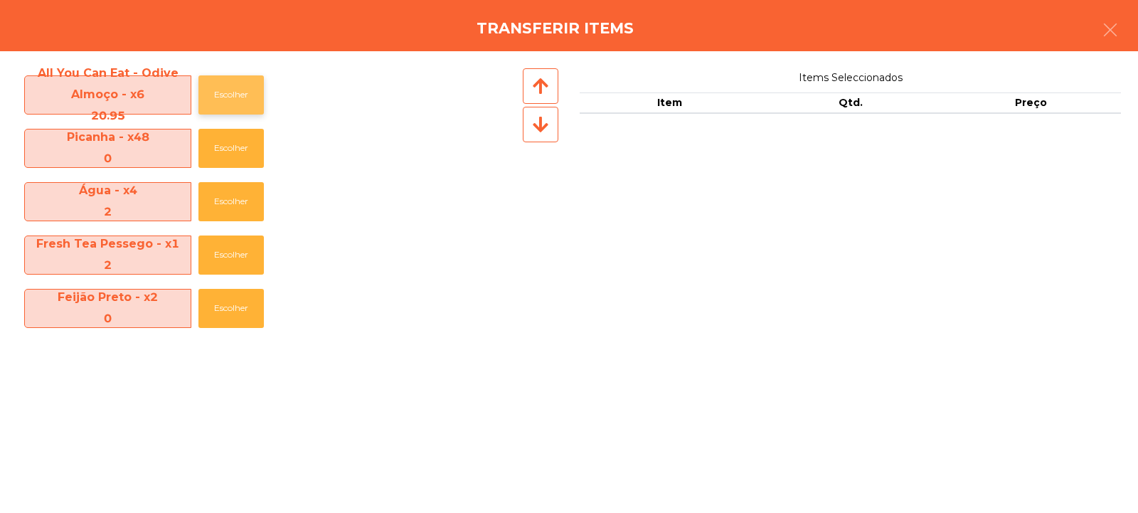
click at [228, 84] on button "Escolher" at bounding box center [230, 94] width 65 height 39
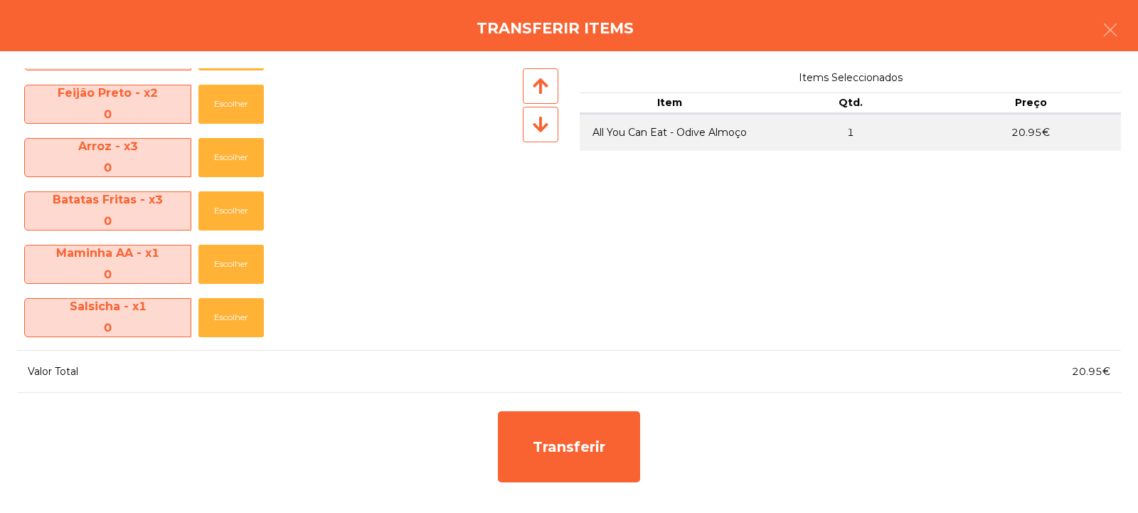
scroll to position [263, 0]
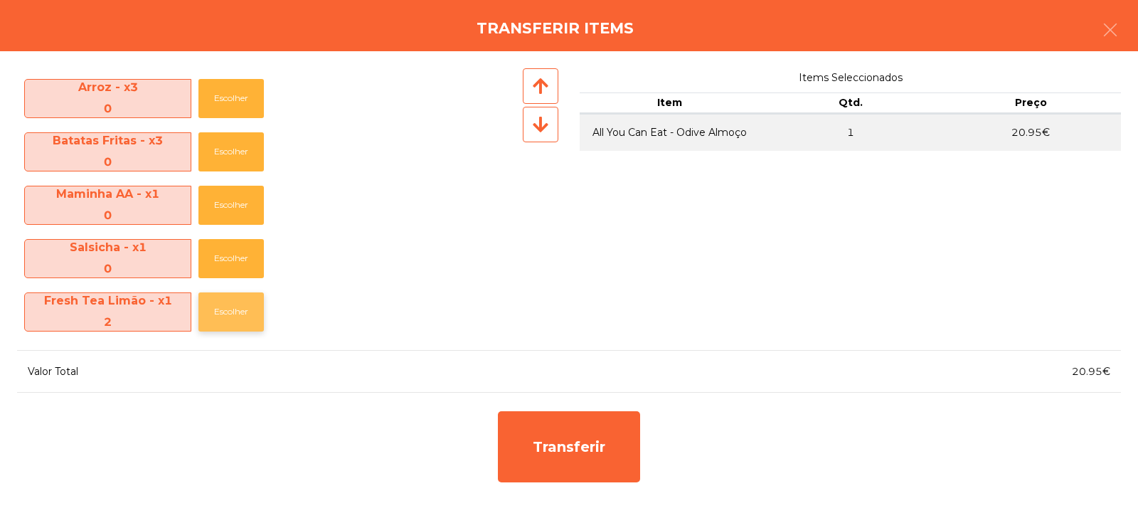
click at [220, 311] on button "Escolher" at bounding box center [230, 311] width 65 height 39
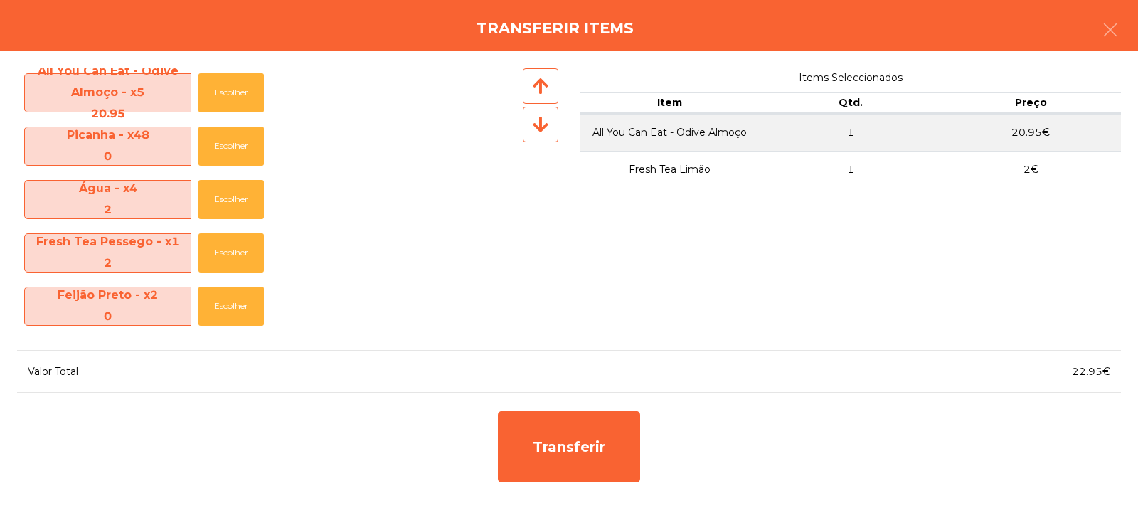
scroll to position [0, 0]
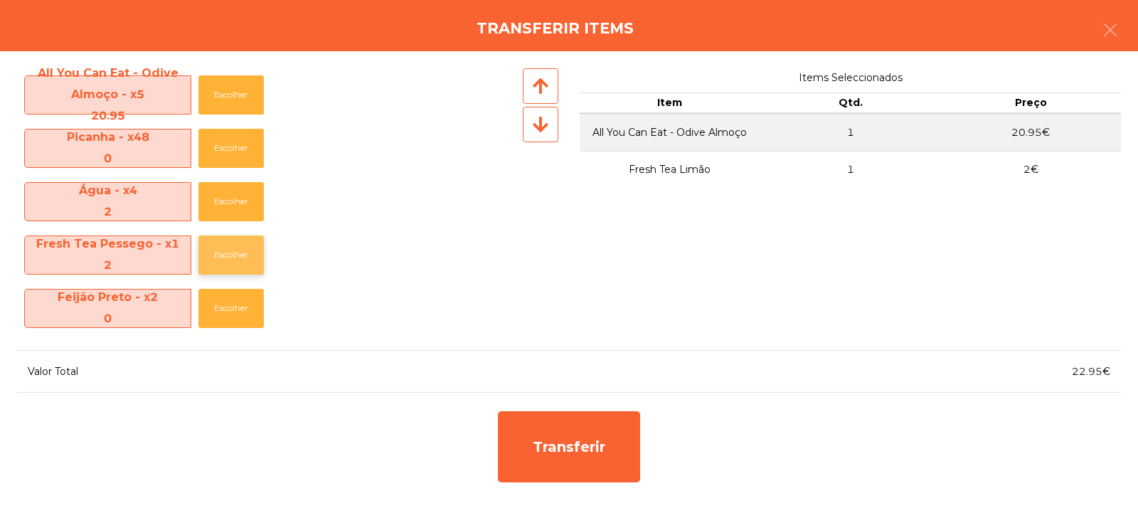
click at [232, 272] on button "Escolher" at bounding box center [230, 254] width 65 height 39
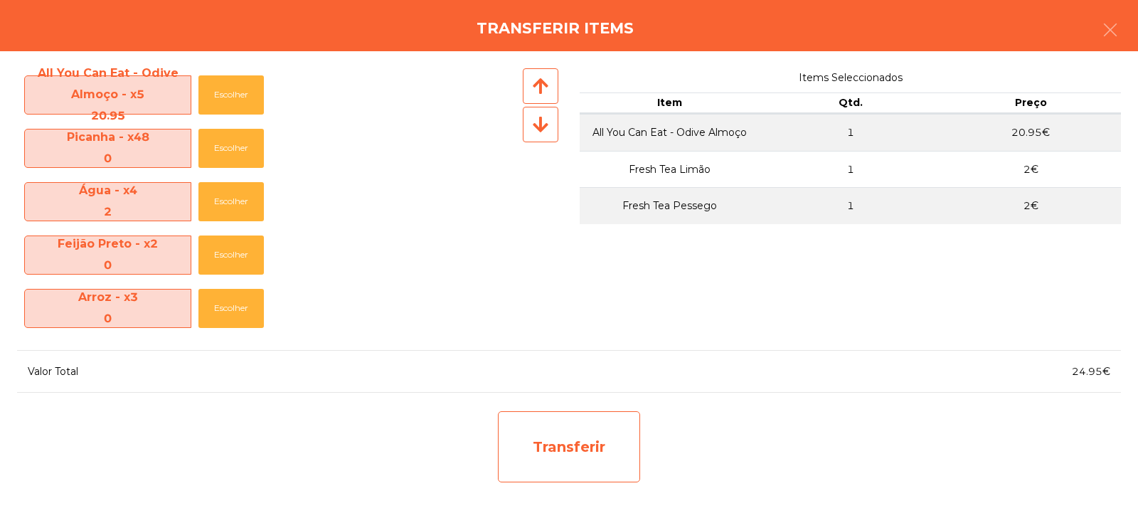
click at [583, 478] on div "Transferir" at bounding box center [569, 446] width 142 height 71
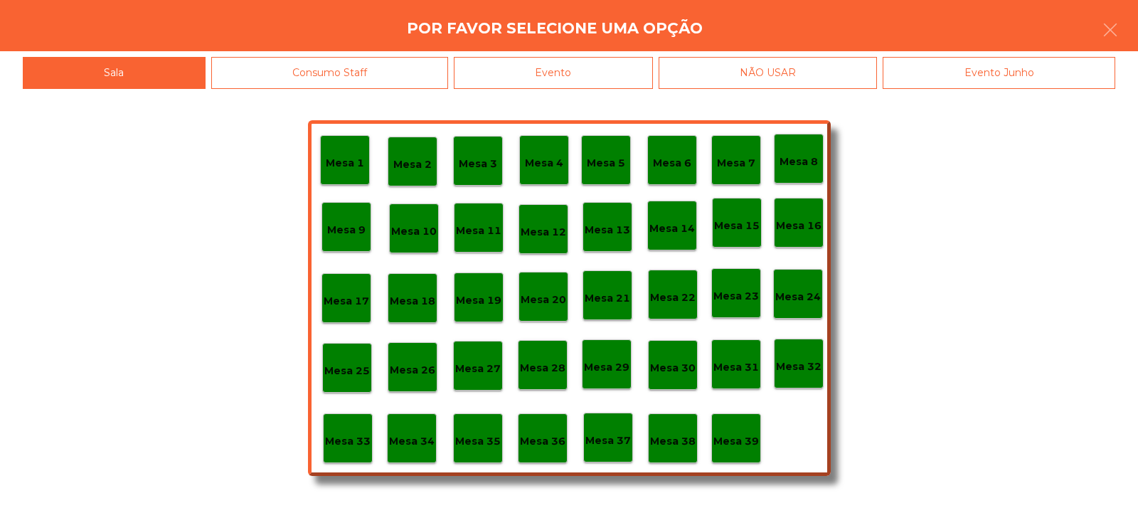
click at [341, 458] on div "Mesa 33" at bounding box center [348, 438] width 50 height 50
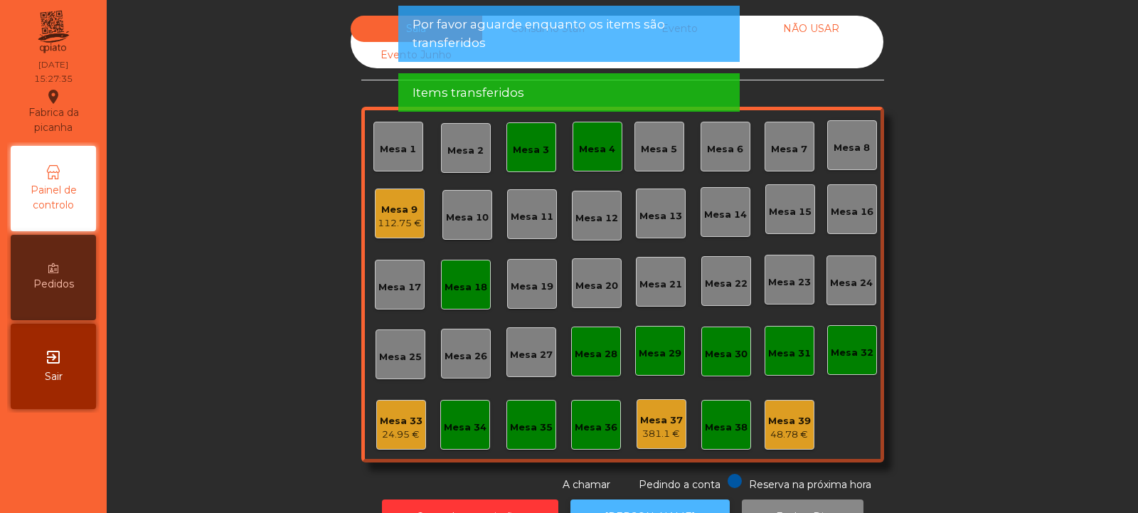
click at [671, 501] on button "[PERSON_NAME]" at bounding box center [649, 516] width 159 height 35
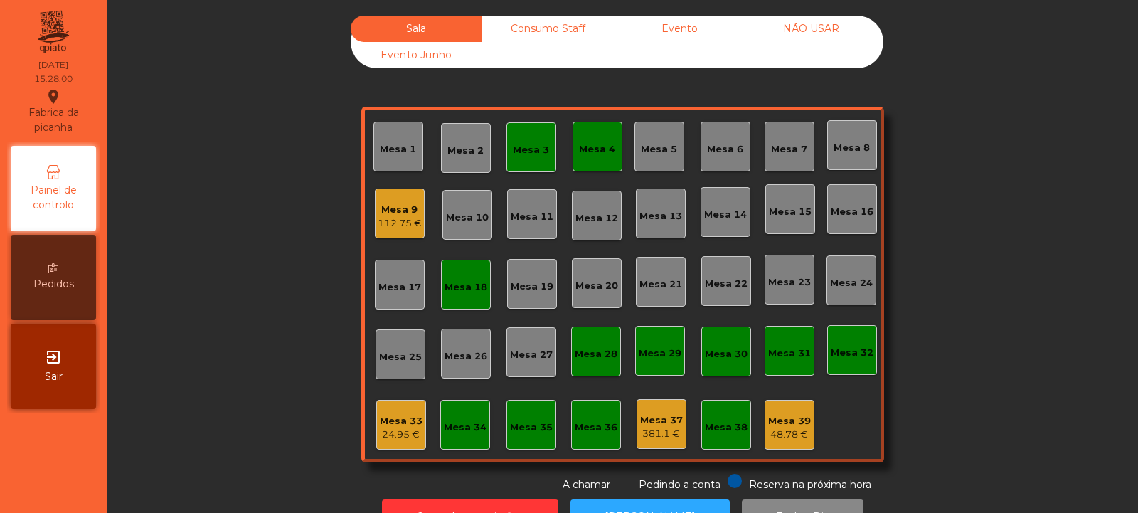
click at [394, 209] on div "Mesa 9" at bounding box center [400, 210] width 44 height 14
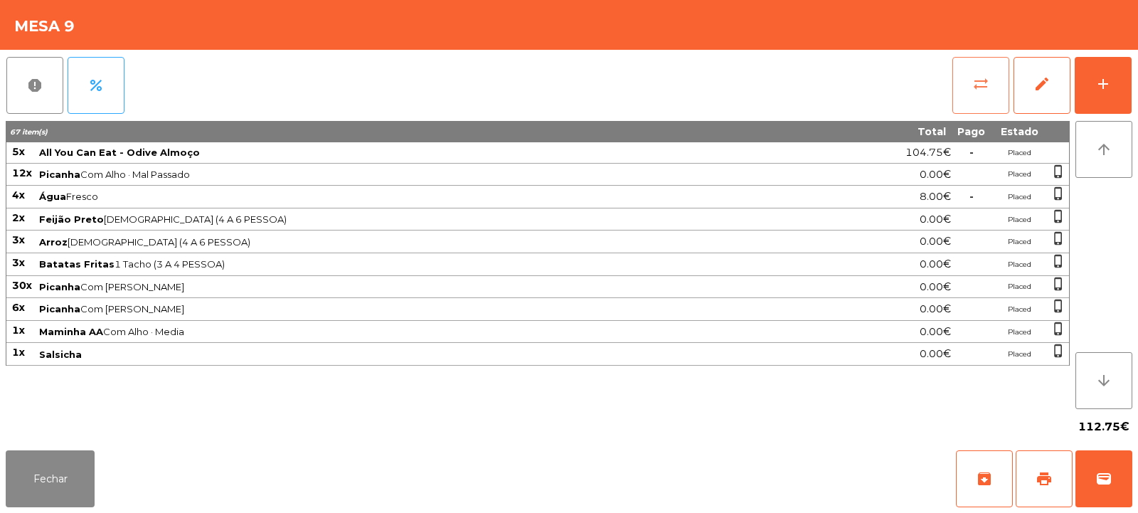
click at [975, 99] on button "sync_alt" at bounding box center [980, 85] width 57 height 57
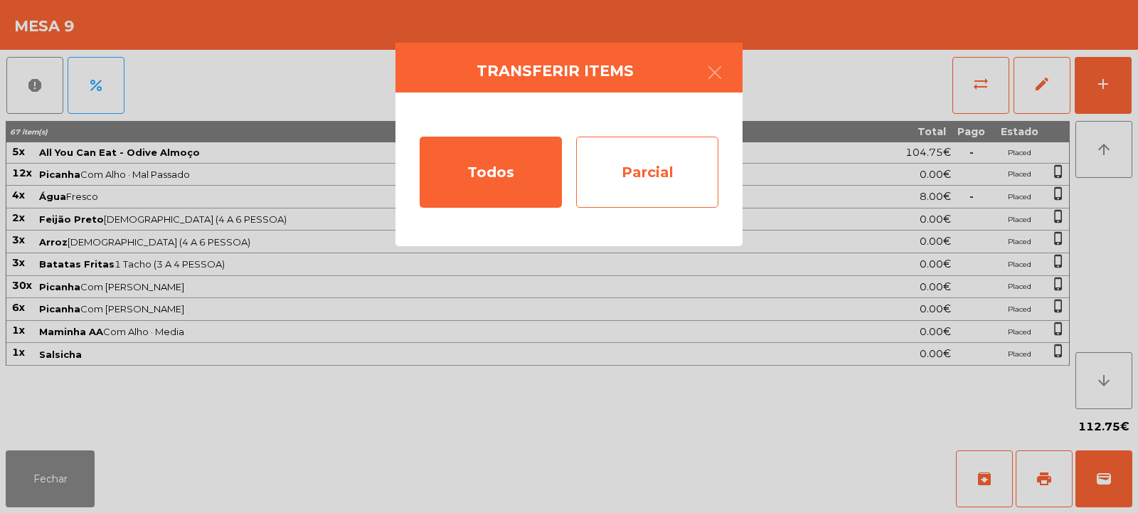
click at [682, 170] on div "Parcial" at bounding box center [647, 172] width 142 height 71
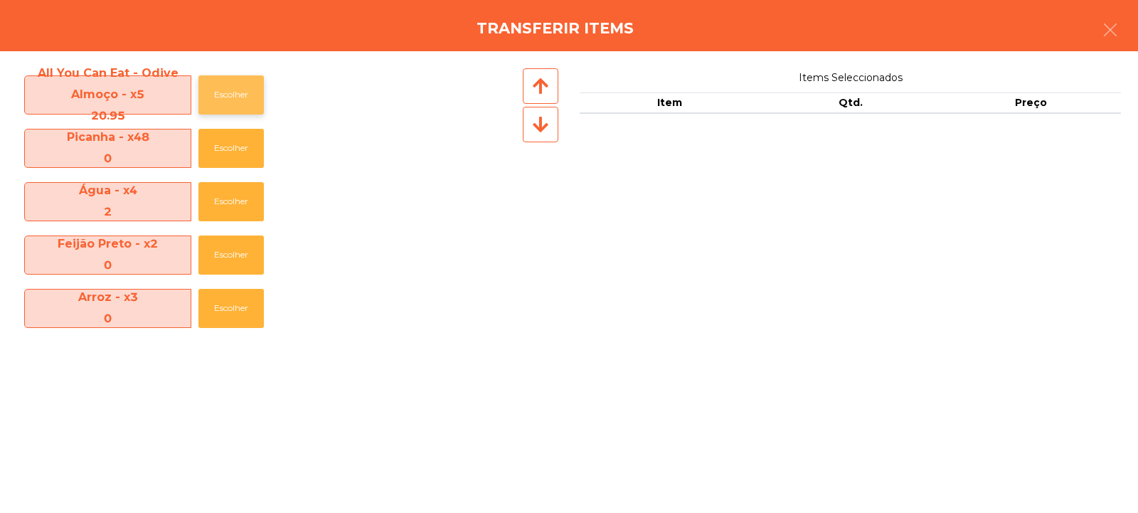
click at [228, 95] on button "Escolher" at bounding box center [230, 94] width 65 height 39
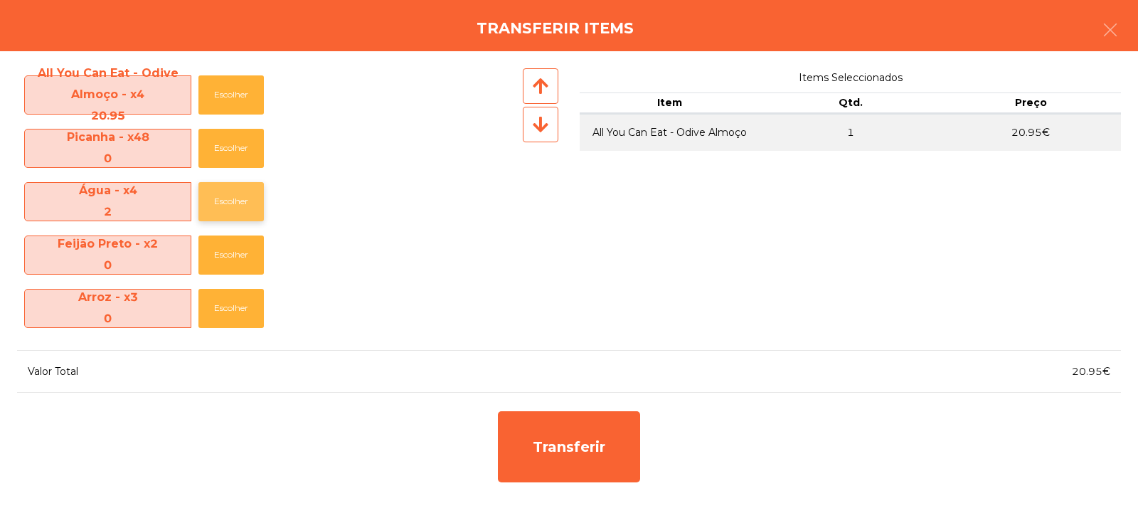
click at [225, 203] on button "Escolher" at bounding box center [230, 201] width 65 height 39
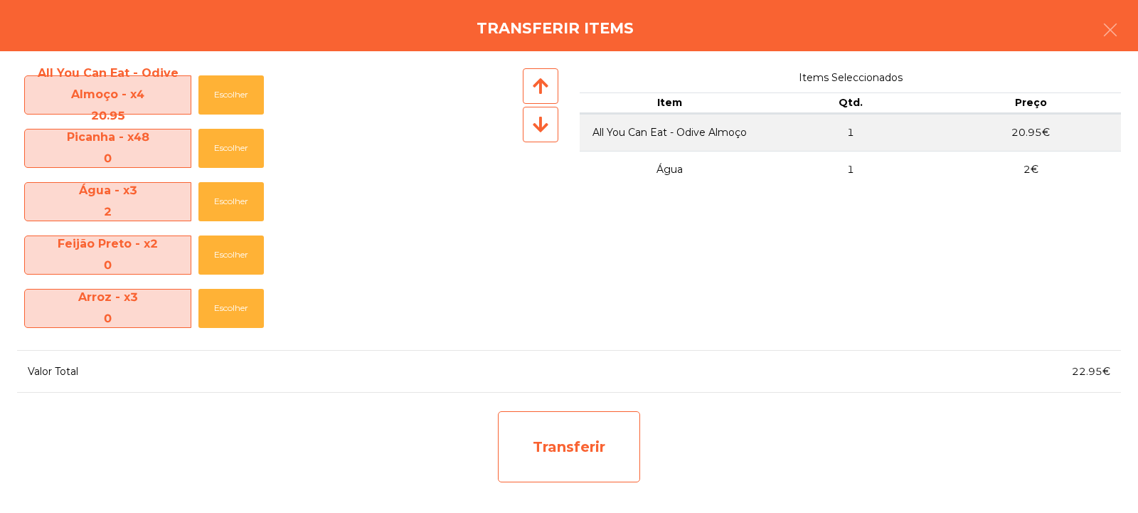
click at [569, 459] on div "Transferir" at bounding box center [569, 446] width 142 height 71
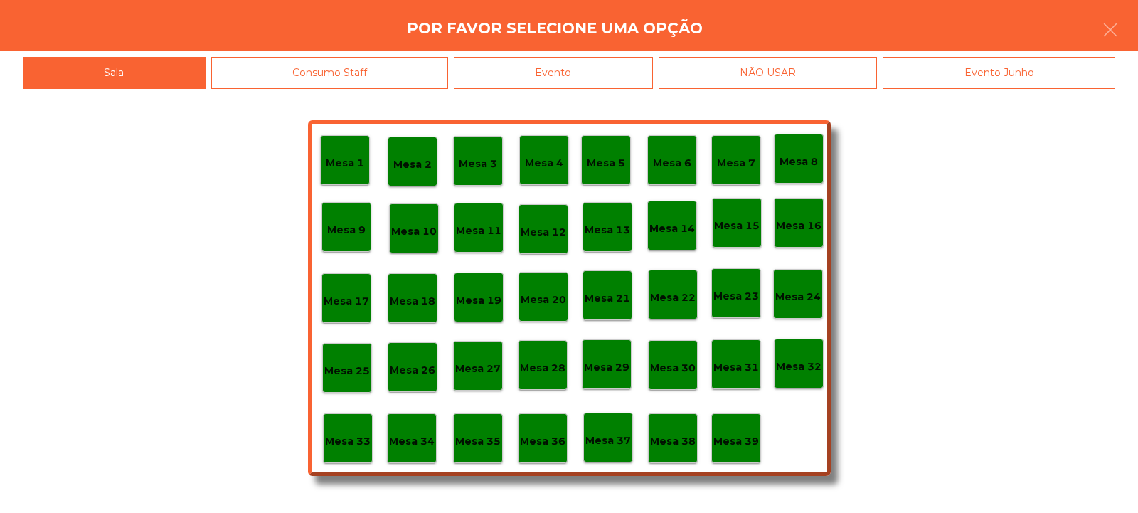
click at [345, 440] on p "Mesa 33" at bounding box center [348, 441] width 46 height 16
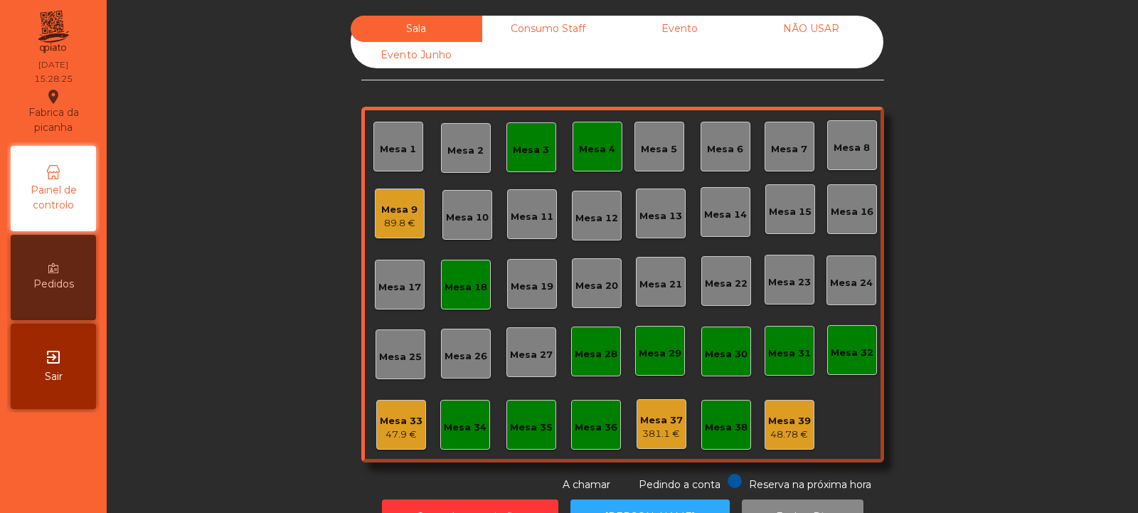
click at [387, 210] on div "Mesa 9" at bounding box center [399, 210] width 36 height 14
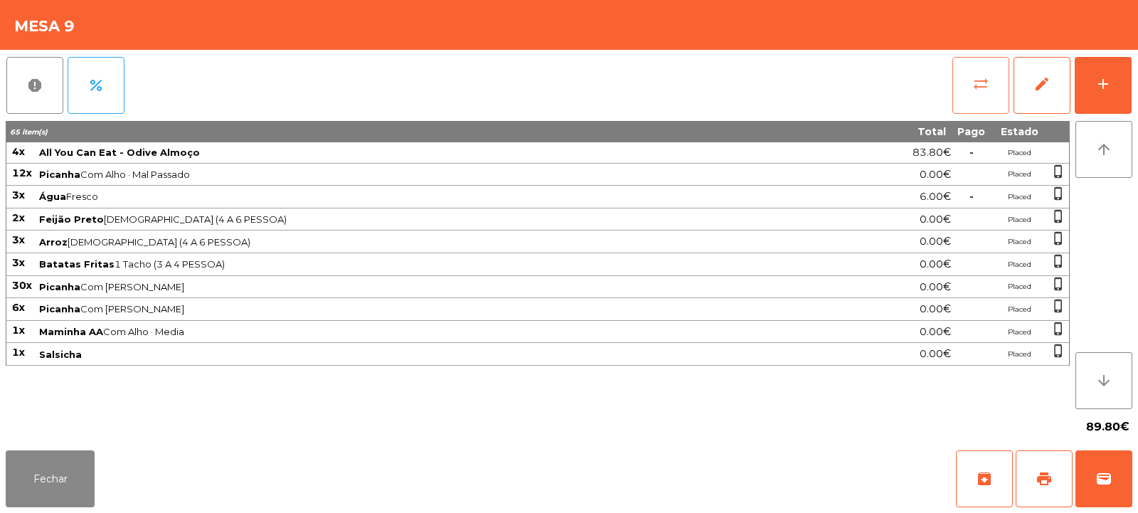
click at [956, 100] on button "sync_alt" at bounding box center [980, 85] width 57 height 57
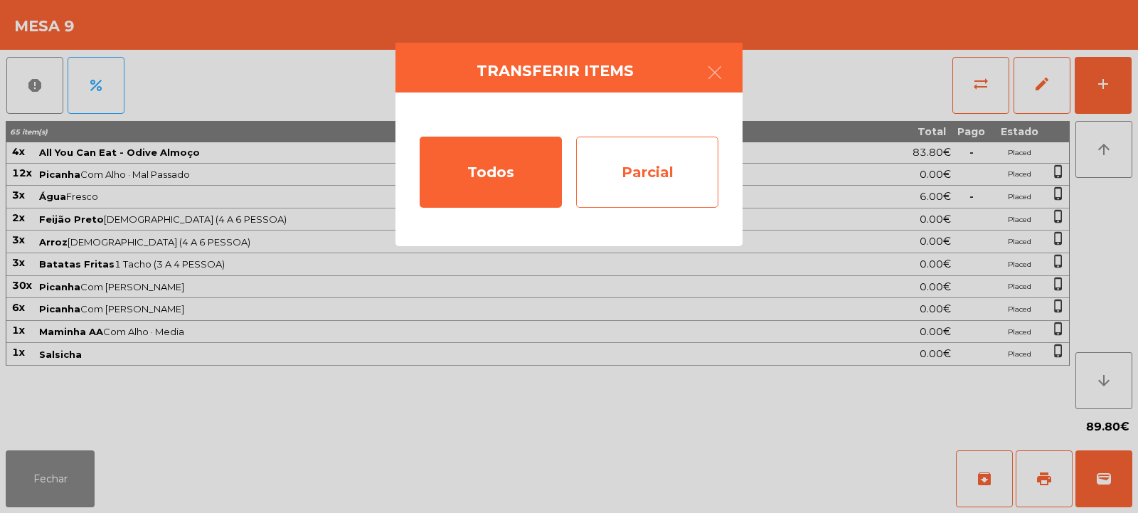
click at [647, 169] on div "Parcial" at bounding box center [647, 172] width 142 height 71
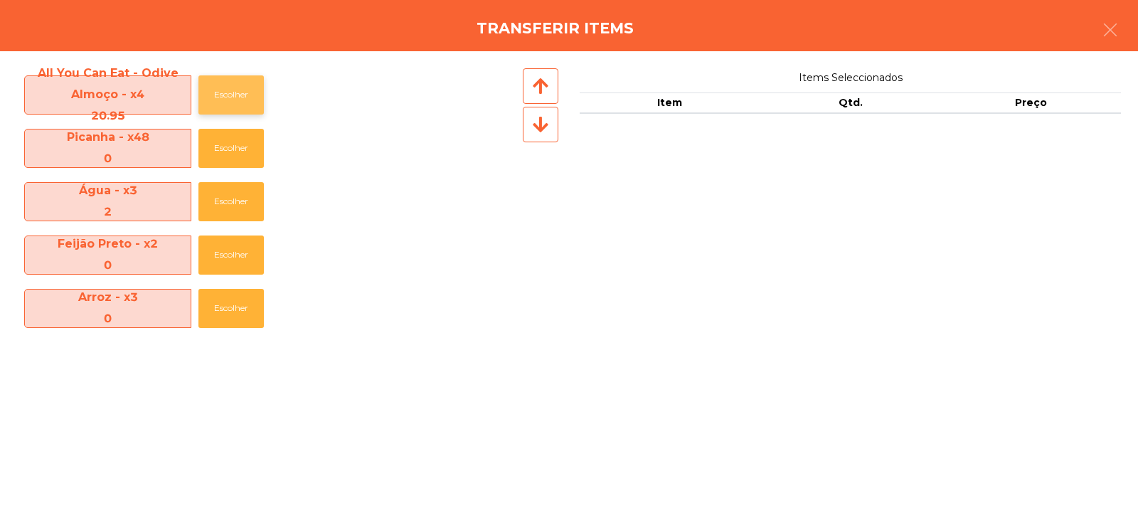
click at [232, 85] on button "Escolher" at bounding box center [230, 94] width 65 height 39
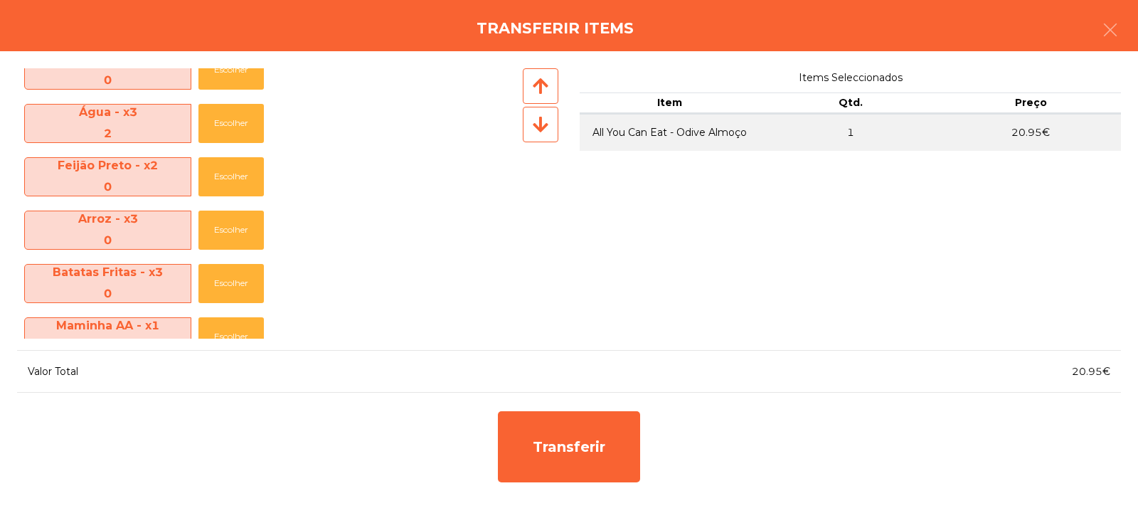
scroll to position [76, 0]
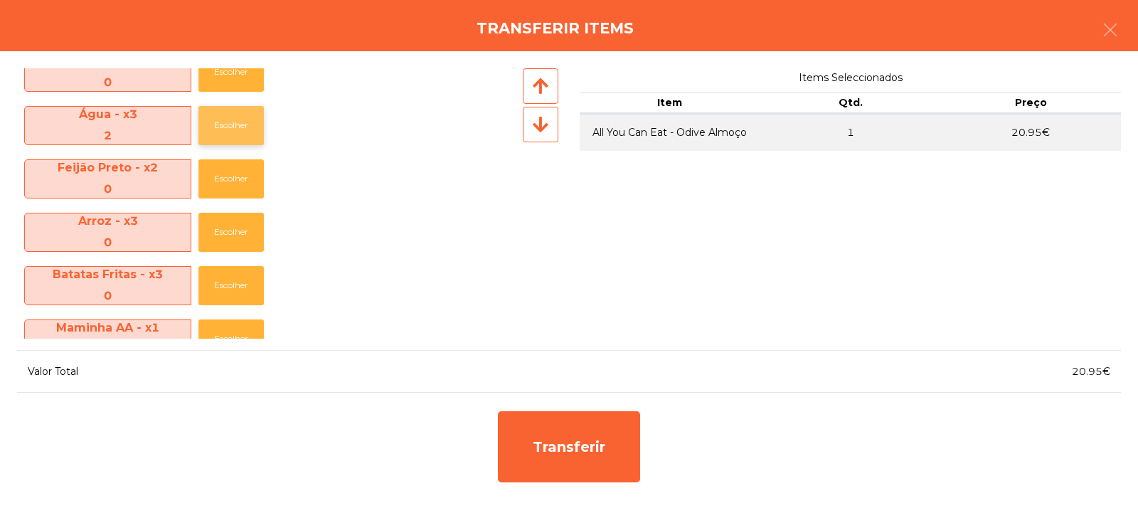
click at [225, 127] on button "Escolher" at bounding box center [230, 125] width 65 height 39
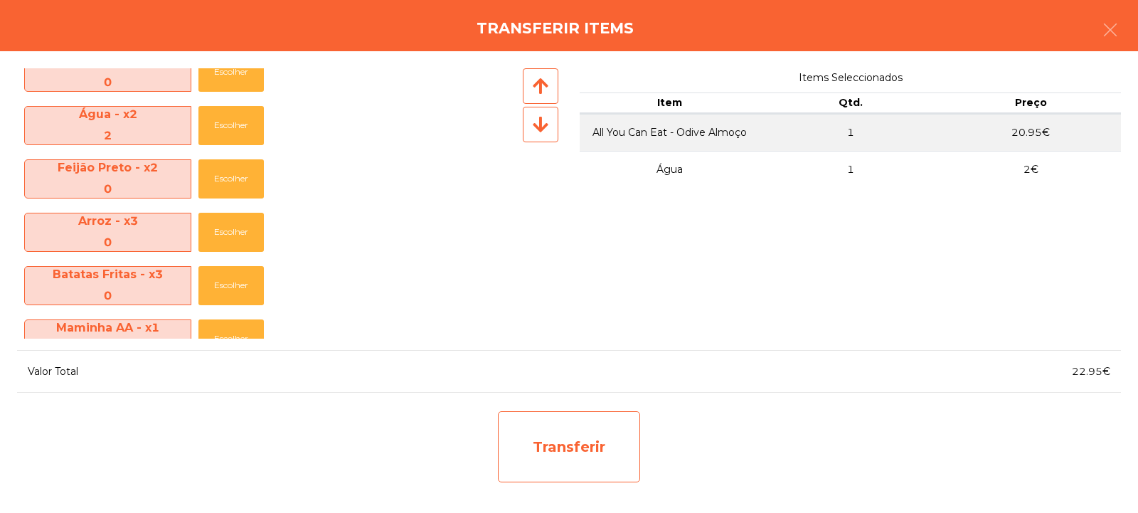
click at [547, 462] on div "Transferir" at bounding box center [569, 446] width 142 height 71
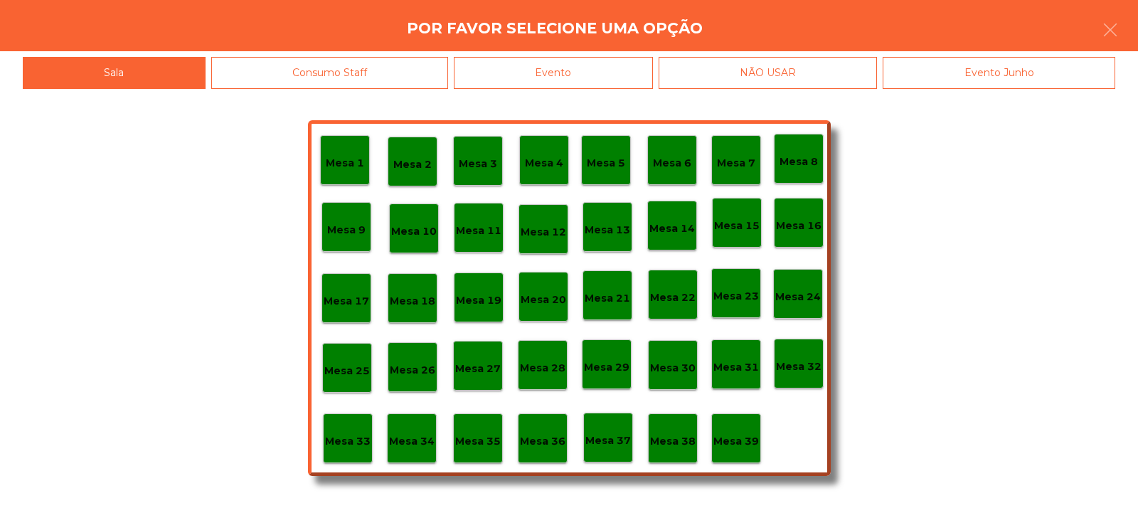
click at [362, 426] on div "Mesa 33" at bounding box center [348, 438] width 50 height 50
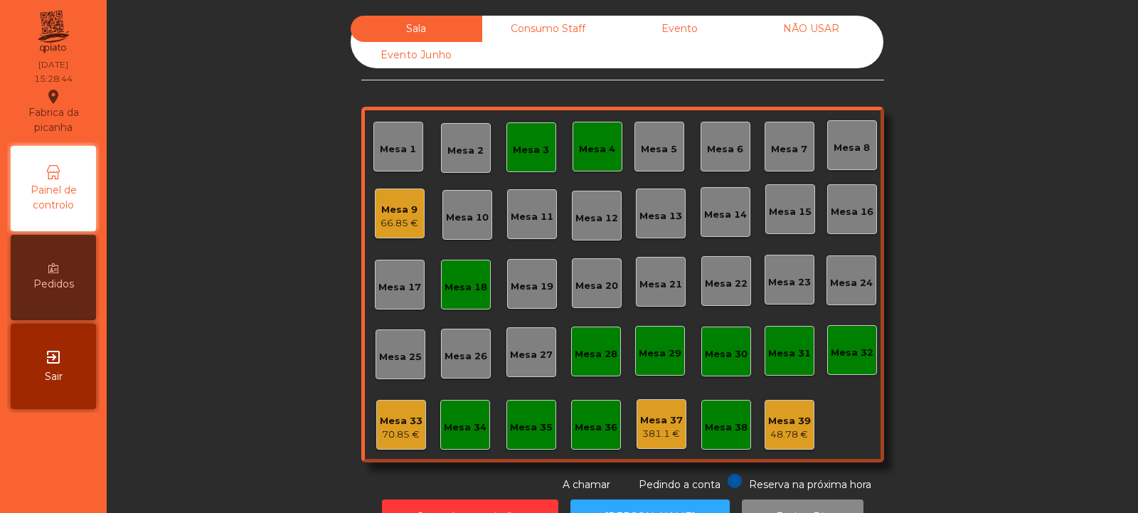
click at [400, 201] on div "Mesa 9 66.85 €" at bounding box center [399, 213] width 38 height 33
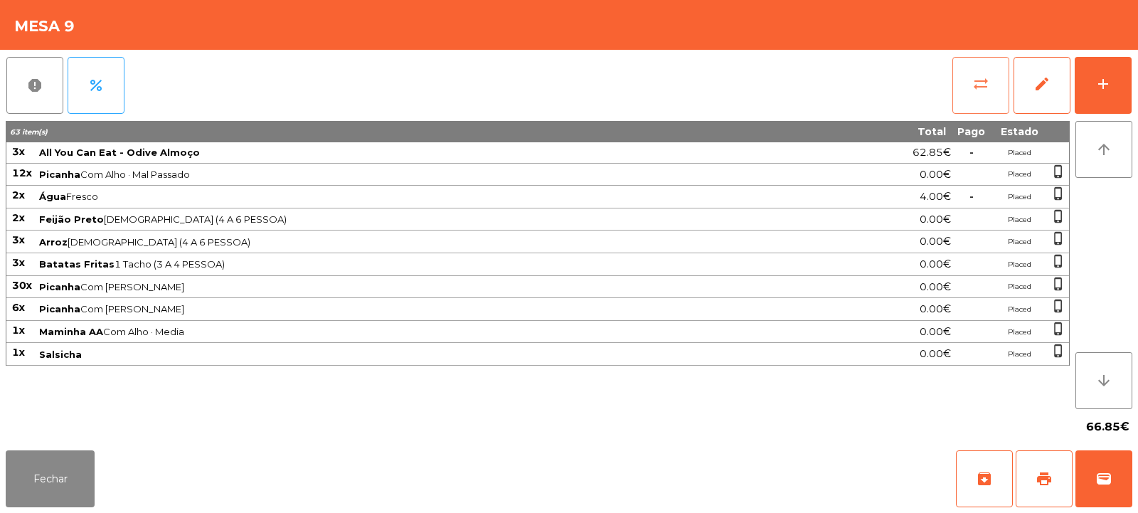
click at [964, 100] on button "sync_alt" at bounding box center [980, 85] width 57 height 57
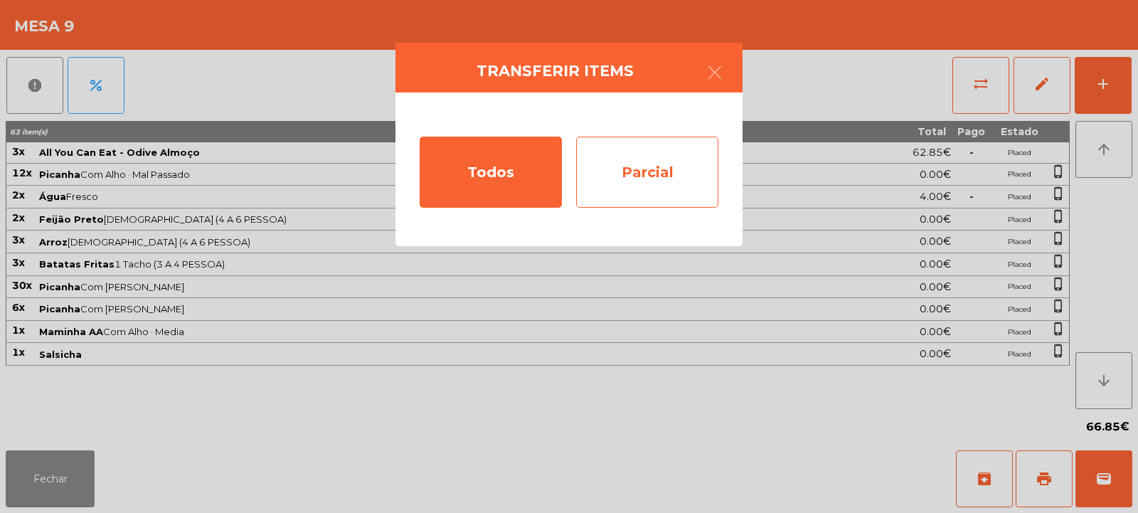
click at [668, 194] on div "Parcial" at bounding box center [647, 172] width 142 height 71
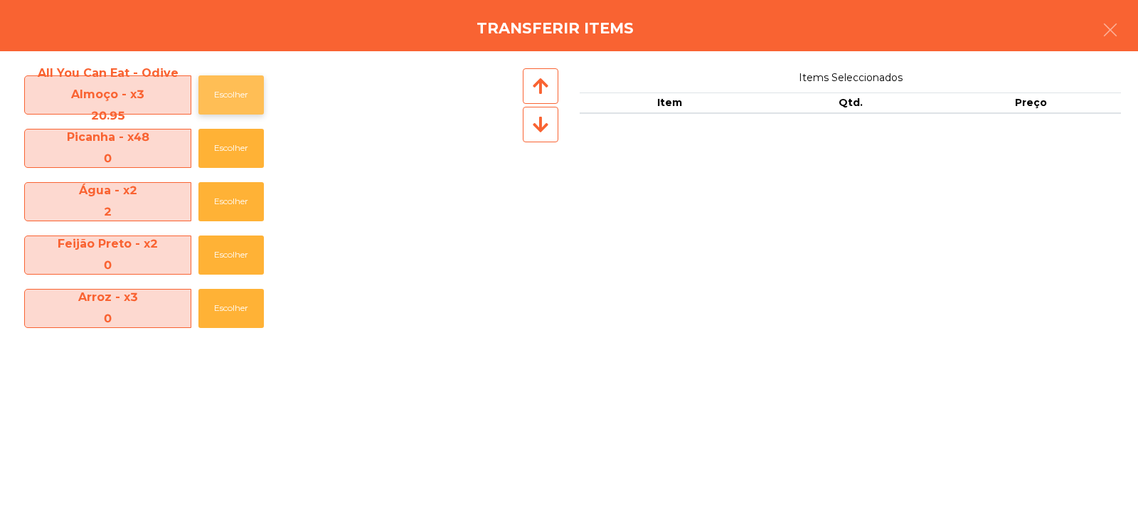
click at [213, 88] on button "Escolher" at bounding box center [230, 94] width 65 height 39
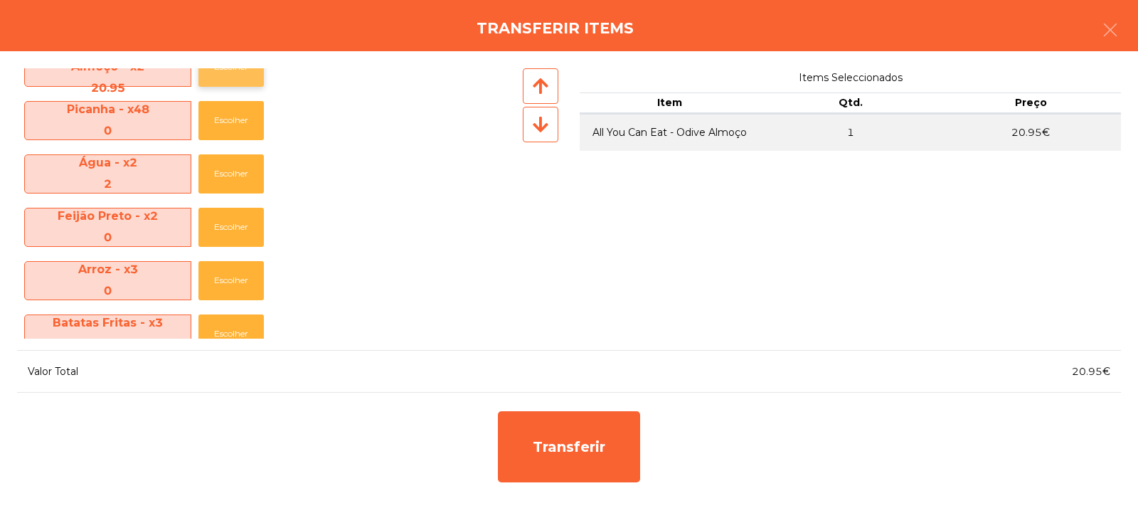
scroll to position [29, 0]
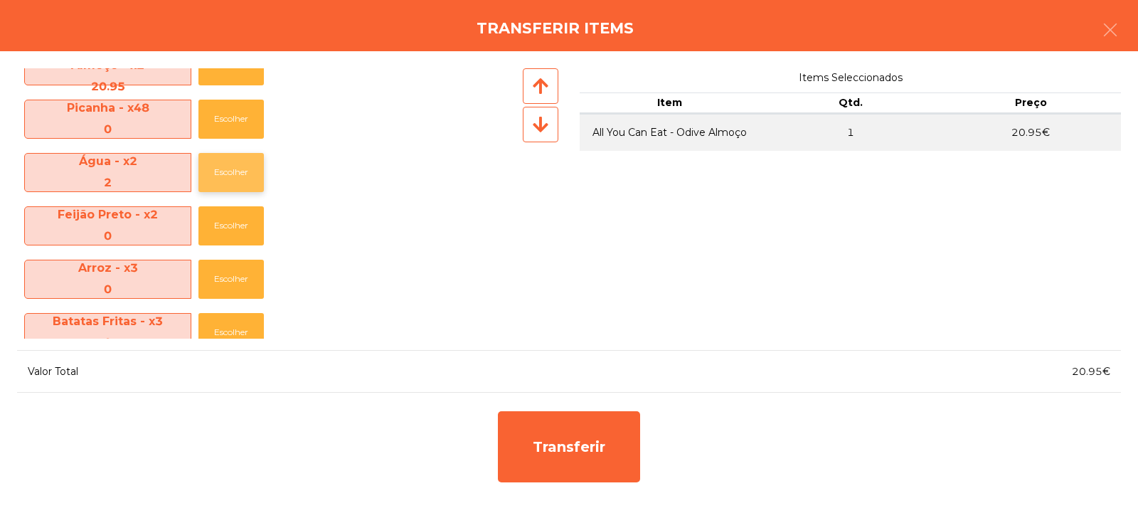
click at [233, 188] on button "Escolher" at bounding box center [230, 172] width 65 height 39
click at [1126, 31] on button "button" at bounding box center [1110, 31] width 40 height 43
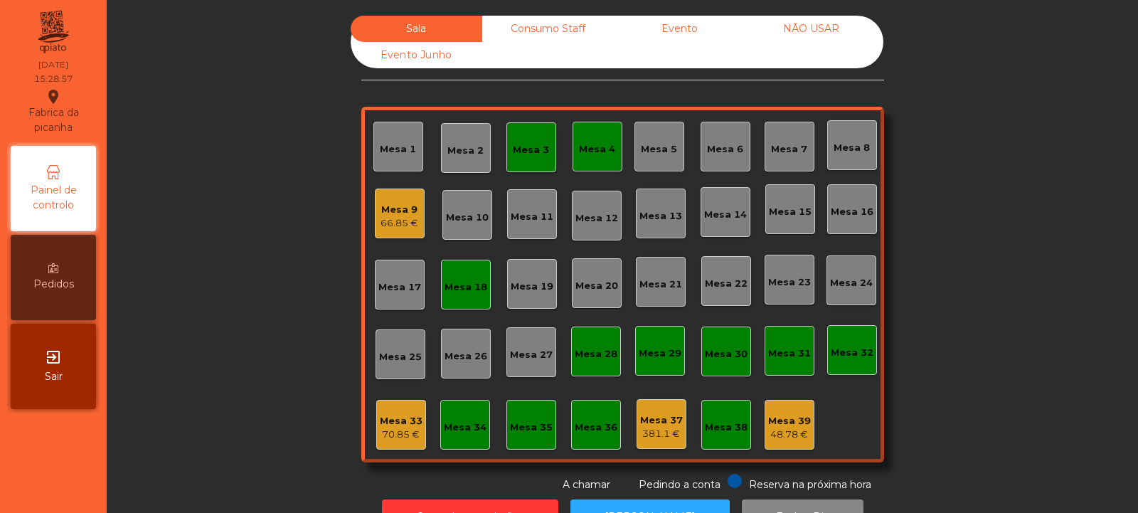
click at [388, 236] on div "Mesa 9 66.85 €" at bounding box center [400, 213] width 50 height 50
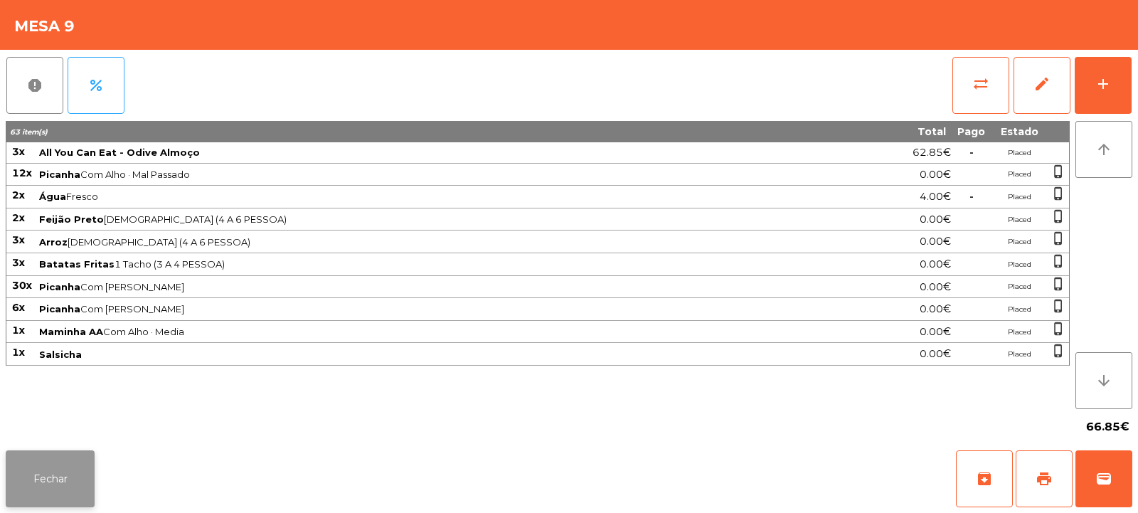
click at [43, 464] on button "Fechar" at bounding box center [50, 478] width 89 height 57
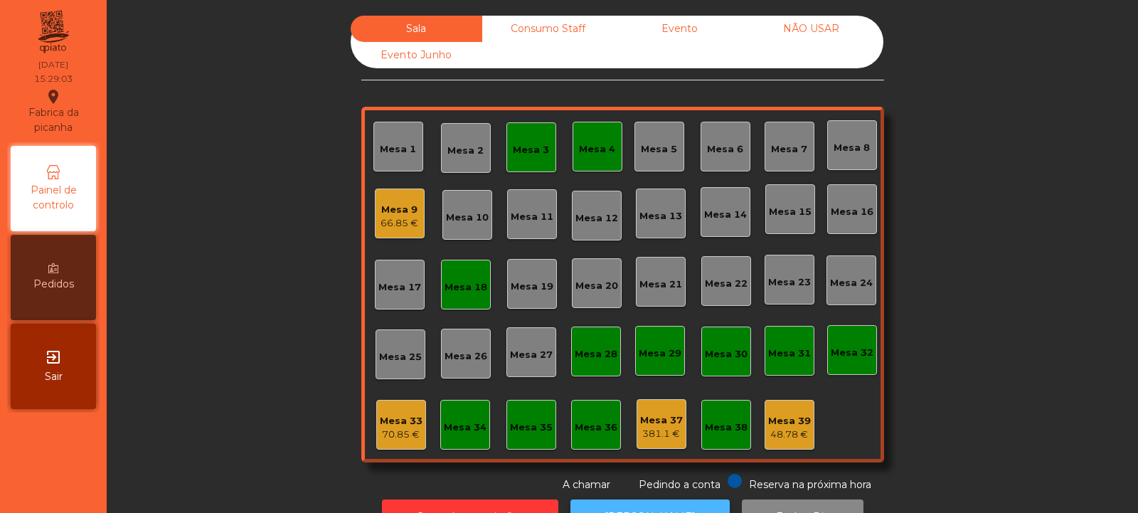
click at [646, 501] on button "[PERSON_NAME]" at bounding box center [649, 516] width 159 height 35
click at [380, 222] on div "66.85 €" at bounding box center [399, 223] width 38 height 14
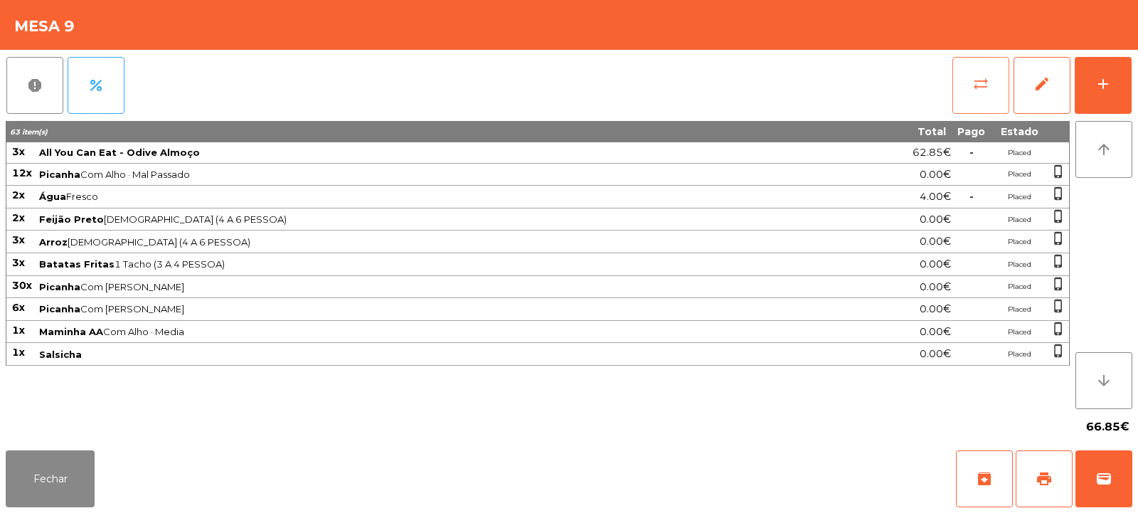
click at [969, 95] on button "sync_alt" at bounding box center [980, 85] width 57 height 57
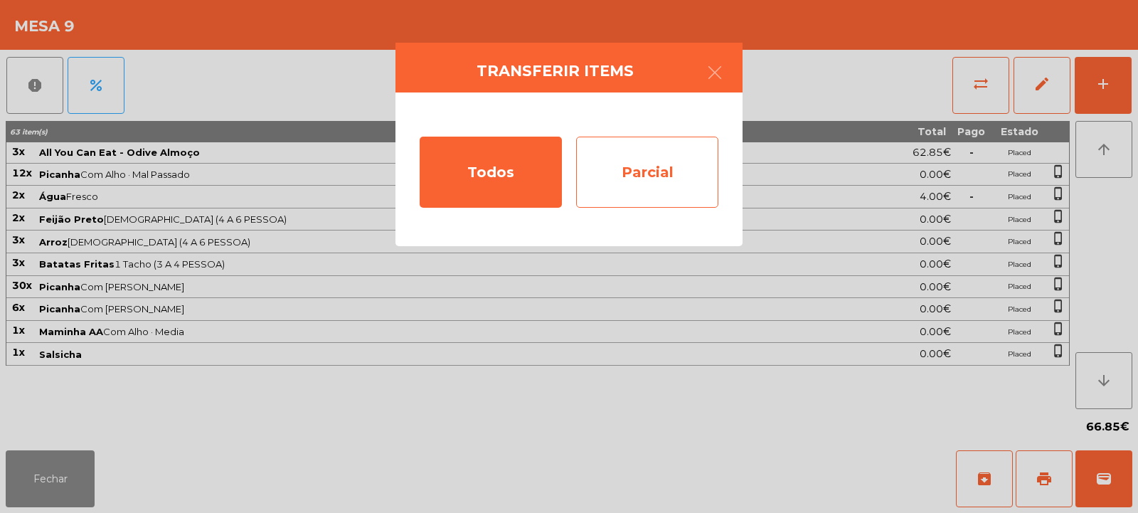
click at [636, 171] on div "Parcial" at bounding box center [647, 172] width 142 height 71
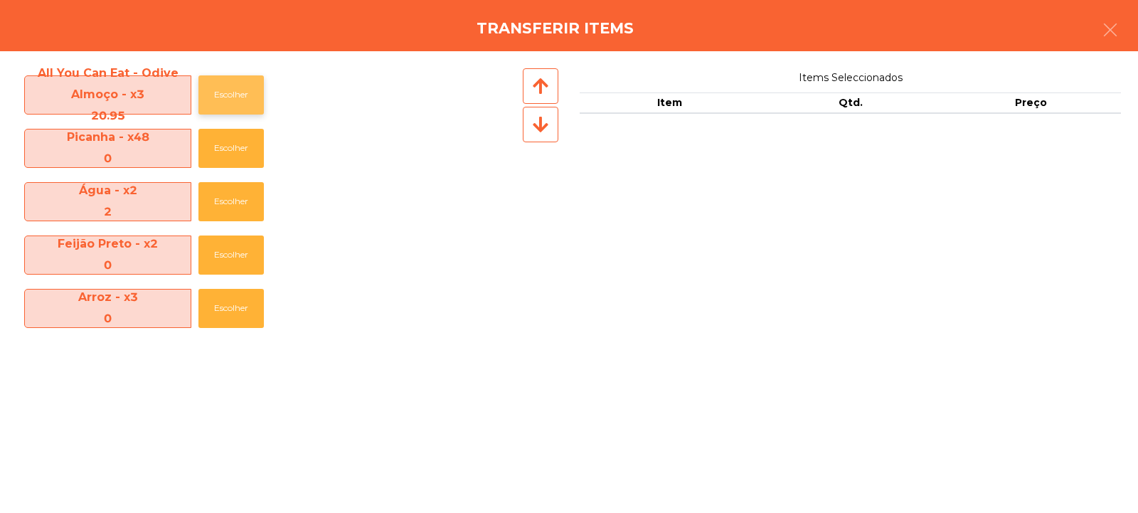
click at [230, 91] on button "Escolher" at bounding box center [230, 94] width 65 height 39
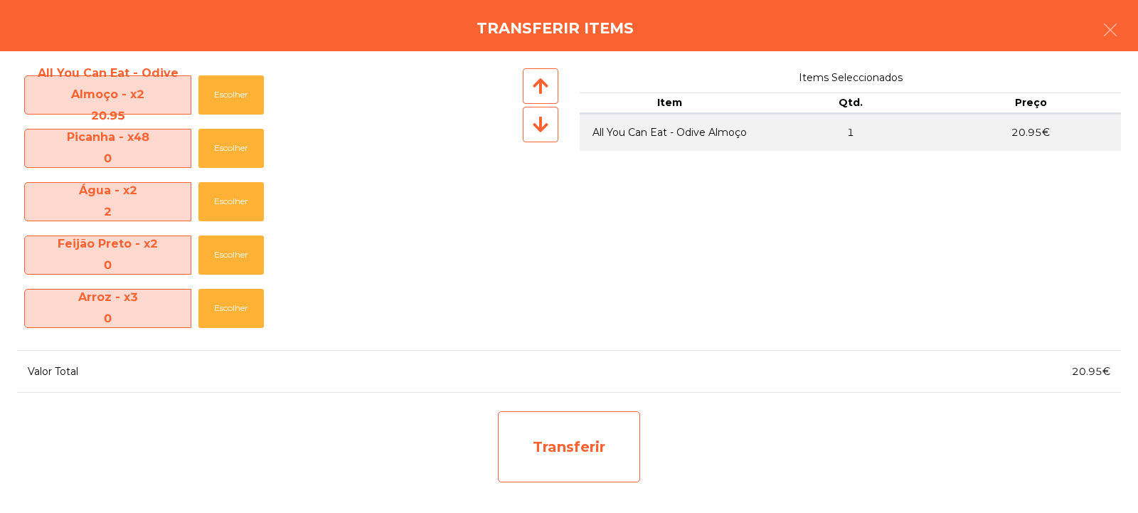
click at [562, 459] on div "Transferir" at bounding box center [569, 446] width 142 height 71
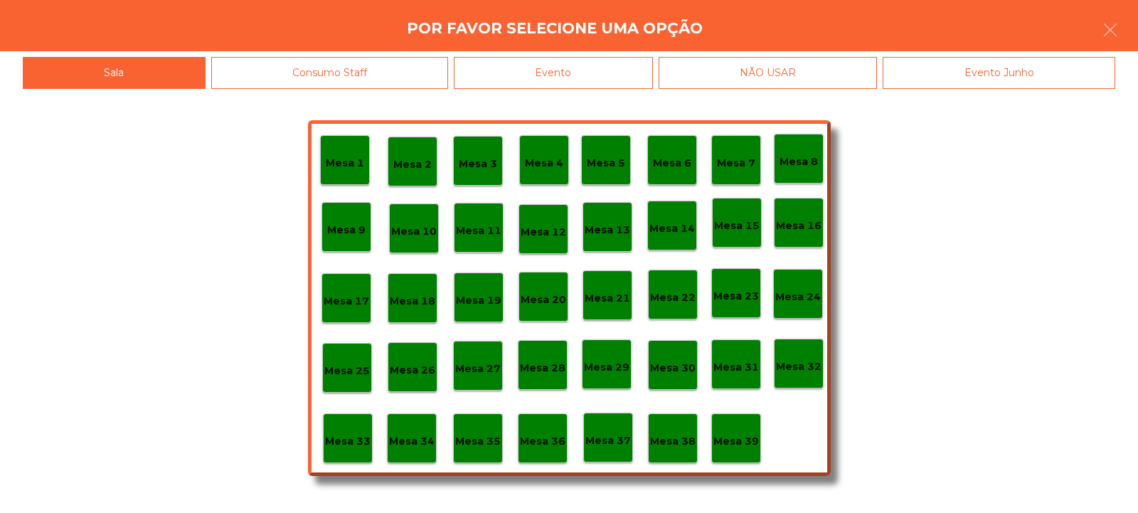
click at [352, 453] on div "Mesa 33" at bounding box center [348, 438] width 50 height 50
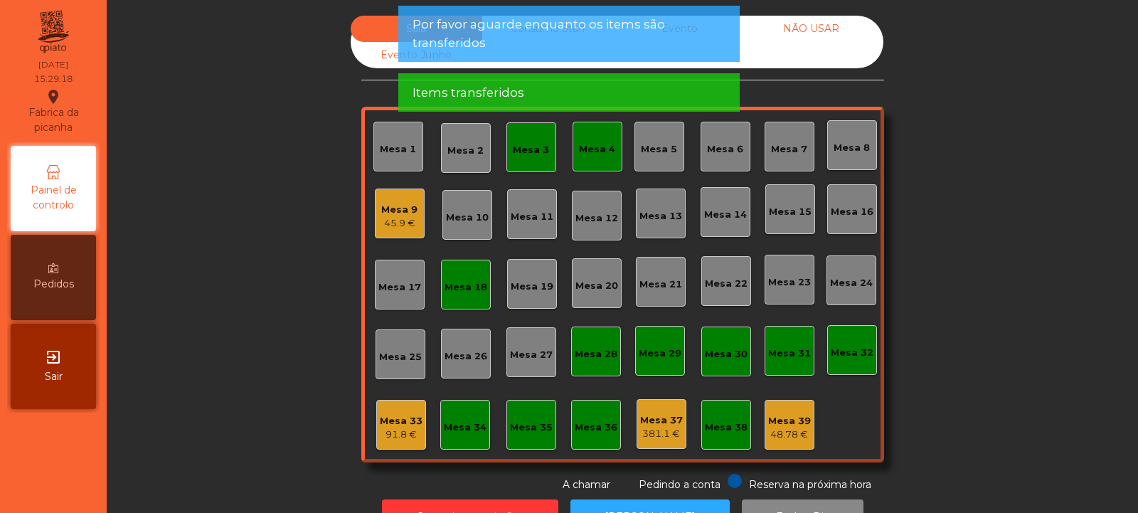
click at [385, 220] on div "45.9 €" at bounding box center [399, 223] width 36 height 14
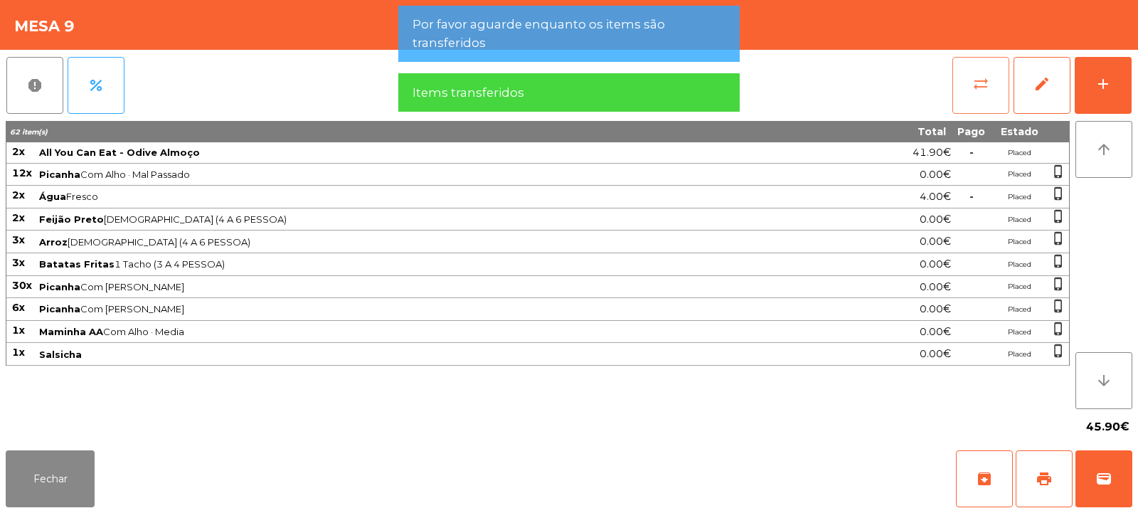
click at [983, 88] on span "sync_alt" at bounding box center [980, 83] width 17 height 17
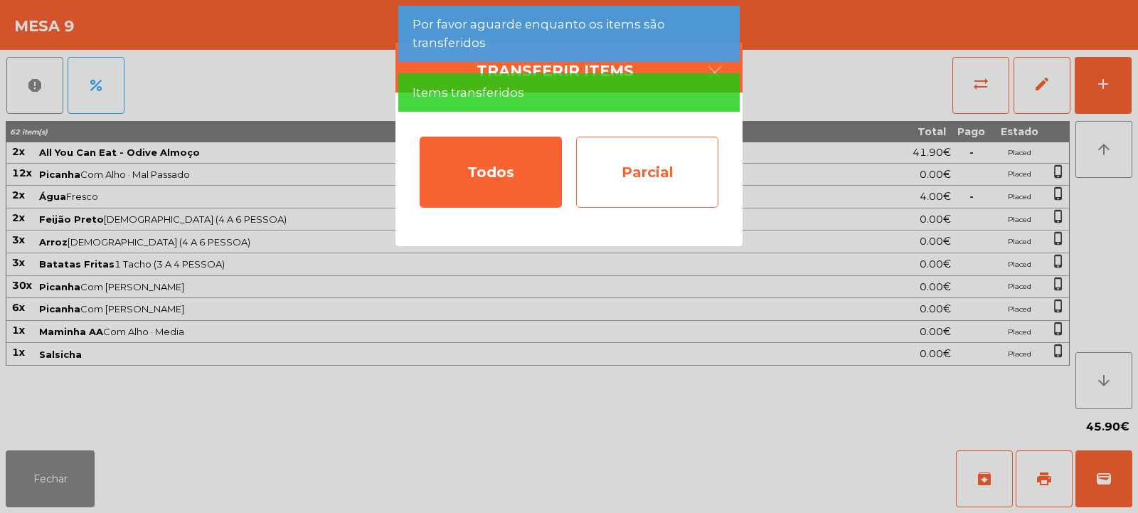
click at [716, 181] on div "Parcial" at bounding box center [647, 172] width 142 height 71
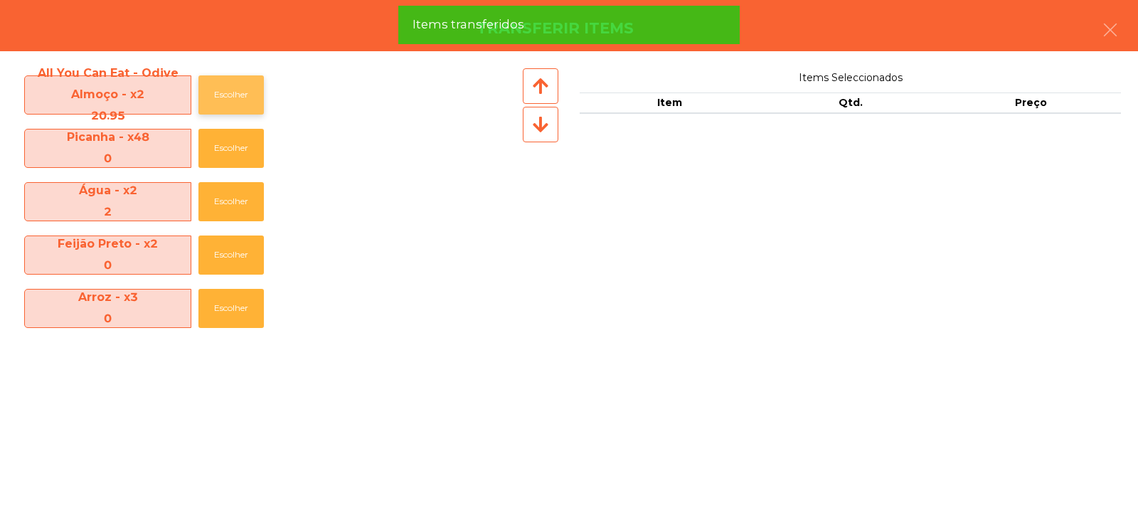
click at [225, 88] on button "Escolher" at bounding box center [230, 94] width 65 height 39
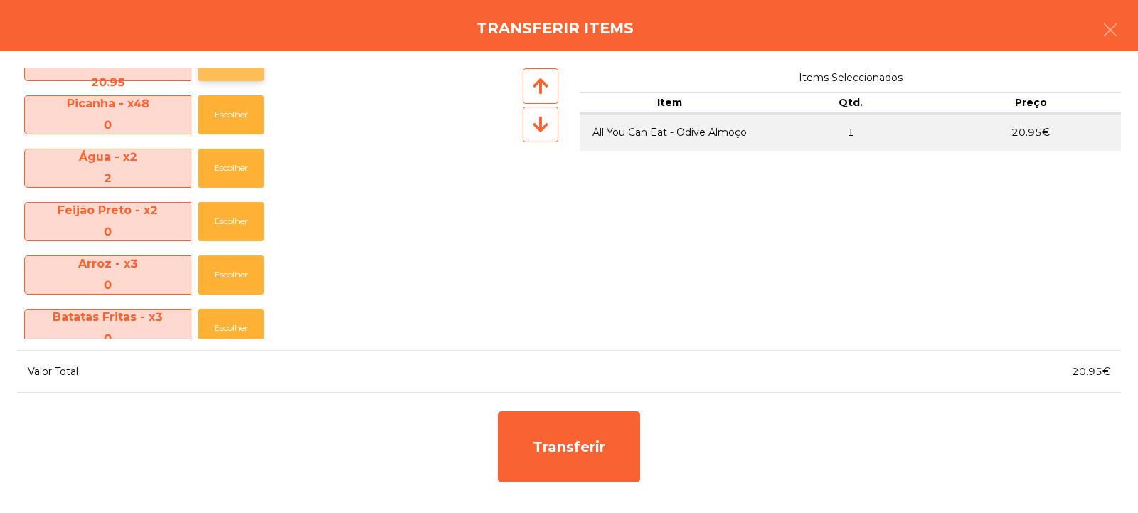
scroll to position [34, 0]
click at [228, 176] on button "Escolher" at bounding box center [230, 167] width 65 height 39
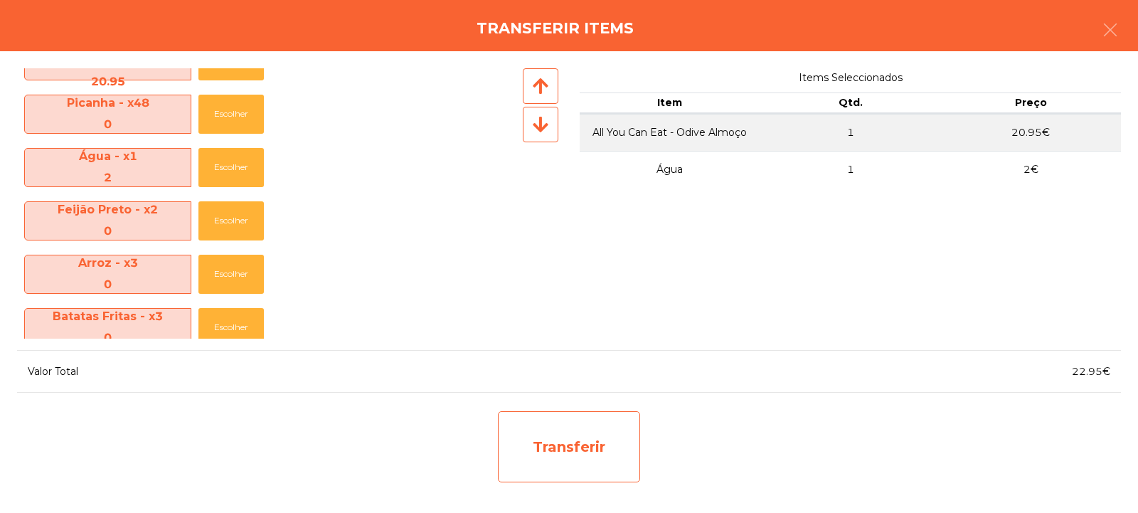
click at [597, 470] on div "Transferir" at bounding box center [569, 446] width 142 height 71
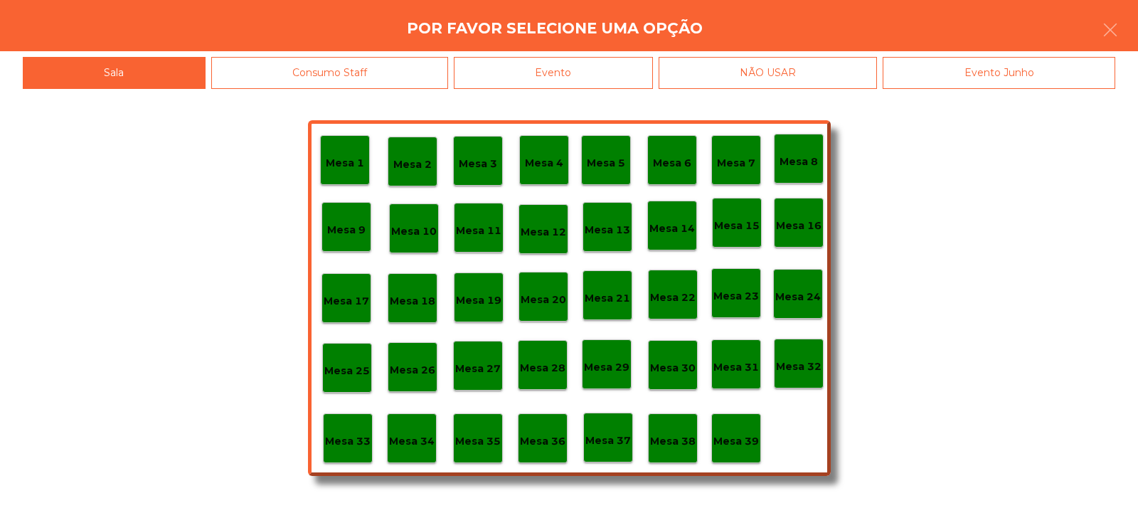
click at [338, 434] on p "Mesa 33" at bounding box center [348, 441] width 46 height 16
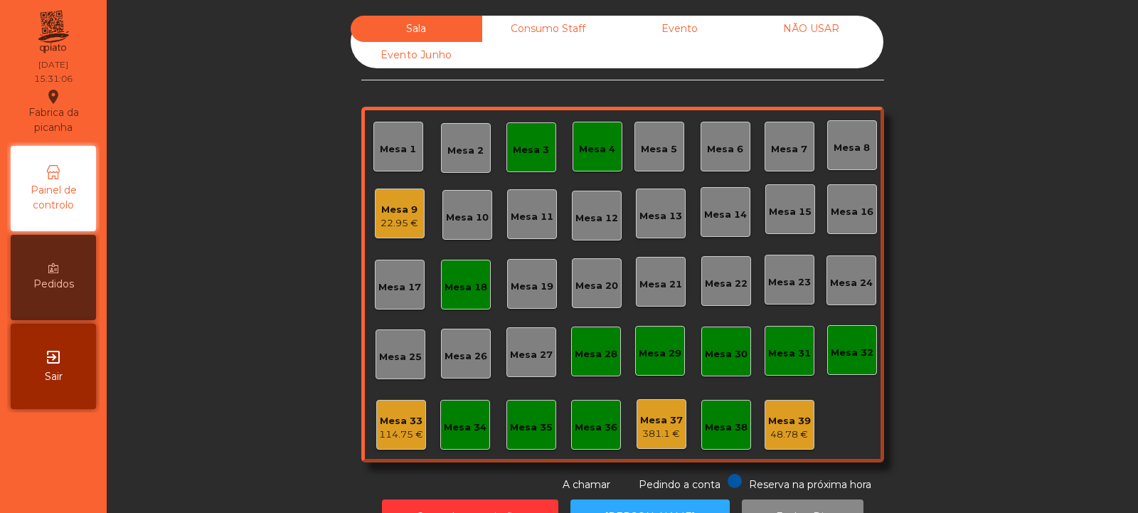
click at [390, 209] on div "Mesa 9" at bounding box center [399, 210] width 38 height 14
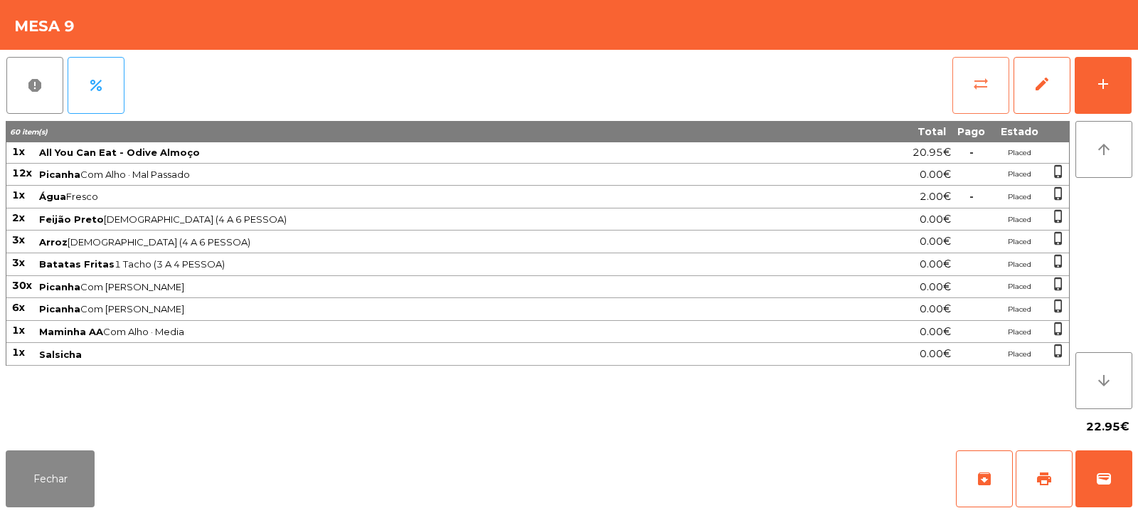
click at [971, 78] on button "sync_alt" at bounding box center [980, 85] width 57 height 57
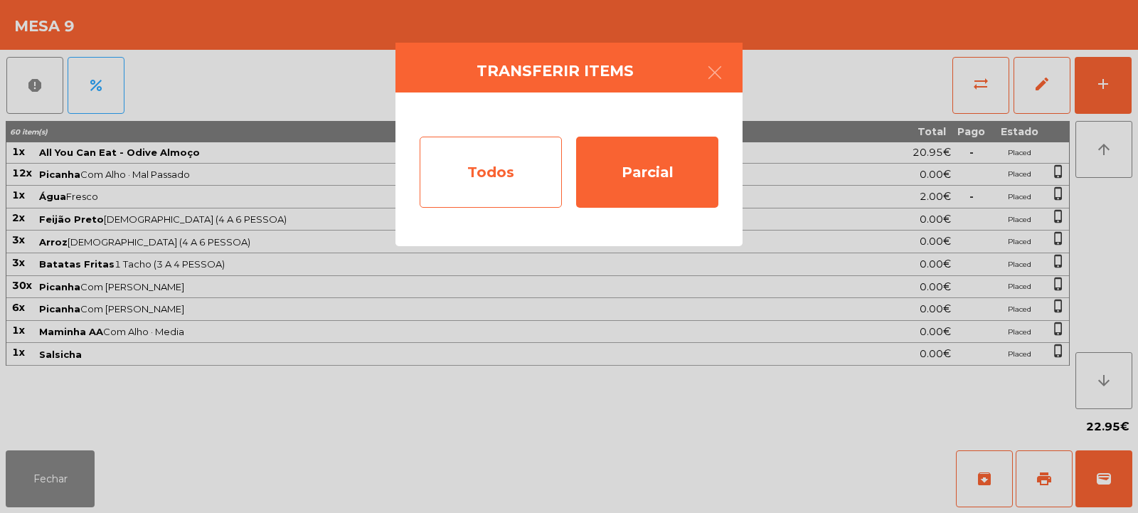
click at [453, 197] on div "Todos" at bounding box center [491, 172] width 142 height 71
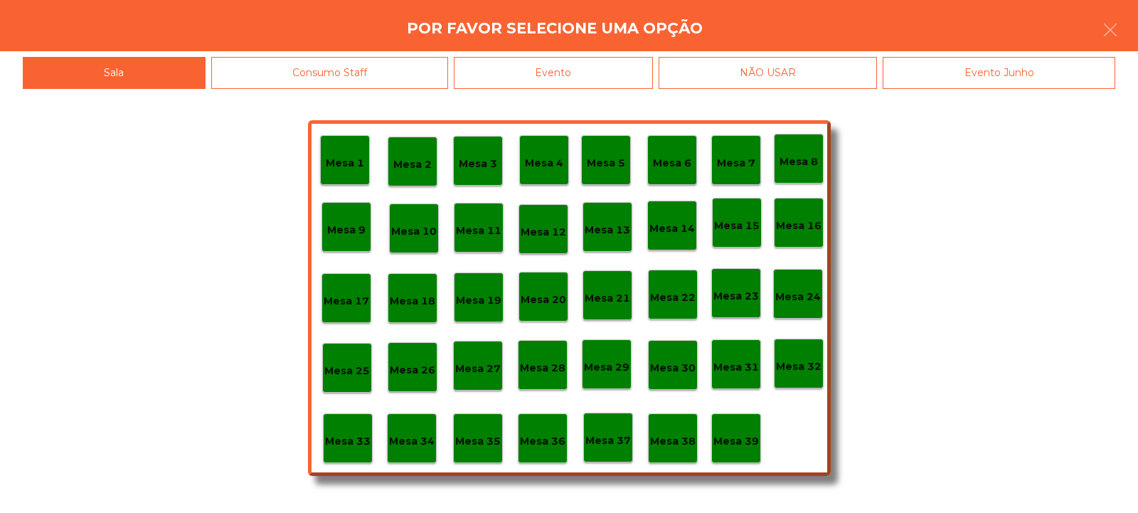
click at [554, 83] on div "Evento" at bounding box center [553, 73] width 199 height 32
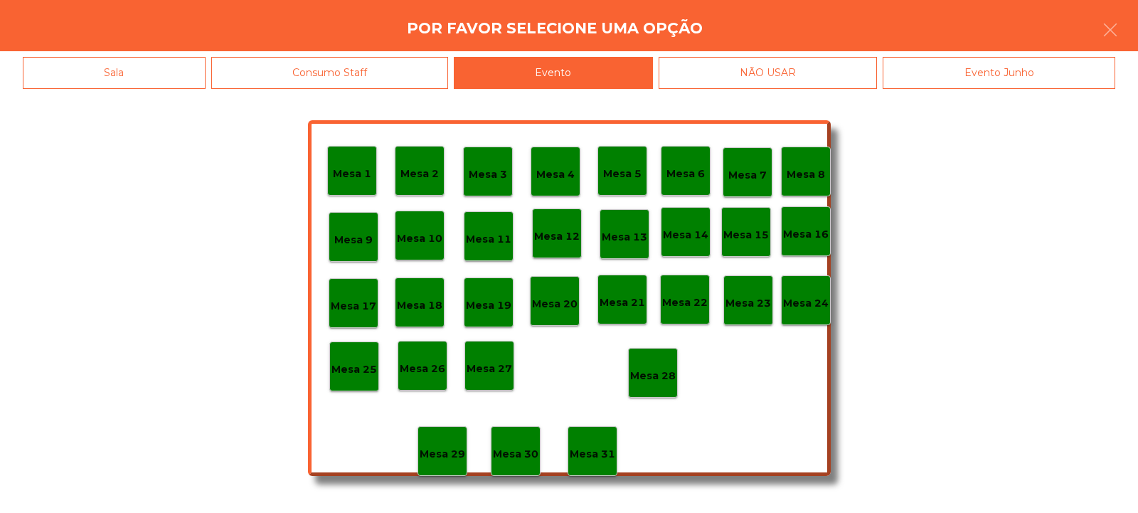
click at [664, 370] on p "Mesa 28" at bounding box center [653, 376] width 46 height 16
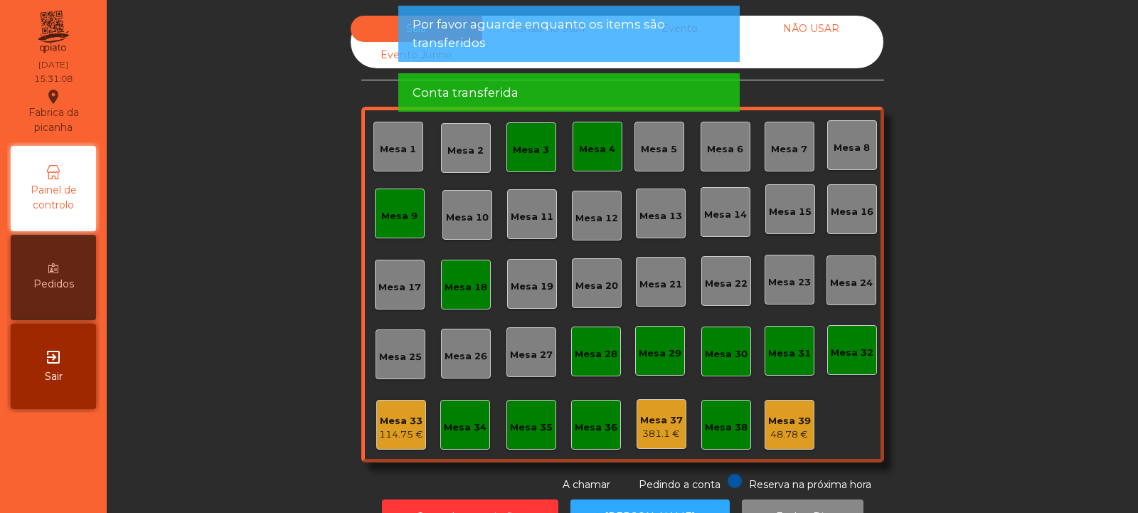
click at [398, 434] on div "114.75 €" at bounding box center [401, 434] width 44 height 14
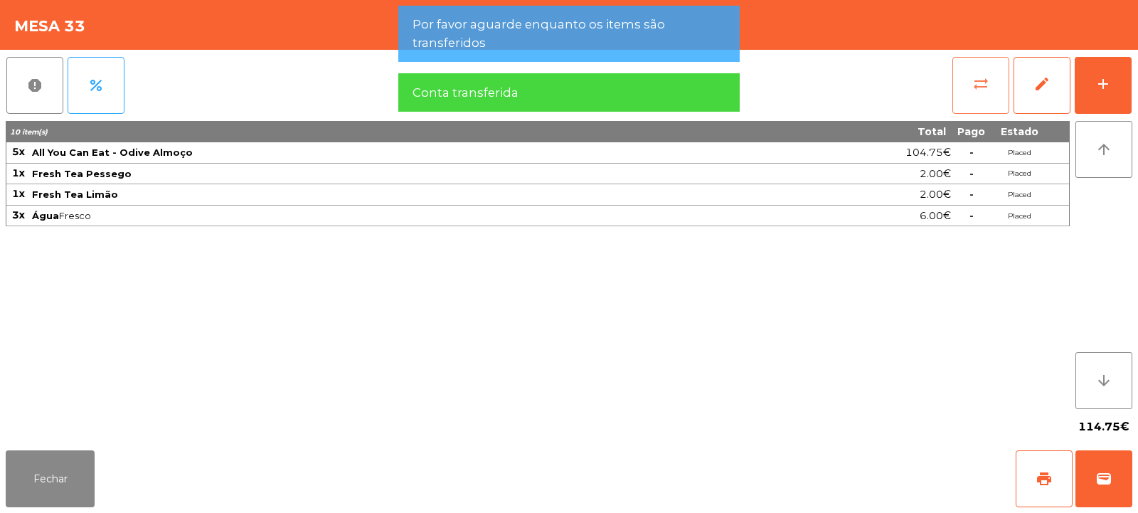
click at [971, 90] on button "sync_alt" at bounding box center [980, 85] width 57 height 57
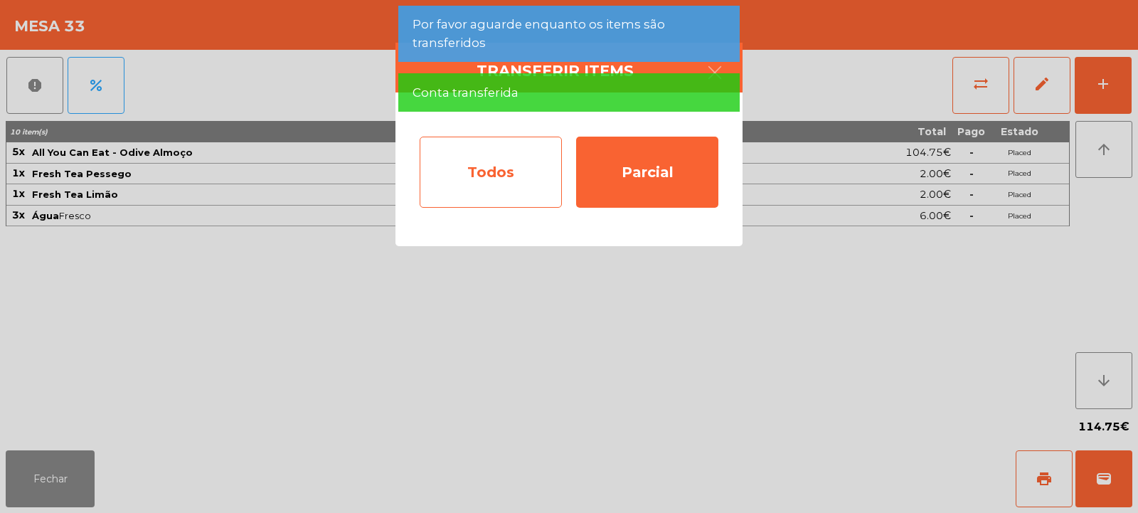
click at [498, 199] on div "Todos" at bounding box center [491, 172] width 142 height 71
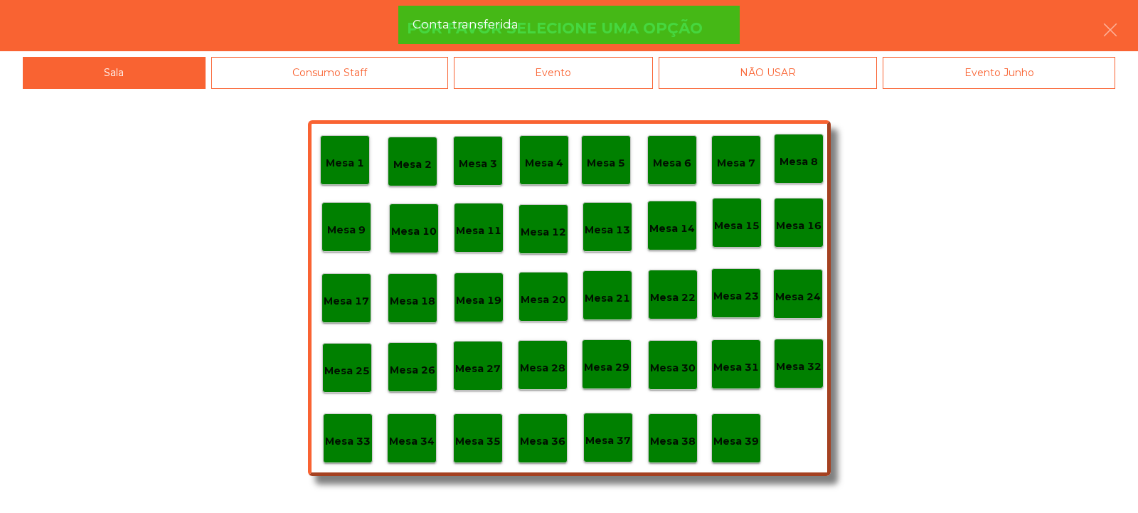
click at [590, 80] on div "Evento" at bounding box center [553, 73] width 199 height 32
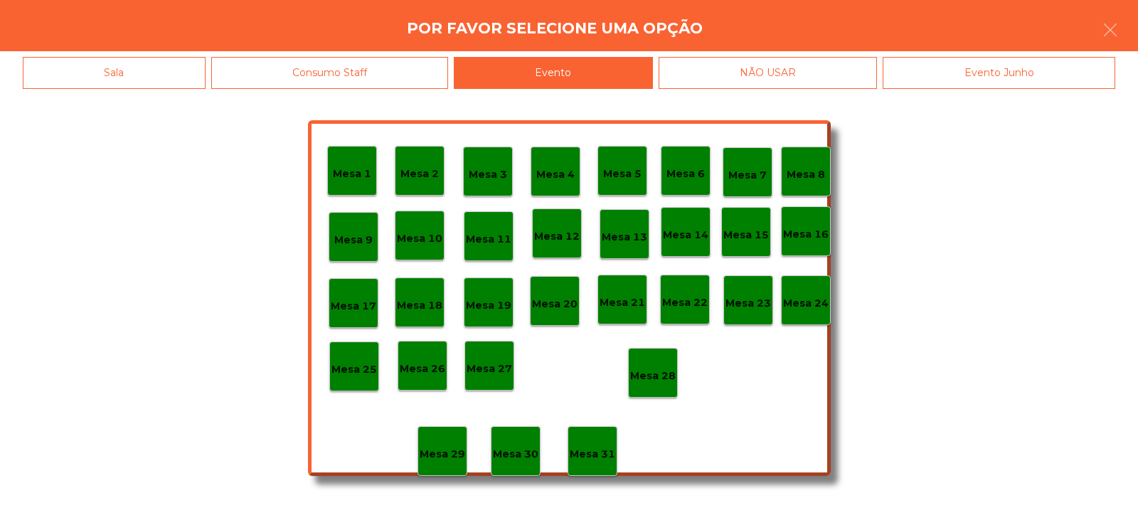
click at [650, 372] on p "Mesa 28" at bounding box center [653, 376] width 46 height 16
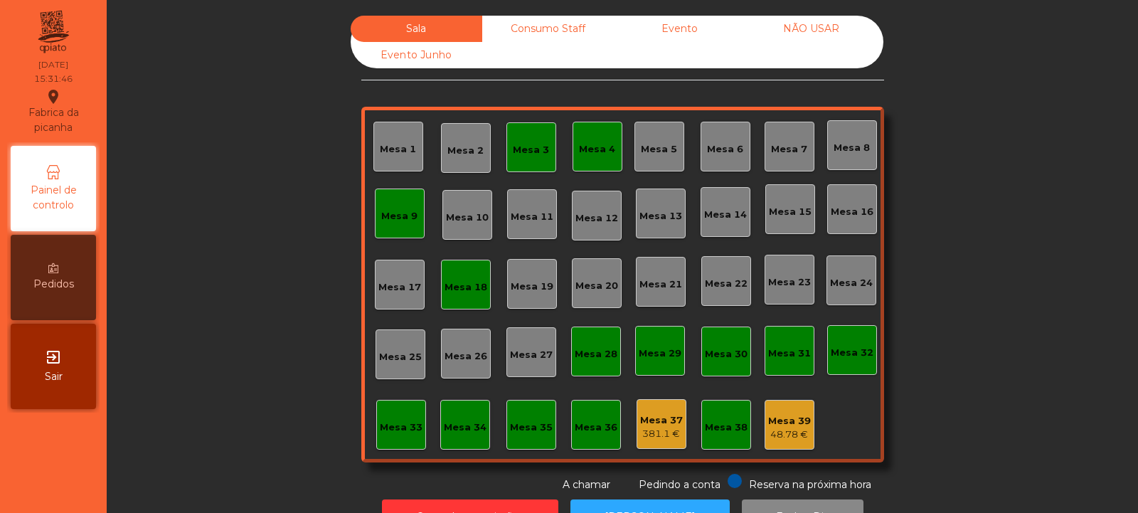
click at [562, 27] on div "Consumo Staff" at bounding box center [548, 29] width 132 height 26
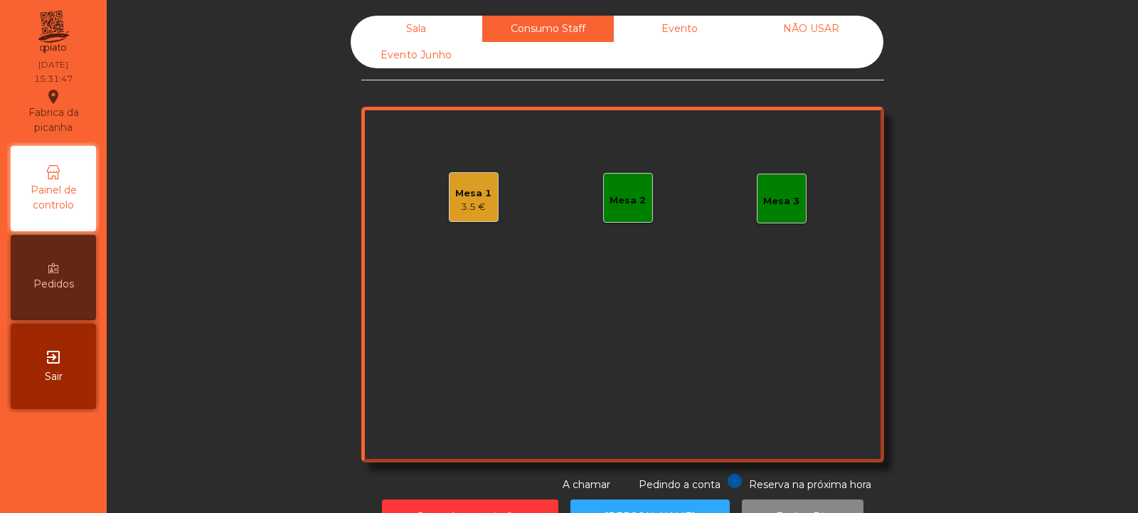
click at [686, 38] on div "Evento" at bounding box center [680, 29] width 132 height 26
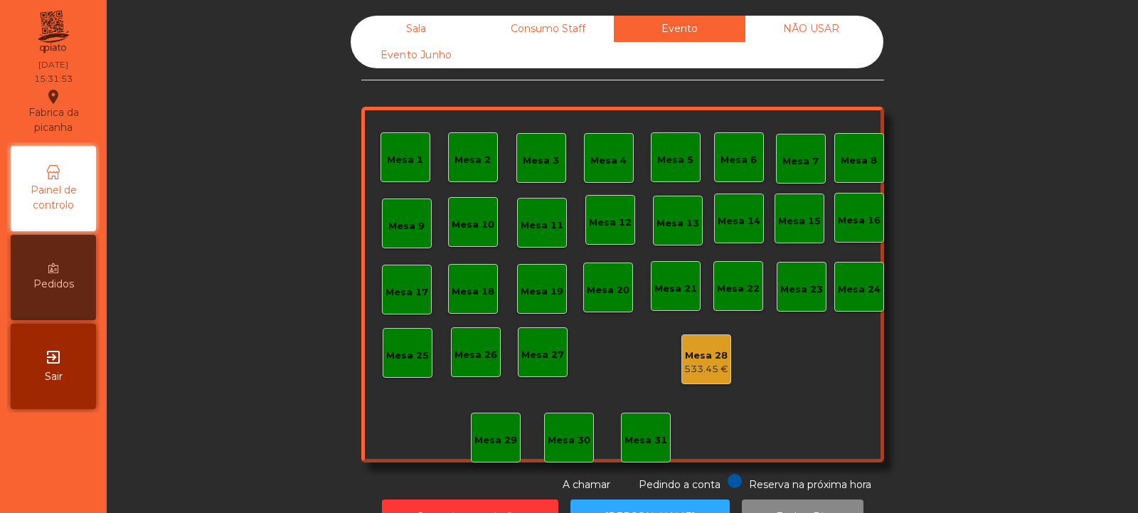
scroll to position [48, 0]
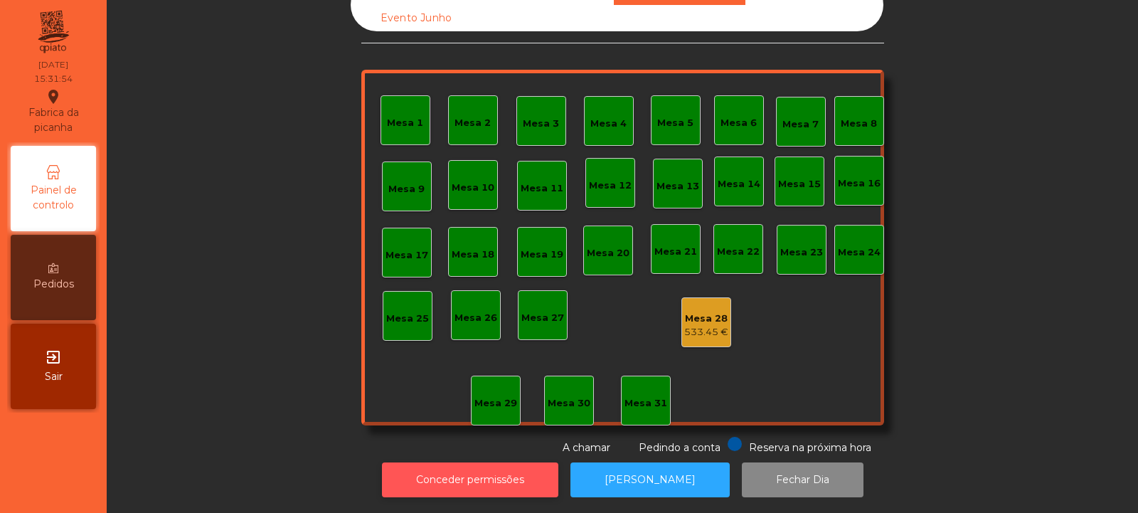
click at [468, 475] on button "Conceder permissões" at bounding box center [470, 479] width 176 height 35
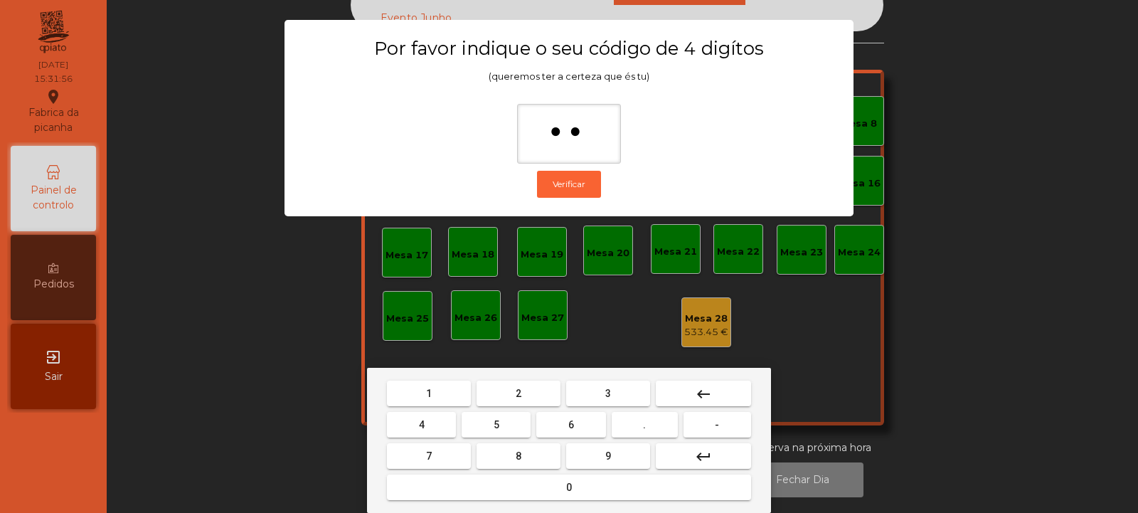
type input "*"
type input "****"
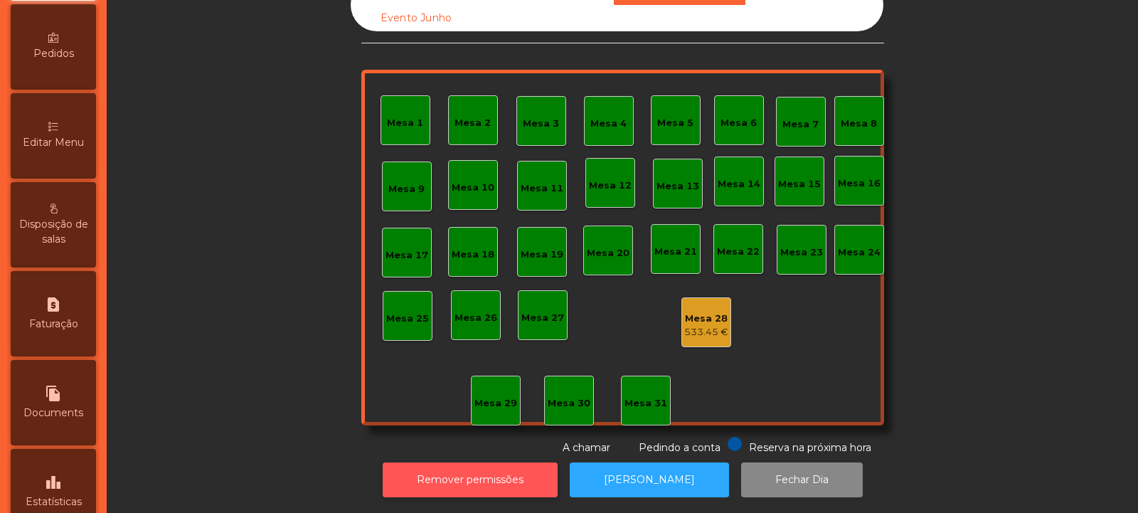
scroll to position [259, 0]
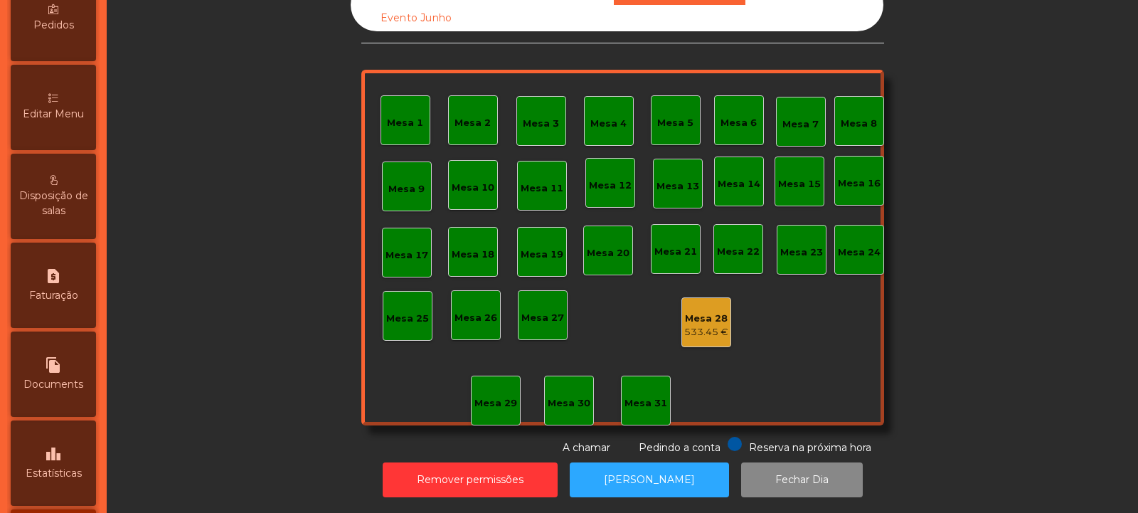
click at [55, 449] on icon "leaderboard" at bounding box center [53, 453] width 17 height 17
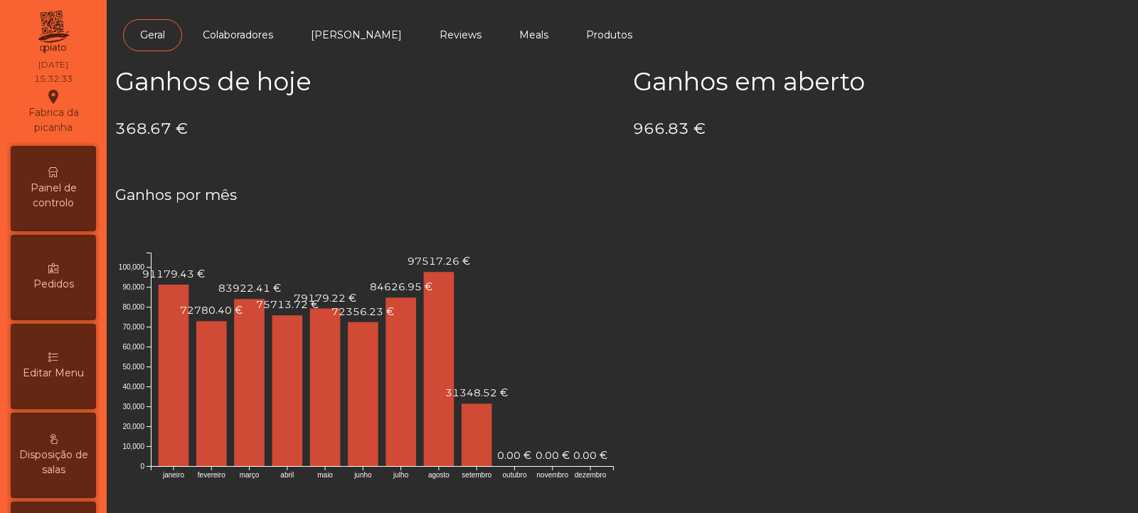
click at [57, 201] on span "Painel de controlo" at bounding box center [53, 196] width 78 height 30
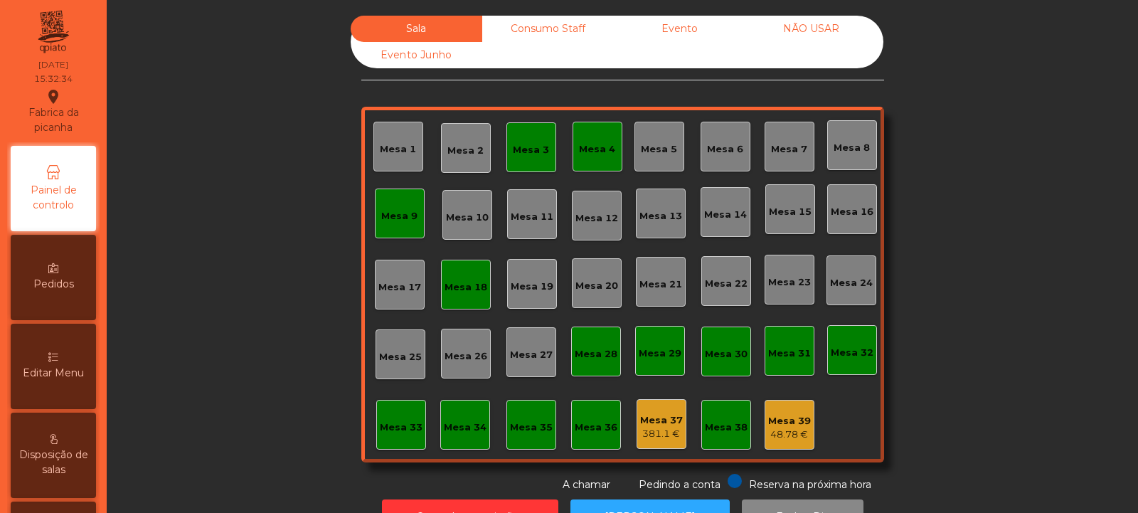
scroll to position [48, 0]
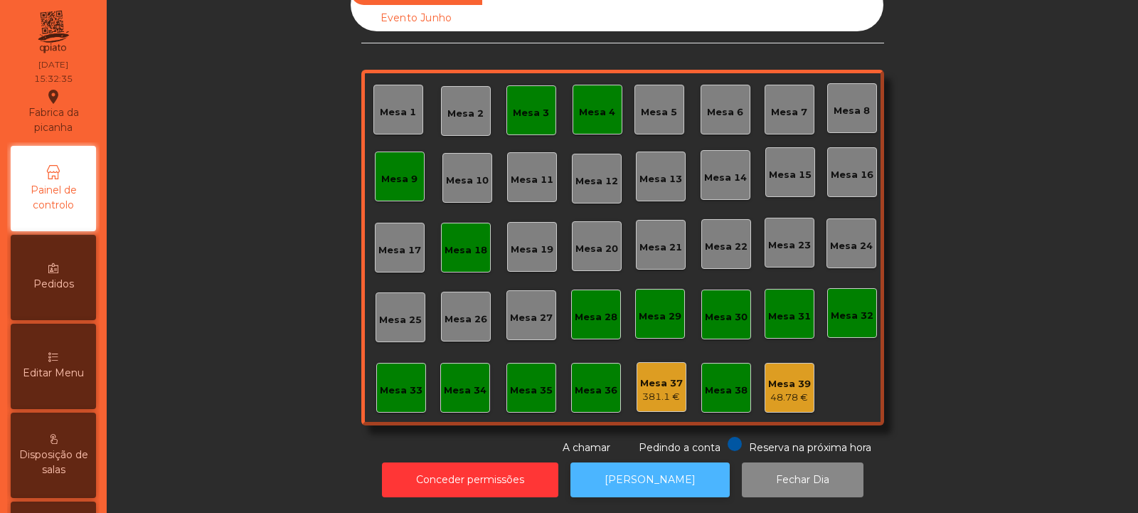
click at [661, 477] on button "[PERSON_NAME]" at bounding box center [649, 479] width 159 height 35
click at [657, 476] on button "[PERSON_NAME]" at bounding box center [649, 479] width 159 height 35
click at [597, 100] on div "Mesa 4" at bounding box center [597, 110] width 36 height 20
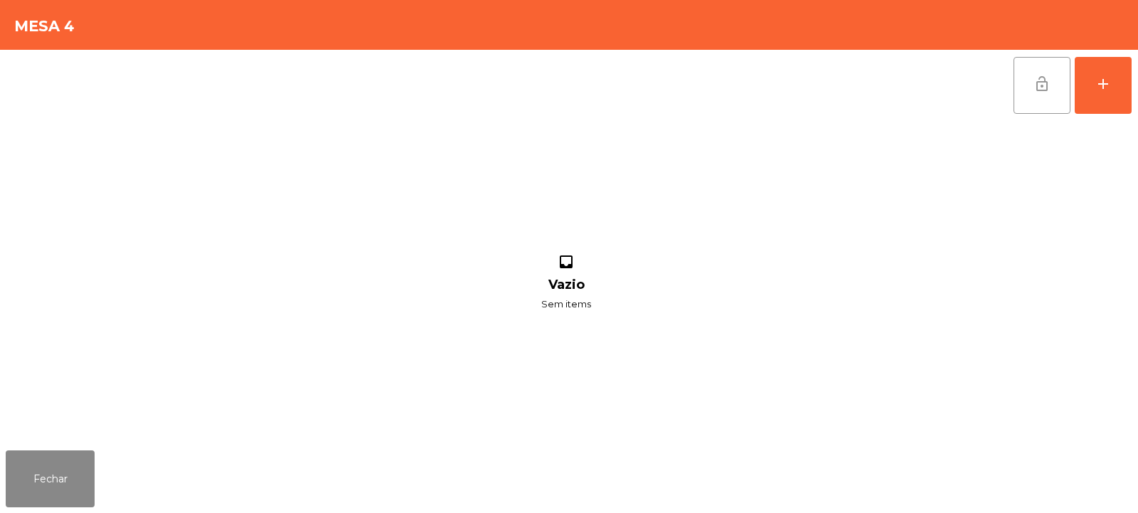
click at [1028, 94] on button "lock_open" at bounding box center [1041, 85] width 57 height 57
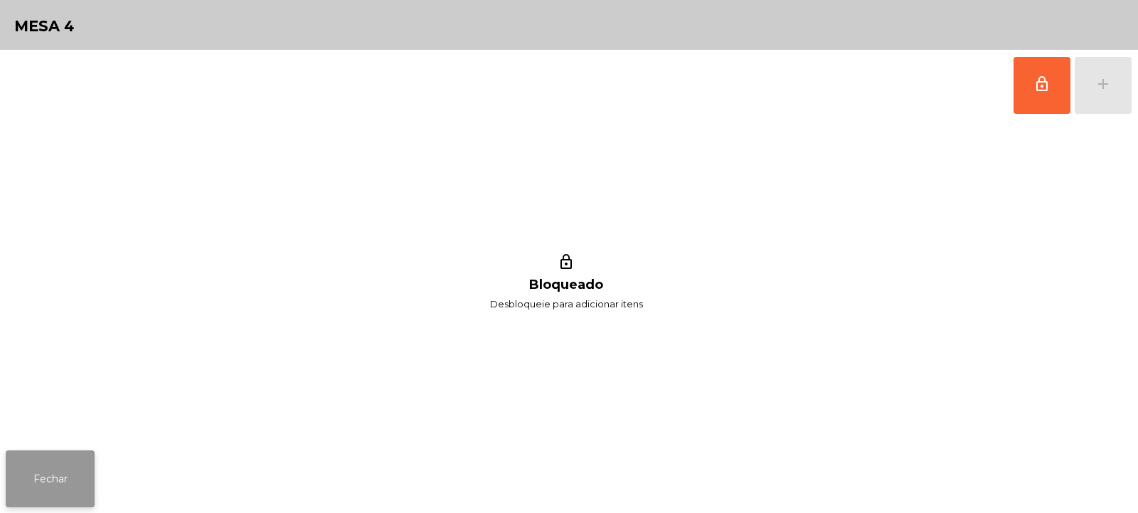
click at [61, 481] on button "Fechar" at bounding box center [50, 478] width 89 height 57
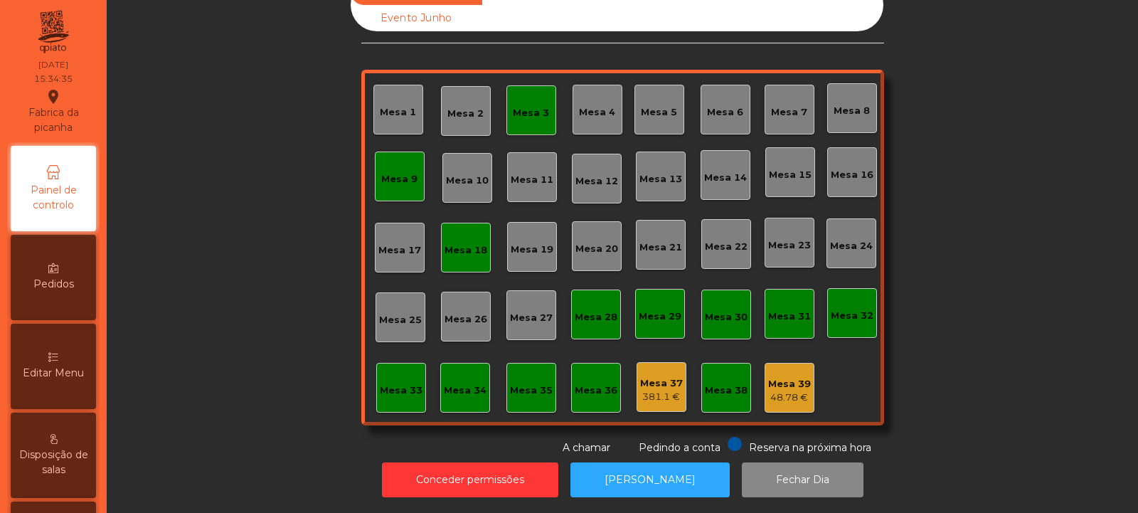
click at [528, 110] on div "Mesa 3" at bounding box center [531, 110] width 50 height 50
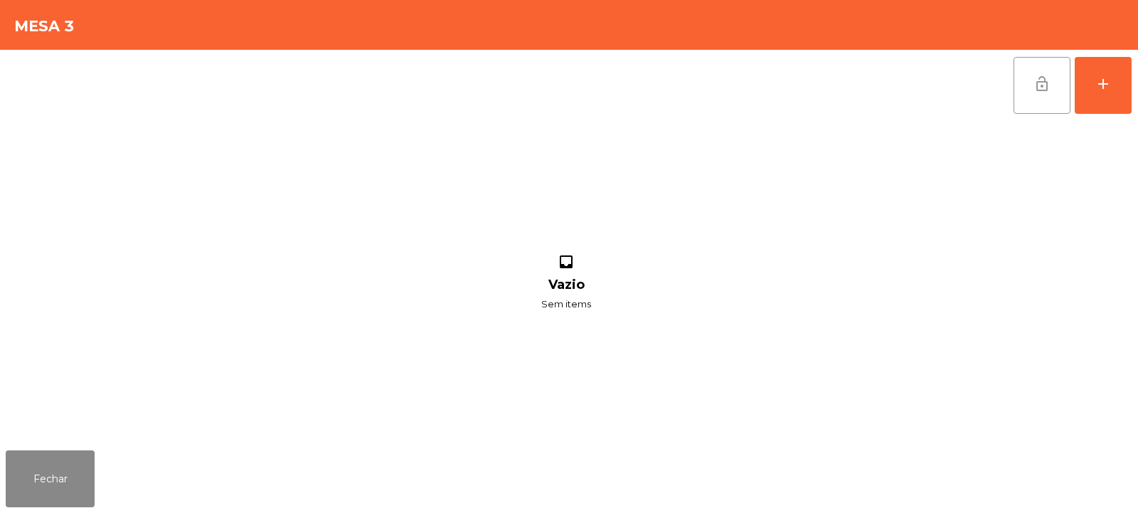
click at [1061, 85] on button "lock_open" at bounding box center [1041, 85] width 57 height 57
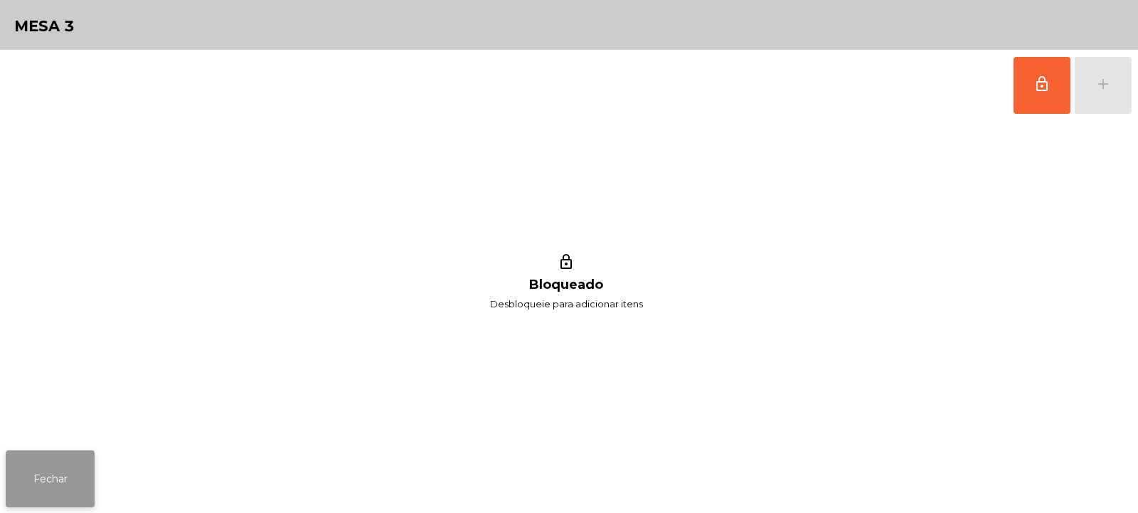
click at [46, 494] on button "Fechar" at bounding box center [50, 478] width 89 height 57
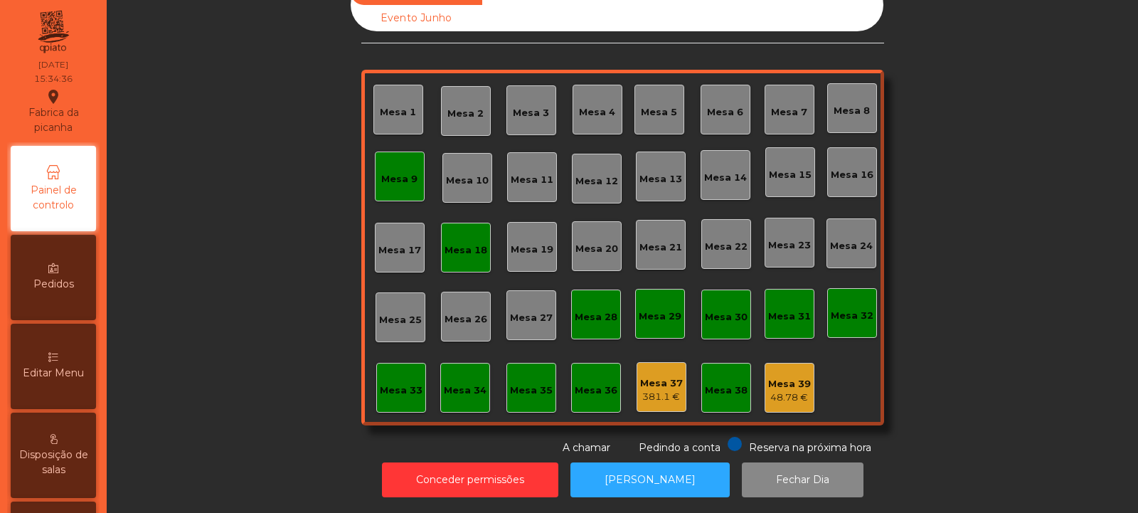
click at [398, 174] on div "Mesa 9" at bounding box center [399, 179] width 36 height 14
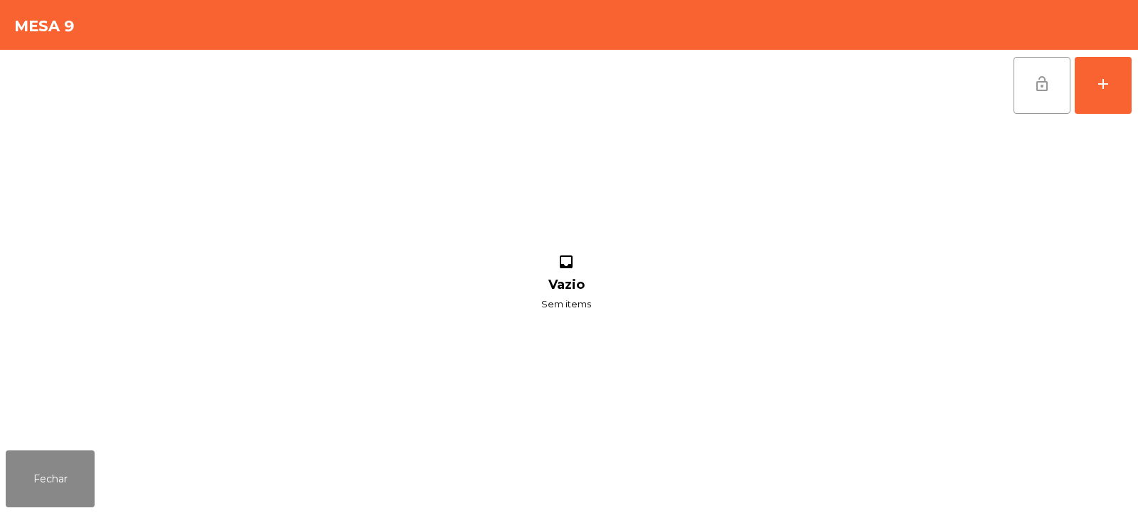
click at [1039, 82] on span "lock_open" at bounding box center [1041, 83] width 17 height 17
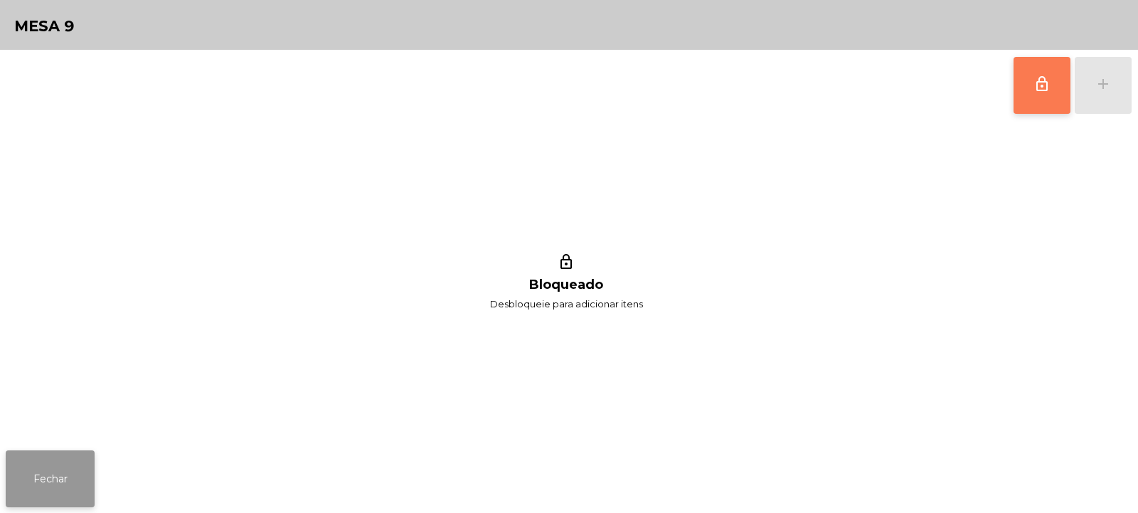
click at [64, 493] on button "Fechar" at bounding box center [50, 478] width 89 height 57
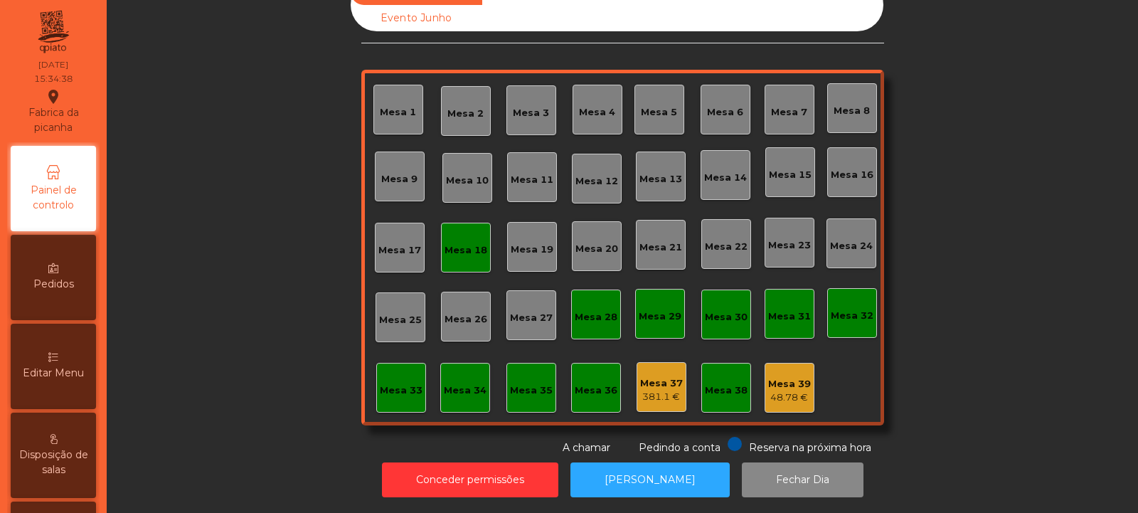
click at [453, 243] on div "Mesa 18" at bounding box center [465, 250] width 43 height 14
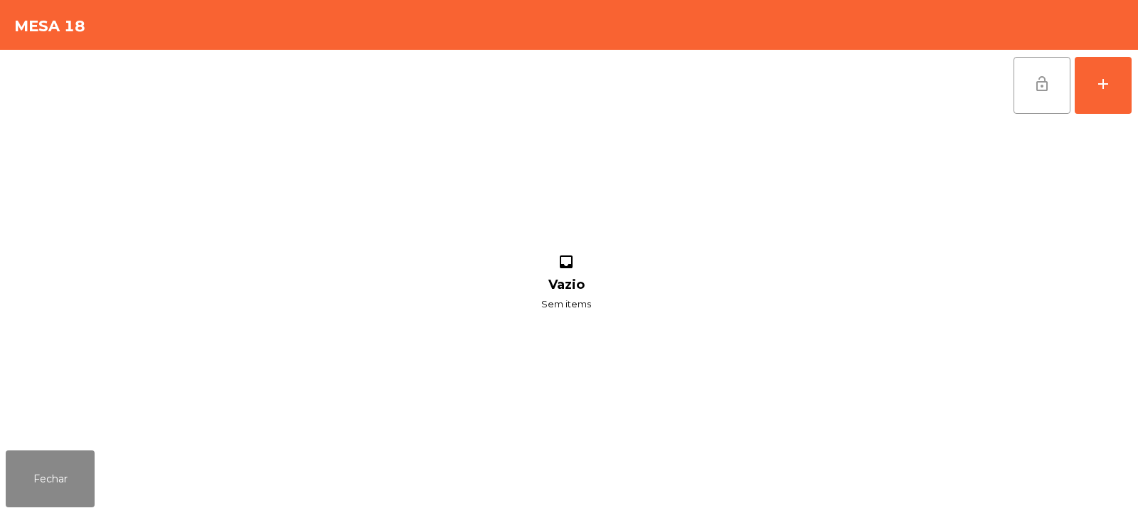
click at [1023, 95] on button "lock_open" at bounding box center [1041, 85] width 57 height 57
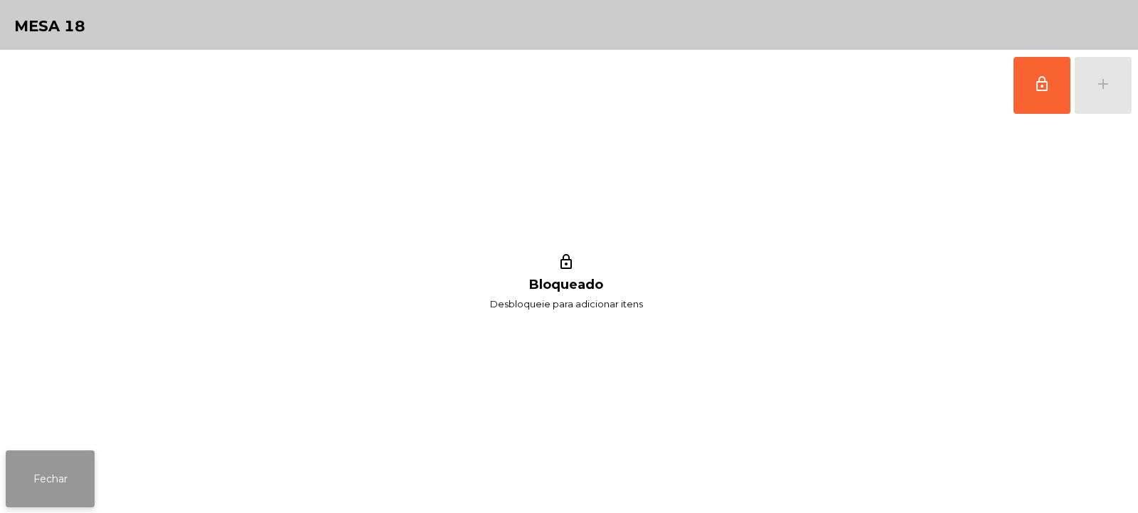
click at [85, 481] on button "Fechar" at bounding box center [50, 478] width 89 height 57
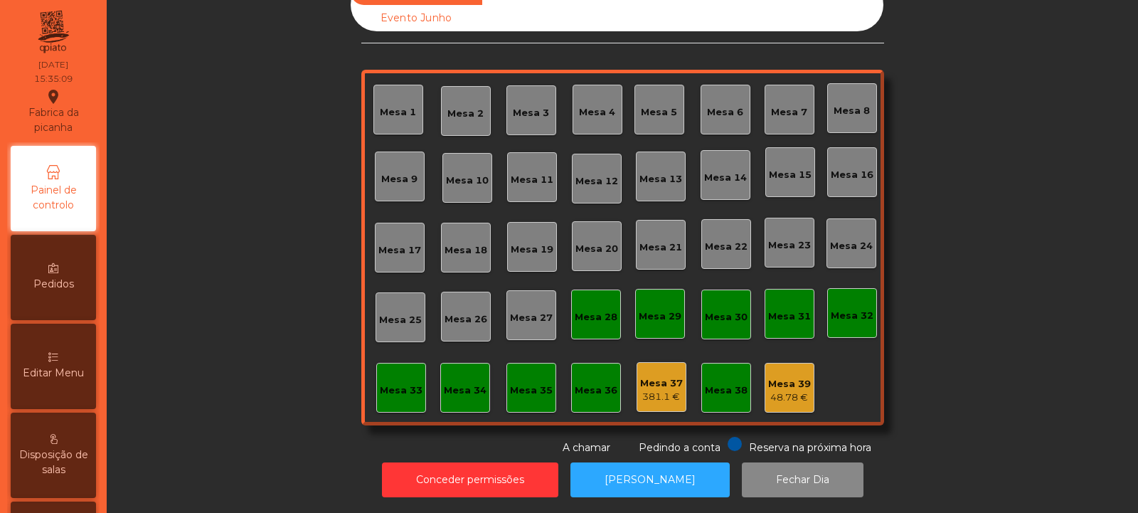
scroll to position [0, 0]
